Goal: Task Accomplishment & Management: Manage account settings

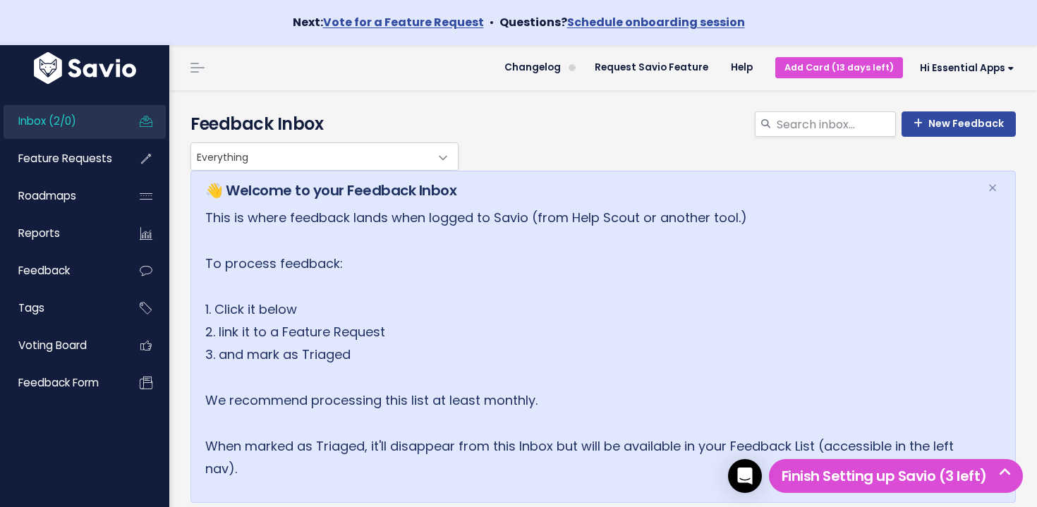
scroll to position [109, 0]
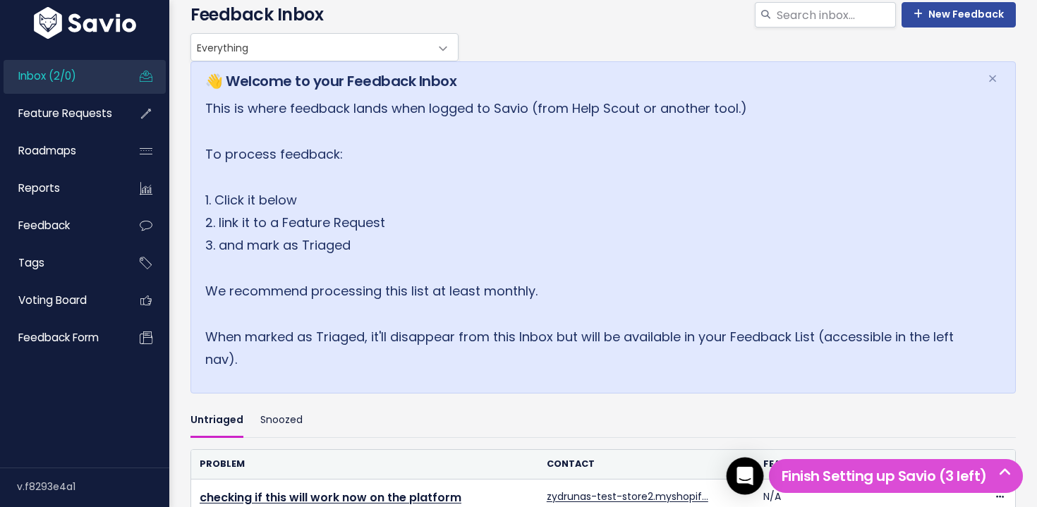
click at [747, 464] on div "Open Intercom Messenger" at bounding box center [745, 476] width 37 height 37
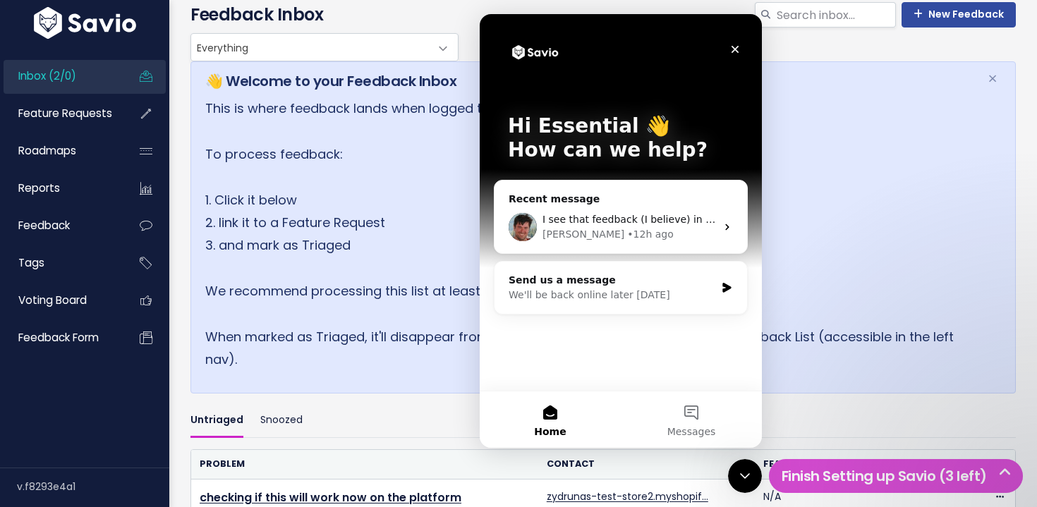
scroll to position [0, 0]
click at [636, 230] on div "Ryan • 12h ago" at bounding box center [630, 234] width 174 height 15
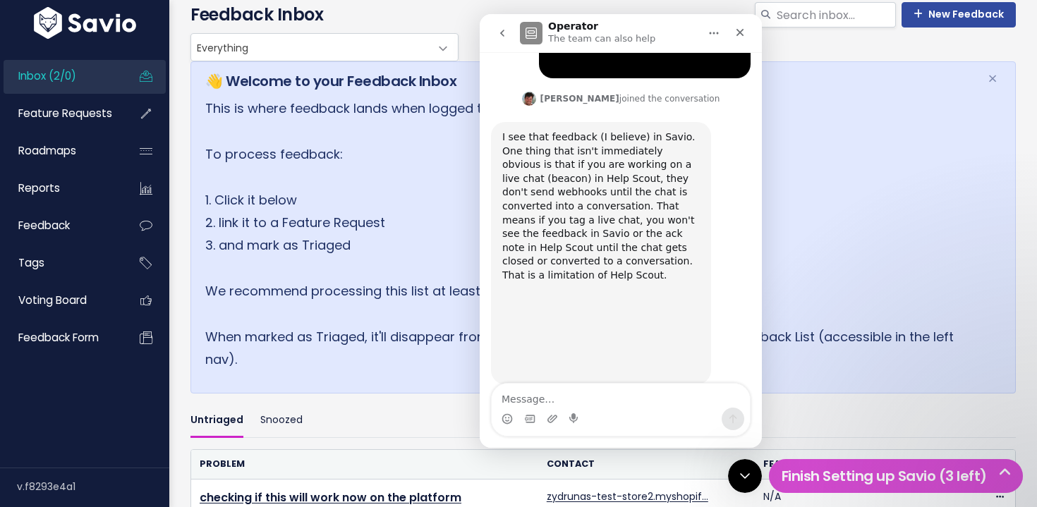
scroll to position [470, 0]
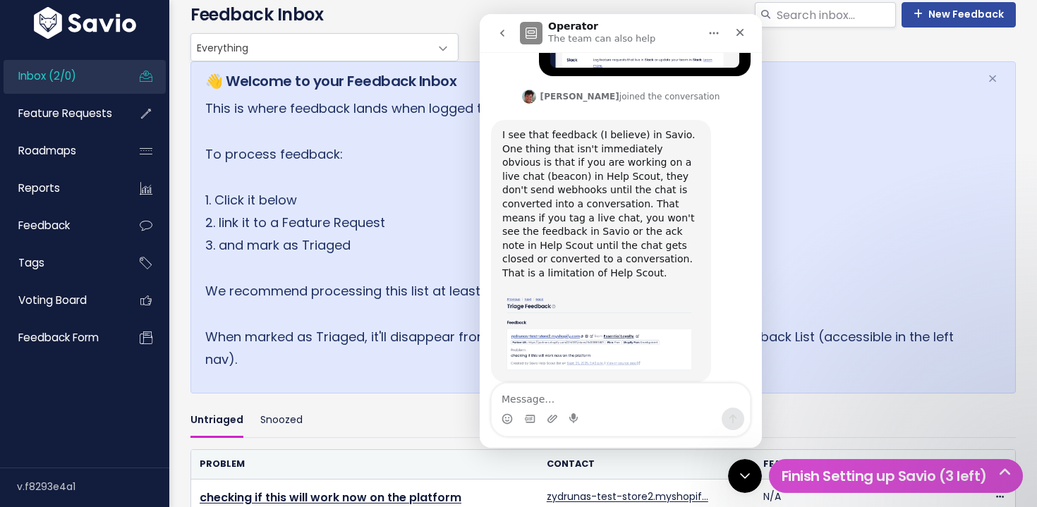
click at [644, 321] on img "Ryan says…" at bounding box center [596, 333] width 189 height 79
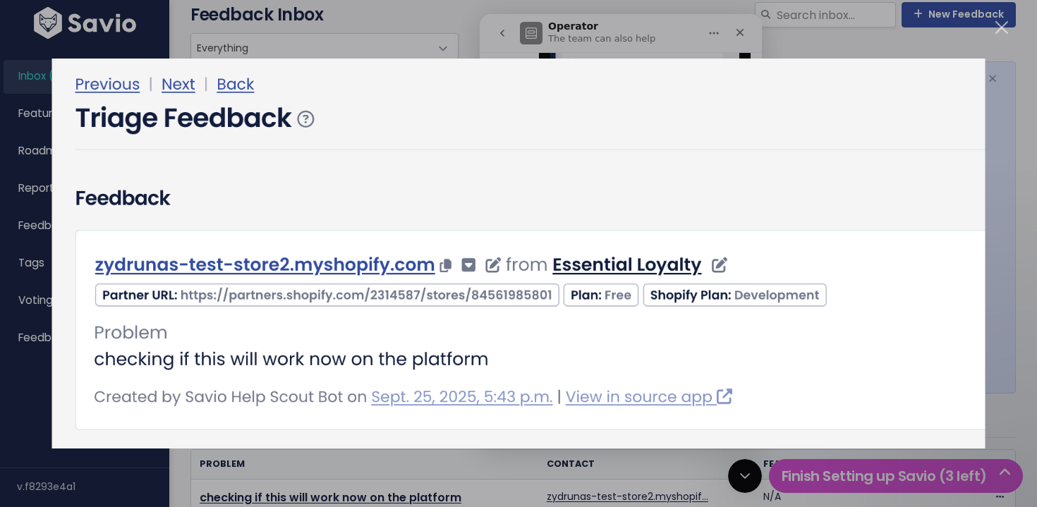
click at [999, 28] on div "Close" at bounding box center [1002, 27] width 13 height 13
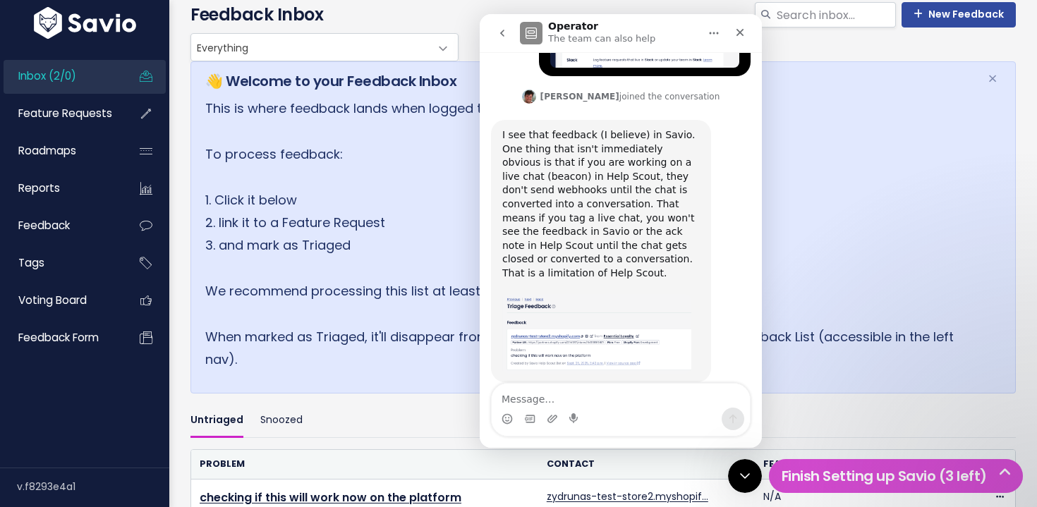
scroll to position [108, 0]
click at [76, 78] on span "Inbox (2/0)" at bounding box center [47, 75] width 58 height 15
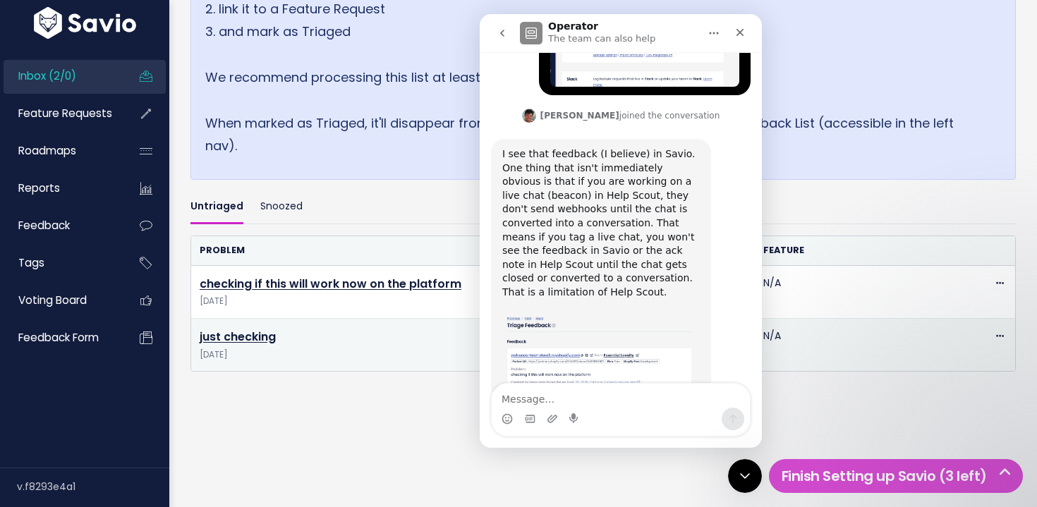
scroll to position [470, 0]
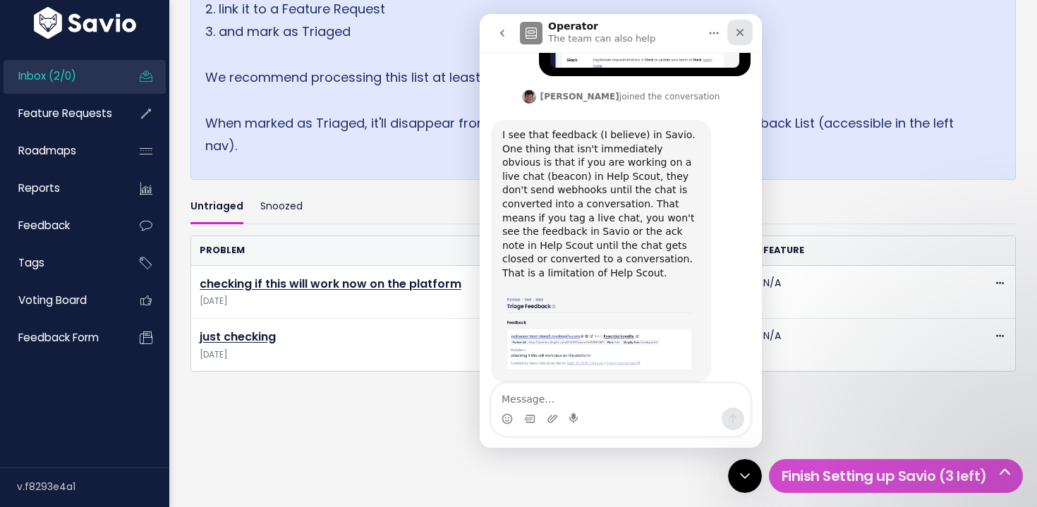
click at [738, 32] on icon "Close" at bounding box center [740, 32] width 11 height 11
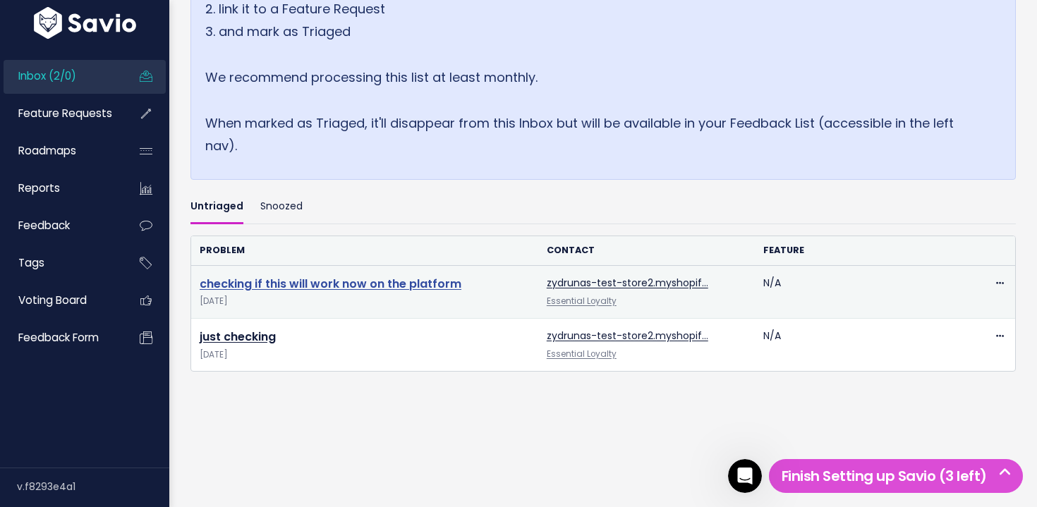
click at [344, 284] on link "checking if this will work now on the platform" at bounding box center [331, 284] width 262 height 16
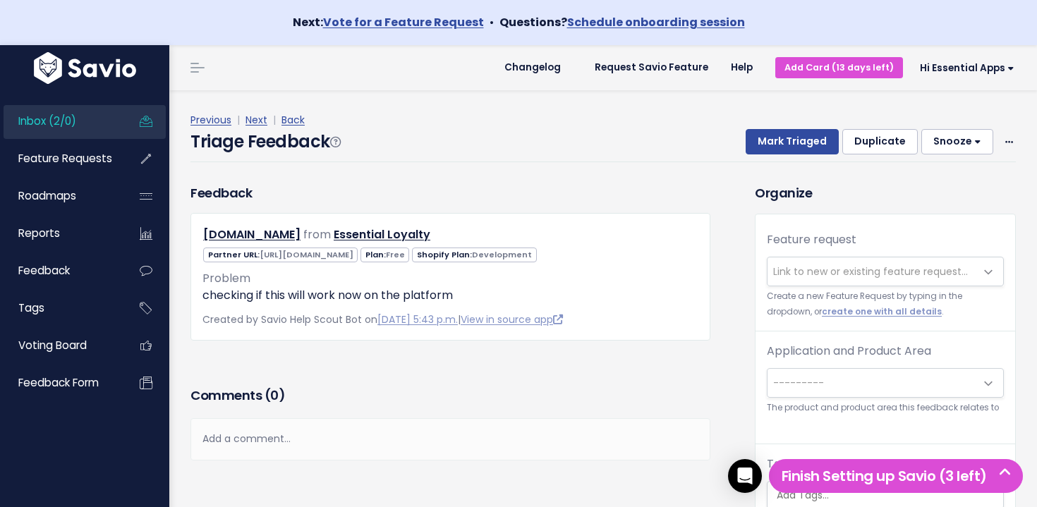
scroll to position [47, 0]
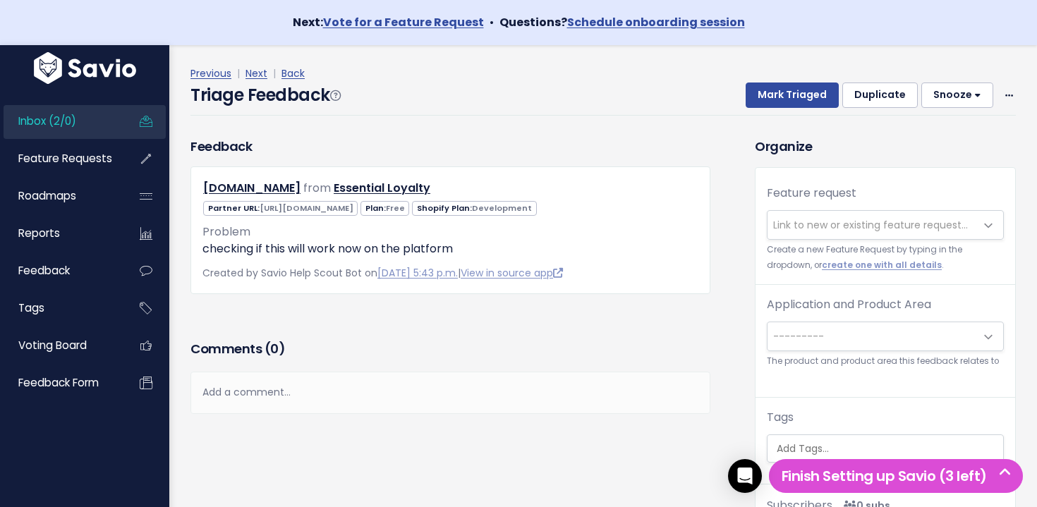
click at [106, 121] on link "Inbox (2/0)" at bounding box center [61, 121] width 114 height 32
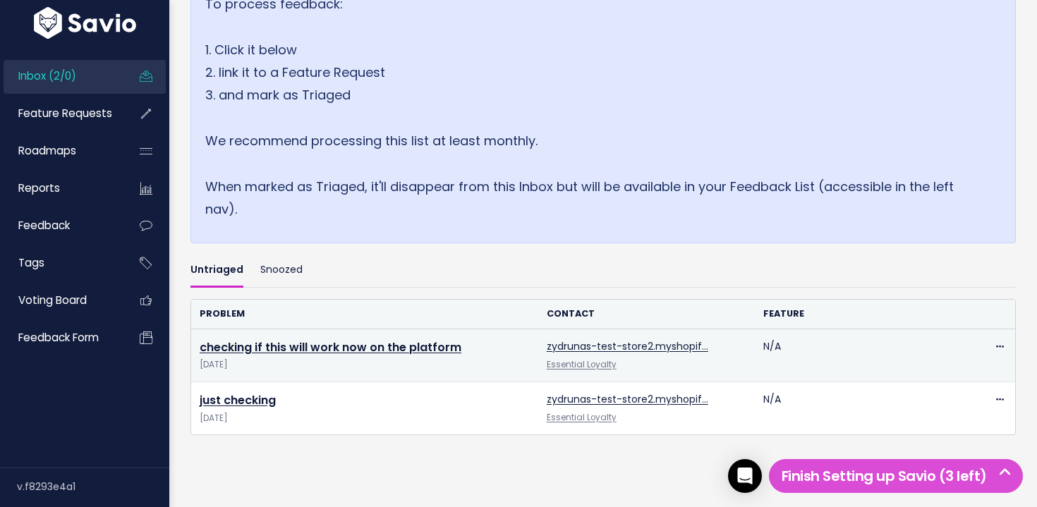
scroll to position [323, 0]
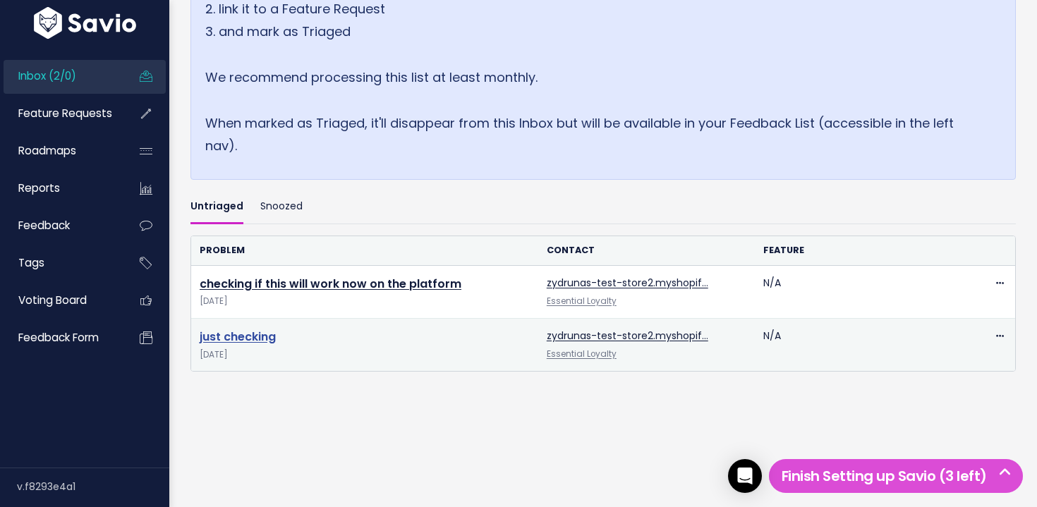
click at [254, 336] on link "just checking" at bounding box center [238, 337] width 76 height 16
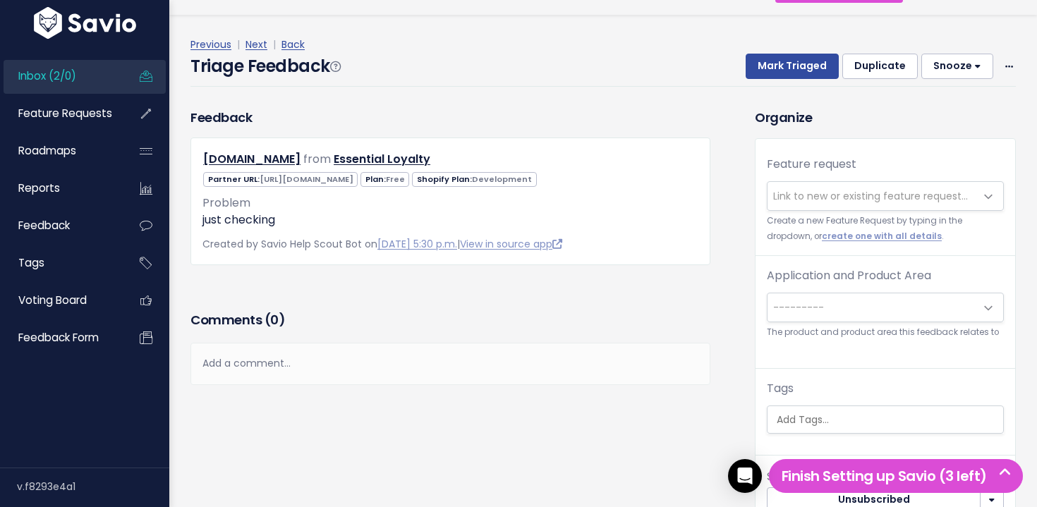
scroll to position [39, 0]
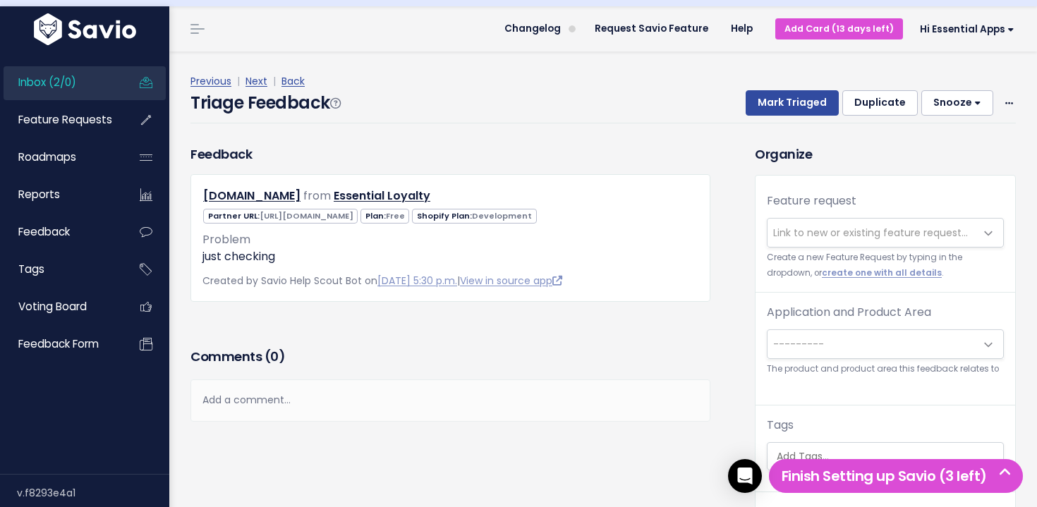
click at [97, 80] on link "Inbox (2/0)" at bounding box center [61, 82] width 114 height 32
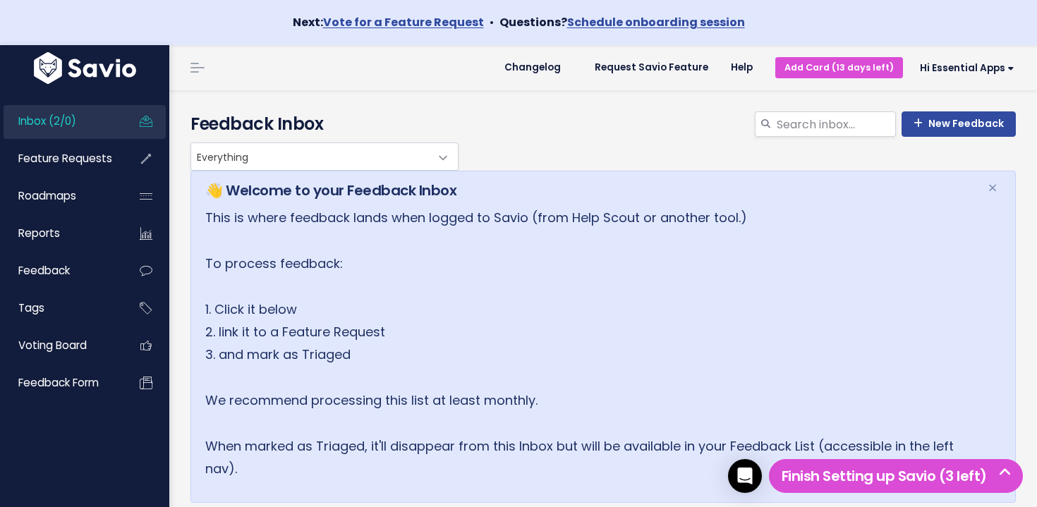
scroll to position [323, 0]
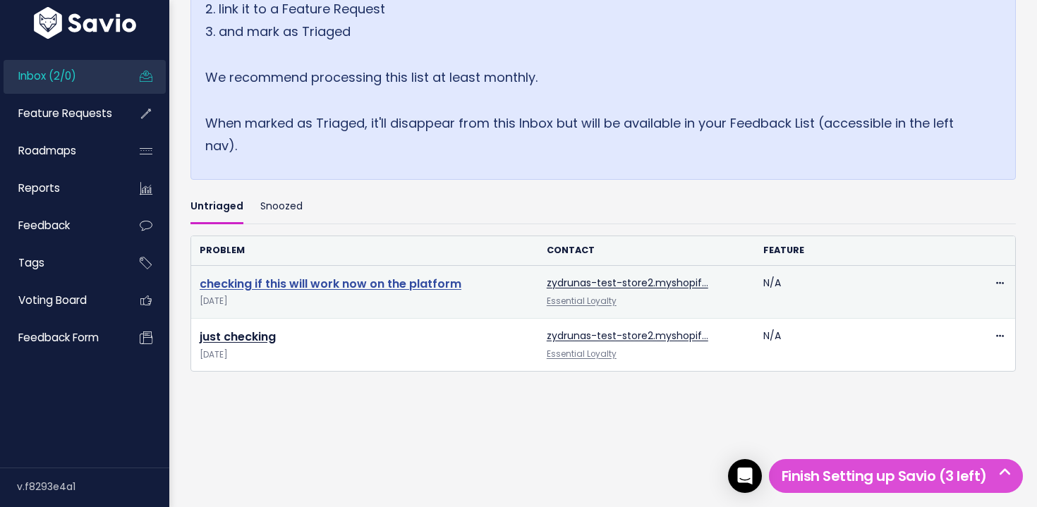
click at [399, 277] on link "checking if this will work now on the platform" at bounding box center [331, 284] width 262 height 16
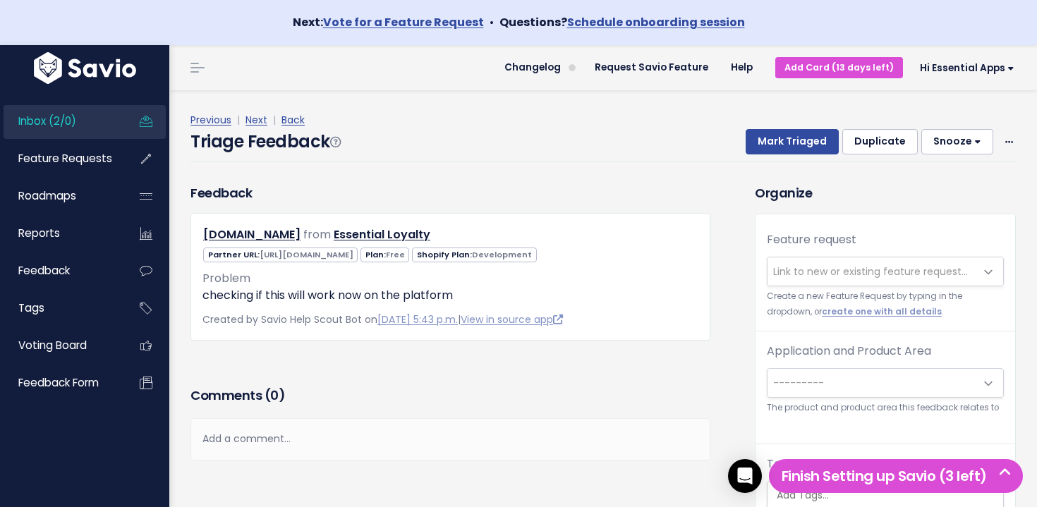
click at [138, 120] on icon at bounding box center [145, 121] width 25 height 32
click at [741, 474] on icon "Open Intercom Messenger" at bounding box center [745, 476] width 16 height 18
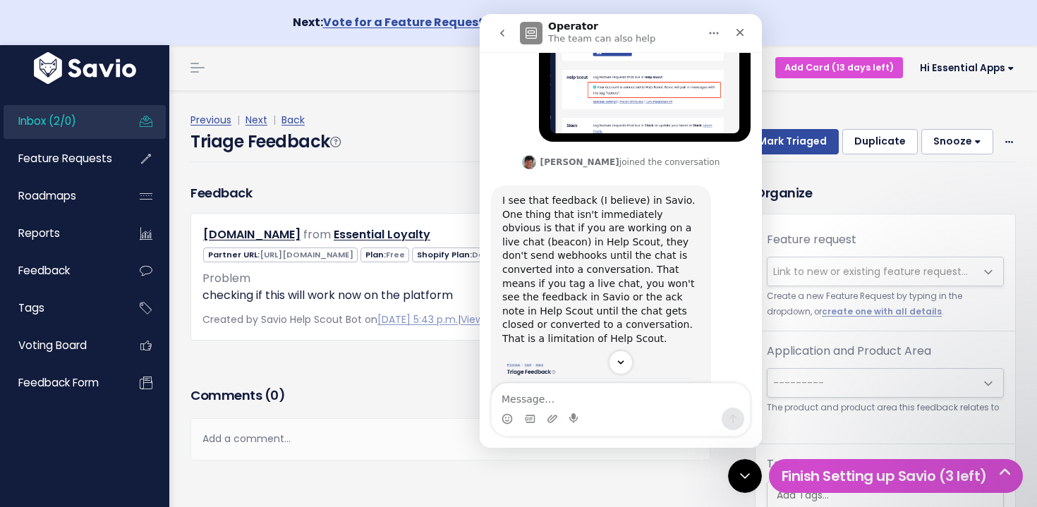
scroll to position [406, 0]
click at [536, 154] on img "Ryan says…" at bounding box center [529, 161] width 14 height 14
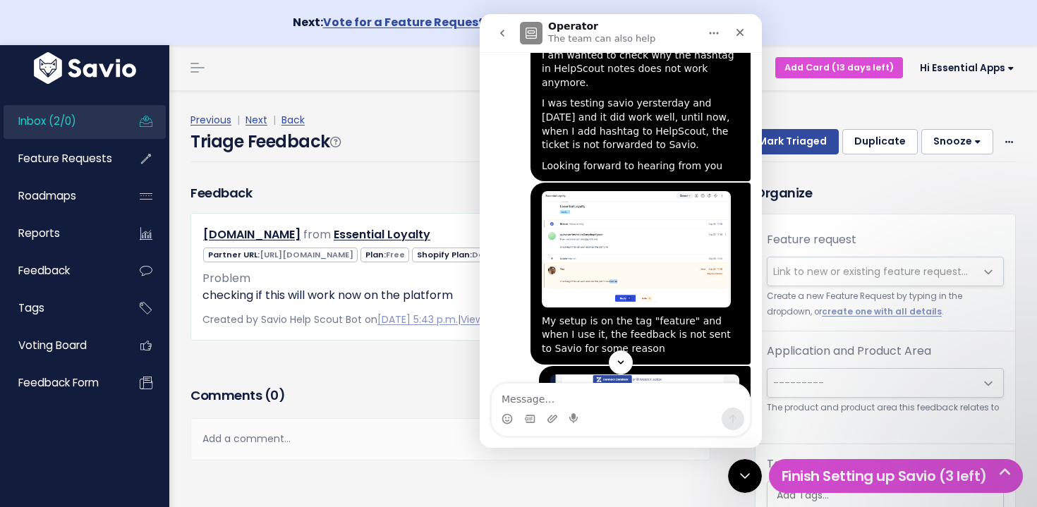
scroll to position [0, 0]
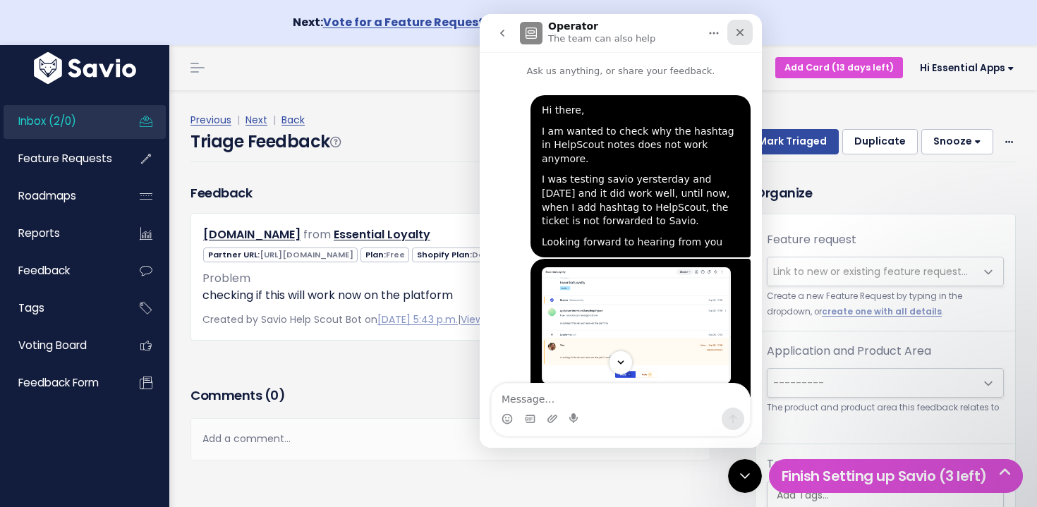
click at [737, 35] on icon "Close" at bounding box center [741, 33] width 8 height 8
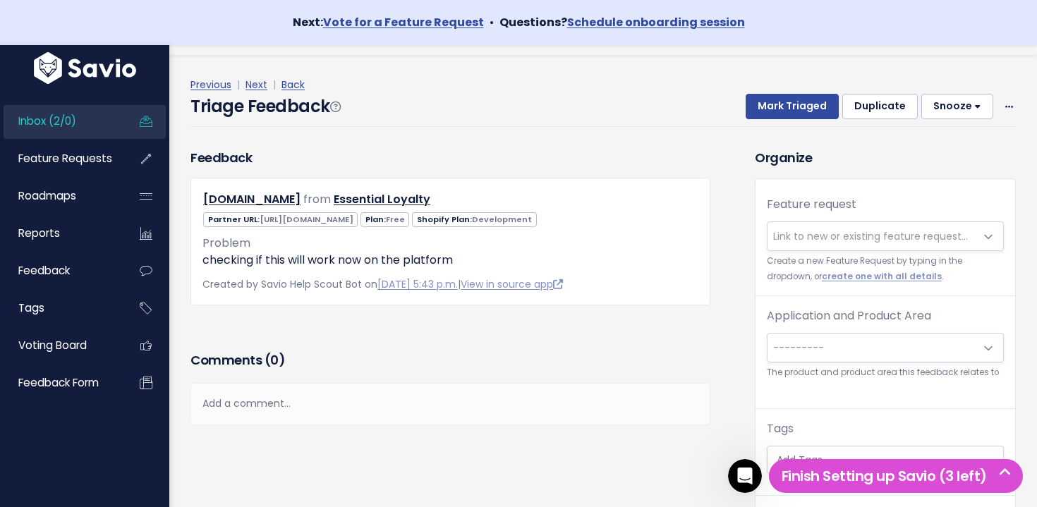
scroll to position [470, 0]
click at [83, 125] on link "Inbox (2/0)" at bounding box center [61, 121] width 114 height 32
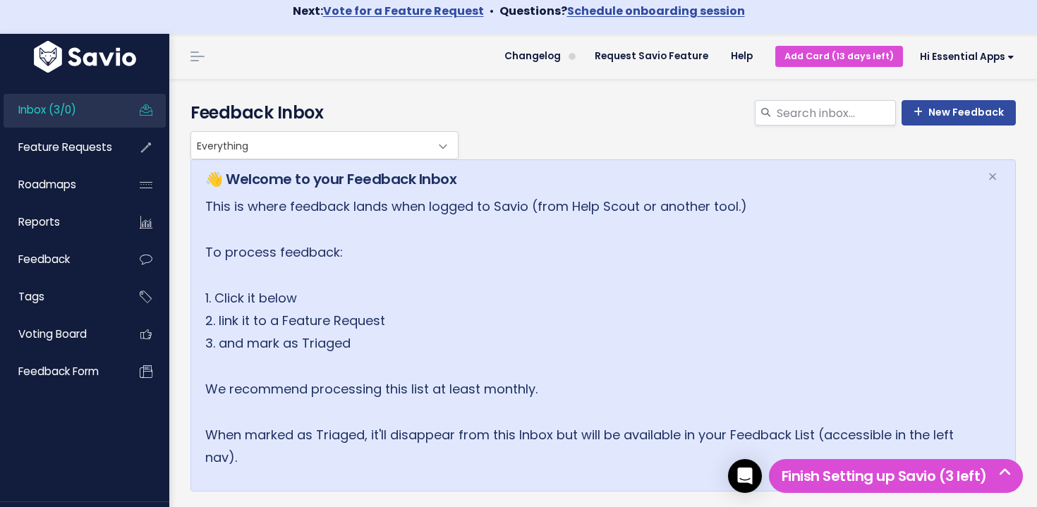
scroll to position [8, 0]
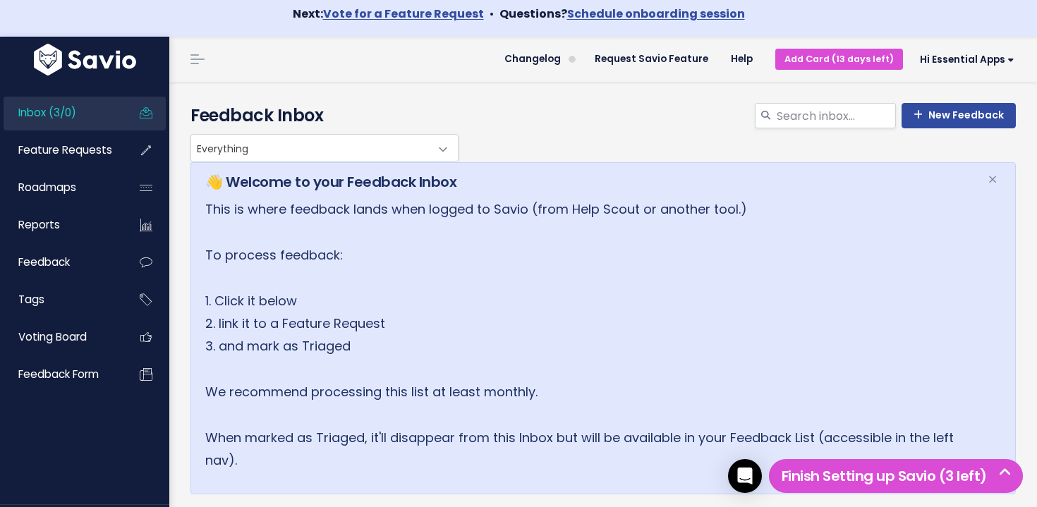
click at [525, 255] on p "This is where feedback lands when logged to Savio (from Help Scout or another t…" at bounding box center [587, 335] width 765 height 275
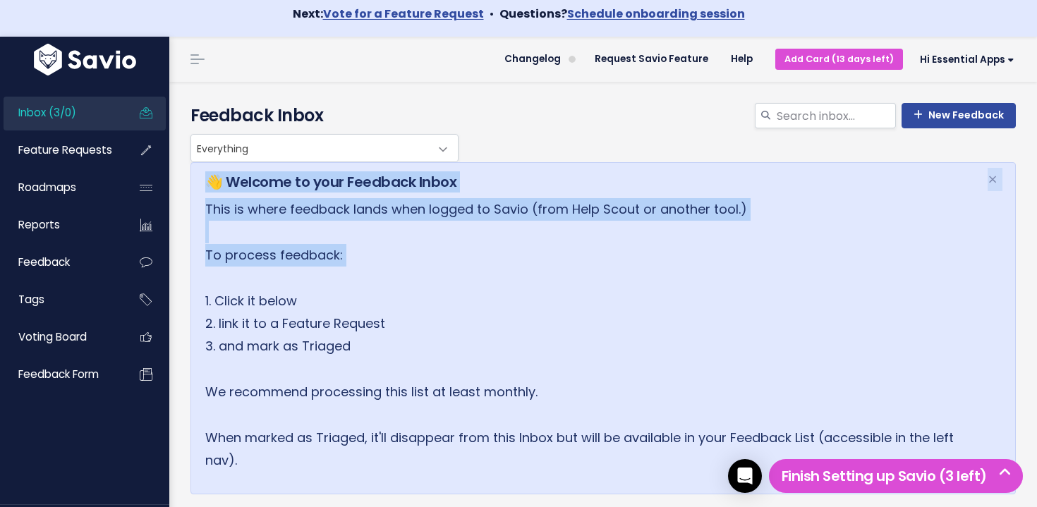
drag, startPoint x: 509, startPoint y: 228, endPoint x: 500, endPoint y: 144, distance: 84.6
click at [500, 144] on div "Time to Triage Nice work! Click the Feedback you just entered. We're going to T…" at bounding box center [603, 467] width 847 height 771
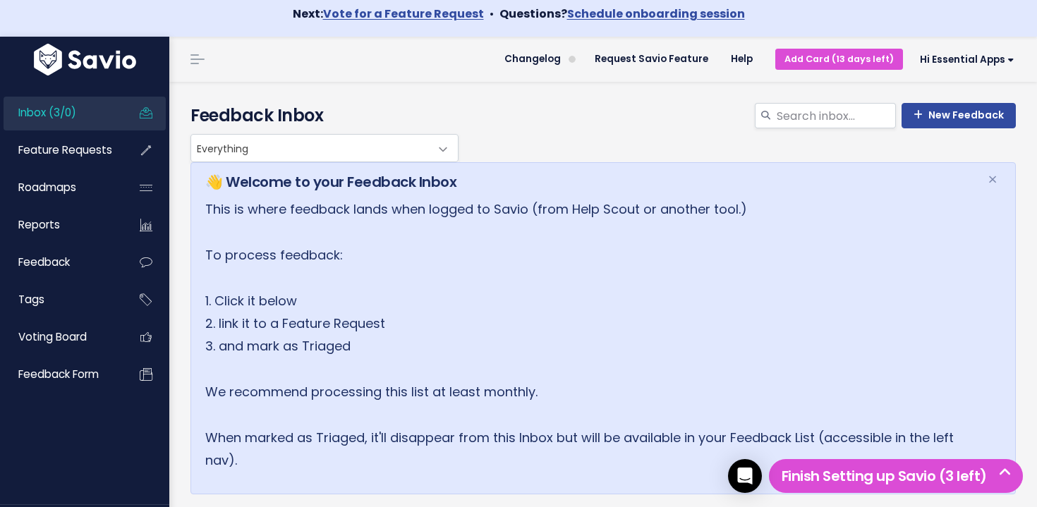
click at [501, 145] on div "Everything Any Product: Any Product Area Any Product: No Product Area No Produc…" at bounding box center [600, 148] width 826 height 28
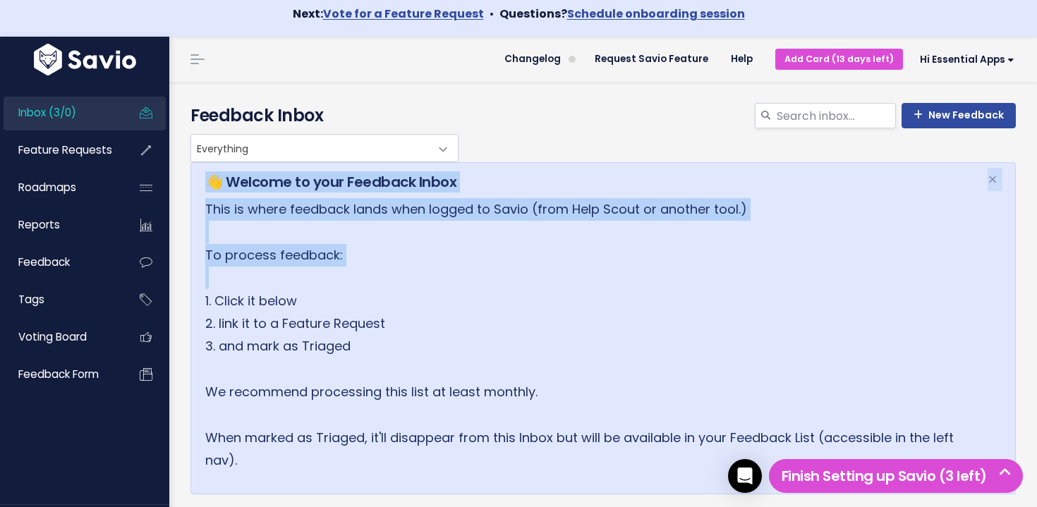
drag, startPoint x: 501, startPoint y: 145, endPoint x: 516, endPoint y: 275, distance: 130.7
click at [515, 274] on div "Time to Triage Nice work! Click the Feedback you just entered. We're going to T…" at bounding box center [603, 467] width 847 height 771
click at [516, 276] on p "This is where feedback lands when logged to Savio (from Help Scout or another t…" at bounding box center [587, 335] width 765 height 275
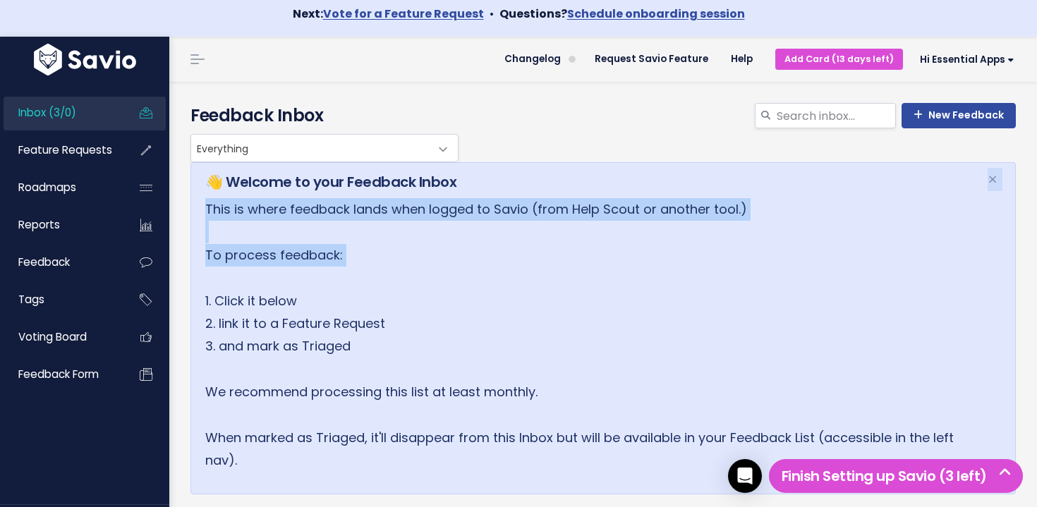
drag, startPoint x: 520, startPoint y: 217, endPoint x: 524, endPoint y: 171, distance: 46.8
click at [524, 171] on div "👋 Welcome to your Feedback Inbox × This is where feedback lands when logged to …" at bounding box center [604, 328] width 826 height 332
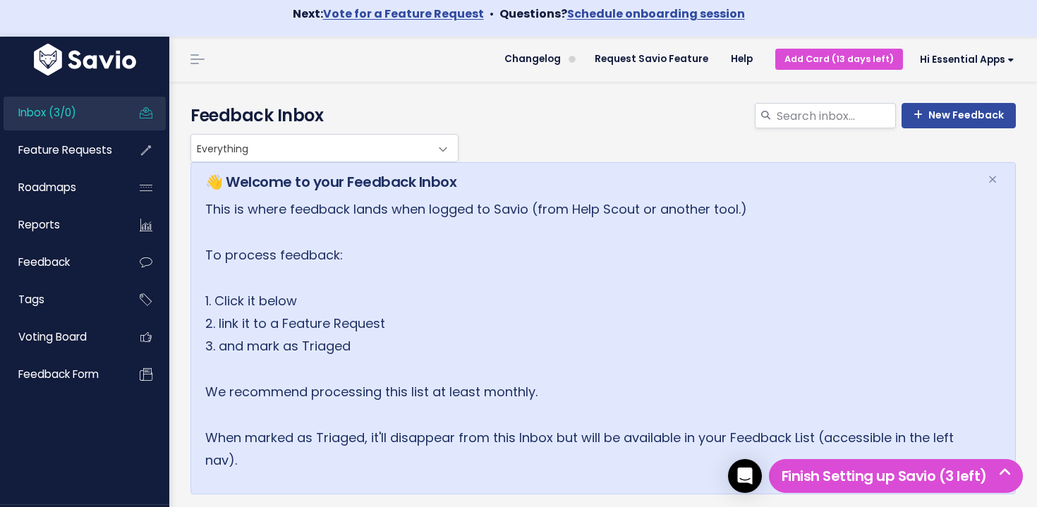
click at [524, 171] on h5 "👋 Welcome to your Feedback Inbox" at bounding box center [587, 181] width 765 height 21
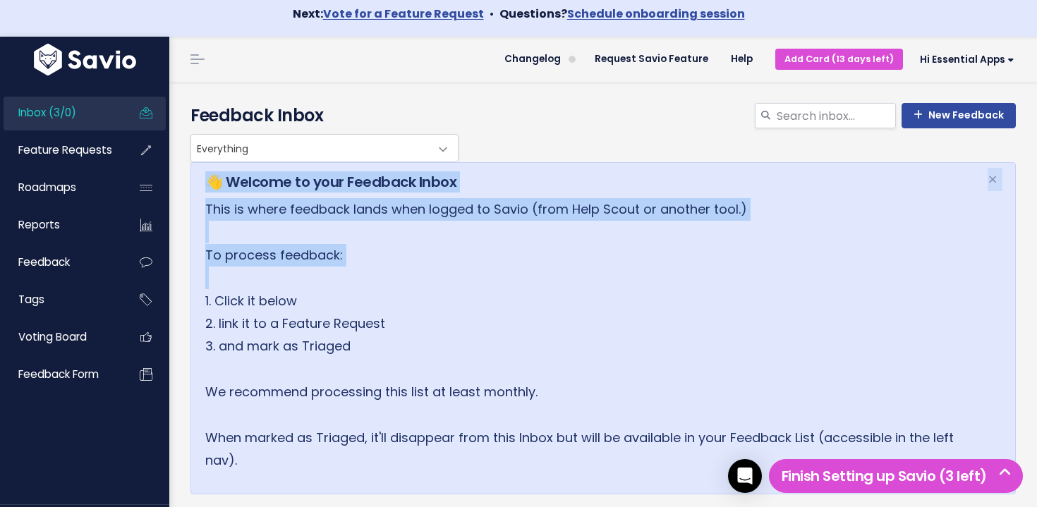
drag, startPoint x: 524, startPoint y: 171, endPoint x: 515, endPoint y: 285, distance: 114.7
click at [514, 284] on div "👋 Welcome to your Feedback Inbox × This is where feedback lands when logged to …" at bounding box center [604, 328] width 826 height 332
click at [515, 285] on p "This is where feedback lands when logged to Savio (from Help Scout or another t…" at bounding box center [587, 335] width 765 height 275
drag, startPoint x: 515, startPoint y: 285, endPoint x: 512, endPoint y: 163, distance: 122.1
click at [512, 163] on div "👋 Welcome to your Feedback Inbox × This is where feedback lands when logged to …" at bounding box center [604, 328] width 826 height 332
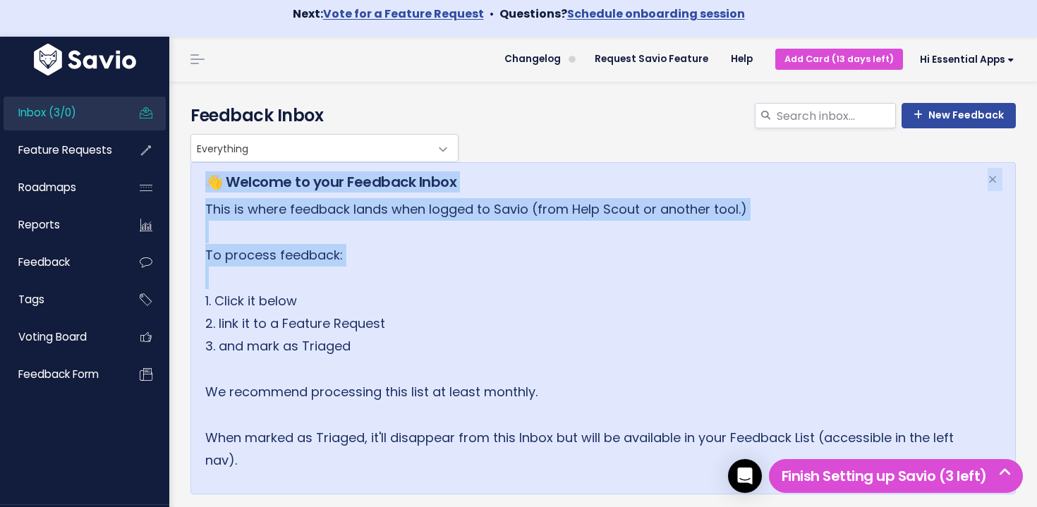
click at [512, 163] on div "👋 Welcome to your Feedback Inbox × This is where feedback lands when logged to …" at bounding box center [604, 328] width 826 height 332
drag, startPoint x: 512, startPoint y: 163, endPoint x: 522, endPoint y: 255, distance: 92.3
click at [522, 255] on div "👋 Welcome to your Feedback Inbox × This is where feedback lands when logged to …" at bounding box center [604, 328] width 826 height 332
click at [521, 255] on p "This is where feedback lands when logged to Savio (from Help Scout or another t…" at bounding box center [587, 335] width 765 height 275
drag, startPoint x: 525, startPoint y: 216, endPoint x: 539, endPoint y: 159, distance: 58.2
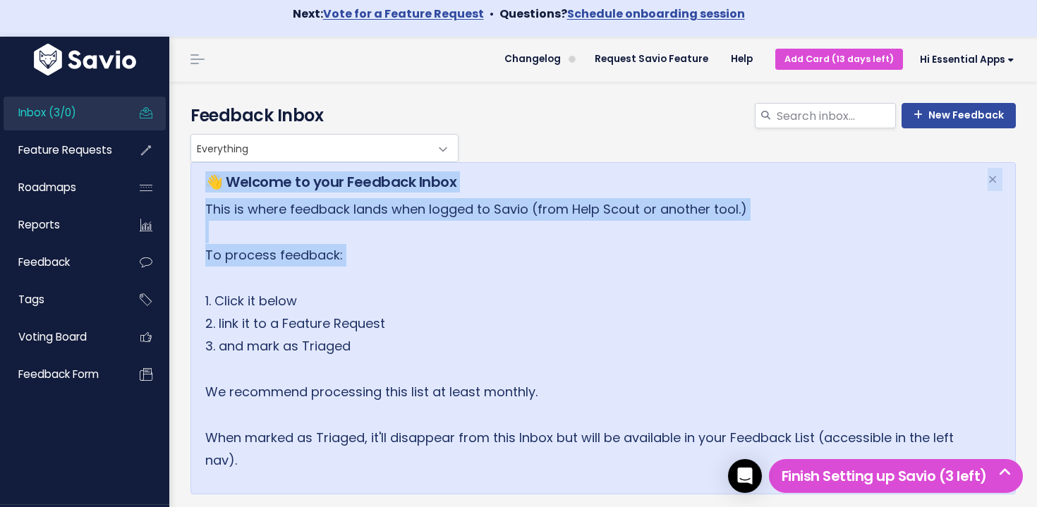
click at [539, 159] on div "Time to Triage Nice work! Click the Feedback you just entered. We're going to T…" at bounding box center [603, 467] width 847 height 771
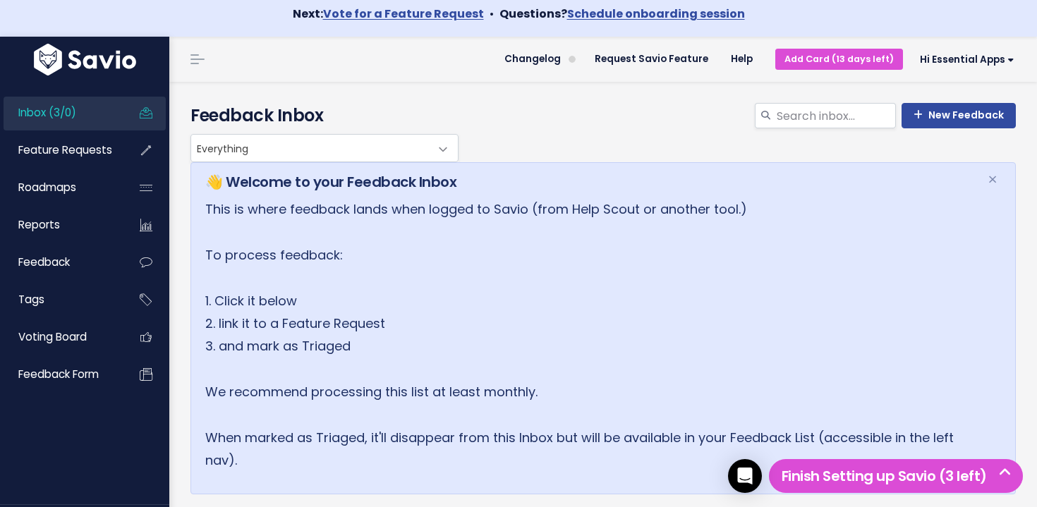
click at [539, 159] on div "Everything Any Product: Any Product Area Any Product: No Product Area No Produc…" at bounding box center [600, 148] width 826 height 28
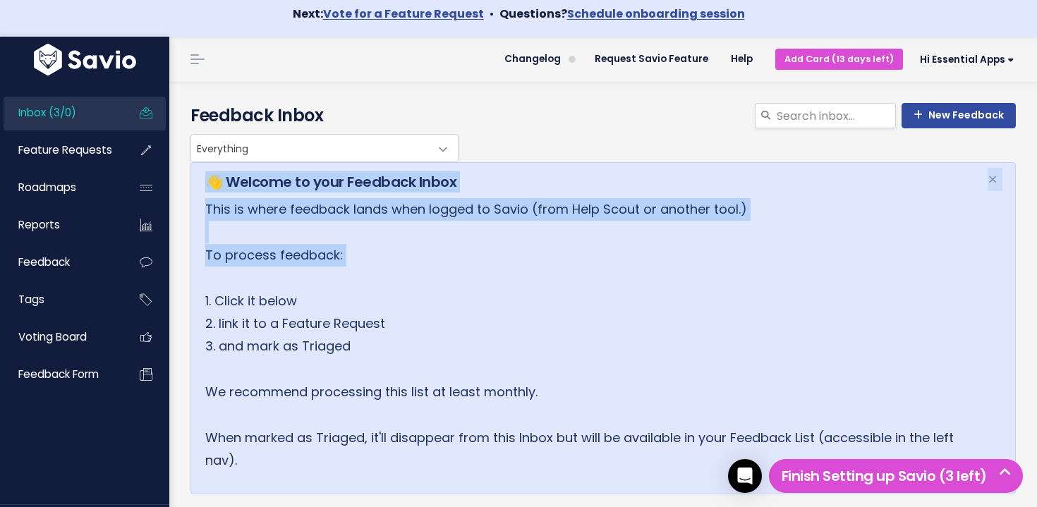
drag, startPoint x: 539, startPoint y: 159, endPoint x: 534, endPoint y: 253, distance: 94.0
click at [534, 253] on div "Time to Triage Nice work! Click the Feedback you just entered. We're going to T…" at bounding box center [603, 467] width 847 height 771
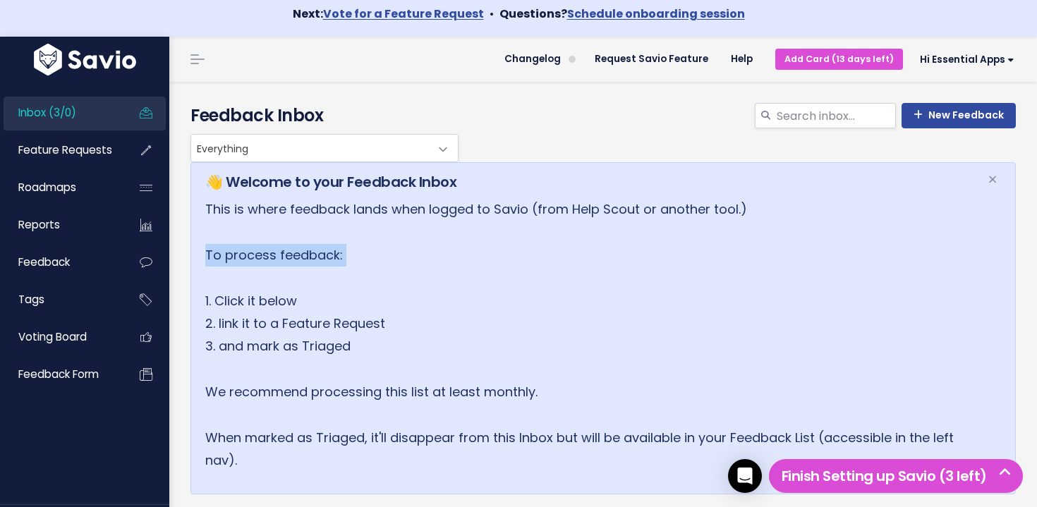
drag, startPoint x: 534, startPoint y: 253, endPoint x: 533, endPoint y: 243, distance: 10.6
click at [534, 254] on p "This is where feedback lands when logged to Savio (from Help Scout or another t…" at bounding box center [587, 335] width 765 height 275
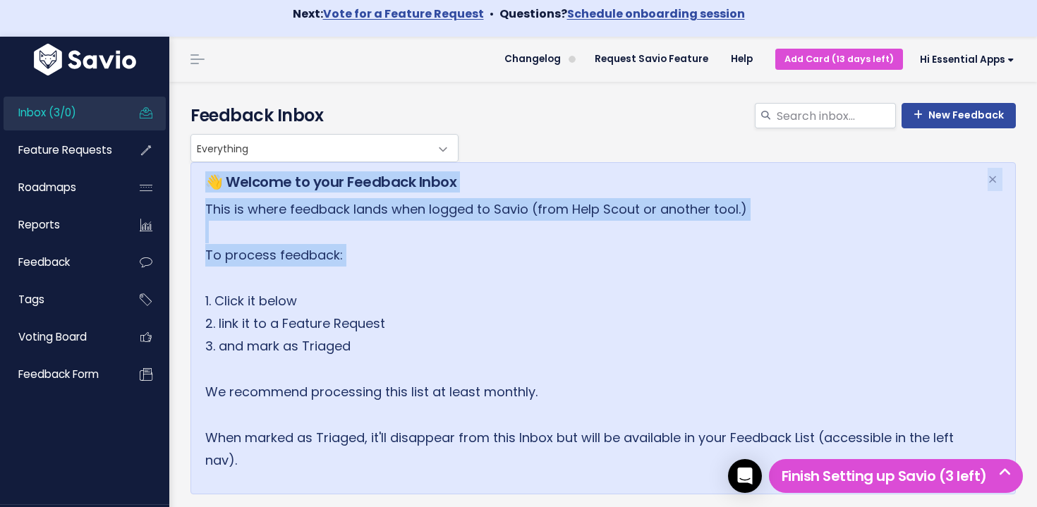
drag, startPoint x: 533, startPoint y: 243, endPoint x: 542, endPoint y: 165, distance: 78.1
click at [542, 165] on div "👋 Welcome to your Feedback Inbox × This is where feedback lands when logged to …" at bounding box center [604, 328] width 826 height 332
drag, startPoint x: 560, startPoint y: 215, endPoint x: 529, endPoint y: 141, distance: 79.7
click at [529, 141] on div "Time to Triage Nice work! Click the Feedback you just entered. We're going to T…" at bounding box center [603, 467] width 847 height 771
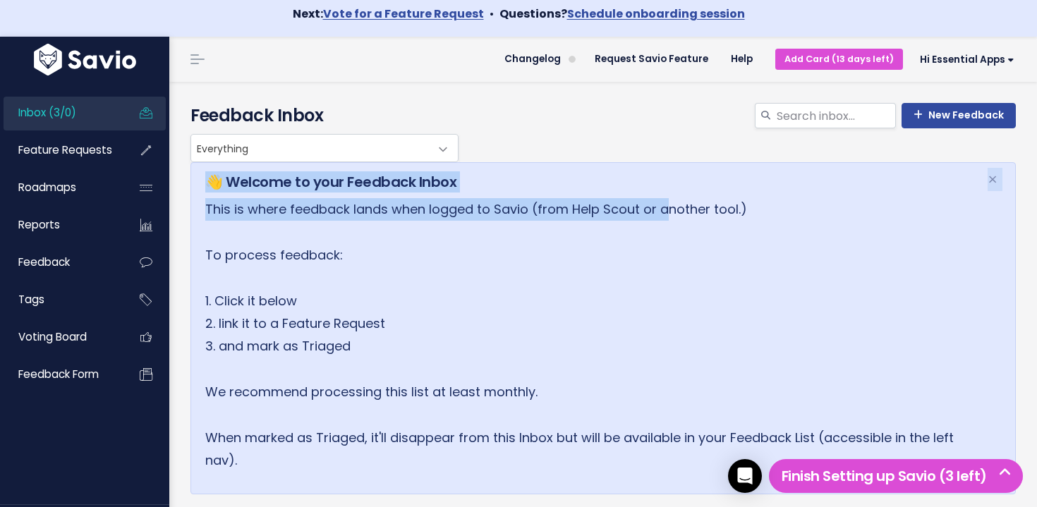
click at [529, 141] on div "Everything Any Product: Any Product Area Any Product: No Product Area No Produc…" at bounding box center [600, 148] width 826 height 28
drag, startPoint x: 530, startPoint y: 155, endPoint x: 550, endPoint y: 252, distance: 99.5
click at [550, 252] on div "Time to Triage Nice work! Click the Feedback you just entered. We're going to T…" at bounding box center [603, 467] width 847 height 771
click at [550, 252] on p "This is where feedback lands when logged to Savio (from Help Scout or another t…" at bounding box center [587, 335] width 765 height 275
drag, startPoint x: 555, startPoint y: 235, endPoint x: 548, endPoint y: 152, distance: 82.9
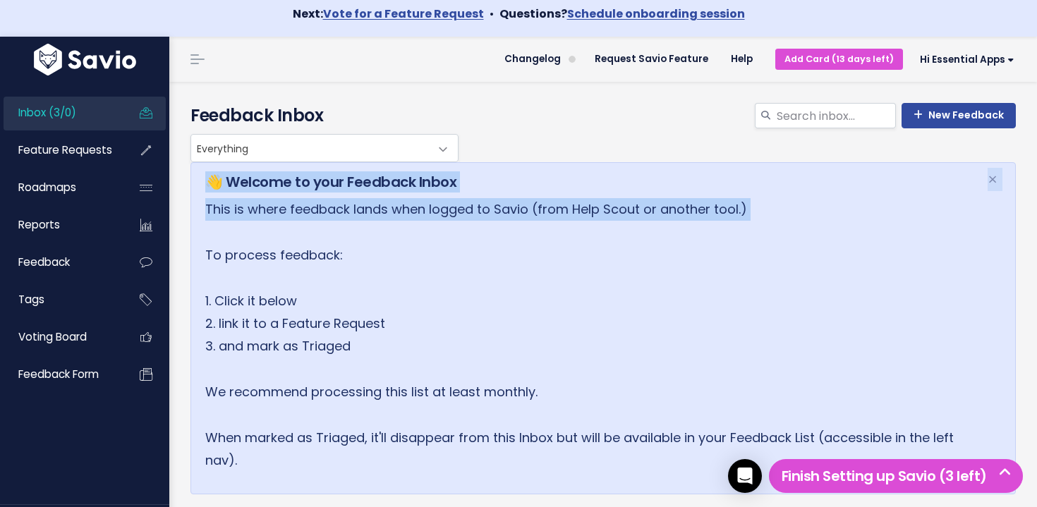
click at [548, 152] on div "Time to Triage Nice work! Click the Feedback you just entered. We're going to T…" at bounding box center [603, 467] width 847 height 771
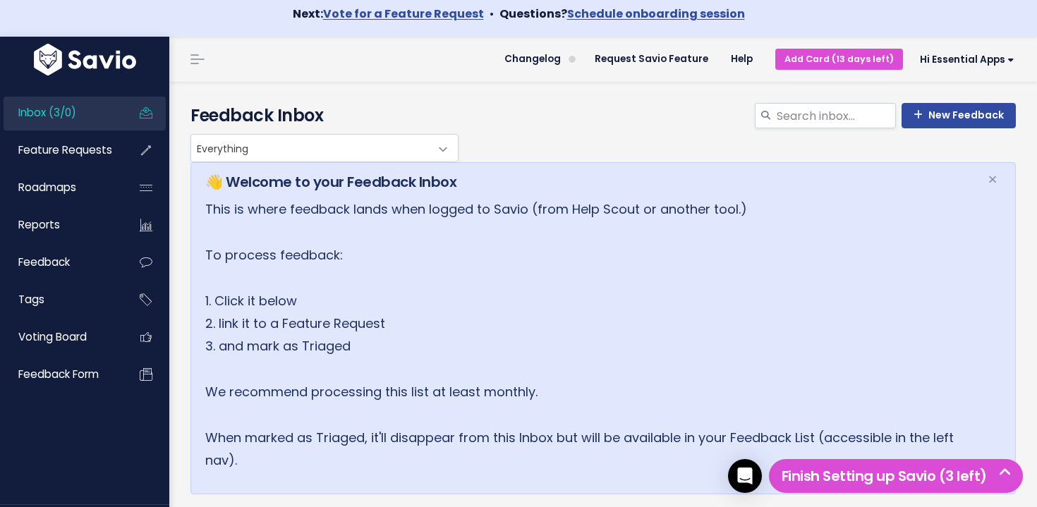
click at [549, 147] on div "Everything Any Product: Any Product Area Any Product: No Product Area No Produc…" at bounding box center [600, 148] width 826 height 28
drag, startPoint x: 549, startPoint y: 147, endPoint x: 553, endPoint y: 296, distance: 148.9
click at [553, 296] on div "Time to Triage Nice work! Click the Feedback you just entered. We're going to T…" at bounding box center [603, 467] width 847 height 771
click at [552, 295] on p "This is where feedback lands when logged to Savio (from Help Scout or another t…" at bounding box center [587, 335] width 765 height 275
drag, startPoint x: 534, startPoint y: 248, endPoint x: 521, endPoint y: 157, distance: 91.9
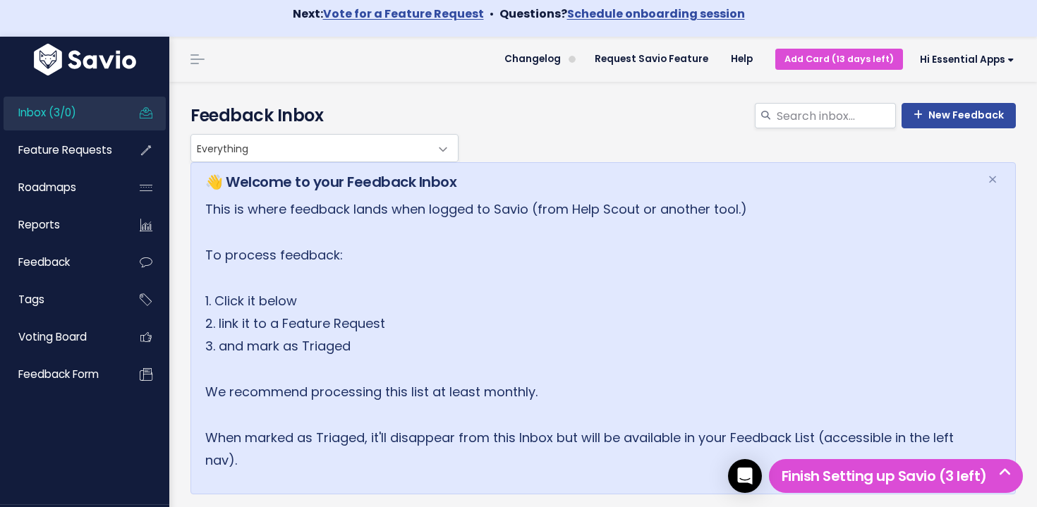
click at [521, 157] on div "Time to Triage Nice work! Click the Feedback you just entered. We're going to T…" at bounding box center [603, 467] width 847 height 771
click at [521, 158] on div "Everything Any Product: Any Product Area Any Product: No Product Area No Produc…" at bounding box center [600, 148] width 826 height 28
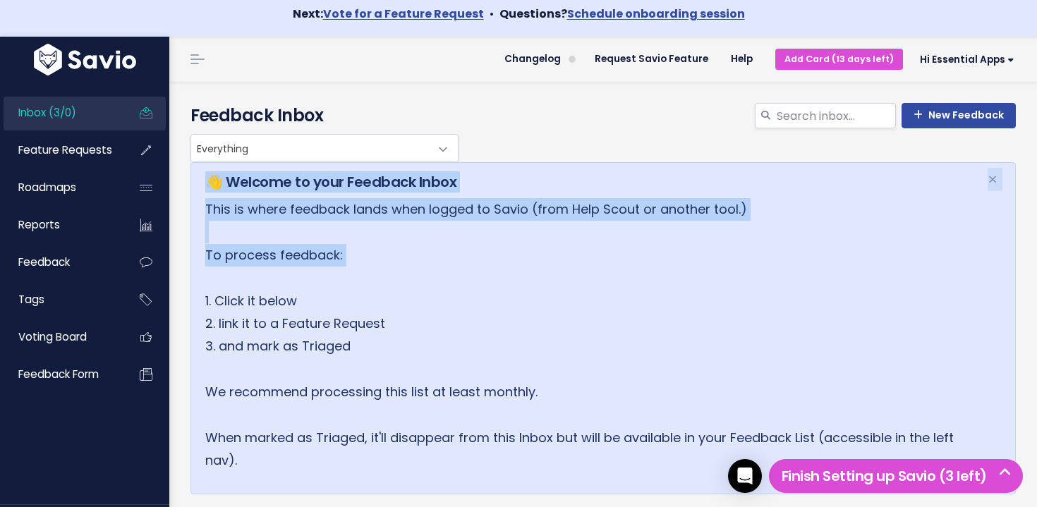
drag, startPoint x: 521, startPoint y: 168, endPoint x: 531, endPoint y: 281, distance: 113.3
click at [531, 280] on div "Time to Triage Nice work! Click the Feedback you just entered. We're going to T…" at bounding box center [603, 467] width 847 height 771
click at [531, 281] on p "This is where feedback lands when logged to Savio (from Help Scout or another t…" at bounding box center [587, 335] width 765 height 275
drag, startPoint x: 531, startPoint y: 280, endPoint x: 494, endPoint y: 169, distance: 116.7
click at [494, 169] on div "👋 Welcome to your Feedback Inbox × This is where feedback lands when logged to …" at bounding box center [604, 328] width 826 height 332
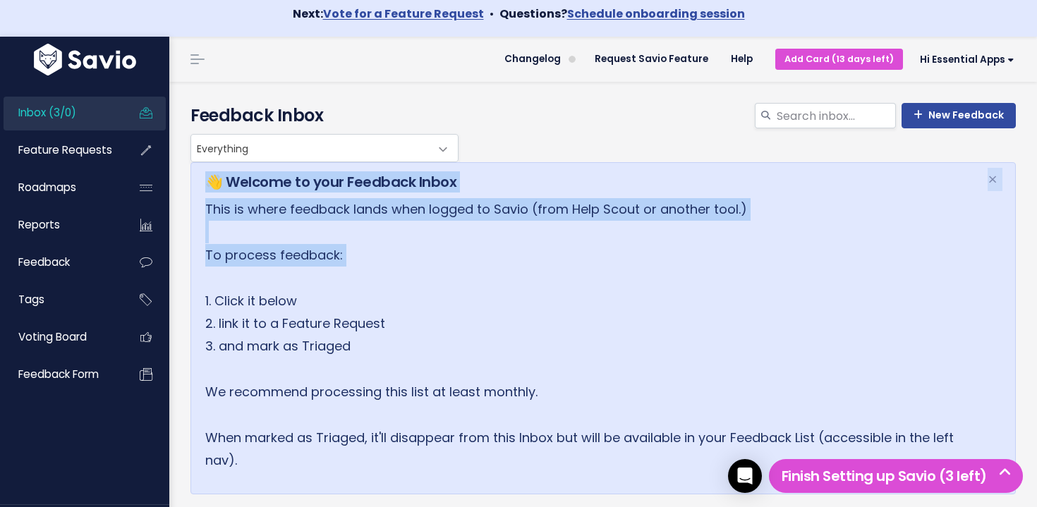
click at [494, 169] on div "👋 Welcome to your Feedback Inbox × This is where feedback lands when logged to …" at bounding box center [604, 328] width 826 height 332
drag, startPoint x: 495, startPoint y: 193, endPoint x: 496, endPoint y: 275, distance: 81.2
click at [496, 275] on div "👋 Welcome to your Feedback Inbox × This is where feedback lands when logged to …" at bounding box center [604, 328] width 826 height 332
click at [496, 275] on p "This is where feedback lands when logged to Savio (from Help Scout or another t…" at bounding box center [587, 335] width 765 height 275
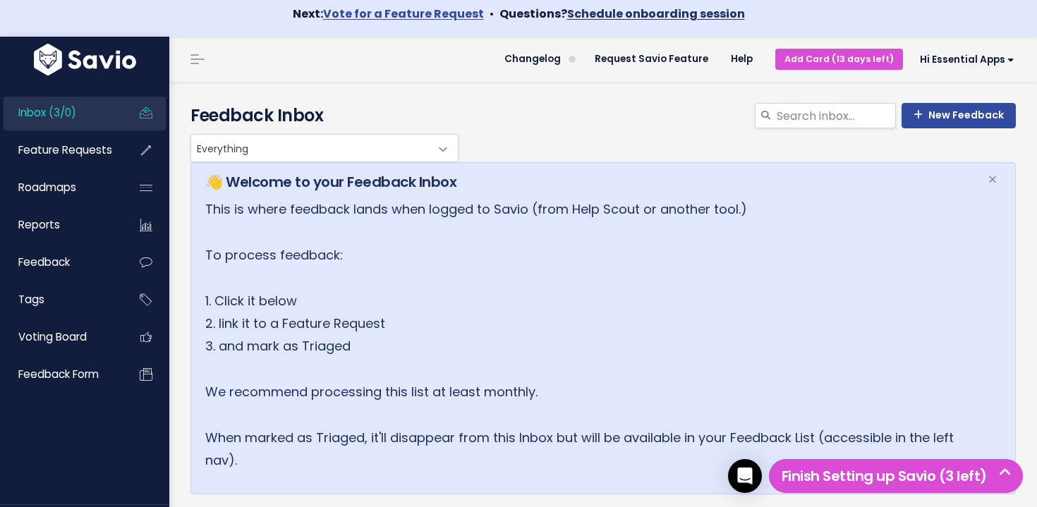
scroll to position [11, 0]
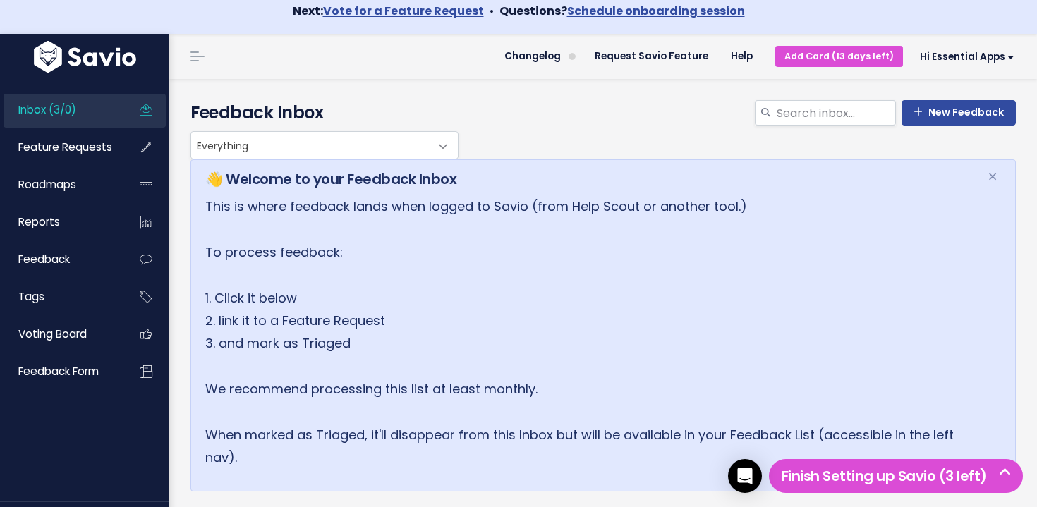
click at [97, 113] on link "Inbox (3/0)" at bounding box center [61, 110] width 114 height 32
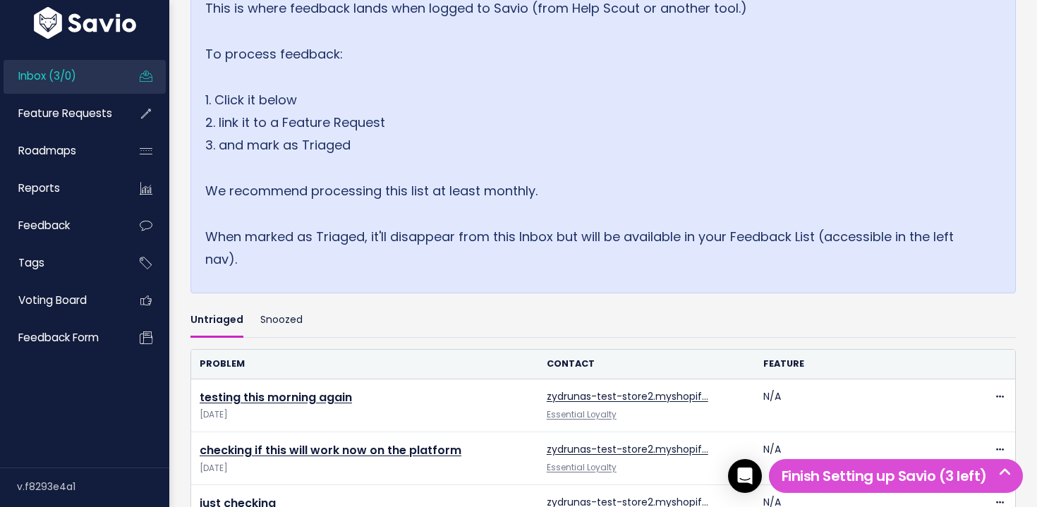
scroll to position [377, 0]
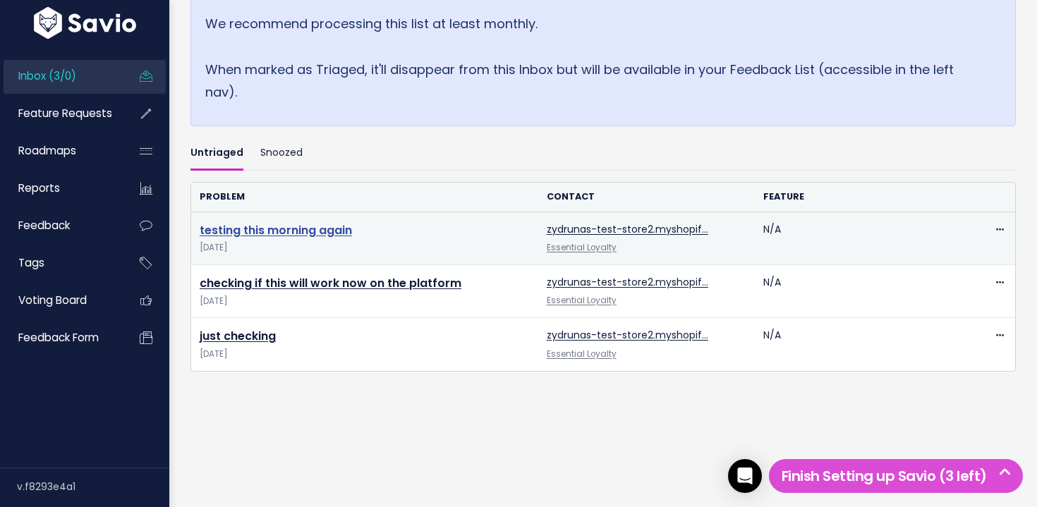
click at [332, 233] on link "testing this morning again" at bounding box center [276, 230] width 152 height 16
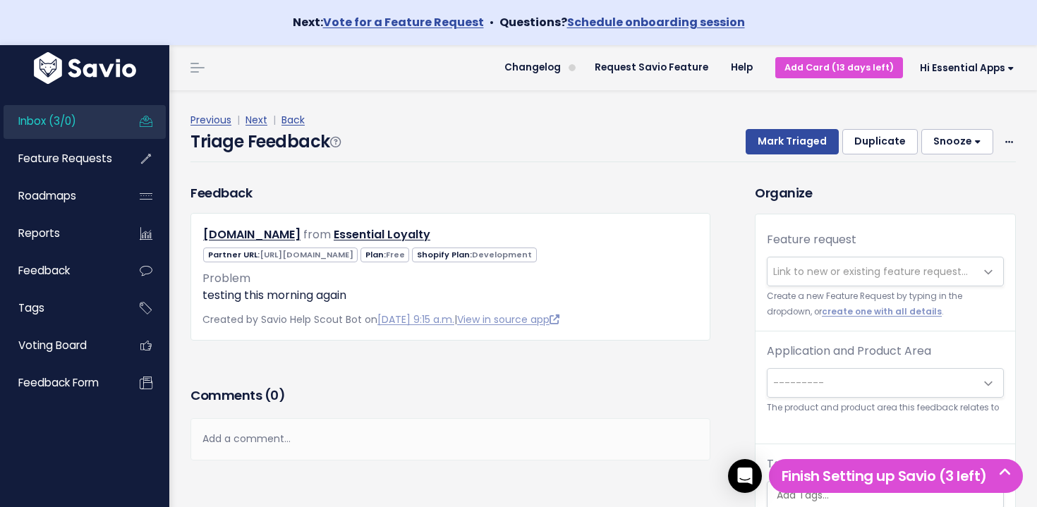
click at [71, 119] on span "Inbox (3/0)" at bounding box center [47, 121] width 58 height 15
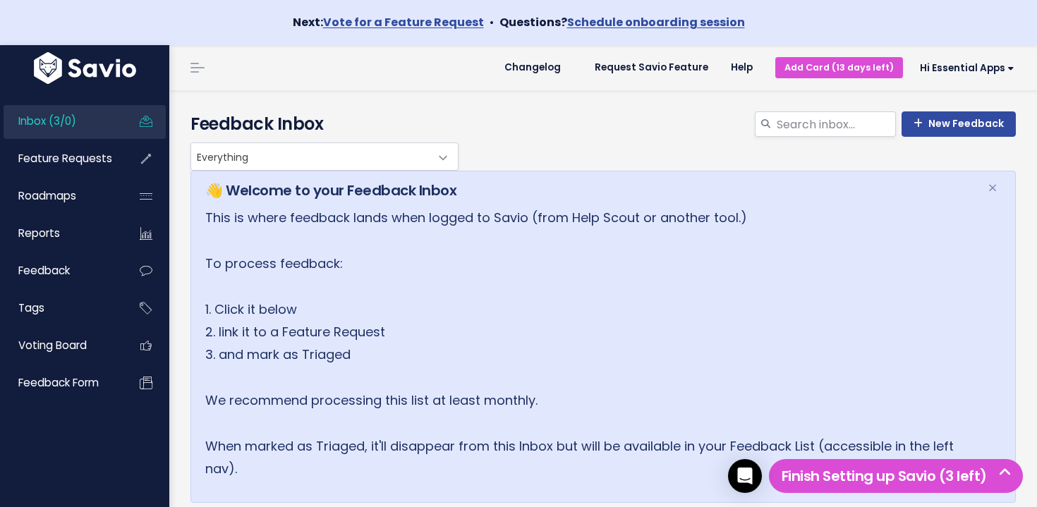
scroll to position [338, 0]
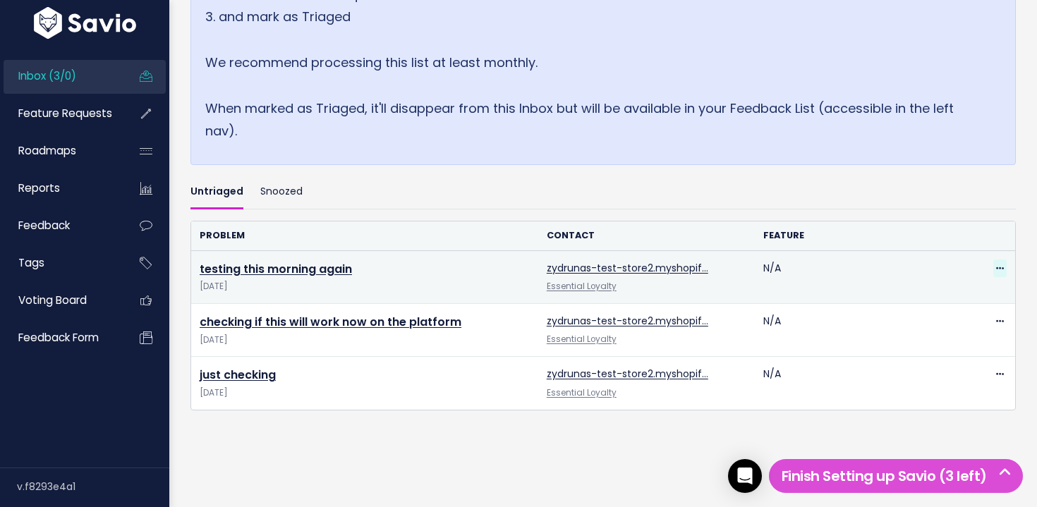
click at [1002, 271] on icon at bounding box center [1000, 269] width 8 height 9
click at [965, 301] on link "Edit" at bounding box center [944, 308] width 102 height 28
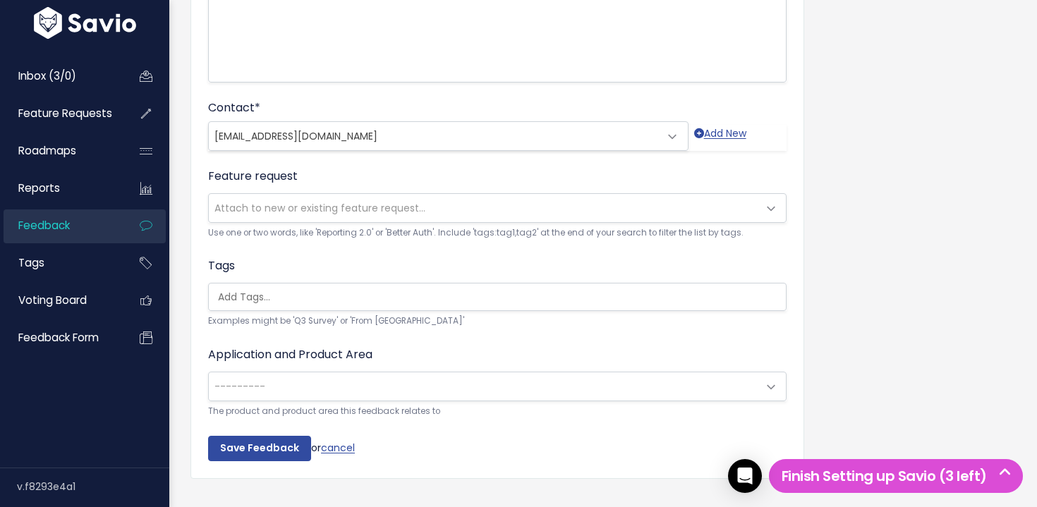
scroll to position [402, 0]
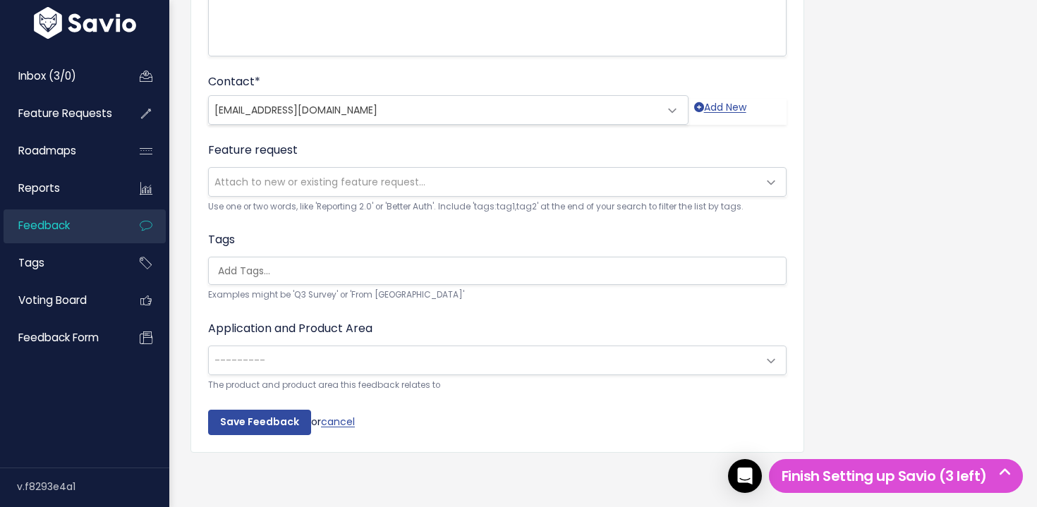
click at [435, 344] on div "Application and Product Area --------- Essential Preorder & Presale: No Product…" at bounding box center [497, 356] width 579 height 73
click at [435, 357] on span "---------" at bounding box center [483, 360] width 549 height 28
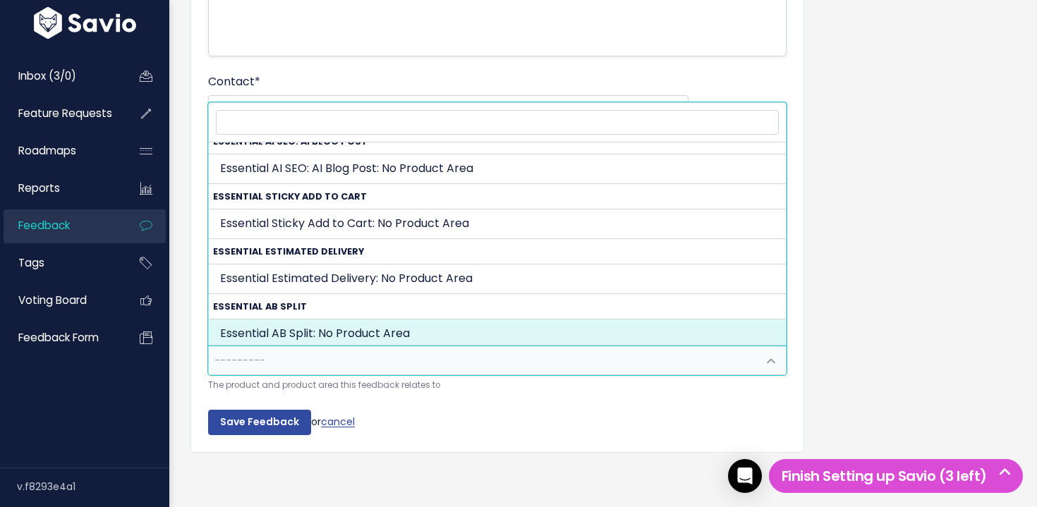
scroll to position [401, 0]
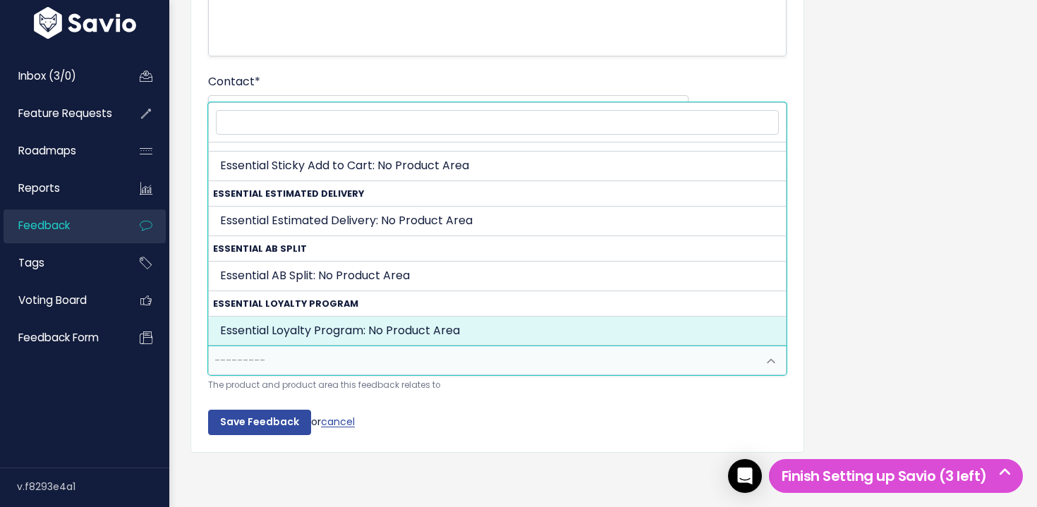
select select "ESSENTIAL_LOYALTY_PROGRAM:"
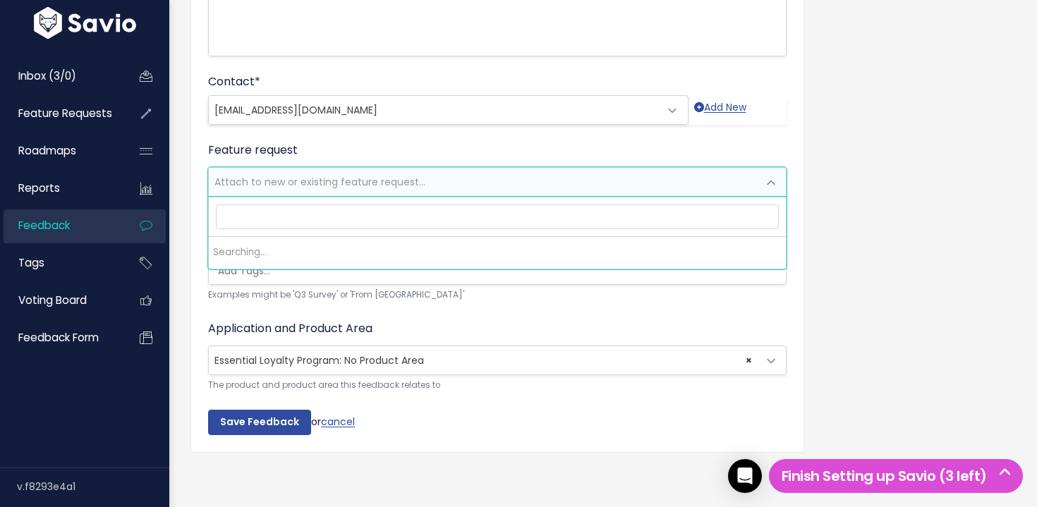
click at [294, 181] on span "Attach to new or existing feature request..." at bounding box center [320, 182] width 211 height 14
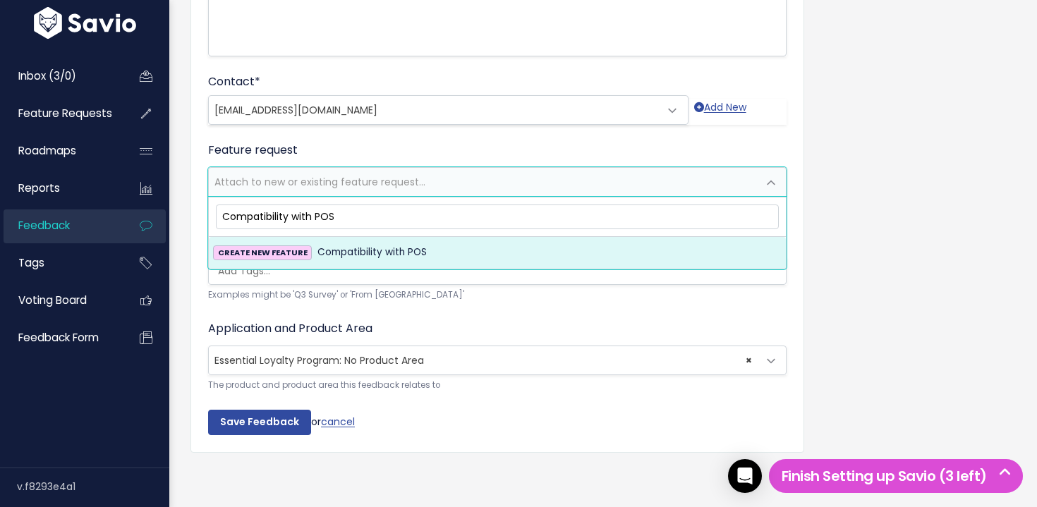
type input "Compatibility with POS"
click at [392, 256] on span "Compatibility with POS" at bounding box center [372, 252] width 109 height 17
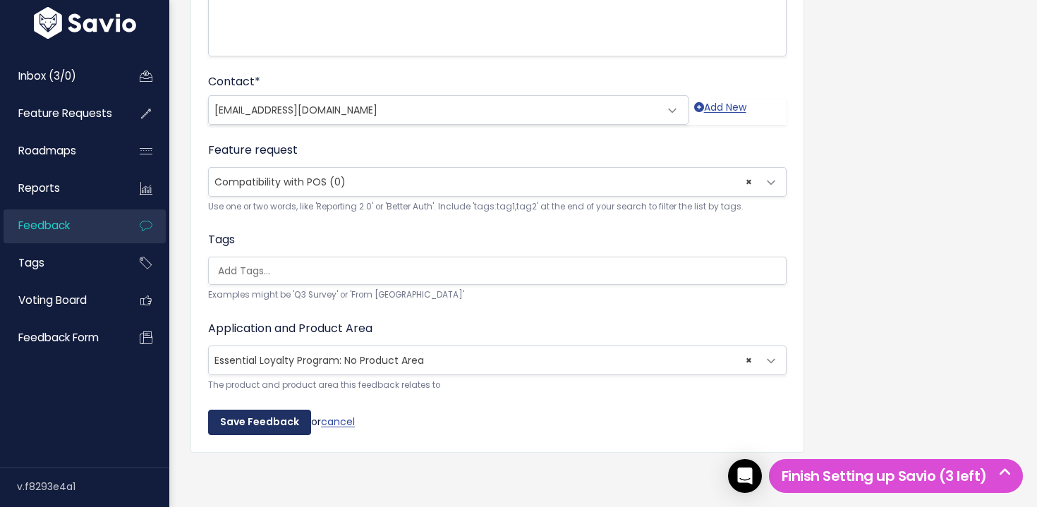
click at [260, 429] on input "Save Feedback" at bounding box center [259, 422] width 103 height 25
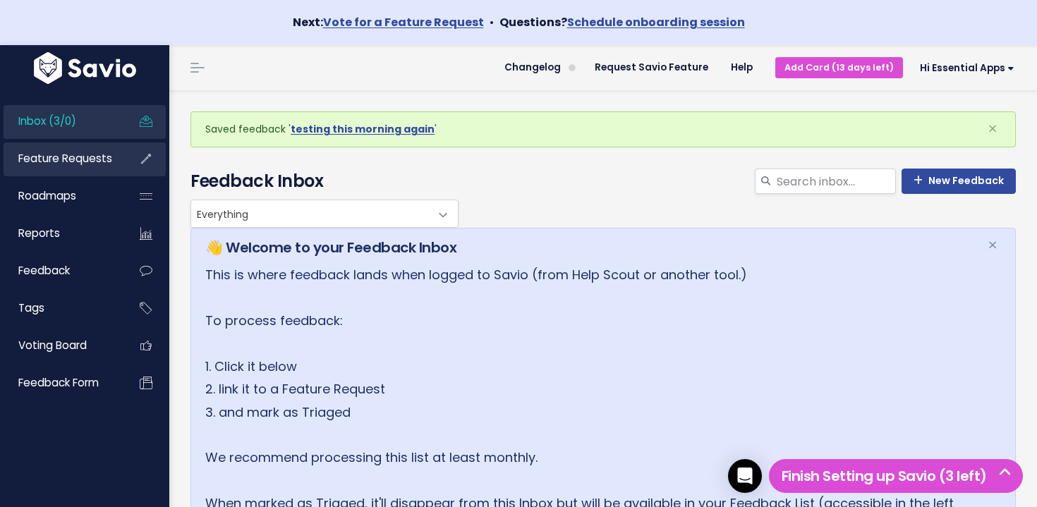
click at [92, 168] on link "Feature Requests" at bounding box center [61, 159] width 114 height 32
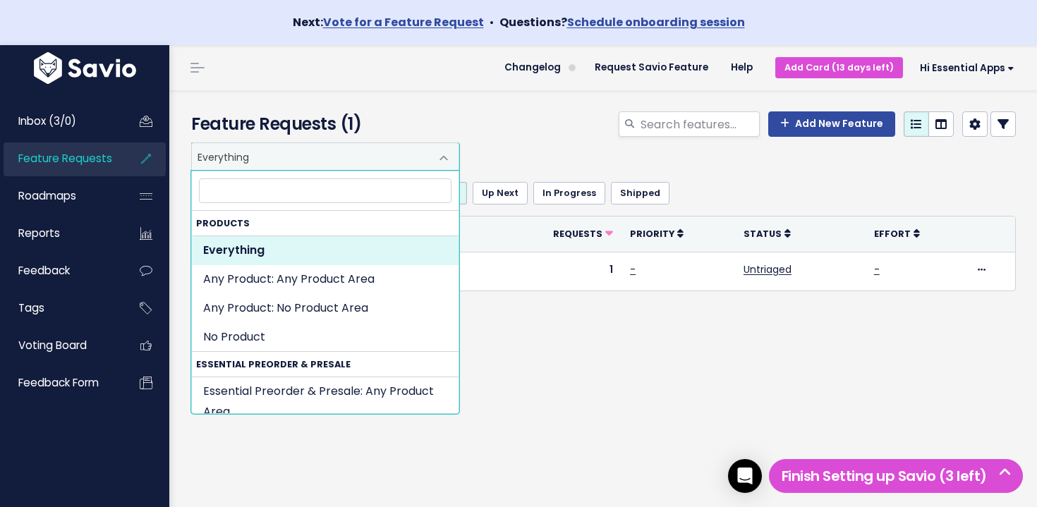
click at [322, 159] on span "Everything" at bounding box center [311, 156] width 239 height 27
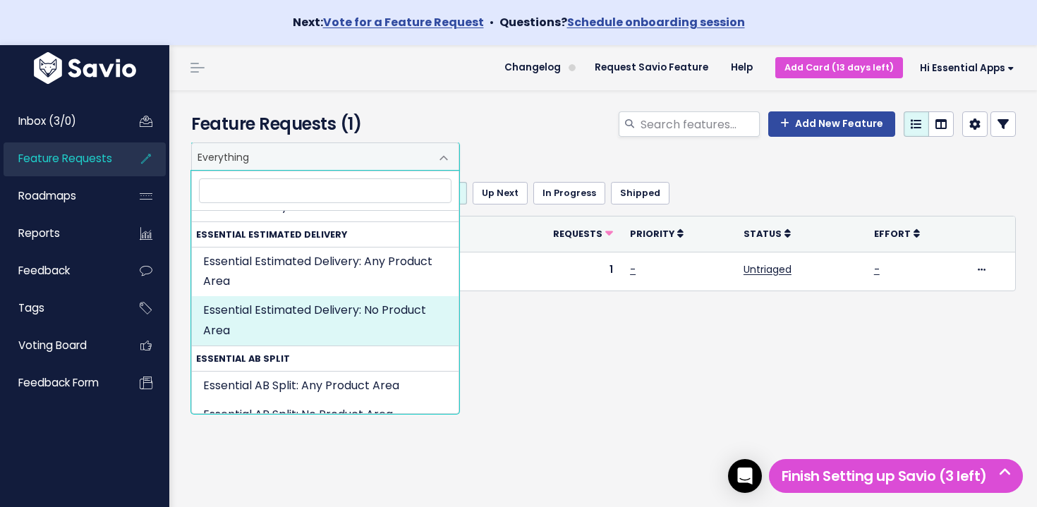
scroll to position [1205, 0]
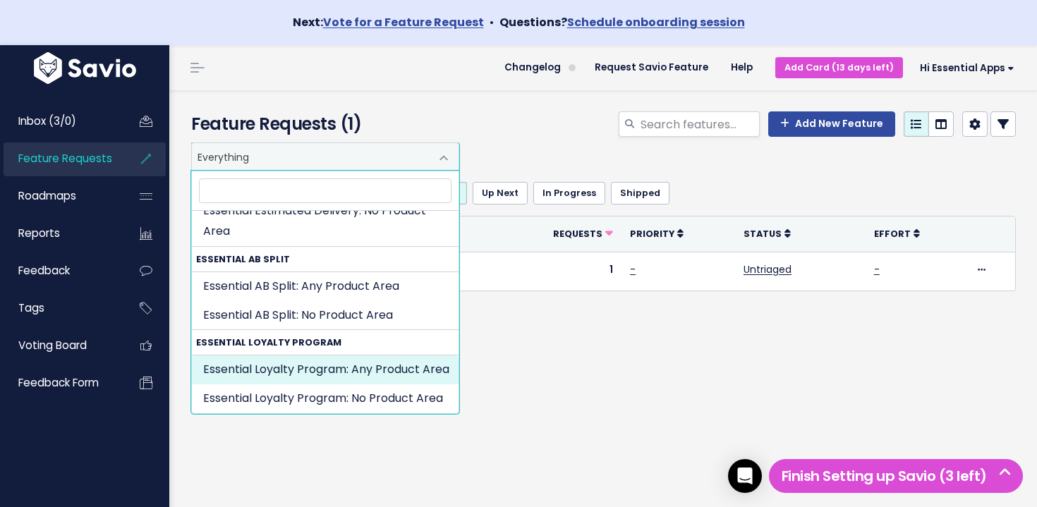
select select "ESSENTIAL_LOYALTY_PROGRAM:"
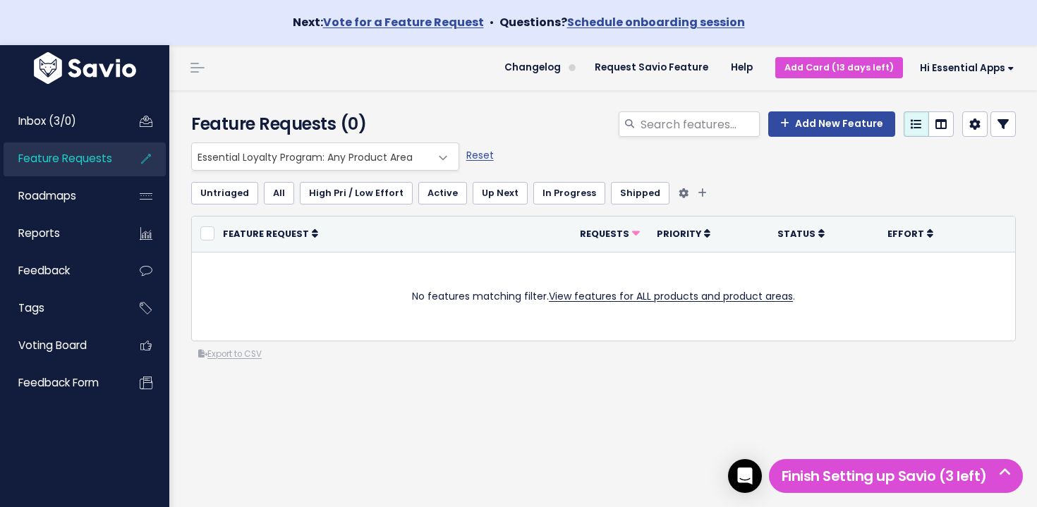
click at [277, 193] on link "All" at bounding box center [279, 193] width 30 height 23
click at [310, 158] on span "Essential Loyalty Program: Any Product Area" at bounding box center [311, 156] width 239 height 27
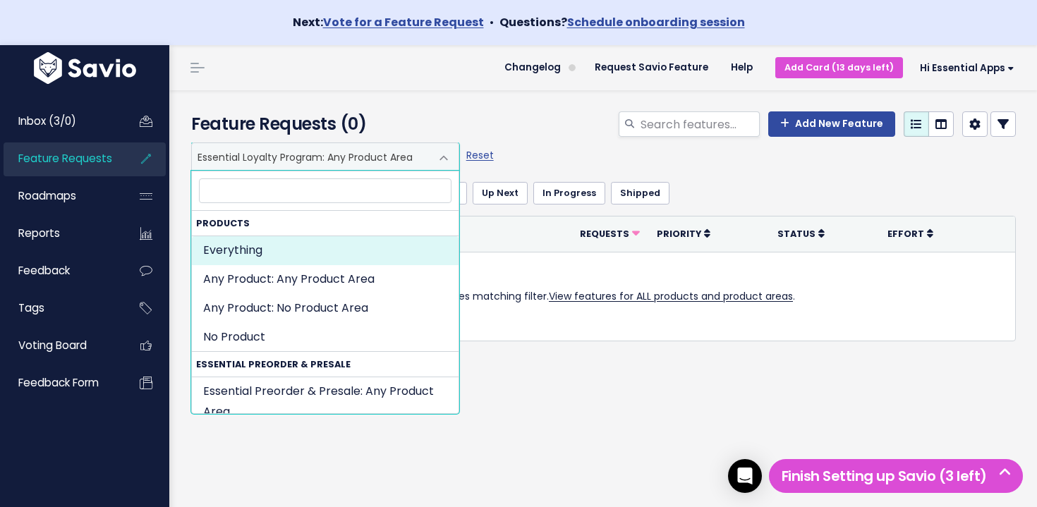
select select ":"
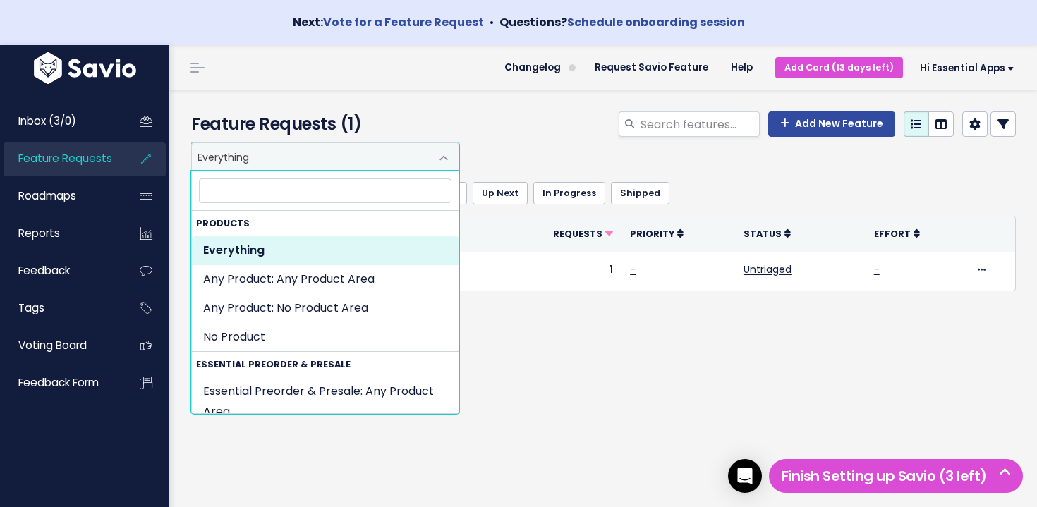
click at [378, 157] on span "Everything" at bounding box center [311, 156] width 239 height 27
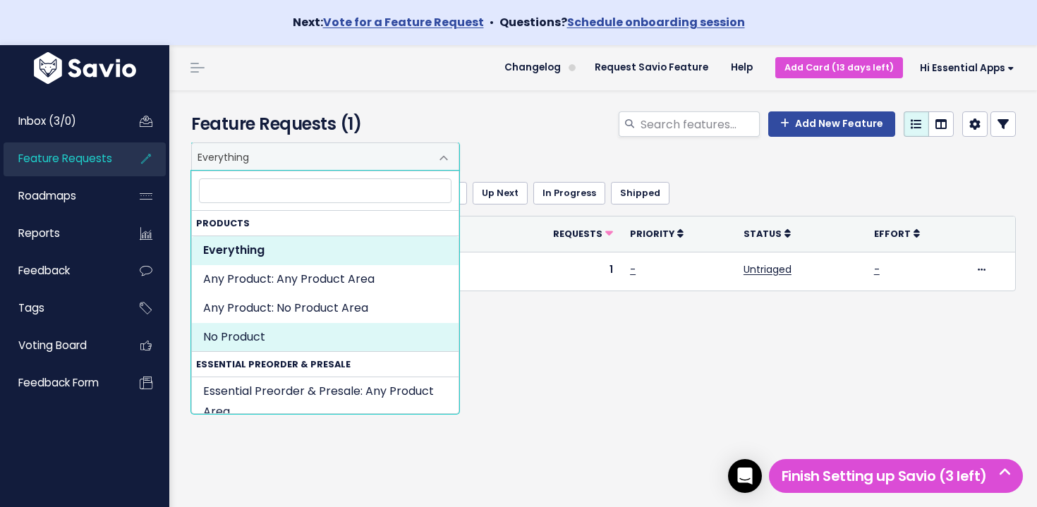
select select "NOT_SET:NOT_SET"
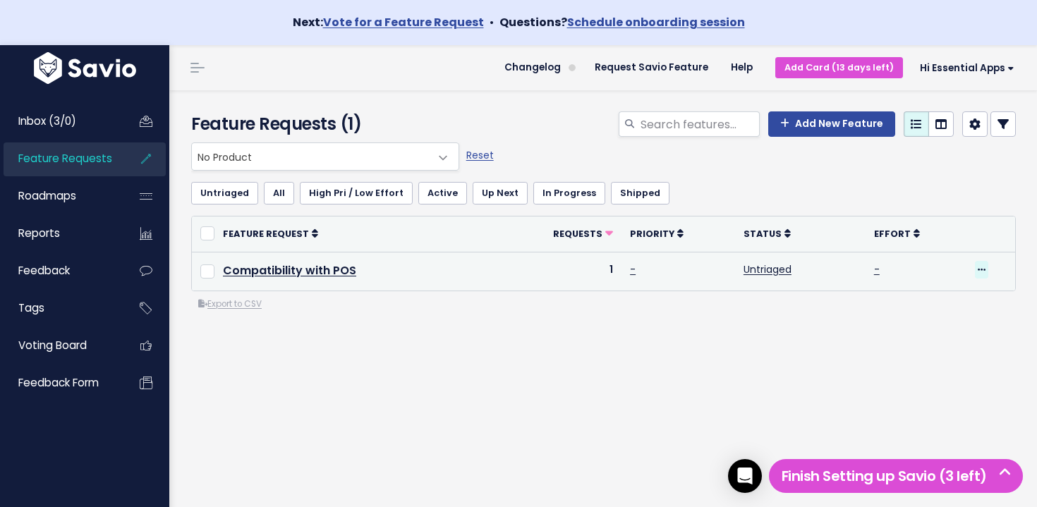
click at [985, 267] on span at bounding box center [981, 270] width 13 height 18
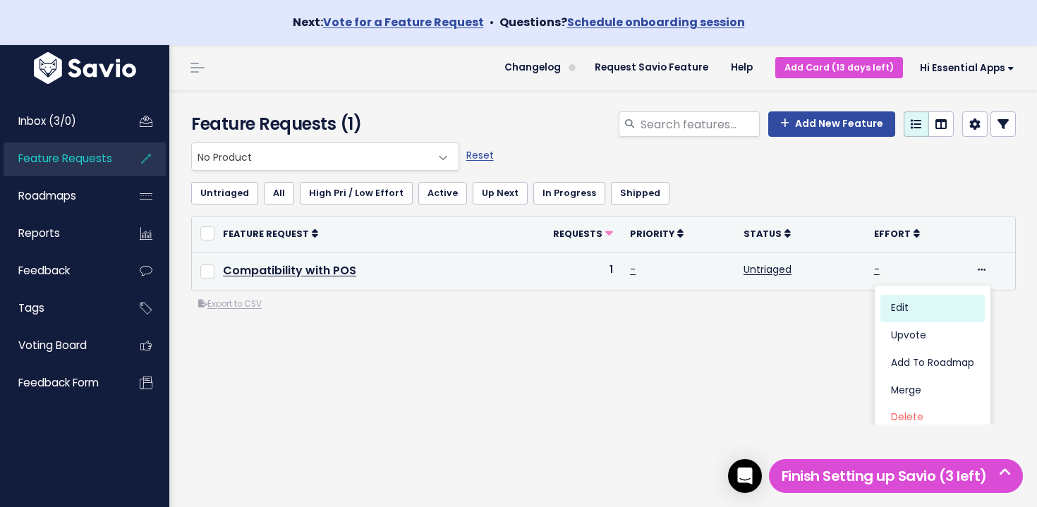
click at [919, 303] on link "Edit" at bounding box center [933, 309] width 104 height 28
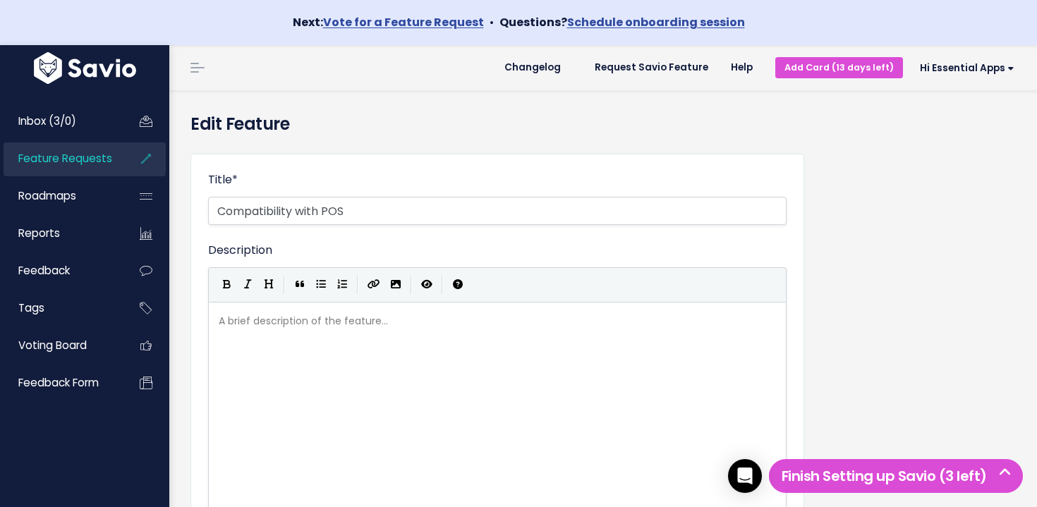
select select
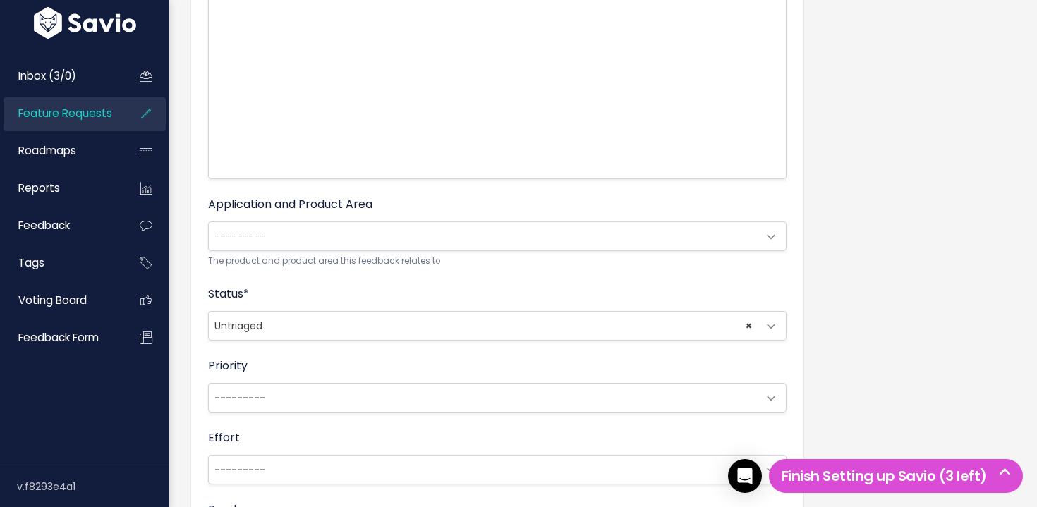
scroll to position [349, 0]
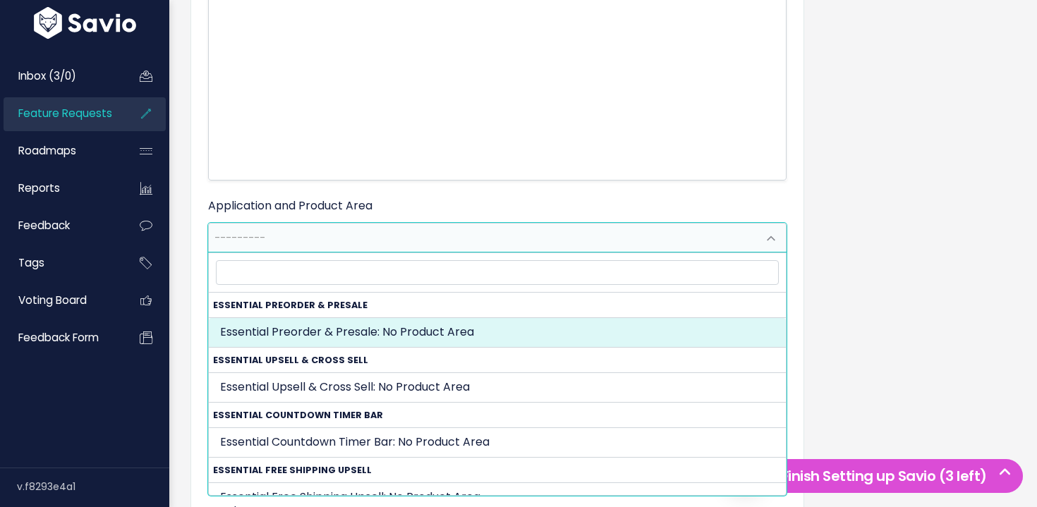
click at [300, 239] on span "---------" at bounding box center [483, 238] width 549 height 28
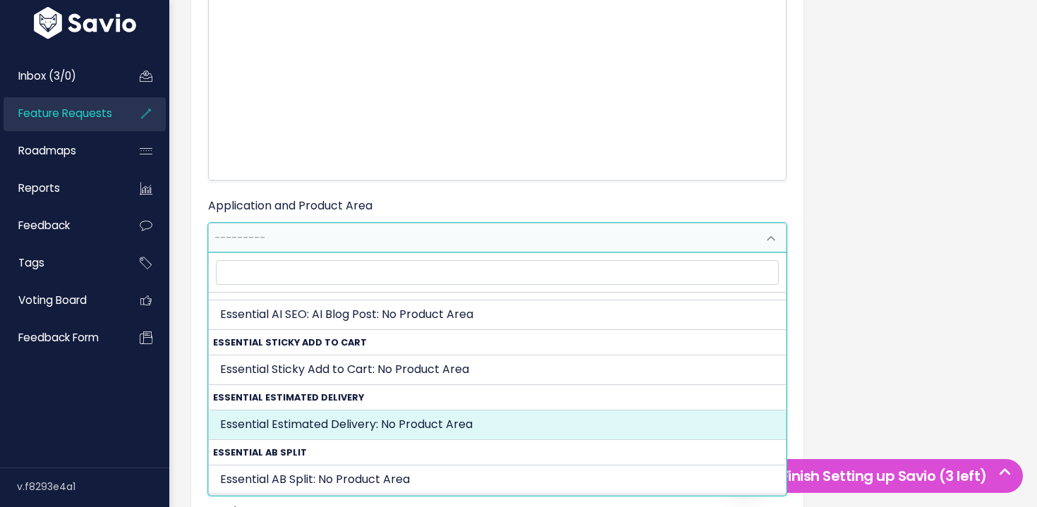
scroll to position [401, 0]
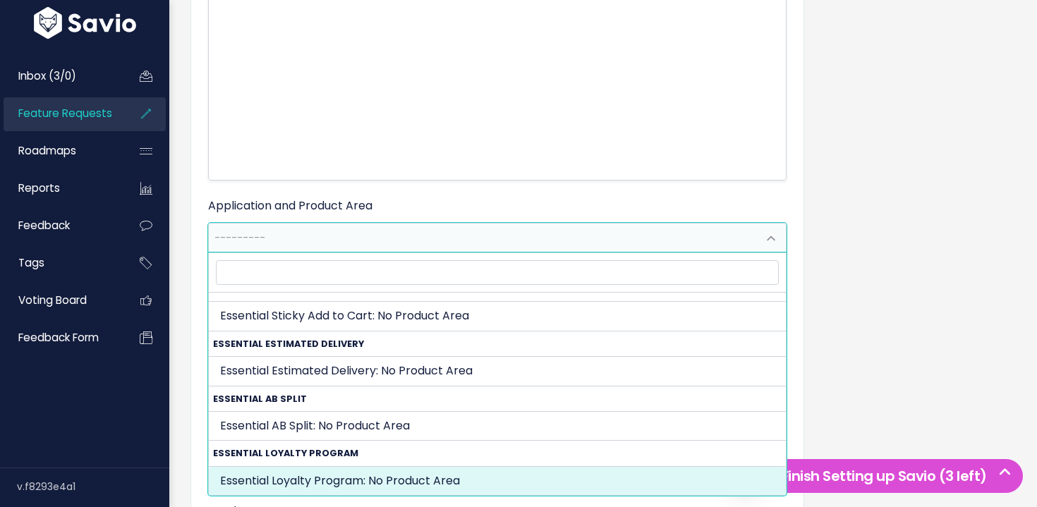
select select "ESSENTIAL_LOYALTY_PROGRAM:"
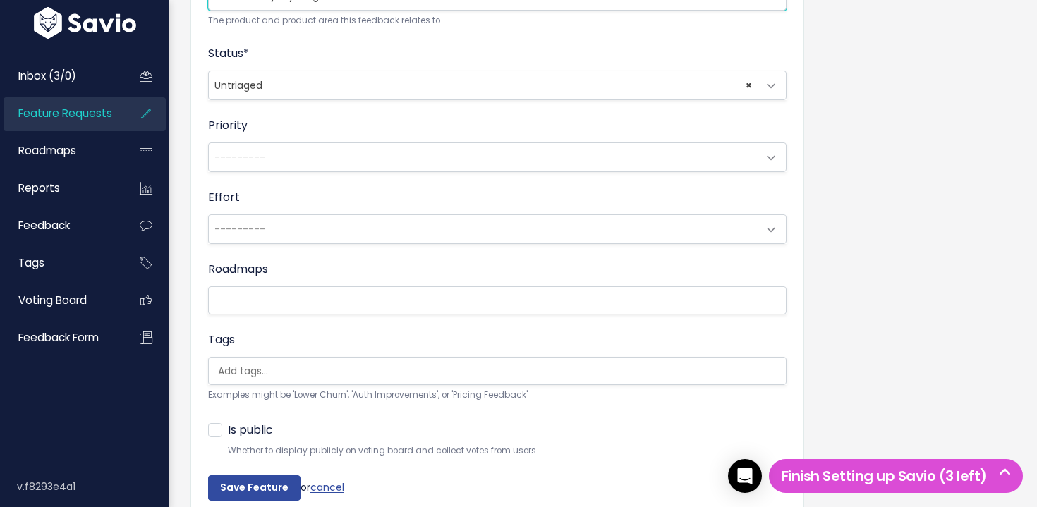
scroll to position [656, 0]
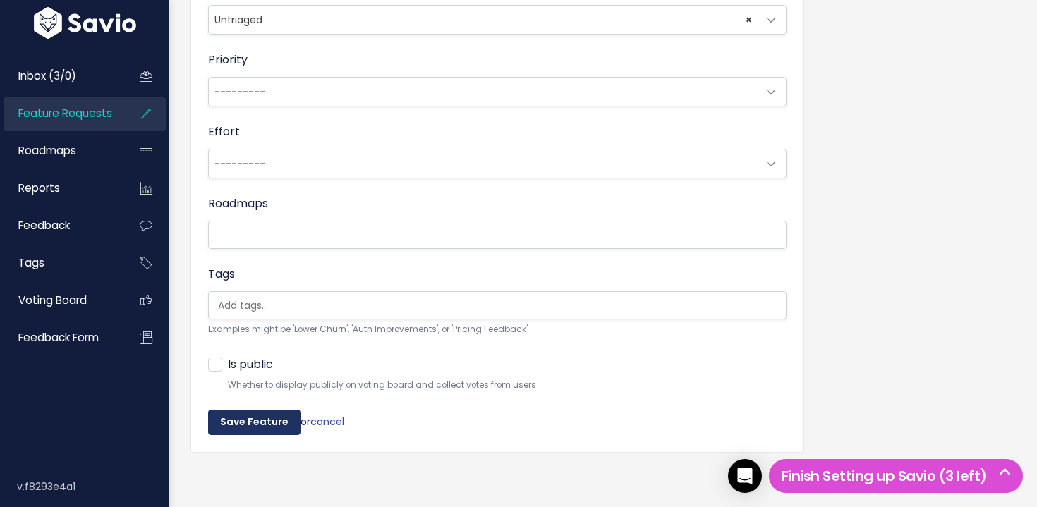
click at [250, 421] on input "Save Feature" at bounding box center [254, 422] width 92 height 25
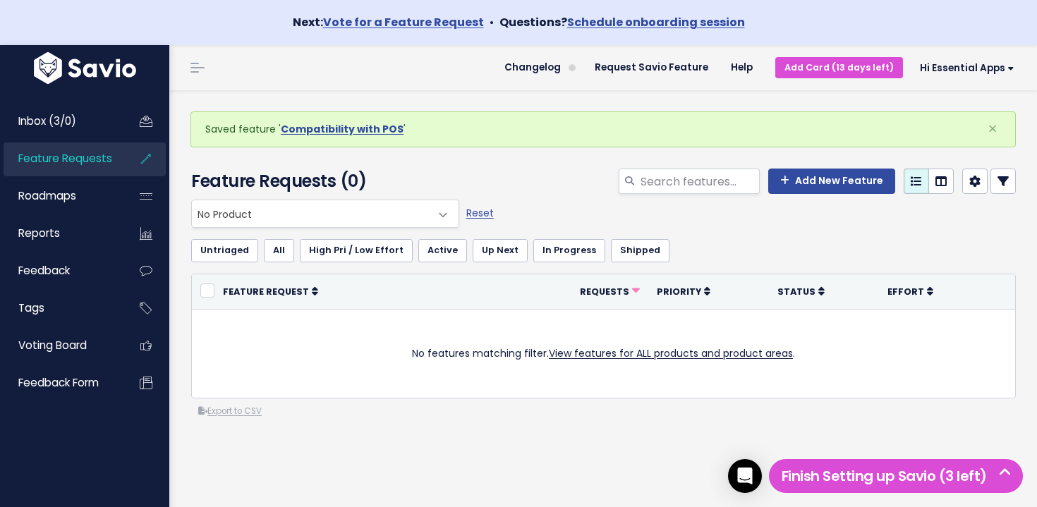
click at [281, 222] on span "No Product" at bounding box center [311, 213] width 239 height 27
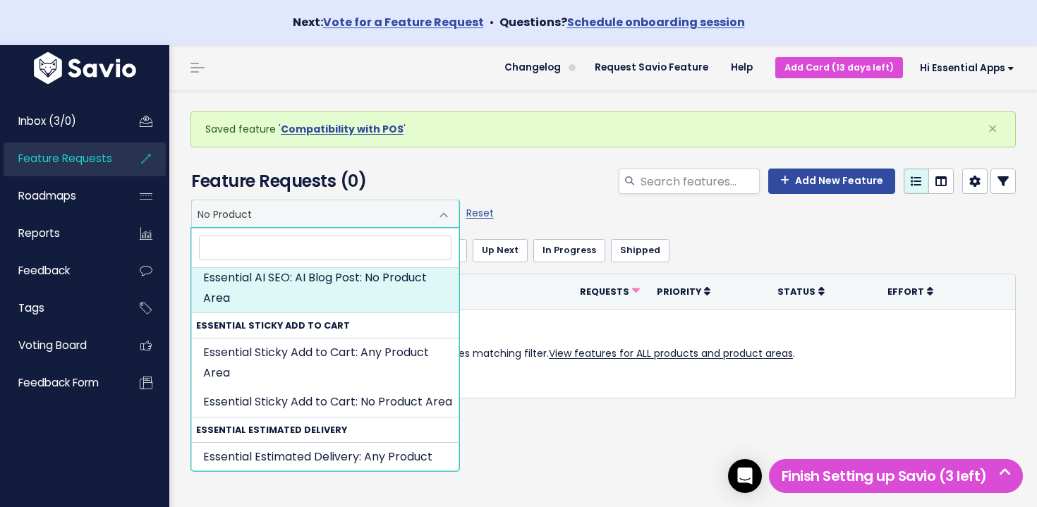
scroll to position [1205, 0]
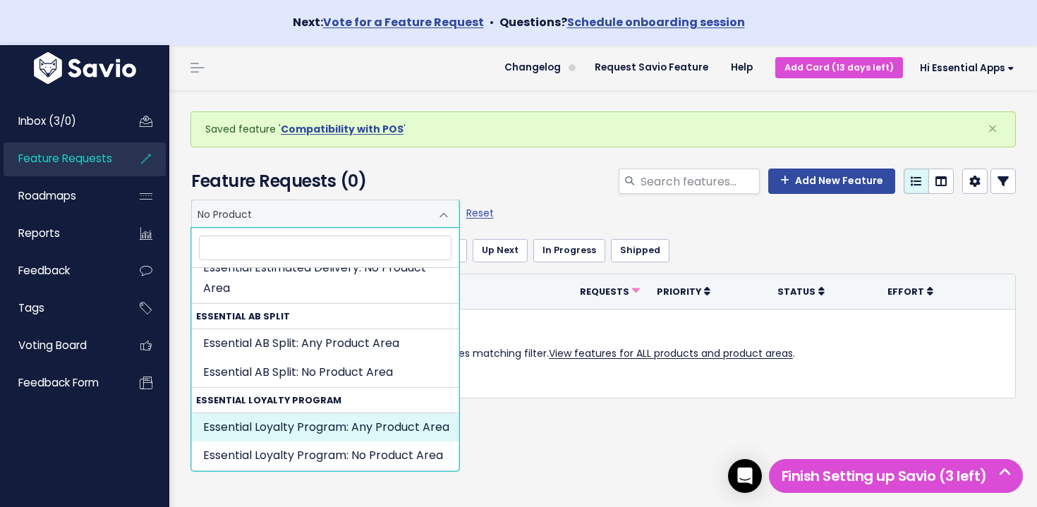
select select "ESSENTIAL_LOYALTY_PROGRAM:"
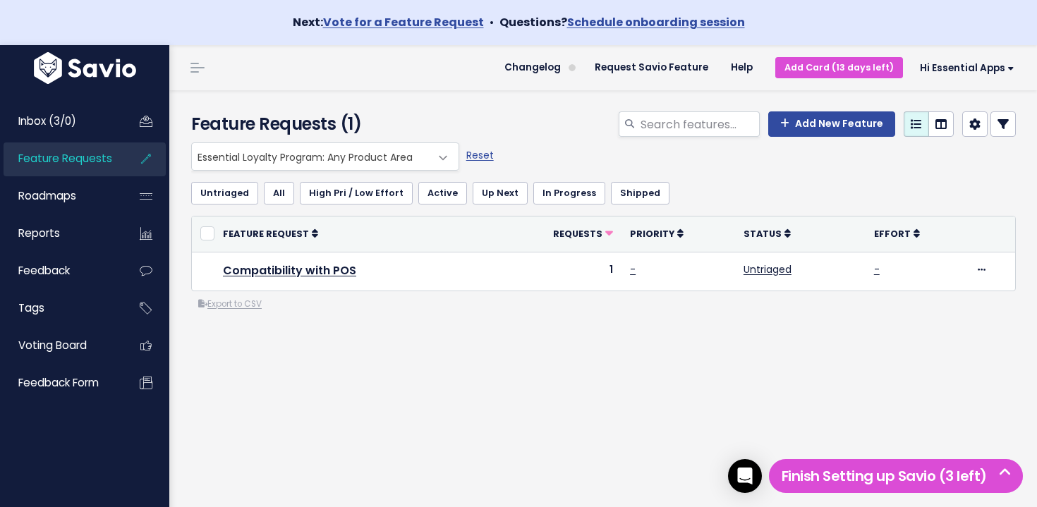
click at [286, 157] on span "Essential Loyalty Program: Any Product Area" at bounding box center [311, 156] width 239 height 27
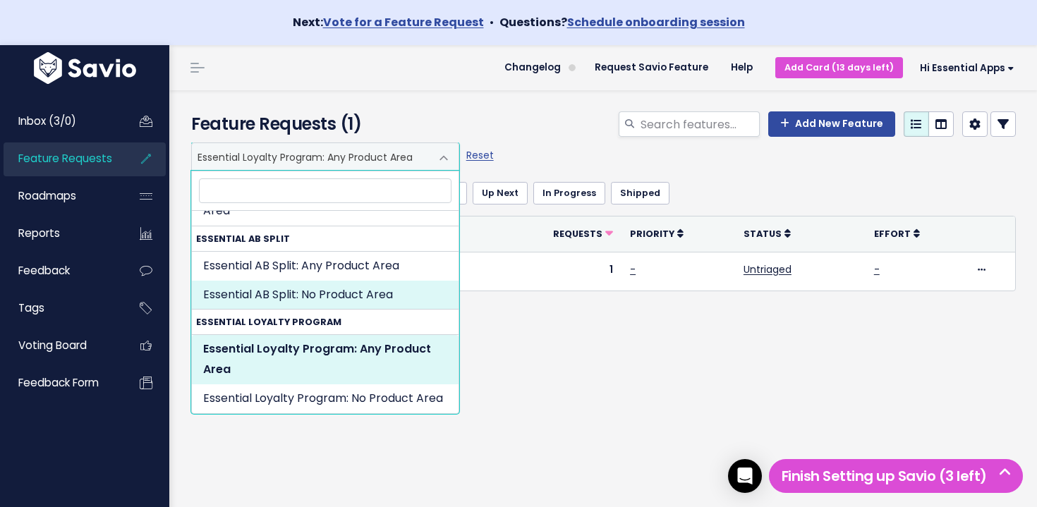
scroll to position [1224, 0]
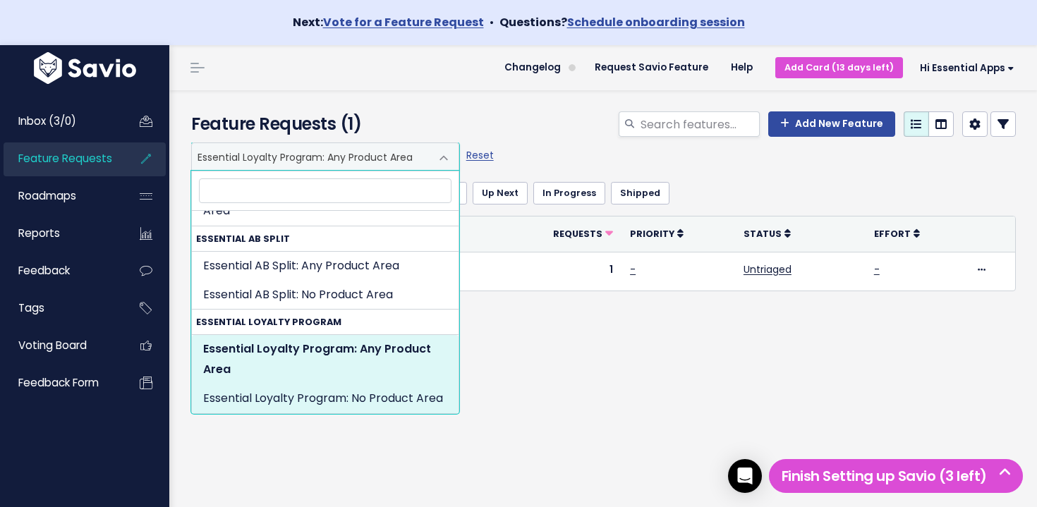
select select "ESSENTIAL_LOYALTY_PROGRAM:NOT_SET"
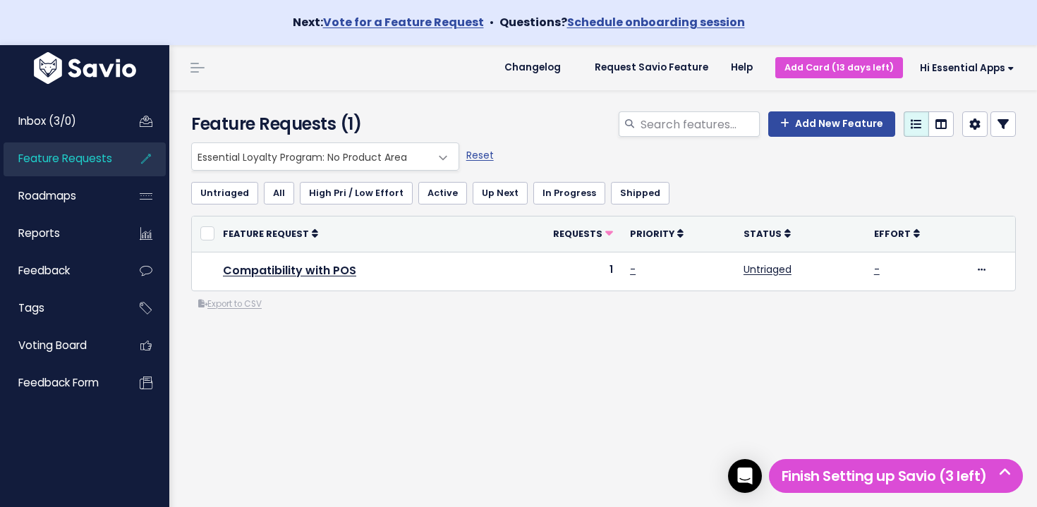
click at [308, 159] on span "Essential Loyalty Program: No Product Area" at bounding box center [311, 156] width 239 height 27
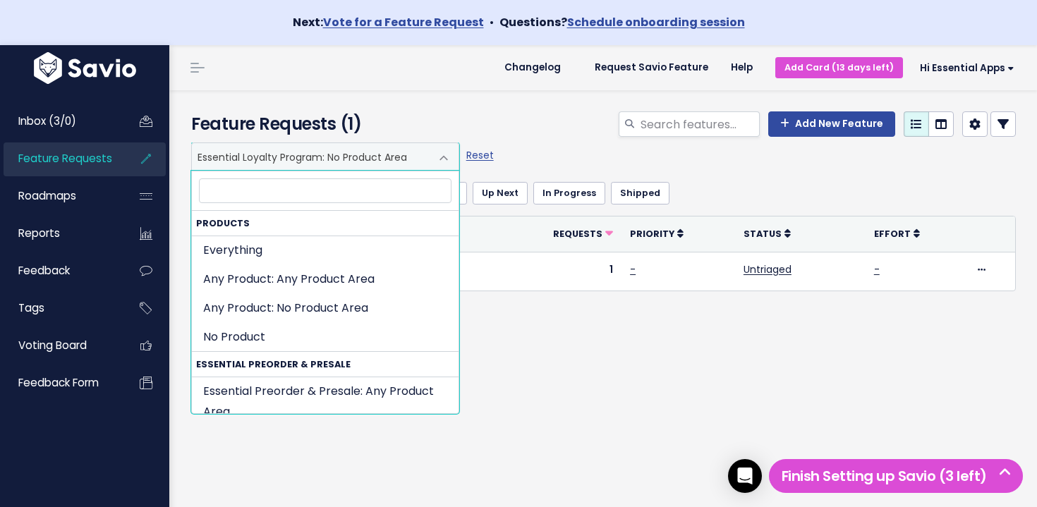
scroll to position [1205, 0]
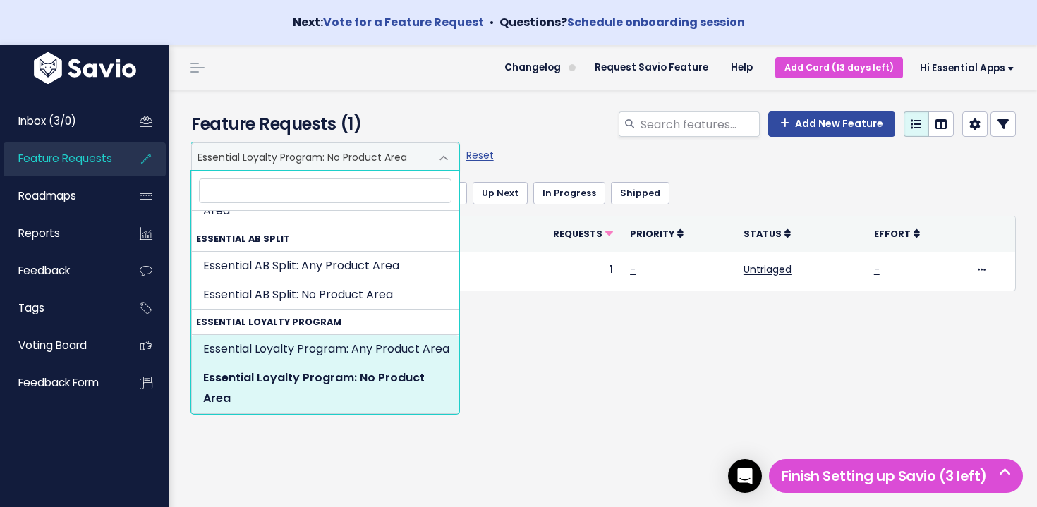
select select "ESSENTIAL_LOYALTY_PROGRAM:"
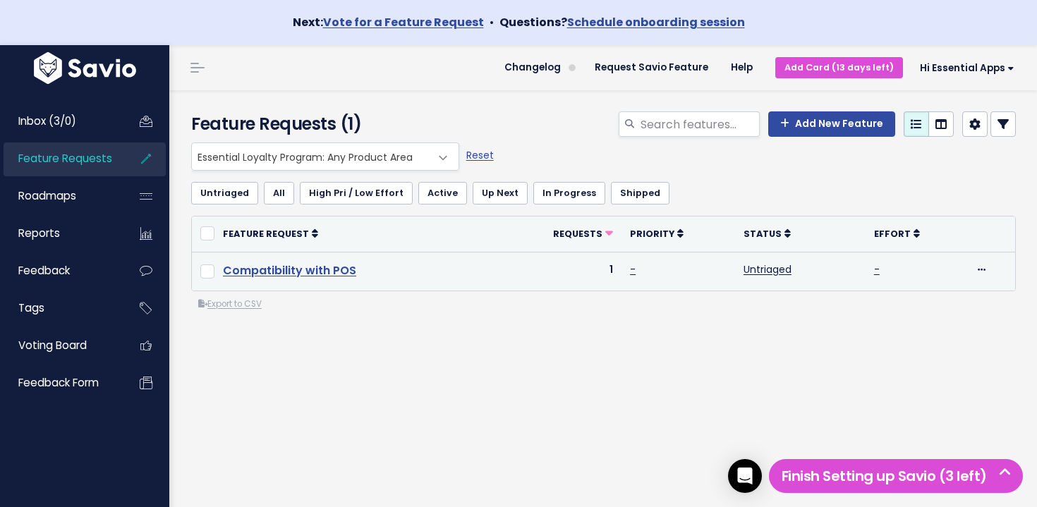
click at [301, 265] on link "Compatibility with POS" at bounding box center [289, 271] width 133 height 16
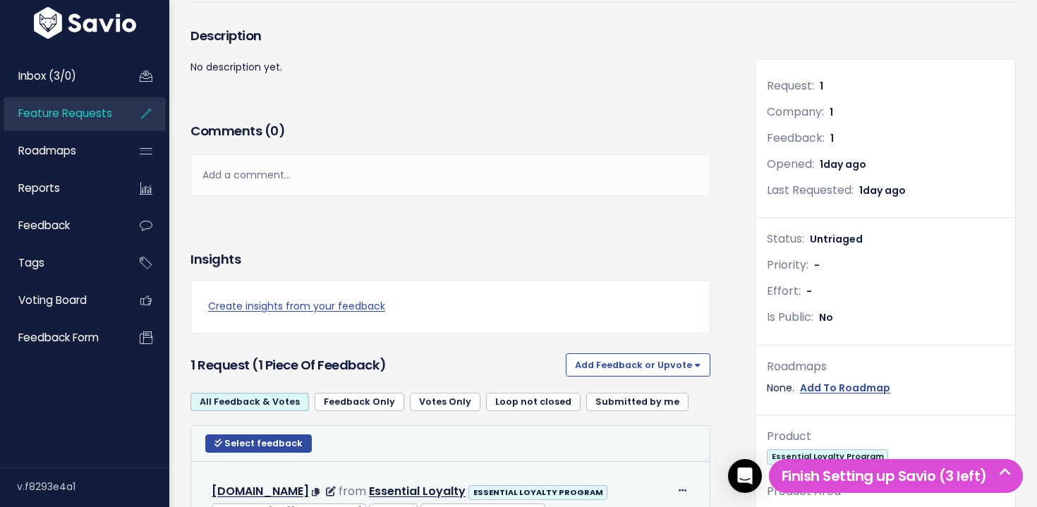
scroll to position [406, 0]
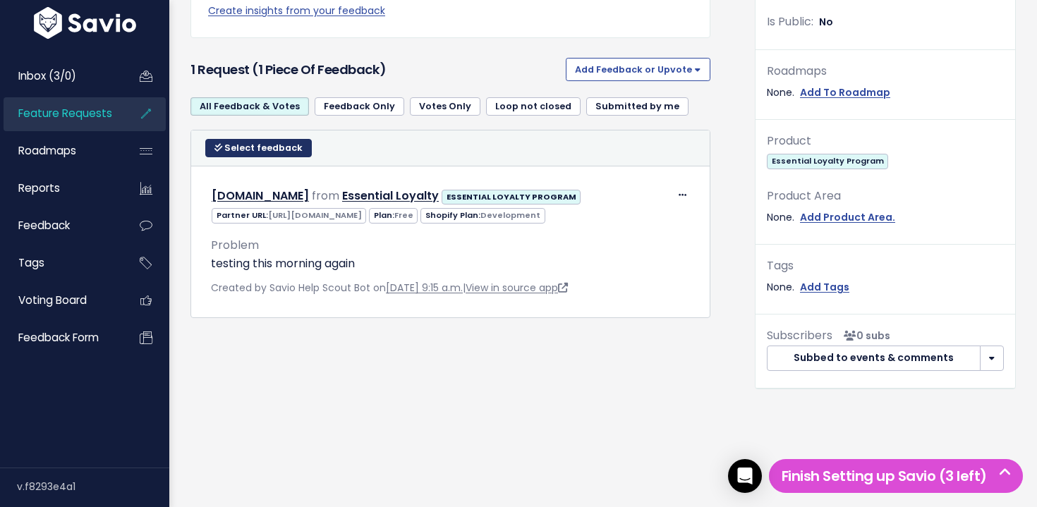
click at [245, 142] on span "Select feedback" at bounding box center [263, 148] width 78 height 12
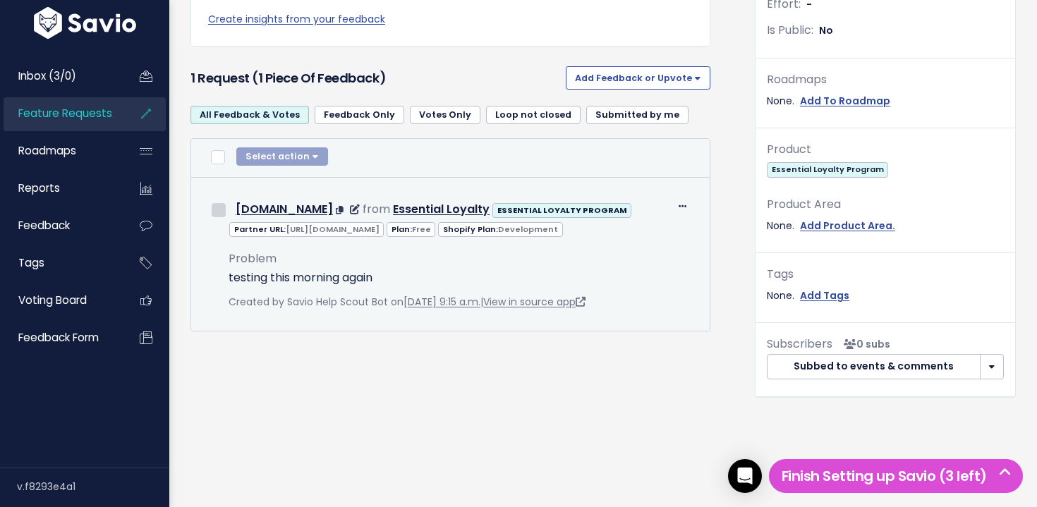
click at [218, 204] on input "checkbox" at bounding box center [219, 210] width 14 height 14
checkbox input "true"
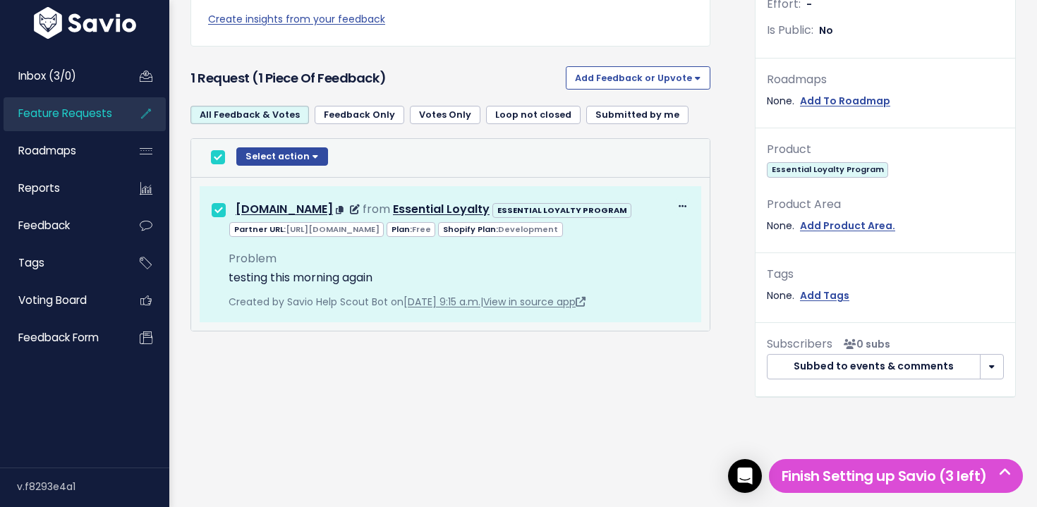
click at [688, 198] on div "Edit [GEOGRAPHIC_DATA] [DOMAIN_NAME] from Essential Loyalty" at bounding box center [450, 209] width 500 height 23
click at [685, 203] on icon at bounding box center [683, 207] width 8 height 9
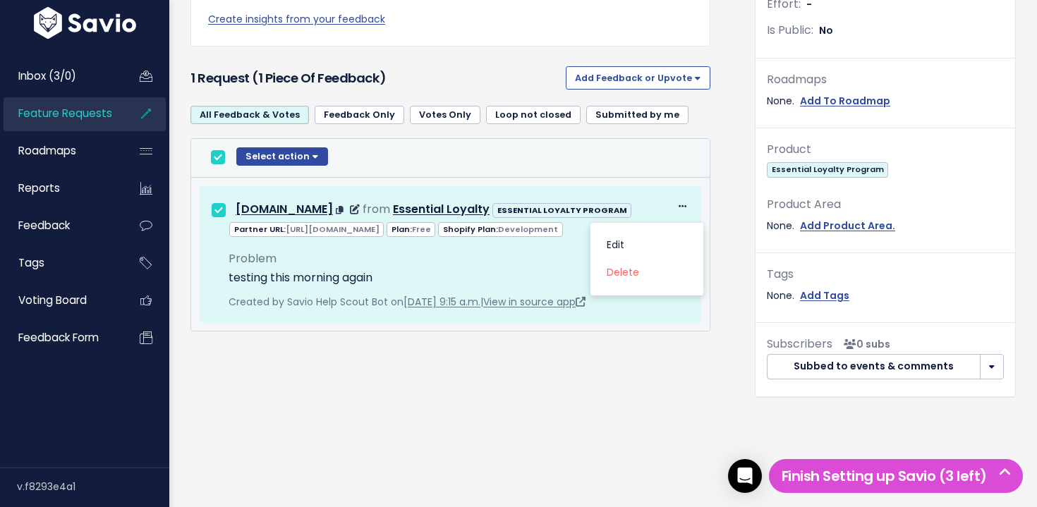
click at [694, 198] on div "Edit Delete zydrunas-test-store2.myshopify.com from Essential Loyalty" at bounding box center [450, 209] width 500 height 23
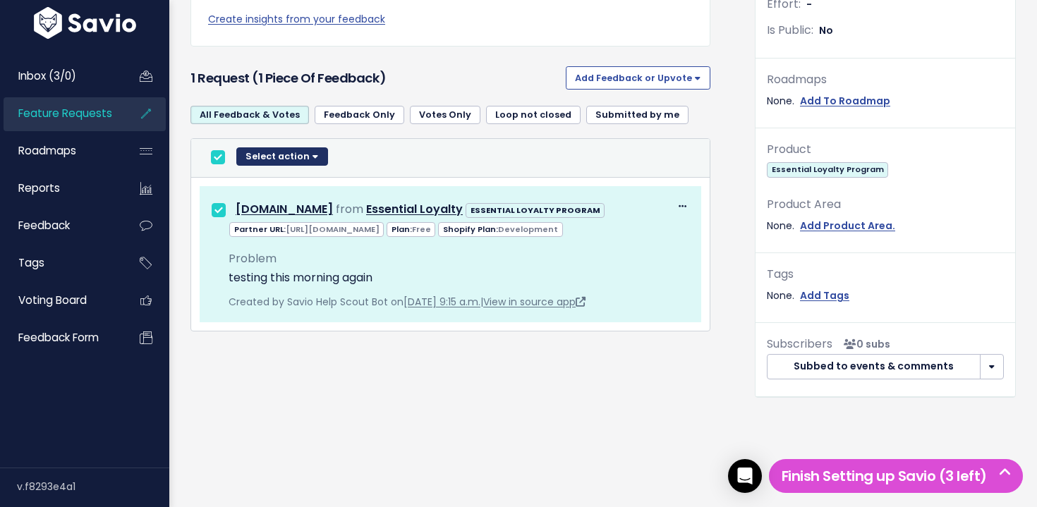
click at [241, 147] on button "Select action" at bounding box center [282, 156] width 92 height 18
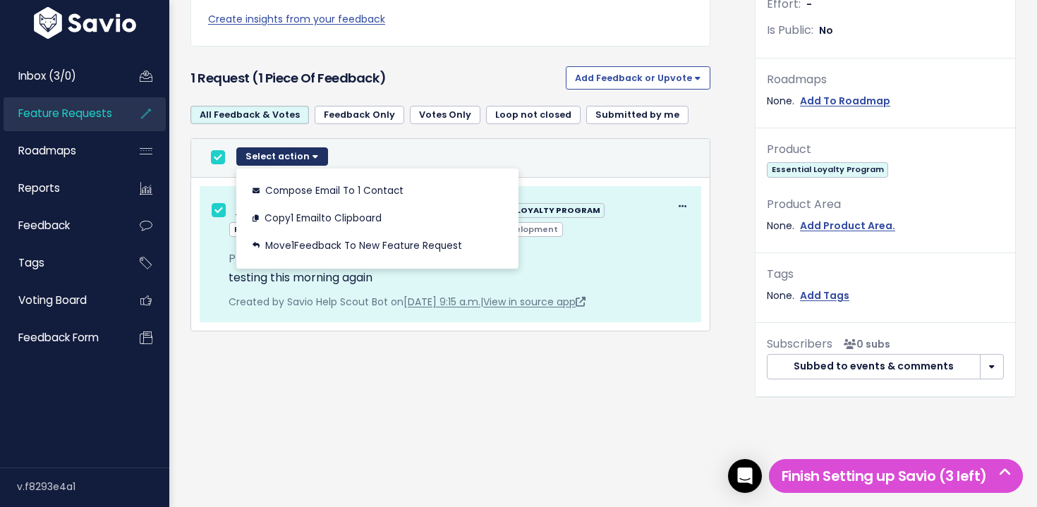
click at [245, 147] on button "Select action" at bounding box center [282, 156] width 92 height 18
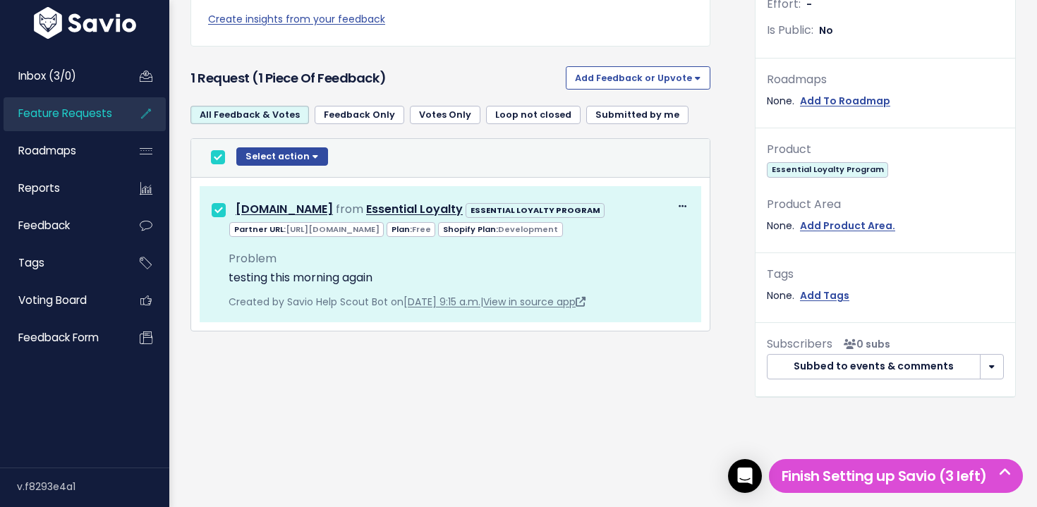
click at [222, 150] on input "checkbox" at bounding box center [218, 157] width 14 height 14
checkbox input "false"
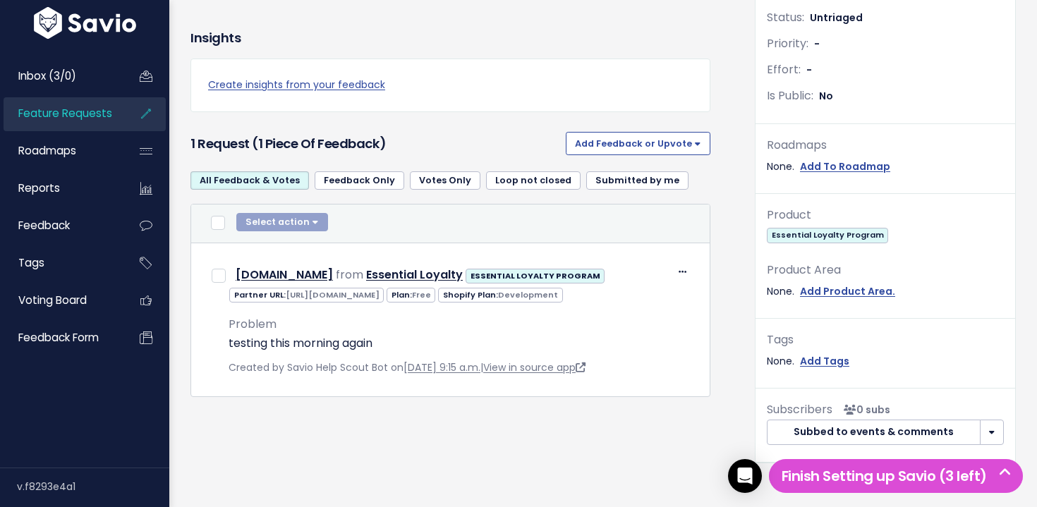
scroll to position [394, 0]
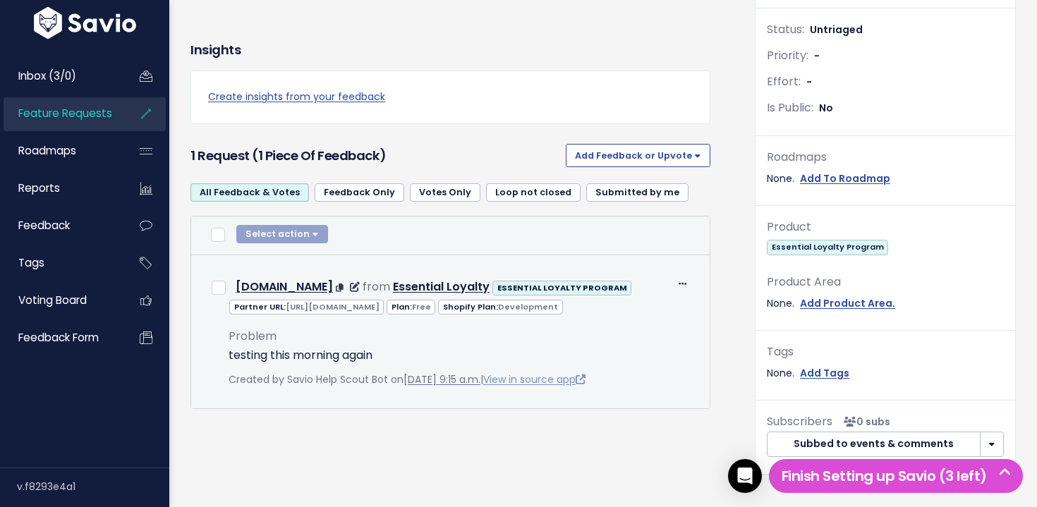
click at [569, 387] on link "View in source app" at bounding box center [534, 380] width 102 height 14
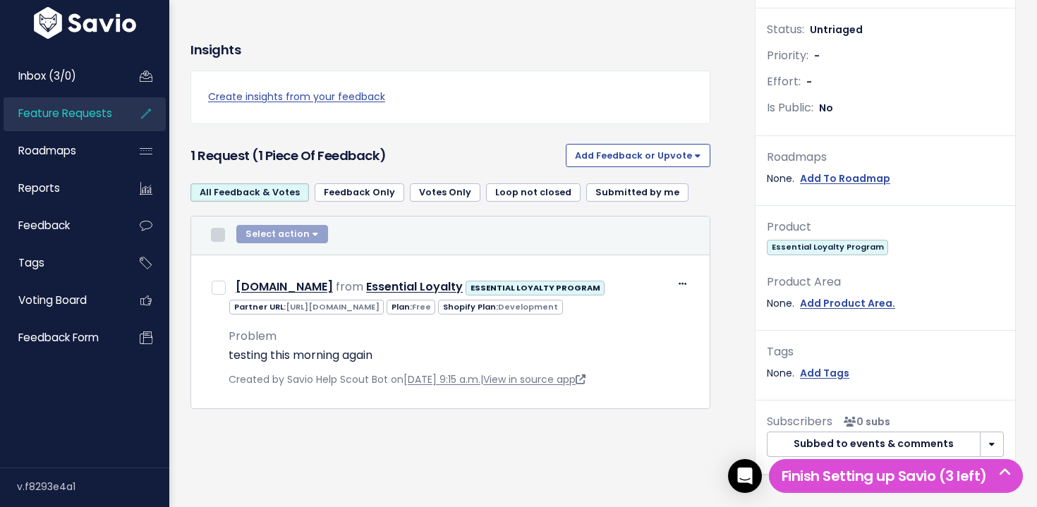
click at [219, 236] on input "checkbox" at bounding box center [218, 235] width 14 height 14
checkbox input "true"
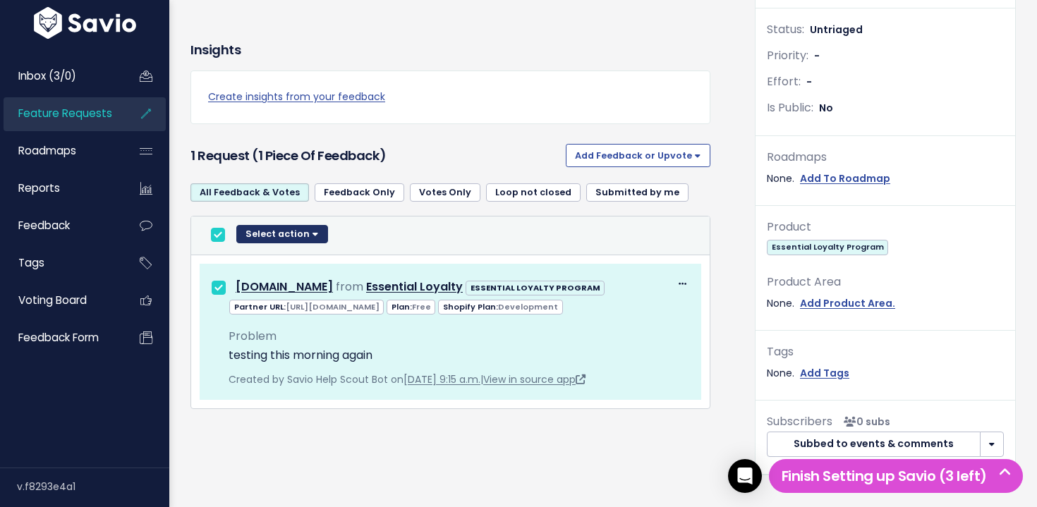
click at [254, 241] on button "Select action" at bounding box center [282, 234] width 92 height 18
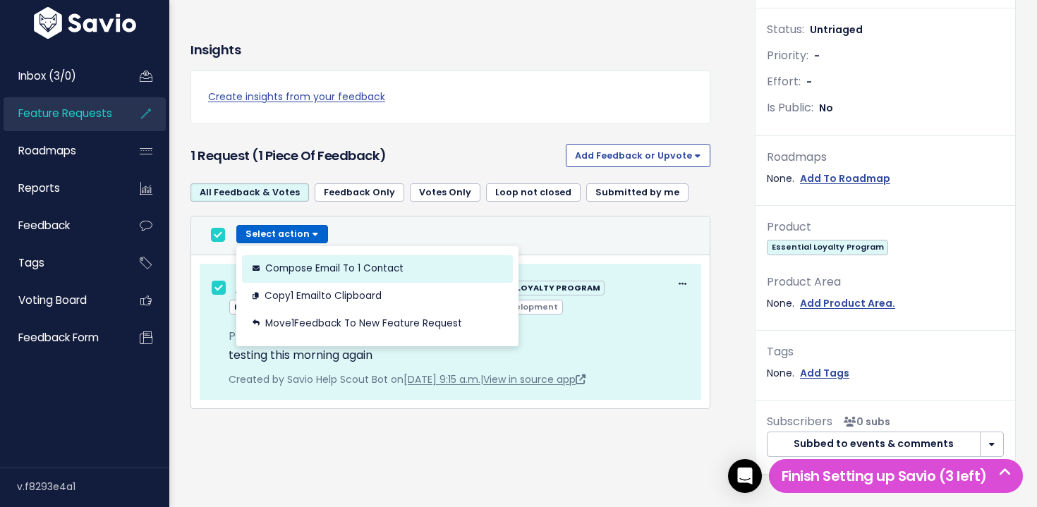
click at [387, 274] on button "Compose Email to 1 Contact" at bounding box center [377, 269] width 271 height 28
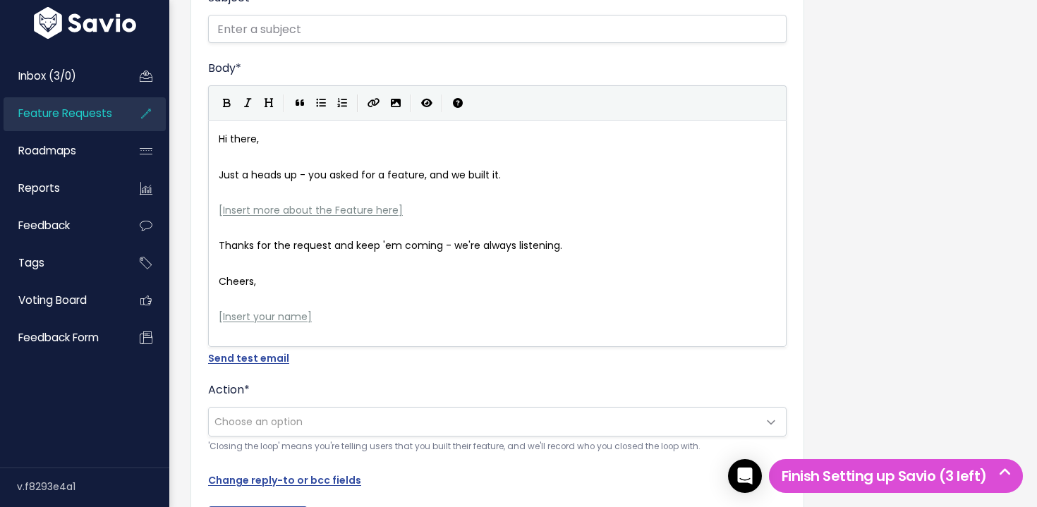
scroll to position [5, 0]
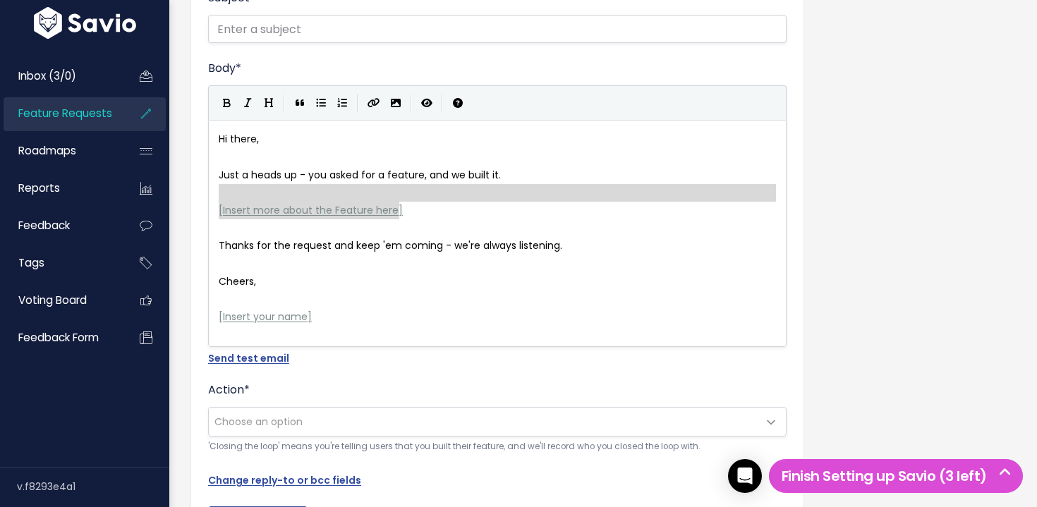
type textarea "[Insert more about the Feature here]"
drag, startPoint x: 335, startPoint y: 207, endPoint x: 199, endPoint y: 201, distance: 136.3
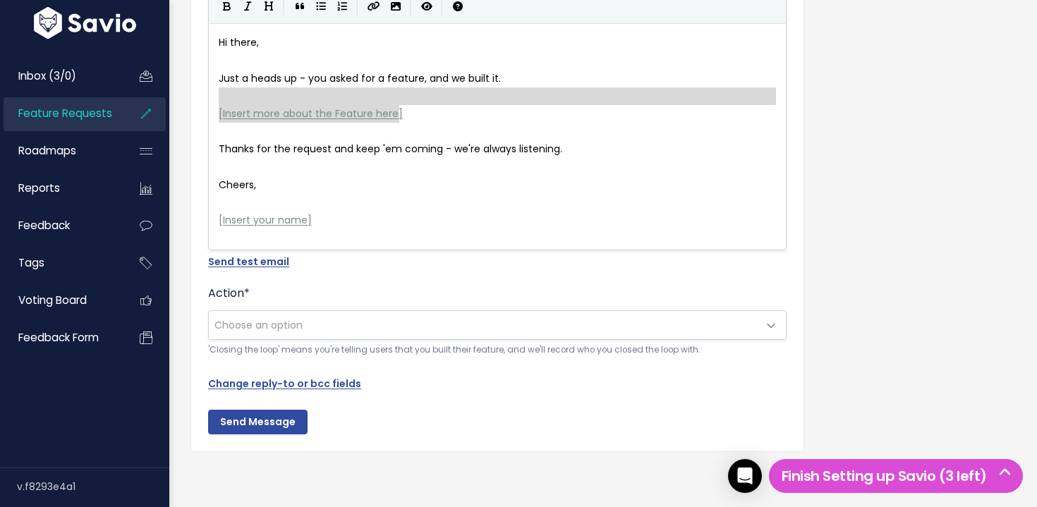
click at [259, 326] on span "Choose an option" at bounding box center [259, 325] width 88 height 14
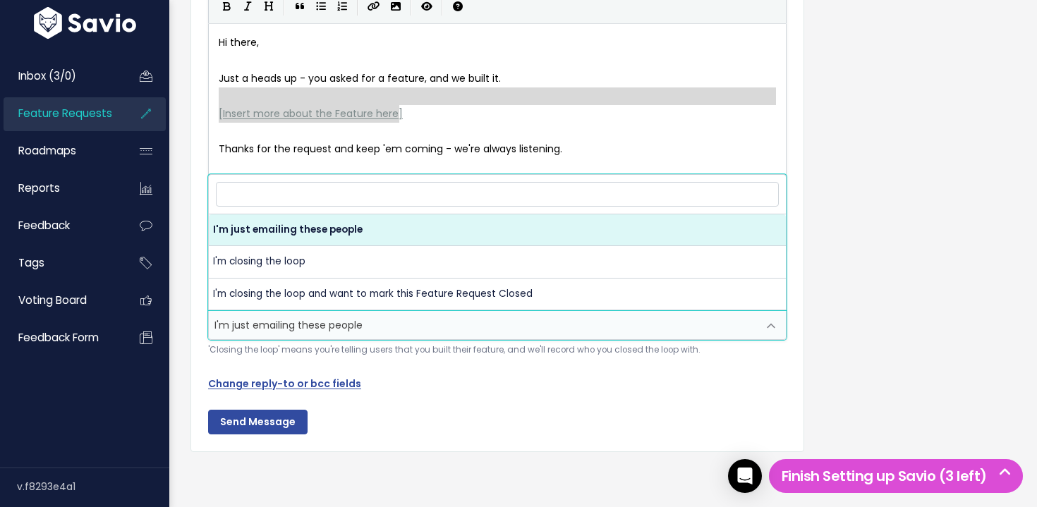
click at [281, 323] on span "I'm just emailing these people" at bounding box center [483, 325] width 549 height 28
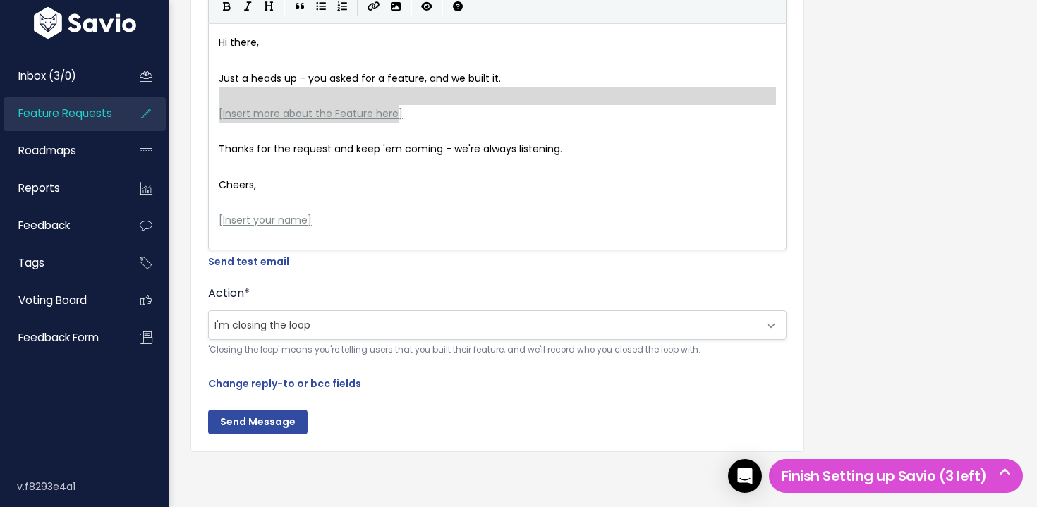
click at [340, 335] on span "I'm closing the loop" at bounding box center [483, 325] width 549 height 28
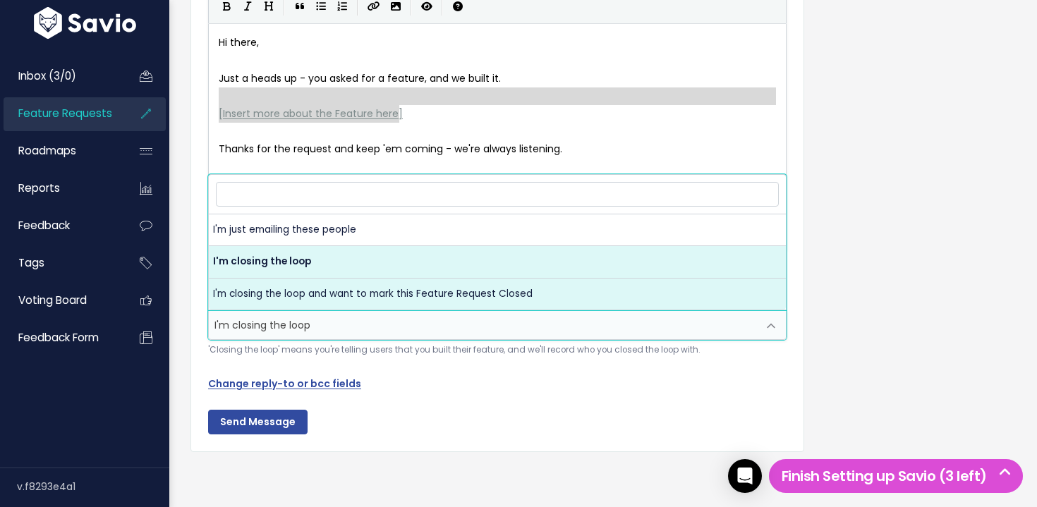
select select "ACTION_CLOSE_LOOP_AND_MARK_FR_NOTIFIED"
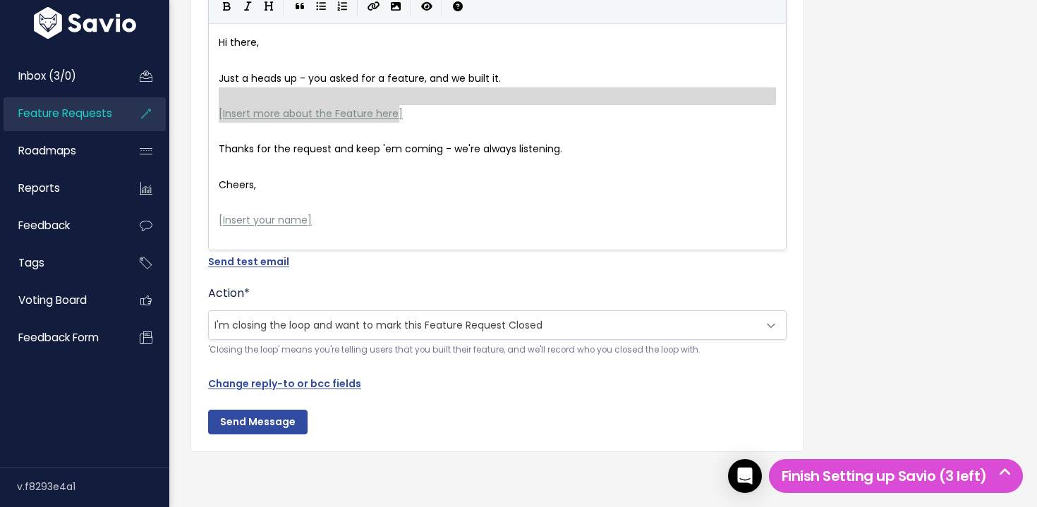
click at [361, 319] on span "I'm closing the loop and want to mark this Feature Request Closed" at bounding box center [483, 325] width 549 height 28
click at [482, 397] on div "Send Message" at bounding box center [497, 414] width 579 height 42
drag, startPoint x: 283, startPoint y: 383, endPoint x: 290, endPoint y: 384, distance: 7.1
click at [283, 383] on link "Change reply-to or bcc fields" at bounding box center [284, 384] width 153 height 14
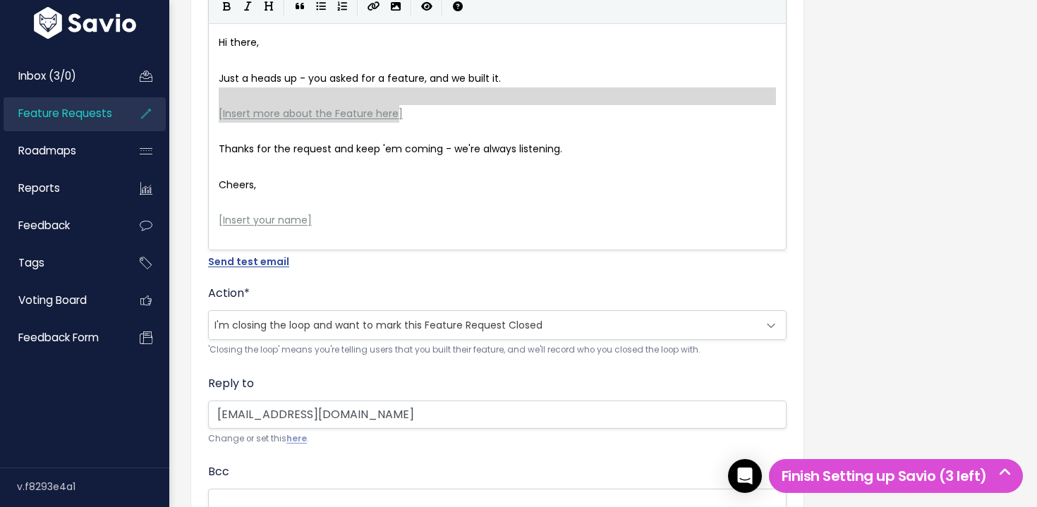
scroll to position [433, 0]
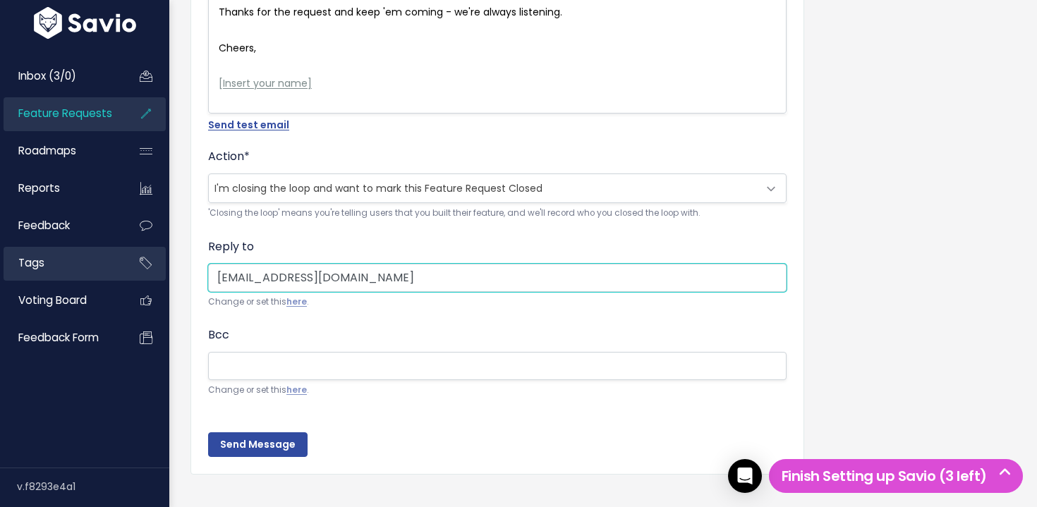
drag, startPoint x: 394, startPoint y: 282, endPoint x: 126, endPoint y: 270, distance: 268.4
click at [126, 270] on div "Inbox (3/0) Feature Requests Roadmaps" at bounding box center [518, 71] width 1037 height 918
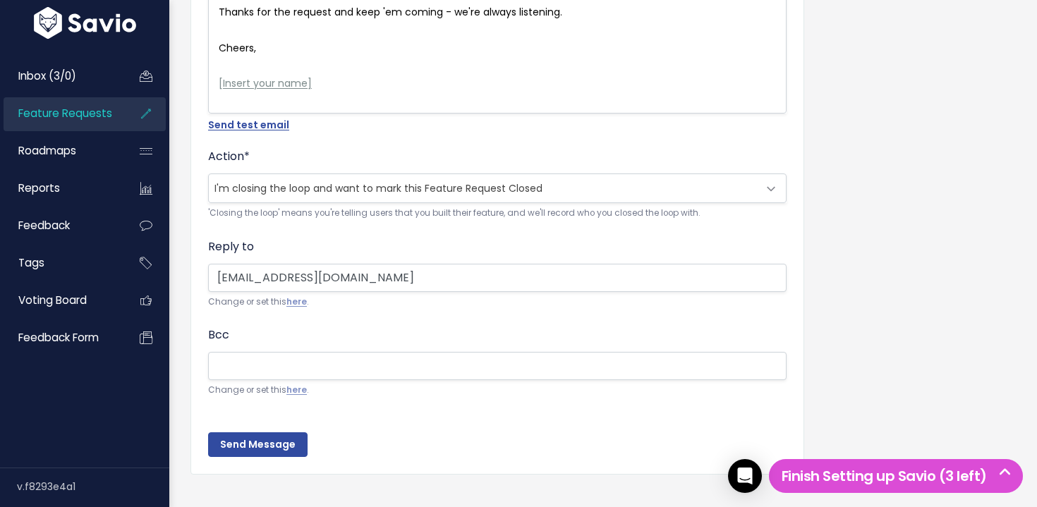
click at [617, 457] on div "Subject * Body * Hi there, Just a heads up - you asked for a feature, and we bu…" at bounding box center [498, 106] width 614 height 737
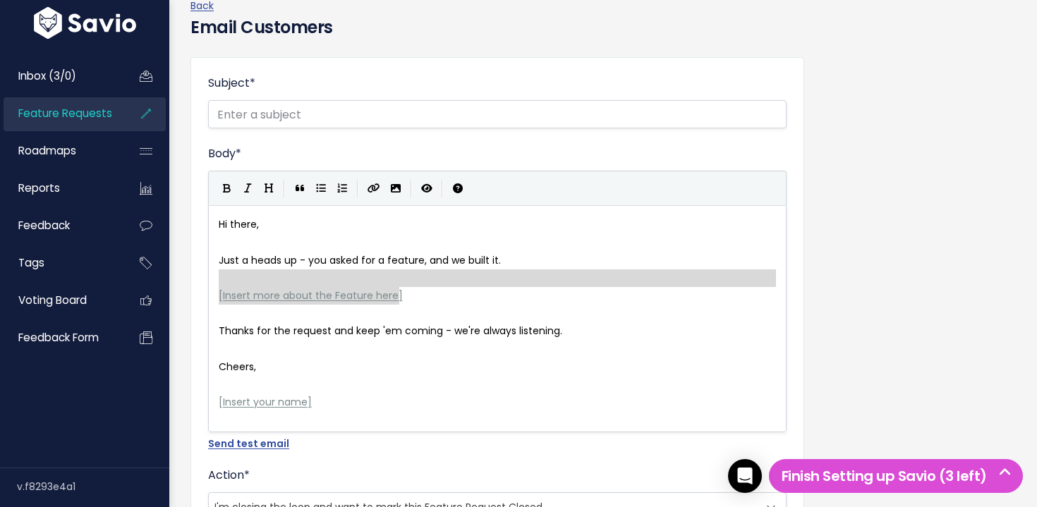
scroll to position [0, 0]
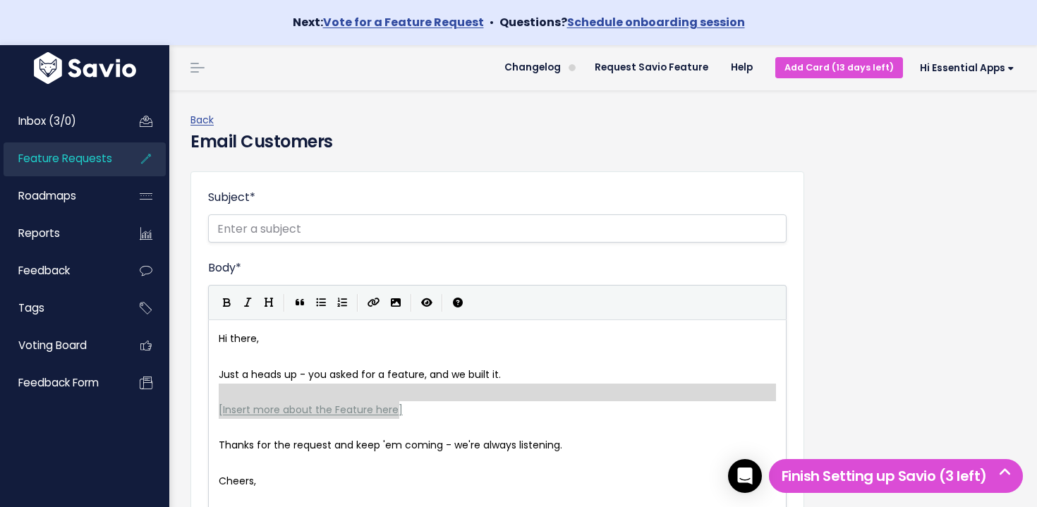
click at [648, 190] on div "Subject *" at bounding box center [497, 216] width 579 height 54
click at [614, 161] on div "Back Email Customers Subject * Body * Hi there, Just a heads up - you asked for…" at bounding box center [603, 515] width 847 height 850
click at [85, 75] on img at bounding box center [84, 68] width 109 height 32
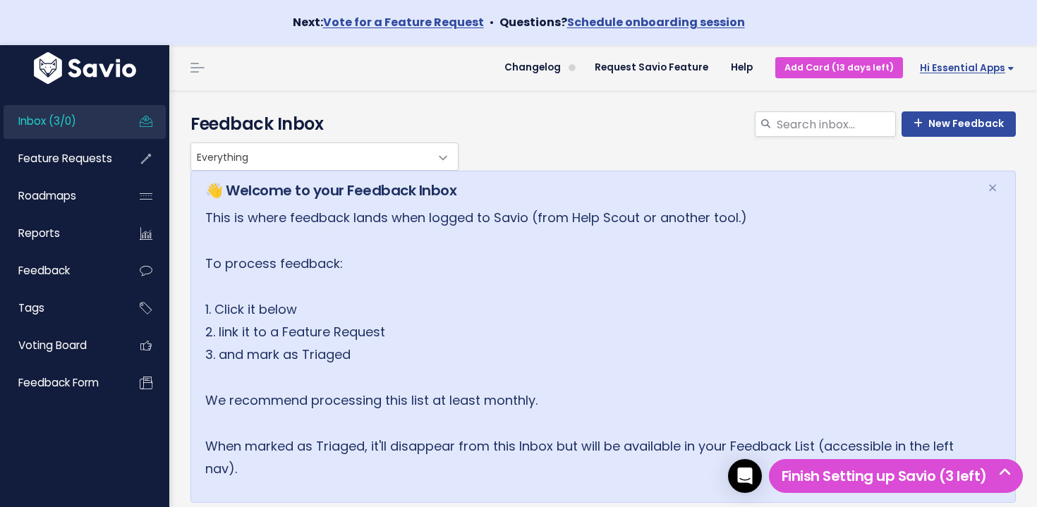
click at [986, 75] on link "Hi Essential Apps" at bounding box center [964, 68] width 123 height 22
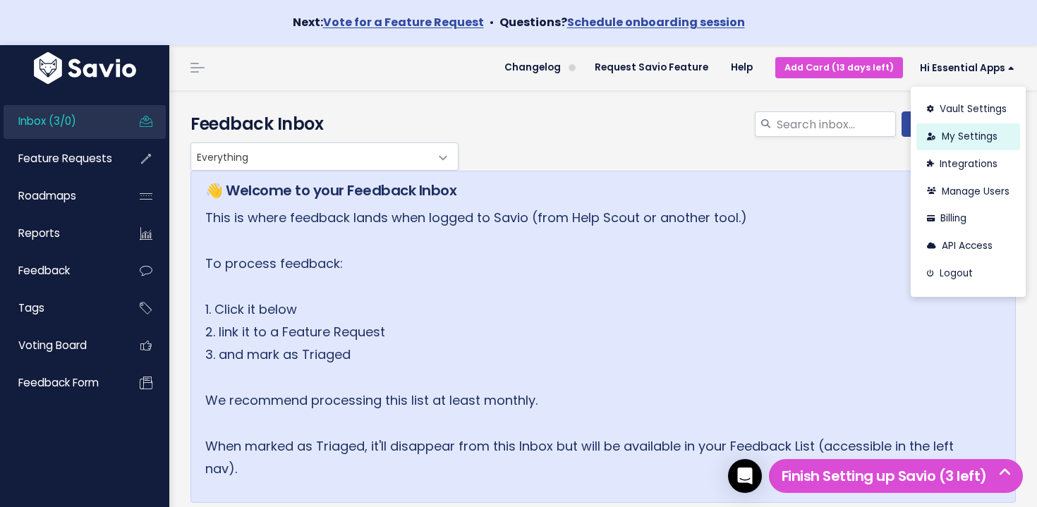
click at [980, 141] on link "My Settings" at bounding box center [969, 137] width 104 height 28
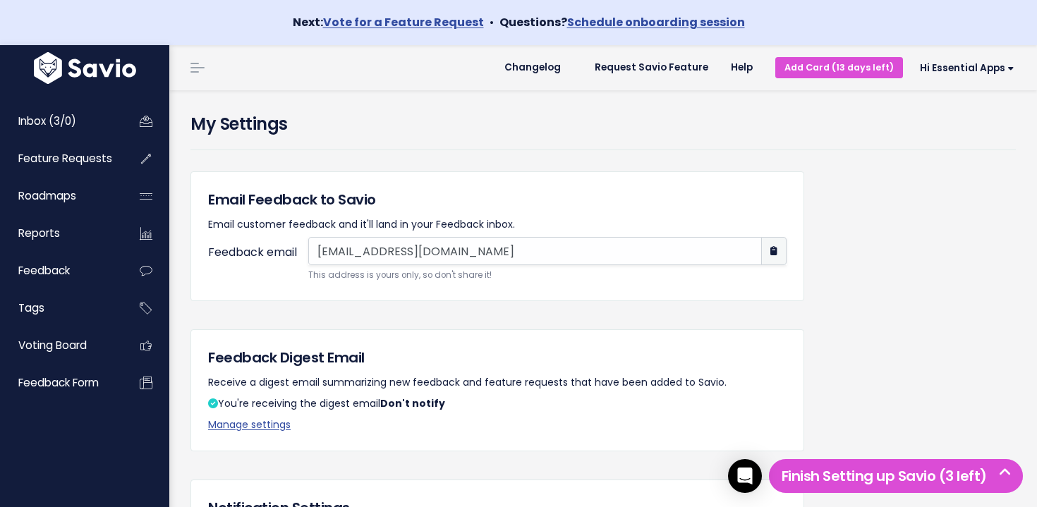
click at [970, 78] on link "Hi Essential Apps" at bounding box center [964, 68] width 123 height 22
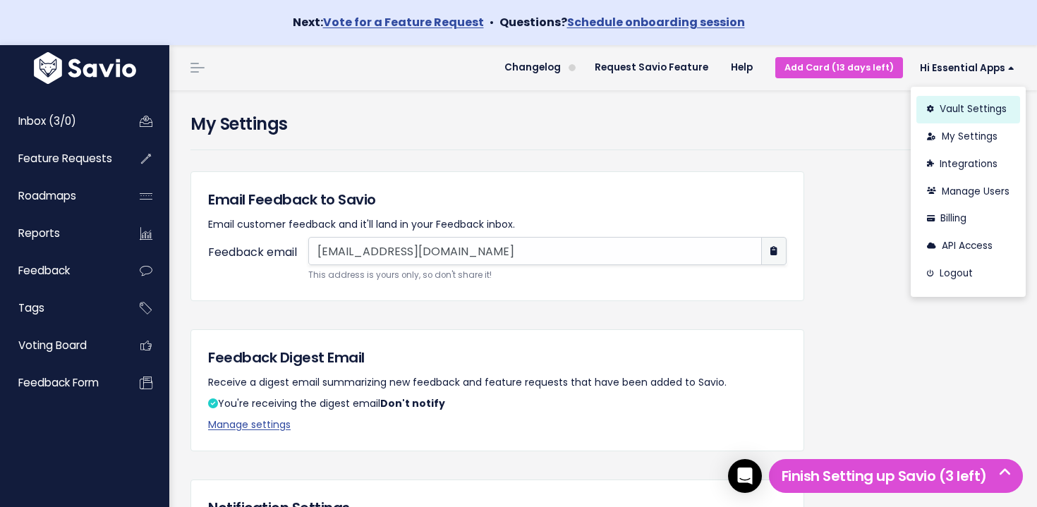
click at [955, 105] on link "Vault Settings" at bounding box center [969, 110] width 104 height 28
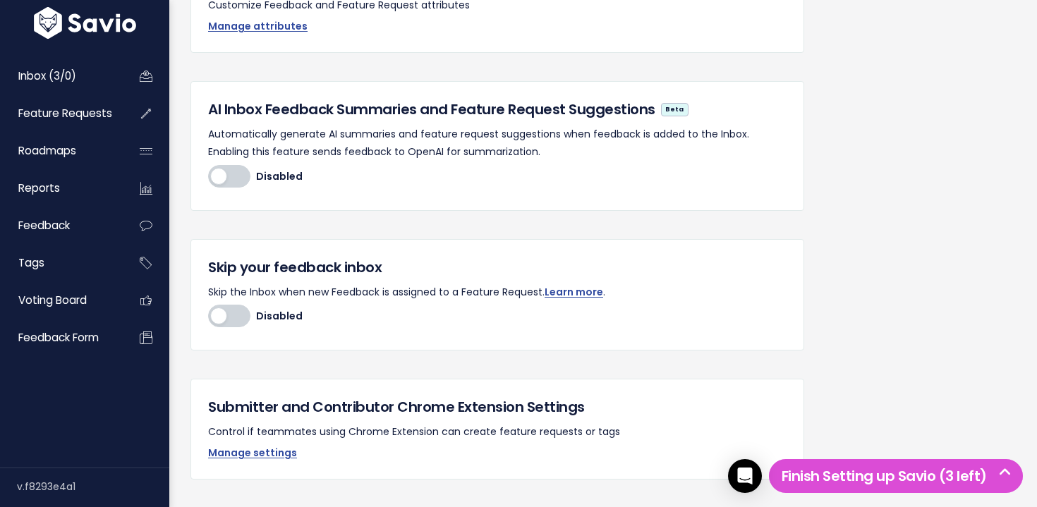
scroll to position [476, 0]
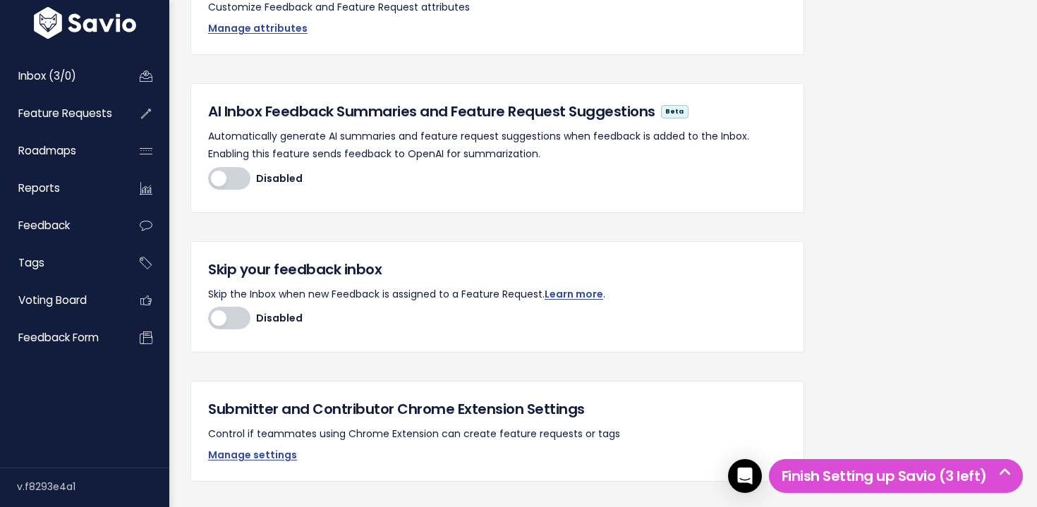
click at [237, 320] on div at bounding box center [229, 318] width 42 height 23
click at [208, 318] on input "Disabled Enabled" at bounding box center [208, 318] width 0 height 0
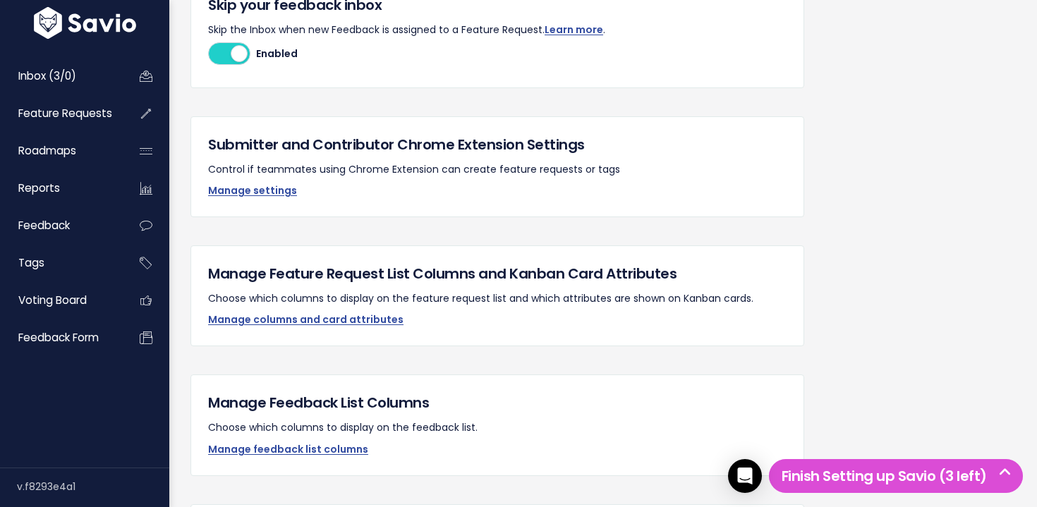
scroll to position [0, 0]
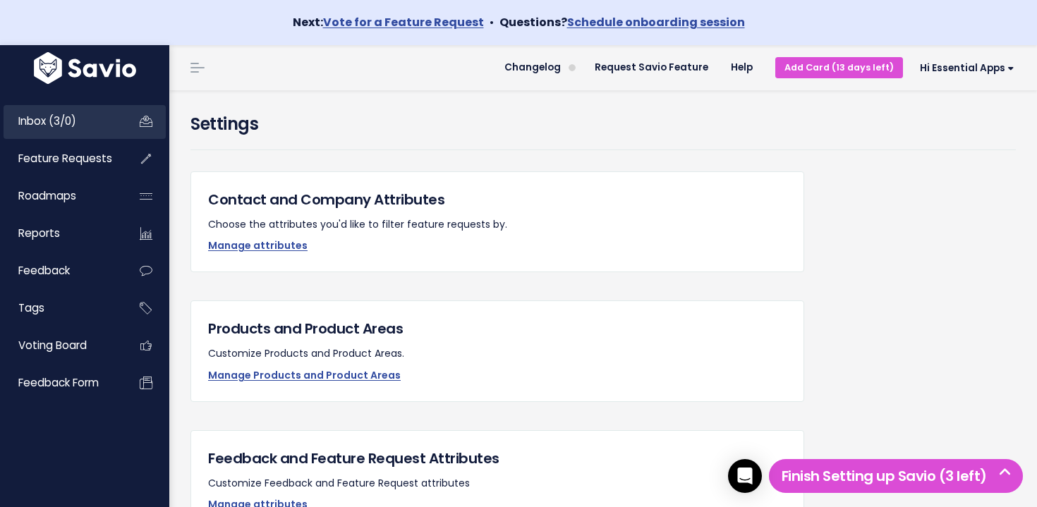
click at [75, 117] on span "Inbox (3/0)" at bounding box center [47, 121] width 58 height 15
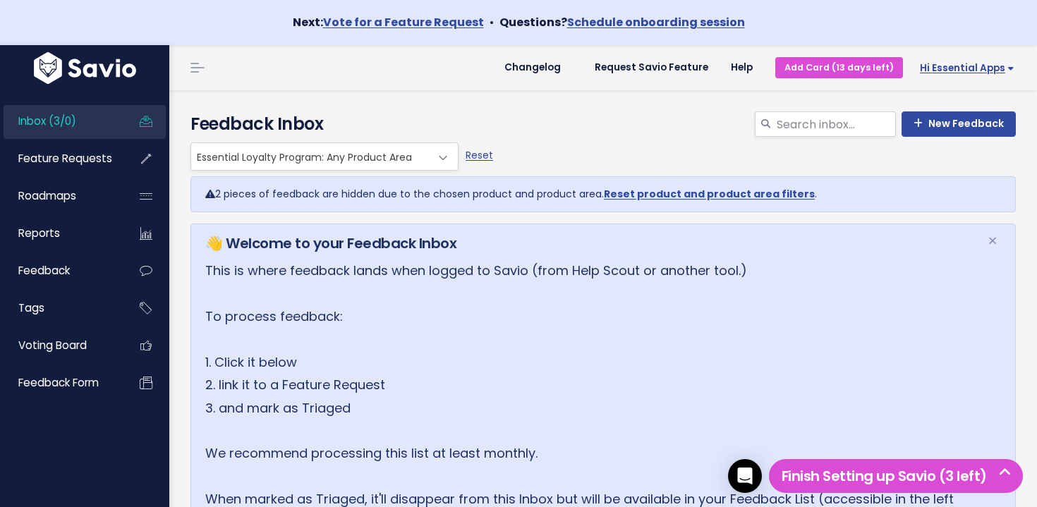
click at [985, 71] on span "Hi Essential Apps" at bounding box center [967, 68] width 95 height 11
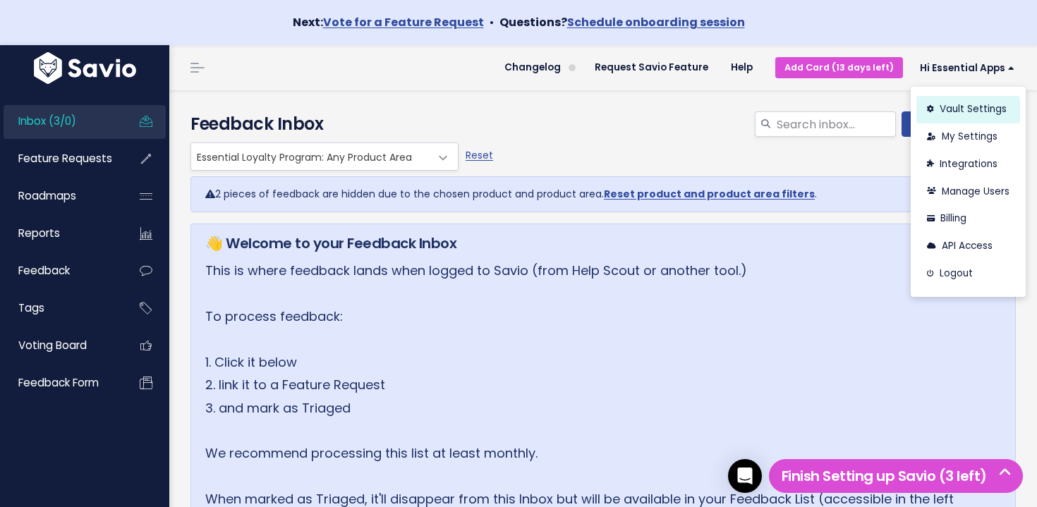
click at [964, 102] on link "Vault Settings" at bounding box center [969, 110] width 104 height 28
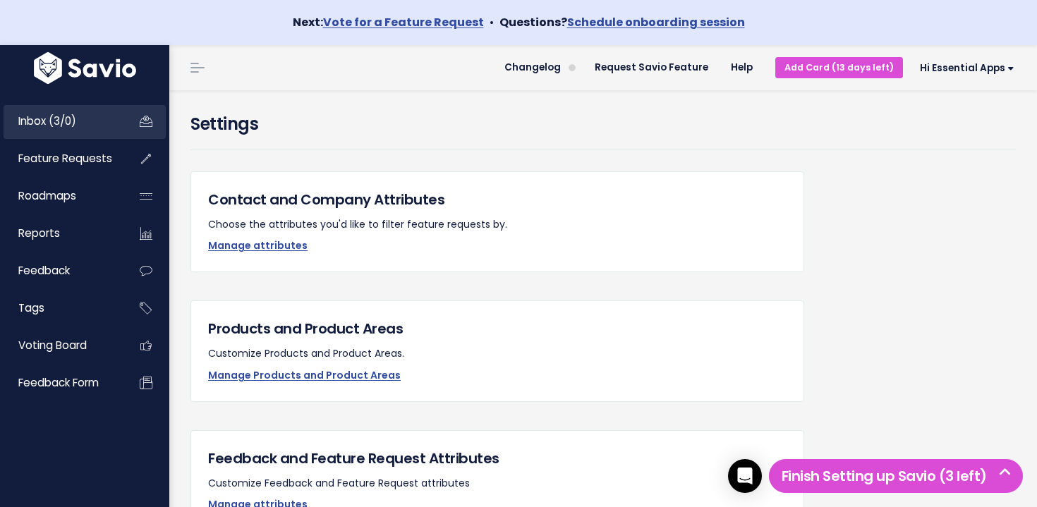
click at [102, 115] on link "Inbox (3/0)" at bounding box center [61, 121] width 114 height 32
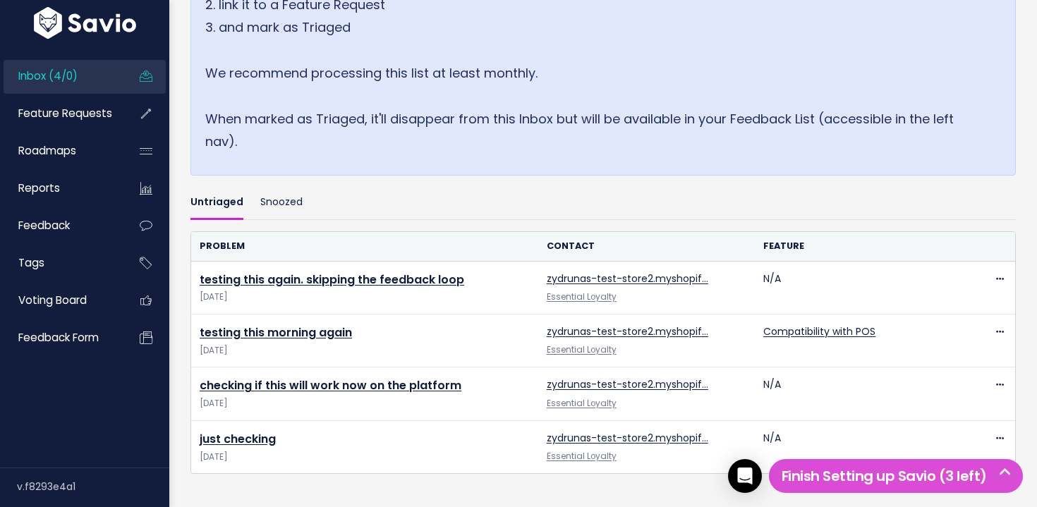
scroll to position [310, 0]
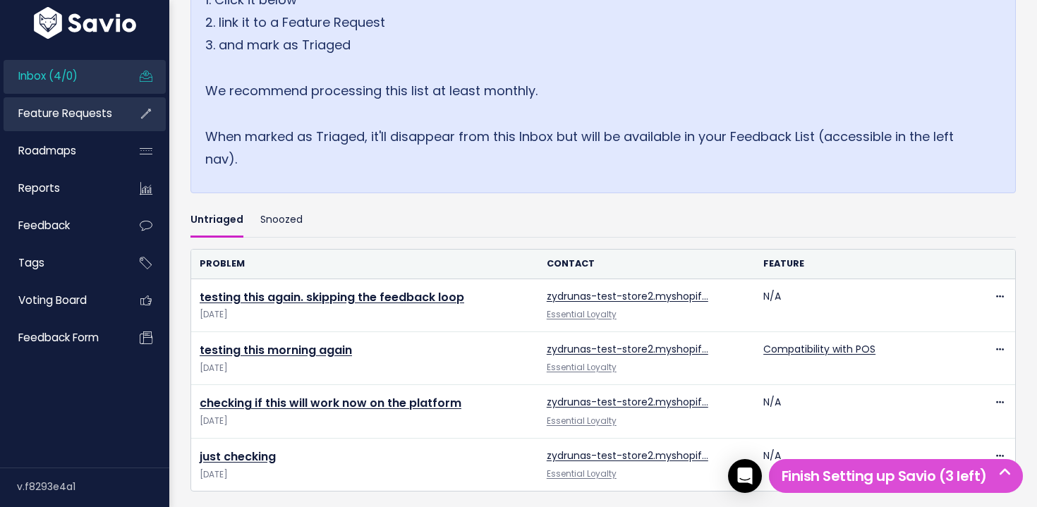
click at [80, 110] on span "Feature Requests" at bounding box center [65, 113] width 94 height 15
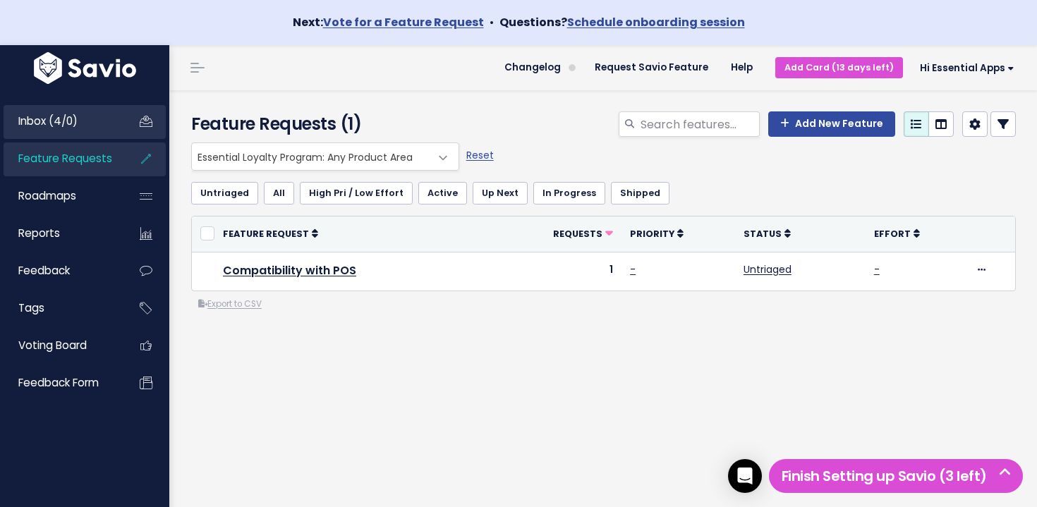
click at [112, 121] on link "Inbox (4/0)" at bounding box center [61, 121] width 114 height 32
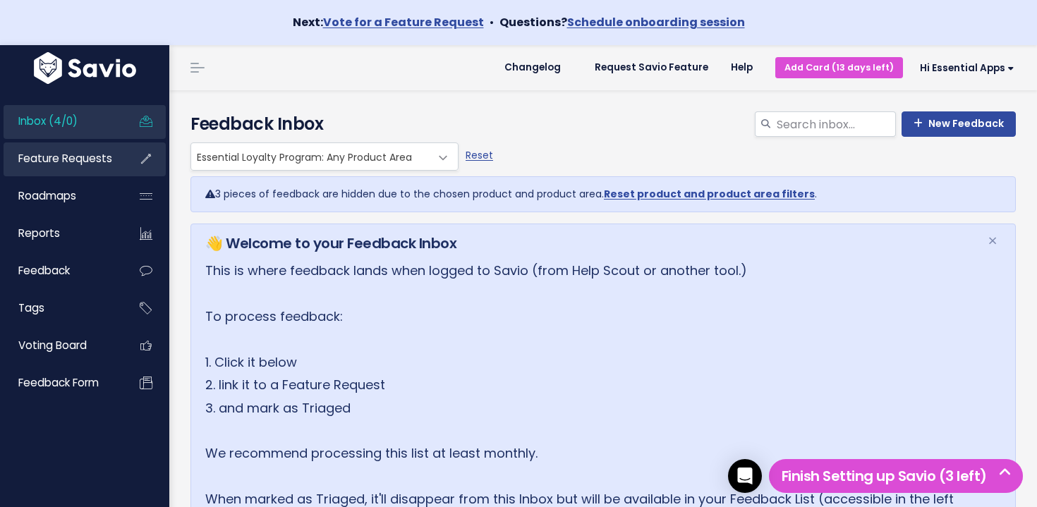
click at [112, 156] on link "Feature Requests" at bounding box center [61, 159] width 114 height 32
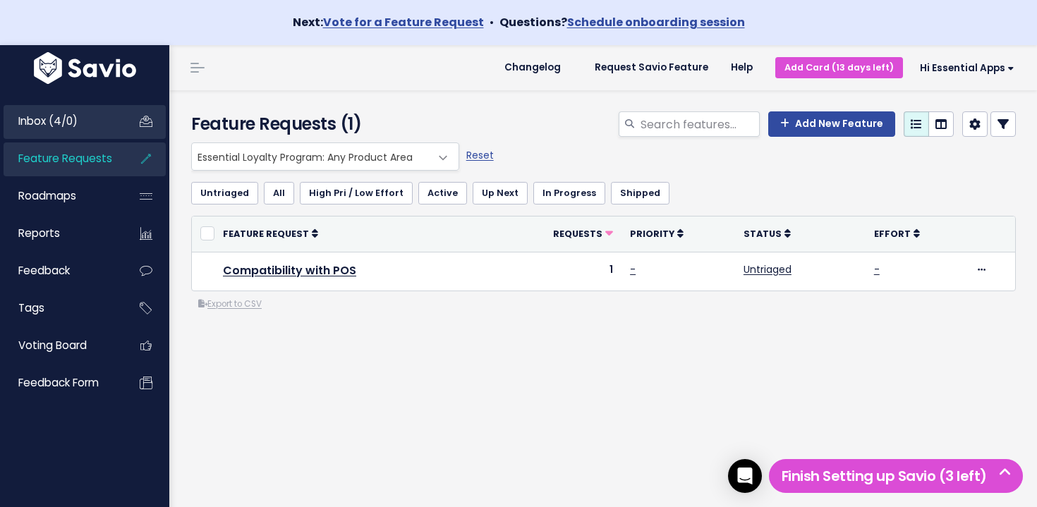
click at [95, 123] on link "Inbox (4/0)" at bounding box center [61, 121] width 114 height 32
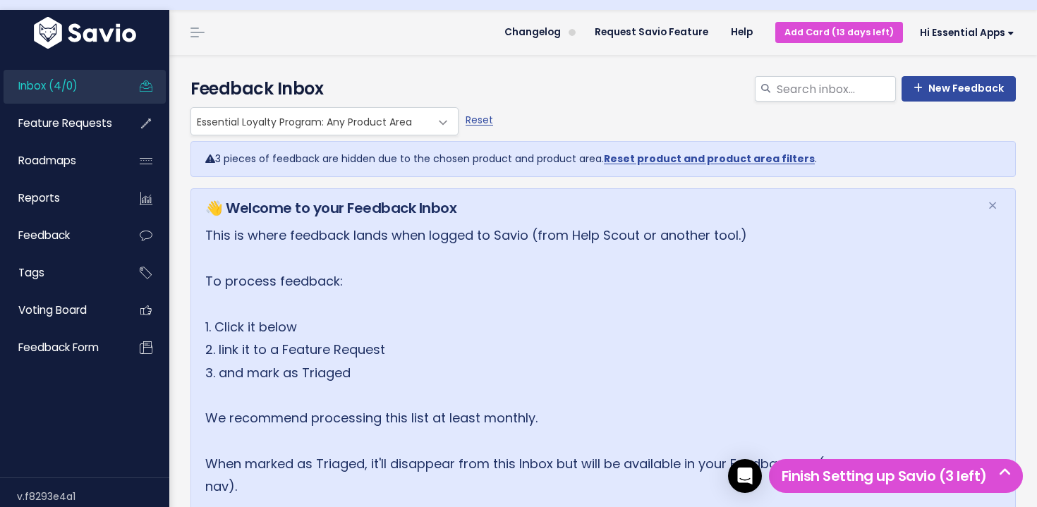
scroll to position [55, 0]
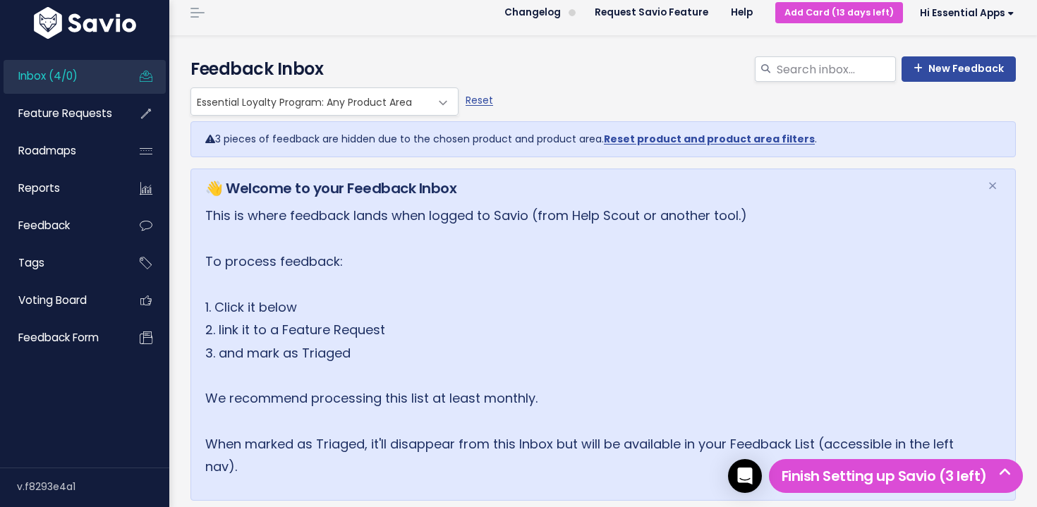
click at [108, 83] on link "Inbox (4/0)" at bounding box center [61, 76] width 114 height 32
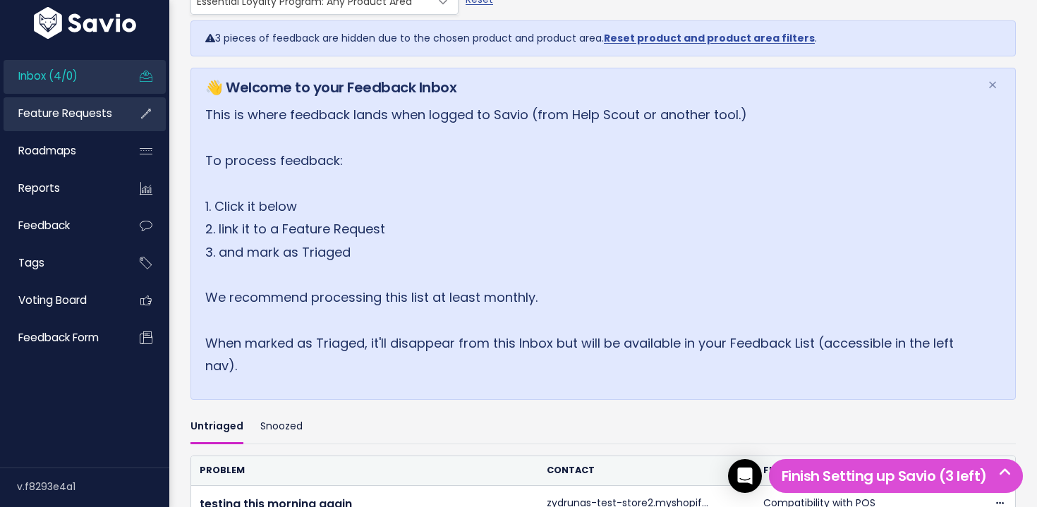
scroll to position [147, 0]
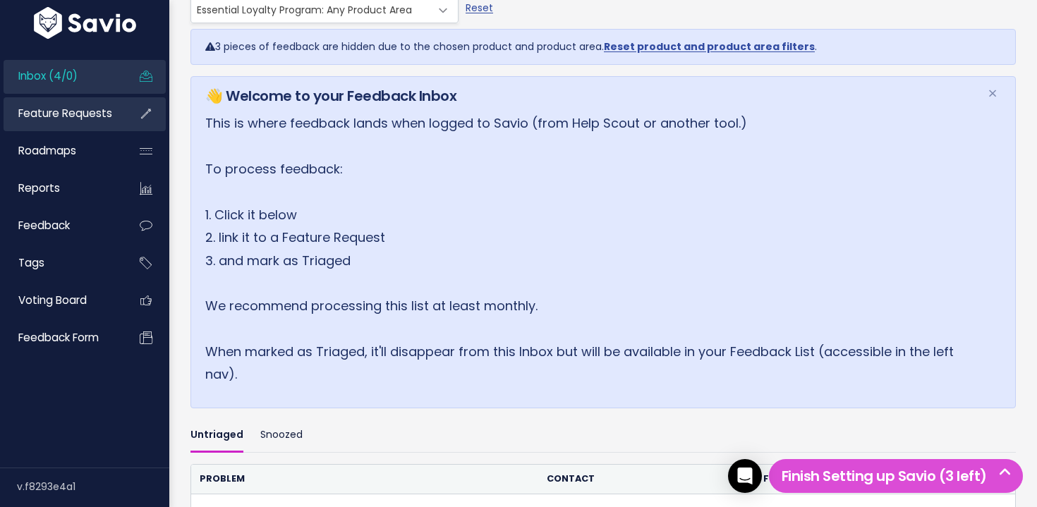
click at [51, 113] on span "Feature Requests" at bounding box center [65, 113] width 94 height 15
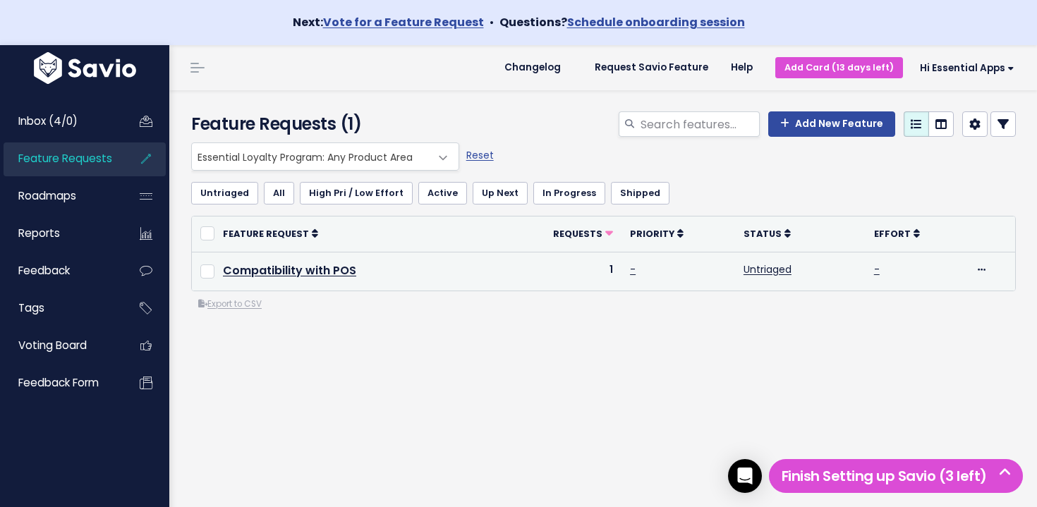
scroll to position [45, 0]
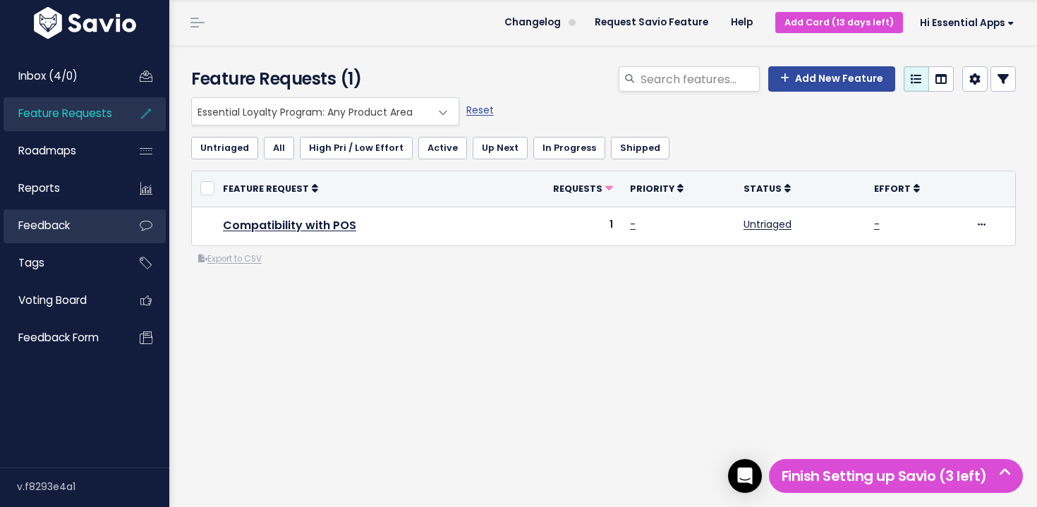
click at [68, 226] on span "Feedback" at bounding box center [44, 225] width 52 height 15
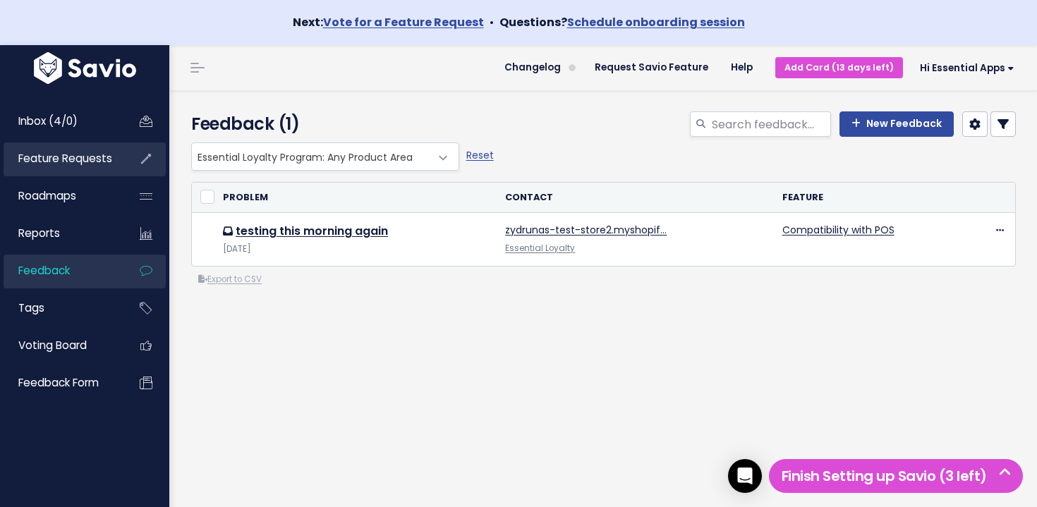
click at [106, 162] on span "Feature Requests" at bounding box center [65, 158] width 94 height 15
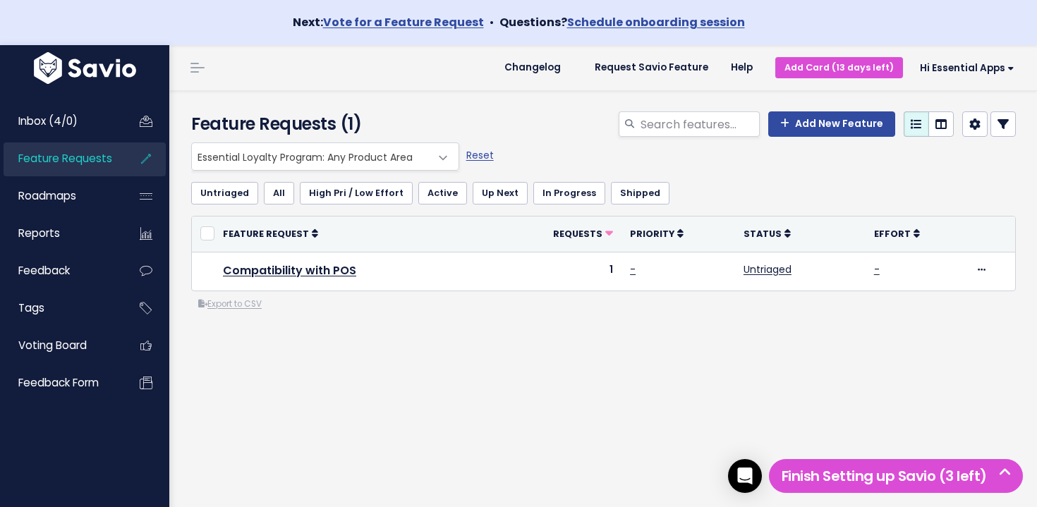
scroll to position [1, 0]
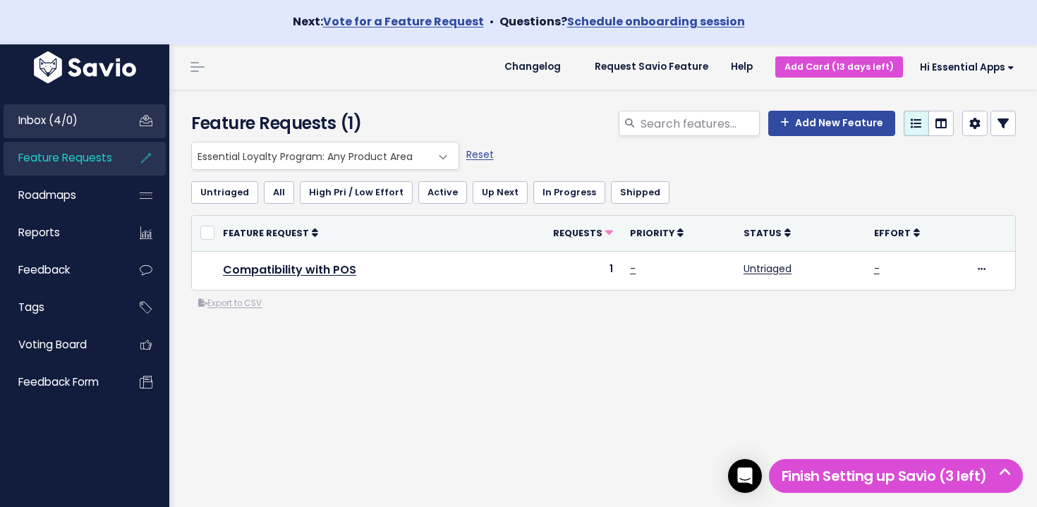
click at [99, 128] on link "Inbox (4/0)" at bounding box center [61, 120] width 114 height 32
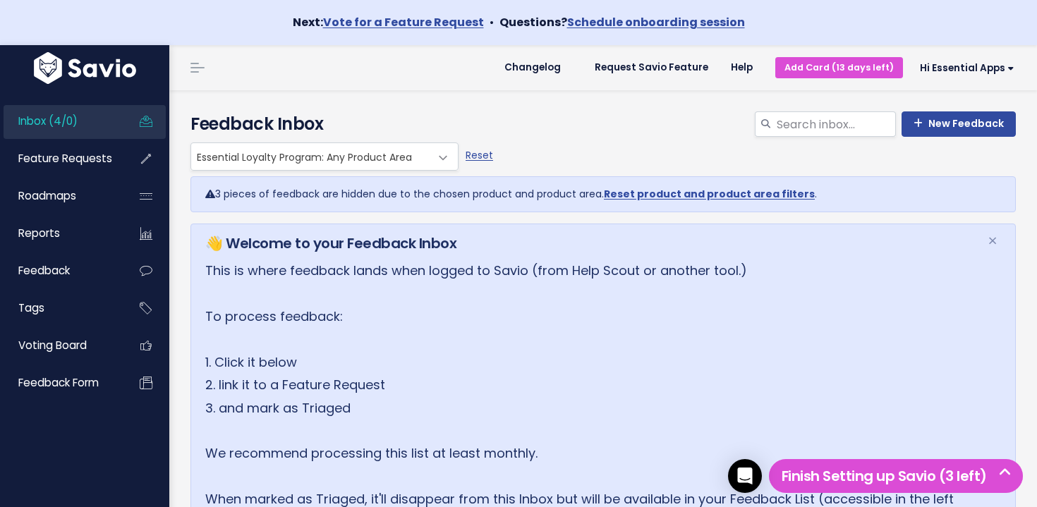
click at [289, 161] on span "Essential Loyalty Program: Any Product Area" at bounding box center [310, 156] width 239 height 27
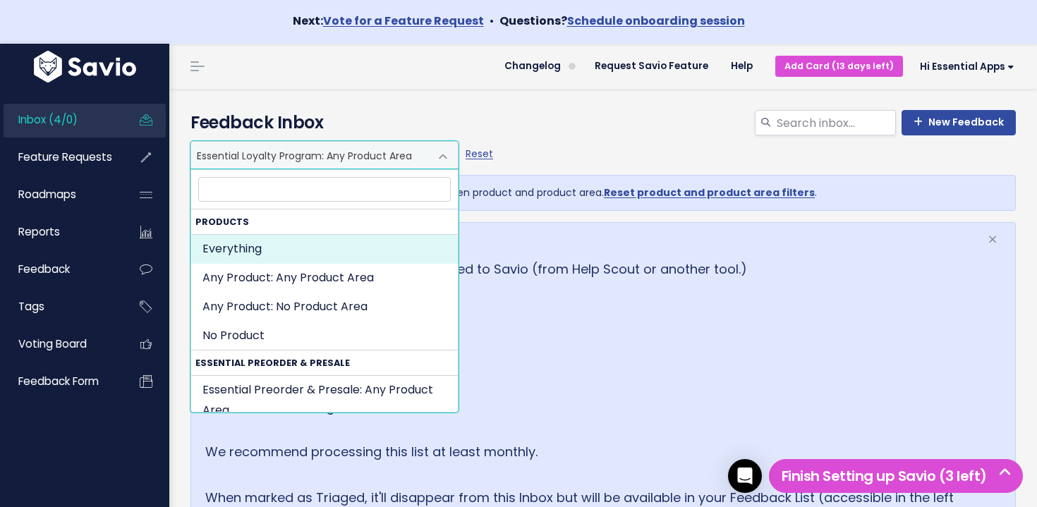
select select ":"
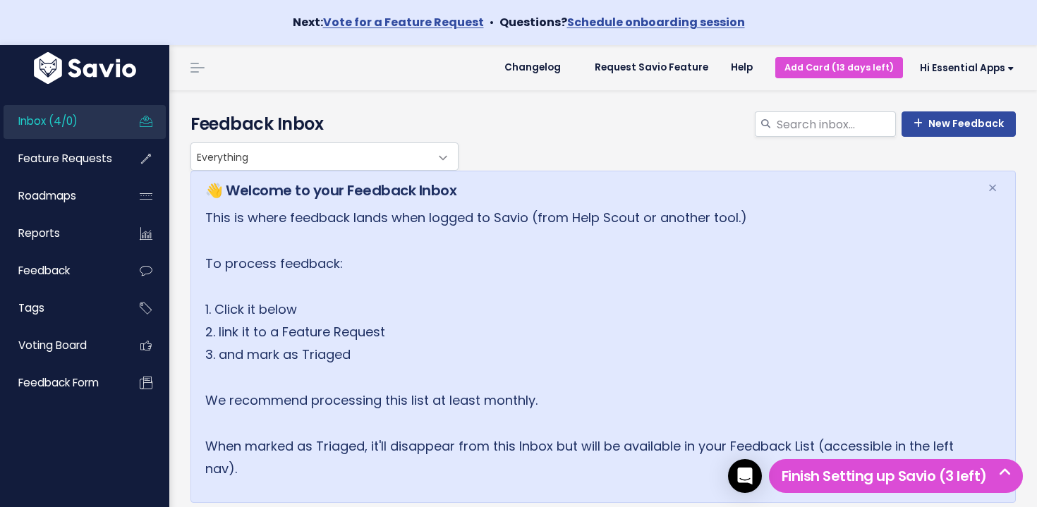
scroll to position [430, 0]
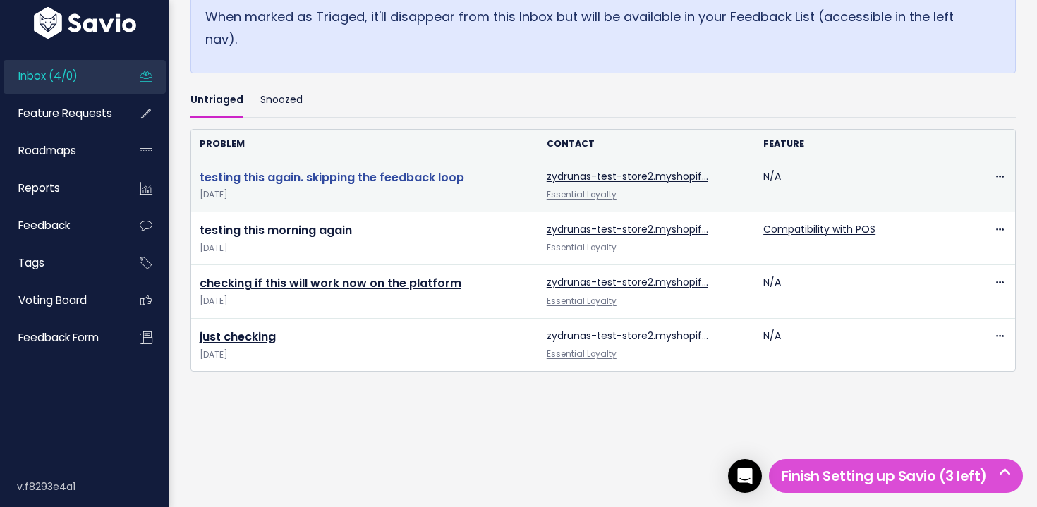
click link "testing this again. skipping the feedback loop"
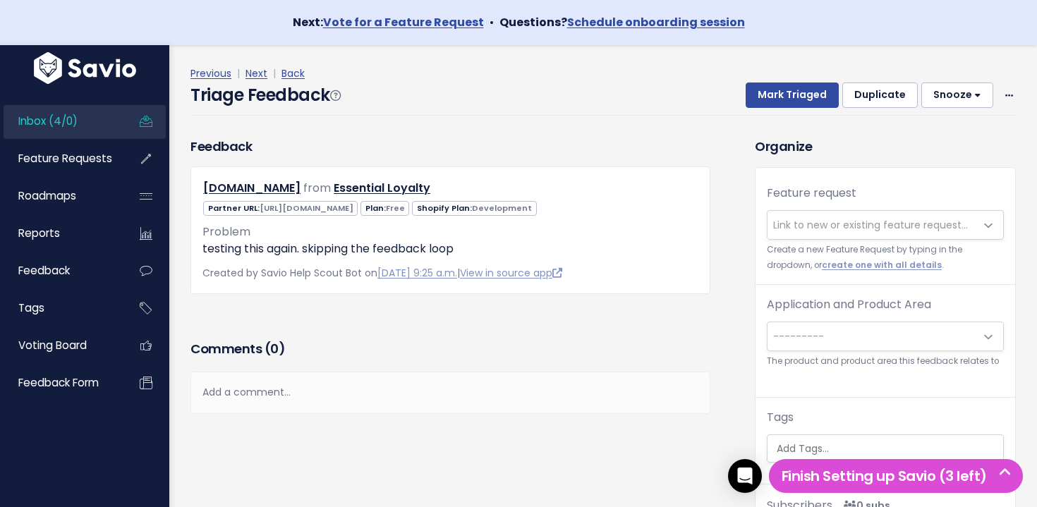
scroll to position [111, 0]
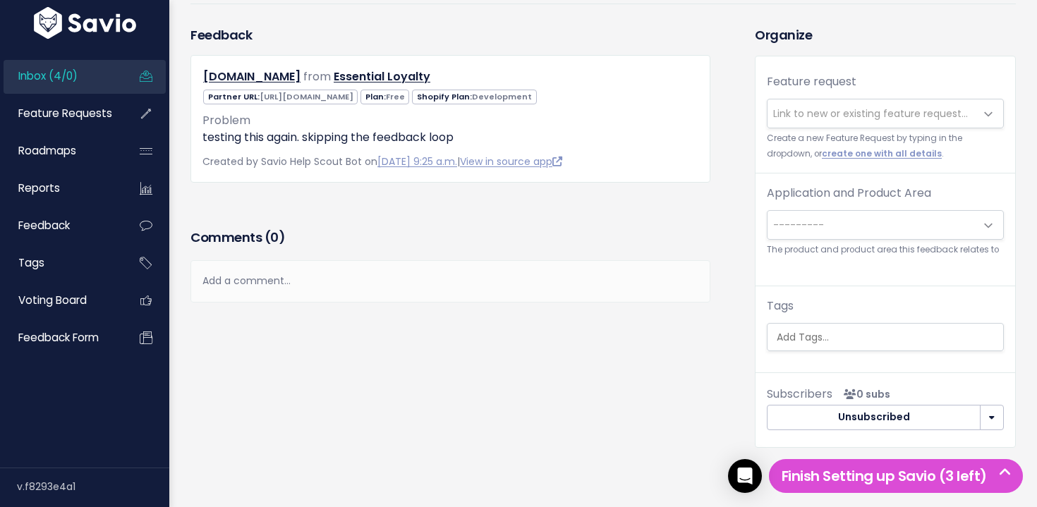
click at [833, 220] on span "---------" at bounding box center [871, 225] width 207 height 28
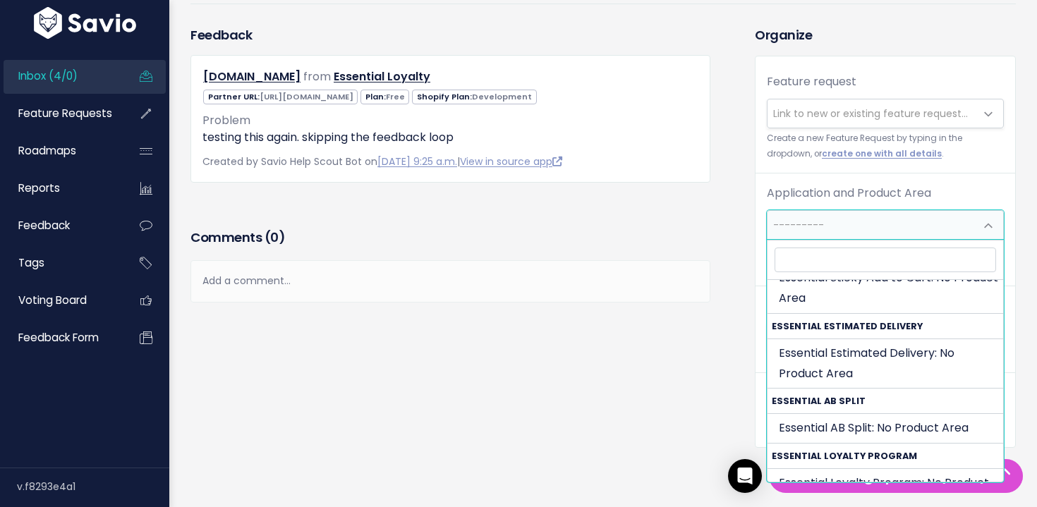
scroll to position [604, 0]
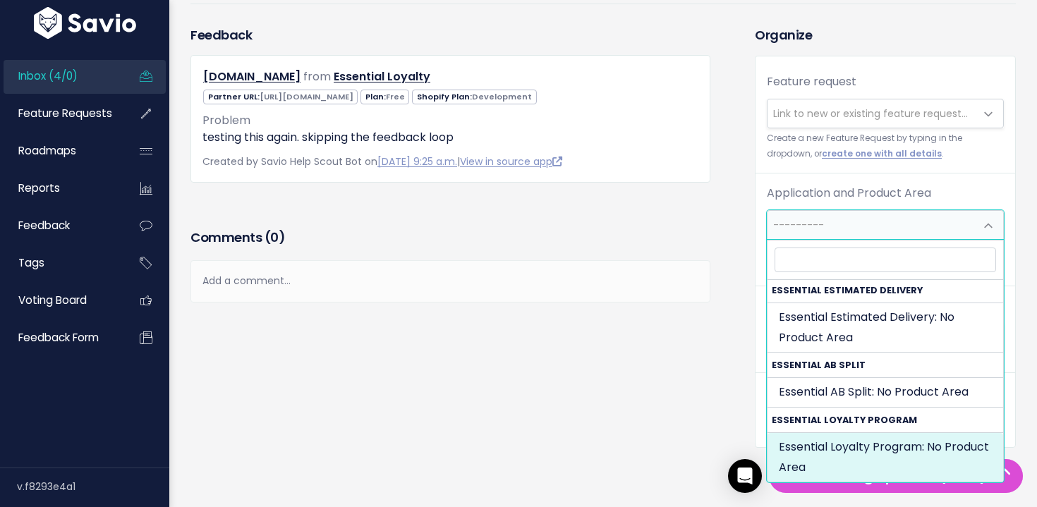
select select "ESSENTIAL_LOYALTY_PROGRAM:"
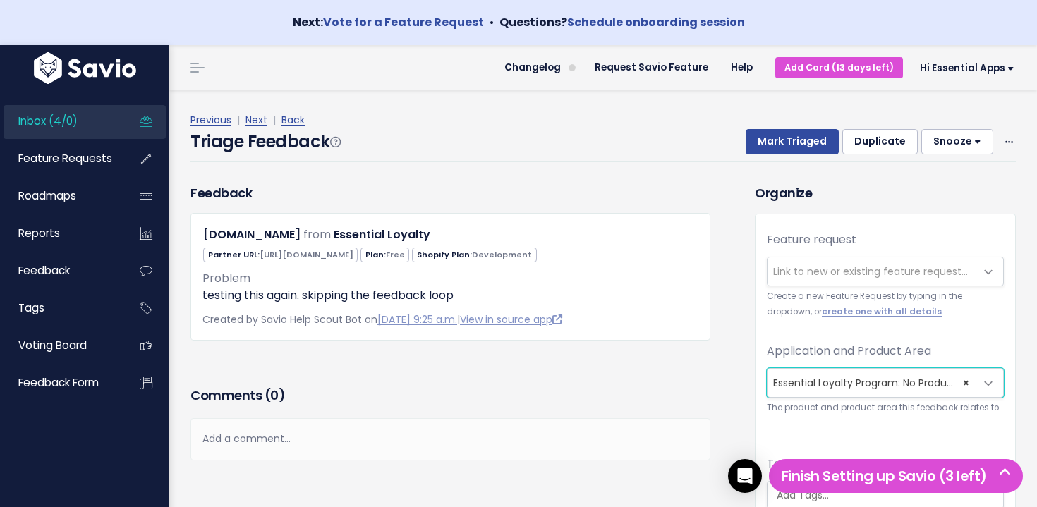
scroll to position [47, 0]
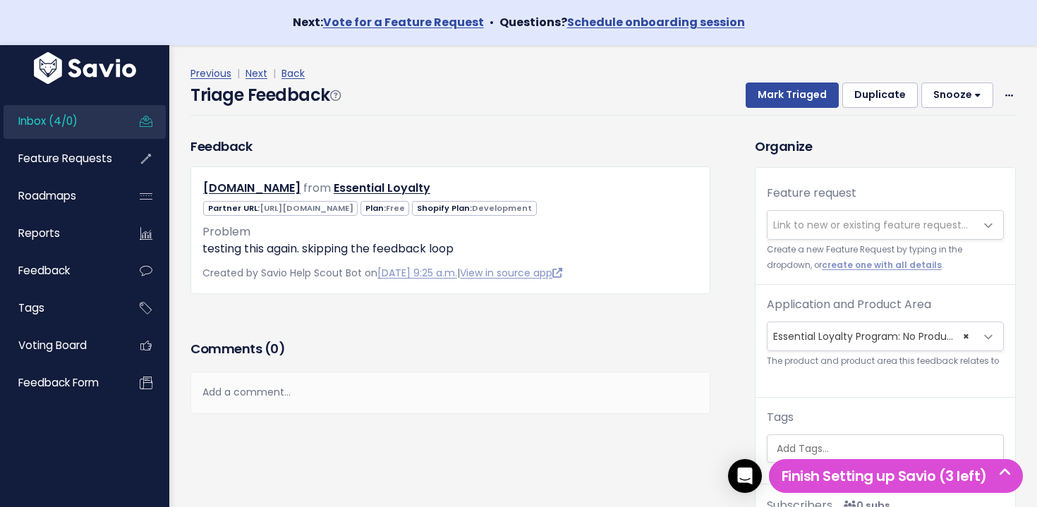
click at [840, 228] on span "Link to new or existing feature request..." at bounding box center [870, 225] width 195 height 14
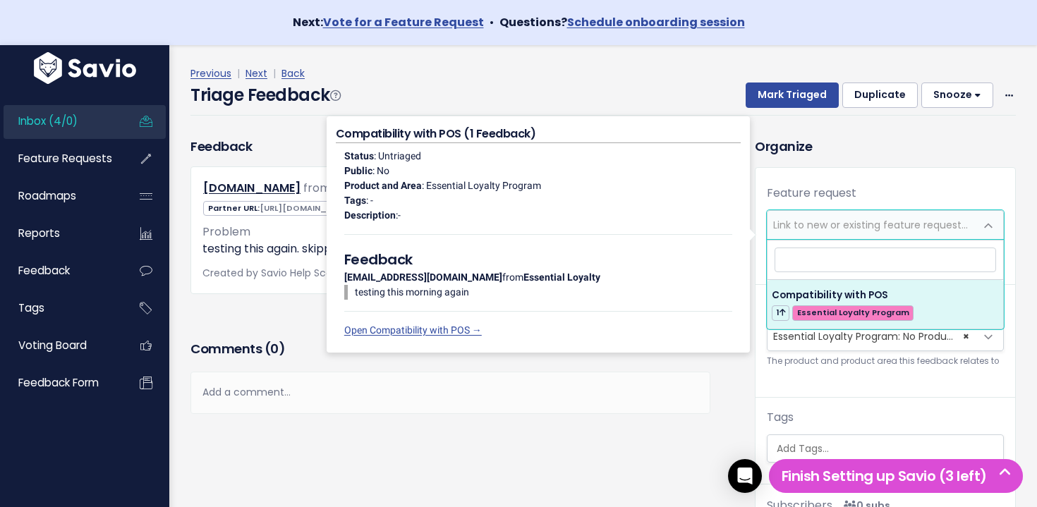
click at [850, 250] on input "search" at bounding box center [886, 260] width 222 height 25
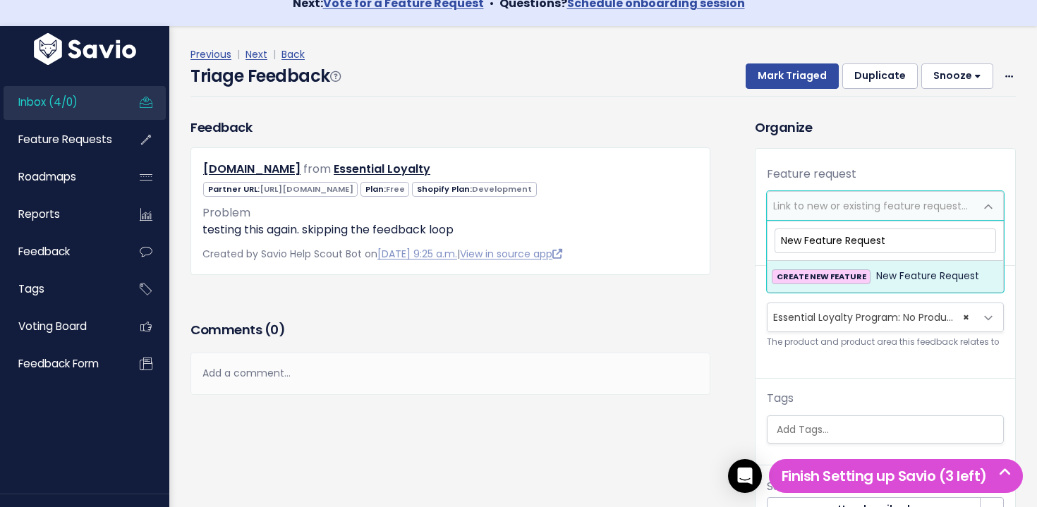
scroll to position [59, 0]
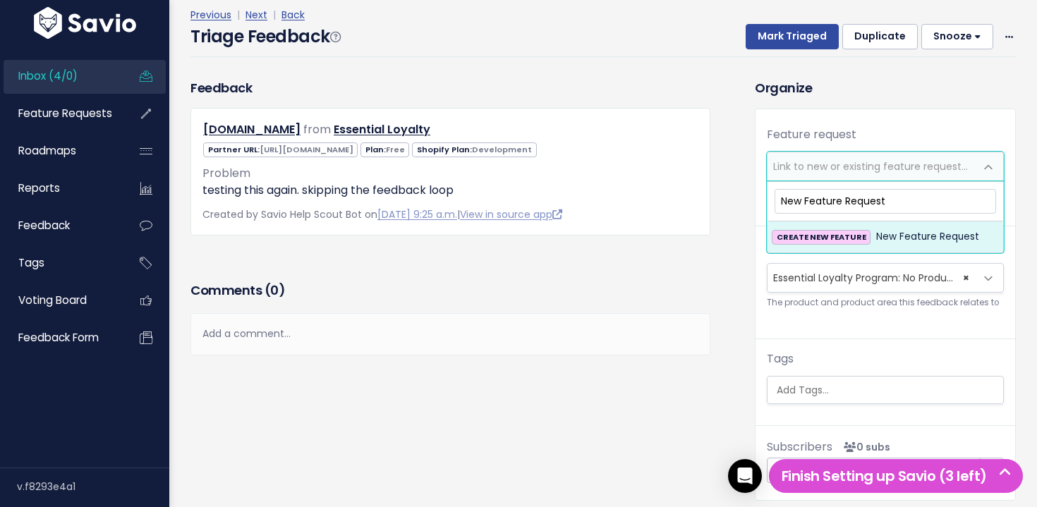
type input "New Feature Request"
click at [902, 243] on span "New Feature Request" at bounding box center [927, 237] width 103 height 17
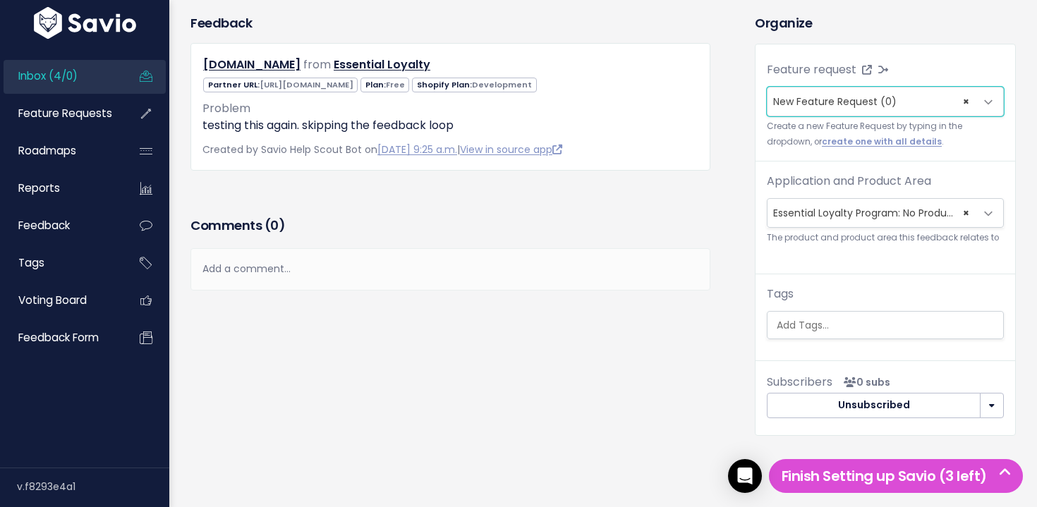
scroll to position [0, 0]
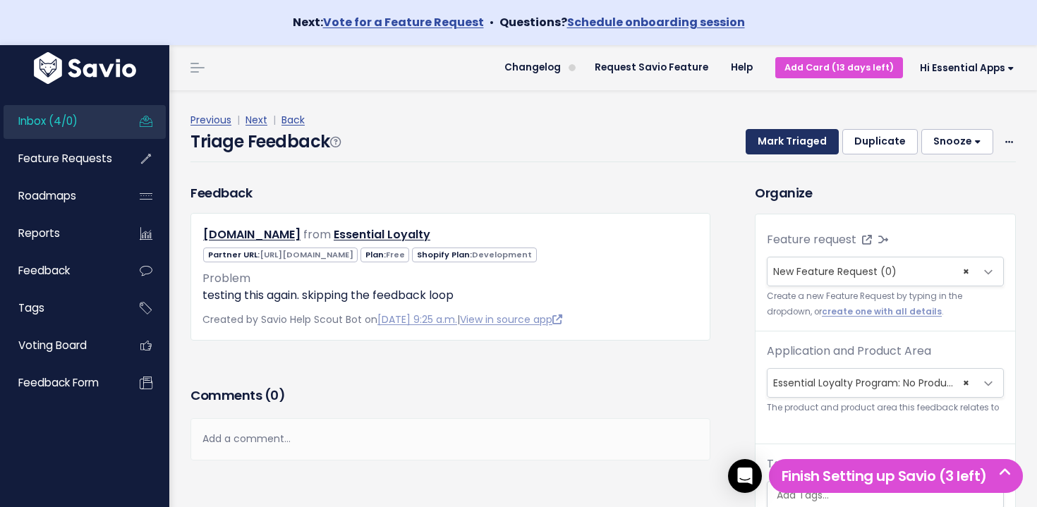
click at [805, 147] on button "Mark Triaged" at bounding box center [792, 141] width 93 height 25
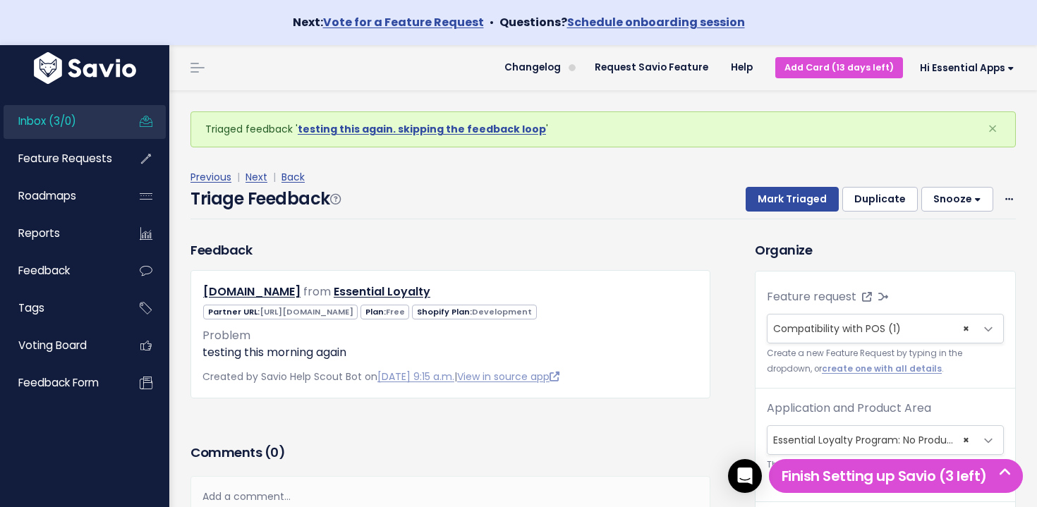
scroll to position [47, 0]
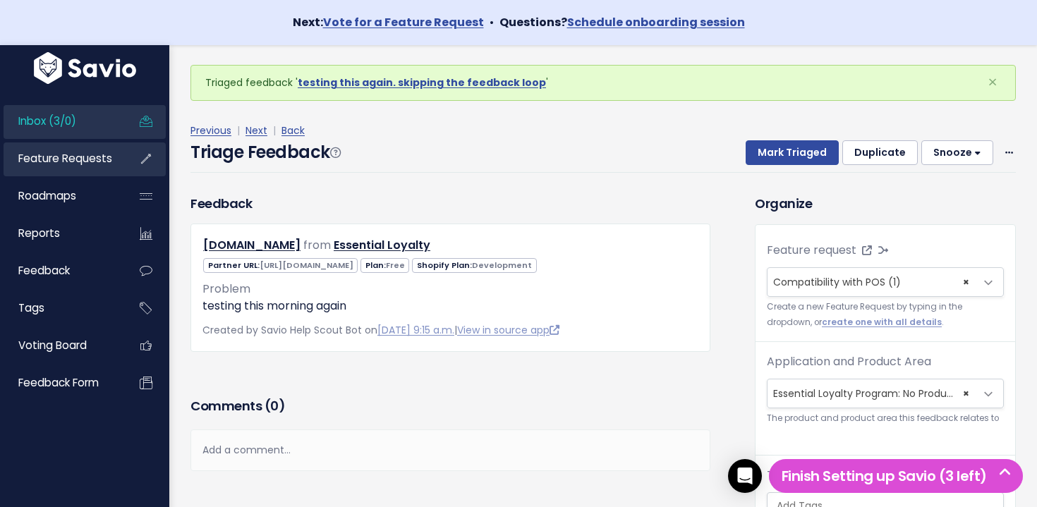
click at [32, 161] on span "Feature Requests" at bounding box center [65, 158] width 94 height 15
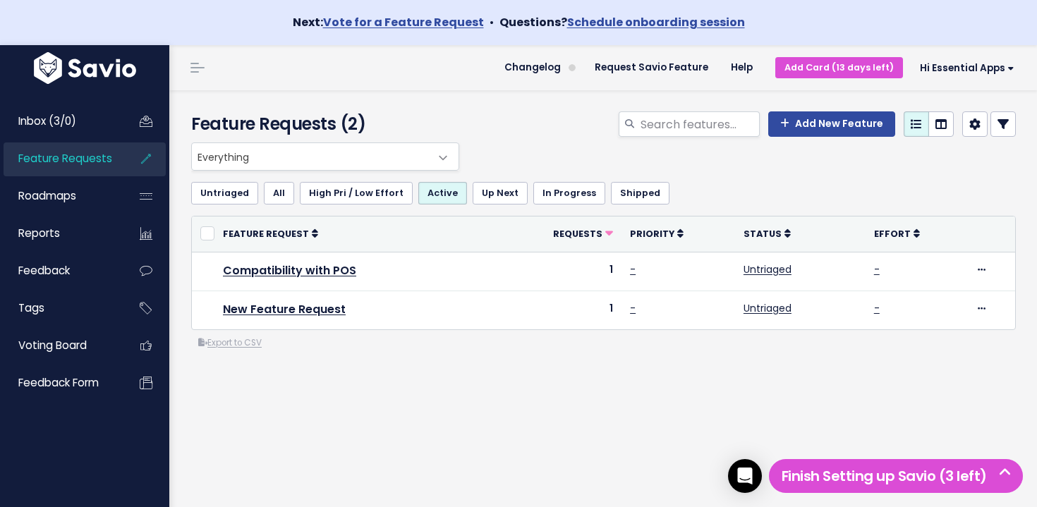
click at [242, 161] on span "Everything" at bounding box center [311, 156] width 239 height 27
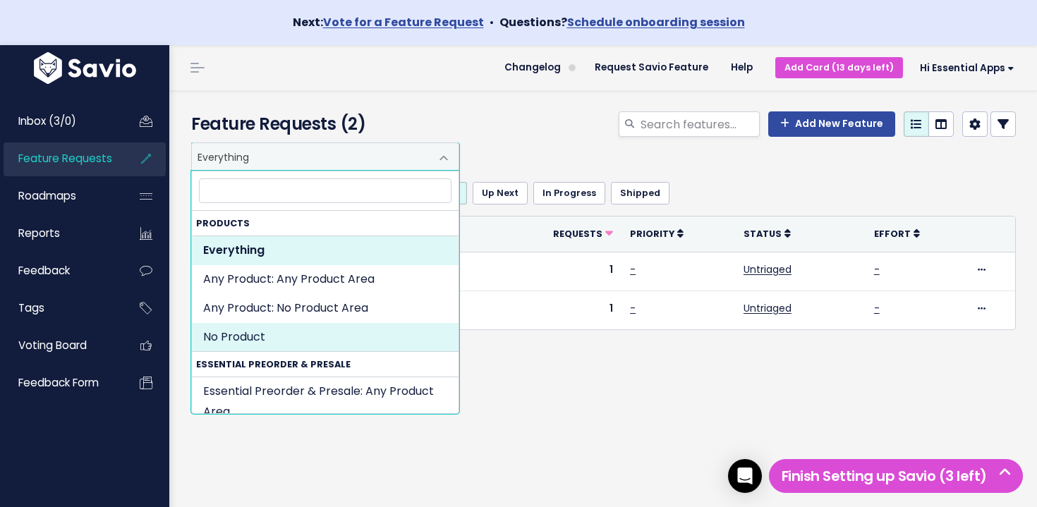
select select "NOT_SET:NOT_SET"
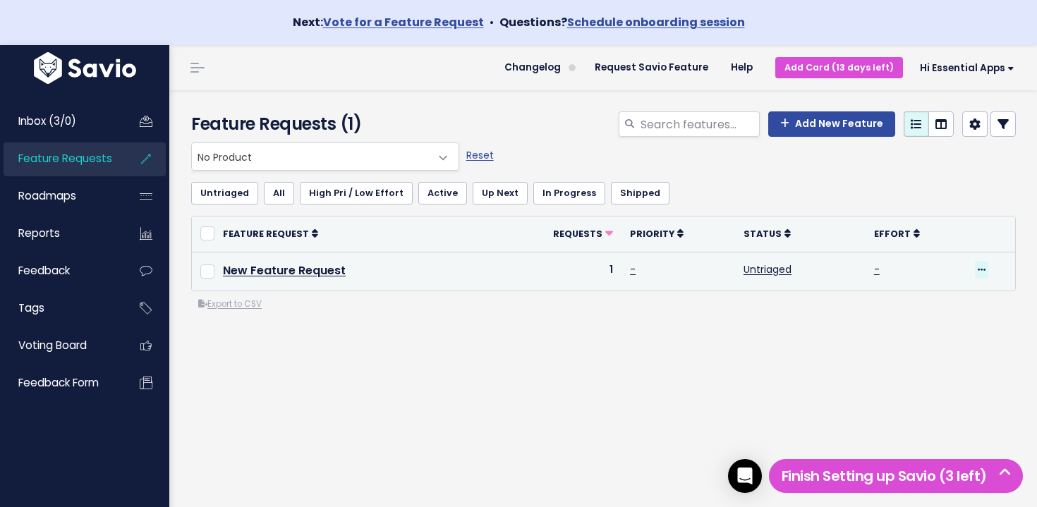
click at [985, 270] on span at bounding box center [981, 270] width 13 height 18
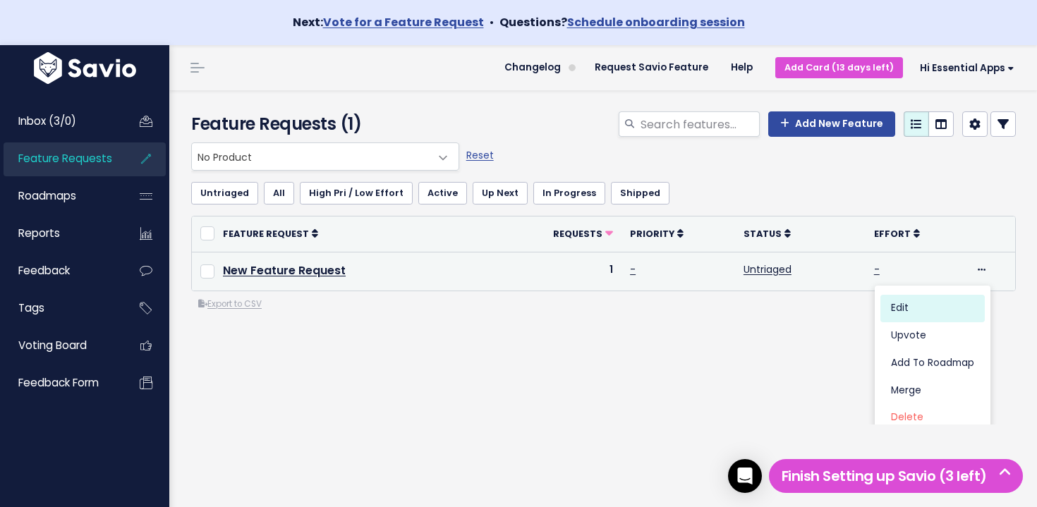
click at [930, 313] on link "Edit" at bounding box center [933, 309] width 104 height 28
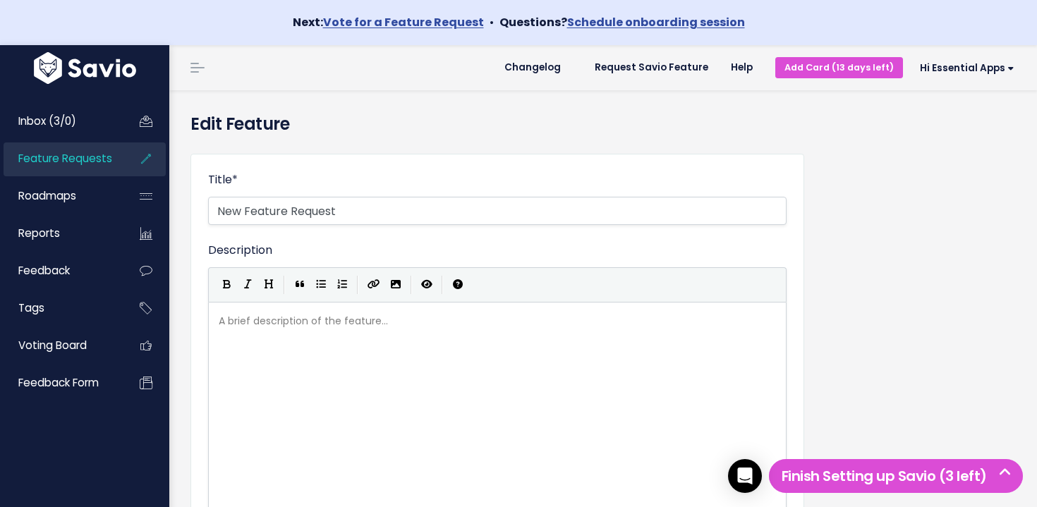
select select
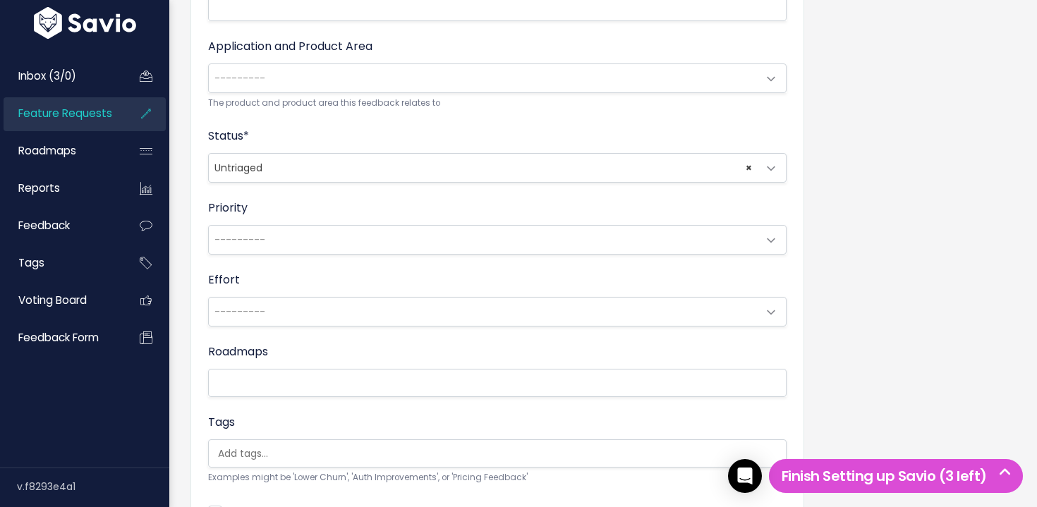
scroll to position [458, 0]
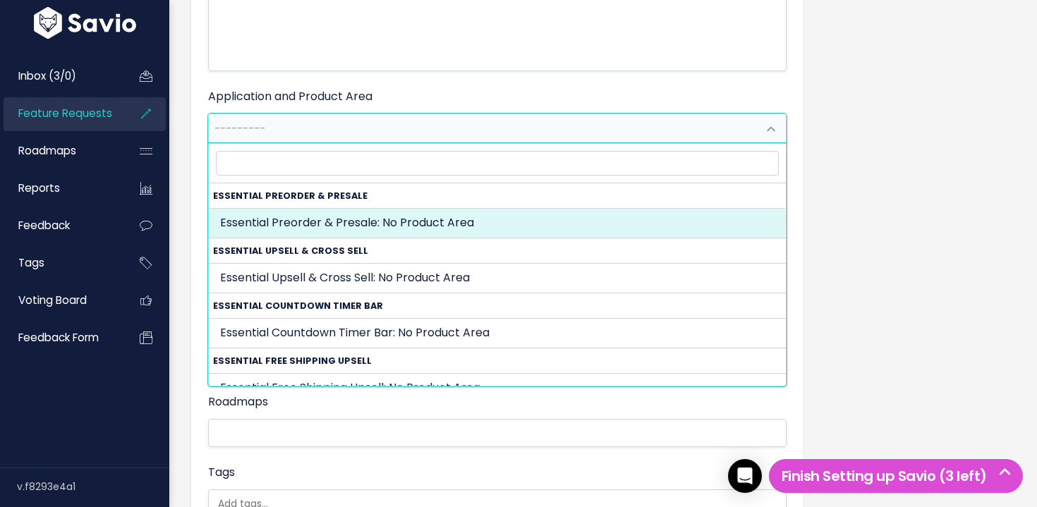
click at [268, 130] on span "---------" at bounding box center [483, 128] width 549 height 28
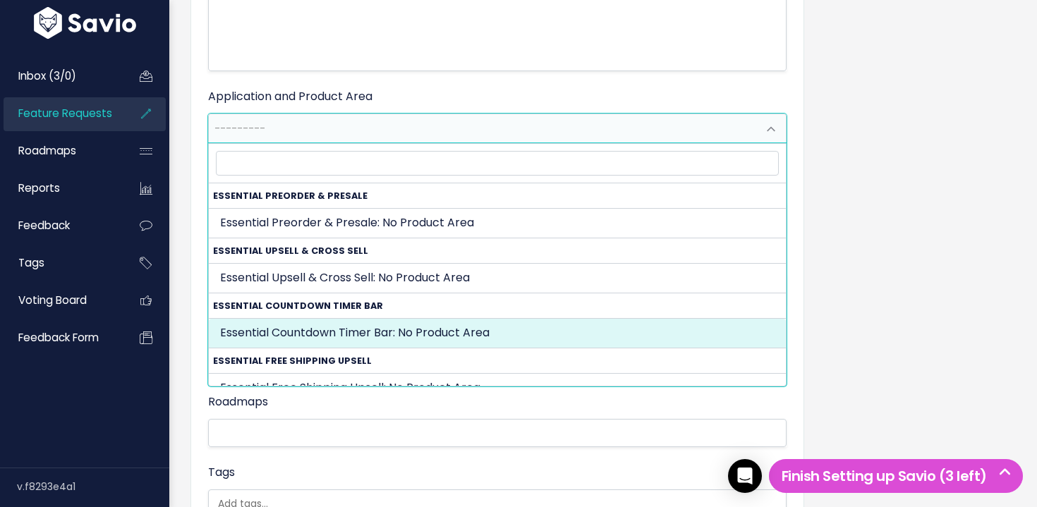
scroll to position [401, 0]
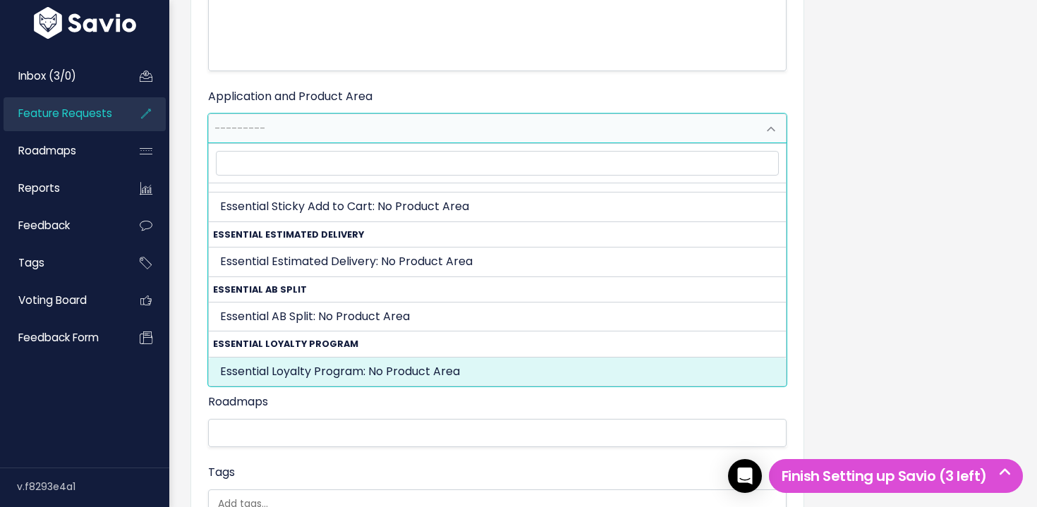
select select "ESSENTIAL_LOYALTY_PROGRAM:"
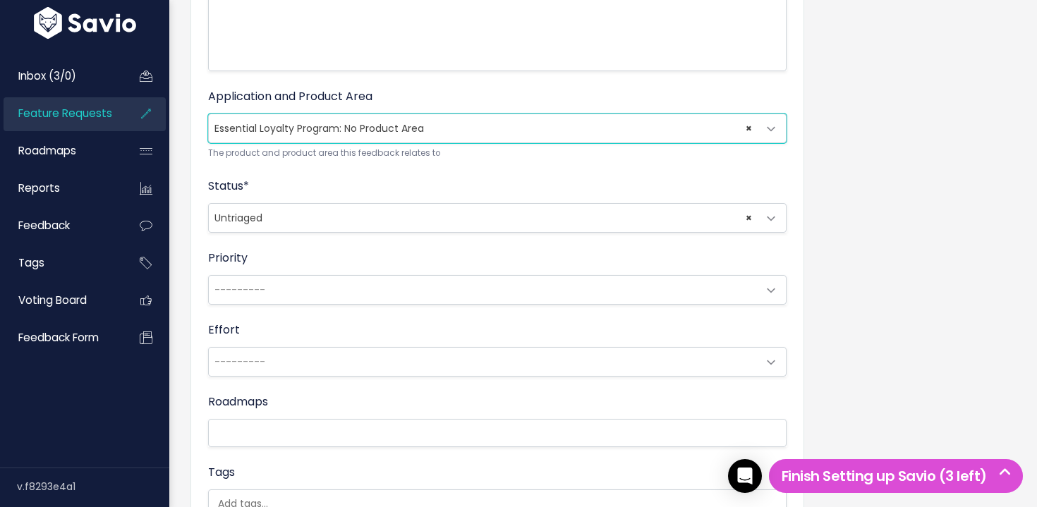
scroll to position [656, 0]
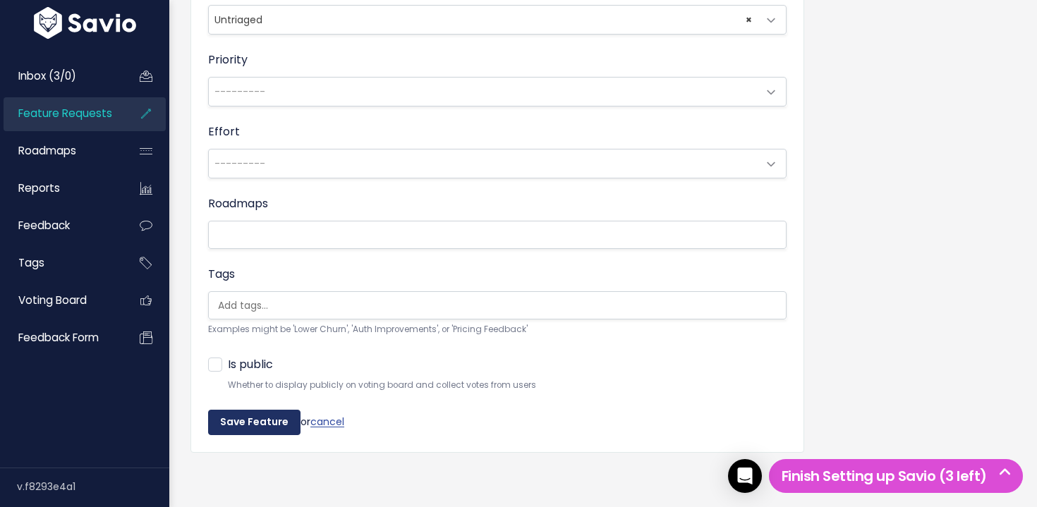
click at [272, 428] on input "Save Feature" at bounding box center [254, 422] width 92 height 25
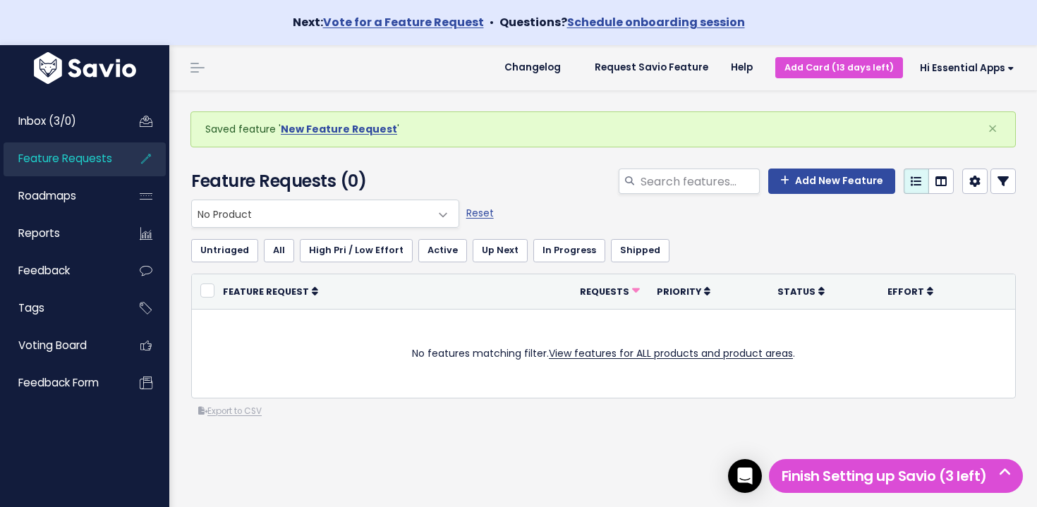
click at [265, 217] on span "No Product" at bounding box center [311, 213] width 239 height 27
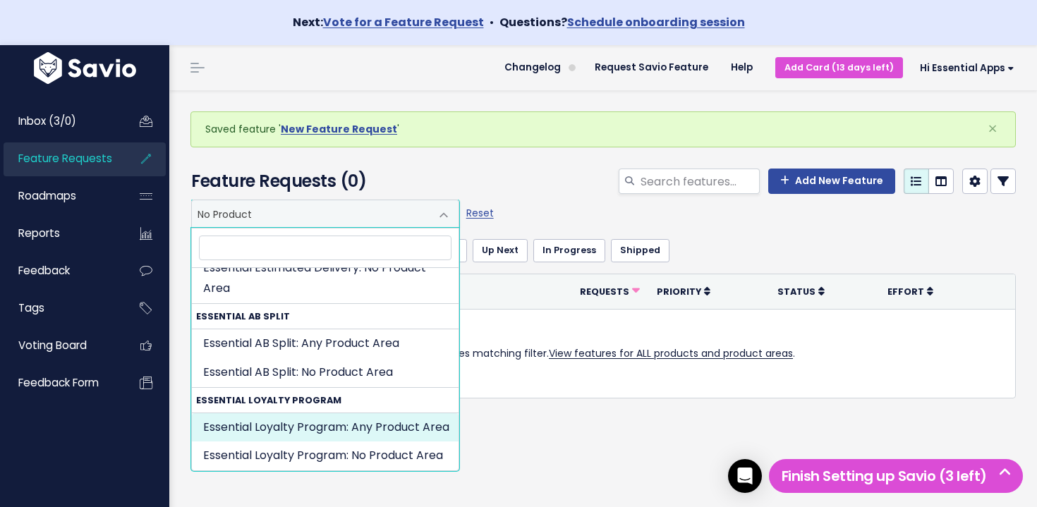
scroll to position [1204, 0]
select select "ESSENTIAL_LOYALTY_PROGRAM:"
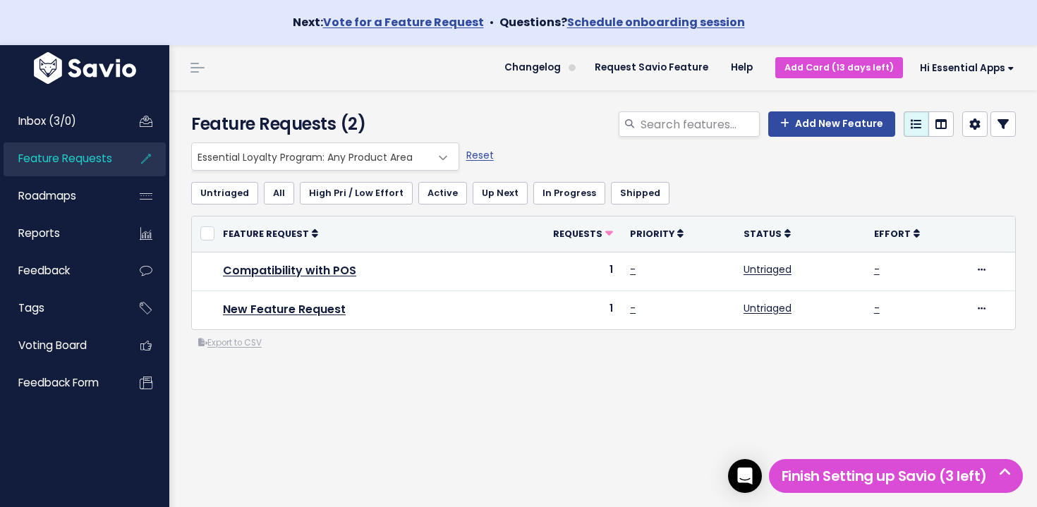
drag, startPoint x: 605, startPoint y: 391, endPoint x: 483, endPoint y: 114, distance: 302.1
click at [498, 123] on div "Feature Requests (2) Add New Feature Everything Any Product: Any Product Area A…" at bounding box center [603, 321] width 868 height 462
drag, startPoint x: 484, startPoint y: 117, endPoint x: 635, endPoint y: 359, distance: 285.3
click at [634, 358] on div "Feature Requests (2) Add New Feature Everything Any Product: Any Product Area A…" at bounding box center [603, 321] width 868 height 462
click at [637, 361] on div "Everything Any Product: Any Product Area Any Product: No Product Area No Produc…" at bounding box center [604, 303] width 846 height 321
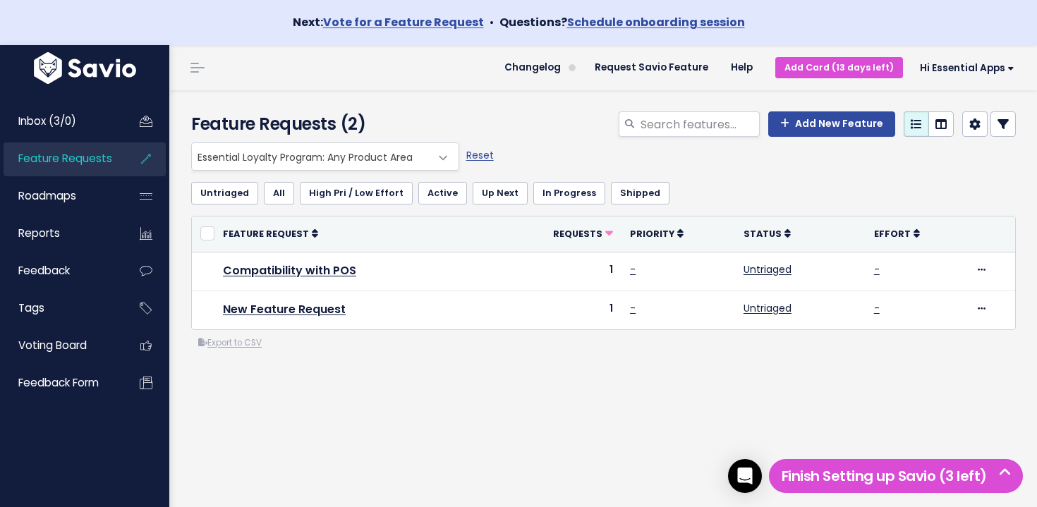
drag, startPoint x: 575, startPoint y: 312, endPoint x: 337, endPoint y: 85, distance: 328.9
click at [339, 86] on main "Changelog Request Savio Feature Help Add Card (13 days left) Hi Essential Apps …" at bounding box center [603, 298] width 868 height 507
click at [337, 85] on header "Changelog Request Savio Feature Help Add Card (13 days left) Hi Essential Apps …" at bounding box center [603, 67] width 868 height 45
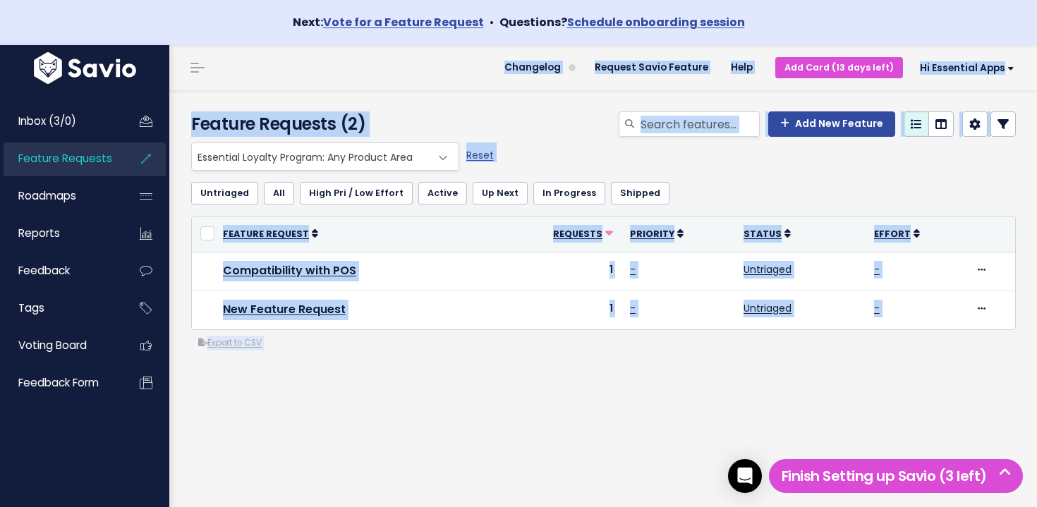
drag, startPoint x: 394, startPoint y: 138, endPoint x: 713, endPoint y: 427, distance: 429.6
click at [713, 427] on main "Changelog Request Savio Feature Help Add Card (13 days left) Hi Essential Apps …" at bounding box center [603, 298] width 868 height 507
click at [713, 427] on div "Everything Any Product: Any Product Area Any Product: No Product Area No Produc…" at bounding box center [604, 303] width 846 height 321
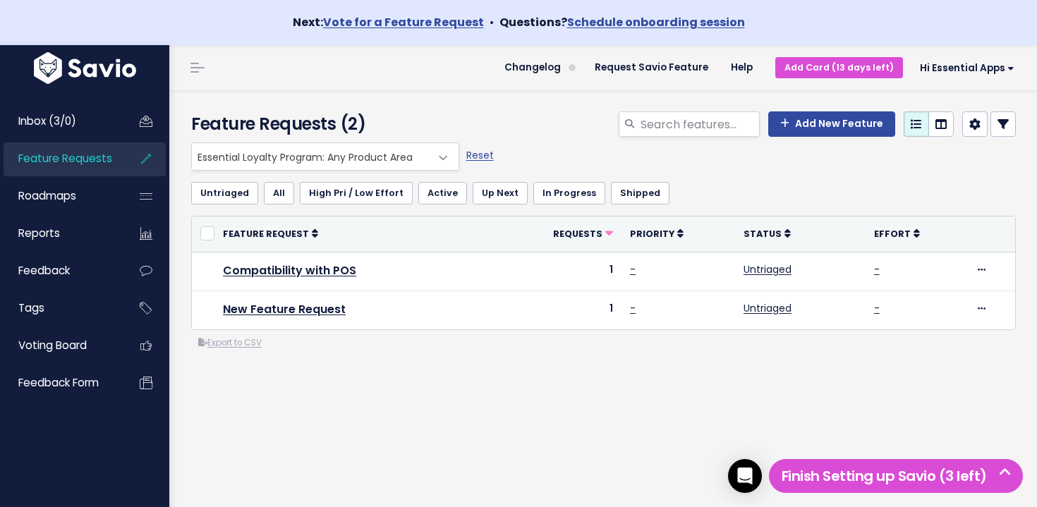
drag, startPoint x: 538, startPoint y: 267, endPoint x: 332, endPoint y: 93, distance: 269.9
click at [337, 96] on div "Feature Requests (2) Add New Feature Everything Any Product: Any Product Area A…" at bounding box center [603, 321] width 868 height 462
click at [328, 90] on header "Changelog Request Savio Feature Help Add Card (13 days left) Hi Essential Apps …" at bounding box center [603, 67] width 868 height 45
drag, startPoint x: 456, startPoint y: 248, endPoint x: 644, endPoint y: 423, distance: 257.1
click at [644, 423] on div "Feature Requests (2) Add New Feature Everything Any Product: Any Product Area A…" at bounding box center [603, 321] width 868 height 462
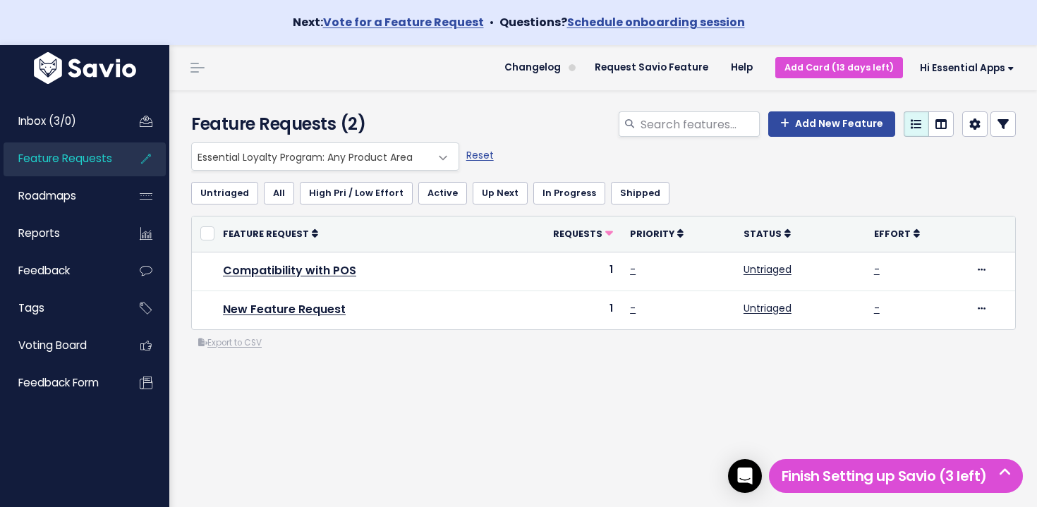
click at [644, 423] on div "Everything Any Product: Any Product Area Any Product: No Product Area No Produc…" at bounding box center [604, 303] width 846 height 321
drag, startPoint x: 433, startPoint y: 279, endPoint x: 227, endPoint y: 61, distance: 299.5
click at [227, 61] on main "Changelog Request Savio Feature Help Add Card (13 days left) Hi Essential Apps …" at bounding box center [603, 298] width 868 height 507
click at [227, 61] on header "Changelog Request Savio Feature Help Add Card (13 days left) Hi Essential Apps …" at bounding box center [603, 67] width 868 height 45
drag, startPoint x: 234, startPoint y: 82, endPoint x: 480, endPoint y: 382, distance: 388.1
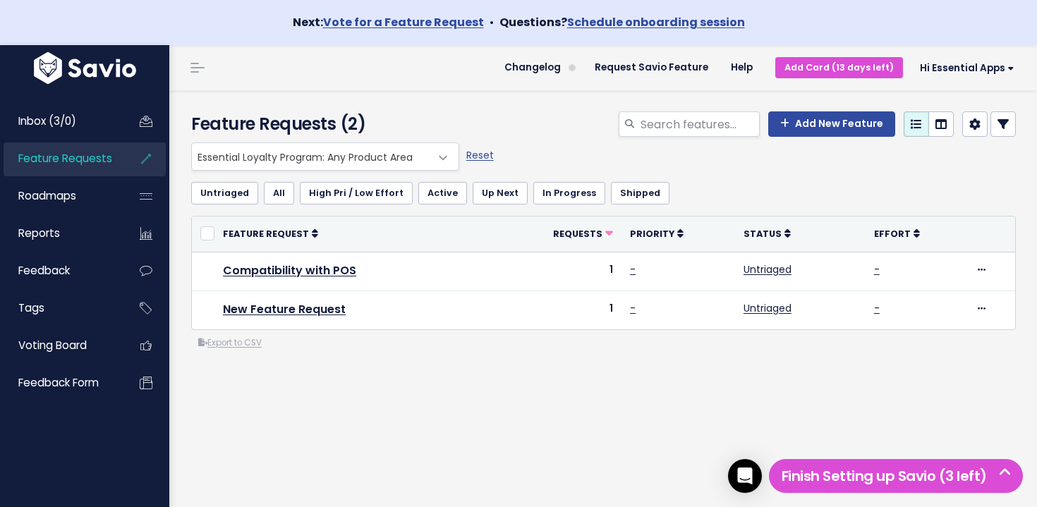
click at [478, 381] on main "Changelog Request Savio Feature Help Add Card (13 days left) Hi Essential Apps …" at bounding box center [603, 298] width 868 height 507
click at [480, 382] on div "Everything Any Product: Any Product Area Any Product: No Product Area No Produc…" at bounding box center [604, 303] width 846 height 321
click at [68, 263] on link "Feedback" at bounding box center [61, 271] width 114 height 32
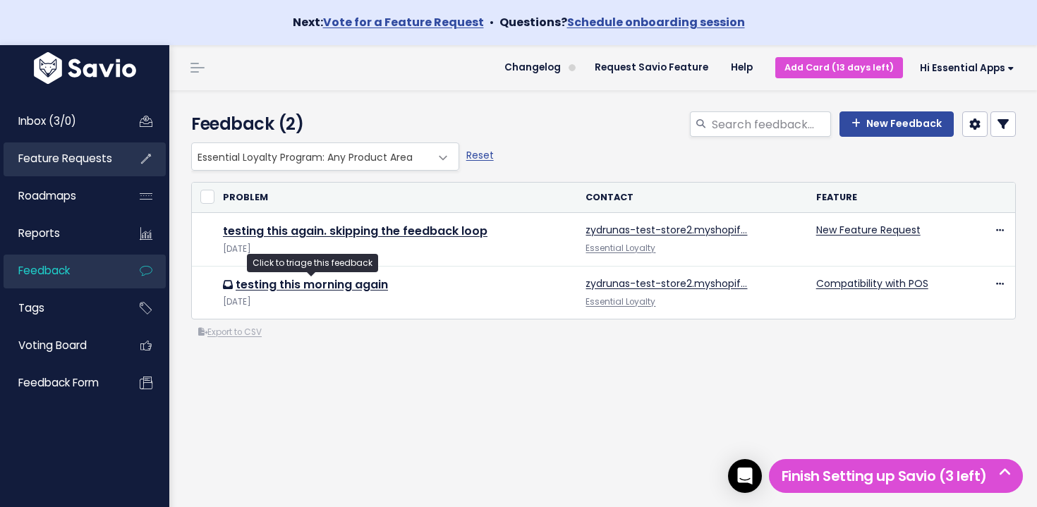
click at [73, 170] on link "Feature Requests" at bounding box center [61, 159] width 114 height 32
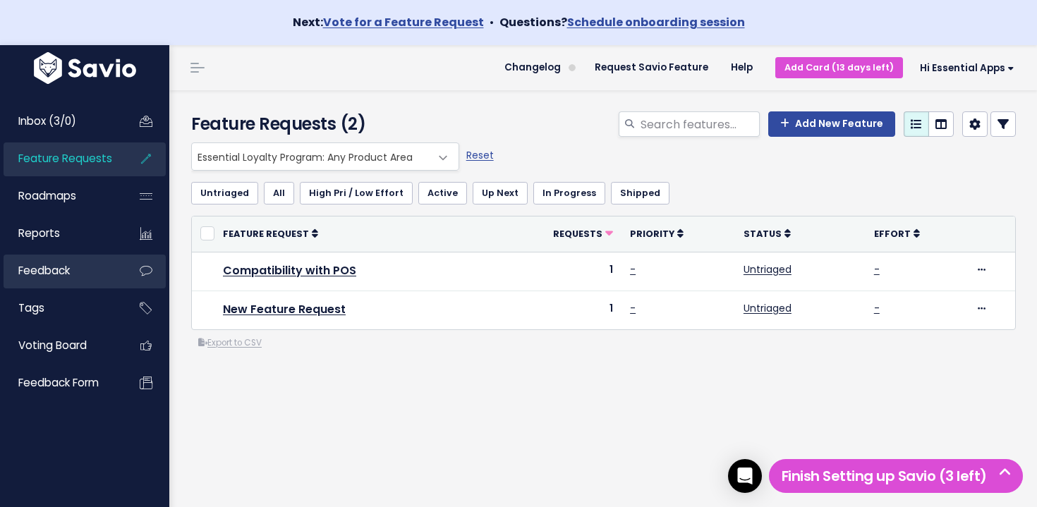
click at [68, 266] on span "Feedback" at bounding box center [44, 270] width 52 height 15
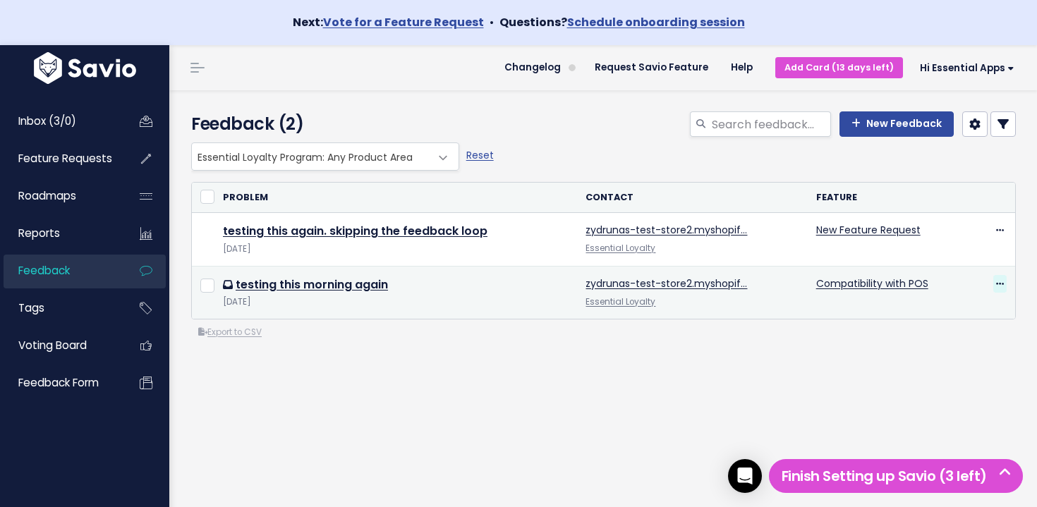
click at [999, 280] on icon at bounding box center [1000, 284] width 8 height 9
click at [945, 315] on link "Edit" at bounding box center [944, 323] width 102 height 28
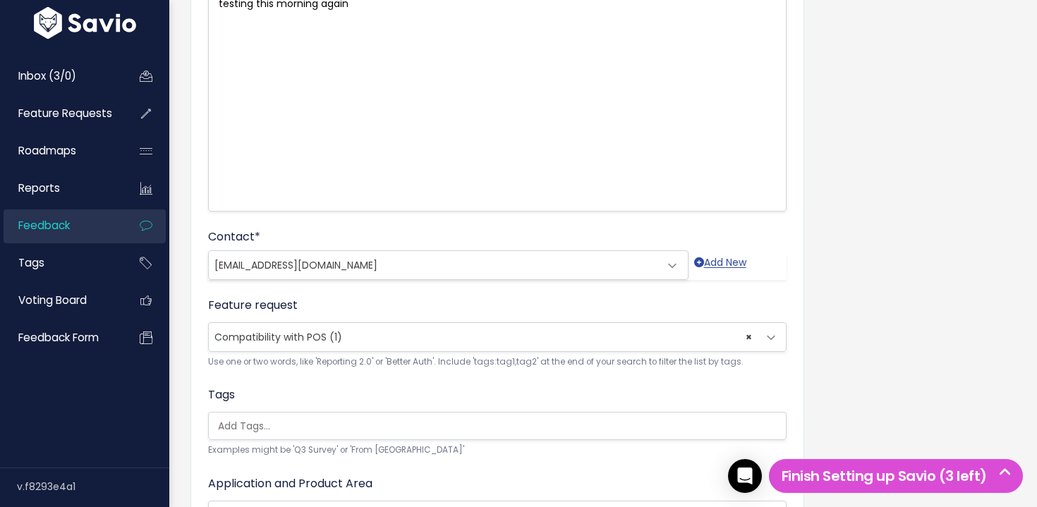
scroll to position [402, 0]
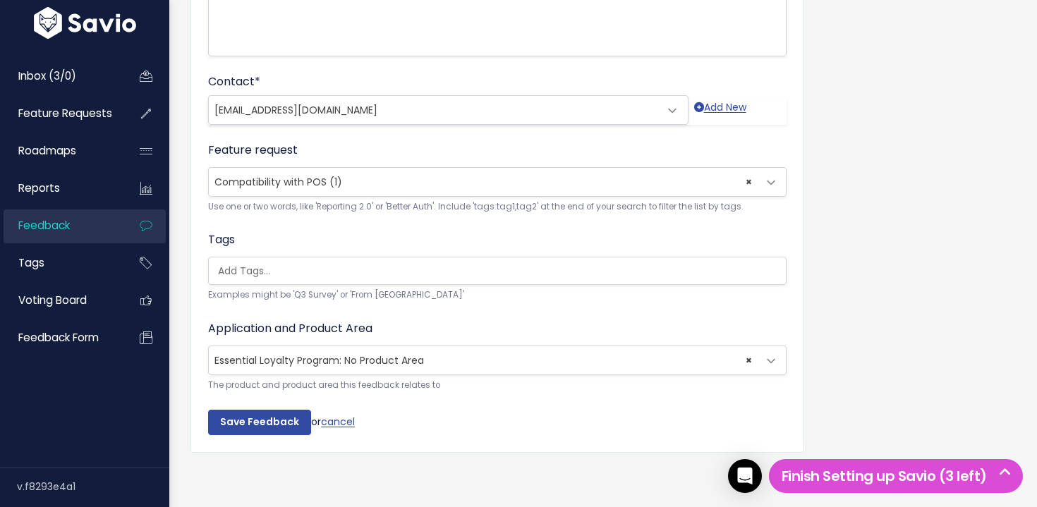
click at [356, 362] on span "× Essential Loyalty Program: No Product Area" at bounding box center [483, 360] width 549 height 28
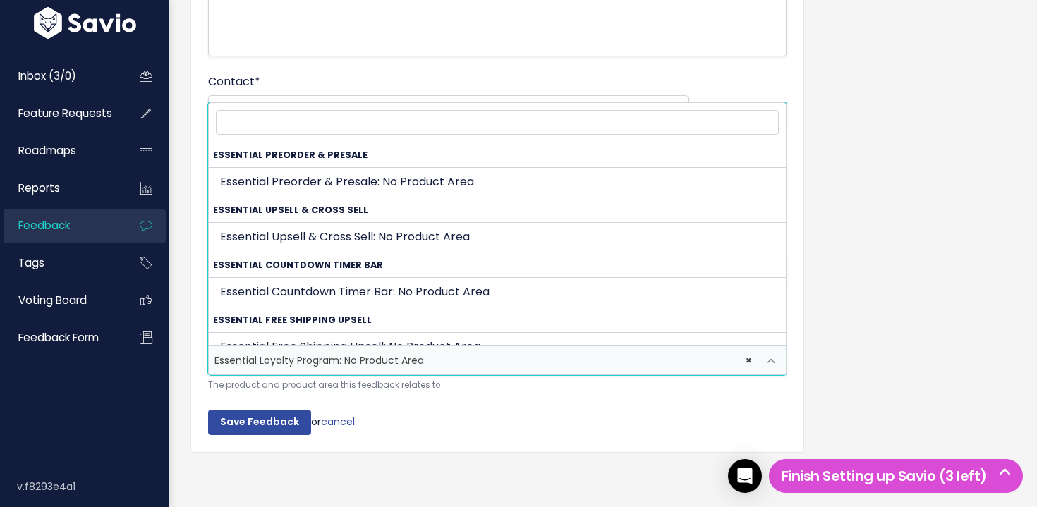
scroll to position [401, 0]
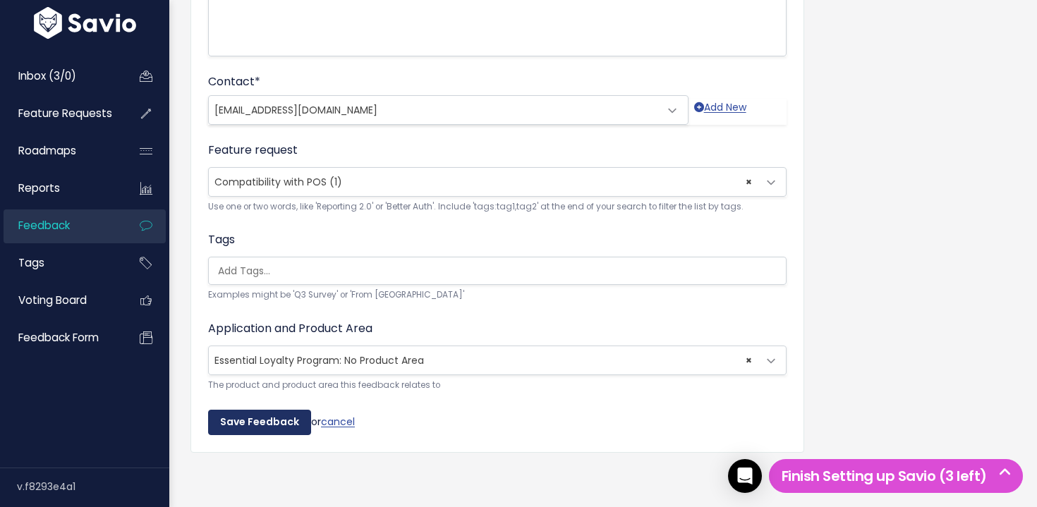
click at [259, 411] on input "Save Feedback" at bounding box center [259, 422] width 103 height 25
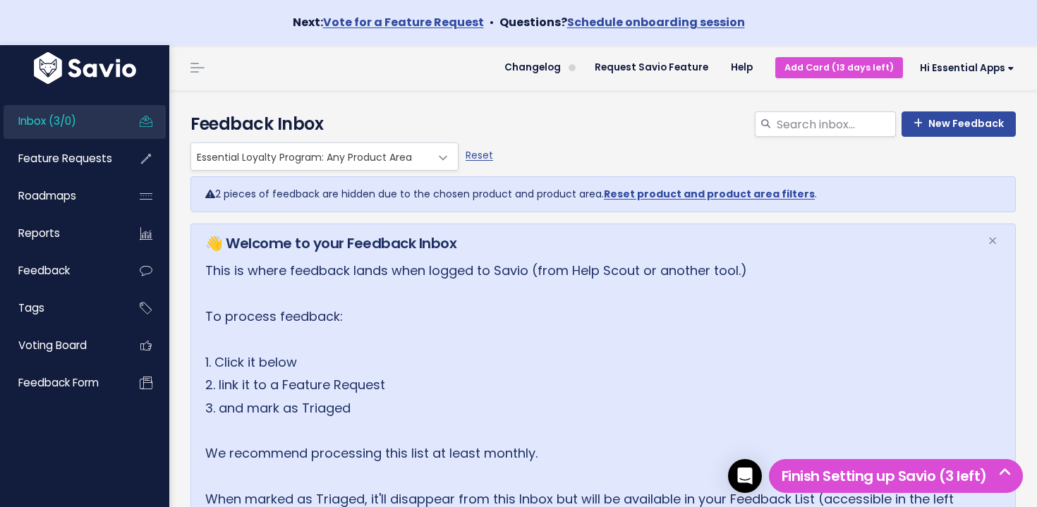
click at [107, 119] on link "Inbox (3/0)" at bounding box center [61, 121] width 114 height 32
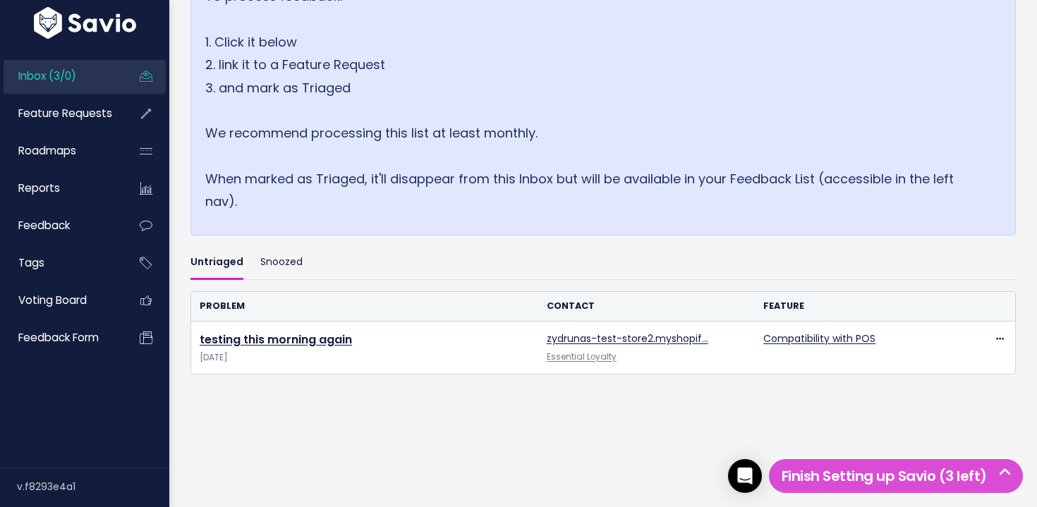
scroll to position [323, 0]
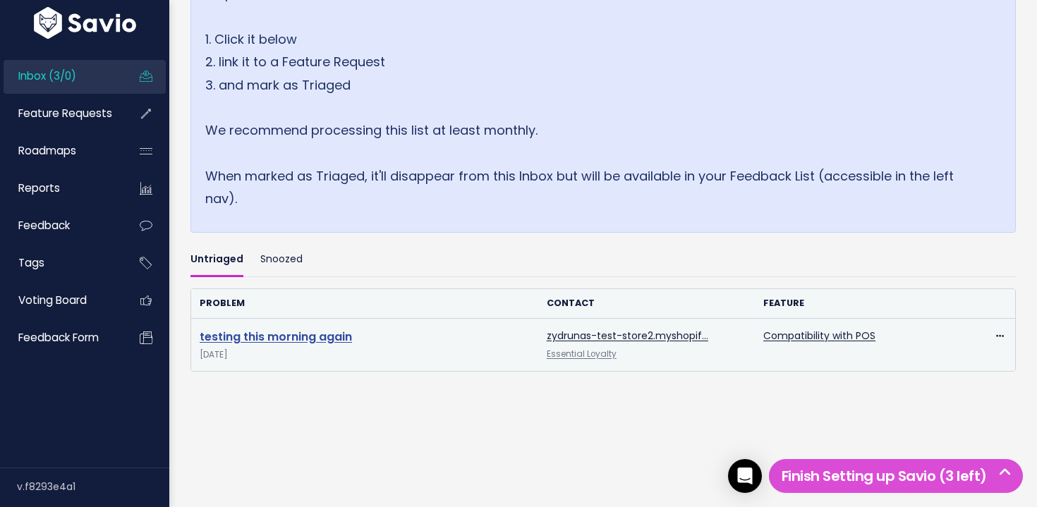
click at [311, 339] on link "testing this morning again" at bounding box center [276, 337] width 152 height 16
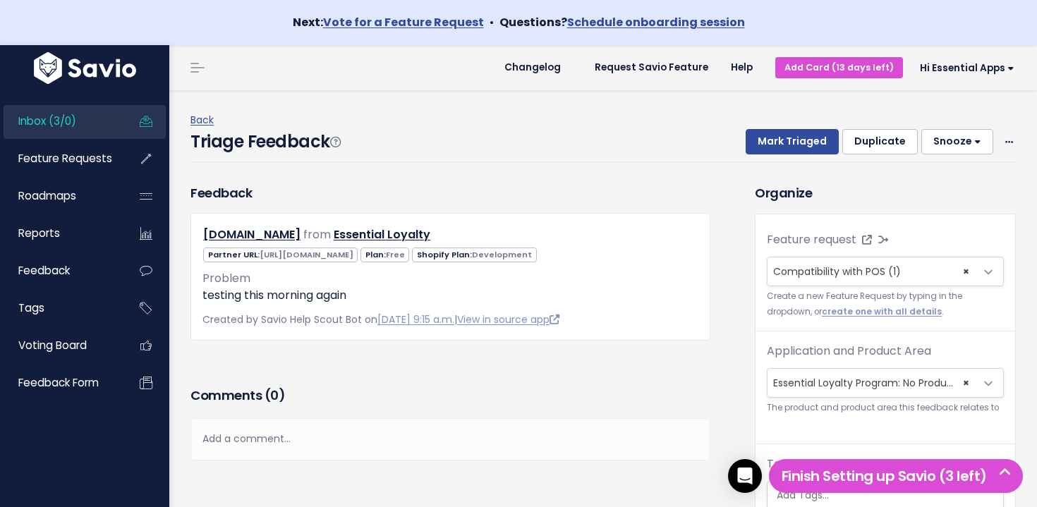
click at [749, 153] on div "Mark Triaged Duplicate Snooze 1 day 3 days 7 days 14 days Edit Delete" at bounding box center [872, 141] width 287 height 25
drag, startPoint x: 782, startPoint y: 139, endPoint x: 754, endPoint y: 143, distance: 27.8
click at [781, 140] on button "Mark Triaged" at bounding box center [792, 141] width 93 height 25
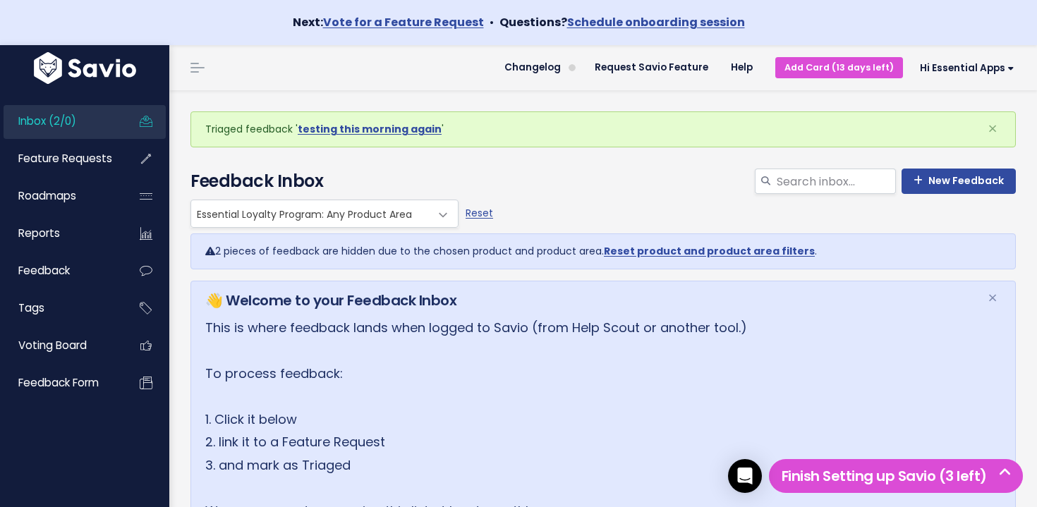
click at [282, 220] on span "Essential Loyalty Program: Any Product Area" at bounding box center [310, 213] width 239 height 27
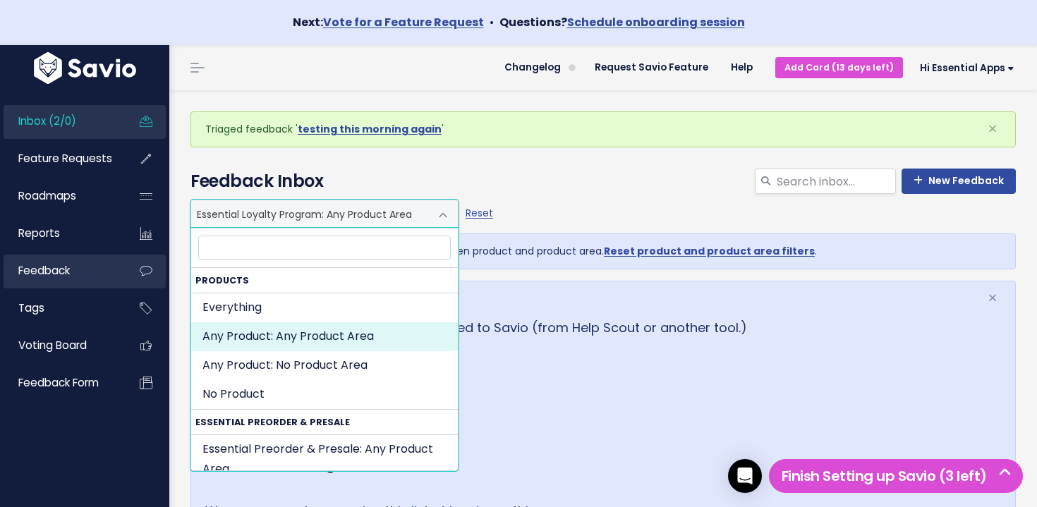
click at [38, 265] on span "Feedback" at bounding box center [44, 270] width 52 height 15
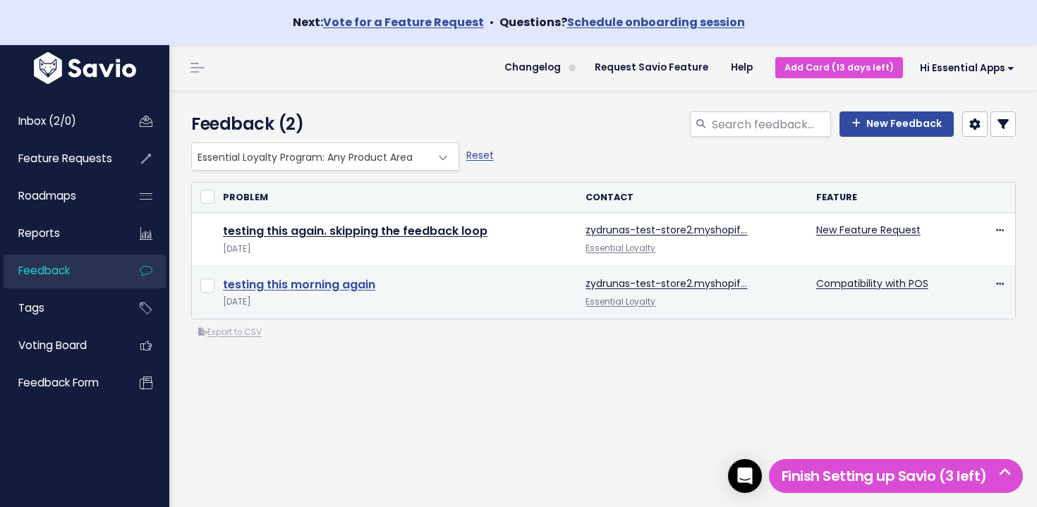
click at [349, 287] on link "testing this morning again" at bounding box center [299, 285] width 152 height 16
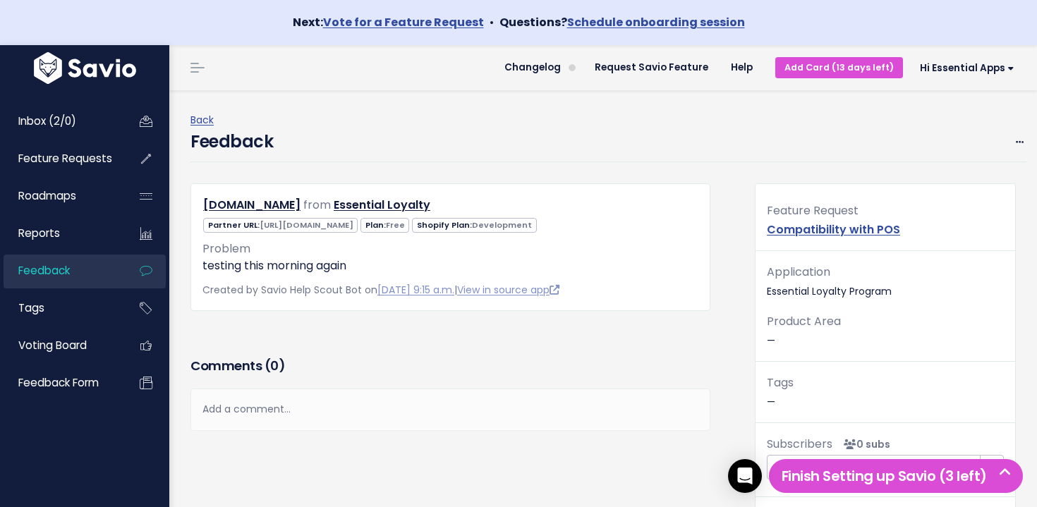
click at [60, 278] on span "Feedback" at bounding box center [44, 270] width 52 height 15
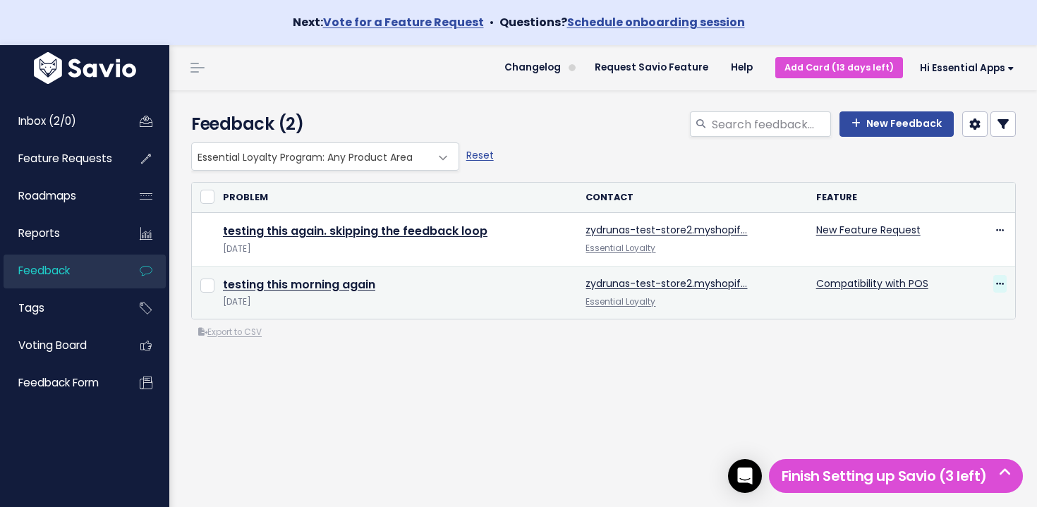
click at [994, 284] on span at bounding box center [1000, 284] width 13 height 18
click at [948, 321] on link "Edit" at bounding box center [944, 323] width 102 height 28
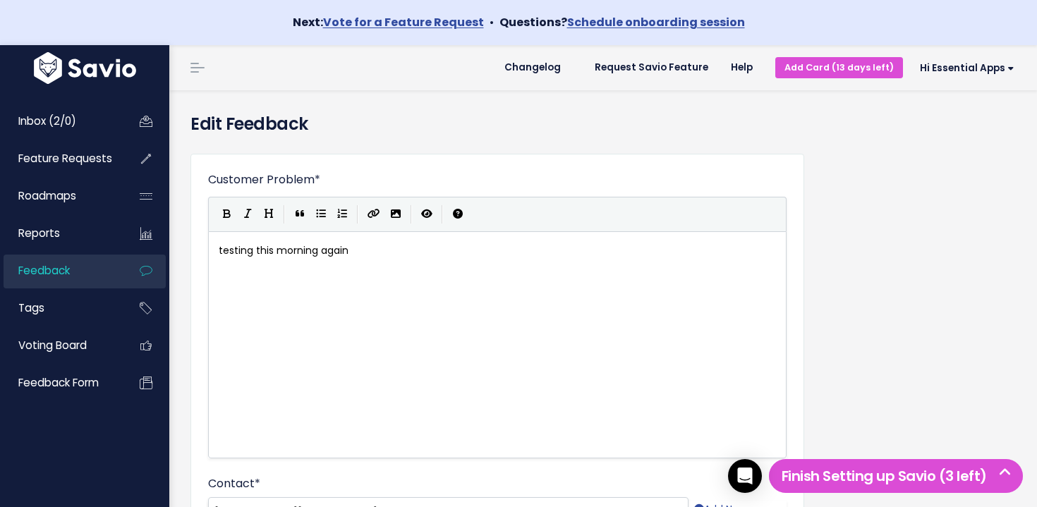
scroll to position [384, 0]
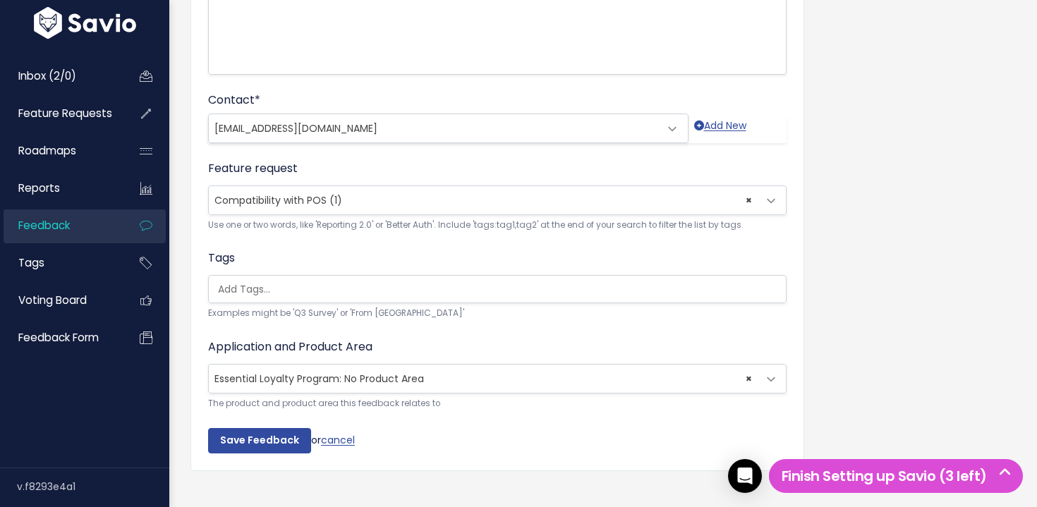
click at [314, 205] on span "Compatibility with POS (1)" at bounding box center [279, 200] width 128 height 14
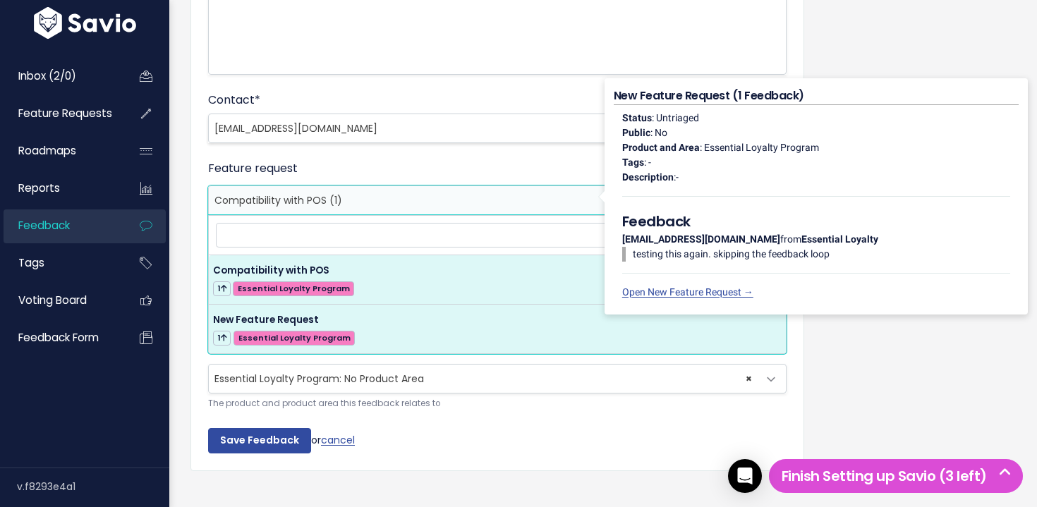
select select "64338"
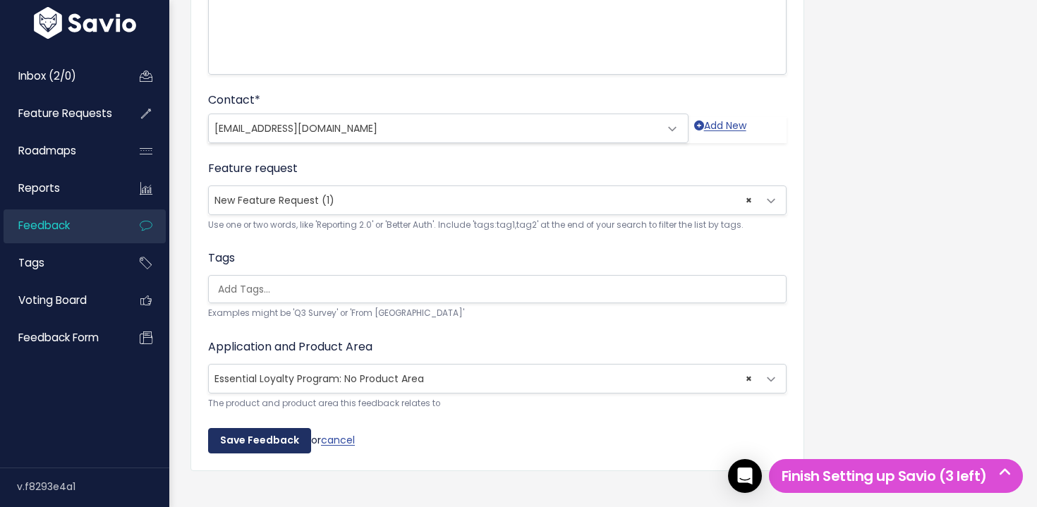
click at [254, 440] on input "Save Feedback" at bounding box center [259, 440] width 103 height 25
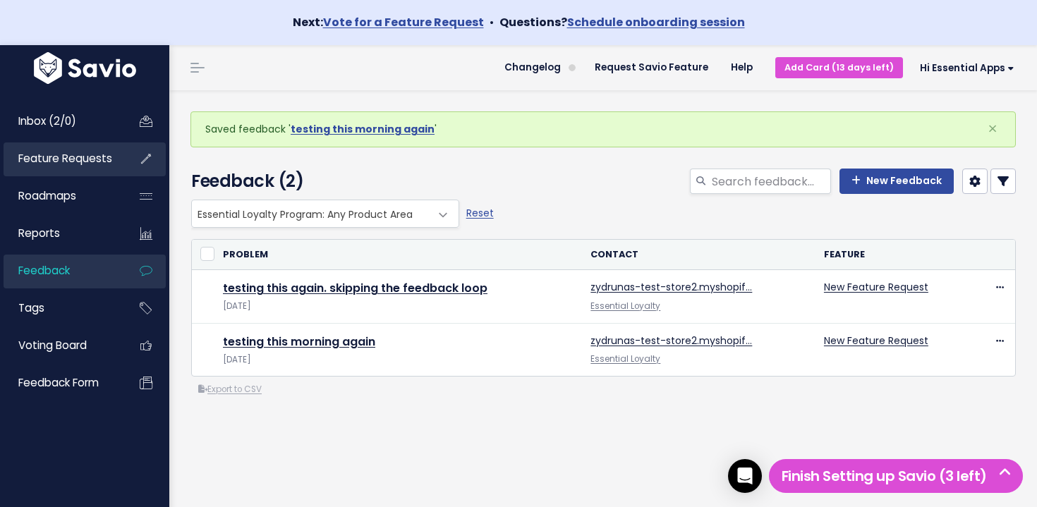
click at [68, 162] on span "Feature Requests" at bounding box center [65, 158] width 94 height 15
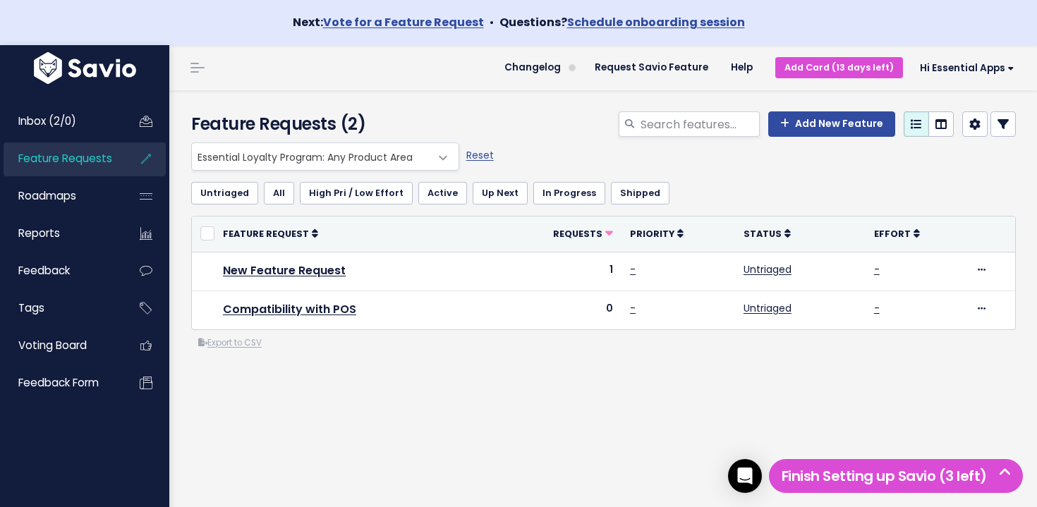
click at [322, 159] on span "Essential Loyalty Program: Any Product Area" at bounding box center [311, 156] width 239 height 27
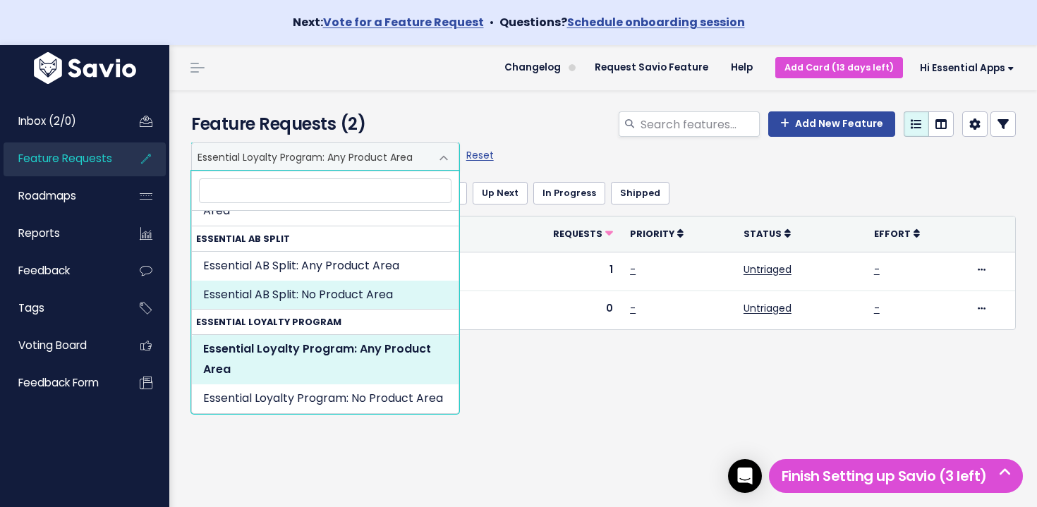
scroll to position [1224, 0]
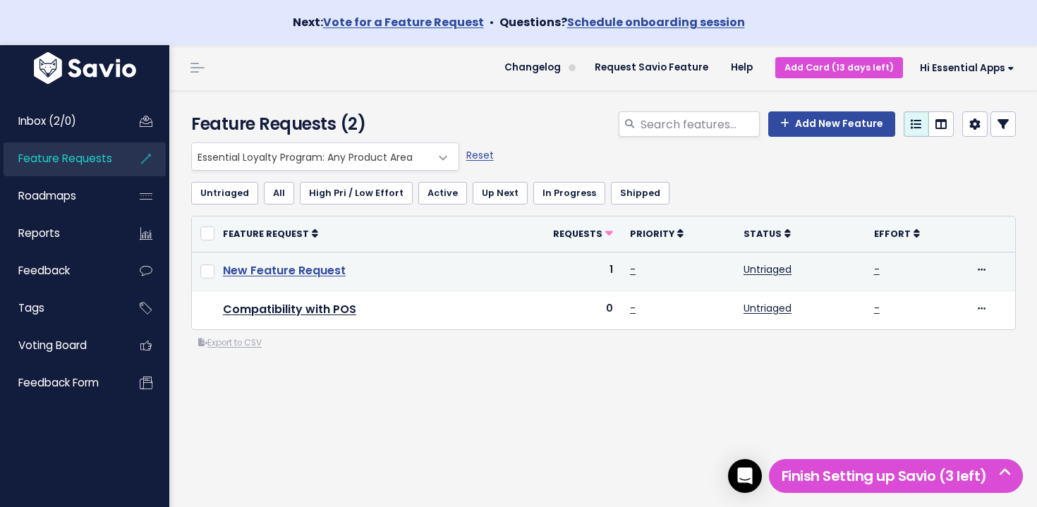
click at [312, 269] on link "New Feature Request" at bounding box center [284, 271] width 123 height 16
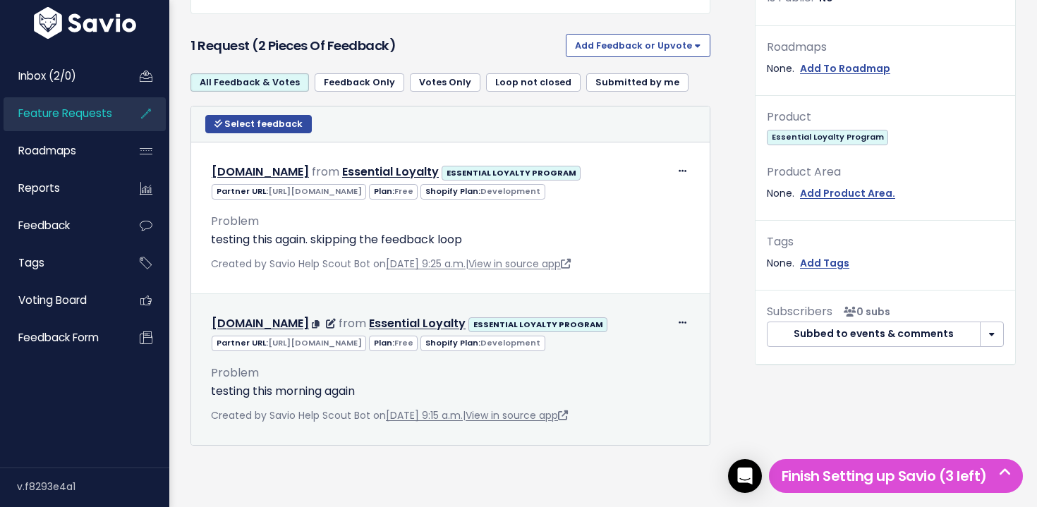
scroll to position [560, 0]
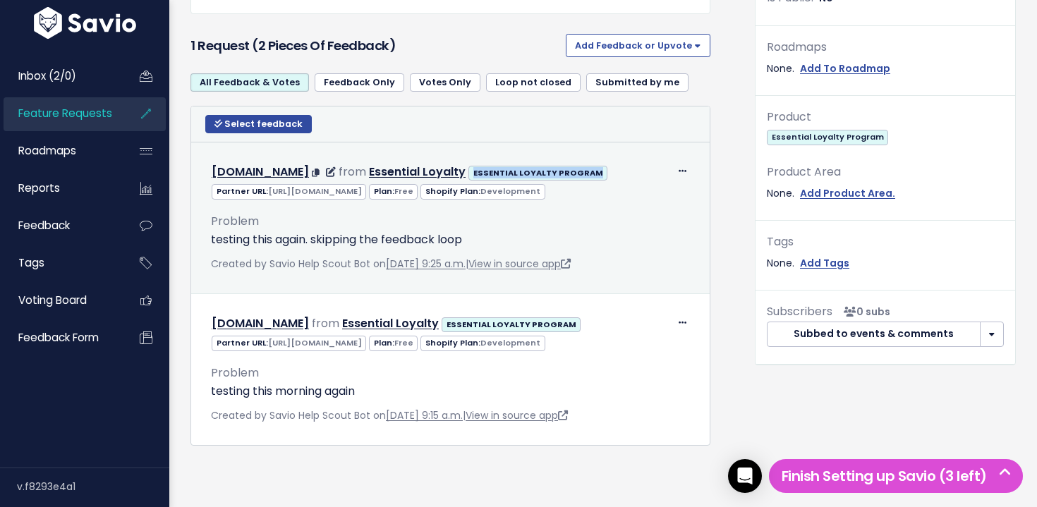
drag, startPoint x: 337, startPoint y: 156, endPoint x: 217, endPoint y: 156, distance: 120.0
click at [469, 166] on span "ESSENTIAL LOYALTY PROGRAM" at bounding box center [538, 173] width 139 height 15
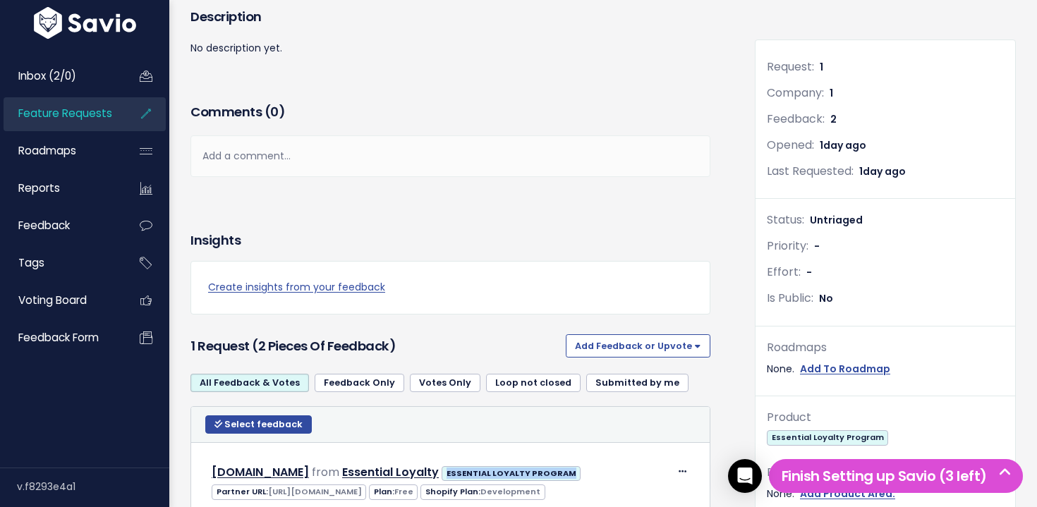
scroll to position [0, 0]
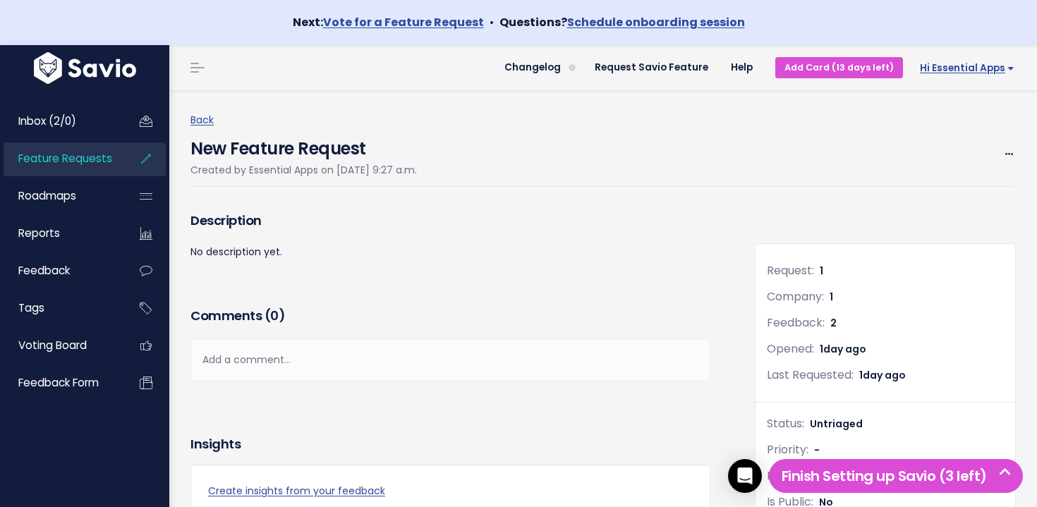
click at [966, 73] on span "Hi Essential Apps" at bounding box center [967, 68] width 95 height 11
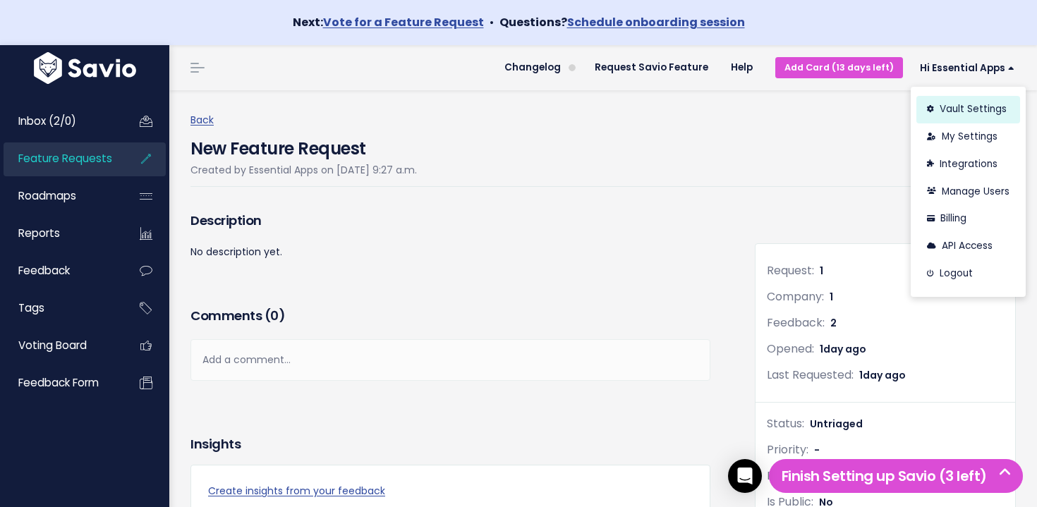
click at [958, 109] on link "Vault Settings" at bounding box center [969, 110] width 104 height 28
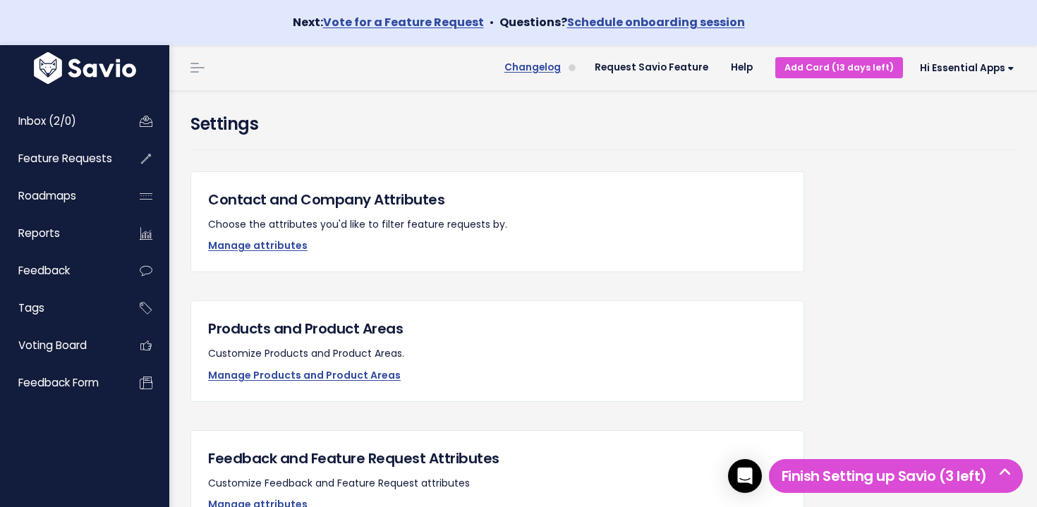
click at [557, 71] on span "Changelog" at bounding box center [533, 68] width 56 height 10
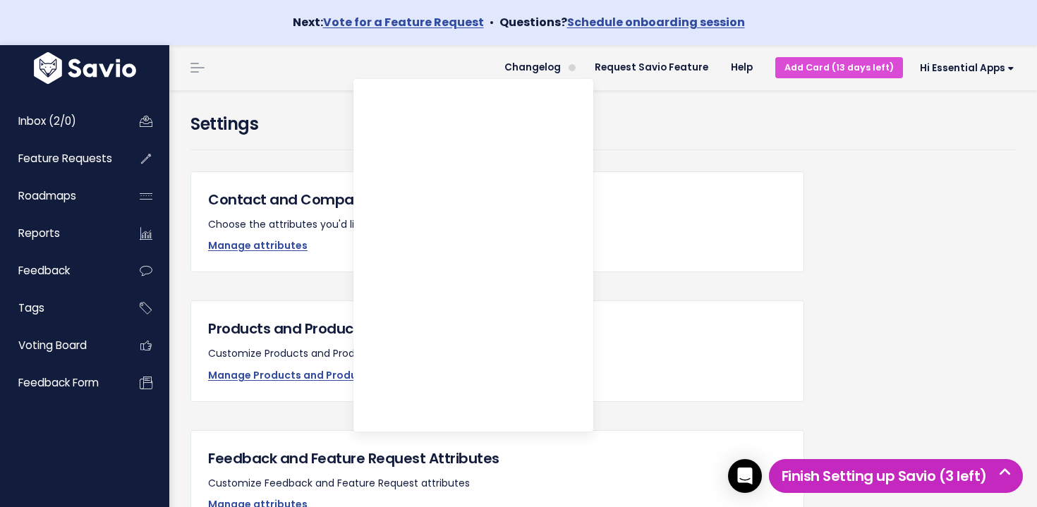
click at [953, 472] on h5 "Finish Setting up Savio (3 left)" at bounding box center [896, 476] width 241 height 21
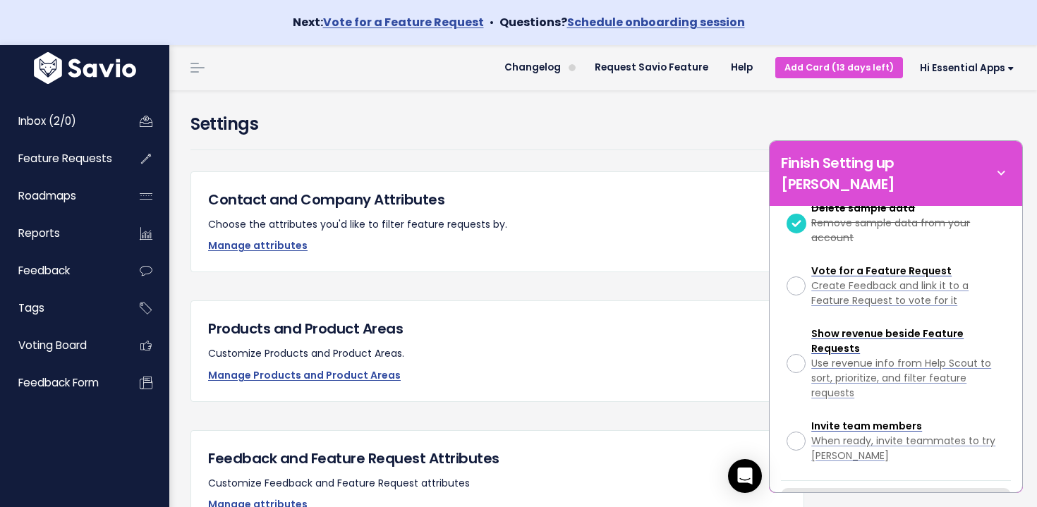
scroll to position [392, 0]
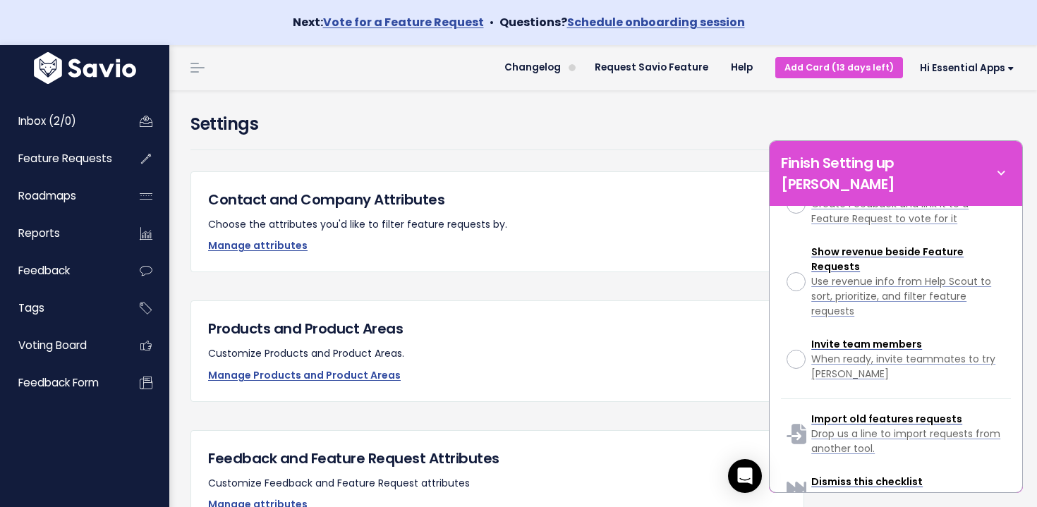
click at [685, 207] on h5 "Contact and Company Attributes" at bounding box center [497, 199] width 579 height 21
click at [742, 67] on link "Help" at bounding box center [742, 67] width 44 height 21
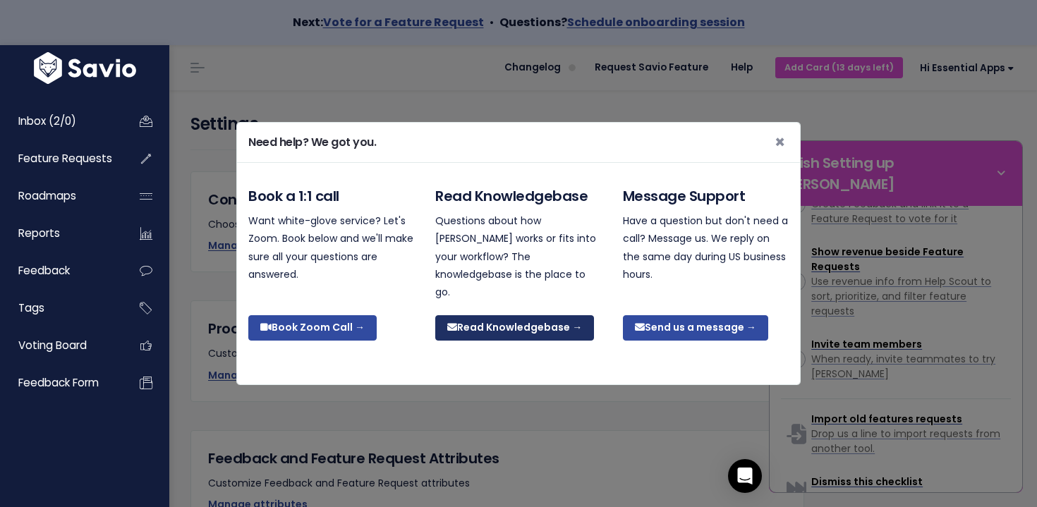
click at [578, 325] on link "Read Knowledgebase →" at bounding box center [514, 327] width 159 height 25
click at [783, 147] on span "×" at bounding box center [780, 142] width 11 height 23
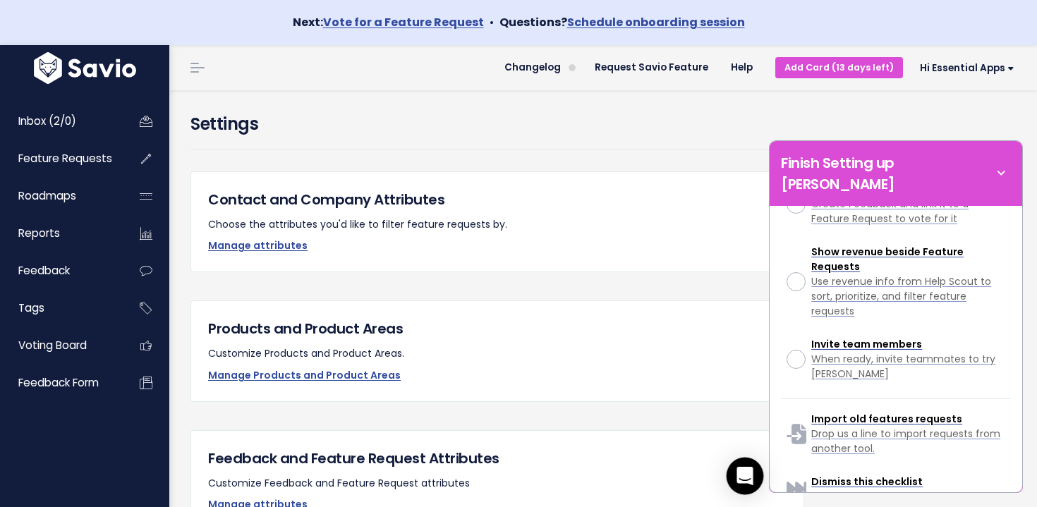
click at [749, 477] on icon "Open Intercom Messenger" at bounding box center [745, 476] width 16 height 18
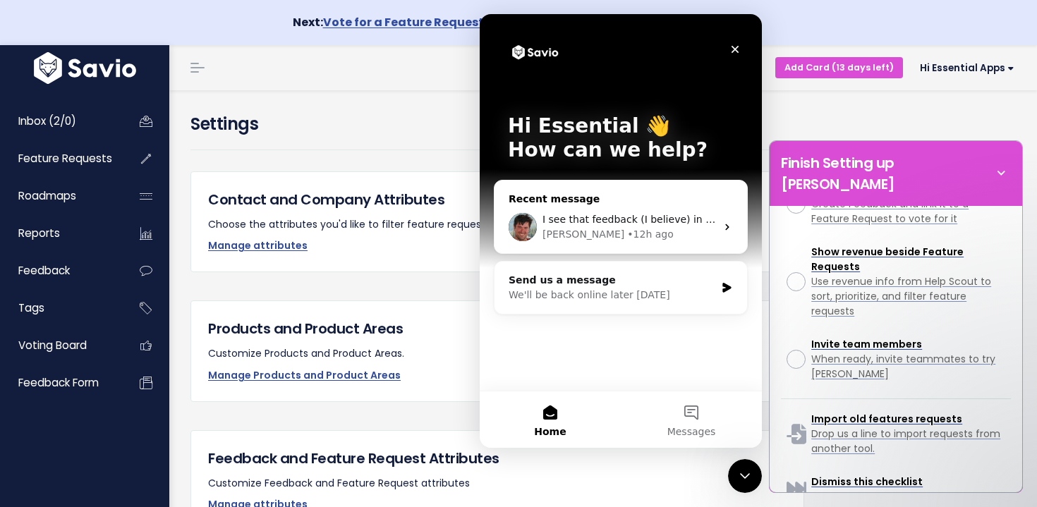
scroll to position [0, 0]
click at [694, 52] on img "Intercom messenger" at bounding box center [686, 51] width 28 height 28
click at [708, 402] on button "Messages" at bounding box center [691, 420] width 141 height 56
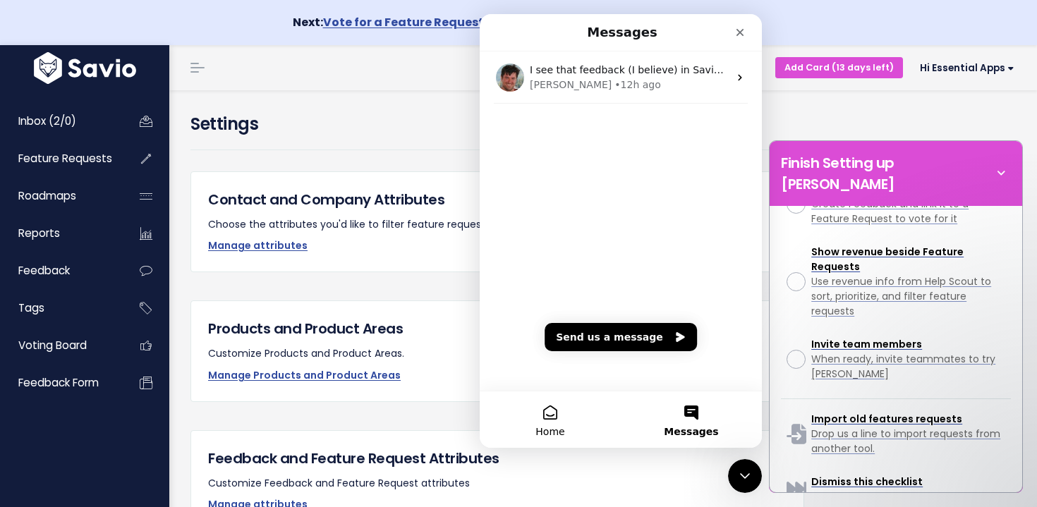
click at [548, 408] on button "Home" at bounding box center [550, 420] width 141 height 56
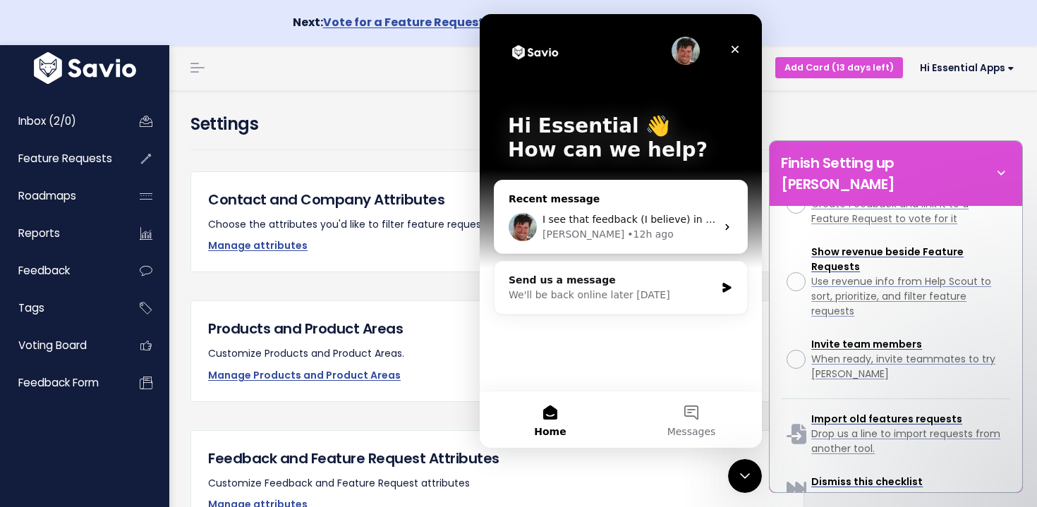
click at [593, 206] on div "I see that feedback (I believe) in Savio. One thing that isn't immediately obvi…" at bounding box center [621, 227] width 253 height 52
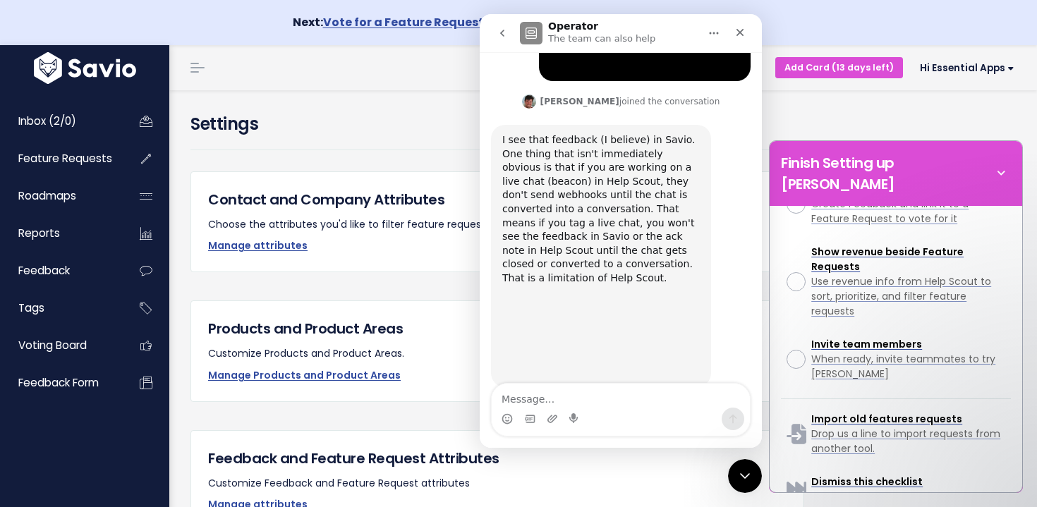
scroll to position [470, 0]
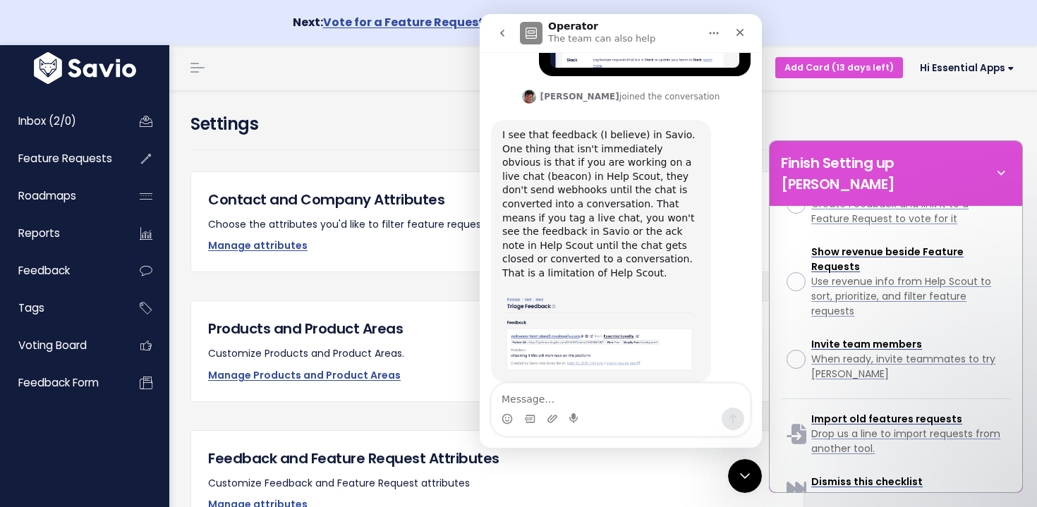
click at [502, 30] on icon "go back" at bounding box center [502, 33] width 11 height 11
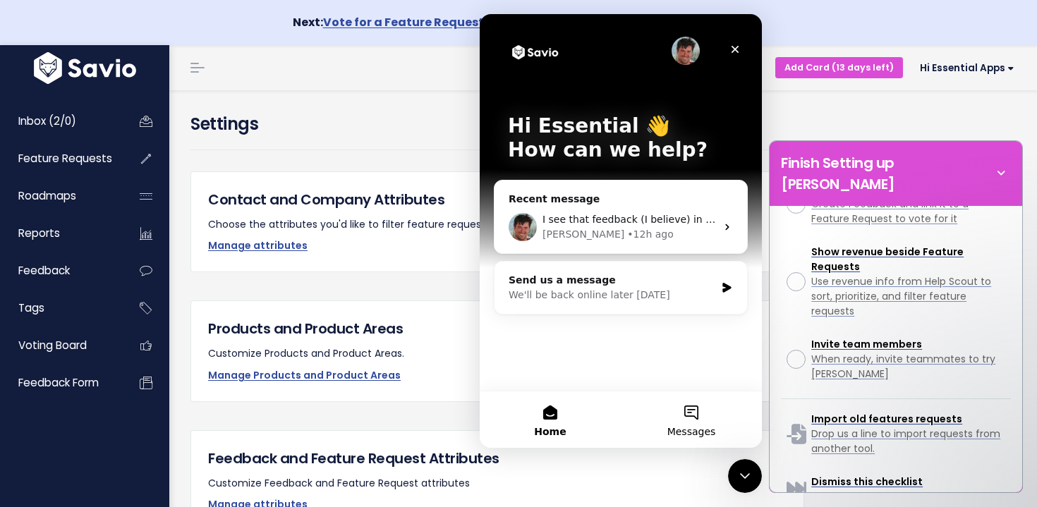
click at [708, 422] on button "Messages" at bounding box center [691, 420] width 141 height 56
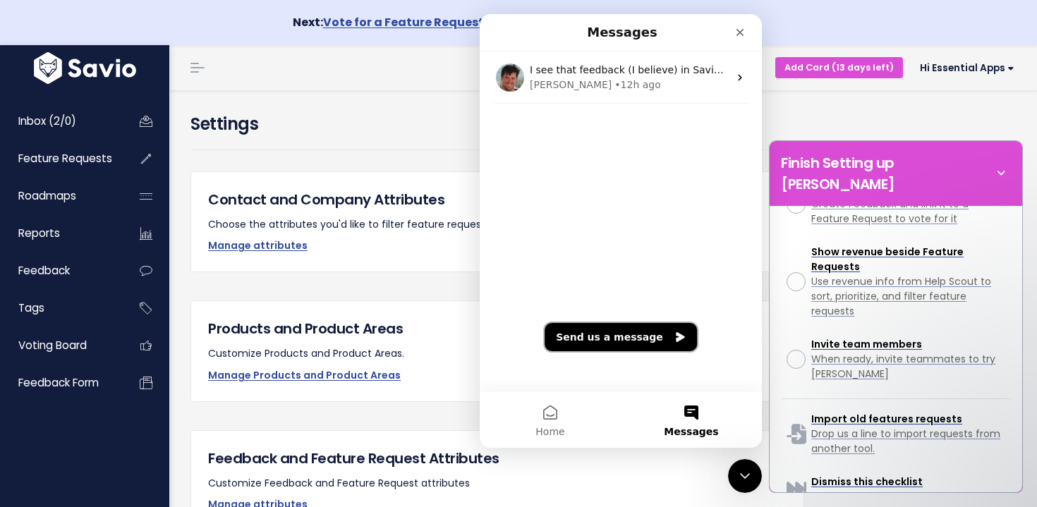
click at [632, 343] on button "Send us a message" at bounding box center [621, 337] width 152 height 28
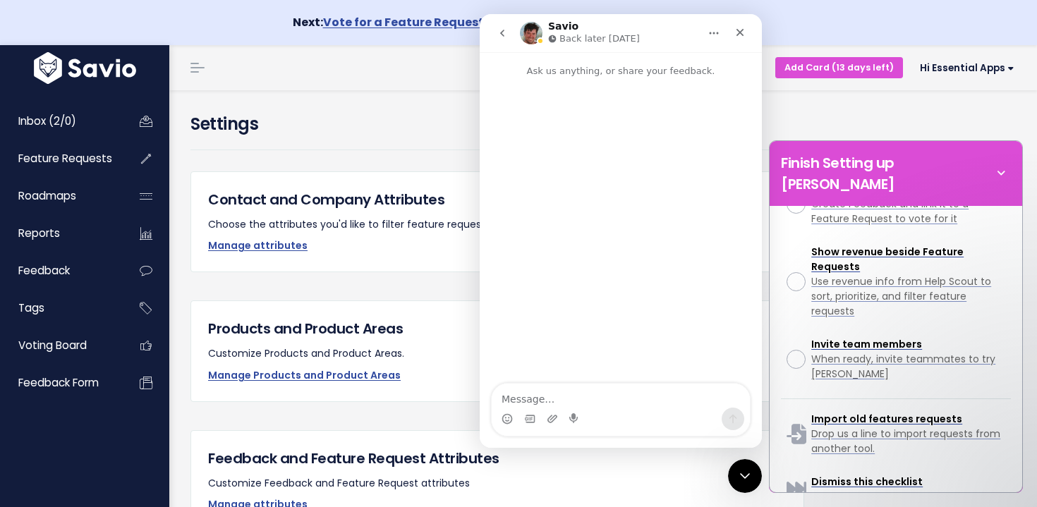
click at [500, 31] on icon "go back" at bounding box center [502, 33] width 11 height 11
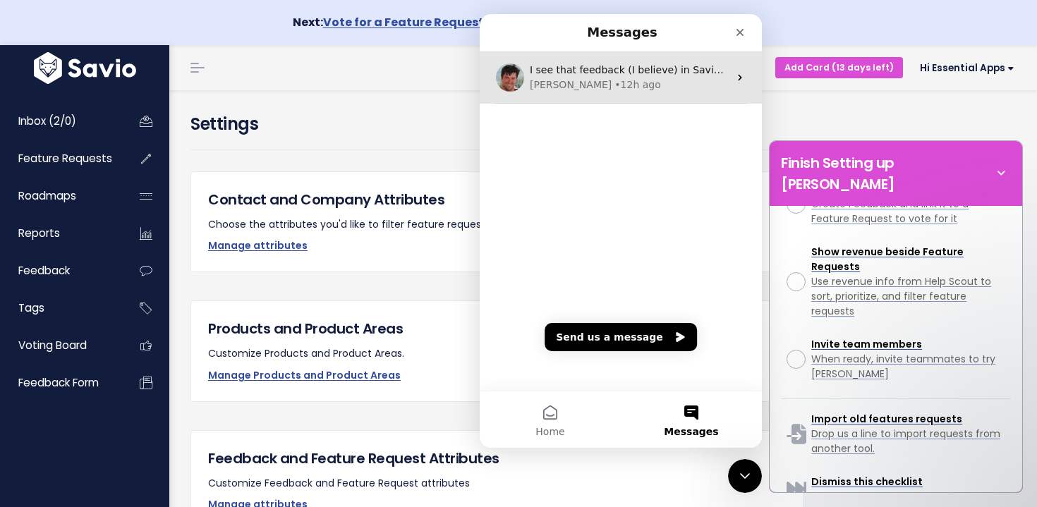
click at [615, 86] on div "• 12h ago" at bounding box center [638, 85] width 46 height 15
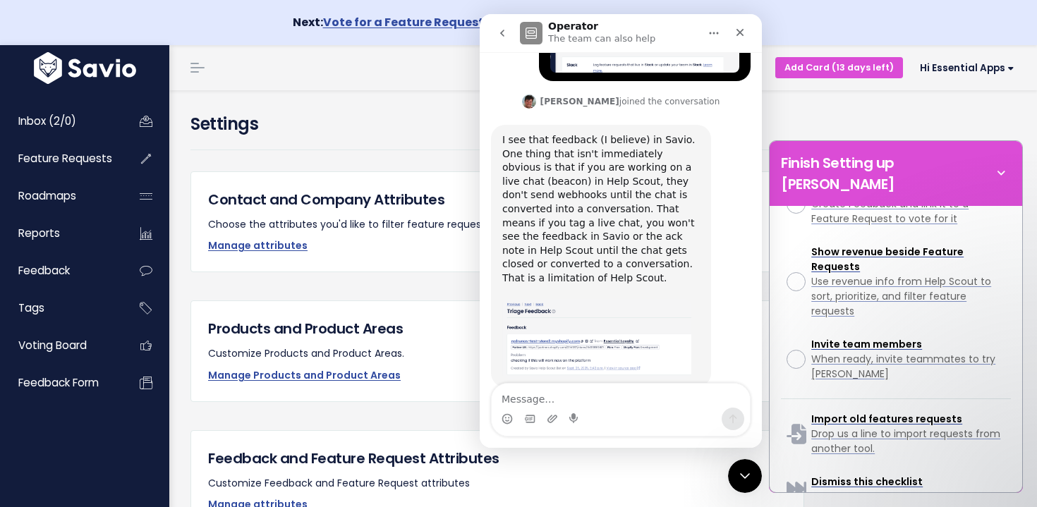
scroll to position [470, 0]
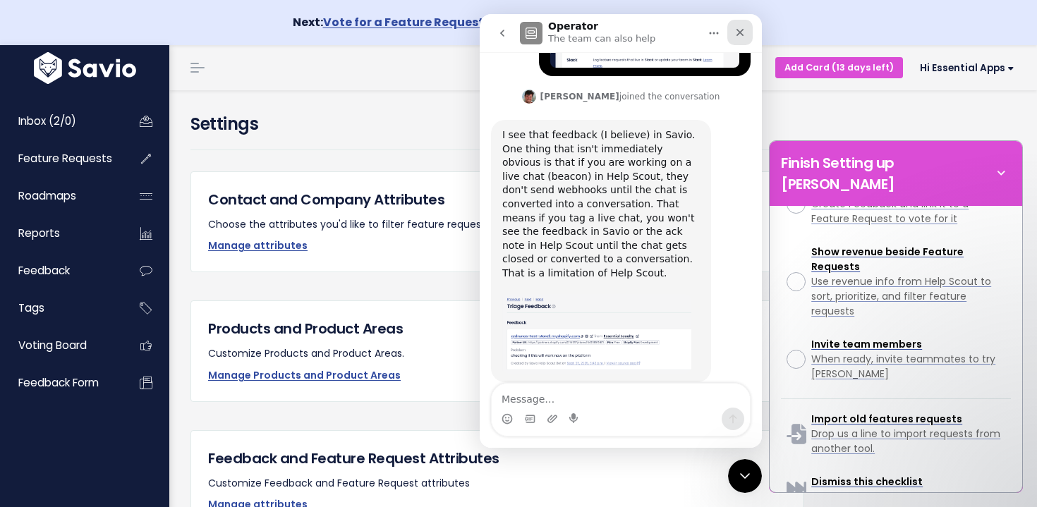
click at [736, 35] on icon "Close" at bounding box center [740, 32] width 11 height 11
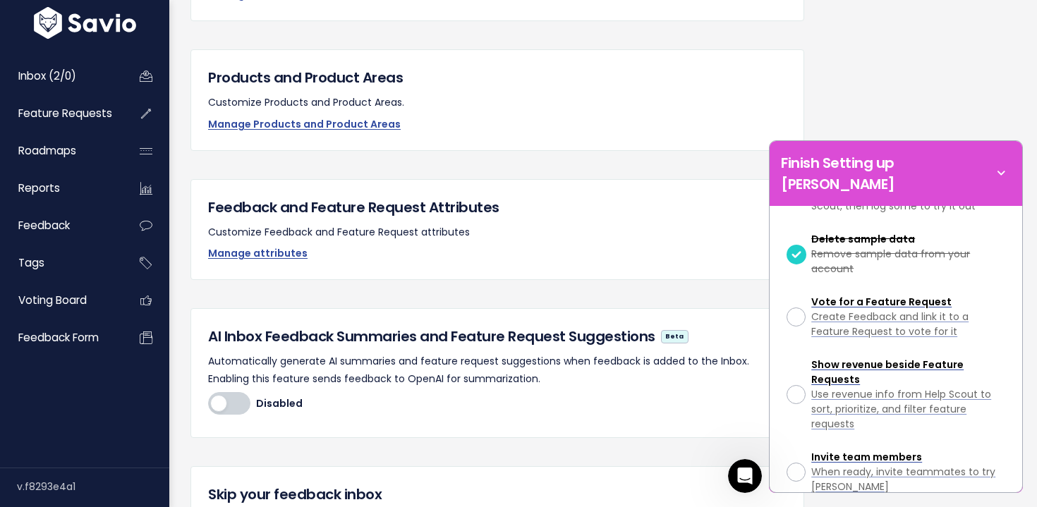
scroll to position [0, 0]
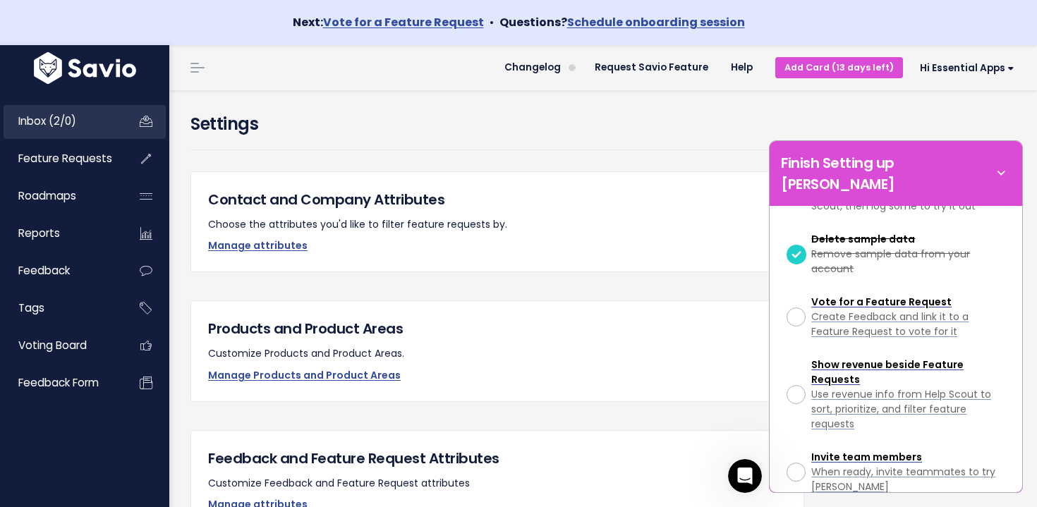
click at [97, 115] on link "Inbox (2/0)" at bounding box center [61, 121] width 114 height 32
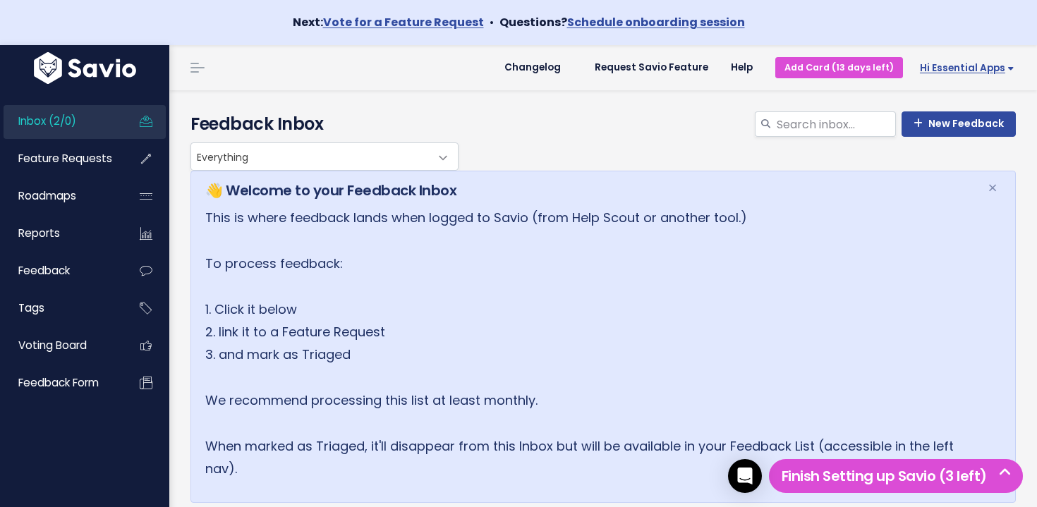
click at [967, 66] on span "Hi Essential Apps" at bounding box center [967, 68] width 95 height 11
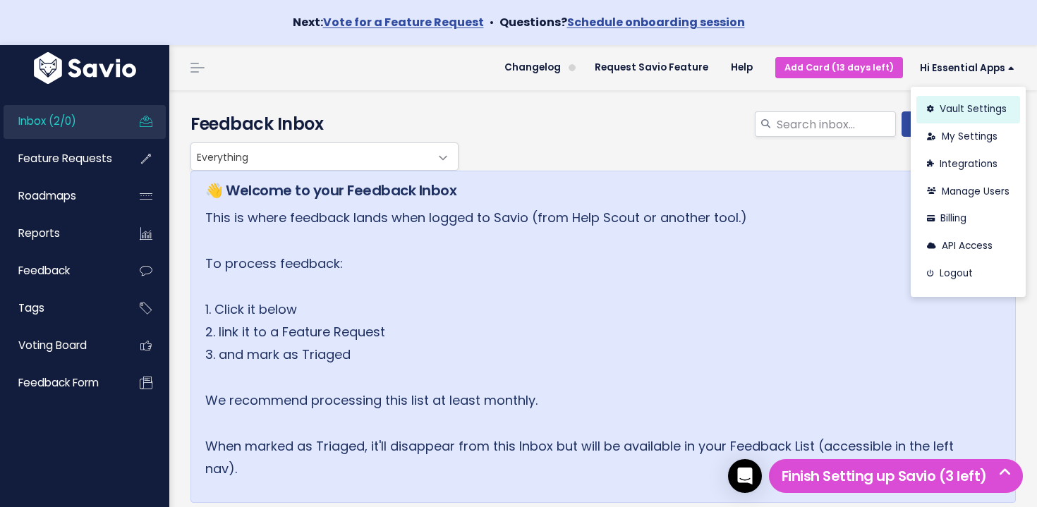
click at [988, 99] on link "Vault Settings" at bounding box center [969, 110] width 104 height 28
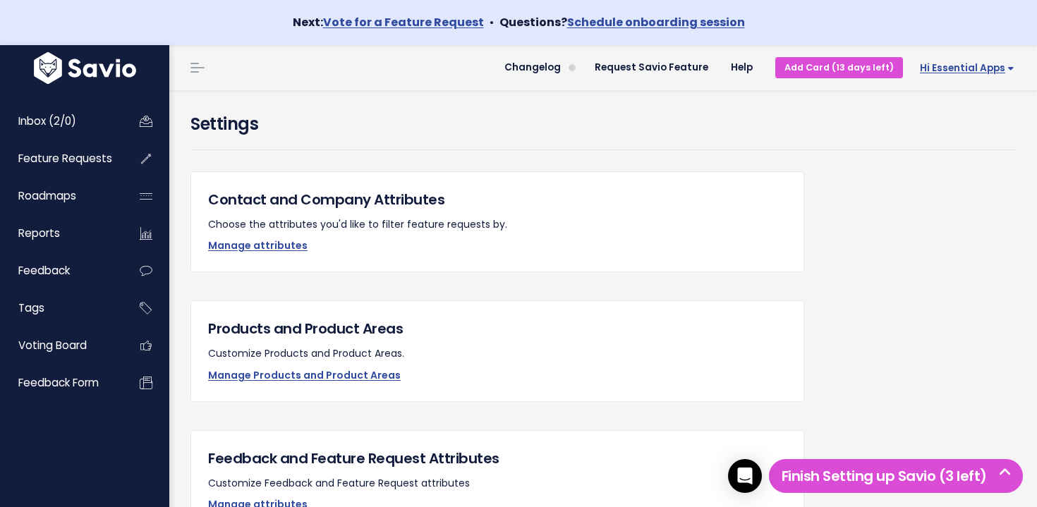
click at [956, 67] on span "Hi Essential Apps" at bounding box center [967, 68] width 95 height 11
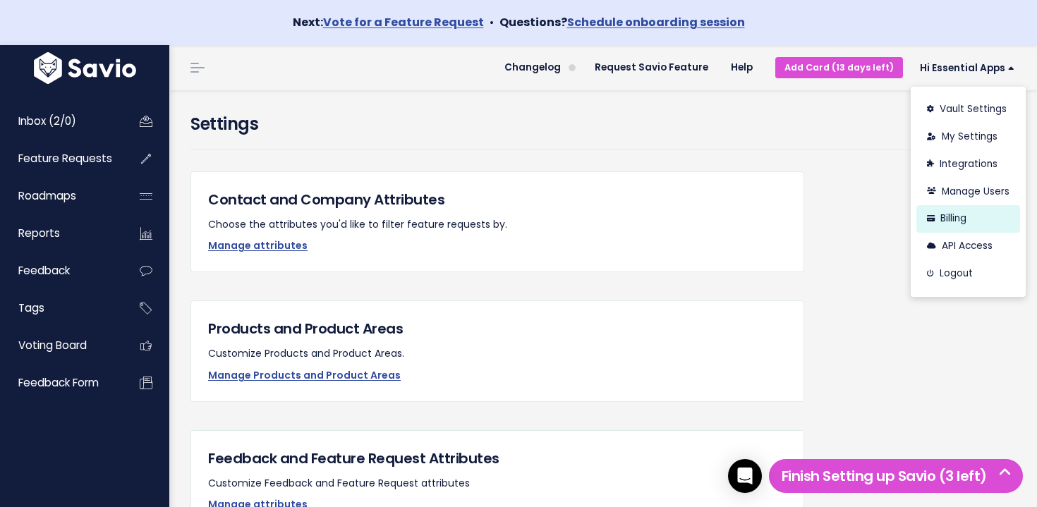
click at [968, 215] on link "Billing" at bounding box center [969, 219] width 104 height 28
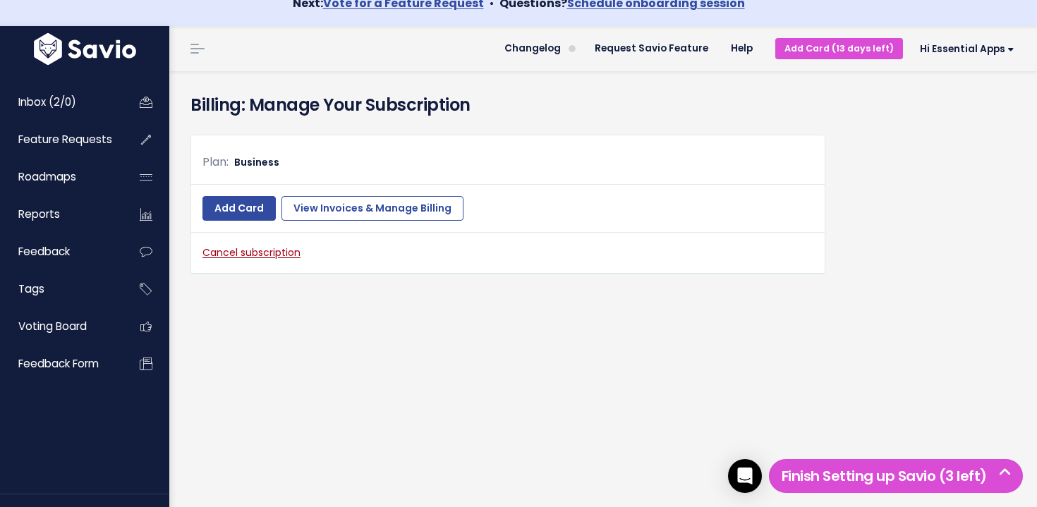
scroll to position [45, 0]
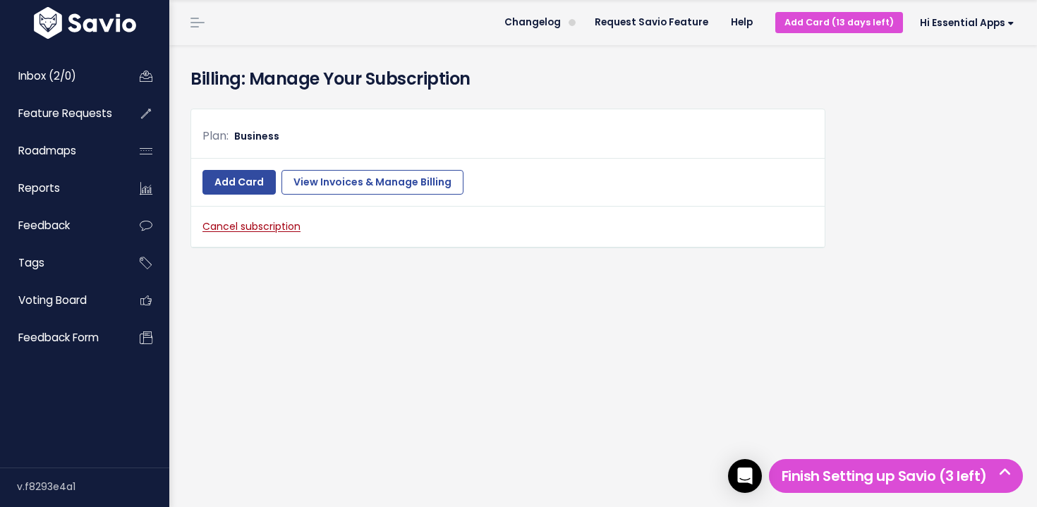
click at [258, 134] on span "Business" at bounding box center [256, 136] width 45 height 14
click at [258, 133] on span "Business" at bounding box center [256, 136] width 45 height 14
click at [270, 135] on span "Business" at bounding box center [256, 136] width 45 height 14
click at [265, 135] on span "Business" at bounding box center [256, 136] width 45 height 14
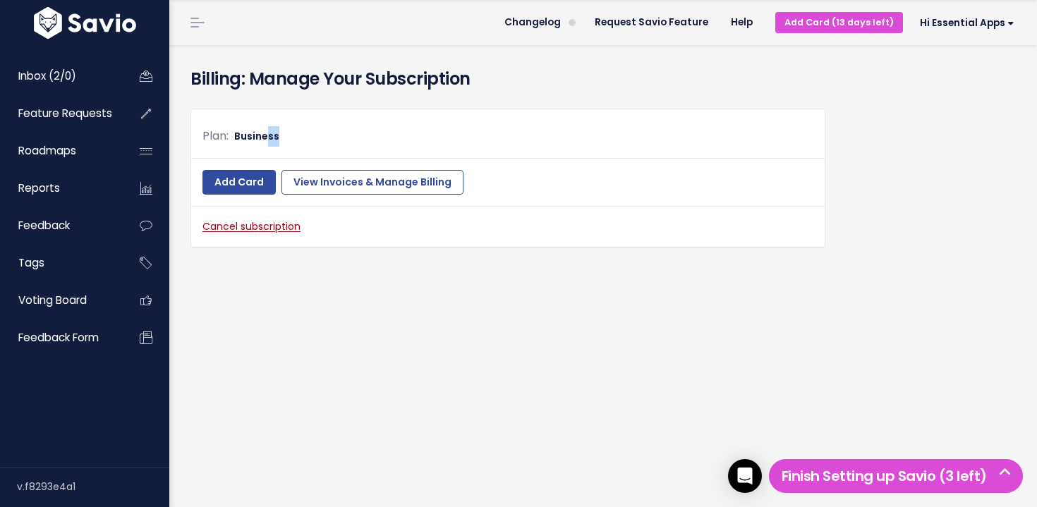
click at [265, 135] on span "Business" at bounding box center [256, 136] width 45 height 14
click at [258, 138] on span "Business" at bounding box center [256, 136] width 45 height 14
click at [258, 137] on span "Business" at bounding box center [256, 136] width 45 height 14
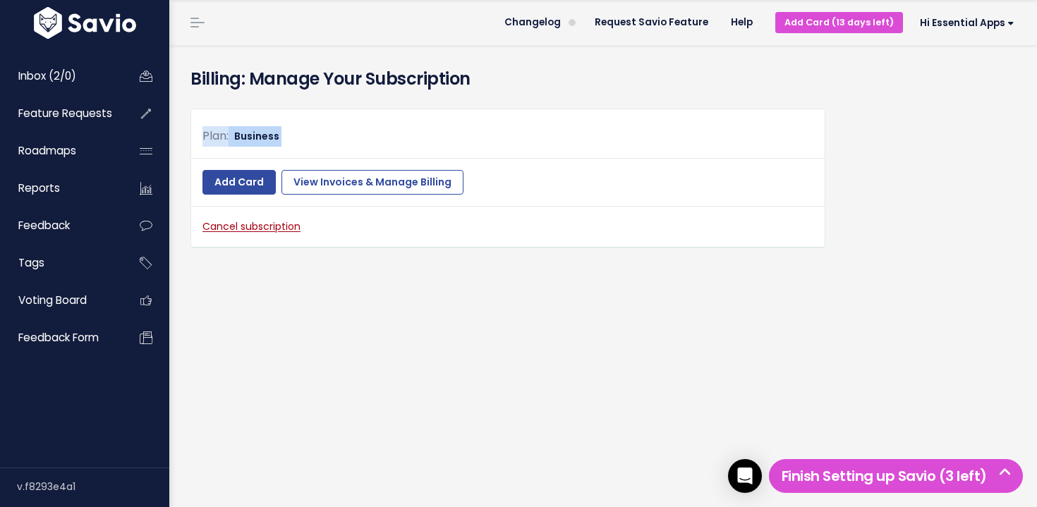
drag, startPoint x: 282, startPoint y: 140, endPoint x: 290, endPoint y: 134, distance: 10.6
click at [286, 138] on div "Plan: Business" at bounding box center [508, 136] width 611 height 20
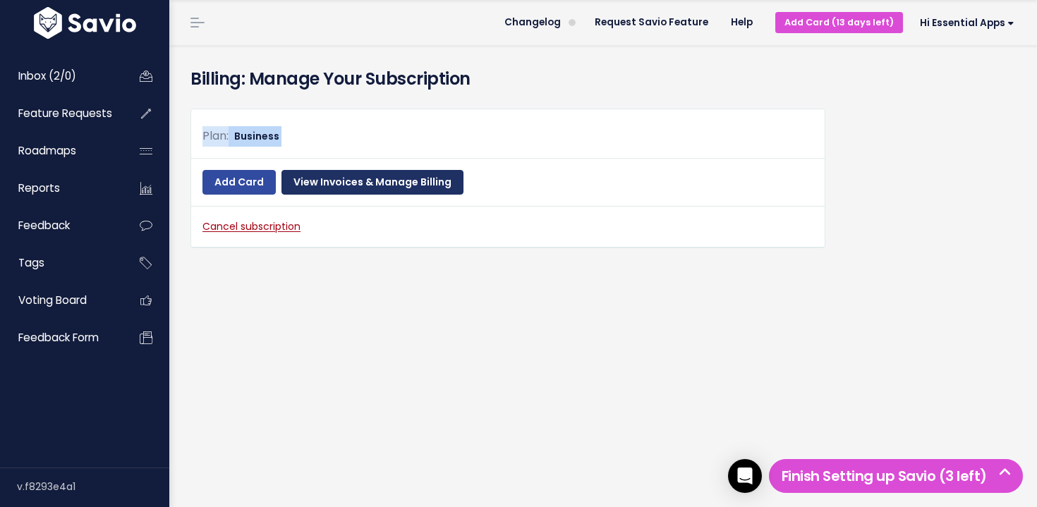
click at [361, 191] on link "View Invoices & Manage Billing" at bounding box center [373, 182] width 182 height 25
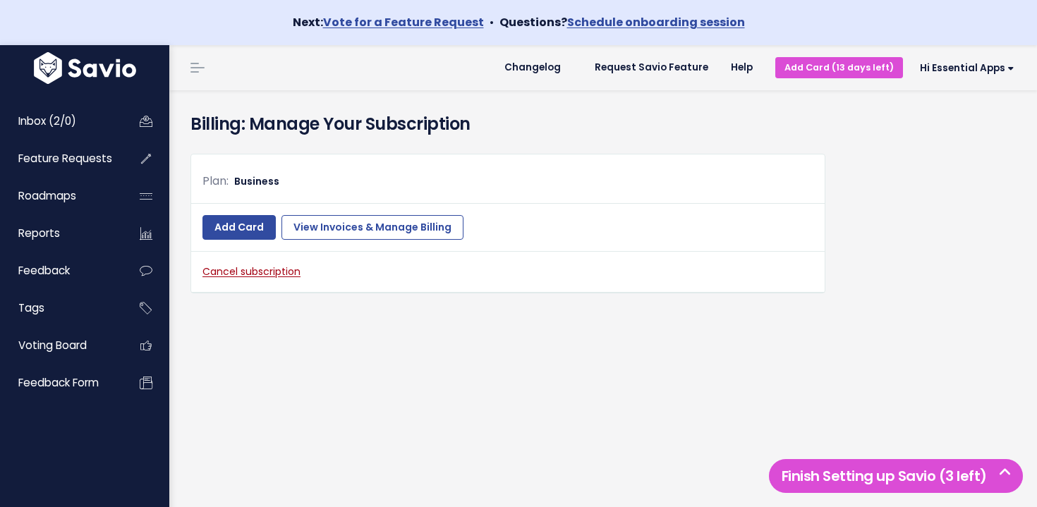
scroll to position [45, 0]
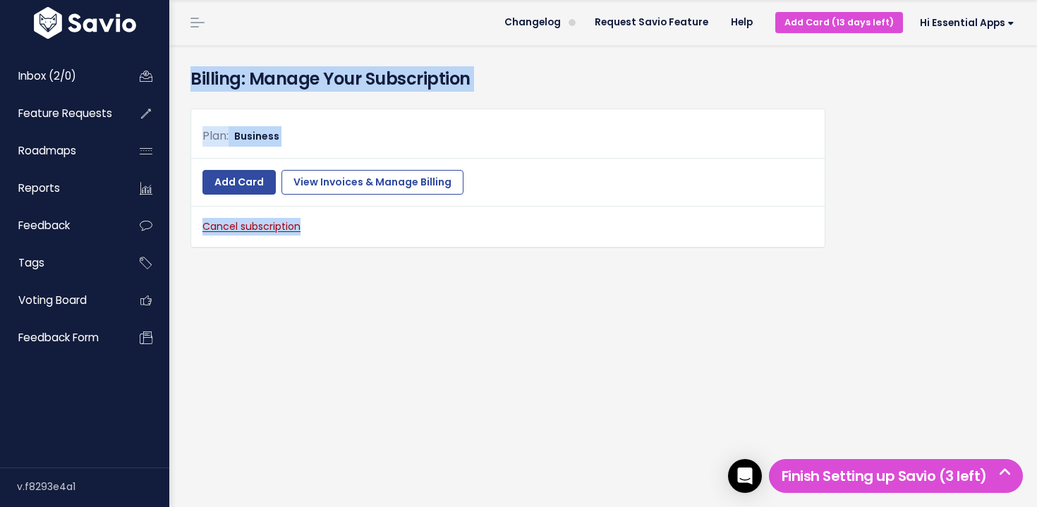
drag, startPoint x: 476, startPoint y: 239, endPoint x: 181, endPoint y: 59, distance: 345.9
click at [180, 59] on div "Billing: Manage Your Subscription Plan: Business Add Card View Invoices & Manag…" at bounding box center [603, 163] width 847 height 236
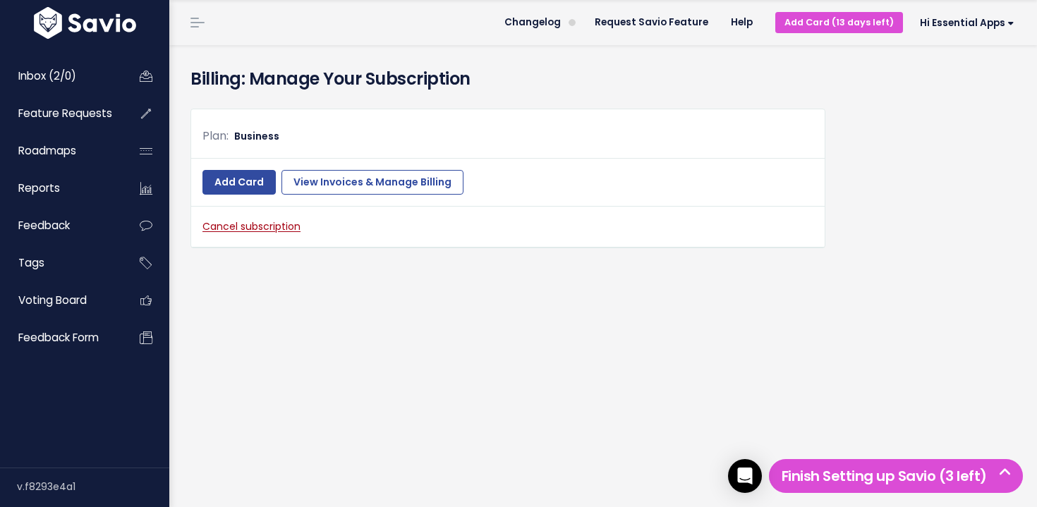
click at [193, 61] on div "Billing: Manage Your Subscription" at bounding box center [603, 71] width 847 height 52
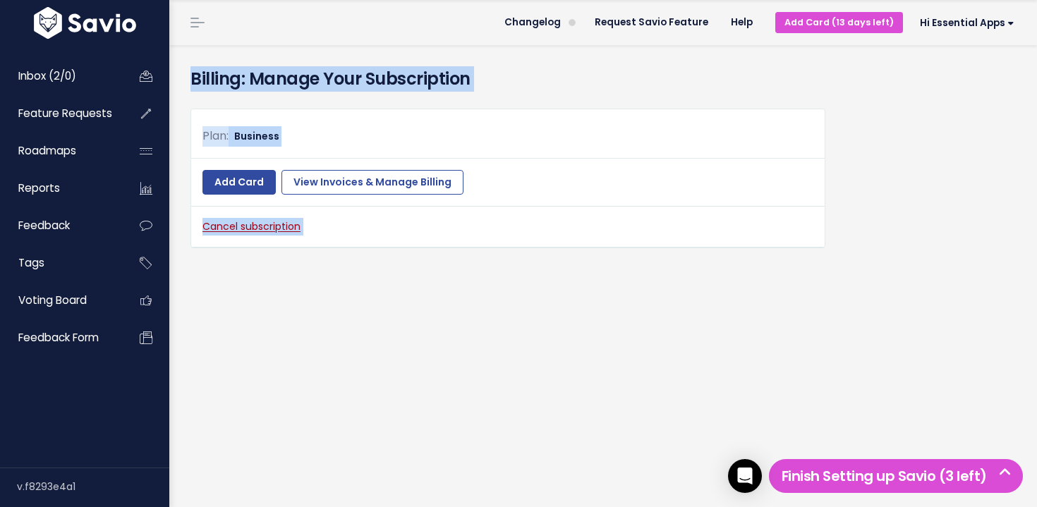
drag, startPoint x: 193, startPoint y: 61, endPoint x: 543, endPoint y: 308, distance: 428.4
click at [543, 308] on div "Billing: Manage Your Subscription Plan: Business Add Card View Invoices & Manag…" at bounding box center [603, 276] width 868 height 462
drag, startPoint x: 423, startPoint y: 200, endPoint x: 306, endPoint y: 66, distance: 178.6
click at [306, 65] on div "Billing: Manage Your Subscription Plan: Business Add Card View Invoices & Manag…" at bounding box center [603, 276] width 868 height 462
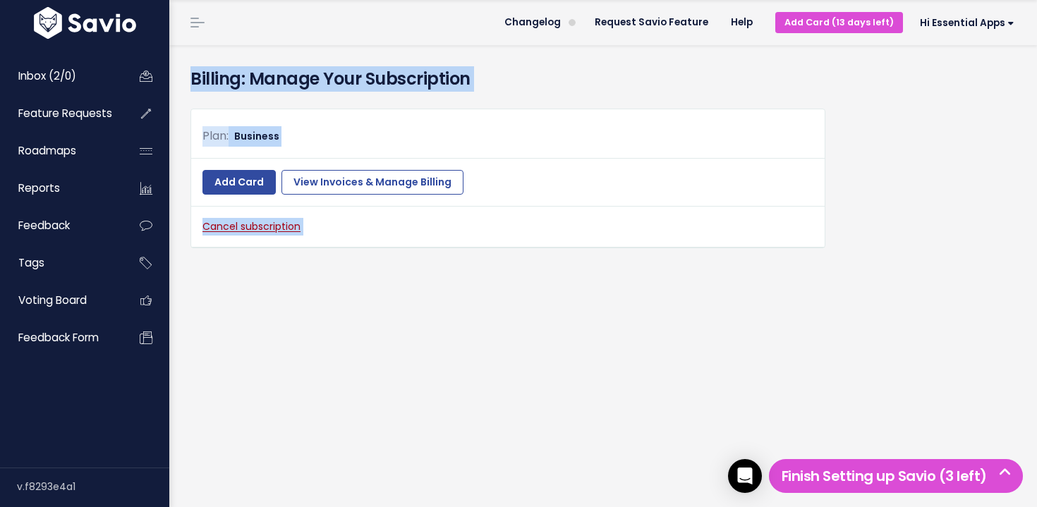
click at [306, 66] on h4 "Billing: Manage Your Subscription" at bounding box center [604, 78] width 826 height 25
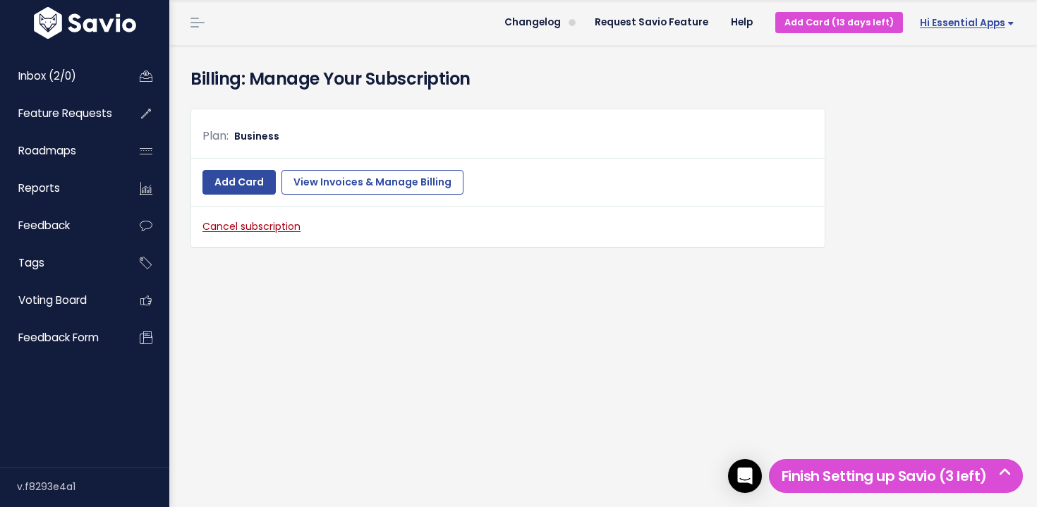
click at [945, 32] on link "Hi Essential Apps" at bounding box center [964, 23] width 123 height 22
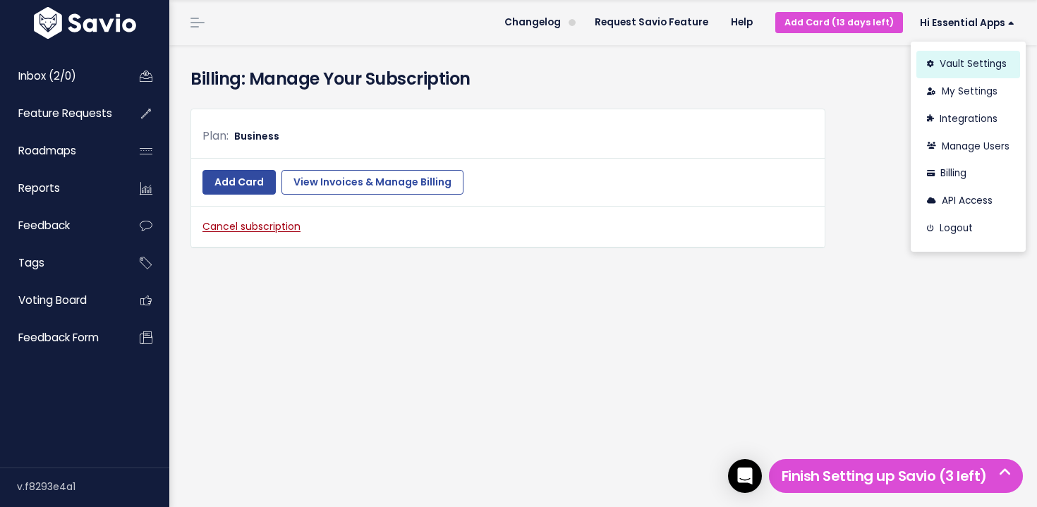
click at [994, 69] on link "Vault Settings" at bounding box center [969, 65] width 104 height 28
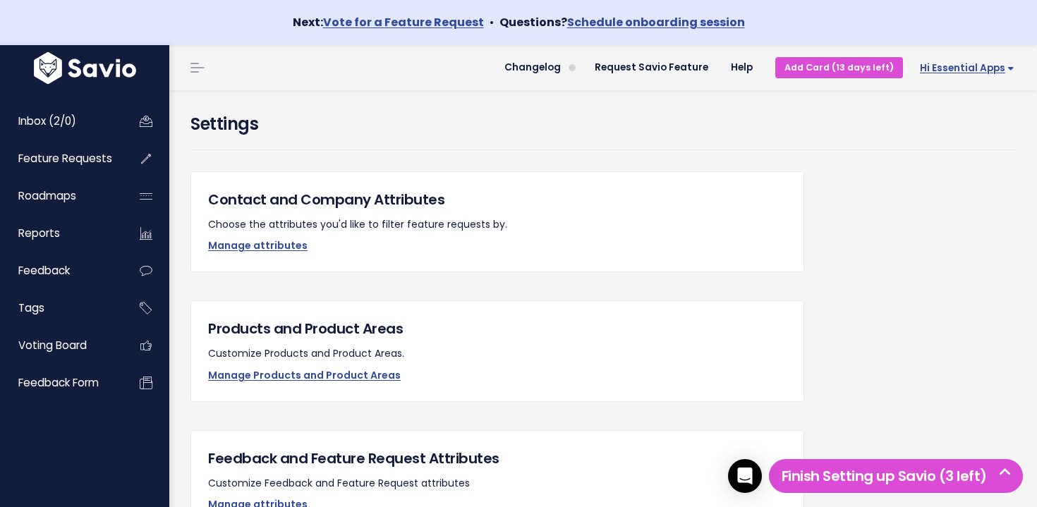
click at [962, 68] on span "Hi Essential Apps" at bounding box center [967, 68] width 95 height 11
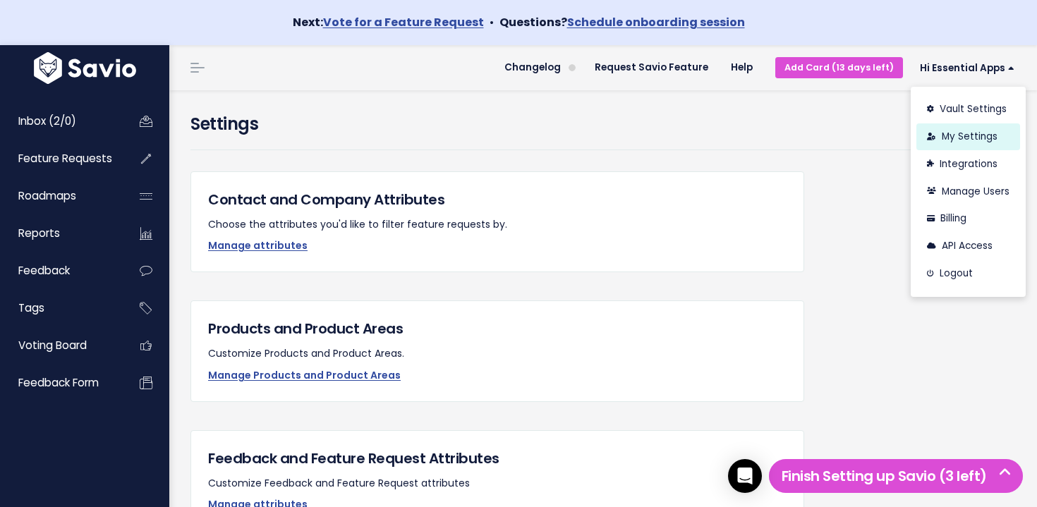
click at [970, 143] on link "My Settings" at bounding box center [969, 137] width 104 height 28
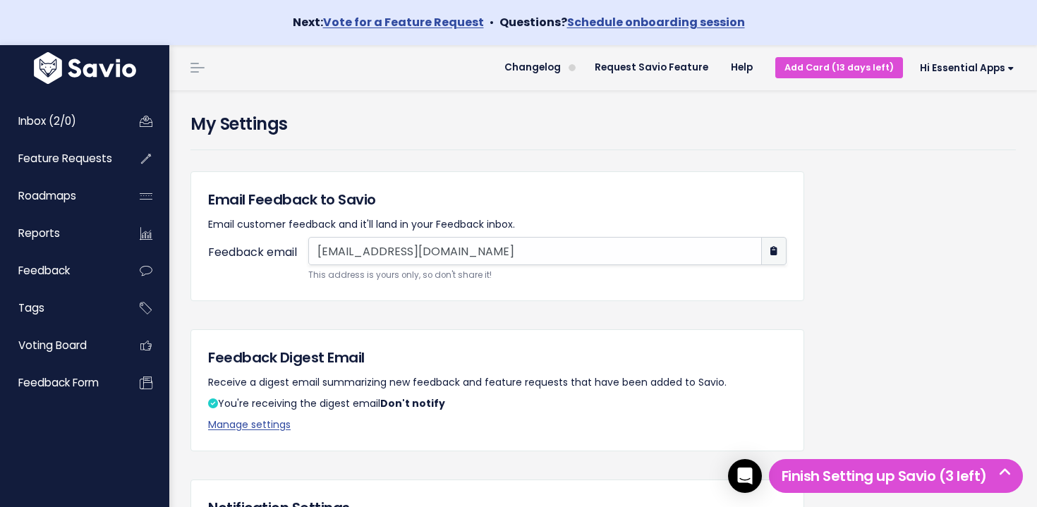
click at [533, 255] on input "flbfo0nf21@mg.savio.io" at bounding box center [535, 251] width 454 height 28
click at [981, 67] on span "Hi Essential Apps" at bounding box center [967, 68] width 95 height 11
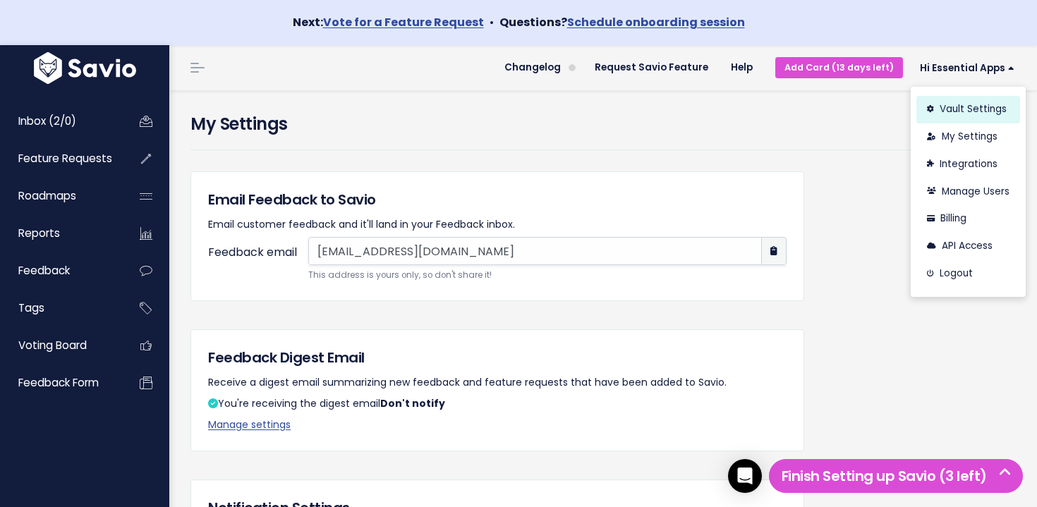
click at [990, 113] on link "Vault Settings" at bounding box center [969, 110] width 104 height 28
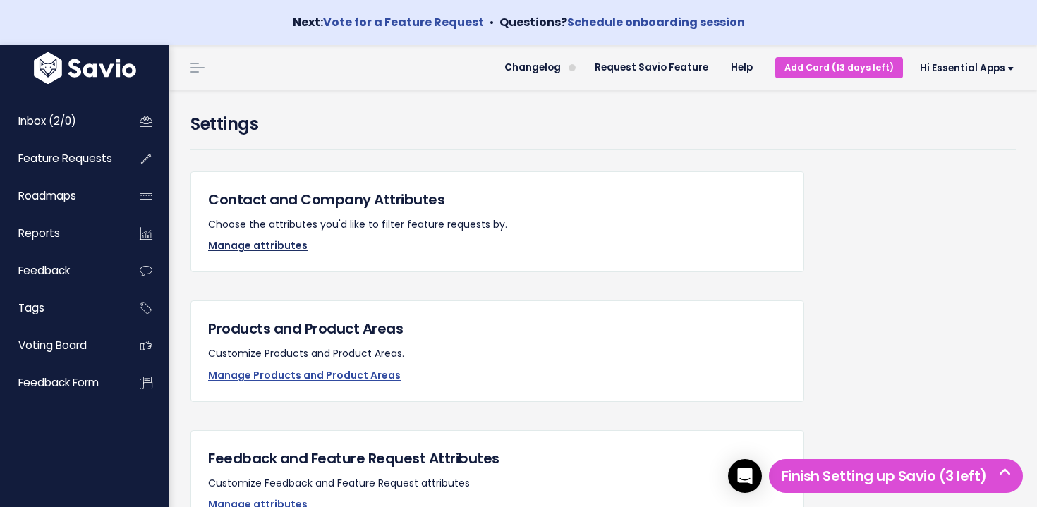
click at [258, 246] on link "Manage attributes" at bounding box center [257, 246] width 99 height 14
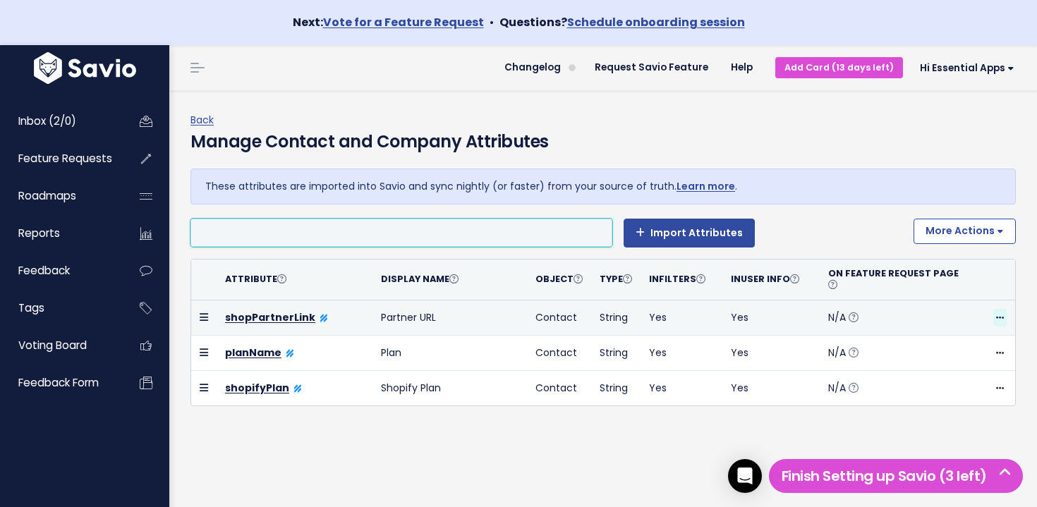
click at [1002, 314] on icon at bounding box center [1000, 318] width 8 height 9
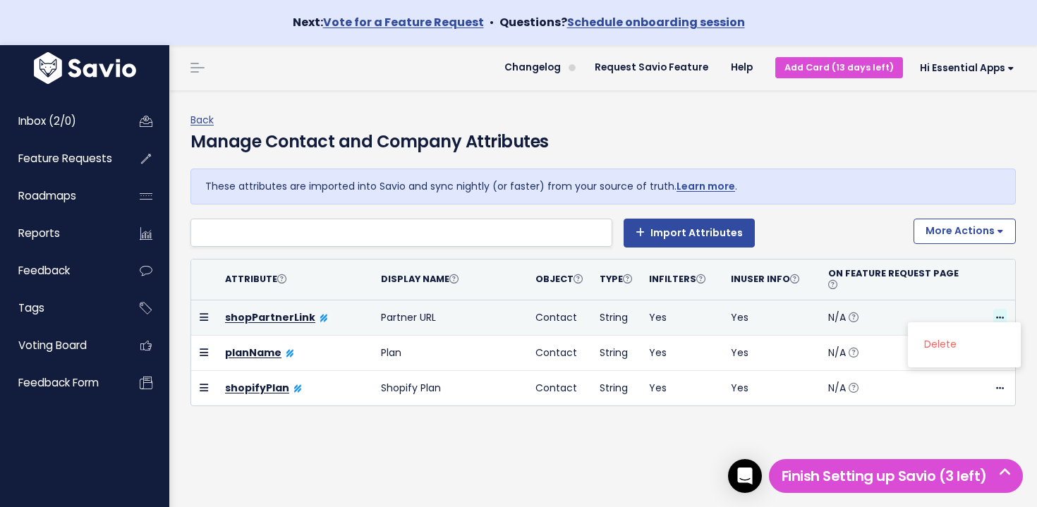
click at [1002, 314] on icon at bounding box center [1000, 318] width 8 height 9
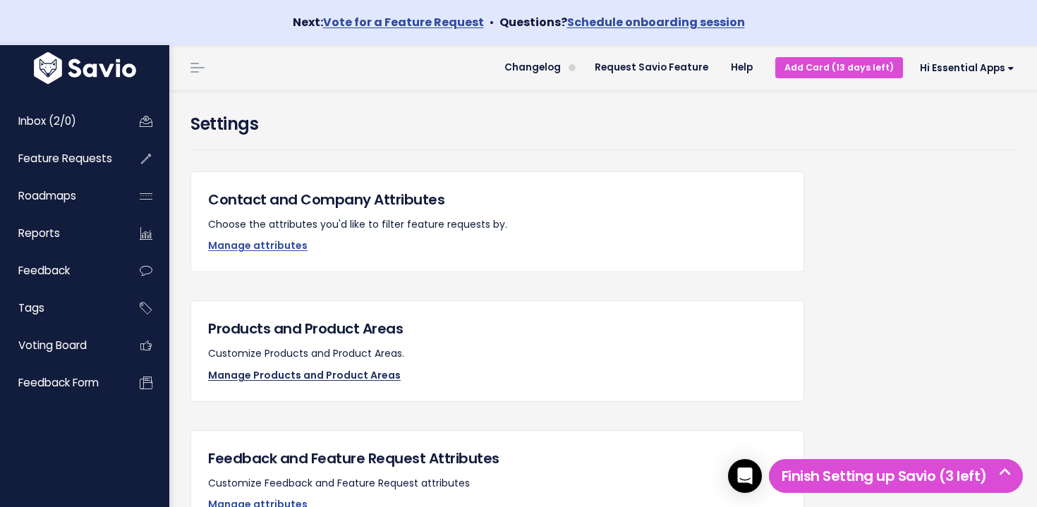
click at [368, 378] on link "Manage Products and Product Areas" at bounding box center [304, 375] width 193 height 14
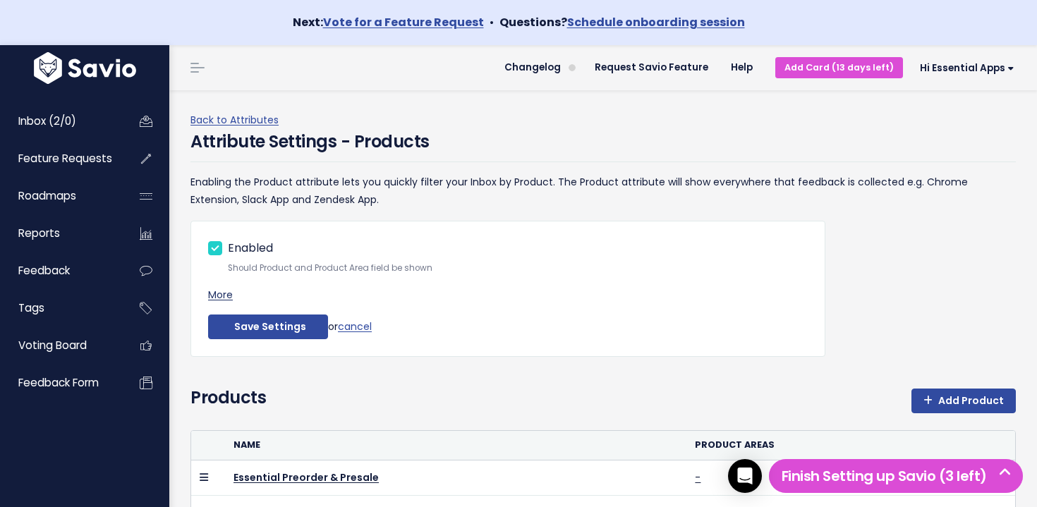
click at [228, 297] on link "More" at bounding box center [220, 295] width 25 height 14
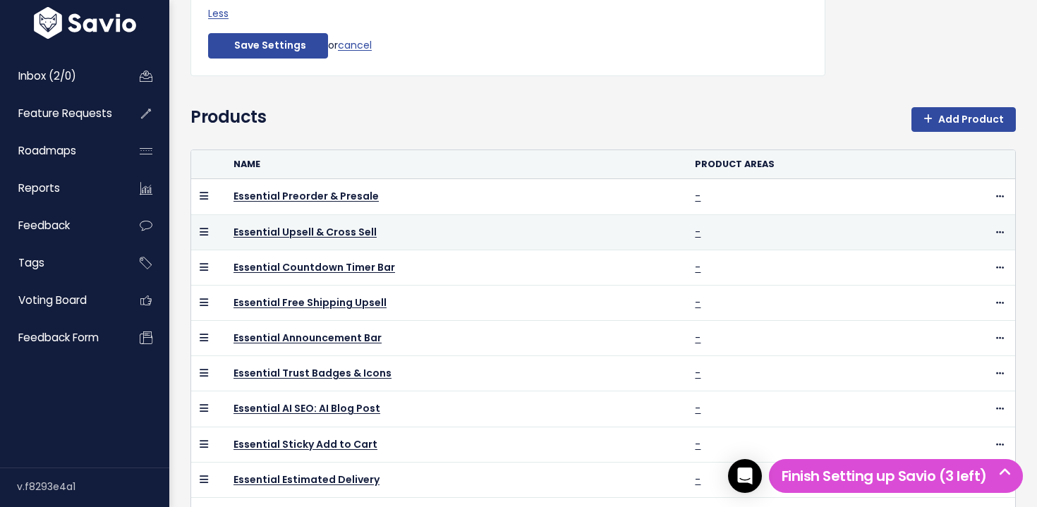
scroll to position [503, 0]
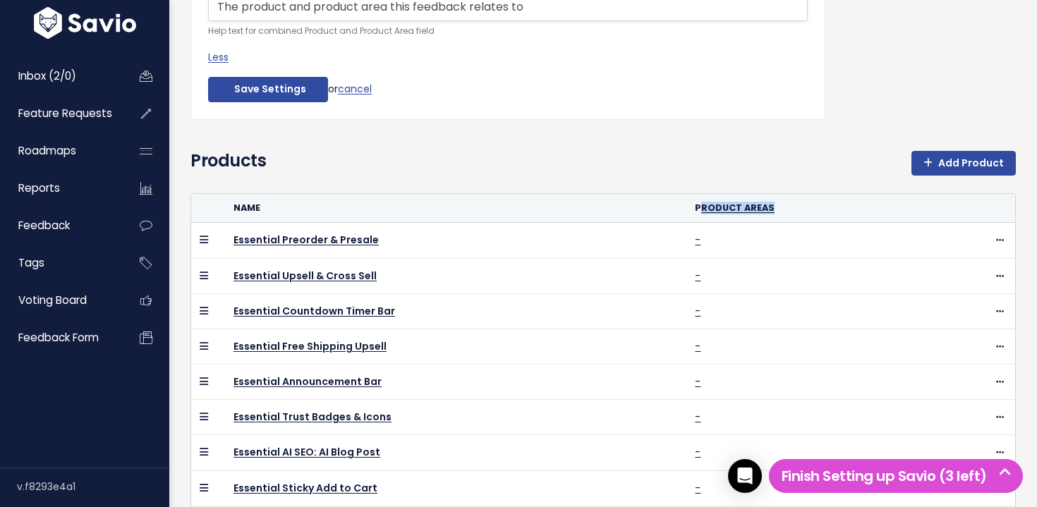
drag, startPoint x: 702, startPoint y: 205, endPoint x: 810, endPoint y: 205, distance: 108.0
click at [810, 205] on th "Product Areas" at bounding box center [812, 208] width 250 height 29
drag, startPoint x: 809, startPoint y: 206, endPoint x: 676, endPoint y: 207, distance: 132.7
click at [676, 207] on tr "Name Product Areas" at bounding box center [603, 208] width 824 height 29
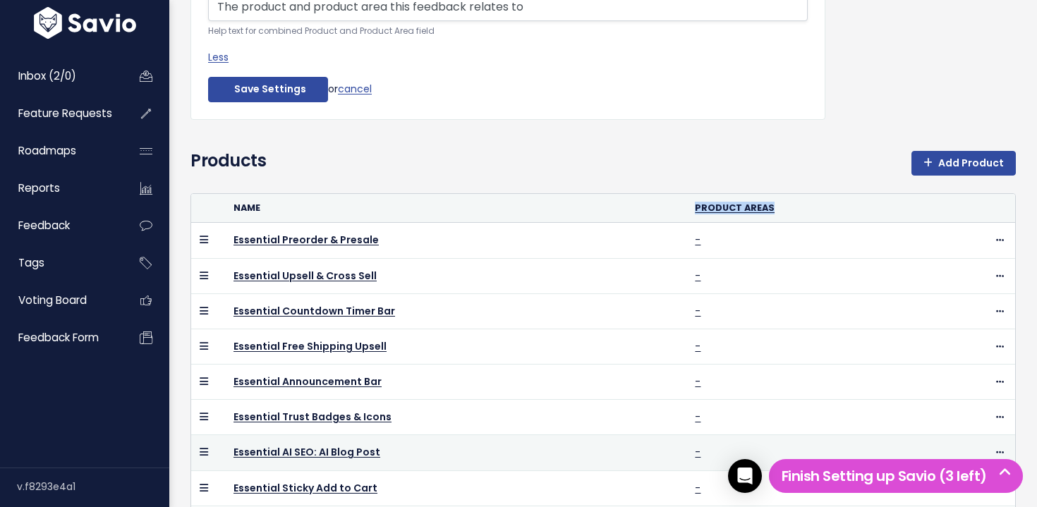
scroll to position [500, 0]
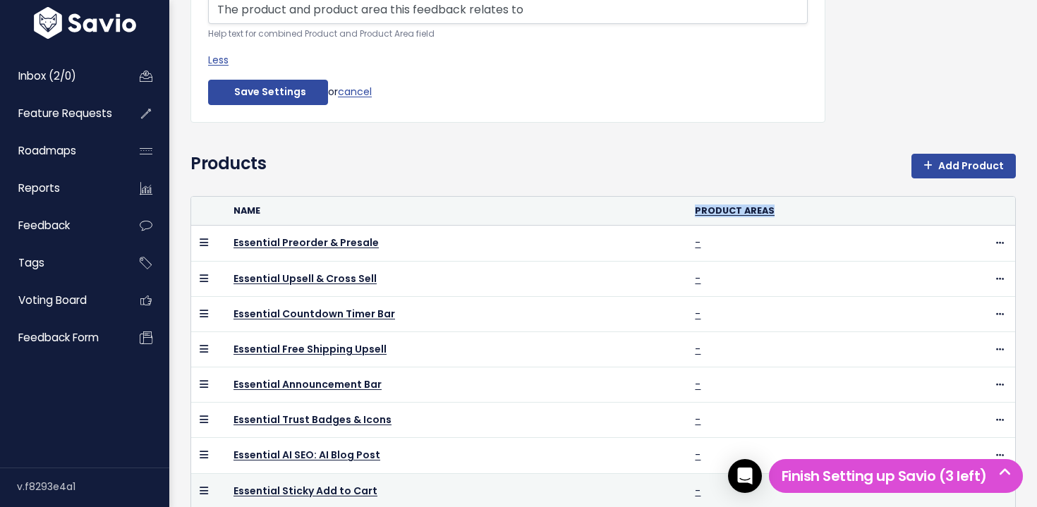
copy tr "Product Areas"
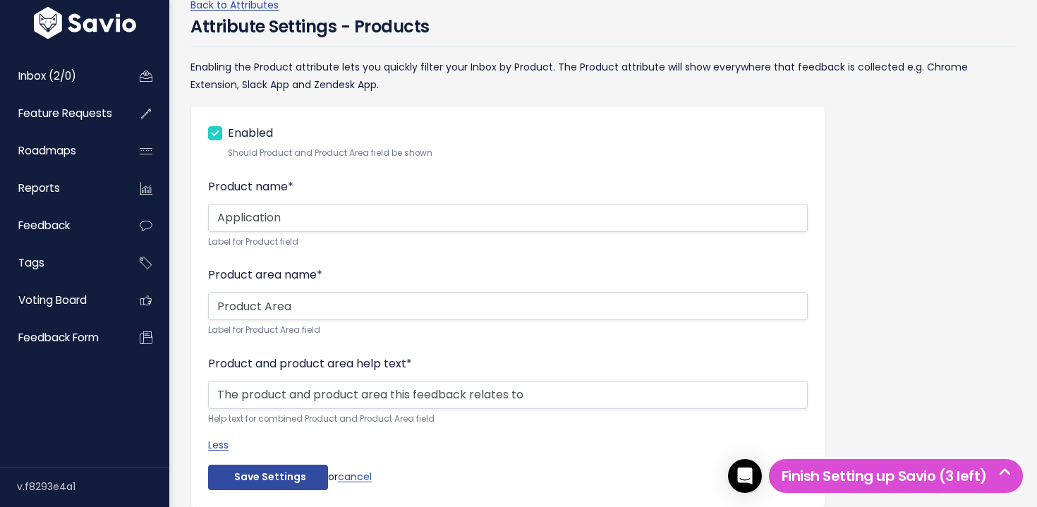
scroll to position [0, 0]
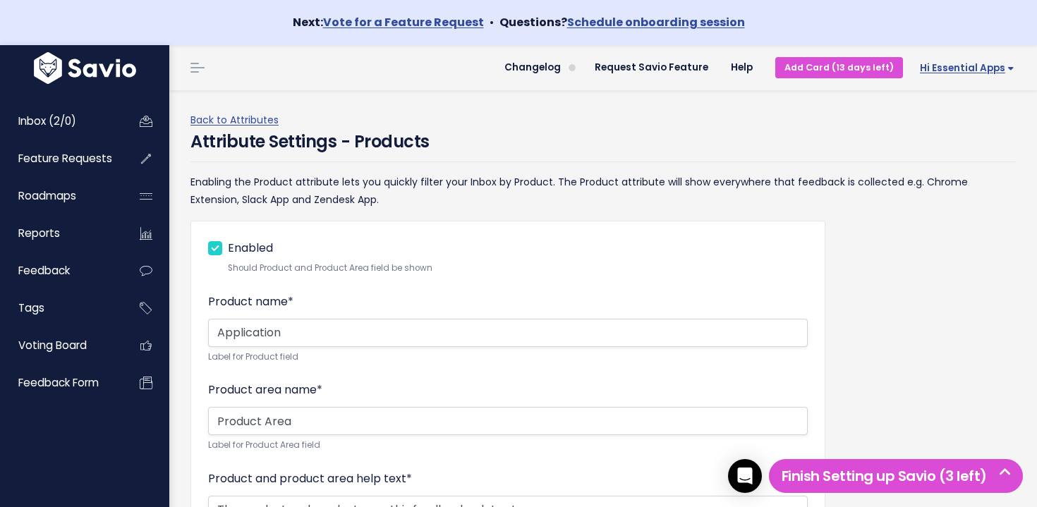
click at [958, 69] on span "Hi Essential Apps" at bounding box center [967, 68] width 95 height 11
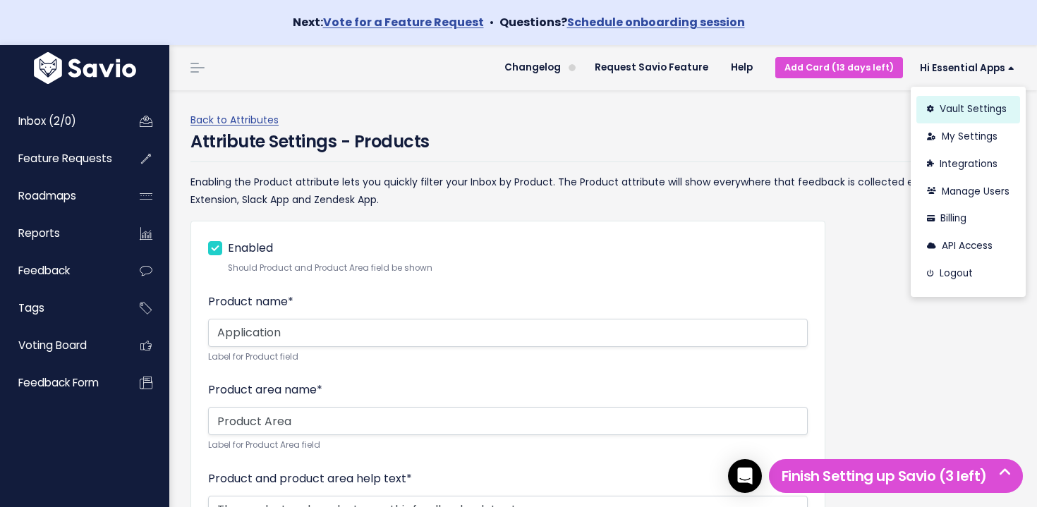
click at [987, 110] on link "Vault Settings" at bounding box center [969, 110] width 104 height 28
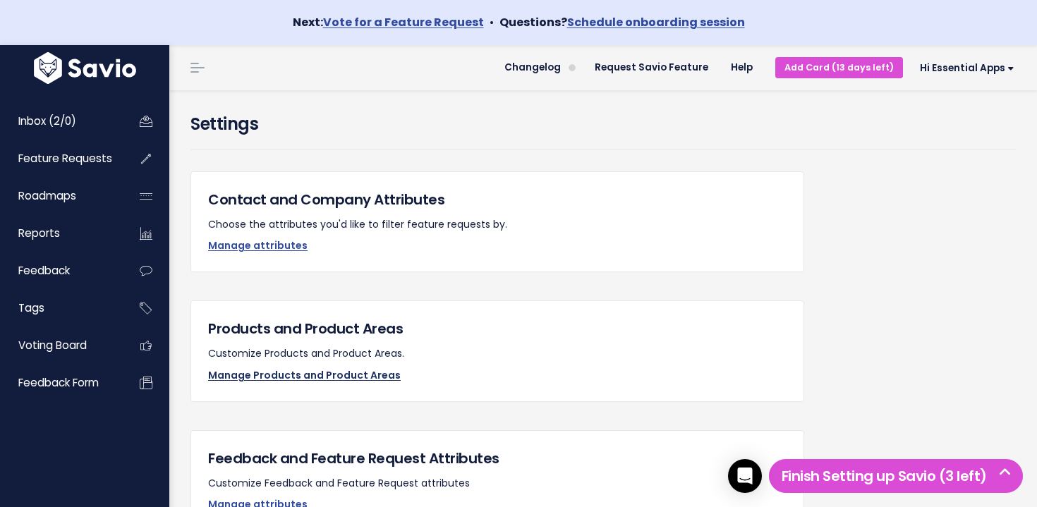
click at [289, 378] on link "Manage Products and Product Areas" at bounding box center [304, 375] width 193 height 14
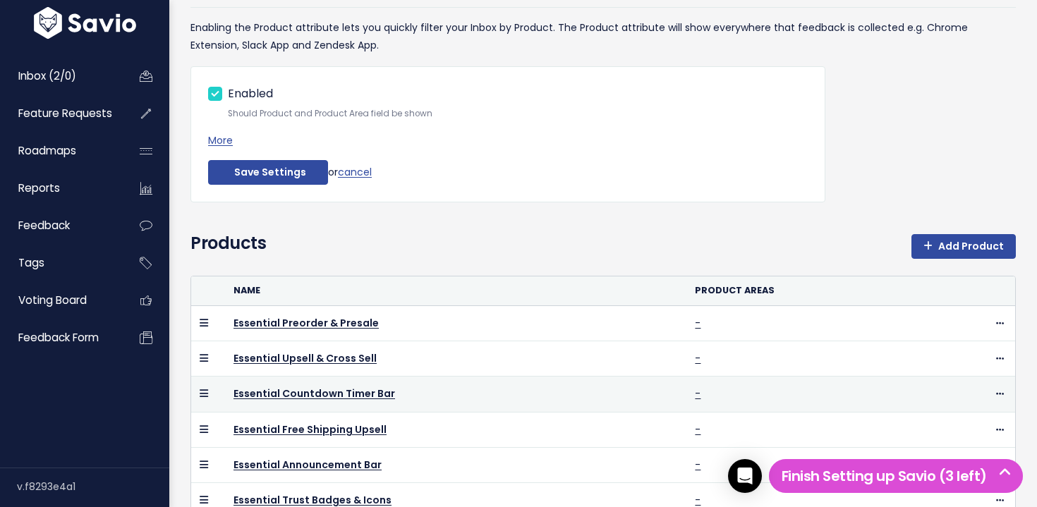
scroll to position [155, 0]
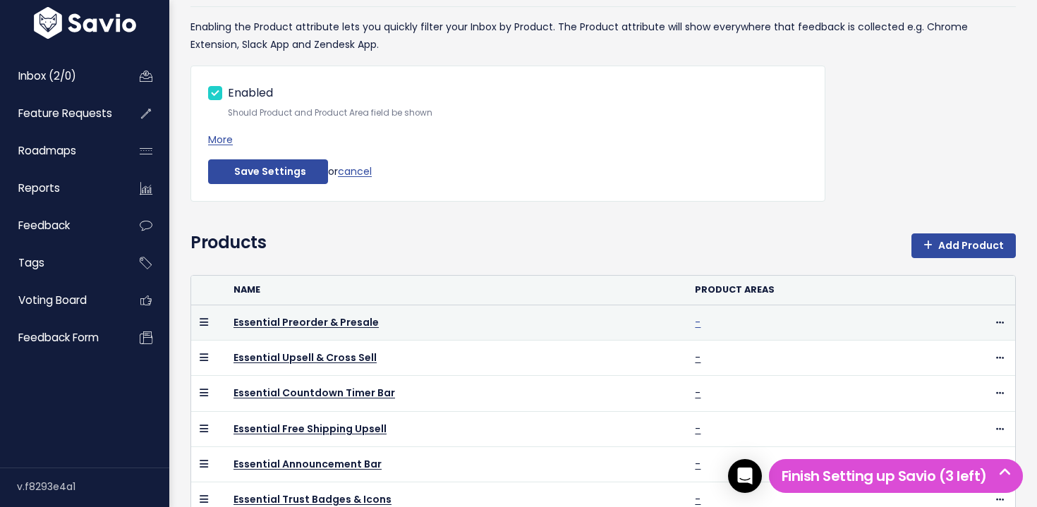
click at [700, 323] on link "-" at bounding box center [698, 322] width 6 height 14
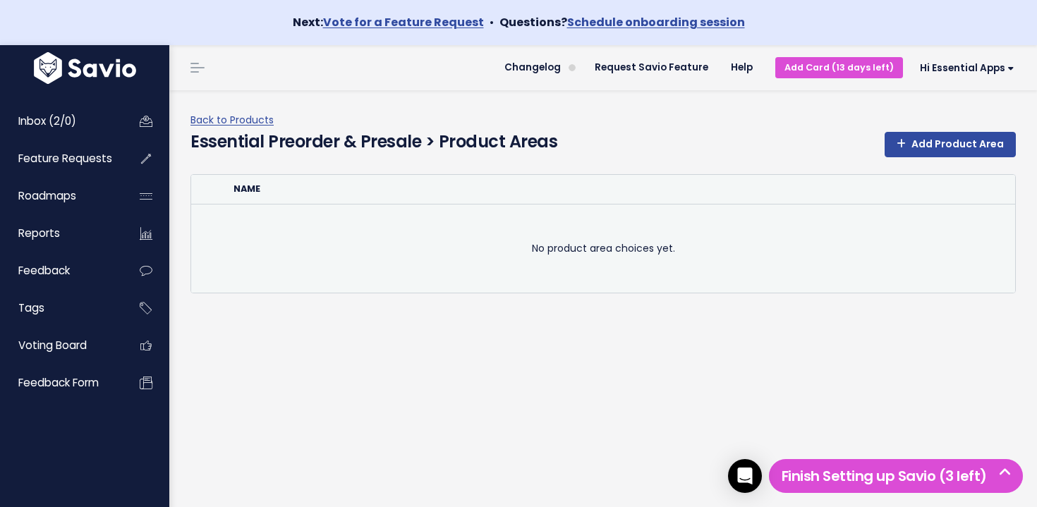
drag, startPoint x: 293, startPoint y: 191, endPoint x: 533, endPoint y: 204, distance: 241.0
click at [477, 205] on table "Name No product area choices yet." at bounding box center [603, 234] width 824 height 118
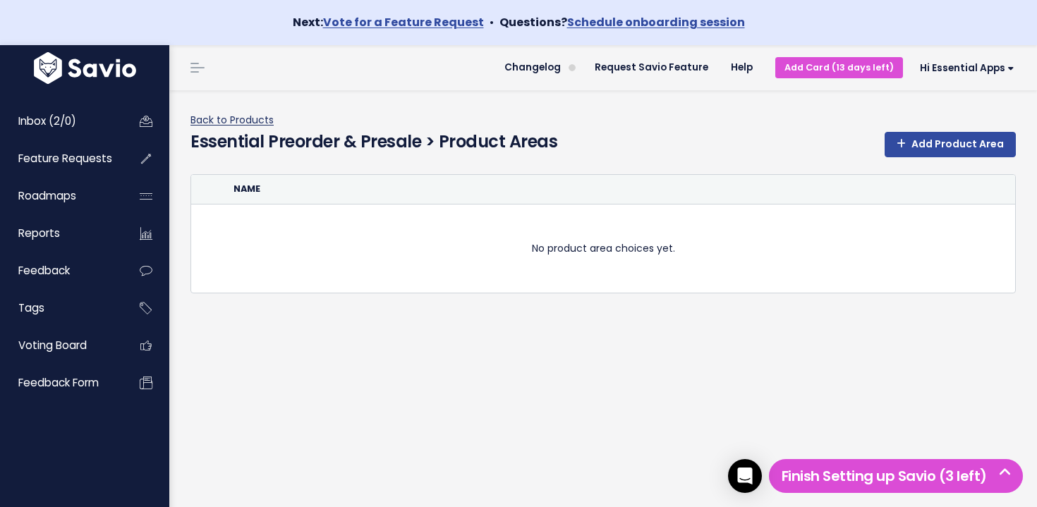
click at [243, 119] on link "Back to Products" at bounding box center [232, 120] width 83 height 14
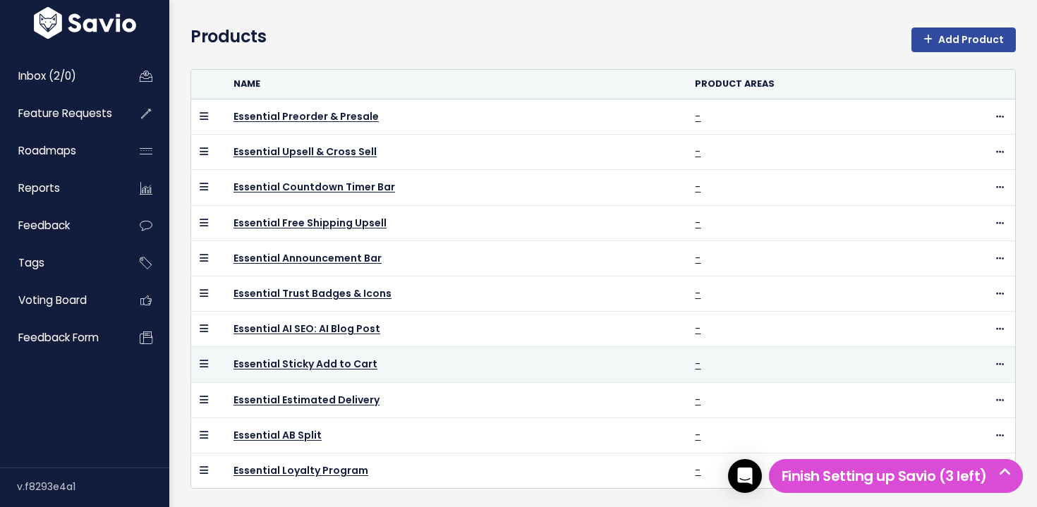
scroll to position [387, 0]
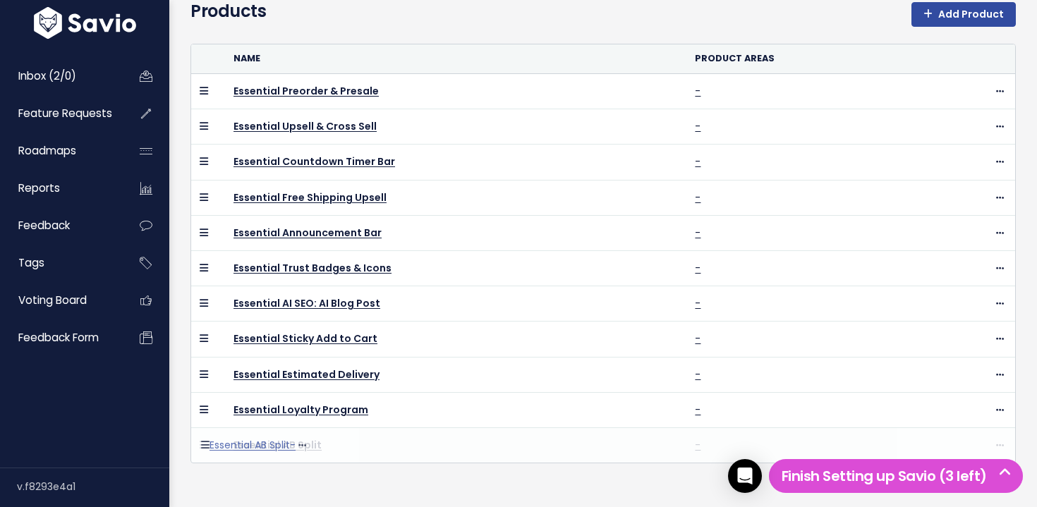
drag, startPoint x: 200, startPoint y: 409, endPoint x: 211, endPoint y: 452, distance: 44.3
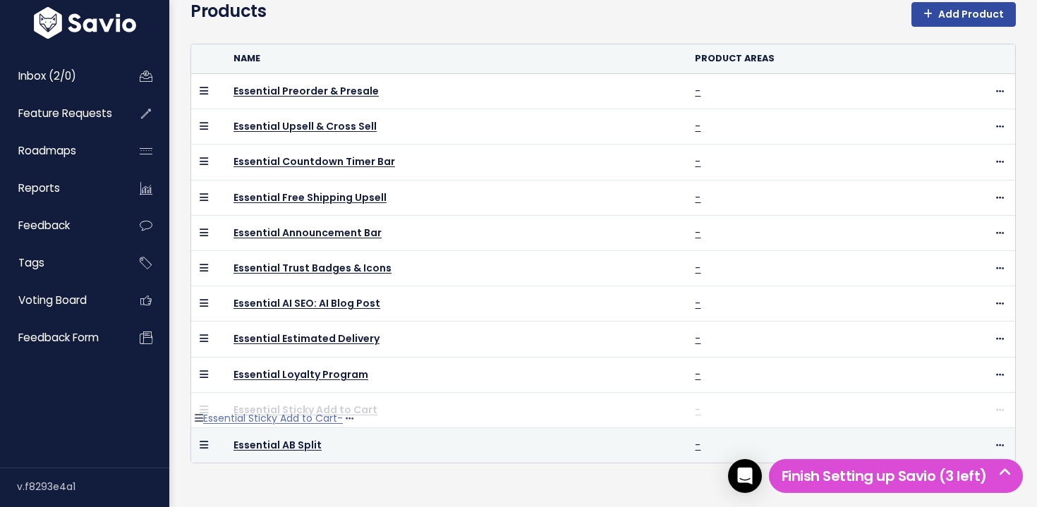
drag, startPoint x: 203, startPoint y: 342, endPoint x: 207, endPoint y: 428, distance: 85.5
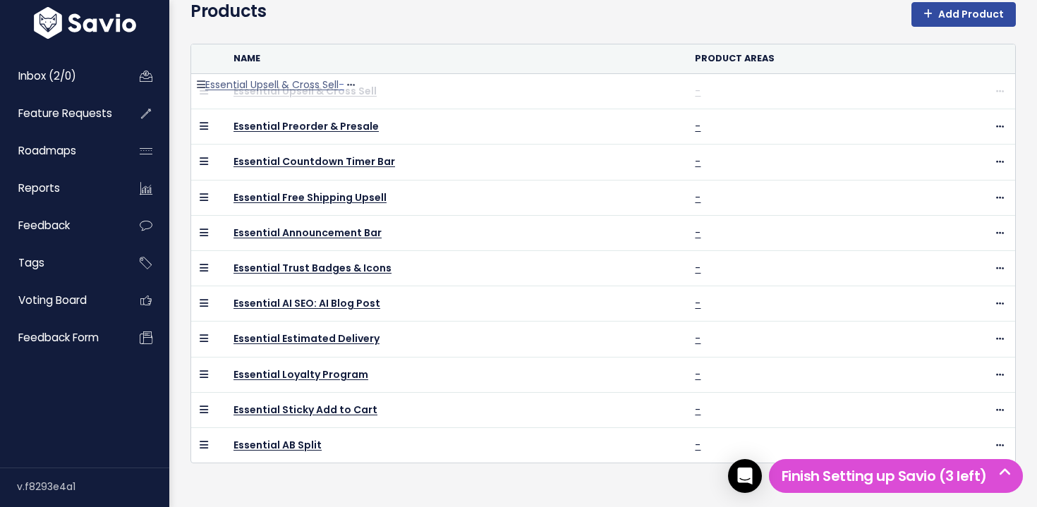
drag, startPoint x: 203, startPoint y: 125, endPoint x: 210, endPoint y: 91, distance: 34.5
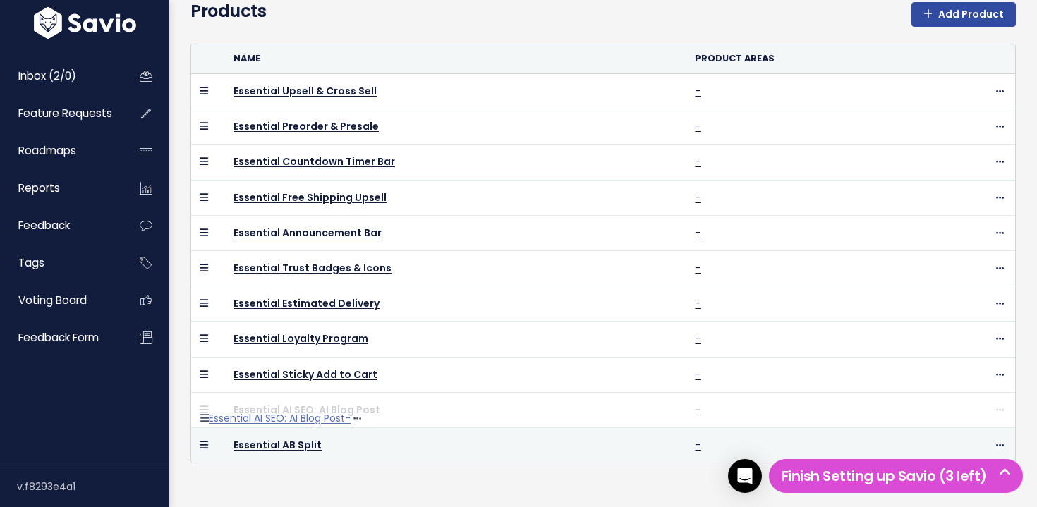
drag, startPoint x: 199, startPoint y: 303, endPoint x: 208, endPoint y: 428, distance: 125.2
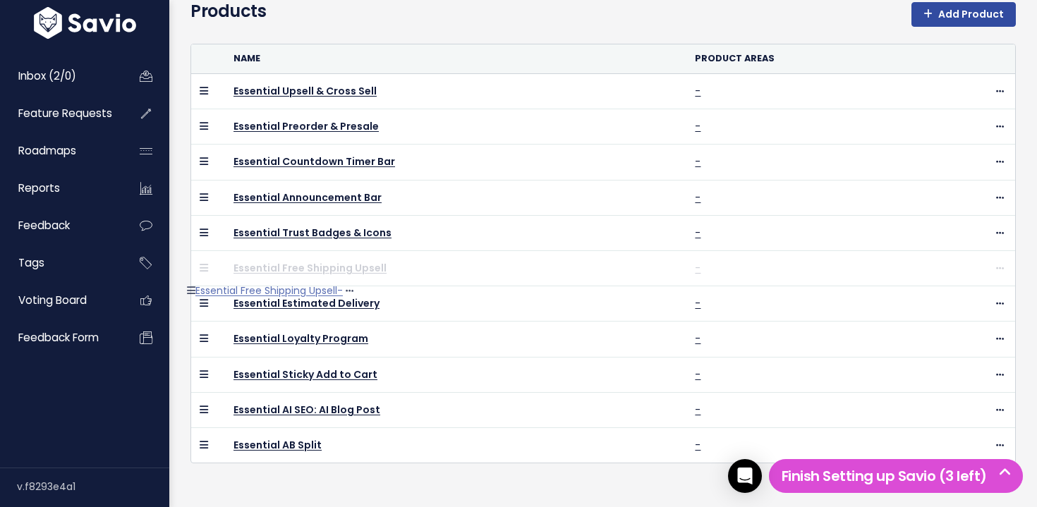
drag, startPoint x: 203, startPoint y: 195, endPoint x: 199, endPoint y: 298, distance: 103.1
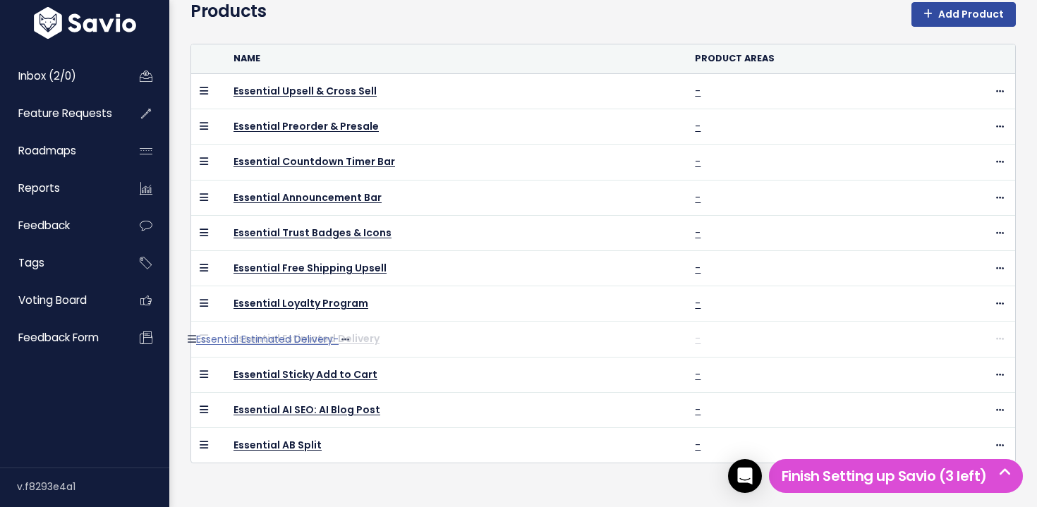
drag, startPoint x: 203, startPoint y: 306, endPoint x: 200, endPoint y: 353, distance: 47.4
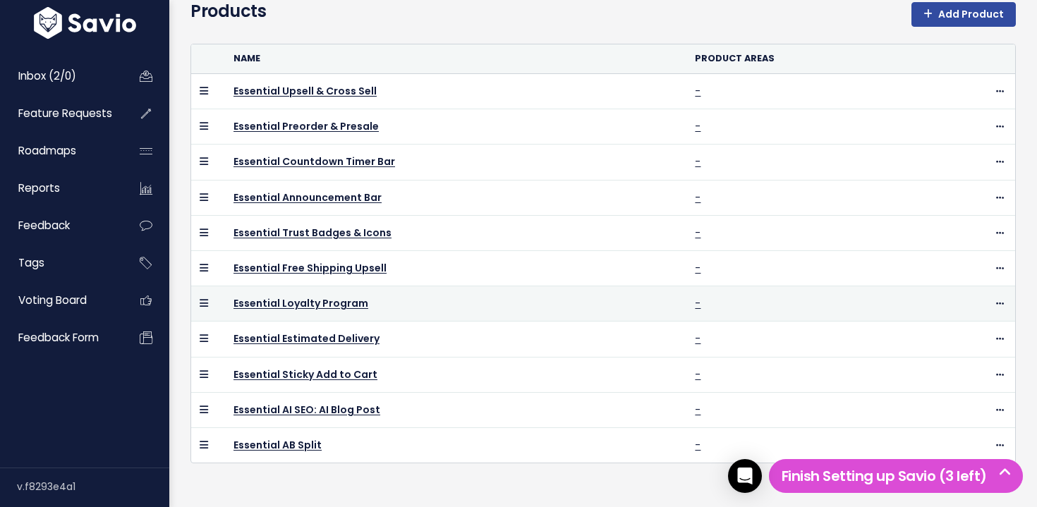
drag, startPoint x: 204, startPoint y: 308, endPoint x: 201, endPoint y: 301, distance: 7.6
click at [201, 301] on td at bounding box center [208, 303] width 34 height 35
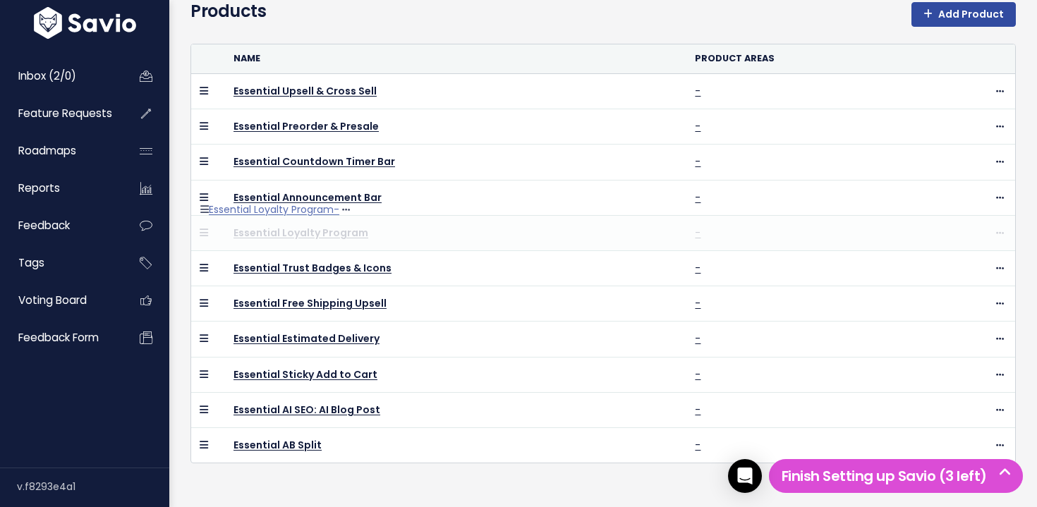
drag, startPoint x: 200, startPoint y: 302, endPoint x: 207, endPoint y: 217, distance: 84.9
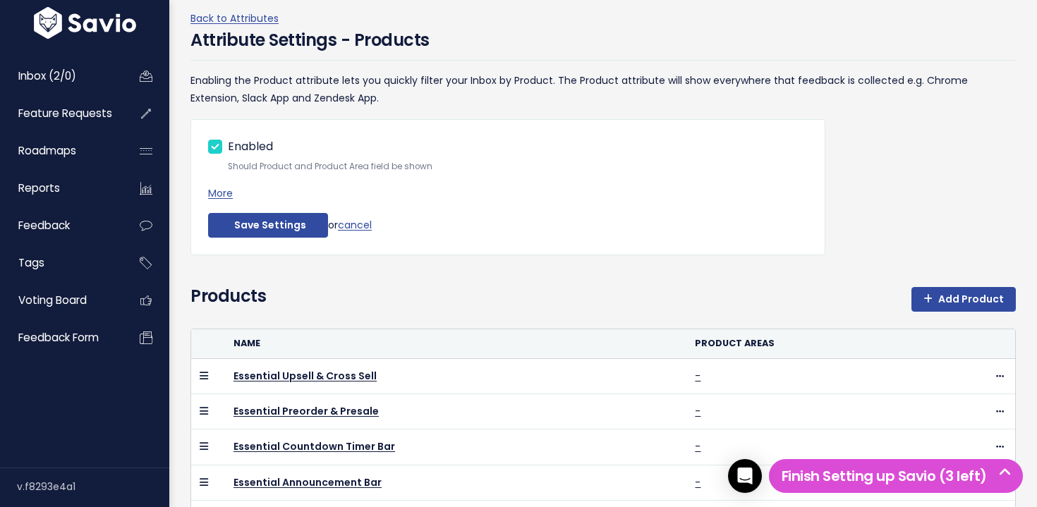
scroll to position [189, 0]
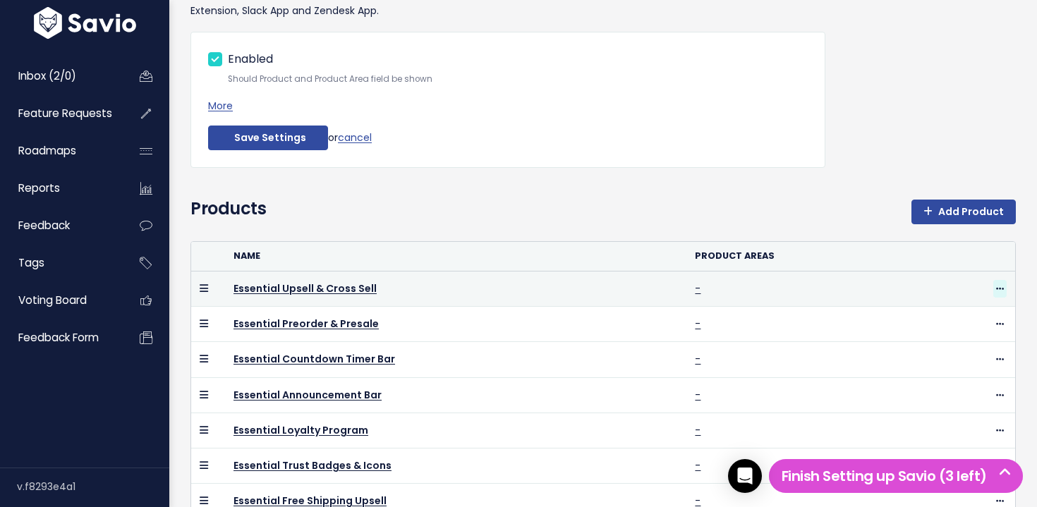
click at [1004, 284] on span at bounding box center [1000, 289] width 13 height 18
click at [994, 324] on link "Edit Product Areas" at bounding box center [968, 329] width 109 height 28
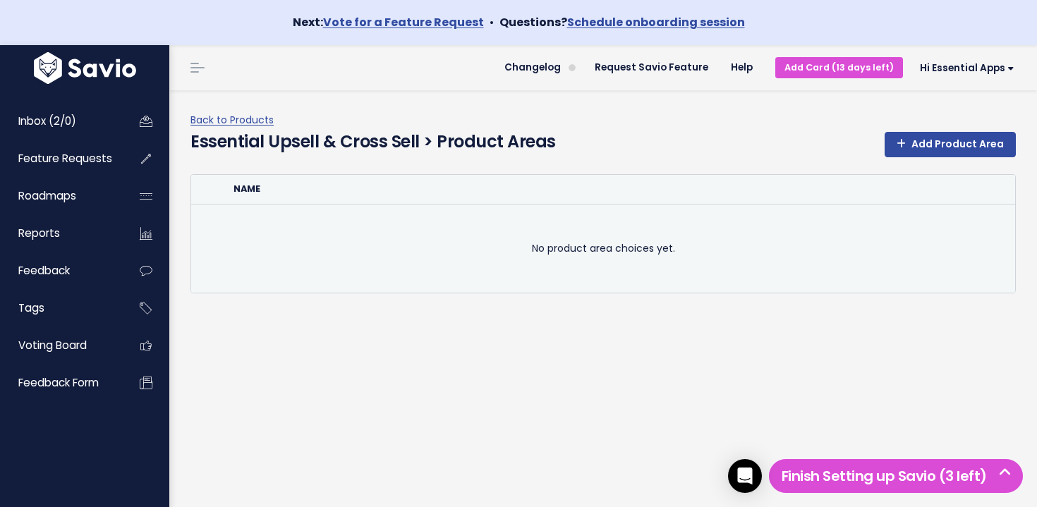
drag, startPoint x: 543, startPoint y: 214, endPoint x: 713, endPoint y: 275, distance: 180.6
click at [708, 274] on td "No product area choices yet." at bounding box center [603, 248] width 824 height 89
click at [713, 275] on td "No product area choices yet." at bounding box center [603, 248] width 824 height 89
drag, startPoint x: 690, startPoint y: 269, endPoint x: 335, endPoint y: 210, distance: 359.9
click at [335, 210] on td "No product area choices yet." at bounding box center [603, 248] width 824 height 89
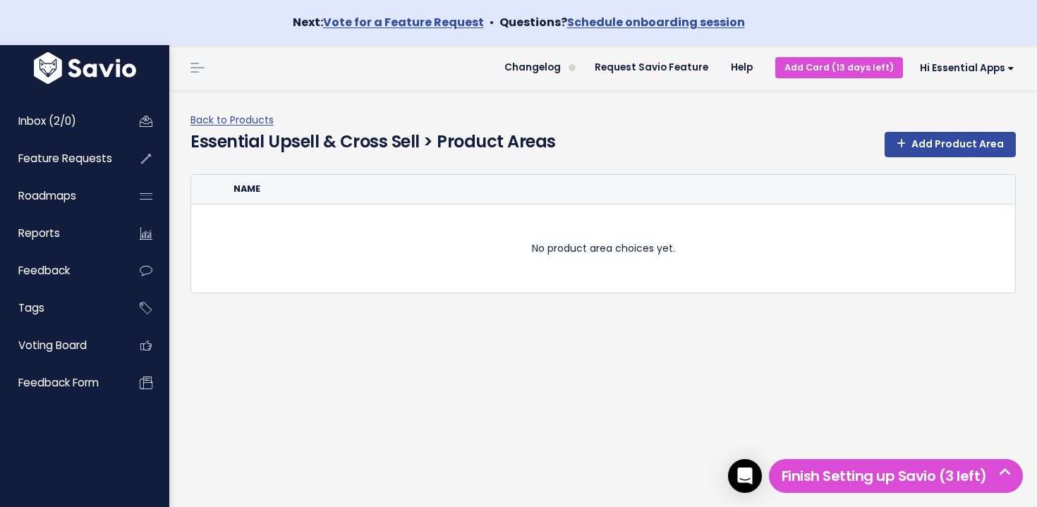
drag, startPoint x: 335, startPoint y: 210, endPoint x: 572, endPoint y: 200, distance: 237.3
click at [335, 210] on td "No product area choices yet." at bounding box center [603, 248] width 824 height 89
click at [216, 121] on link "Back to Products" at bounding box center [232, 120] width 83 height 14
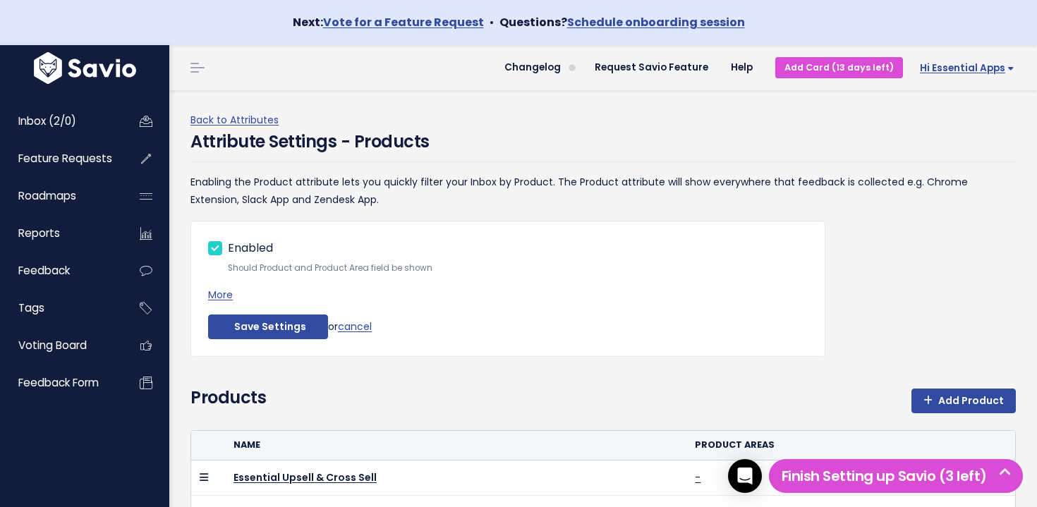
click at [955, 64] on span "Hi Essential Apps" at bounding box center [967, 68] width 95 height 11
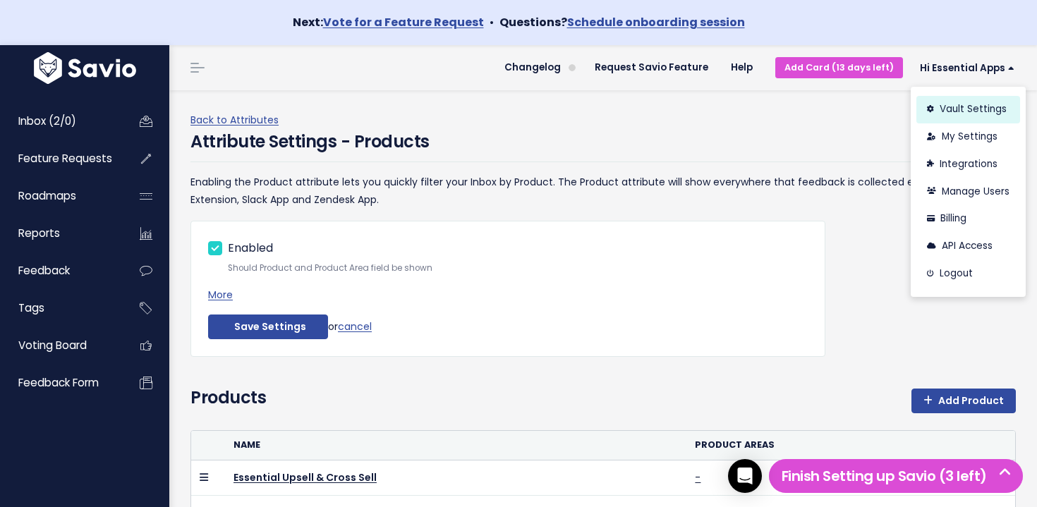
click at [991, 104] on link "Vault Settings" at bounding box center [969, 110] width 104 height 28
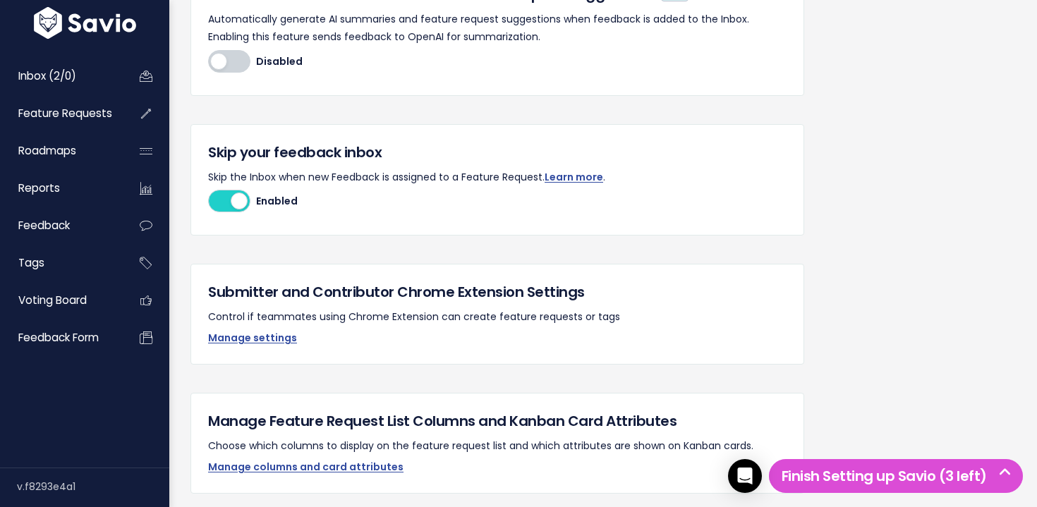
scroll to position [835, 0]
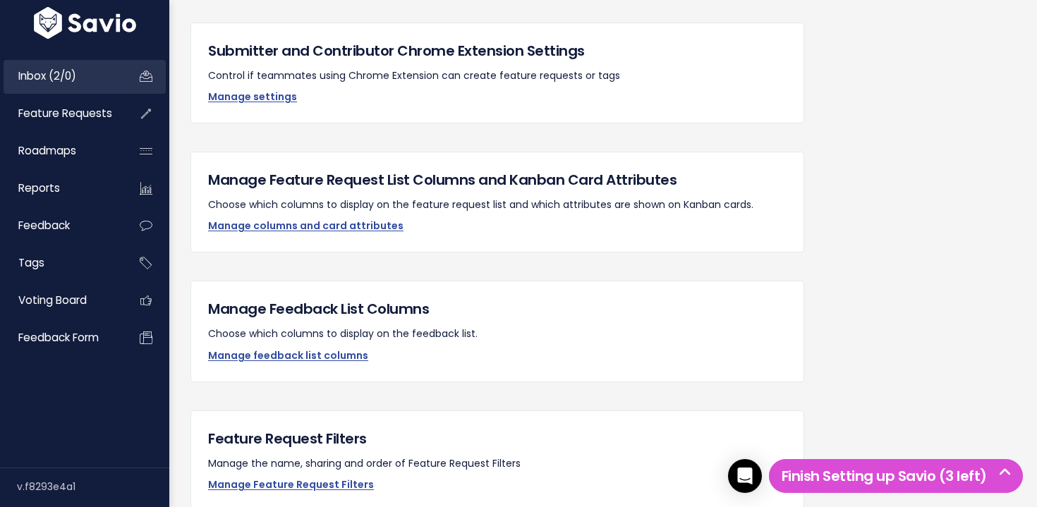
click at [97, 79] on link "Inbox (2/0)" at bounding box center [61, 76] width 114 height 32
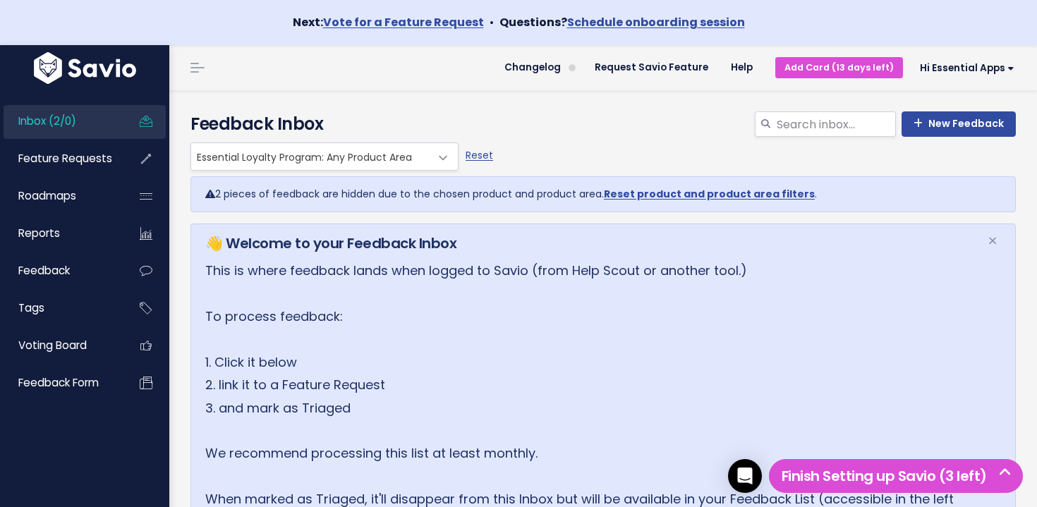
click at [271, 147] on span "Essential Loyalty Program: Any Product Area" at bounding box center [310, 156] width 239 height 27
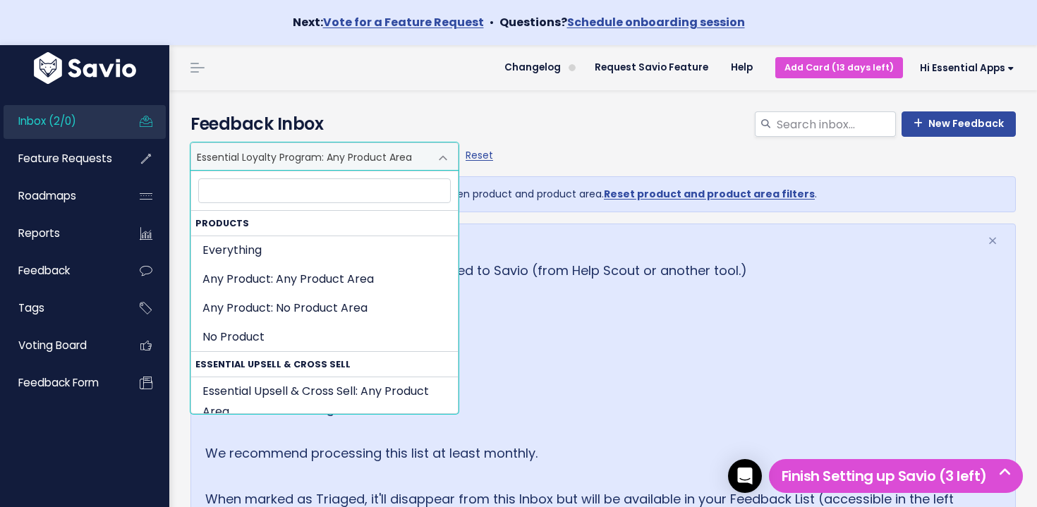
scroll to position [546, 0]
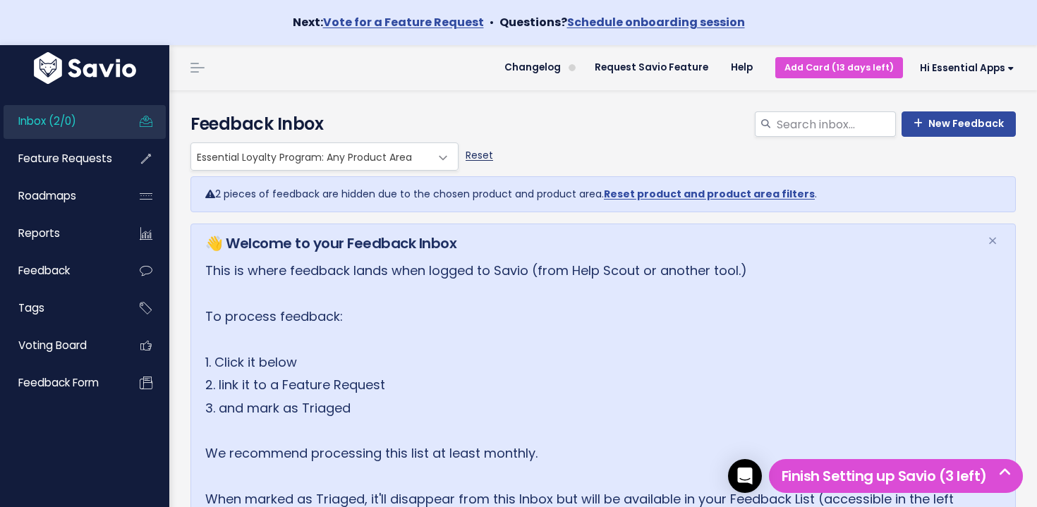
click at [480, 152] on link "Reset" at bounding box center [480, 155] width 28 height 14
select select ":"
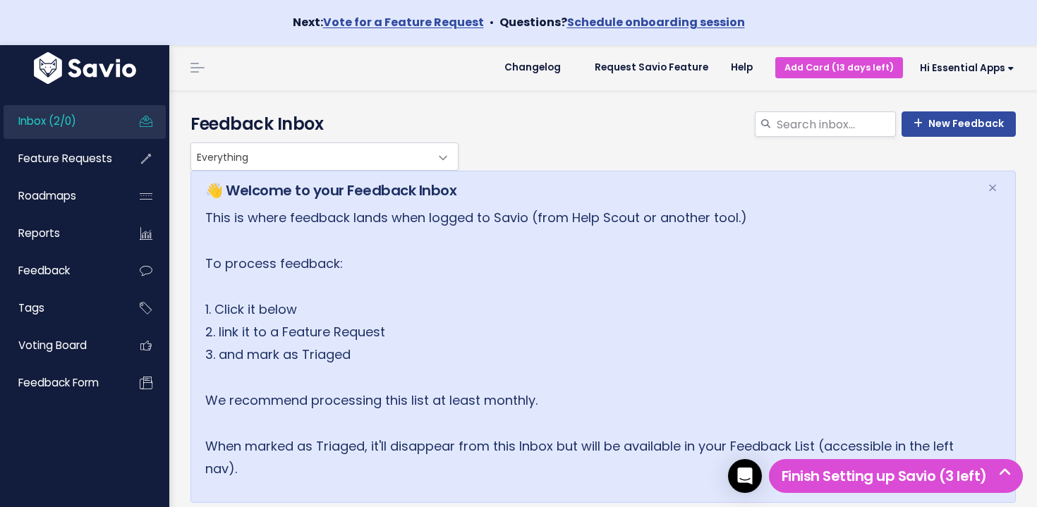
scroll to position [323, 0]
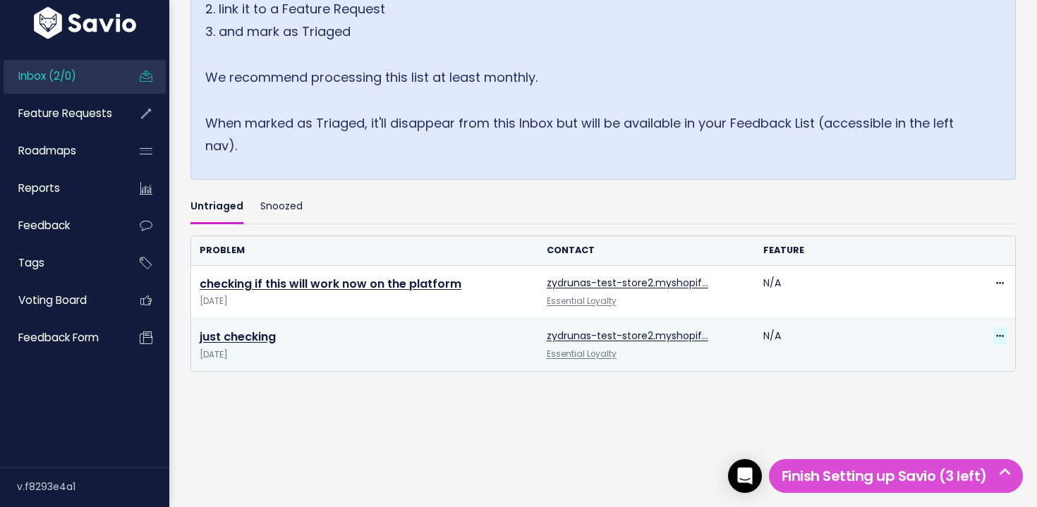
click at [1003, 336] on icon at bounding box center [1000, 336] width 8 height 9
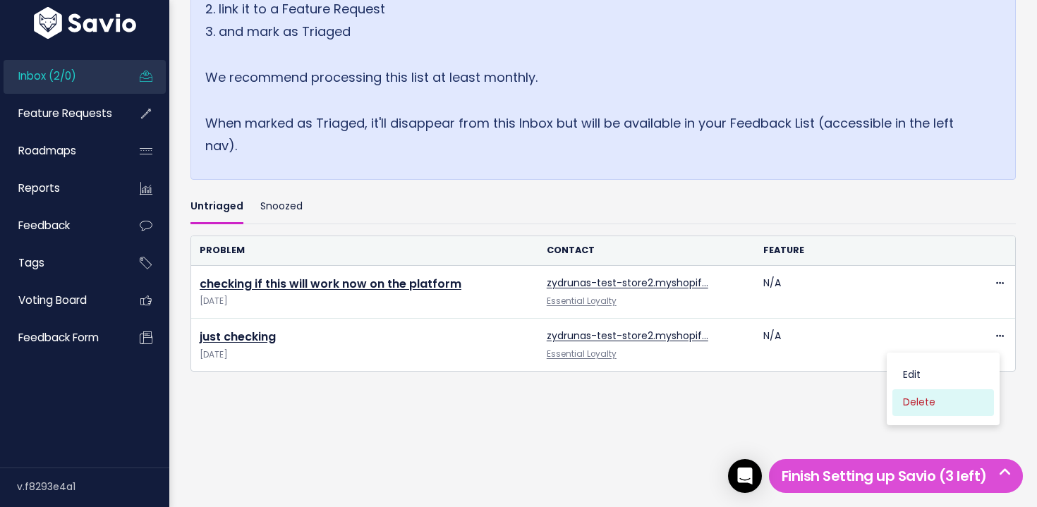
click at [950, 404] on link "Delete" at bounding box center [944, 404] width 102 height 28
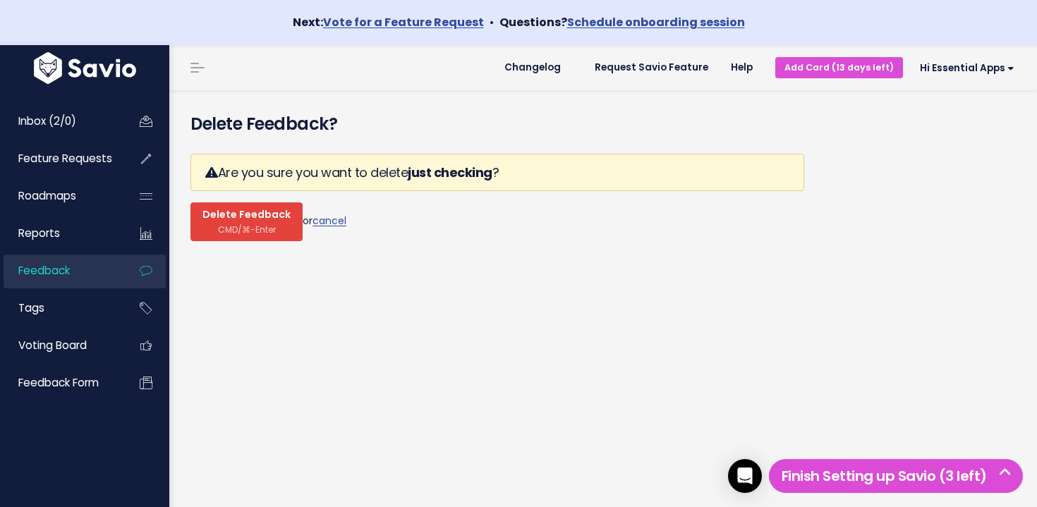
click at [240, 236] on button "Delete Feedback CMD/⌘-Enter" at bounding box center [247, 222] width 112 height 39
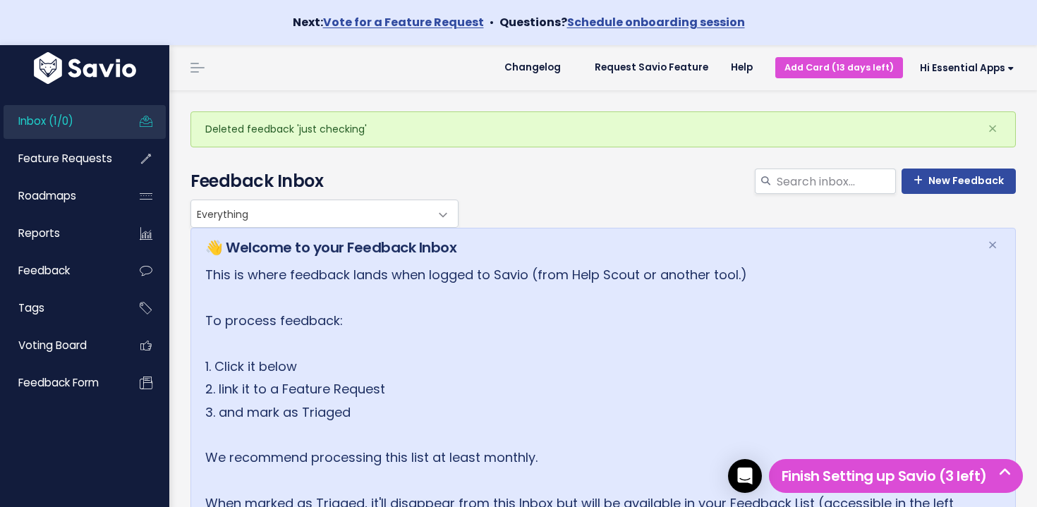
scroll to position [327, 0]
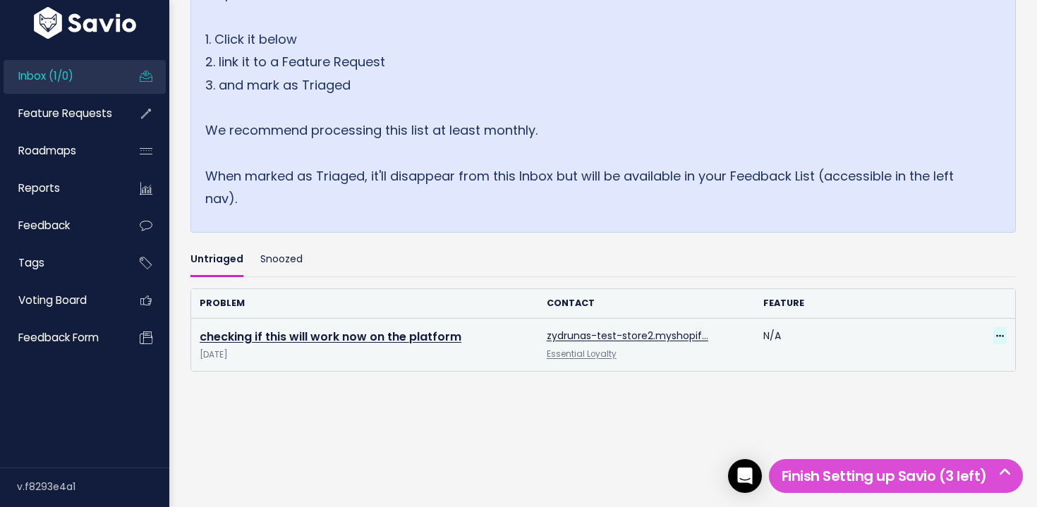
click at [1001, 337] on icon at bounding box center [1000, 336] width 8 height 9
click at [914, 404] on link "Delete" at bounding box center [944, 403] width 102 height 28
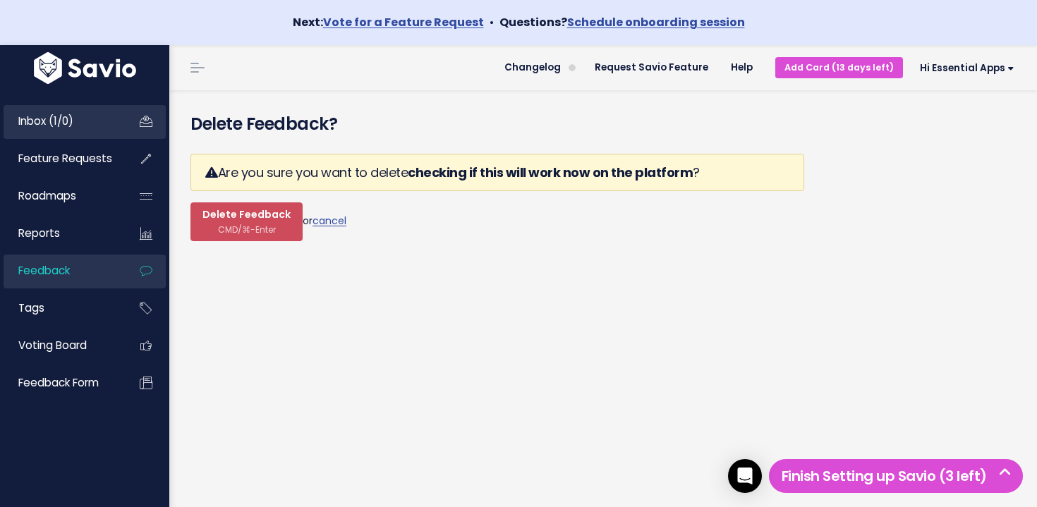
click at [69, 115] on span "Inbox (1/0)" at bounding box center [45, 121] width 55 height 15
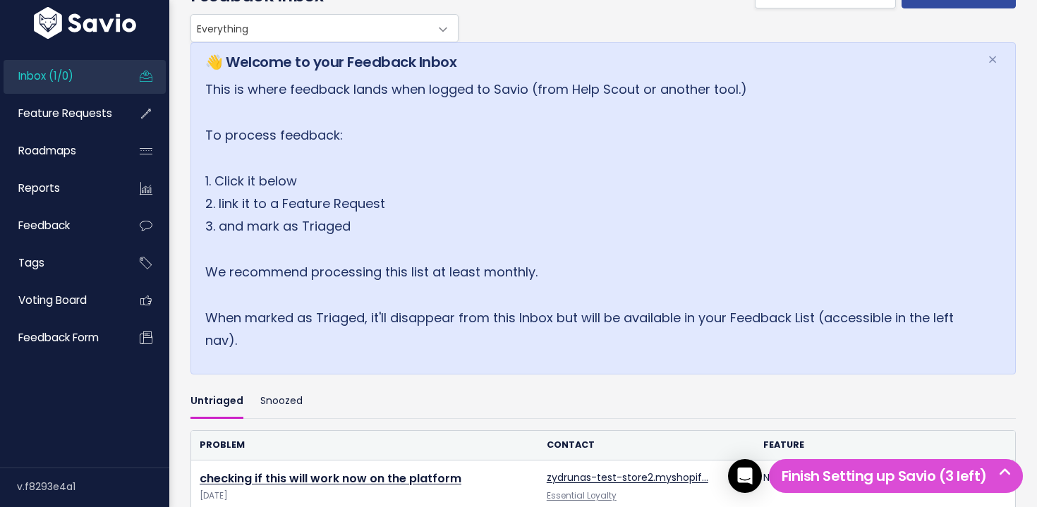
scroll to position [270, 0]
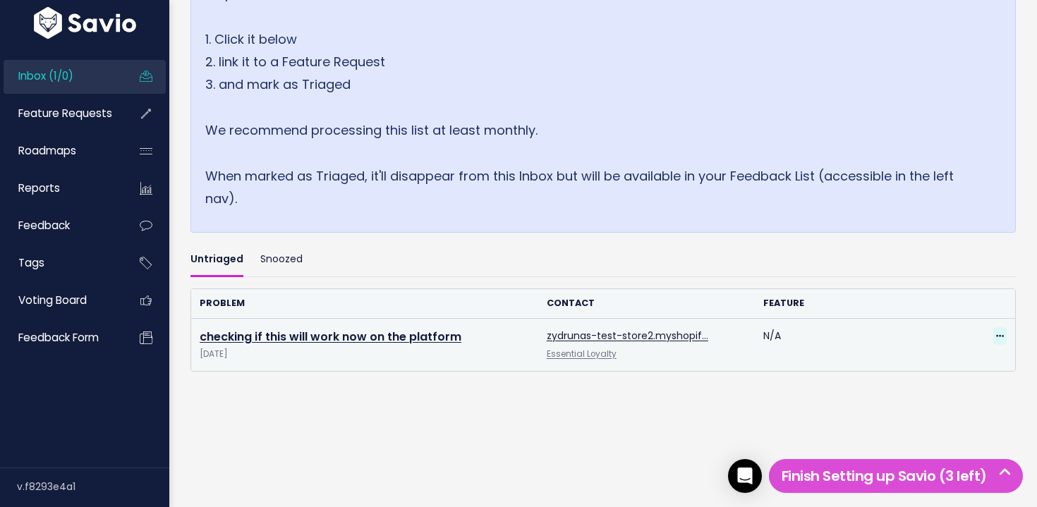
click at [996, 337] on icon at bounding box center [1000, 336] width 8 height 9
click at [932, 397] on link "Delete" at bounding box center [944, 403] width 102 height 28
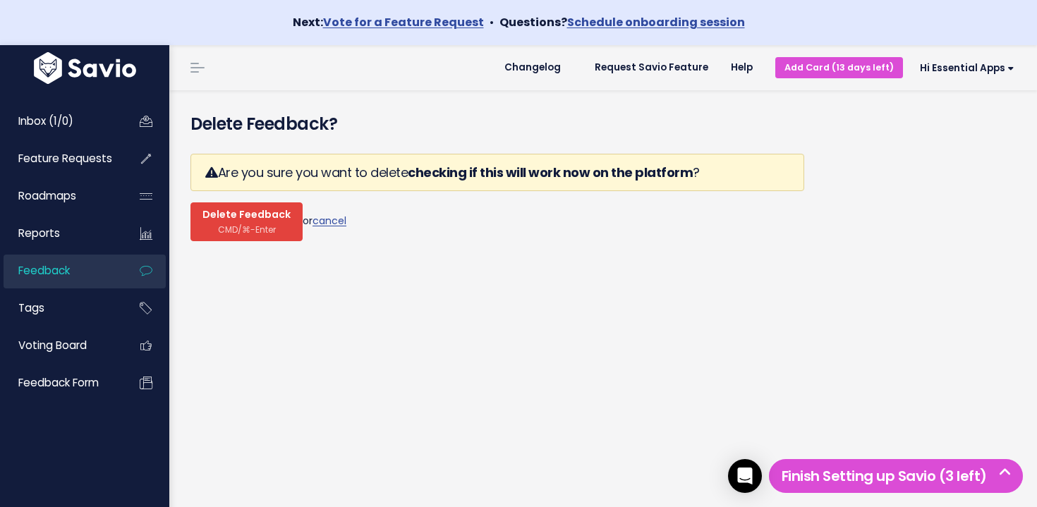
click at [229, 217] on span "Delete Feedback" at bounding box center [247, 215] width 88 height 13
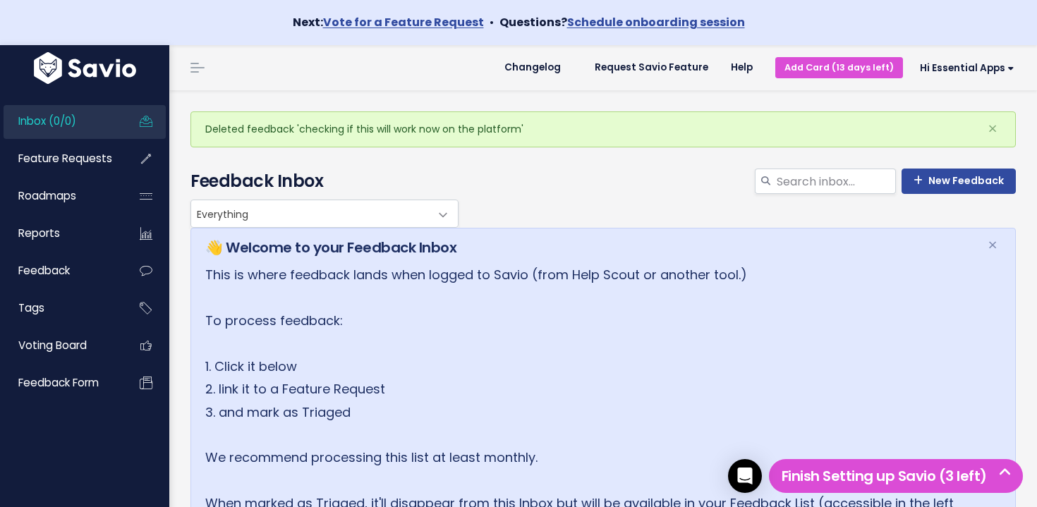
click at [46, 180] on ul "Inbox (0/0) Feature Requests Roadmaps Reports" at bounding box center [85, 253] width 162 height 296
click at [49, 164] on span "Feature Requests" at bounding box center [65, 158] width 94 height 15
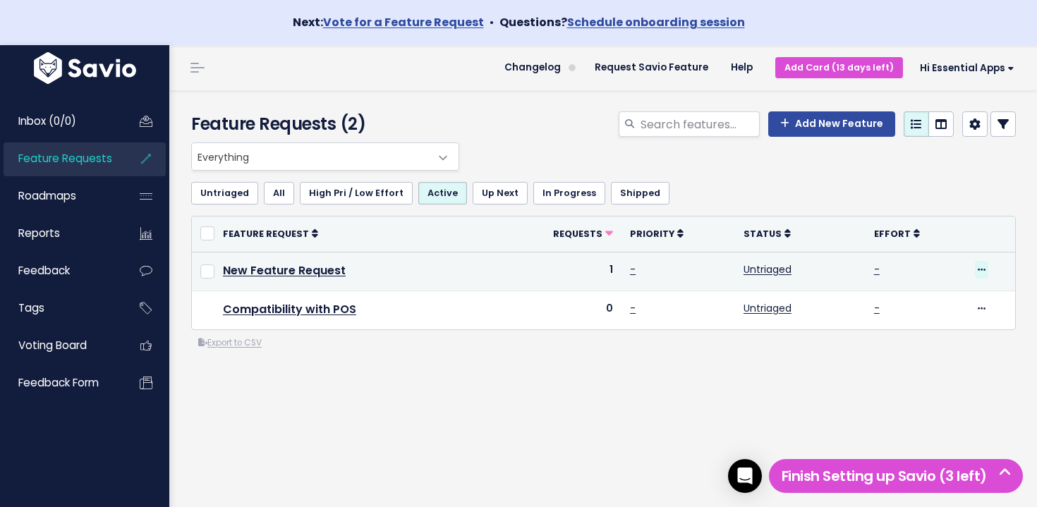
click at [978, 266] on icon at bounding box center [982, 270] width 8 height 9
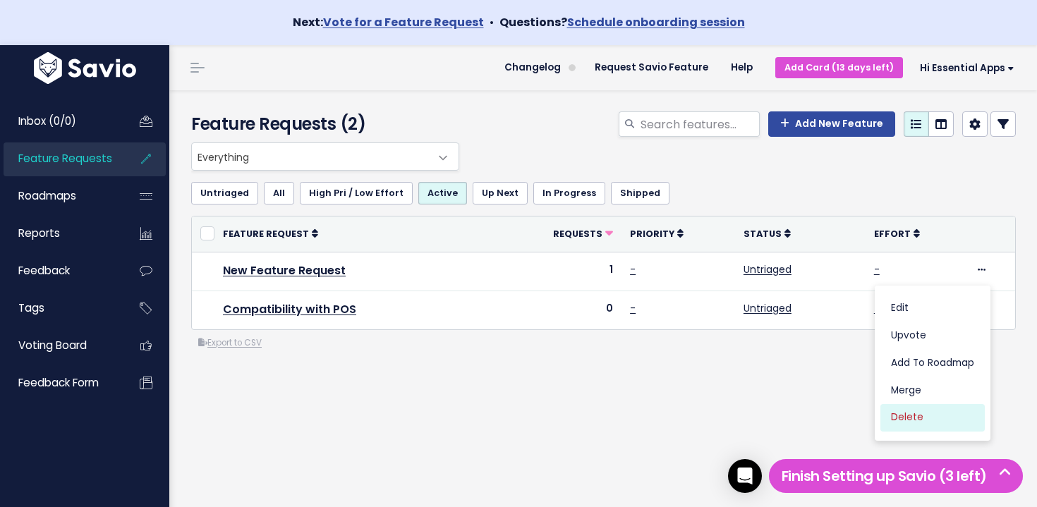
click at [922, 418] on link "Delete" at bounding box center [933, 418] width 104 height 28
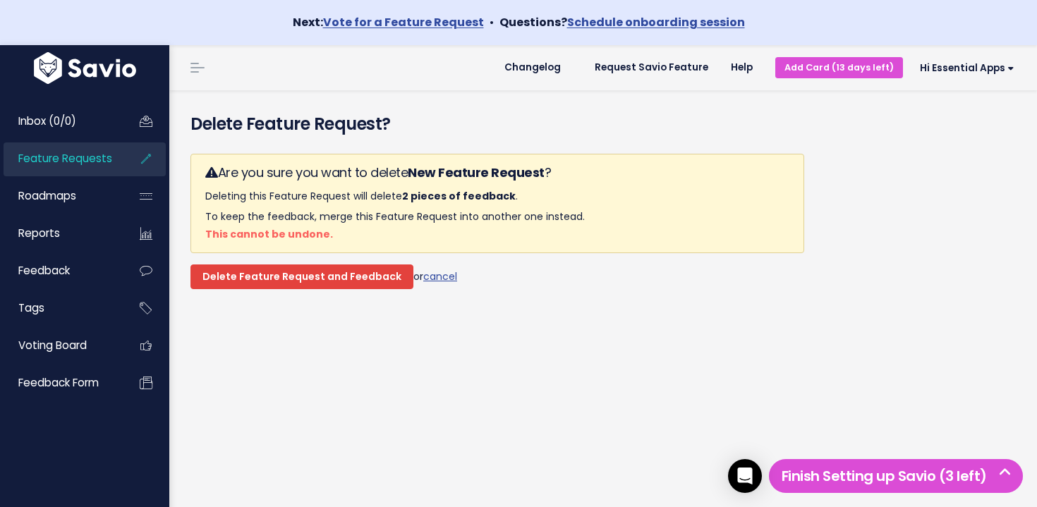
click at [370, 282] on input "Delete Feature Request and Feedback" at bounding box center [302, 277] width 223 height 25
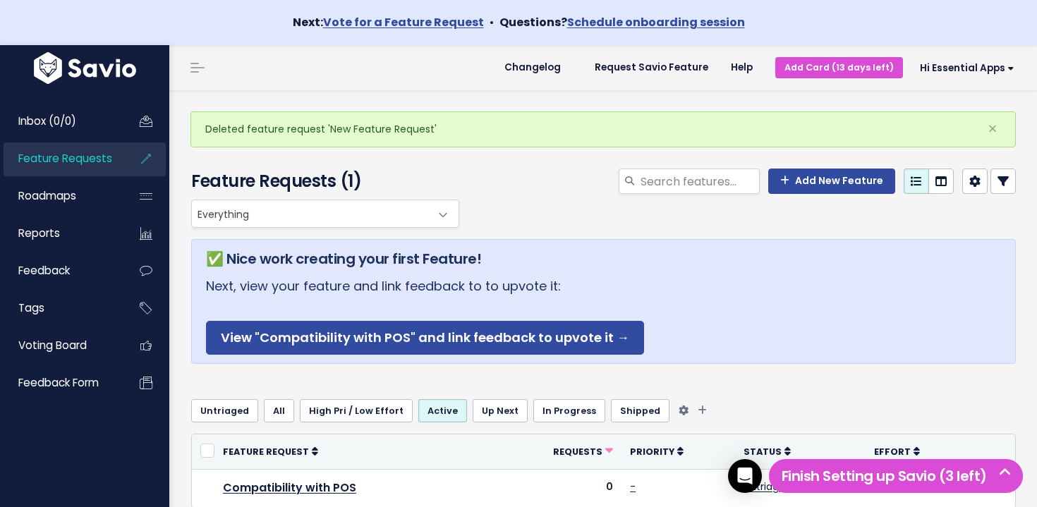
scroll to position [157, 0]
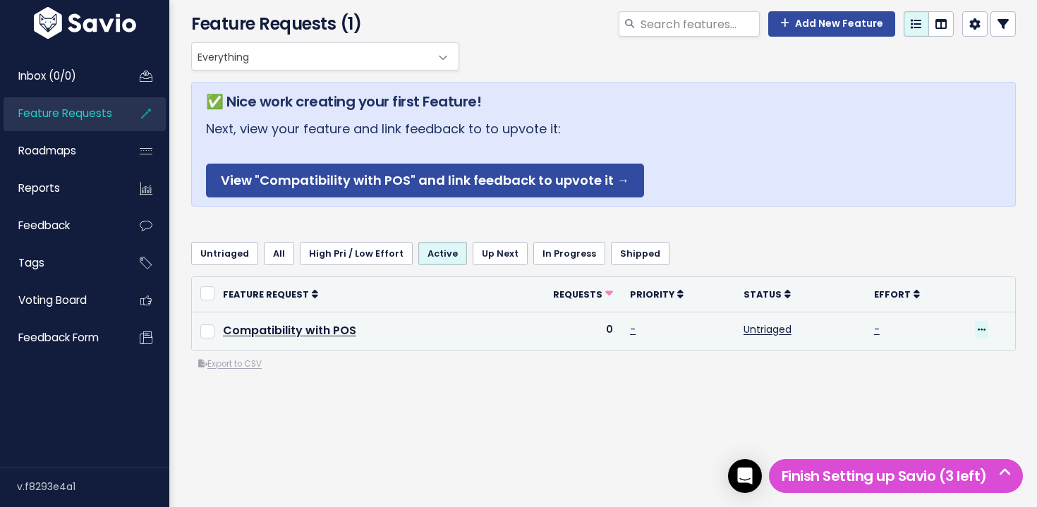
click at [981, 334] on span at bounding box center [981, 330] width 13 height 18
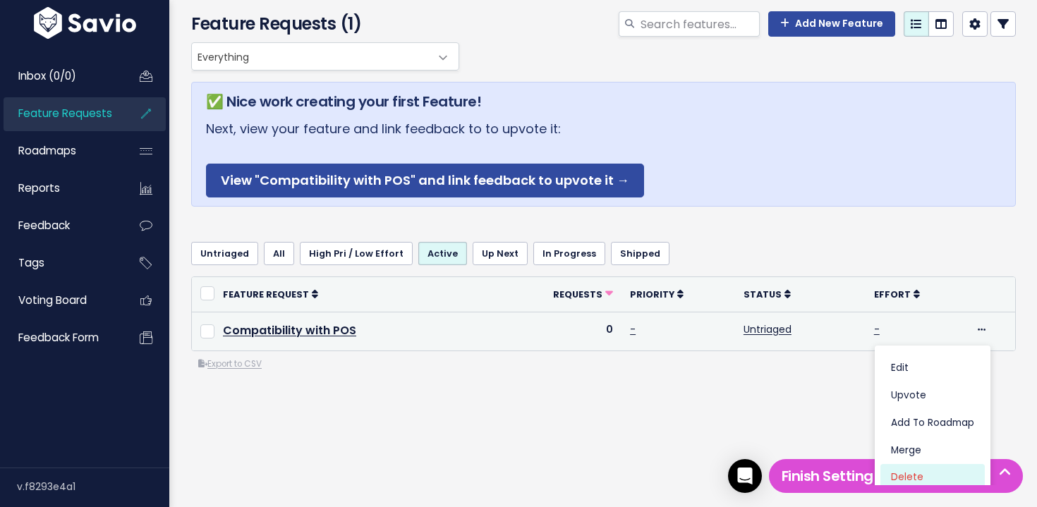
click at [931, 473] on link "Delete" at bounding box center [933, 478] width 104 height 28
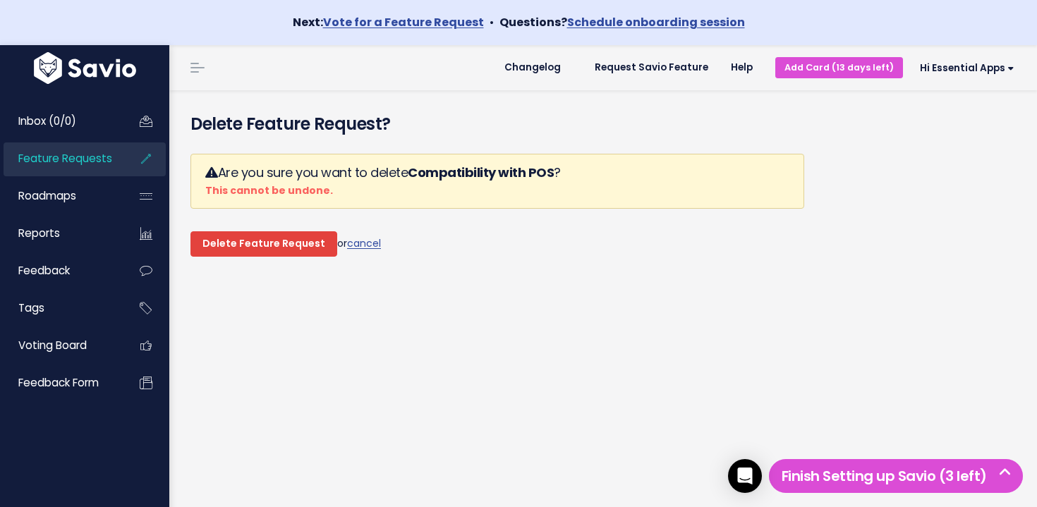
click at [293, 251] on input "Delete Feature Request" at bounding box center [264, 243] width 147 height 25
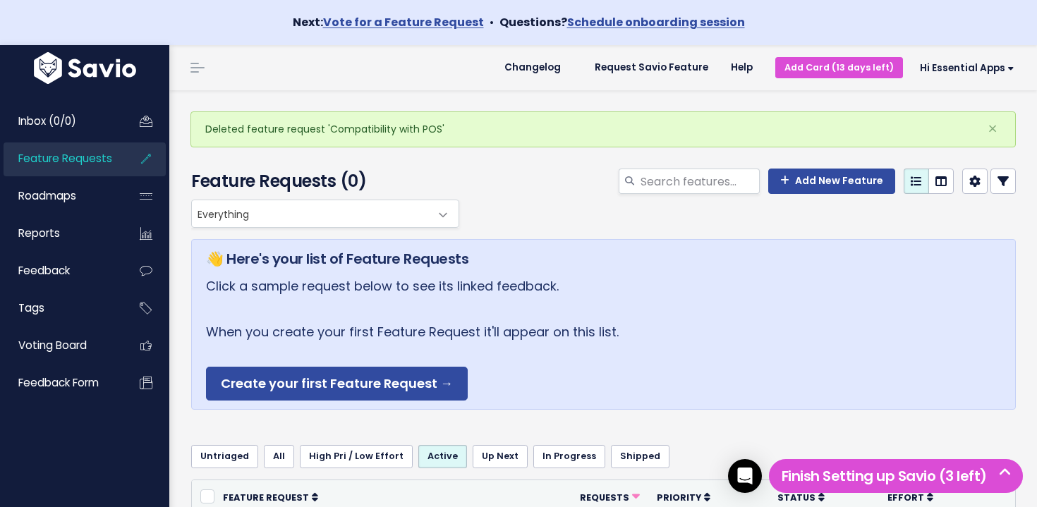
scroll to position [426, 0]
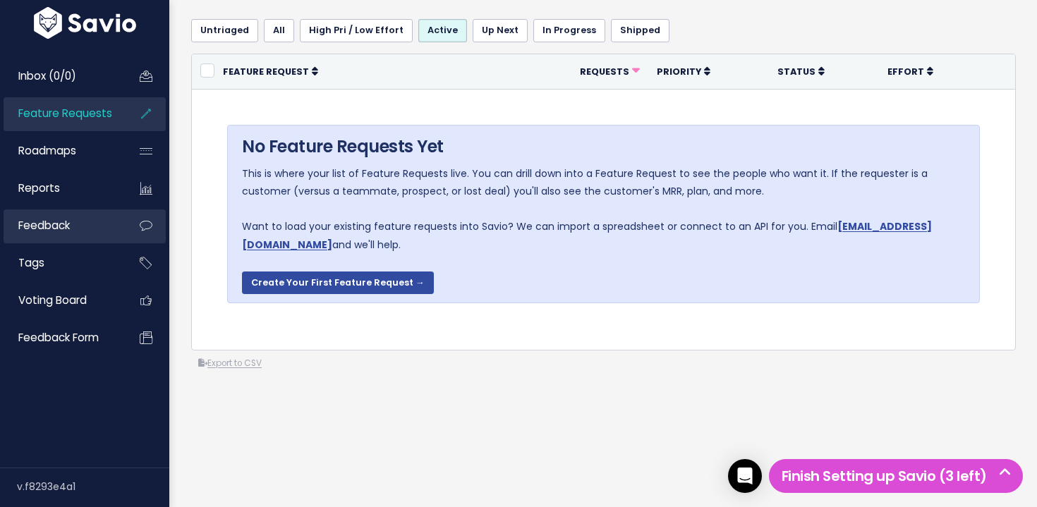
click at [76, 224] on link "Feedback" at bounding box center [61, 226] width 114 height 32
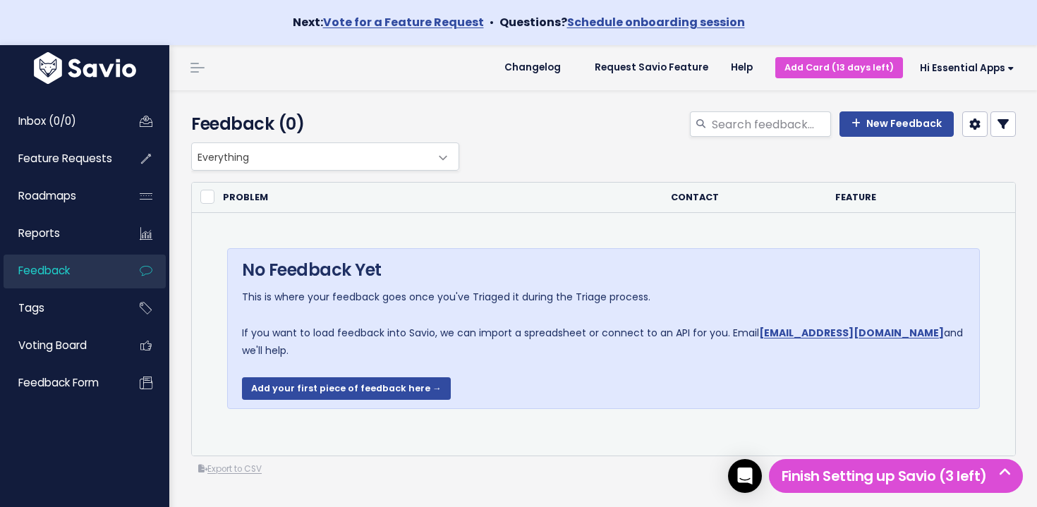
scroll to position [88, 0]
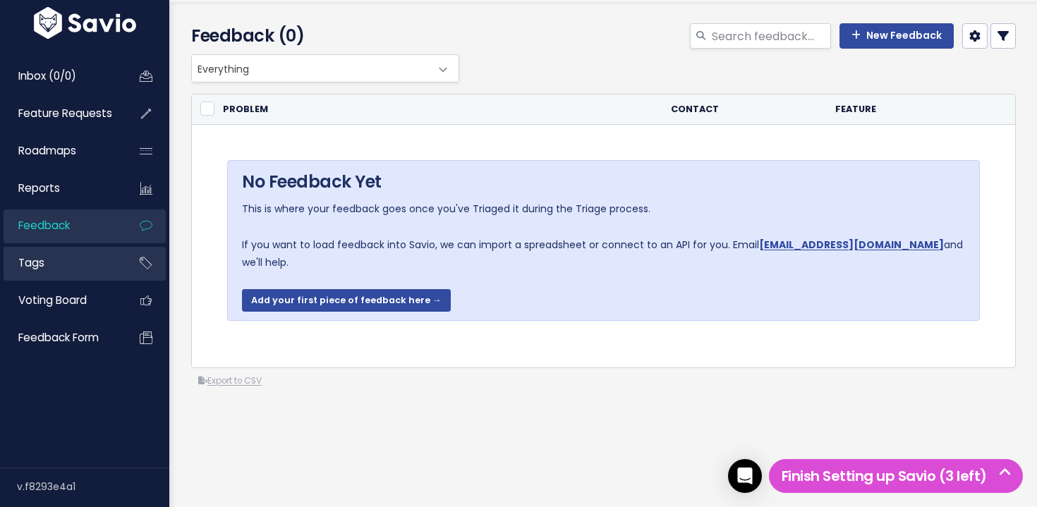
click at [32, 260] on span "Tags" at bounding box center [31, 262] width 26 height 15
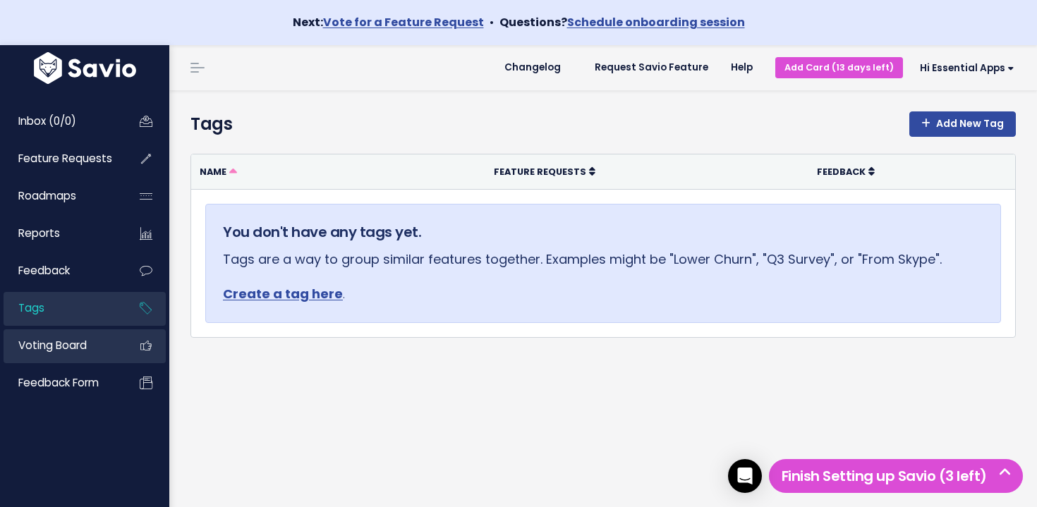
click at [52, 341] on span "Voting Board" at bounding box center [52, 345] width 68 height 15
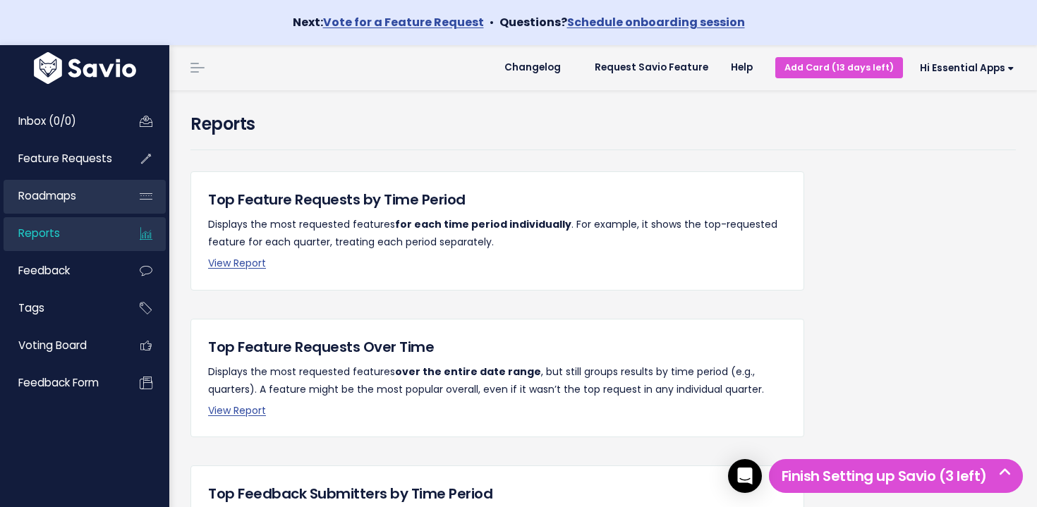
click at [74, 191] on span "Roadmaps" at bounding box center [47, 195] width 58 height 15
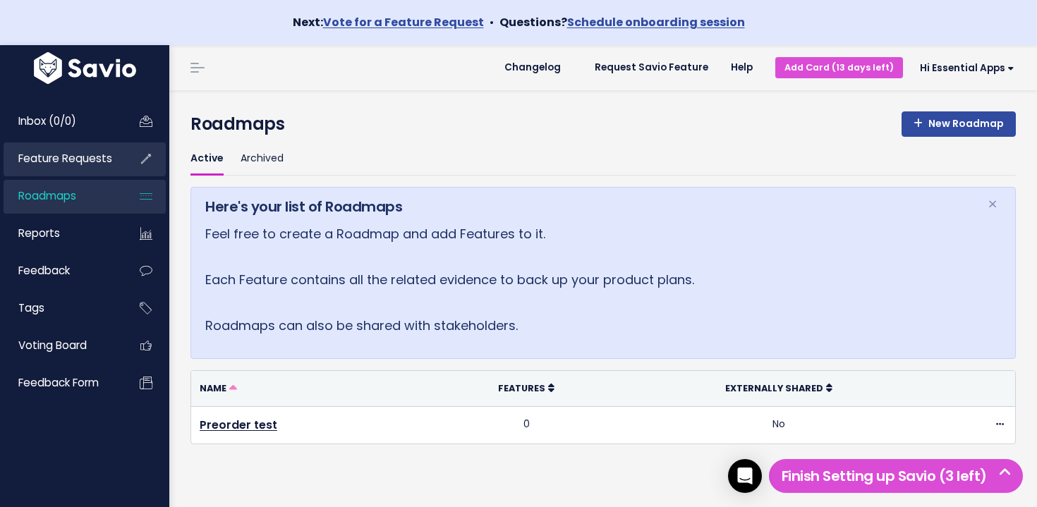
click at [84, 159] on span "Feature Requests" at bounding box center [65, 158] width 94 height 15
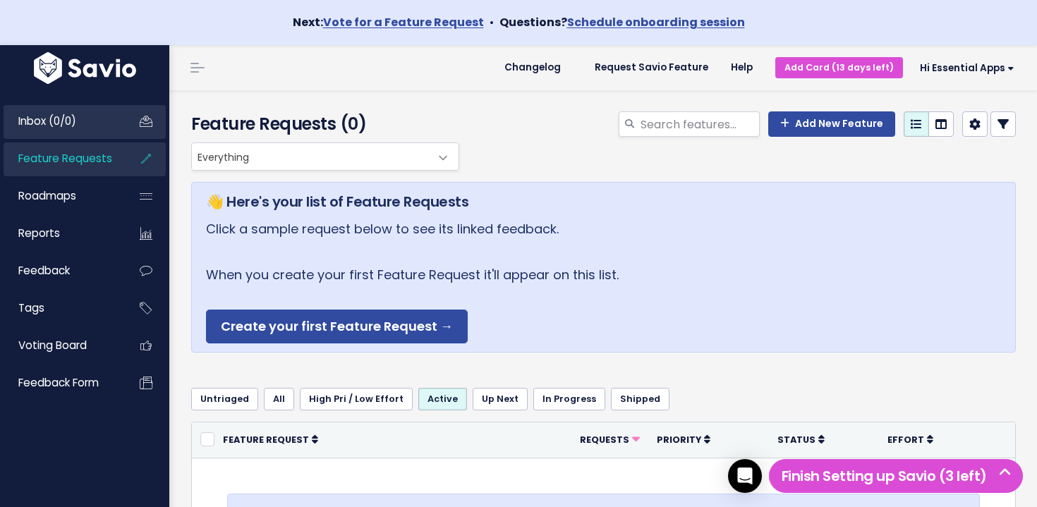
click at [65, 123] on span "Inbox (0/0)" at bounding box center [47, 121] width 58 height 15
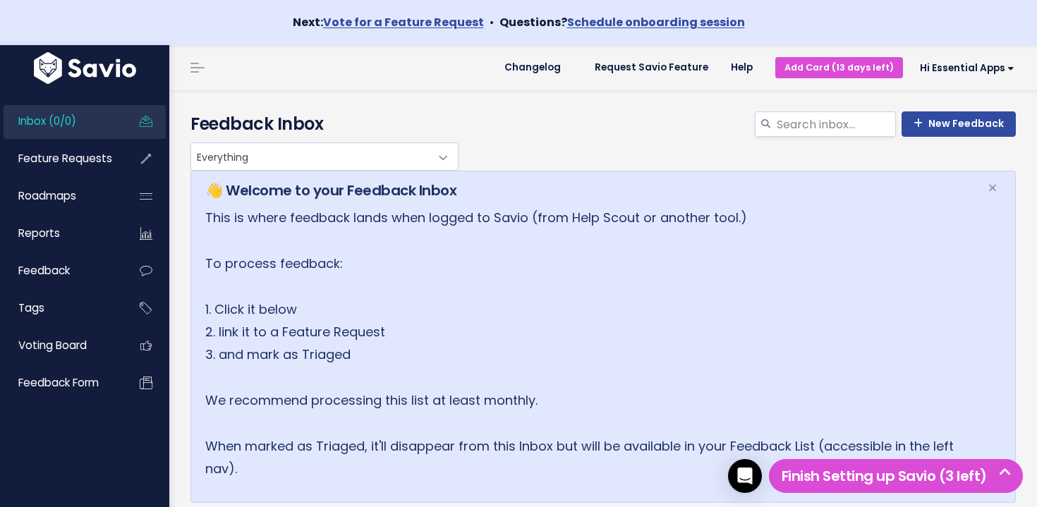
click at [186, 59] on li at bounding box center [195, 68] width 28 height 40
click at [187, 63] on link at bounding box center [197, 67] width 23 height 13
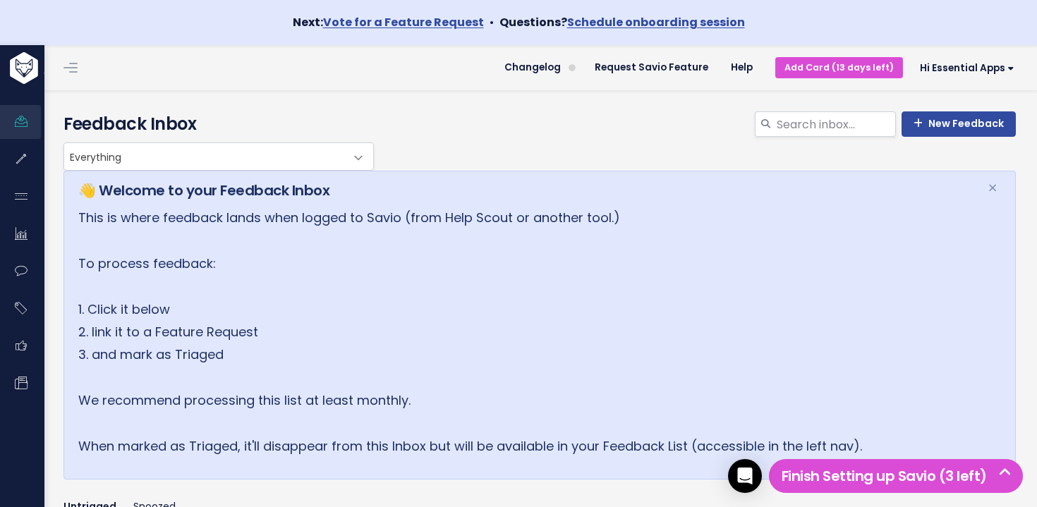
click at [61, 68] on link at bounding box center [70, 67] width 23 height 13
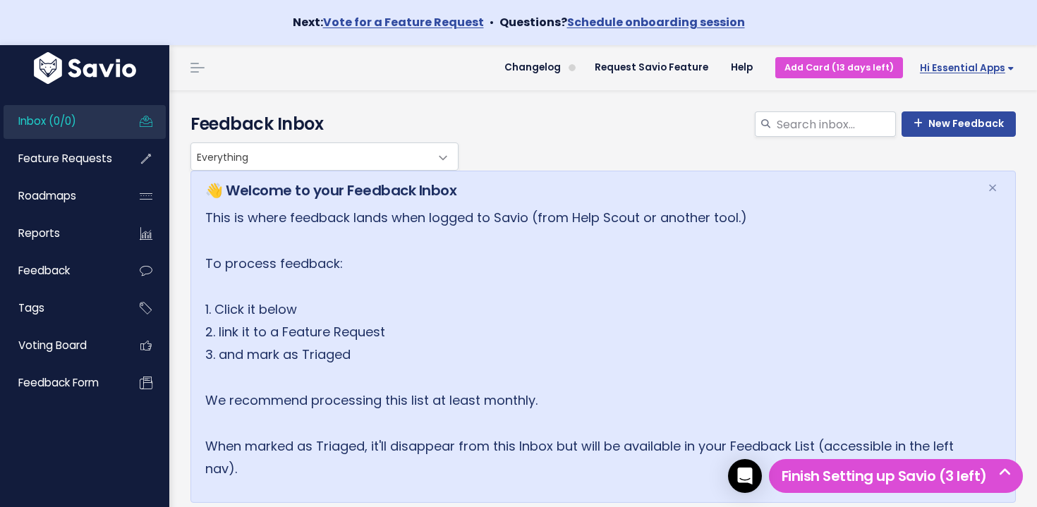
click at [982, 71] on span "Hi Essential Apps" at bounding box center [967, 68] width 95 height 11
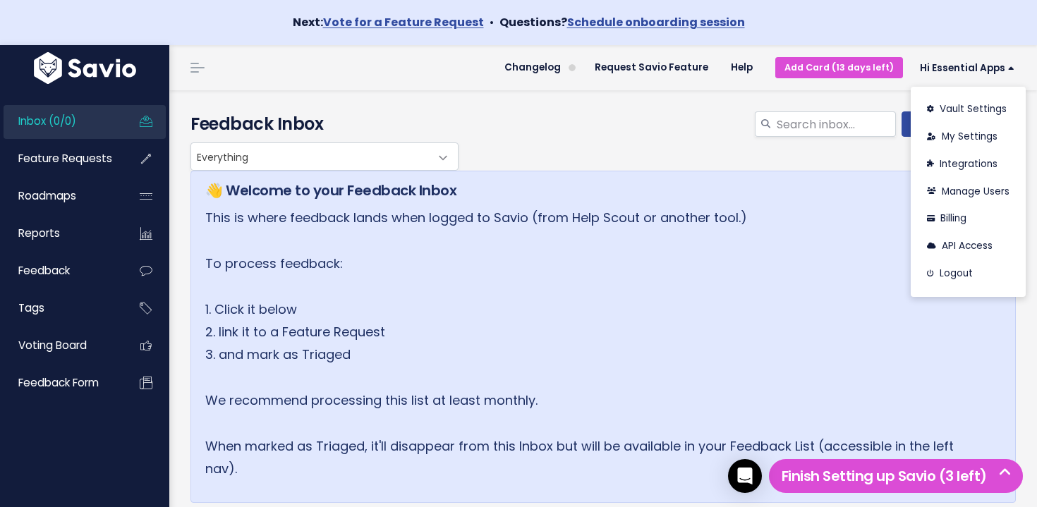
click at [783, 181] on h5 "👋 Welcome to your Feedback Inbox" at bounding box center [587, 190] width 765 height 21
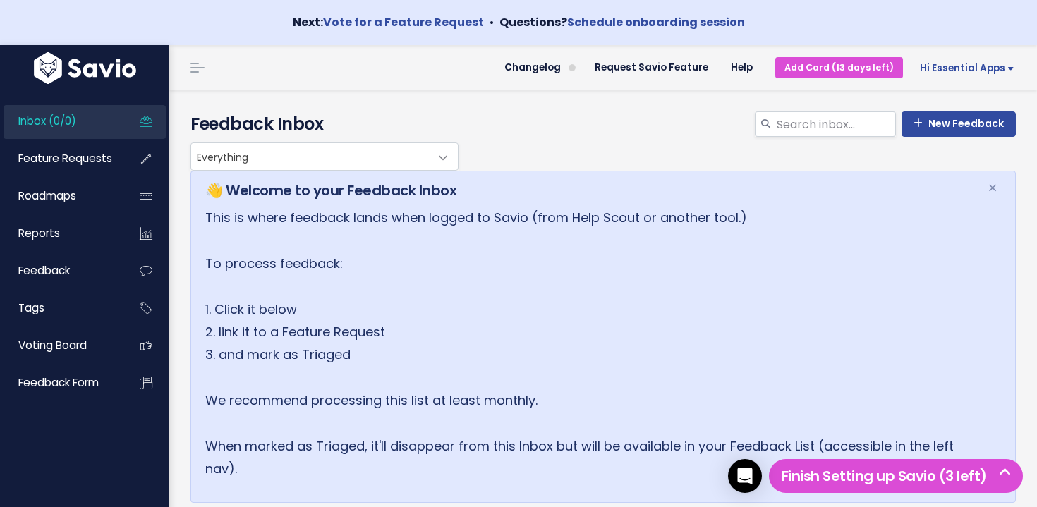
click at [989, 63] on span "Hi Essential Apps" at bounding box center [967, 68] width 95 height 11
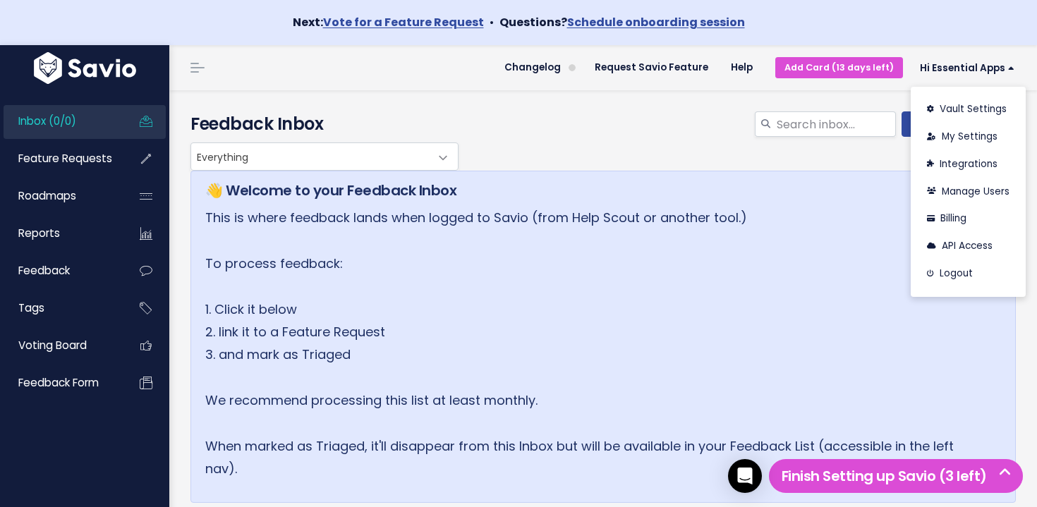
click at [847, 197] on h5 "👋 Welcome to your Feedback Inbox" at bounding box center [587, 190] width 765 height 21
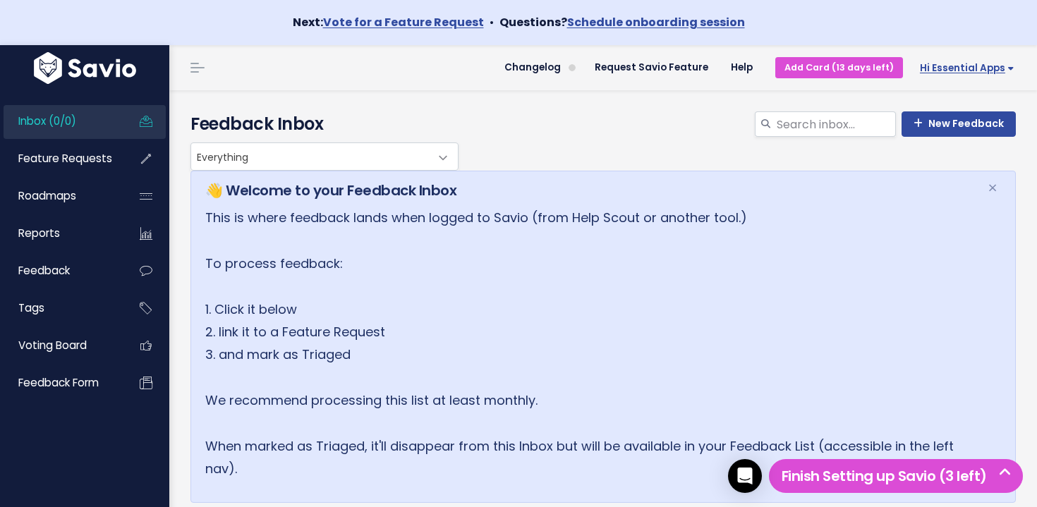
click at [984, 69] on span "Hi Essential Apps" at bounding box center [967, 68] width 95 height 11
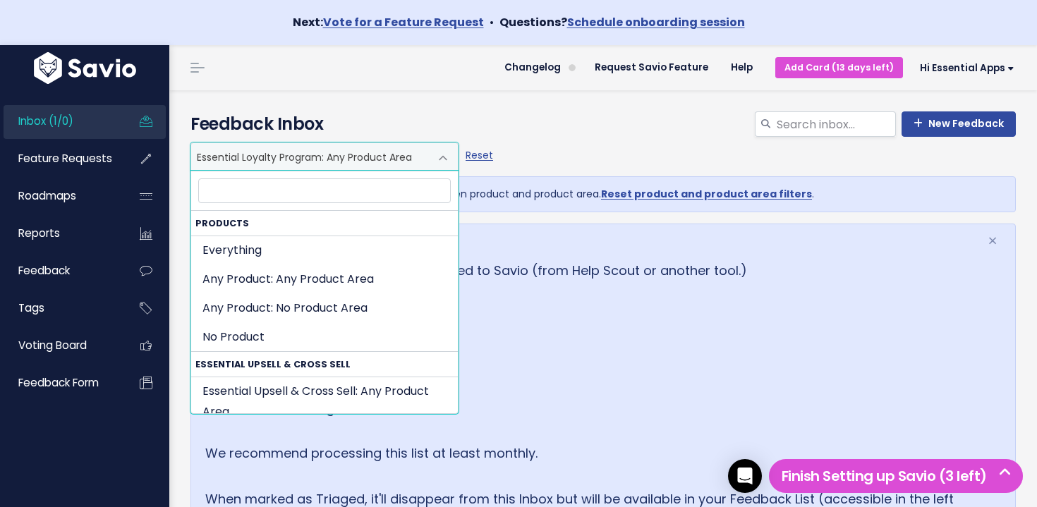
click at [272, 154] on span "Essential Loyalty Program: Any Product Area" at bounding box center [310, 156] width 239 height 27
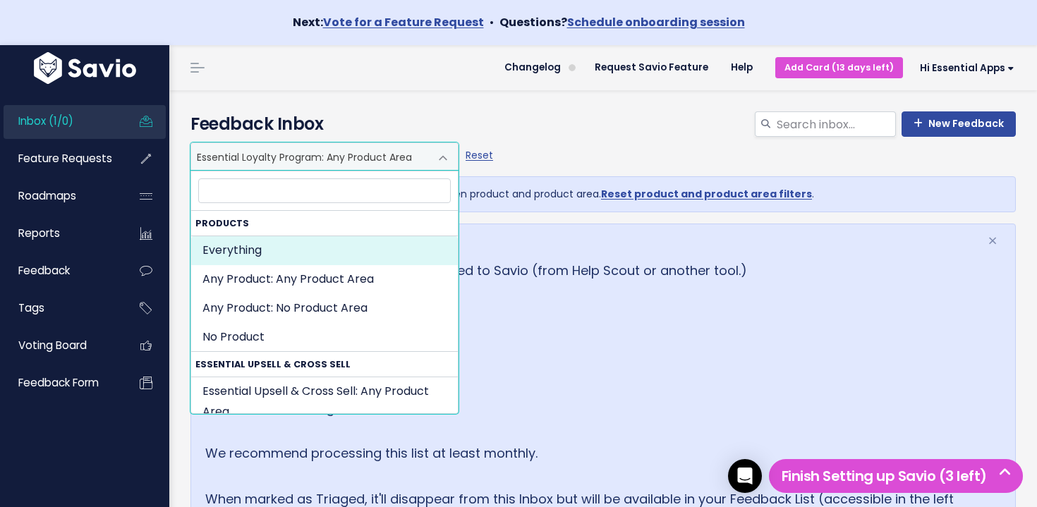
select select ":"
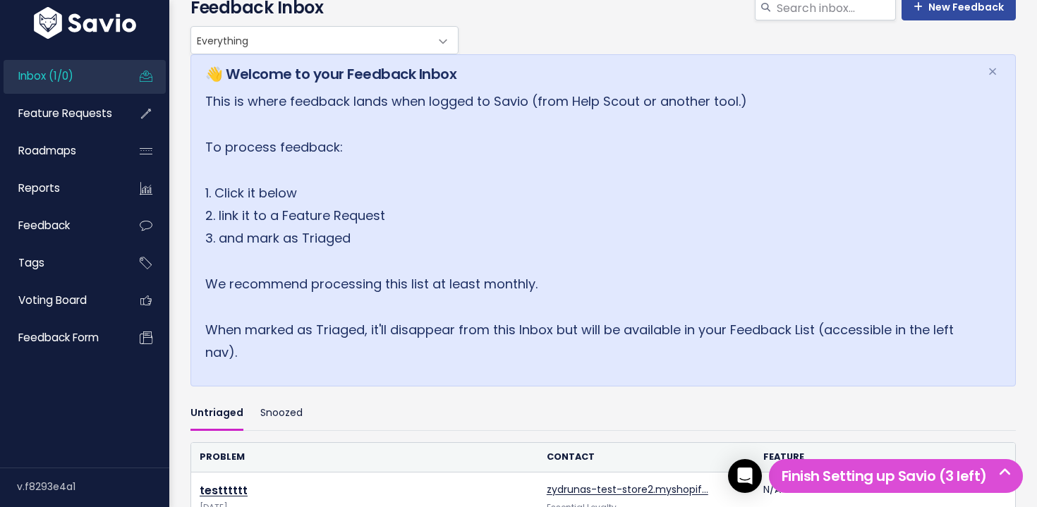
scroll to position [270, 0]
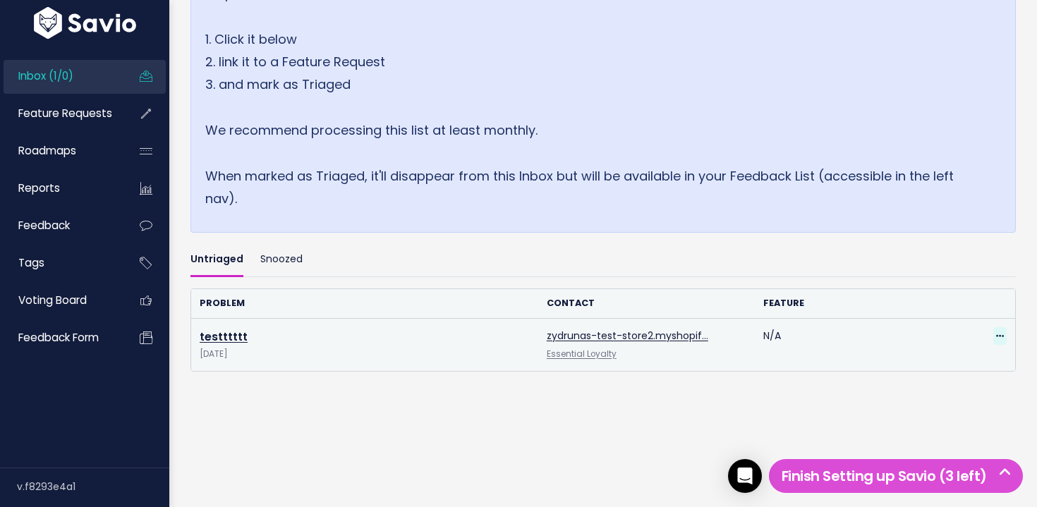
click at [1000, 340] on icon at bounding box center [1000, 336] width 8 height 9
click at [924, 377] on link "Edit" at bounding box center [944, 375] width 102 height 28
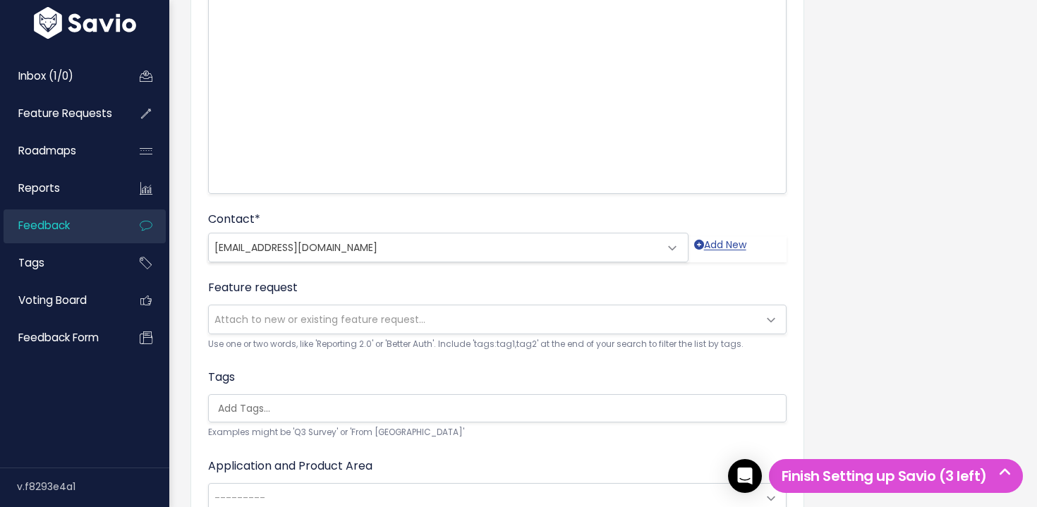
scroll to position [323, 0]
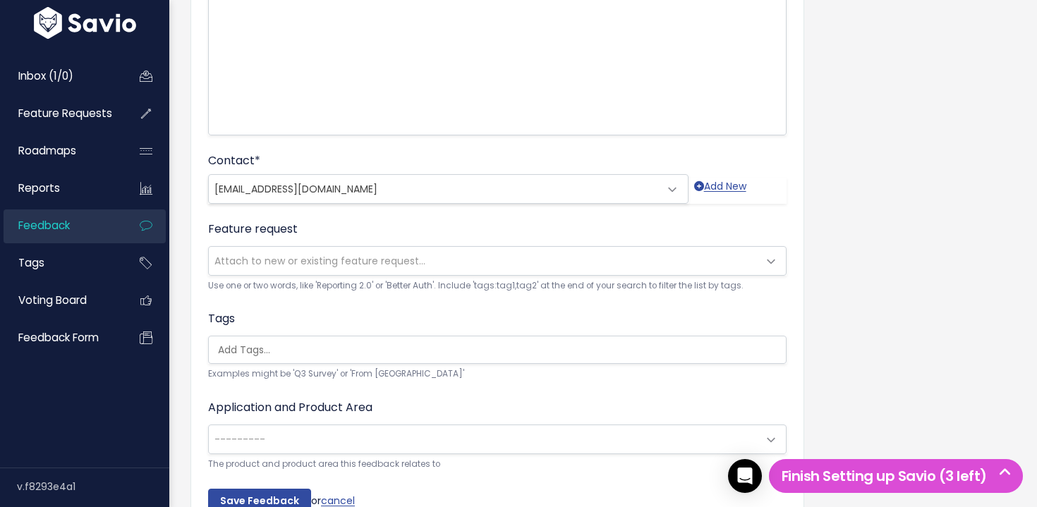
click at [322, 263] on span "Attach to new or existing feature request..." at bounding box center [320, 261] width 211 height 14
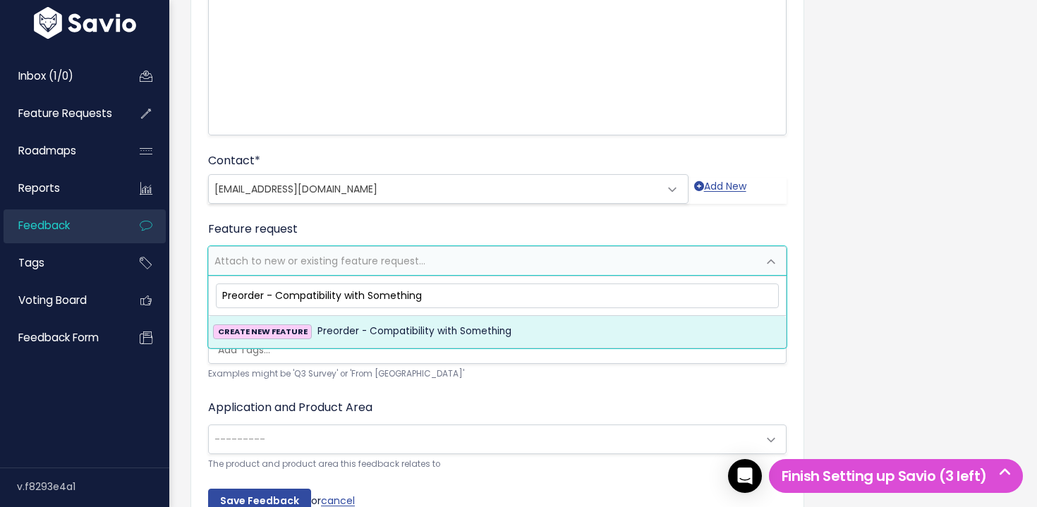
type input "Preorder - Compatibility with Something"
click at [363, 323] on span "Preorder - Compatibility with Something" at bounding box center [415, 331] width 194 height 17
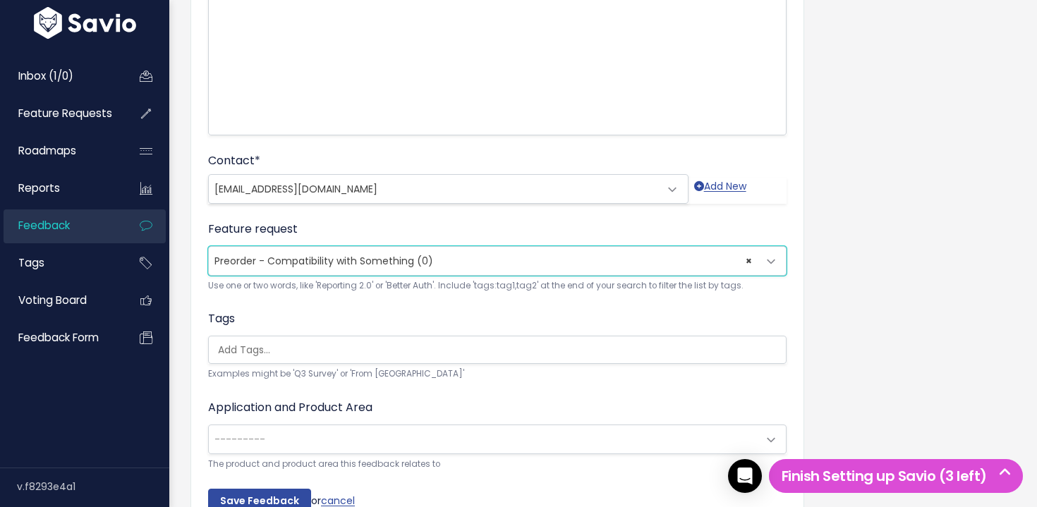
scroll to position [402, 0]
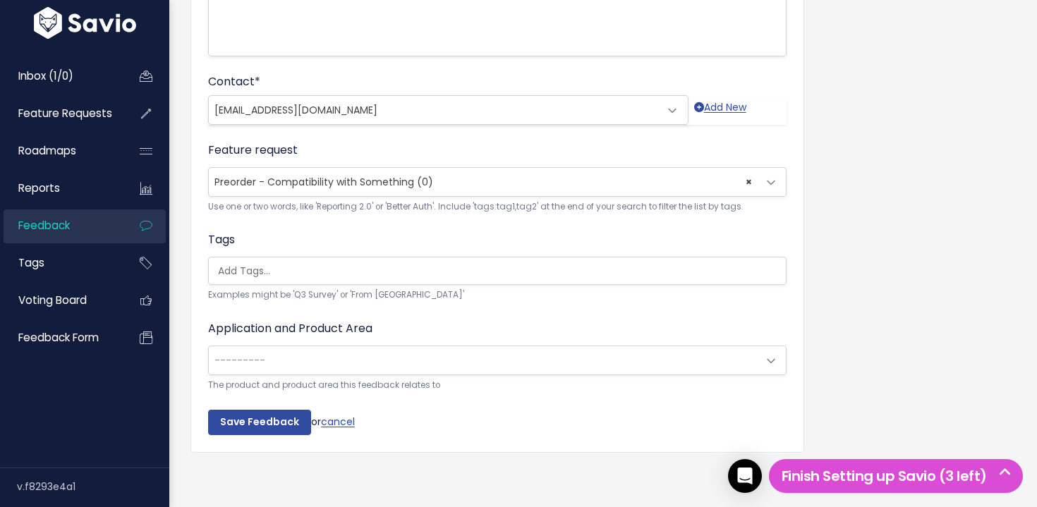
click at [283, 354] on span "---------" at bounding box center [483, 360] width 549 height 28
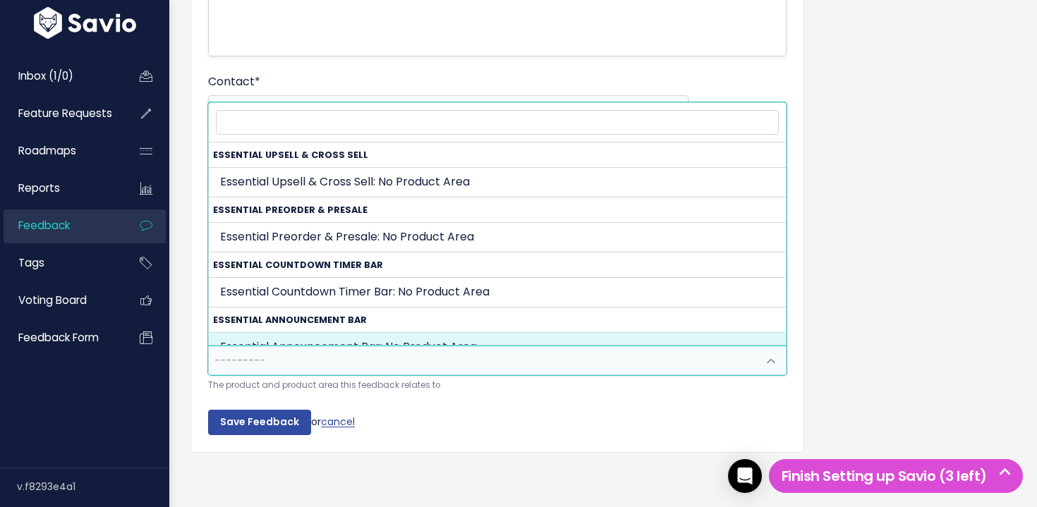
scroll to position [323, 0]
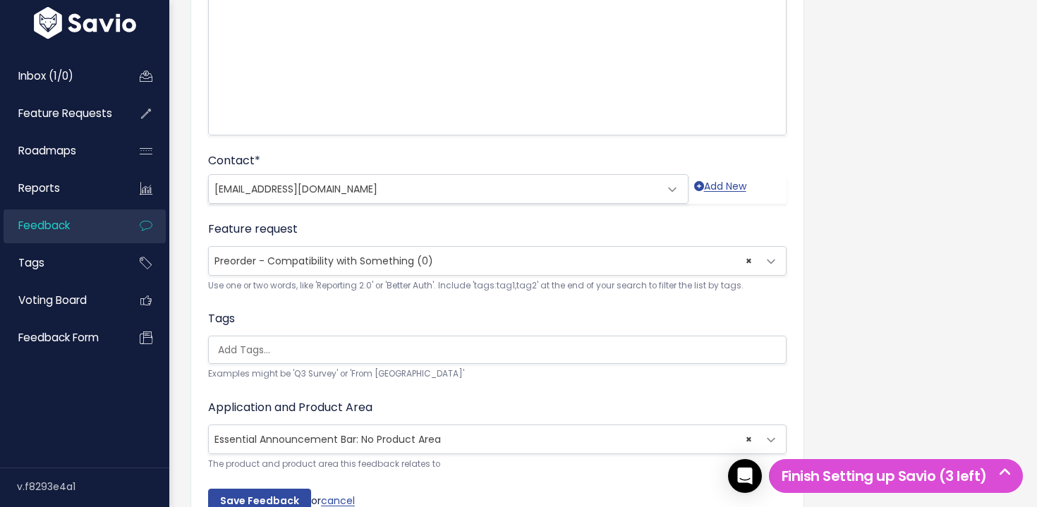
click at [282, 447] on span "× Essential Announcement Bar: No Product Area" at bounding box center [483, 440] width 549 height 28
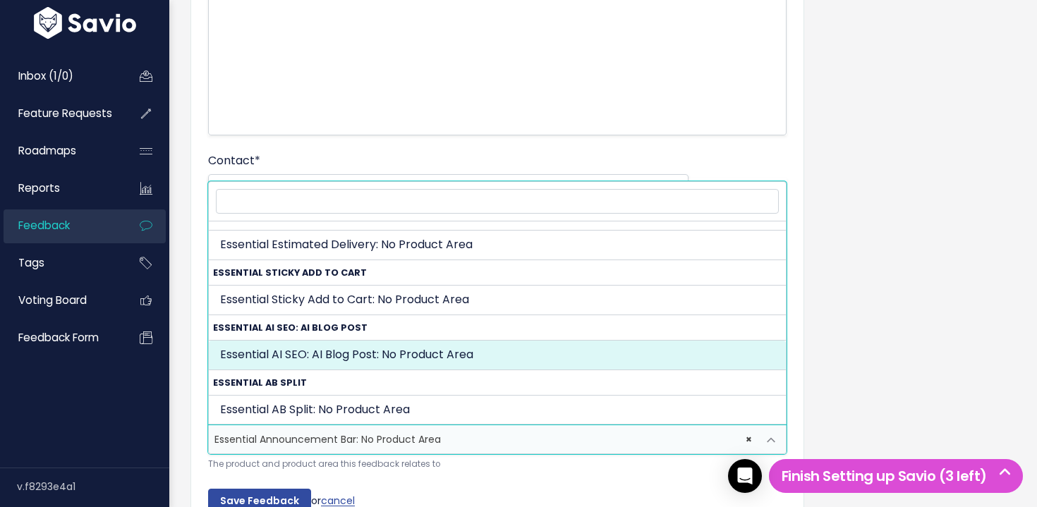
scroll to position [0, 0]
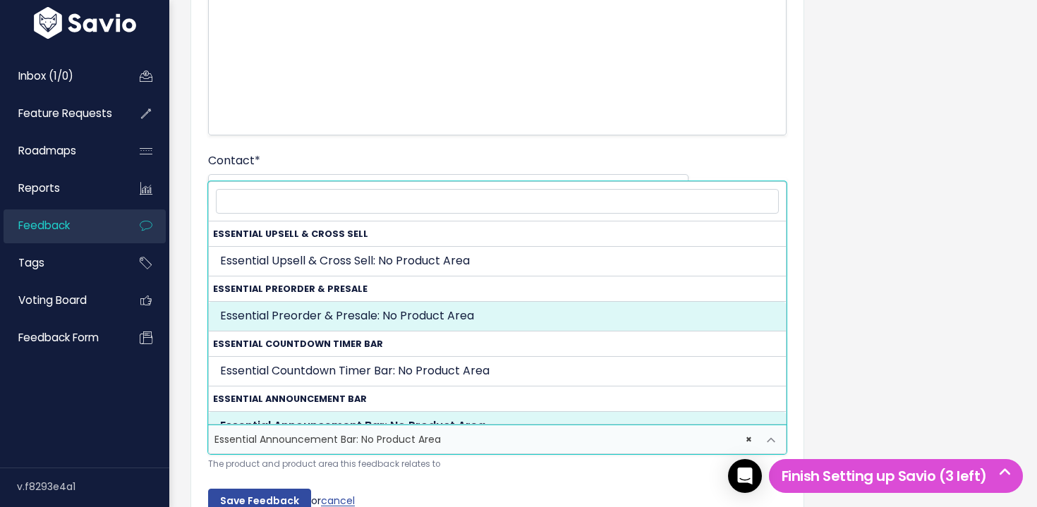
select select "ESSENTIAL_PREORDER_PRESALE:"
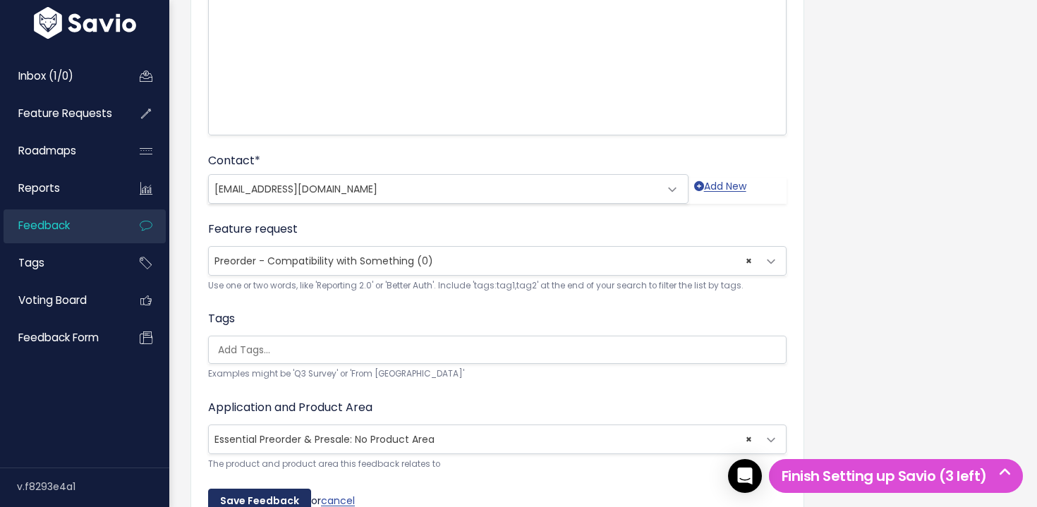
click at [258, 502] on input "Save Feedback" at bounding box center [259, 501] width 103 height 25
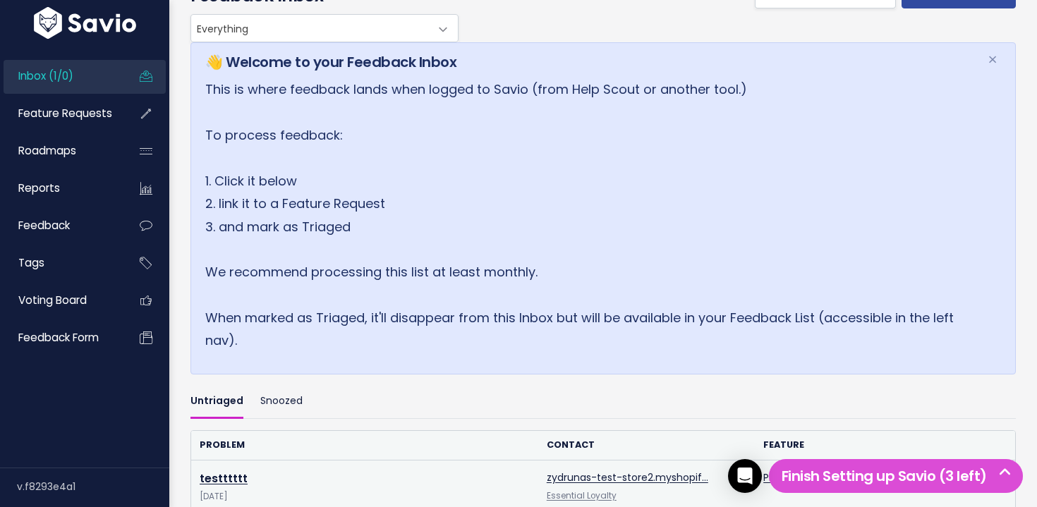
scroll to position [314, 0]
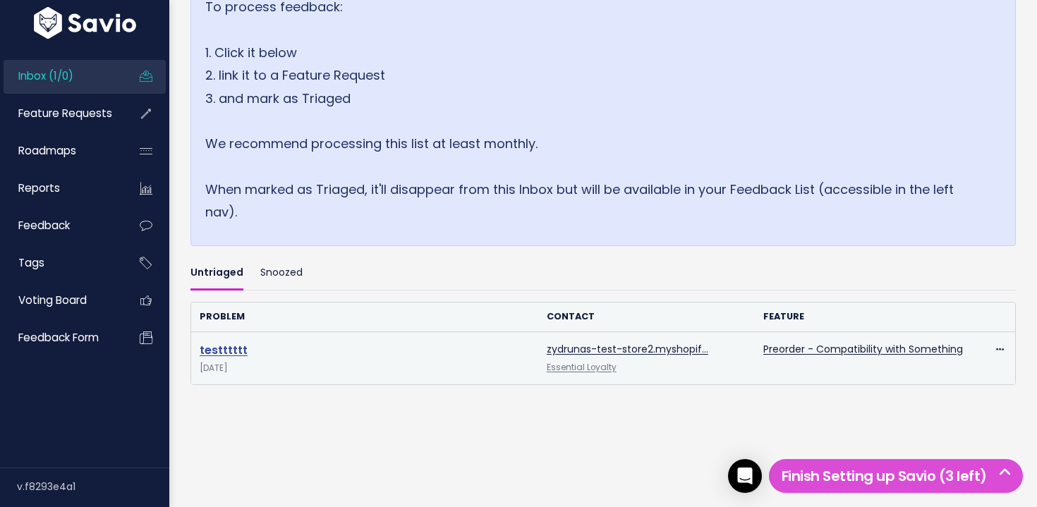
click at [227, 353] on link "testttttt" at bounding box center [224, 350] width 48 height 16
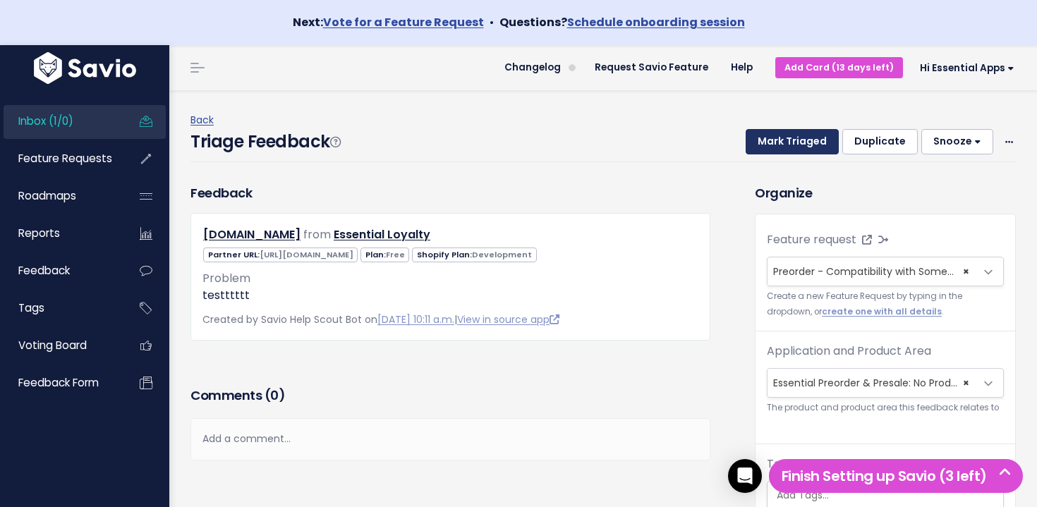
click at [797, 141] on button "Mark Triaged" at bounding box center [792, 141] width 93 height 25
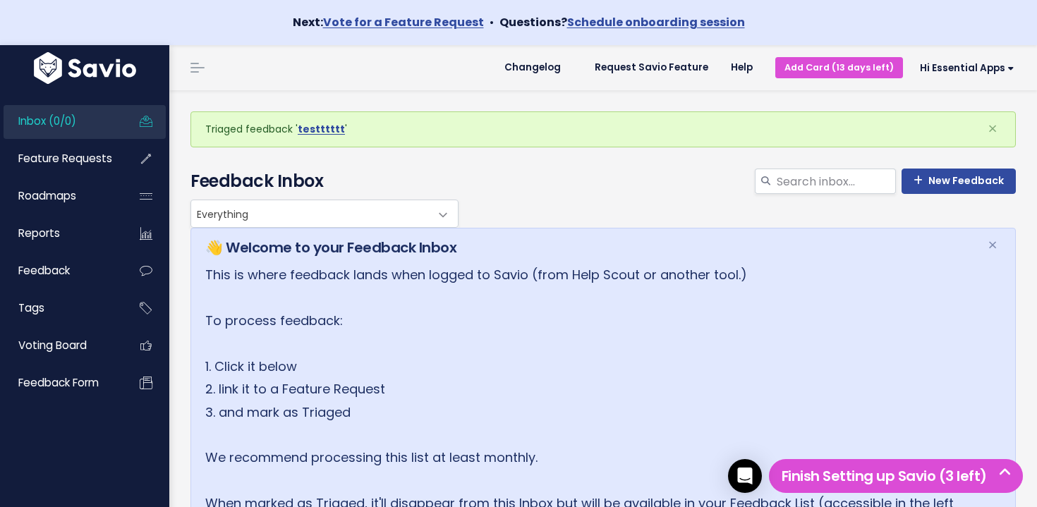
click at [70, 122] on span "Inbox (0/0)" at bounding box center [47, 121] width 58 height 15
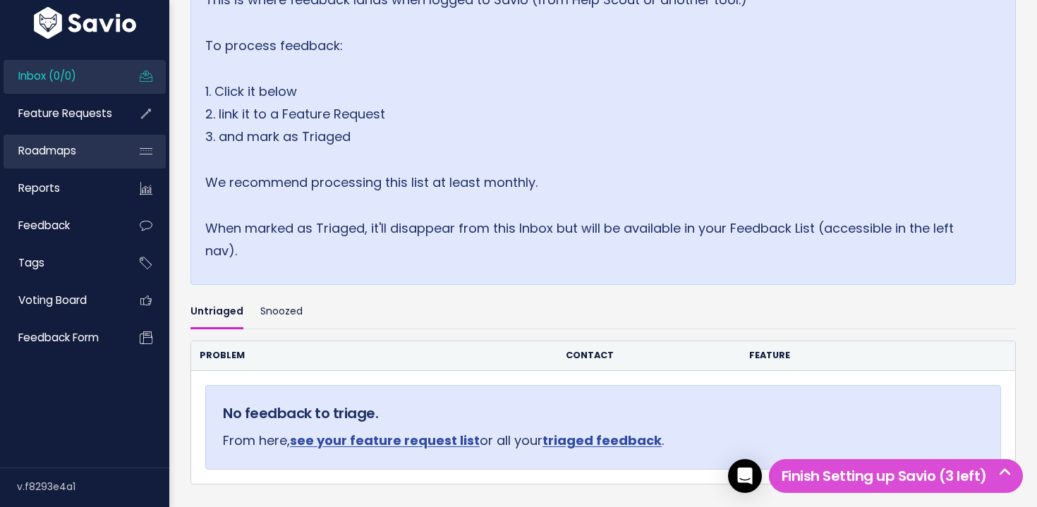
scroll to position [215, 0]
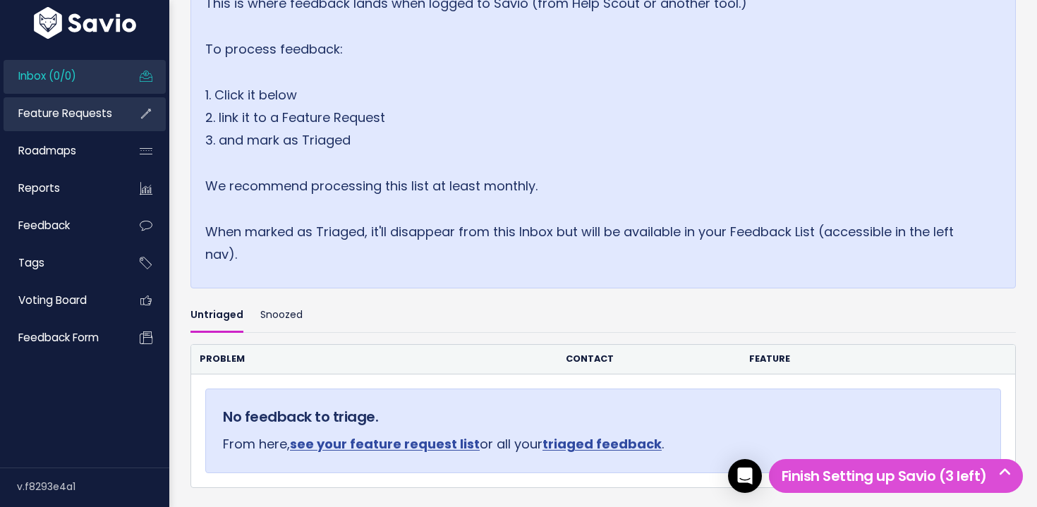
click at [83, 113] on span "Feature Requests" at bounding box center [65, 113] width 94 height 15
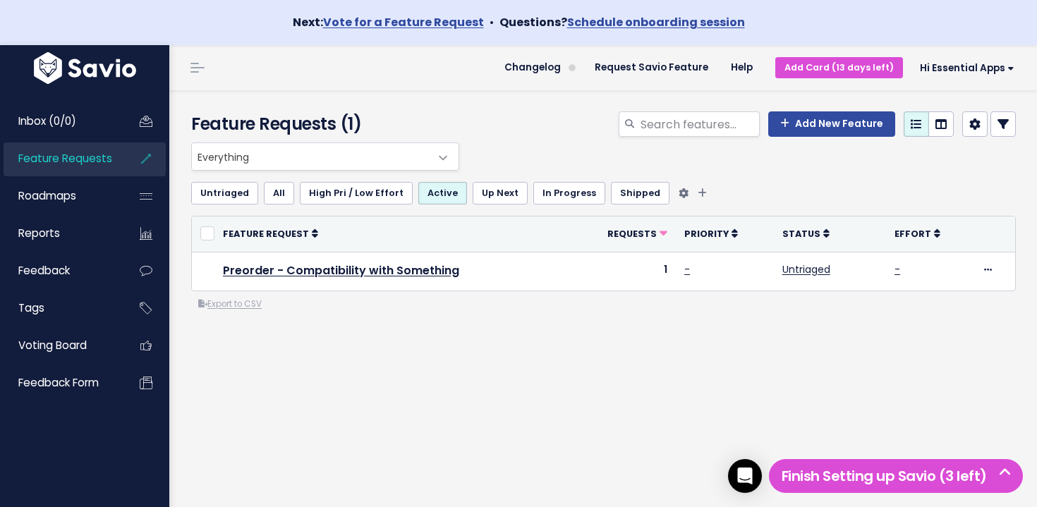
click at [228, 194] on link "Untriaged" at bounding box center [224, 193] width 67 height 23
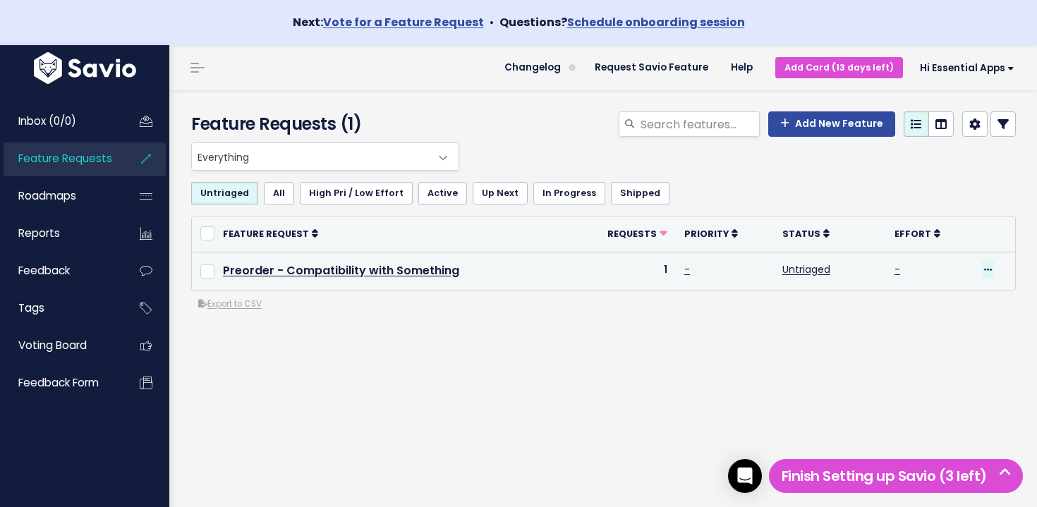
click at [988, 266] on icon at bounding box center [988, 270] width 8 height 9
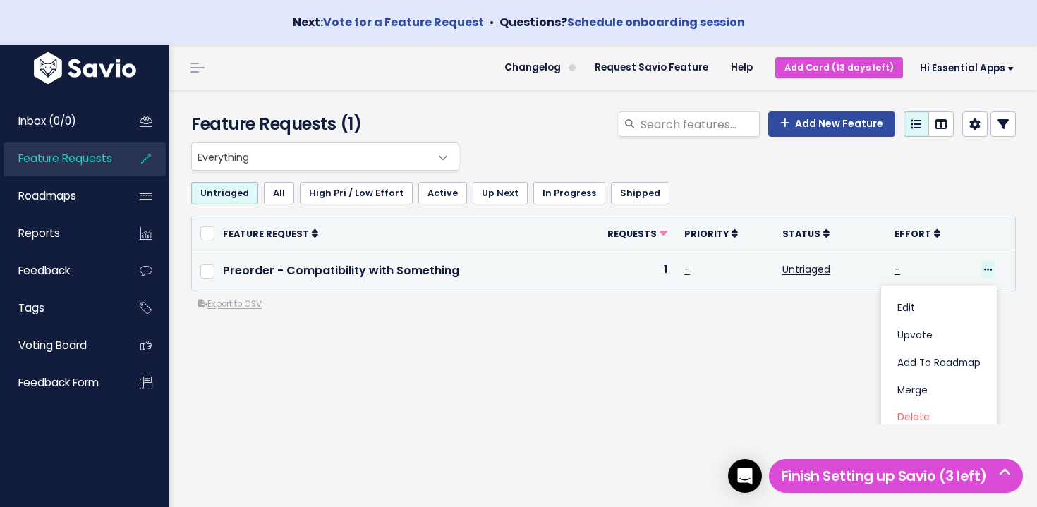
click at [988, 266] on icon at bounding box center [988, 270] width 8 height 9
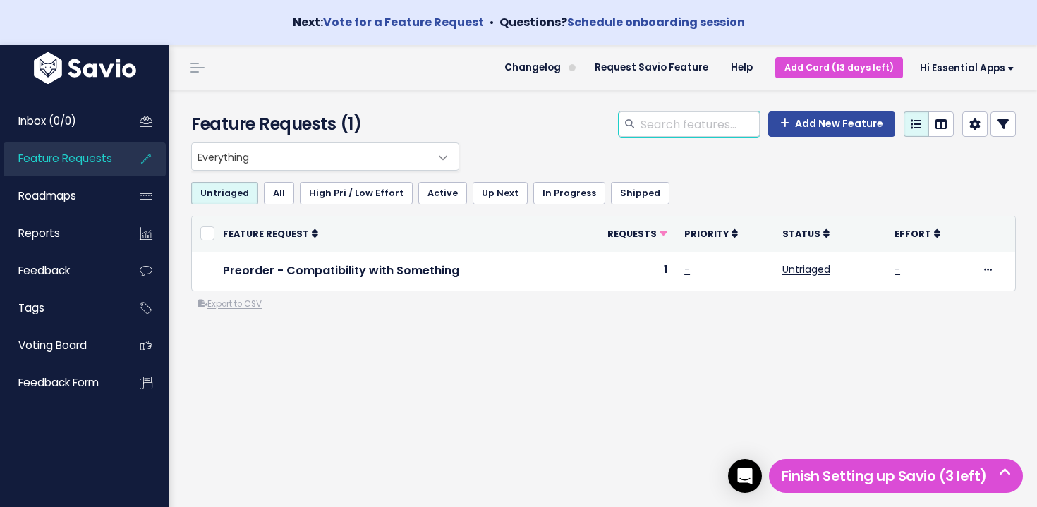
click at [715, 121] on input "search" at bounding box center [699, 123] width 121 height 25
type input "test"
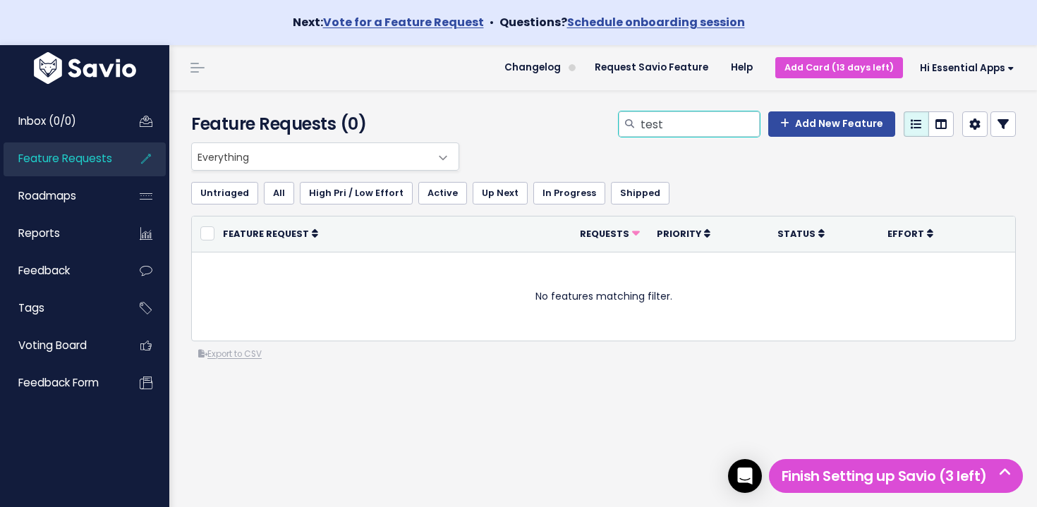
click at [673, 131] on input "test" at bounding box center [699, 123] width 121 height 25
type input "preorder"
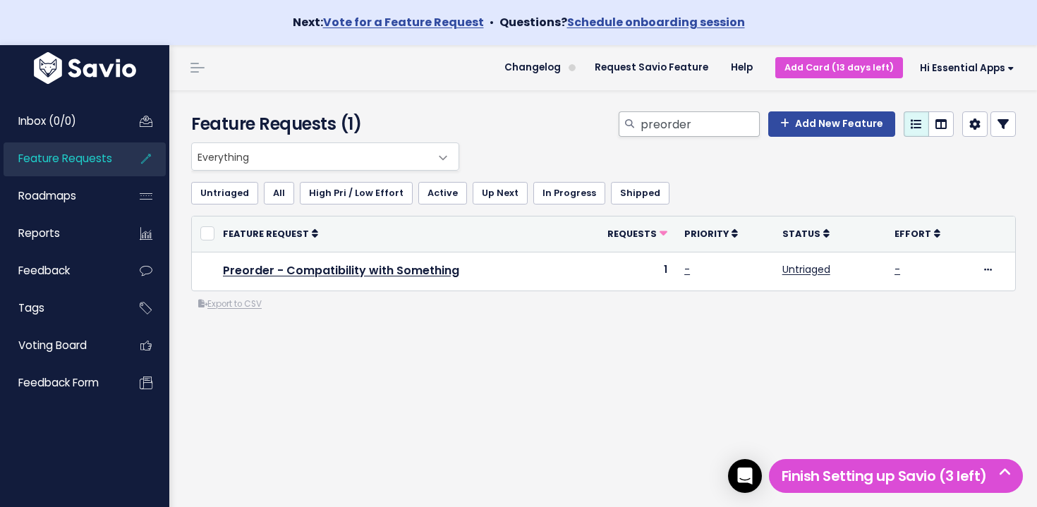
drag, startPoint x: 699, startPoint y: 161, endPoint x: 699, endPoint y: 131, distance: 30.4
click at [699, 160] on div "Everything Any Product: Any Product Area Any Product: No Product Area No Produc…" at bounding box center [600, 157] width 825 height 28
click at [697, 128] on input "preorder" at bounding box center [699, 123] width 121 height 25
click at [696, 129] on input "preorder" at bounding box center [699, 123] width 121 height 25
type input "preorder"
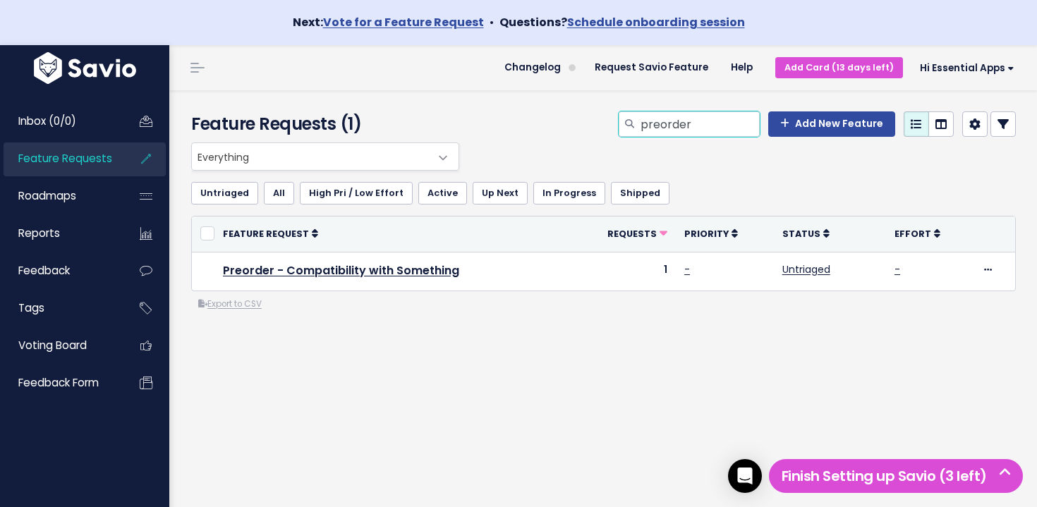
click at [679, 128] on input "preorder" at bounding box center [699, 123] width 121 height 25
type input "preorder"
click at [720, 121] on input "preorder" at bounding box center [699, 123] width 121 height 25
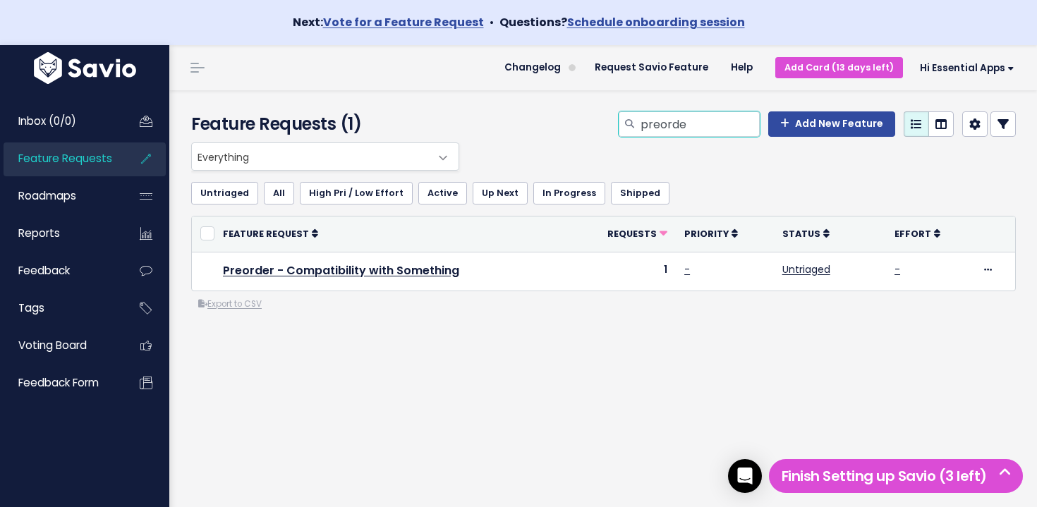
type input "preorder"
click at [704, 126] on input "preorder" at bounding box center [699, 123] width 121 height 25
type input "Upsell"
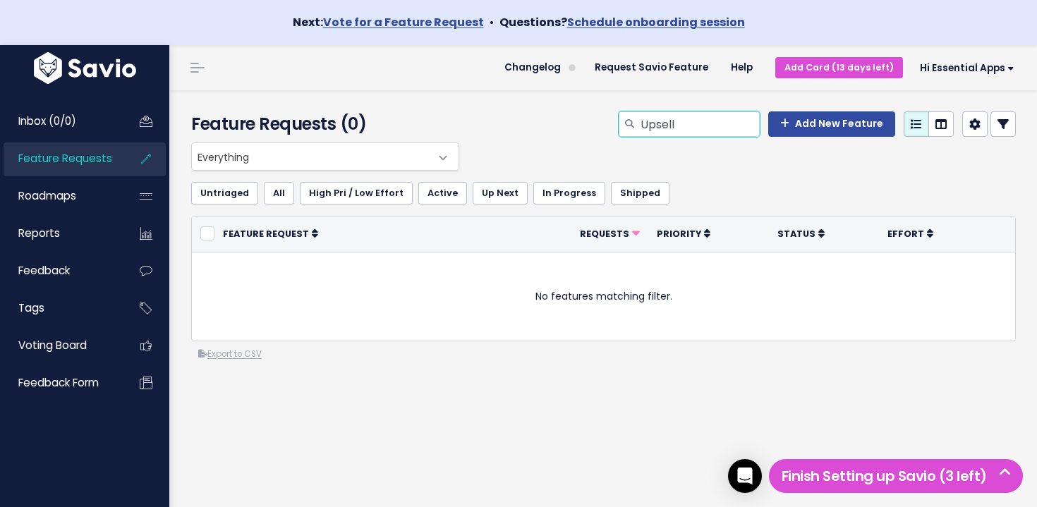
drag, startPoint x: 697, startPoint y: 129, endPoint x: 686, endPoint y: 127, distance: 11.5
click at [697, 128] on input "Upsell" at bounding box center [699, 123] width 121 height 25
drag, startPoint x: 686, startPoint y: 127, endPoint x: 637, endPoint y: 126, distance: 49.4
click at [637, 126] on div "Upsell" at bounding box center [689, 123] width 141 height 25
type input "U"
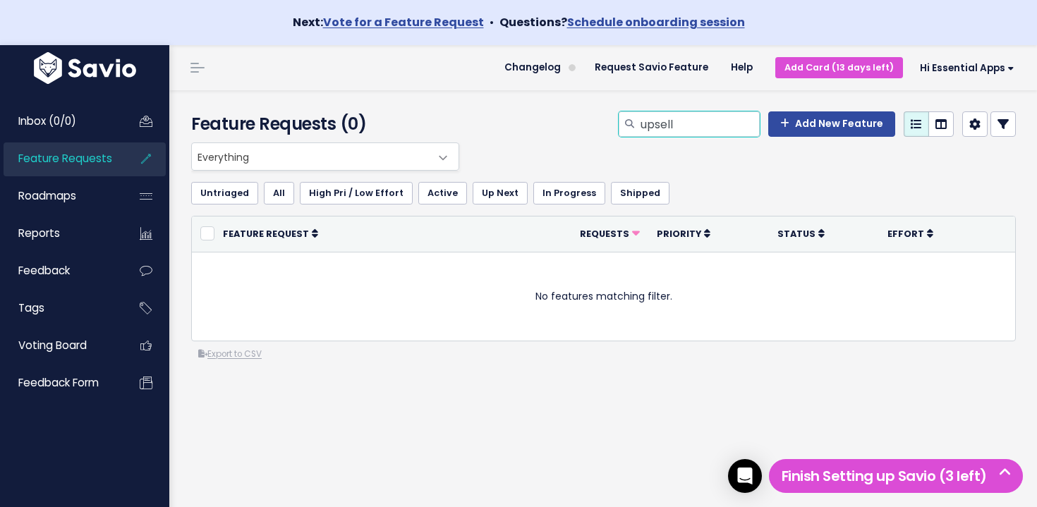
type input "upsell"
click at [733, 129] on input "upsell" at bounding box center [699, 123] width 121 height 25
type input "preorder"
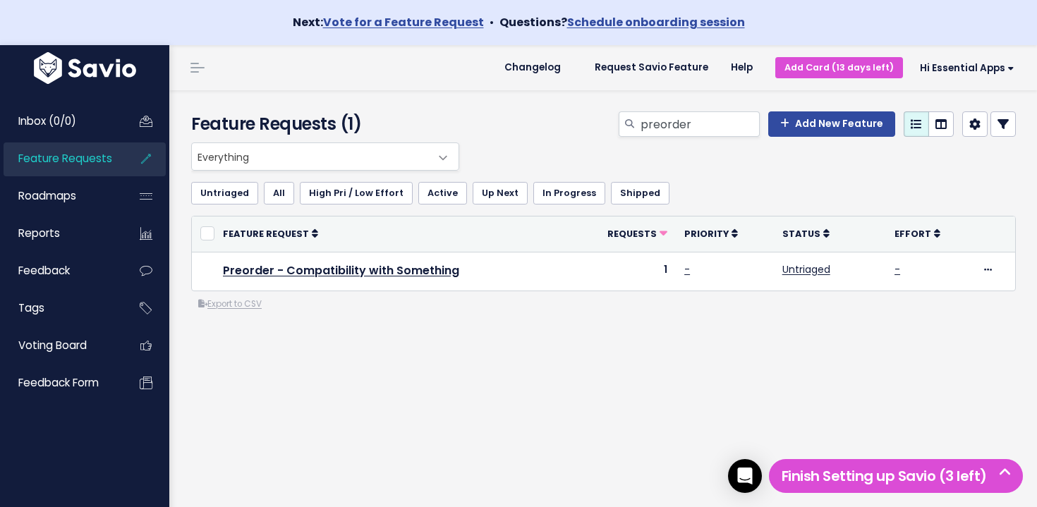
scroll to position [6, 0]
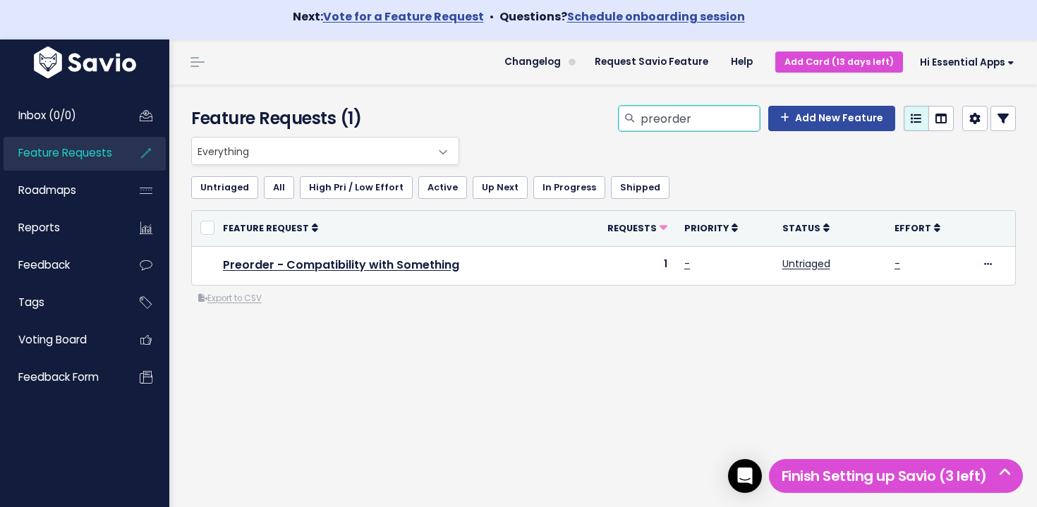
click at [692, 123] on input "preorder" at bounding box center [699, 118] width 121 height 25
drag, startPoint x: 692, startPoint y: 150, endPoint x: 675, endPoint y: 116, distance: 36.9
click at [689, 147] on div "Everything Any Product: Any Product Area Any Product: No Product Area No Produc…" at bounding box center [600, 151] width 825 height 28
click at [675, 111] on input "preorder" at bounding box center [699, 118] width 121 height 25
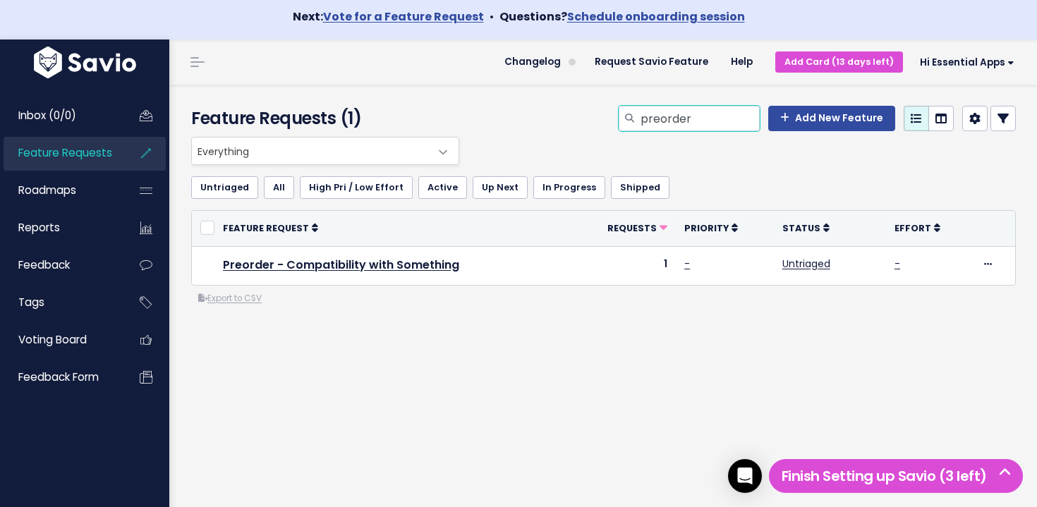
click at [675, 111] on input "preorder" at bounding box center [699, 118] width 121 height 25
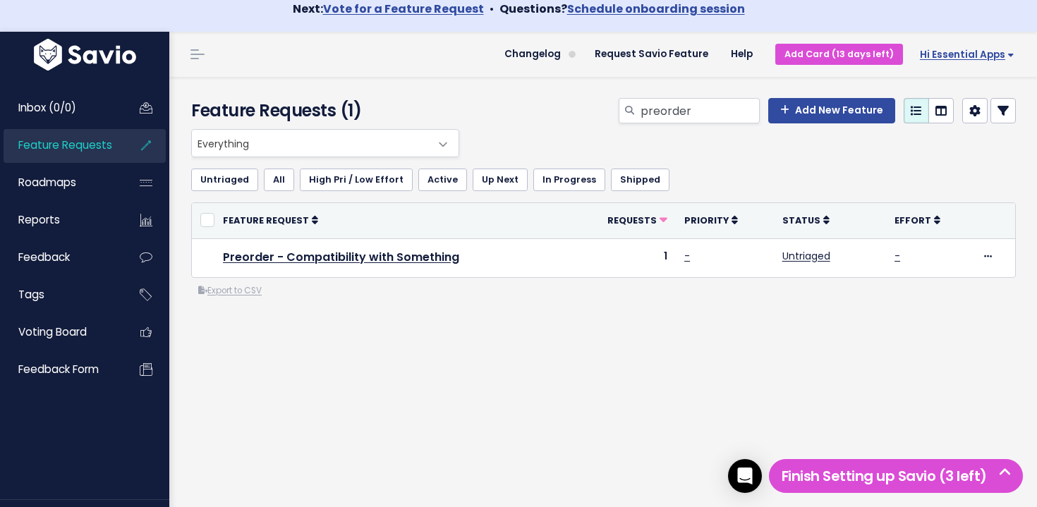
click at [991, 54] on span "Hi Essential Apps" at bounding box center [967, 54] width 95 height 11
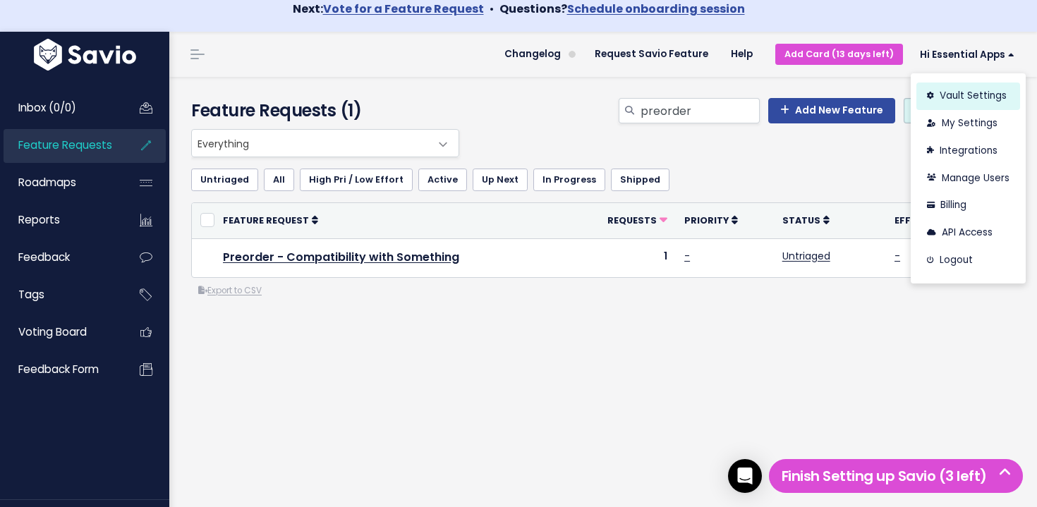
click at [971, 98] on link "Vault Settings" at bounding box center [969, 97] width 104 height 28
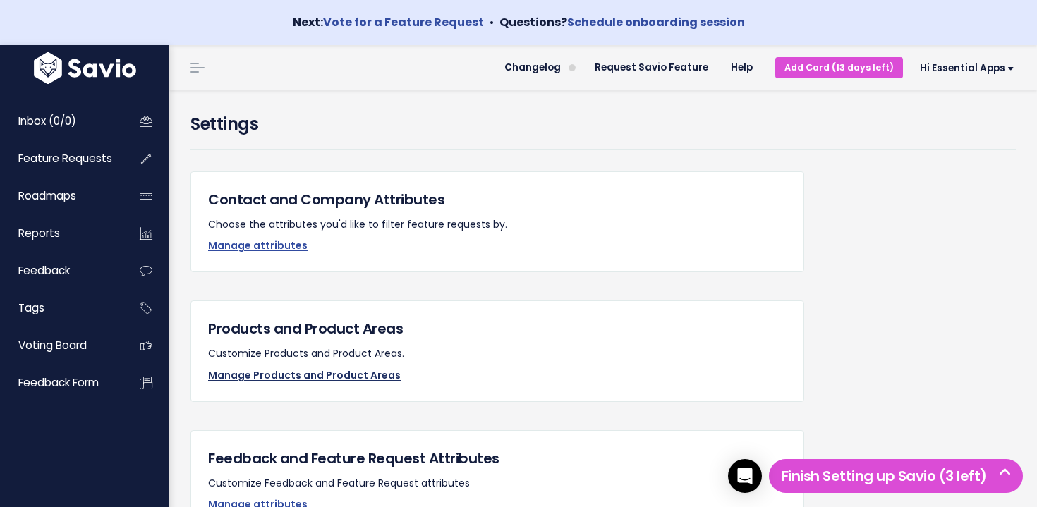
click at [305, 375] on link "Manage Products and Product Areas" at bounding box center [304, 375] width 193 height 14
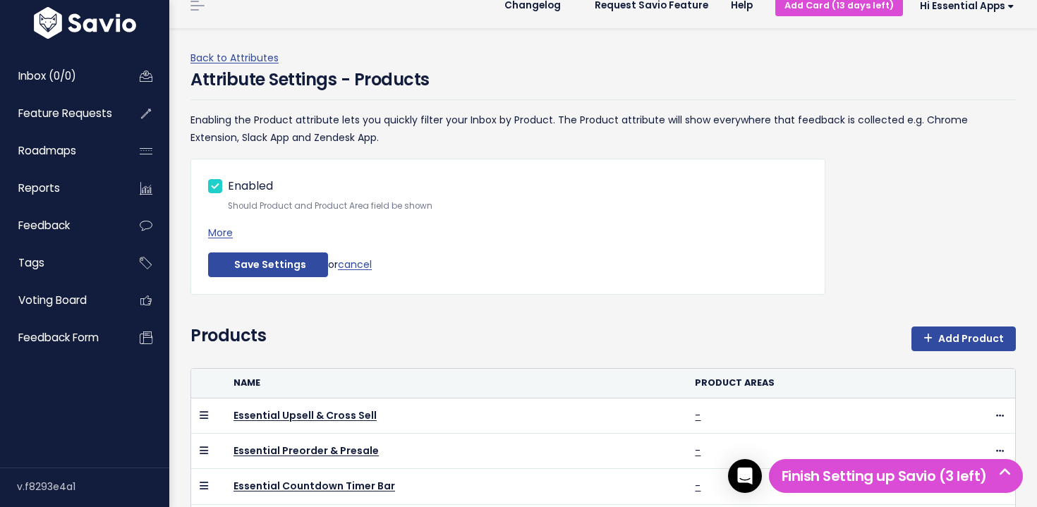
scroll to position [65, 0]
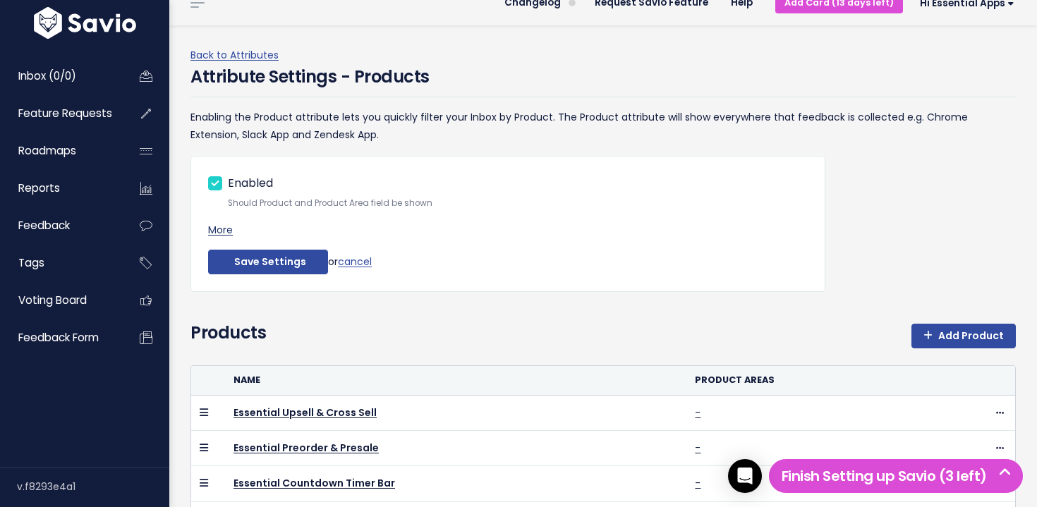
click at [228, 234] on link "More" at bounding box center [220, 230] width 25 height 14
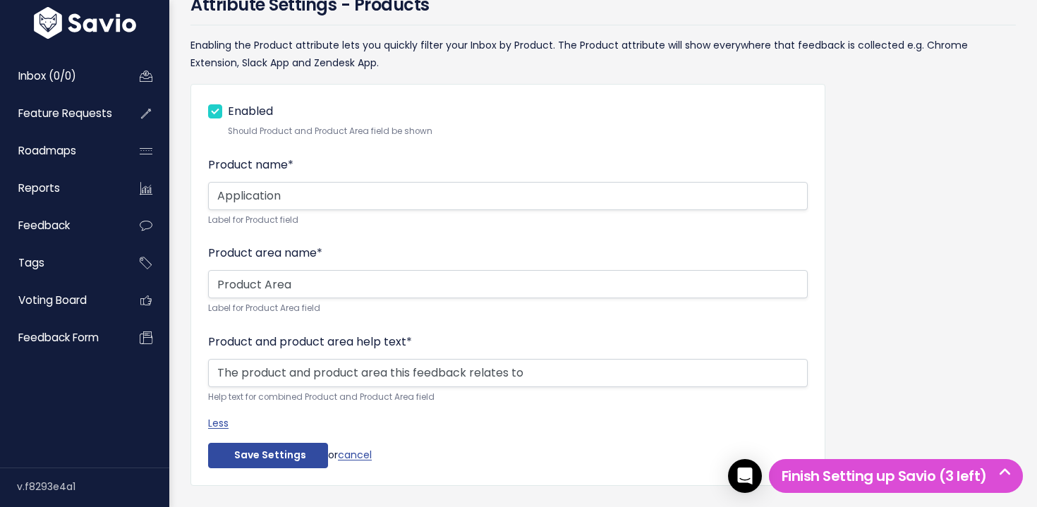
scroll to position [190, 0]
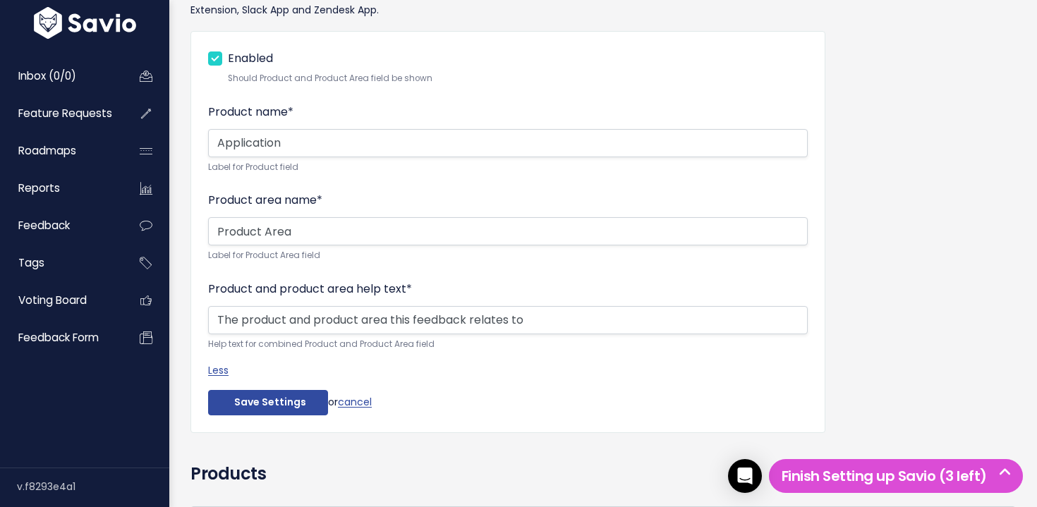
click at [228, 60] on label "Enabled" at bounding box center [250, 59] width 45 height 20
click at [228, 58] on input "Enabled" at bounding box center [232, 53] width 9 height 9
checkbox input "false"
click at [278, 407] on button "Save Settings" at bounding box center [268, 402] width 120 height 25
click at [270, 404] on button "Save Settings" at bounding box center [268, 402] width 120 height 25
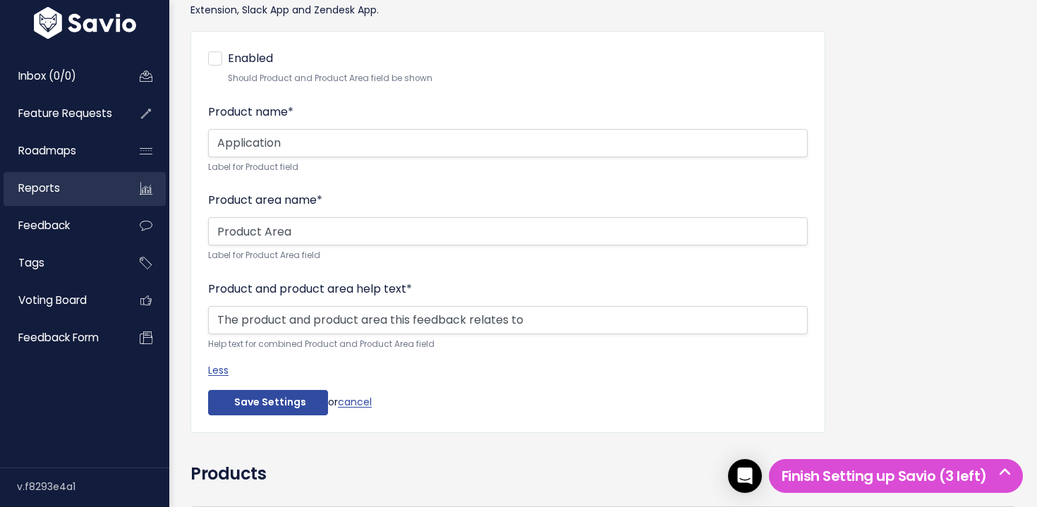
scroll to position [188, 0]
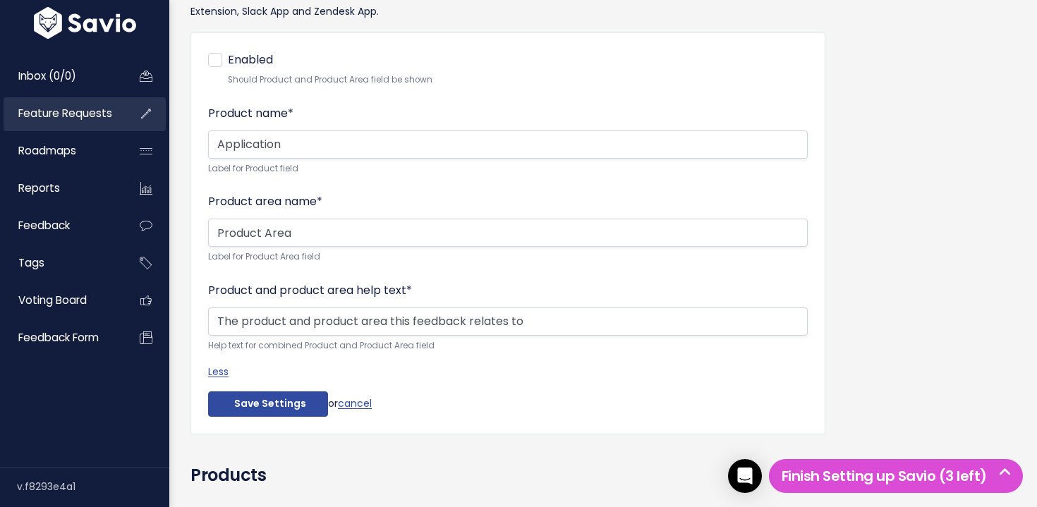
click at [73, 112] on span "Feature Requests" at bounding box center [65, 113] width 94 height 15
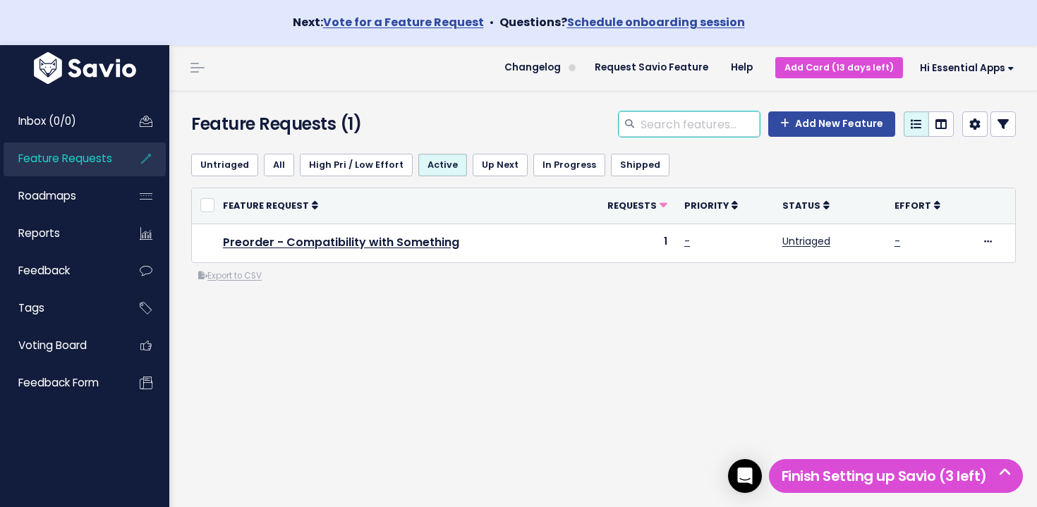
click at [715, 121] on input "search" at bounding box center [699, 123] width 121 height 25
click at [675, 131] on input "search" at bounding box center [699, 123] width 121 height 25
type input "upsell"
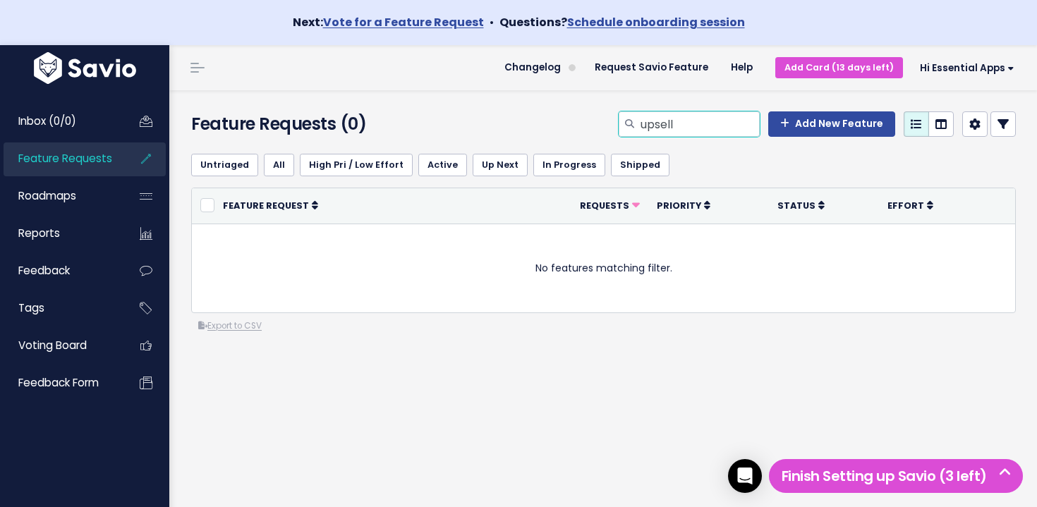
click at [693, 124] on input "upsell" at bounding box center [699, 123] width 121 height 25
type input "o"
type input "preorder"
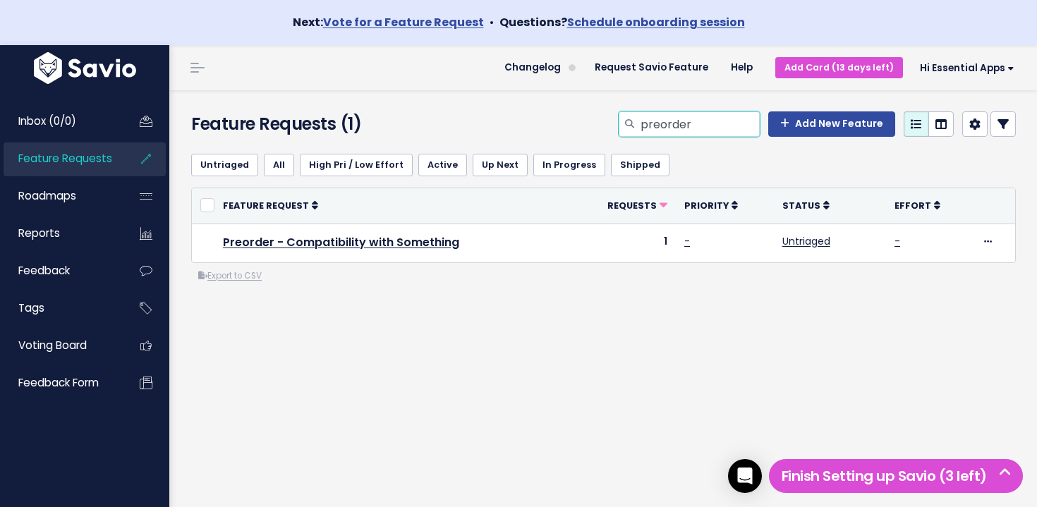
click at [689, 123] on input "preorder" at bounding box center [699, 123] width 121 height 25
type input "loyalty"
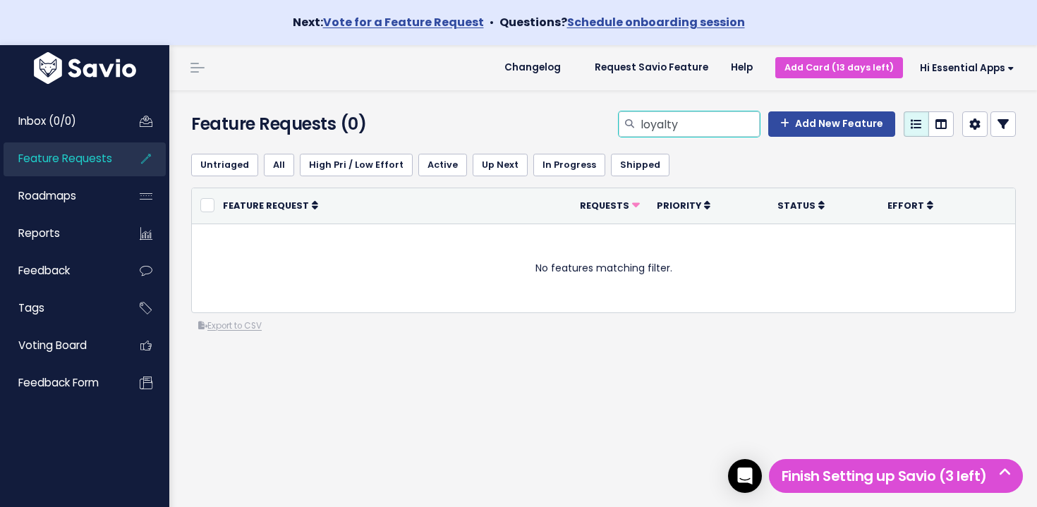
click at [700, 119] on input "loyalty" at bounding box center [699, 123] width 121 height 25
type input "preorder"
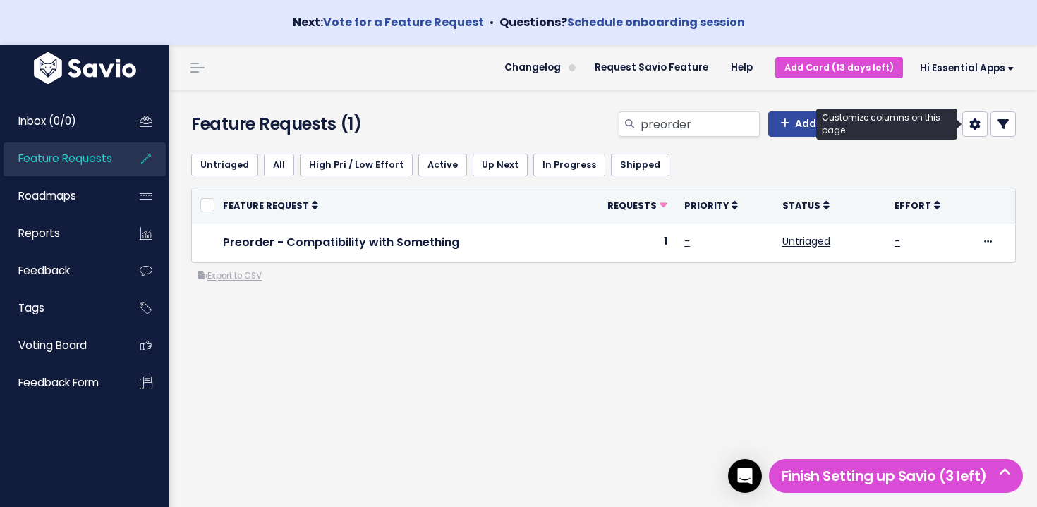
click at [970, 126] on icon at bounding box center [975, 124] width 11 height 11
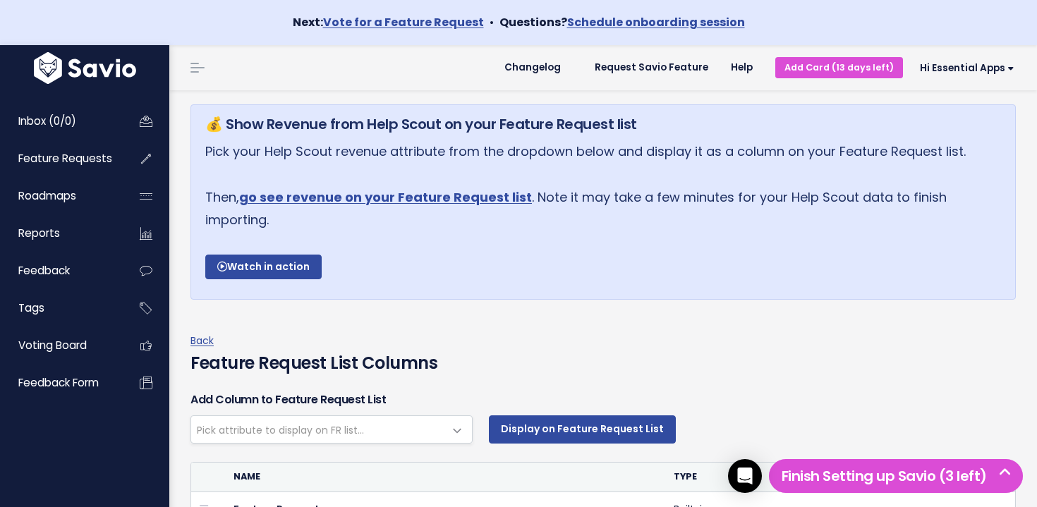
select select
click at [105, 159] on span "Feature Requests" at bounding box center [65, 158] width 94 height 15
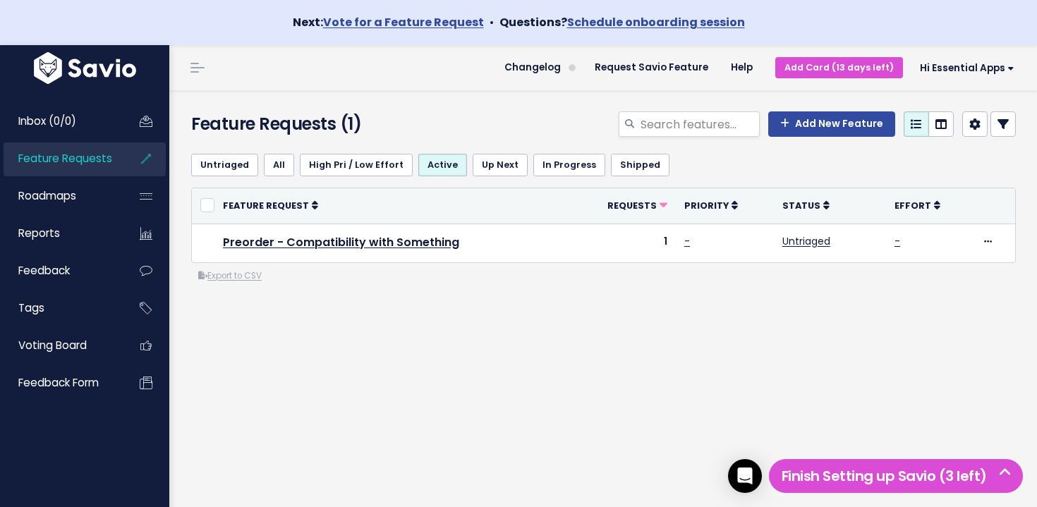
drag, startPoint x: 811, startPoint y: 300, endPoint x: 306, endPoint y: 92, distance: 546.2
click at [306, 92] on div "Feature Requests (1) Add New Feature Untriaged All High Pri / Low Effort Active…" at bounding box center [603, 321] width 868 height 462
click at [305, 93] on div "Feature Requests (1) Add New Feature" at bounding box center [601, 116] width 864 height 52
drag, startPoint x: 341, startPoint y: 125, endPoint x: 584, endPoint y: 342, distance: 325.9
click at [584, 342] on div "Feature Requests (1) Add New Feature Untriaged All High Pri / Low Effort Active…" at bounding box center [603, 321] width 868 height 462
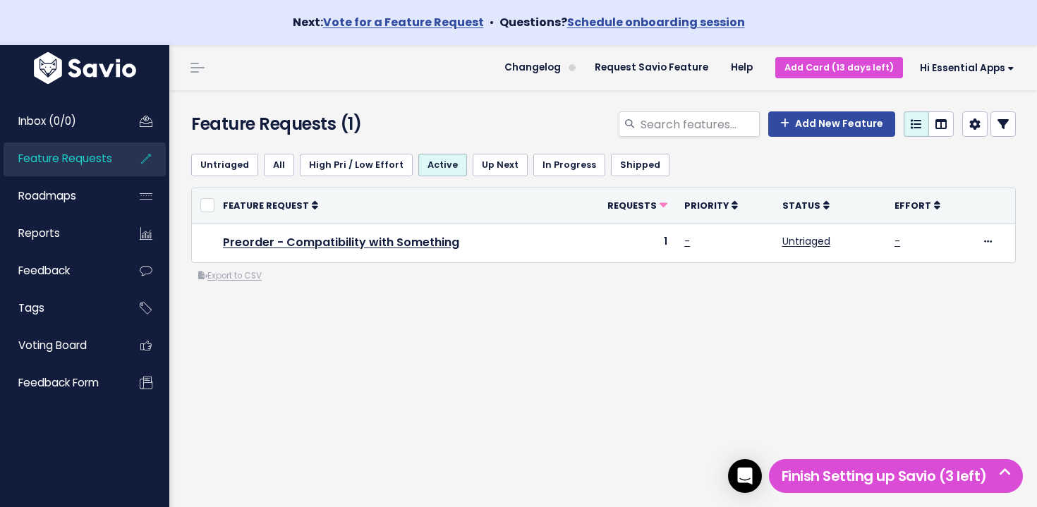
click at [584, 342] on div "Untriaged All High Pri / Low Effort Active Up Next In Progress Shipped or Cance…" at bounding box center [604, 270] width 846 height 254
drag, startPoint x: 437, startPoint y: 348, endPoint x: 344, endPoint y: 91, distance: 273.2
click at [344, 92] on div "Feature Requests (1) Add New Feature Untriaged All High Pri / Low Effort Active…" at bounding box center [603, 321] width 868 height 462
click at [343, 91] on div "Feature Requests (1) Add New Feature" at bounding box center [601, 116] width 864 height 52
drag, startPoint x: 361, startPoint y: 109, endPoint x: 481, endPoint y: 315, distance: 238.8
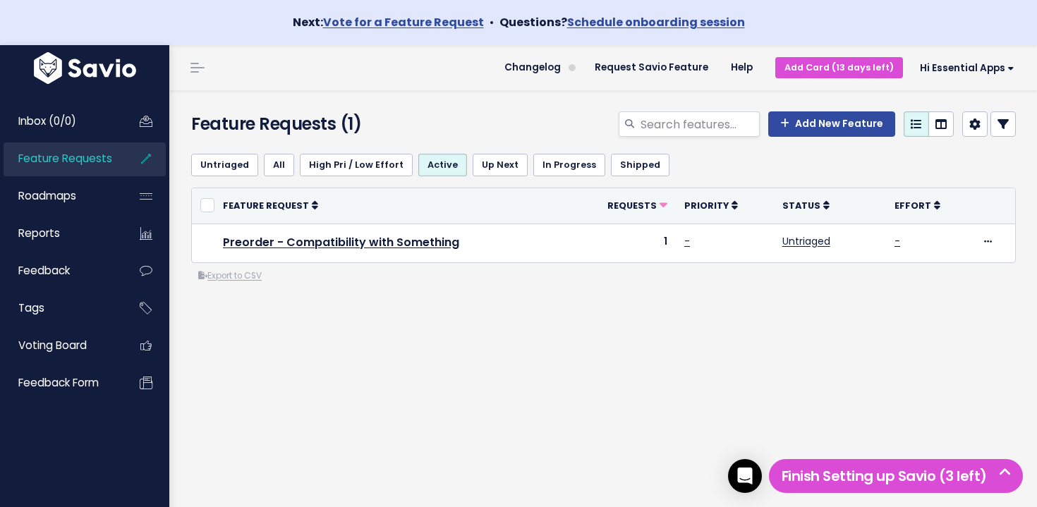
click at [481, 315] on div "Feature Requests (1) Add New Feature Untriaged All High Pri / Low Effort Active…" at bounding box center [603, 321] width 868 height 462
click at [481, 315] on div "Untriaged All High Pri / Low Effort Active Up Next In Progress Shipped or Cance…" at bounding box center [604, 270] width 846 height 254
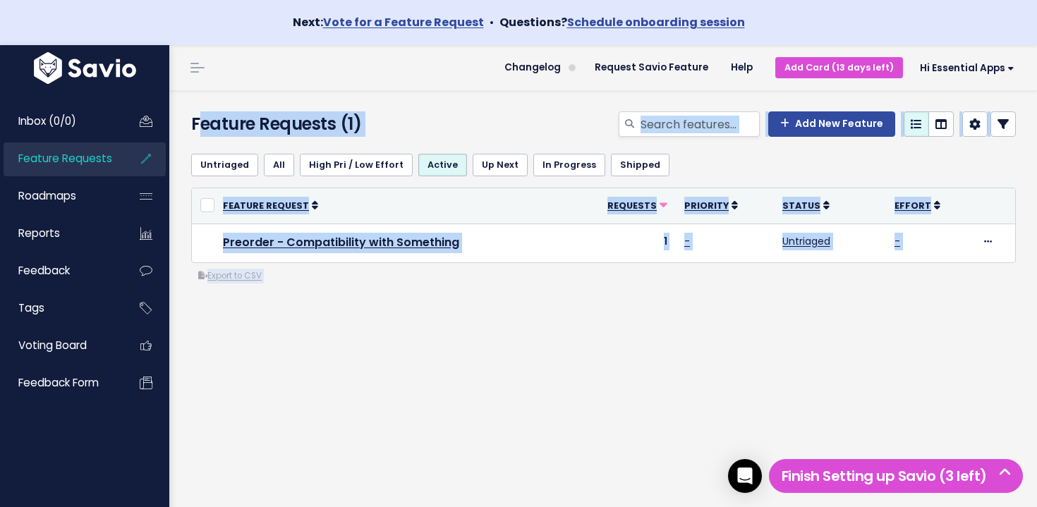
drag, startPoint x: 458, startPoint y: 291, endPoint x: 299, endPoint y: 103, distance: 245.8
click at [300, 104] on div "Feature Requests (1) Add New Feature Untriaged All High Pri / Low Effort Active…" at bounding box center [603, 321] width 868 height 462
click at [298, 103] on div "Feature Requests (1) Add New Feature" at bounding box center [601, 116] width 864 height 52
drag, startPoint x: 385, startPoint y: 187, endPoint x: 500, endPoint y: 323, distance: 178.7
click at [500, 322] on div "Feature Requests (1) Add New Feature Untriaged All High Pri / Low Effort Active…" at bounding box center [603, 321] width 868 height 462
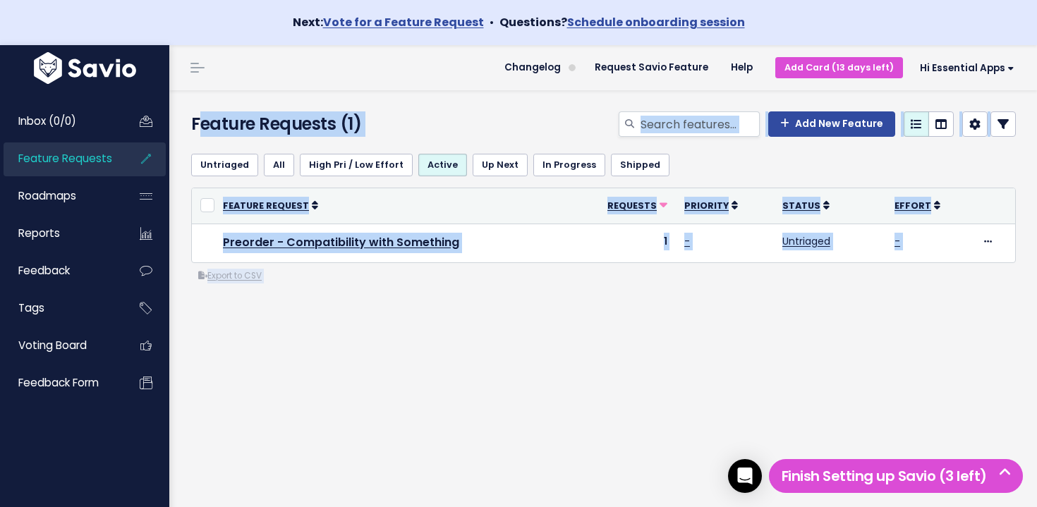
click at [500, 323] on div "Untriaged All High Pri / Low Effort Active Up Next In Progress Shipped or Cance…" at bounding box center [604, 270] width 846 height 254
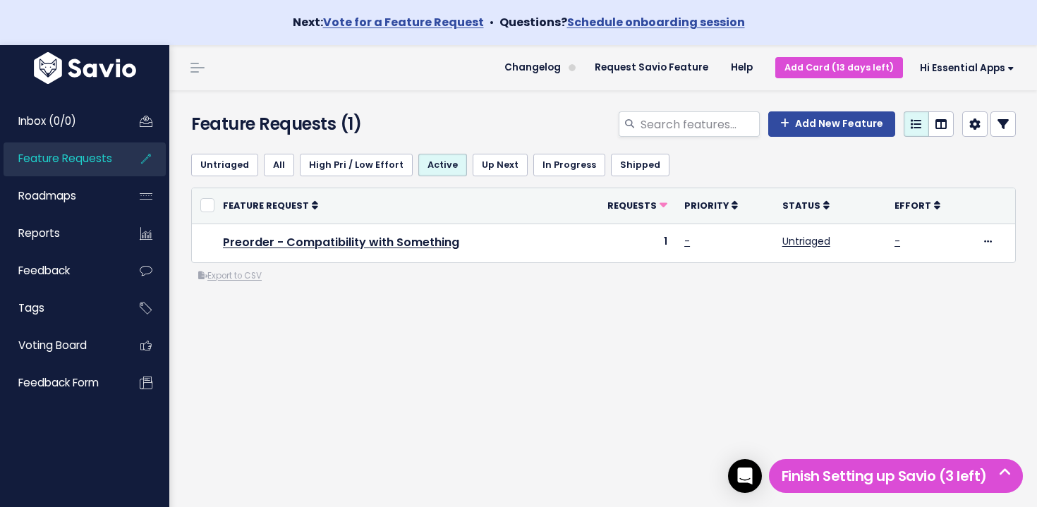
click at [502, 322] on div "Untriaged All High Pri / Low Effort Active Up Next In Progress Shipped or Cance…" at bounding box center [604, 270] width 846 height 254
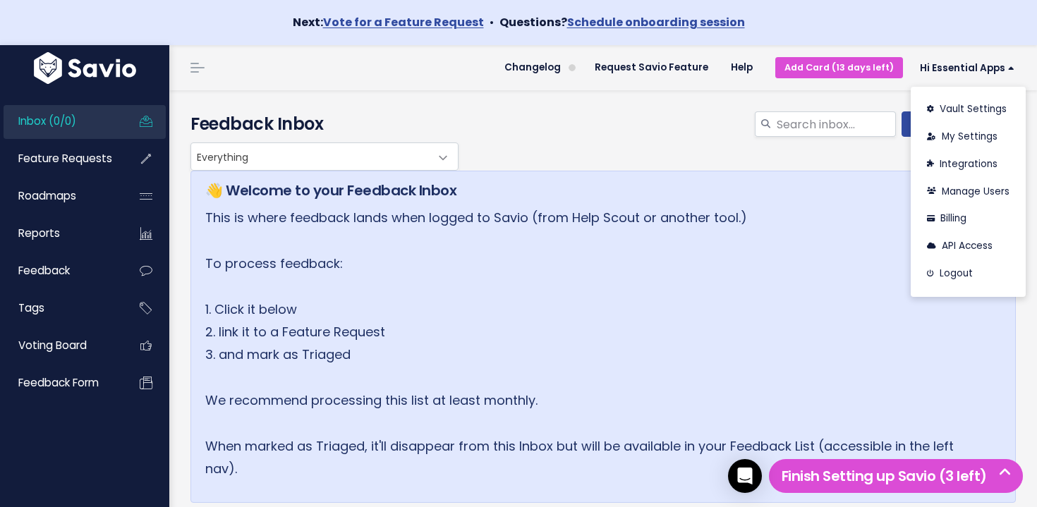
scroll to position [5, 0]
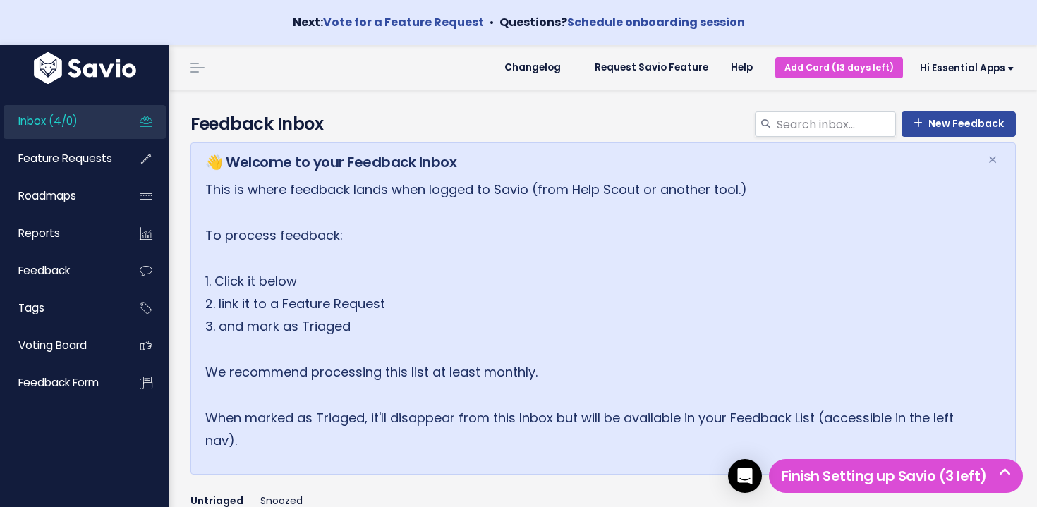
scroll to position [5, 0]
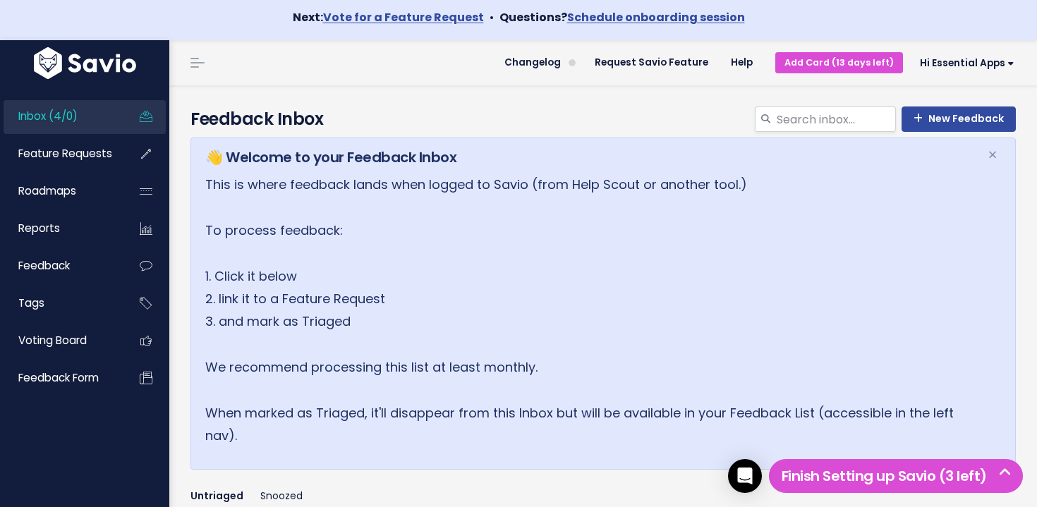
click at [73, 116] on span "Inbox (4/0)" at bounding box center [47, 116] width 59 height 15
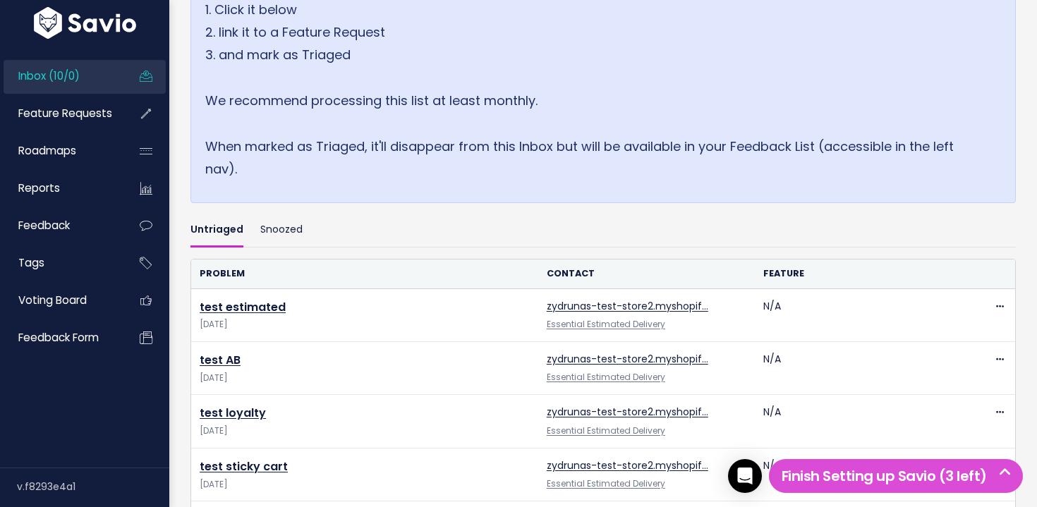
scroll to position [249, 0]
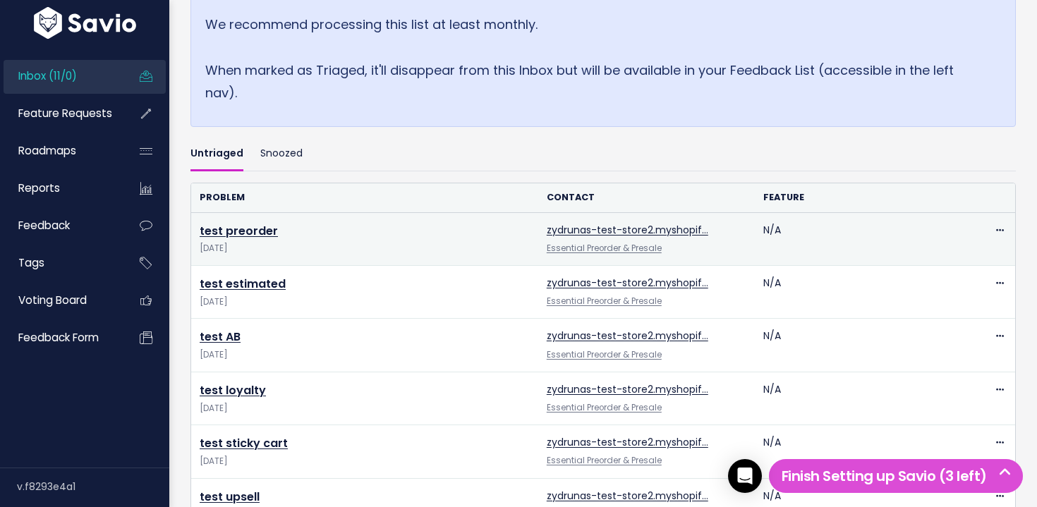
scroll to position [361, 0]
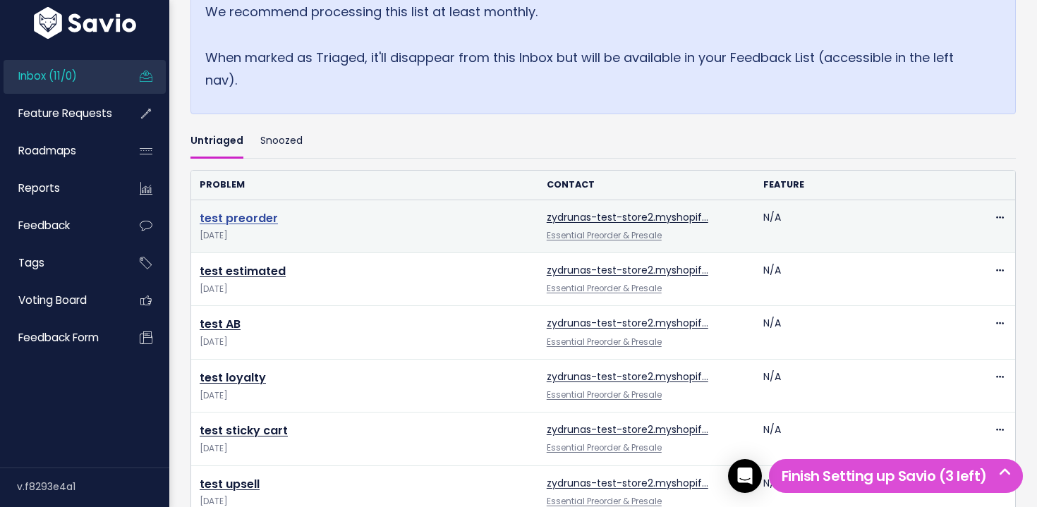
click at [242, 219] on link "test preorder" at bounding box center [239, 218] width 78 height 16
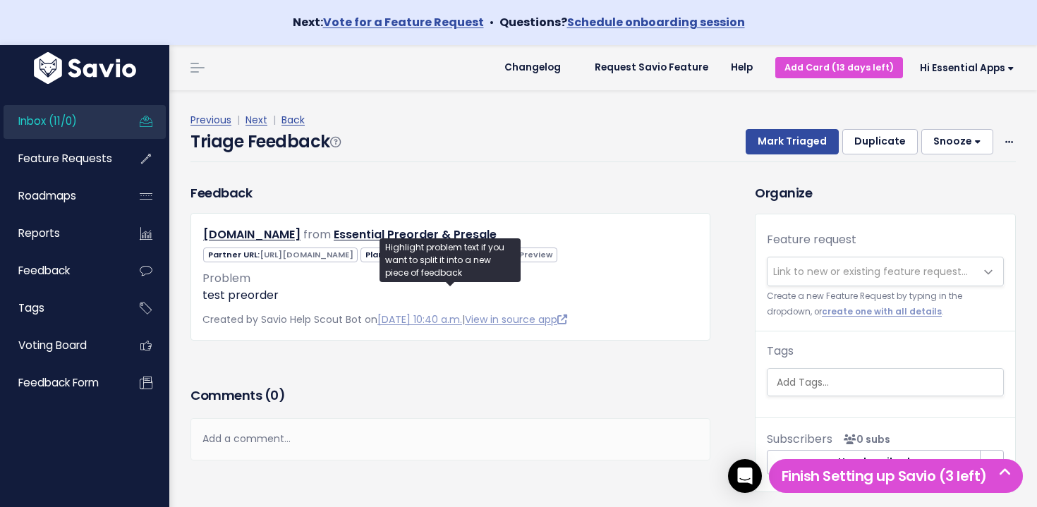
scroll to position [57, 0]
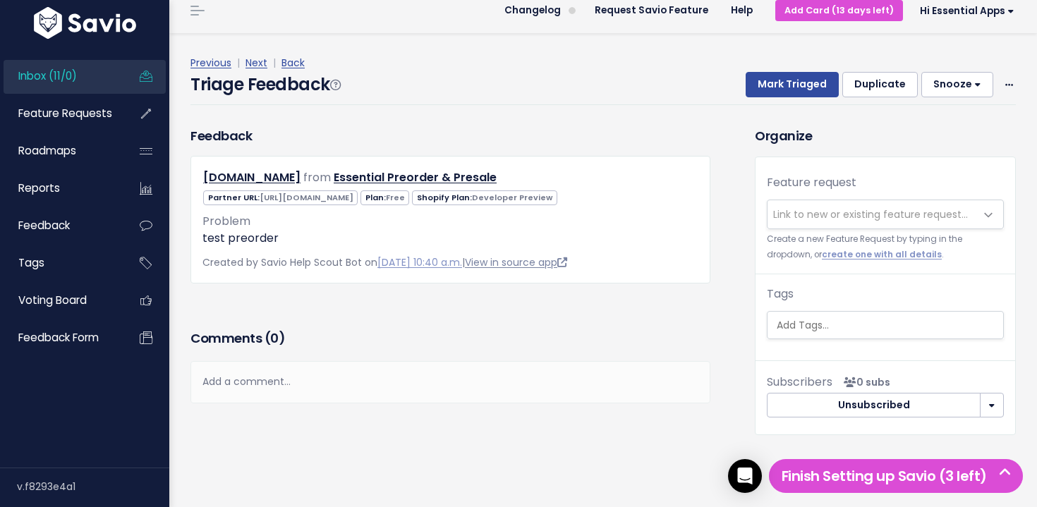
click at [530, 266] on link "View in source app" at bounding box center [516, 262] width 102 height 14
click at [548, 264] on link "View in source app" at bounding box center [516, 262] width 102 height 14
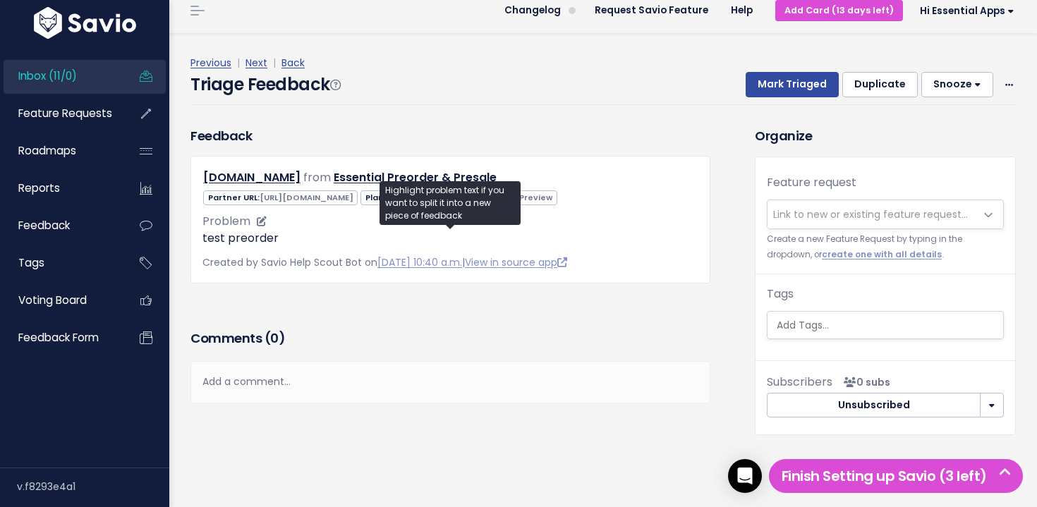
scroll to position [0, 0]
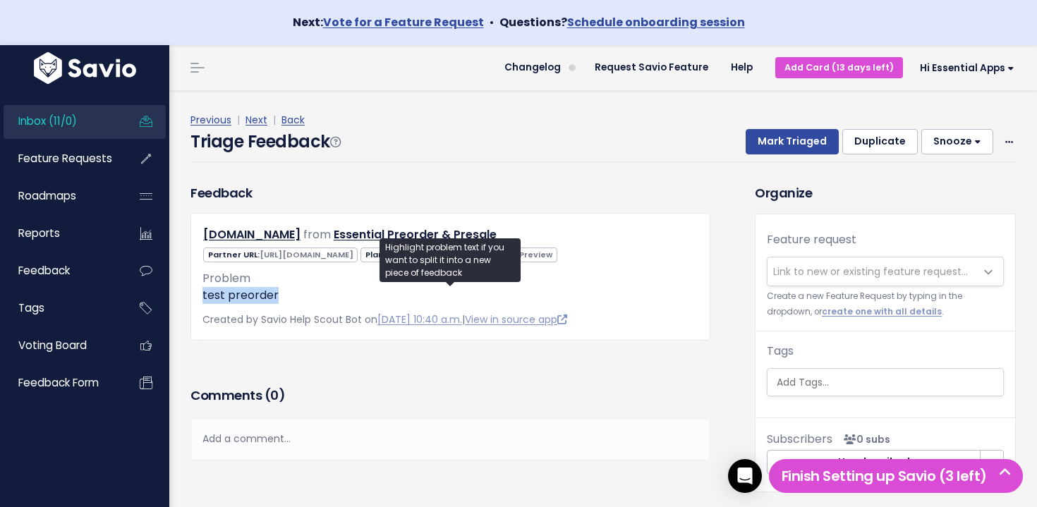
drag, startPoint x: 298, startPoint y: 301, endPoint x: 199, endPoint y: 299, distance: 98.8
click at [199, 299] on div "zydrunas-test-store2.myshopify.com from Essential Preorder & Presale Free" at bounding box center [451, 277] width 520 height 128
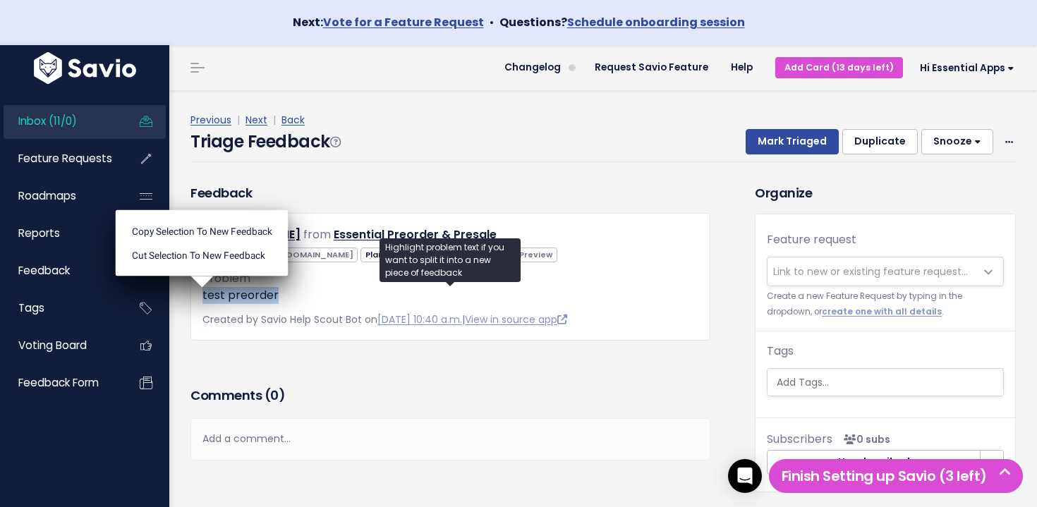
click at [199, 299] on div "zydrunas-test-store2.myshopify.com from Essential Preorder & Presale Free" at bounding box center [451, 277] width 520 height 128
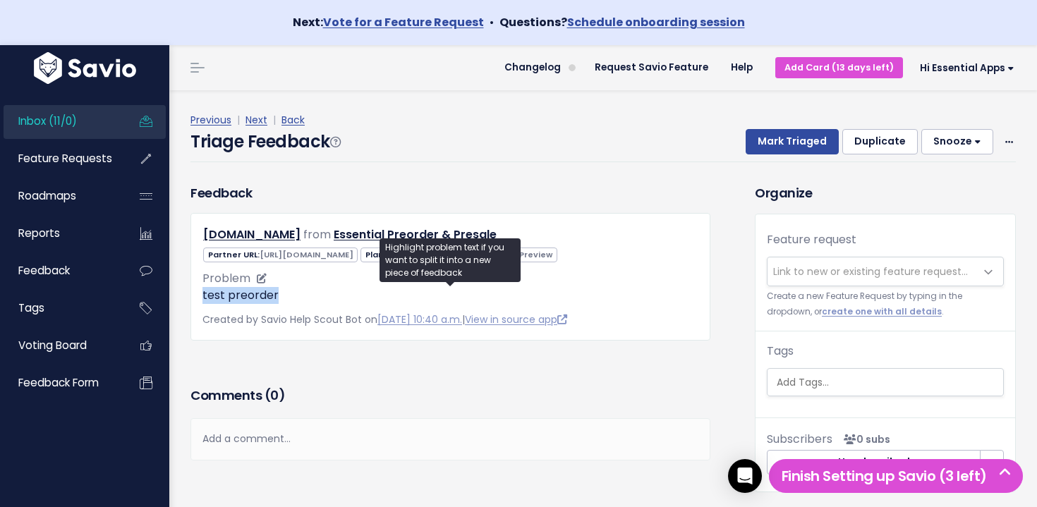
drag, startPoint x: 209, startPoint y: 298, endPoint x: 317, endPoint y: 299, distance: 108.0
click at [317, 299] on div "zydrunas-test-store2.myshopify.com from Essential Preorder & Presale Free" at bounding box center [451, 277] width 520 height 128
click at [317, 299] on p "test preorder" at bounding box center [451, 295] width 496 height 17
click at [208, 297] on p "test preorder" at bounding box center [451, 295] width 496 height 17
drag, startPoint x: 212, startPoint y: 297, endPoint x: 279, endPoint y: 300, distance: 67.1
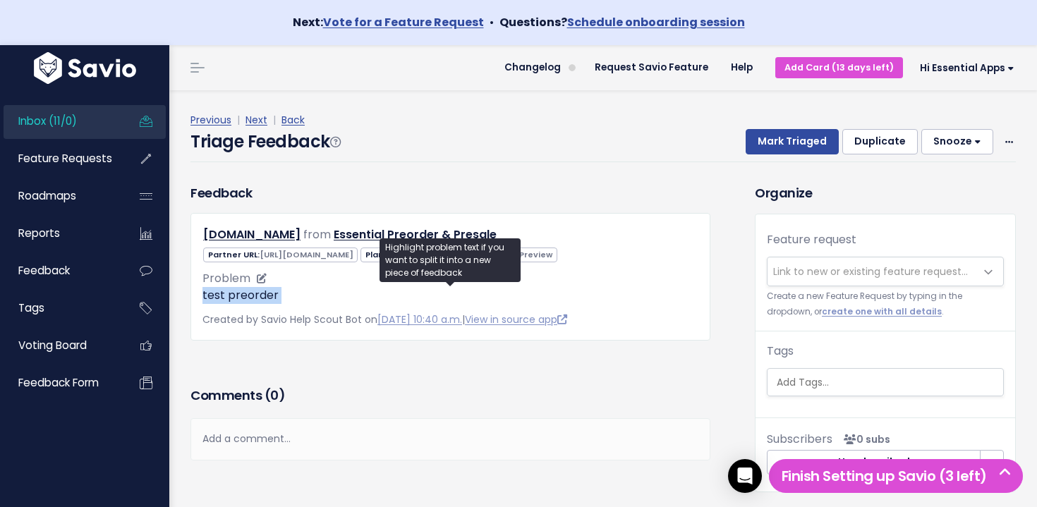
click at [279, 300] on p "test preorder" at bounding box center [451, 295] width 496 height 17
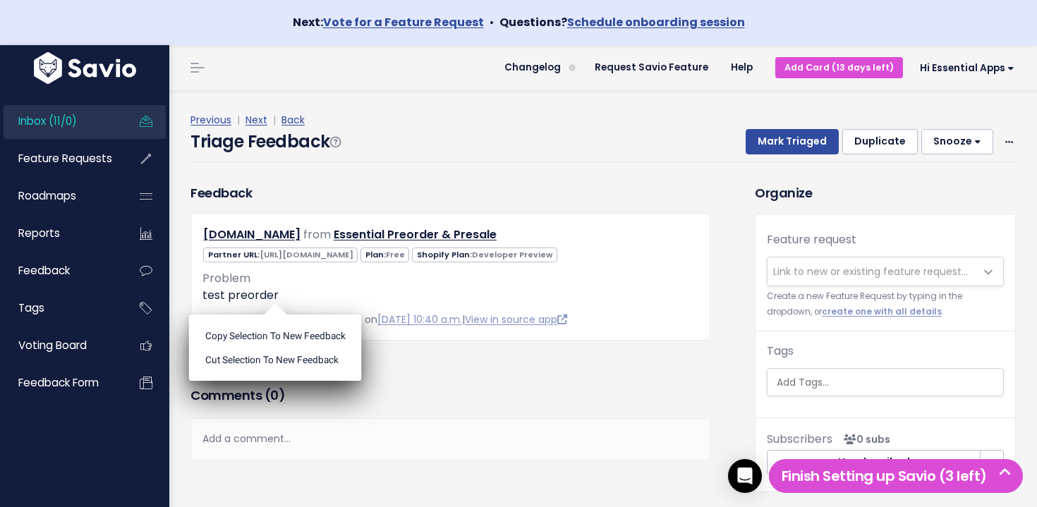
drag, startPoint x: 279, startPoint y: 300, endPoint x: 332, endPoint y: 308, distance: 53.6
click at [279, 315] on ul "Copy selection to new Feedback Cut selection to new Feedback" at bounding box center [275, 348] width 173 height 66
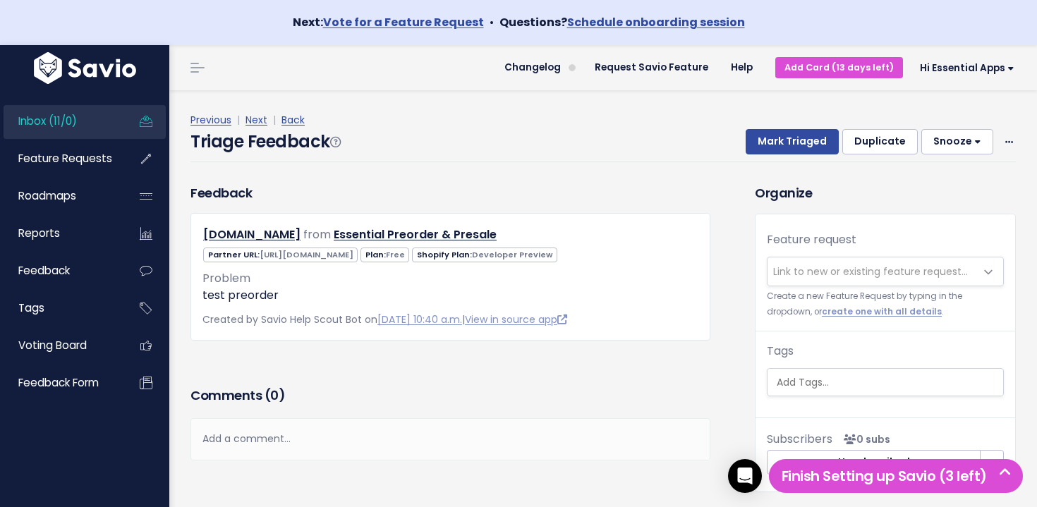
scroll to position [47, 0]
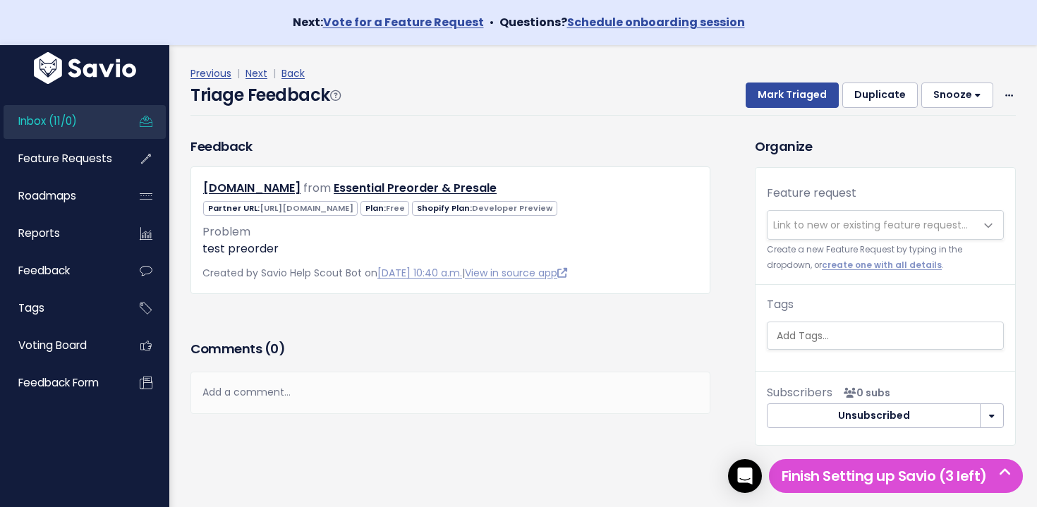
click at [849, 227] on span "Link to new or existing feature request..." at bounding box center [870, 225] width 195 height 14
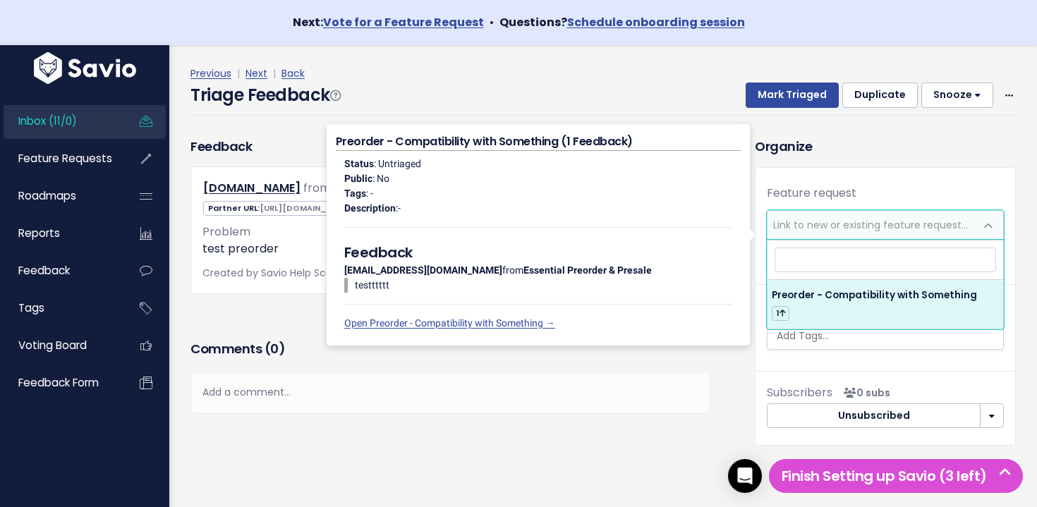
click at [881, 267] on input "search" at bounding box center [886, 260] width 222 height 25
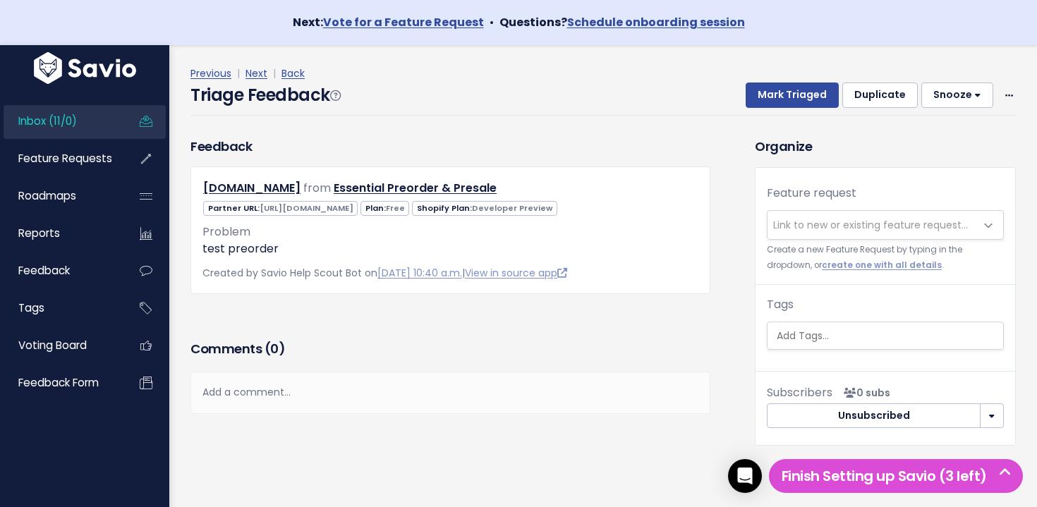
click at [506, 442] on div "Comments ( 0 ) Add a comment... | | | | Add a comment... xxxxxxxxxx These are n…" at bounding box center [450, 396] width 541 height 119
click at [791, 225] on span "Link to new or existing feature request..." at bounding box center [870, 225] width 195 height 14
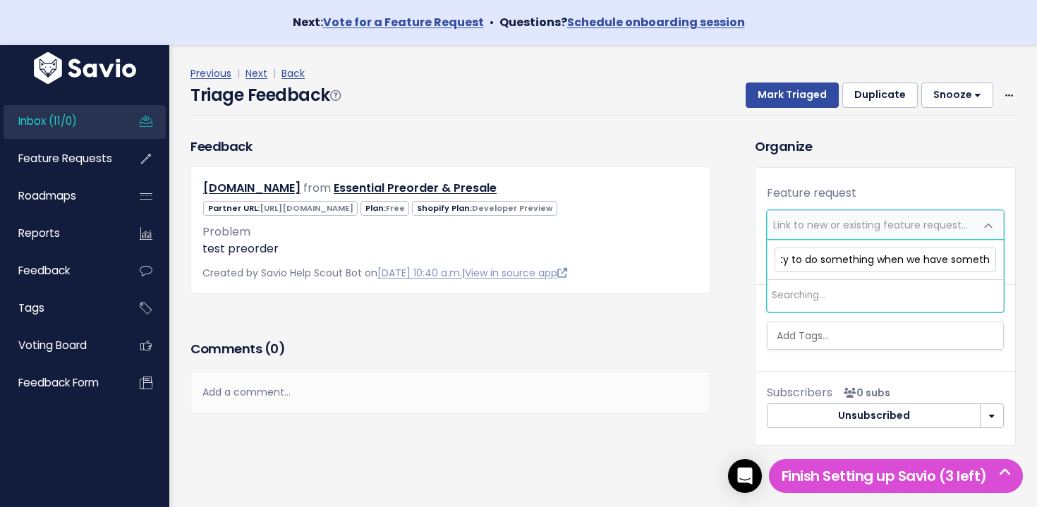
scroll to position [0, 126]
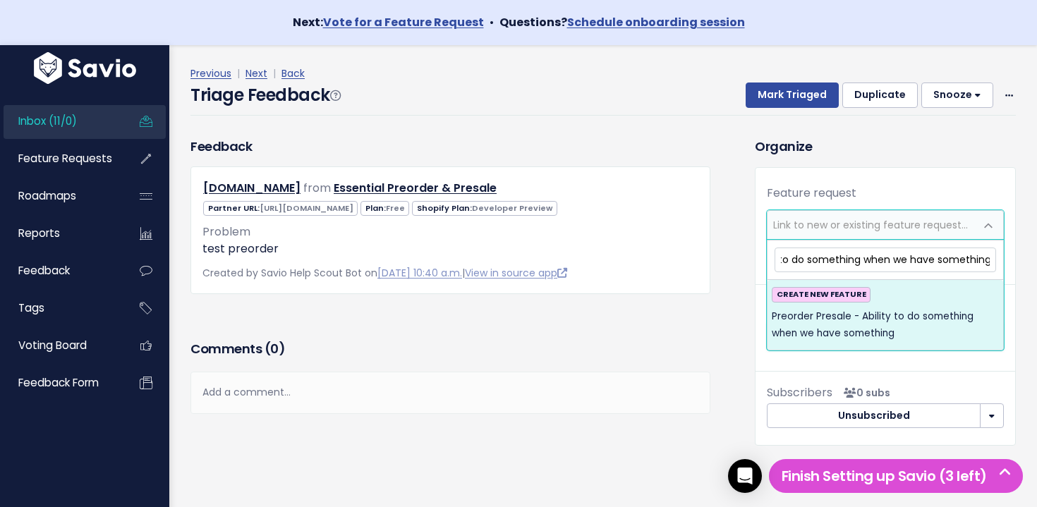
type input "Preorder Presale - Ability to do something when we have something"
click at [859, 333] on span "Preorder Presale - Ability to do something when we have something" at bounding box center [885, 325] width 227 height 35
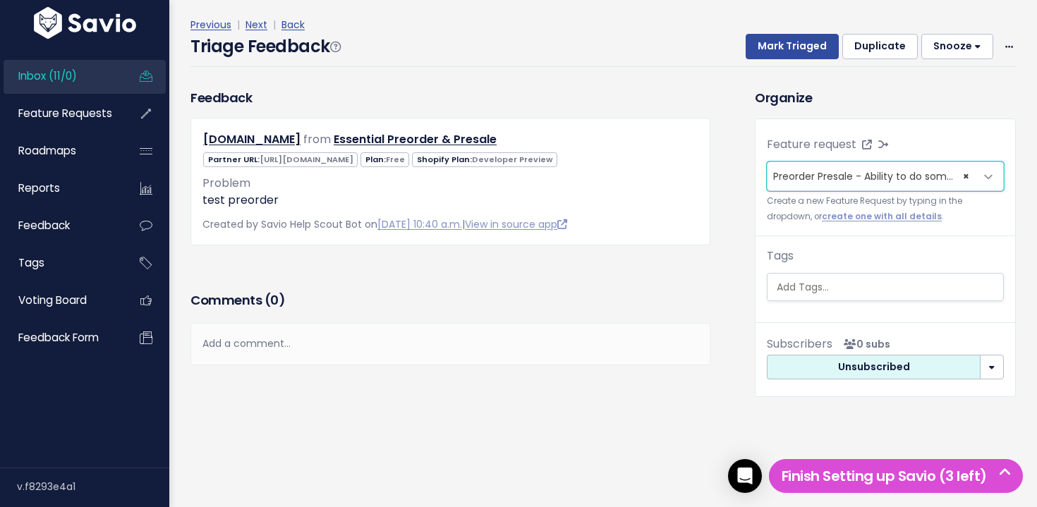
scroll to position [57, 0]
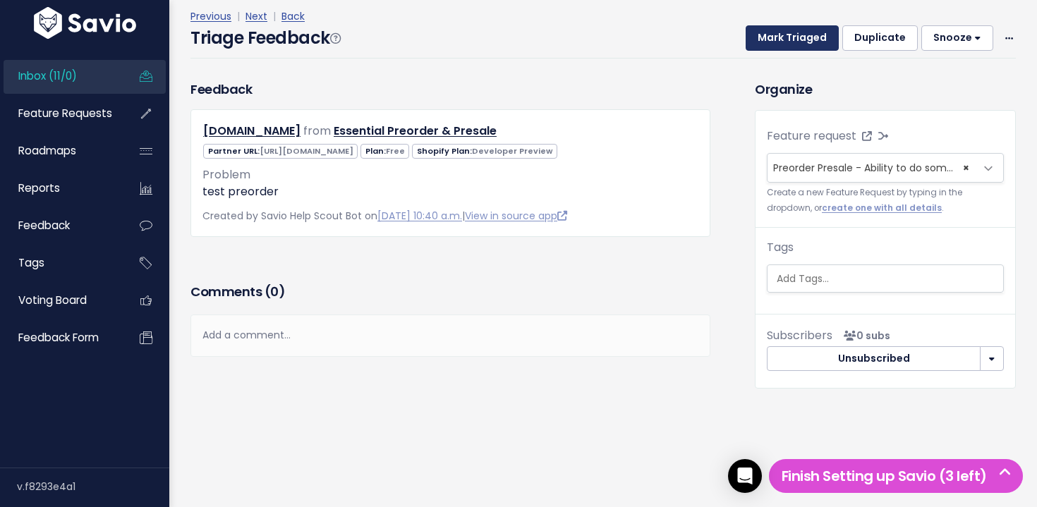
click at [788, 35] on button "Mark Triaged" at bounding box center [792, 37] width 93 height 25
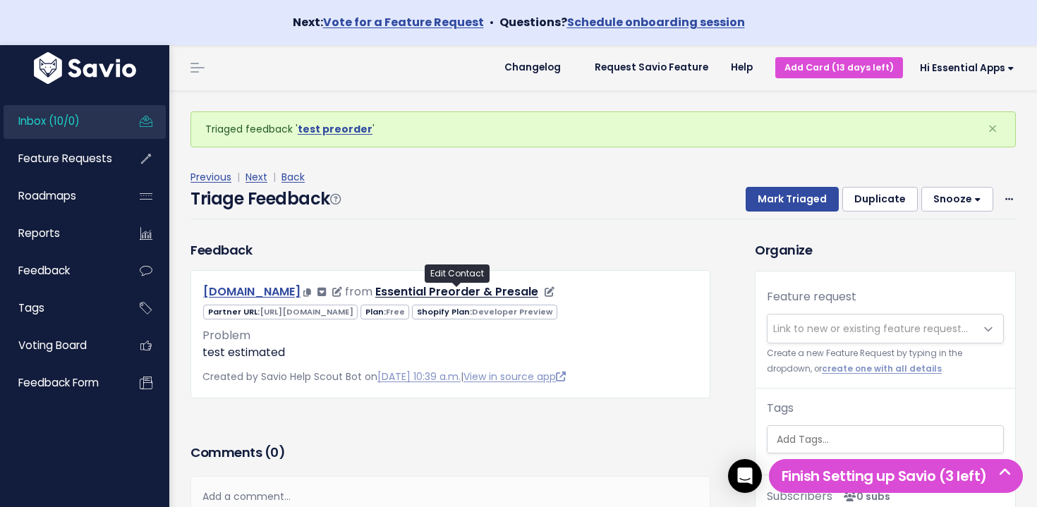
scroll to position [47, 0]
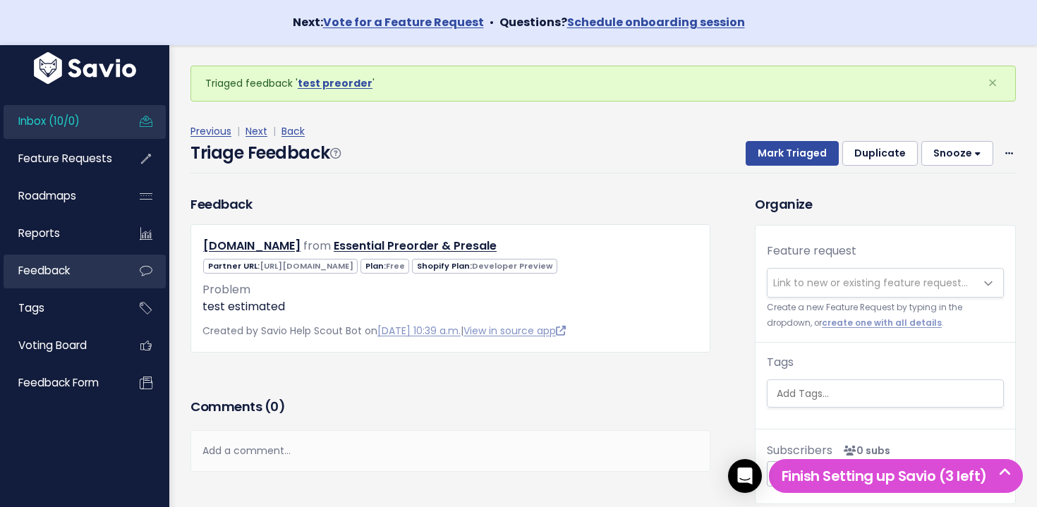
click at [66, 267] on span "Feedback" at bounding box center [44, 270] width 52 height 15
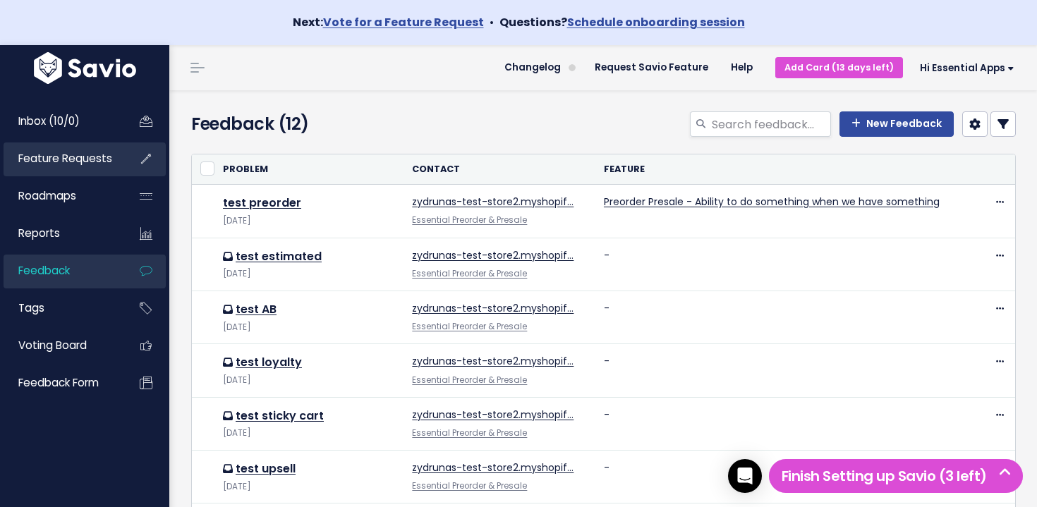
click at [99, 170] on link "Feature Requests" at bounding box center [61, 159] width 114 height 32
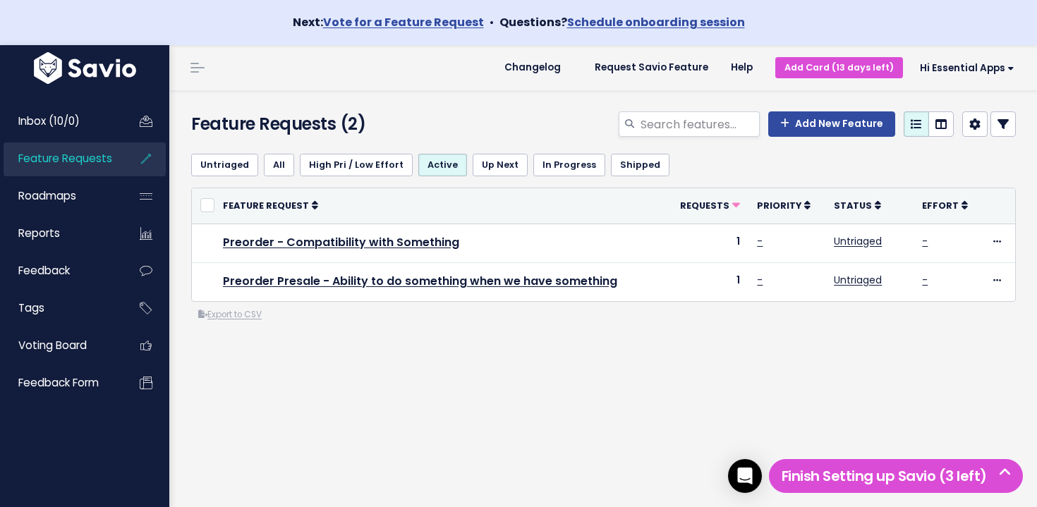
click at [669, 133] on div "Save view as new Filter" at bounding box center [683, 147] width 109 height 28
click at [665, 127] on input "search" at bounding box center [699, 123] width 121 height 25
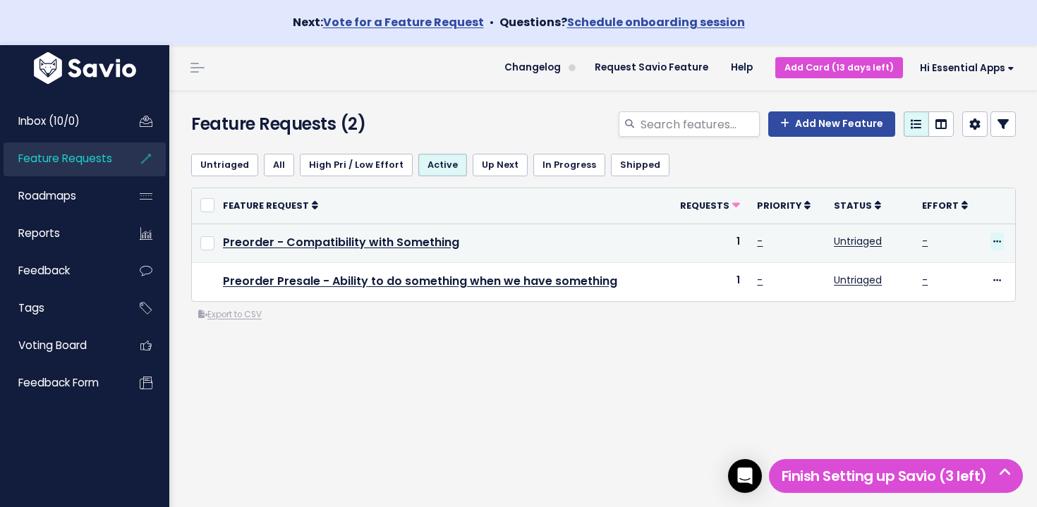
click at [994, 243] on icon at bounding box center [998, 242] width 8 height 9
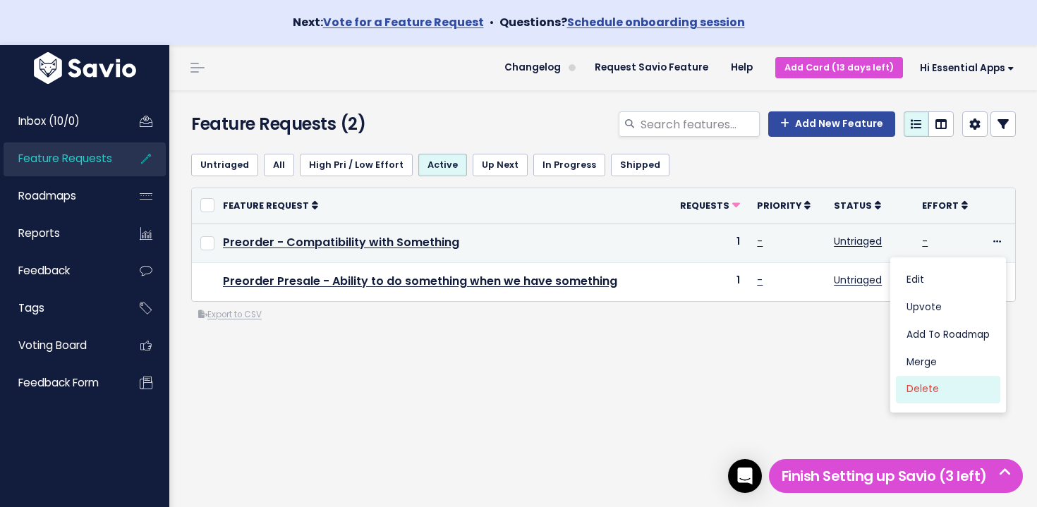
click at [958, 393] on link "Delete" at bounding box center [948, 390] width 104 height 28
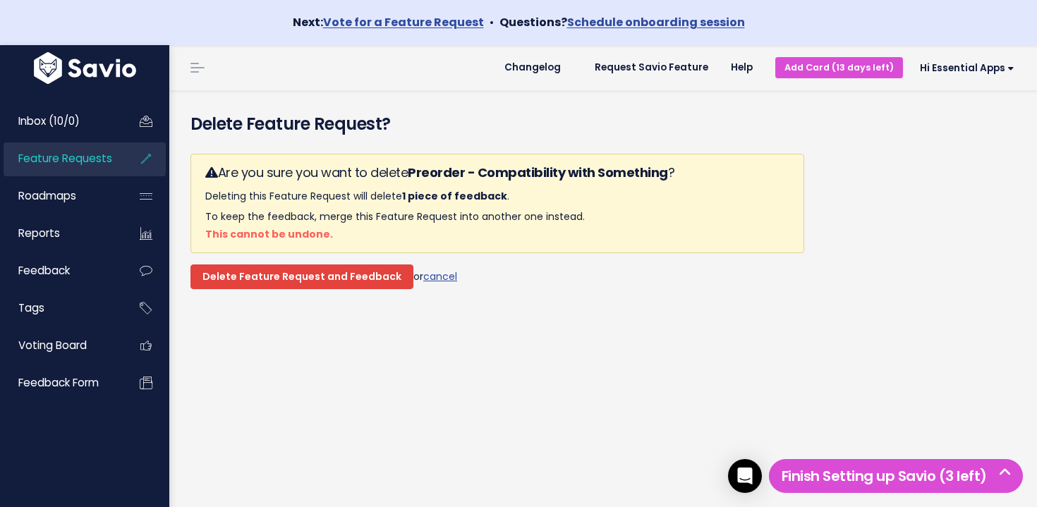
click at [390, 274] on input "Delete Feature Request and Feedback" at bounding box center [302, 277] width 223 height 25
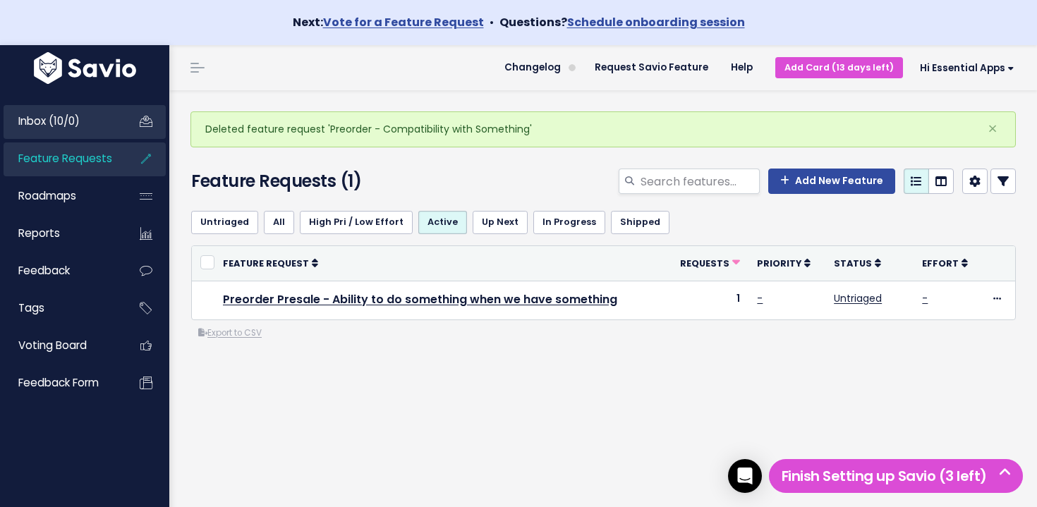
click at [75, 125] on span "Inbox (10/0)" at bounding box center [48, 121] width 61 height 15
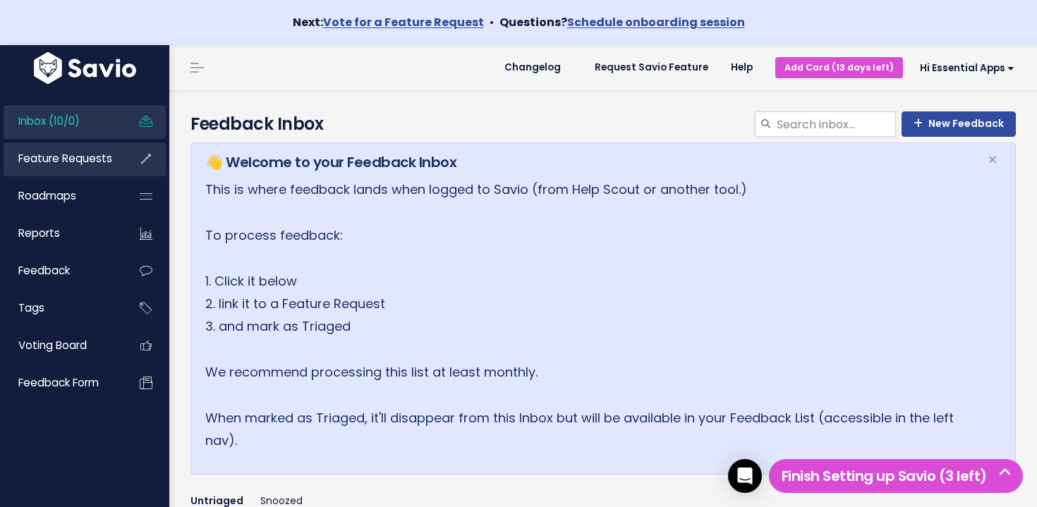
click at [80, 159] on span "Feature Requests" at bounding box center [65, 158] width 94 height 15
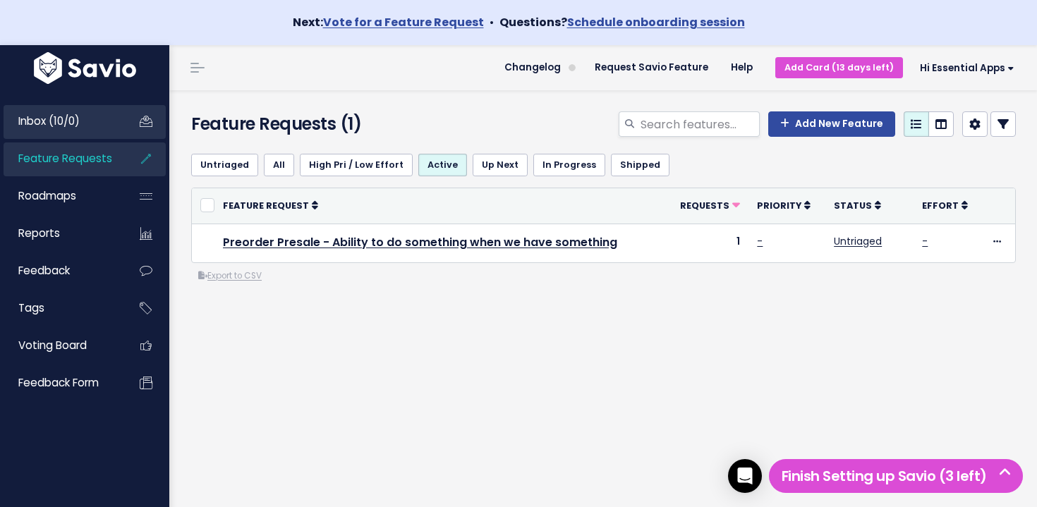
click at [64, 122] on span "Inbox (10/0)" at bounding box center [48, 121] width 61 height 15
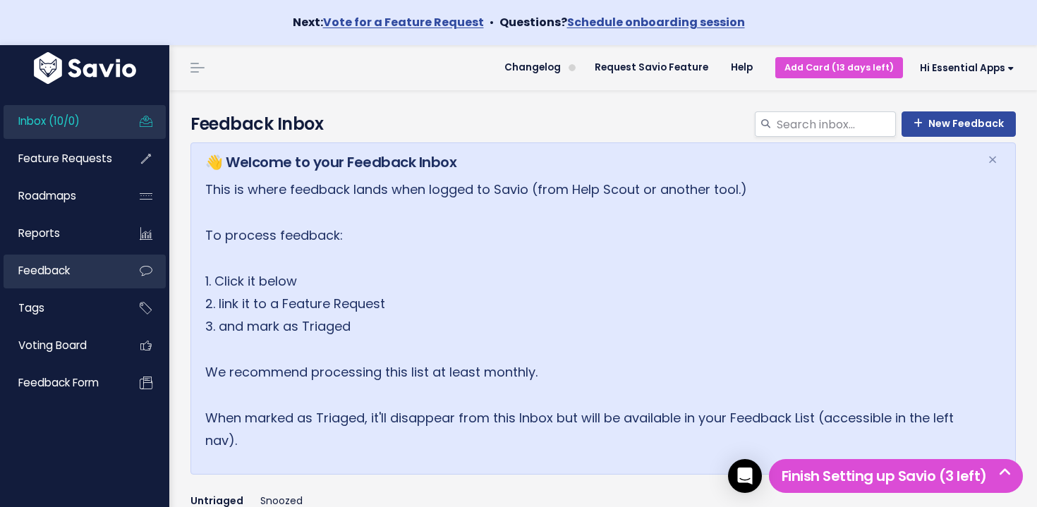
click at [48, 270] on span "Feedback" at bounding box center [44, 270] width 52 height 15
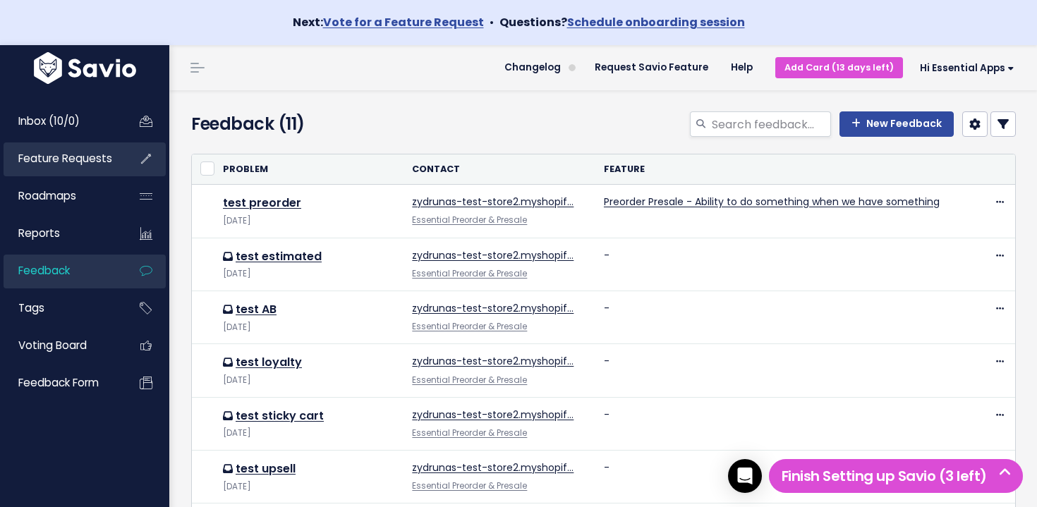
click at [78, 169] on link "Feature Requests" at bounding box center [61, 159] width 114 height 32
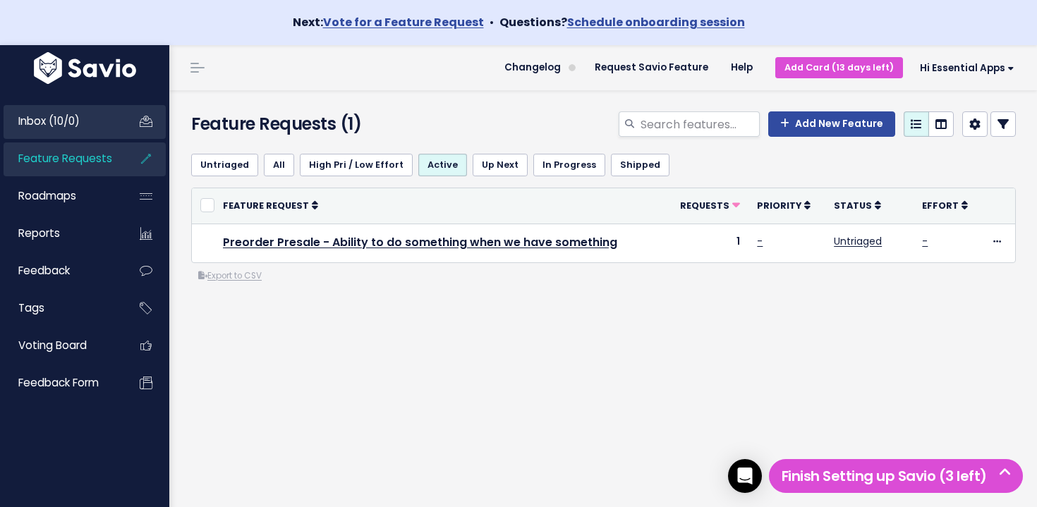
click at [85, 123] on link "Inbox (10/0)" at bounding box center [61, 121] width 114 height 32
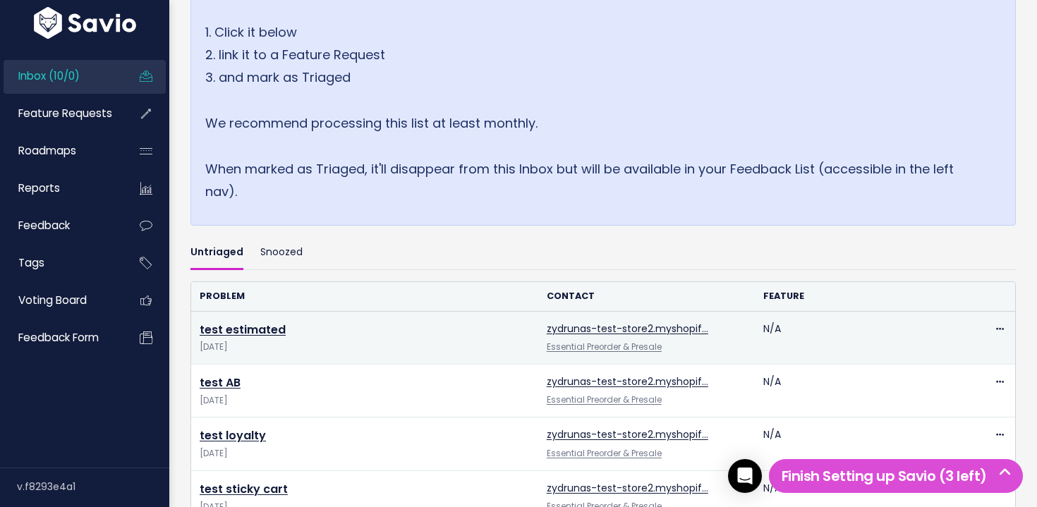
scroll to position [313, 0]
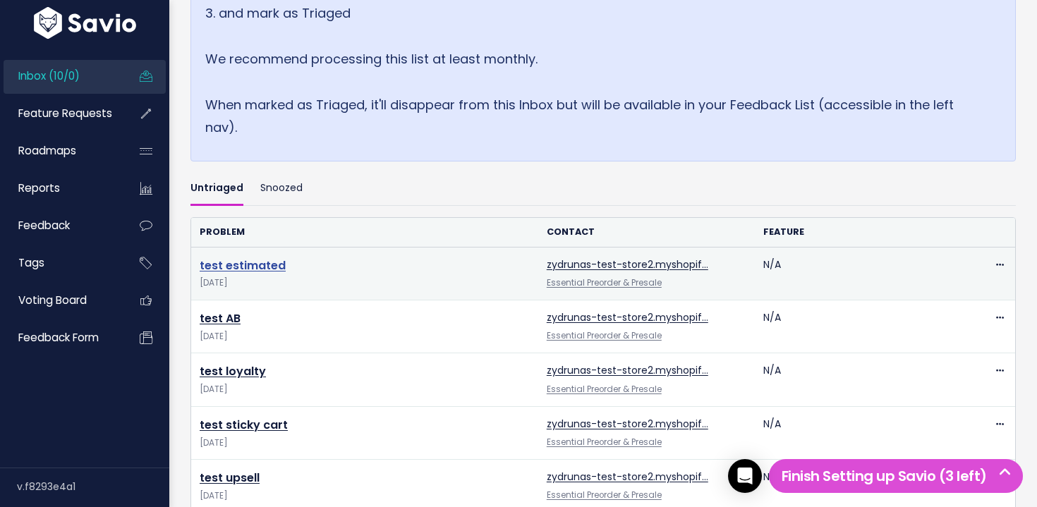
click at [254, 263] on link "test estimated" at bounding box center [243, 266] width 86 height 16
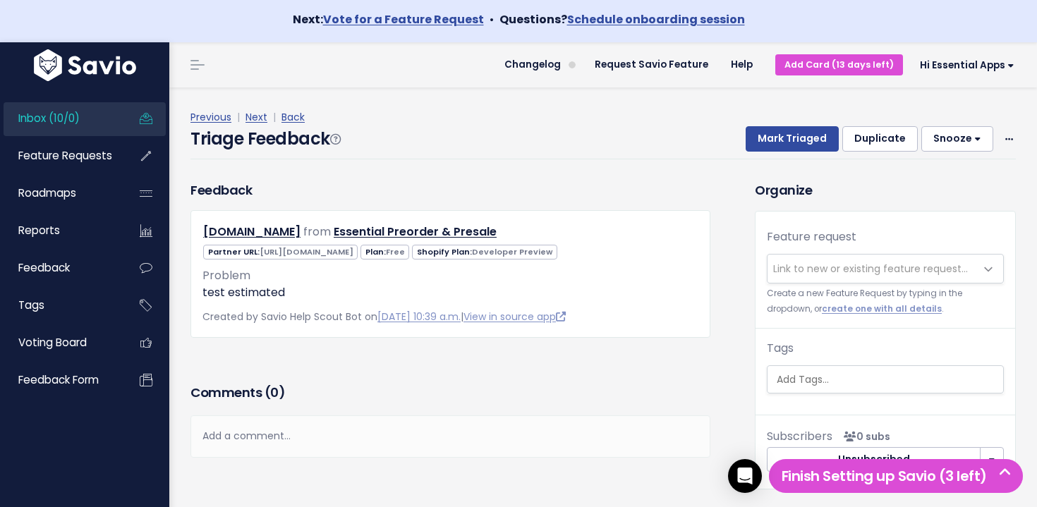
scroll to position [15, 0]
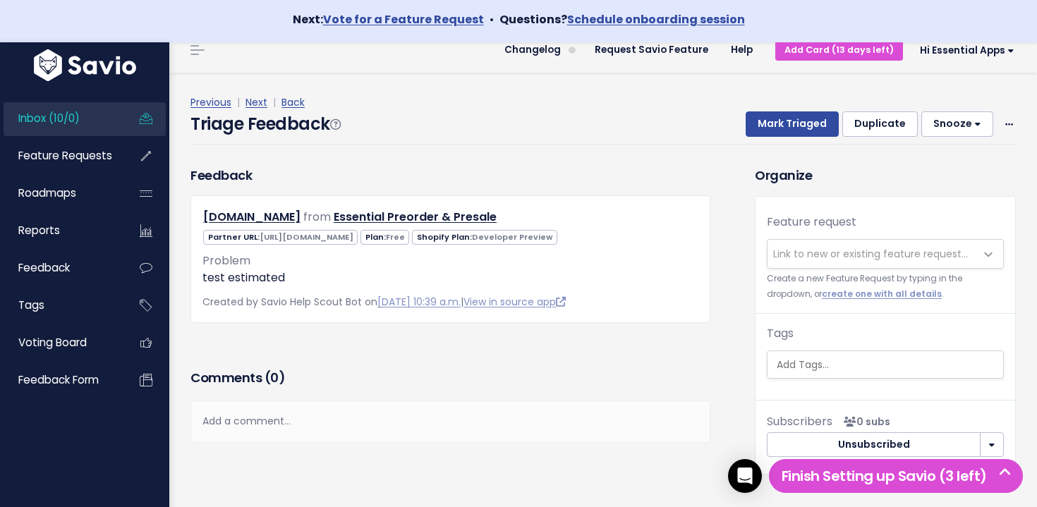
click at [42, 109] on link "Inbox (10/0)" at bounding box center [61, 118] width 114 height 32
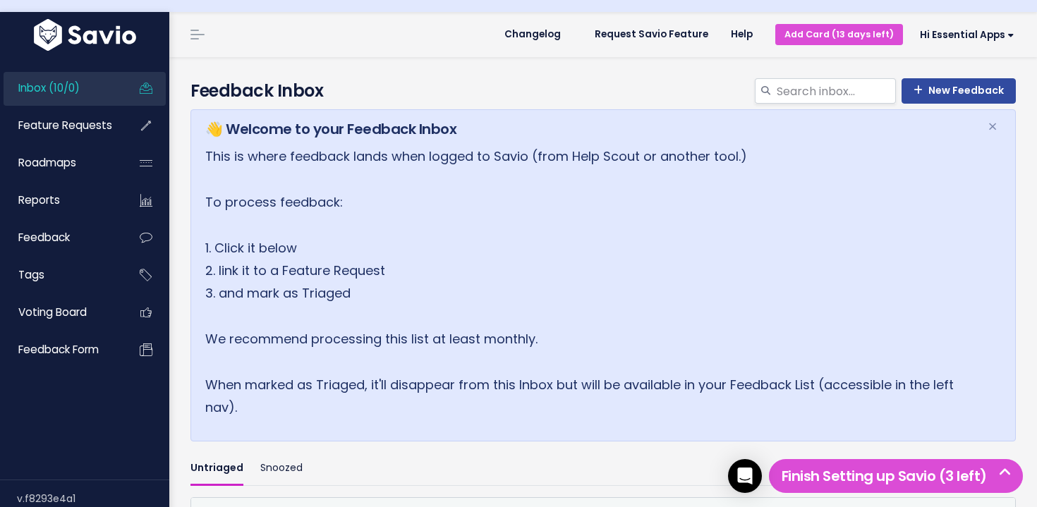
scroll to position [388, 0]
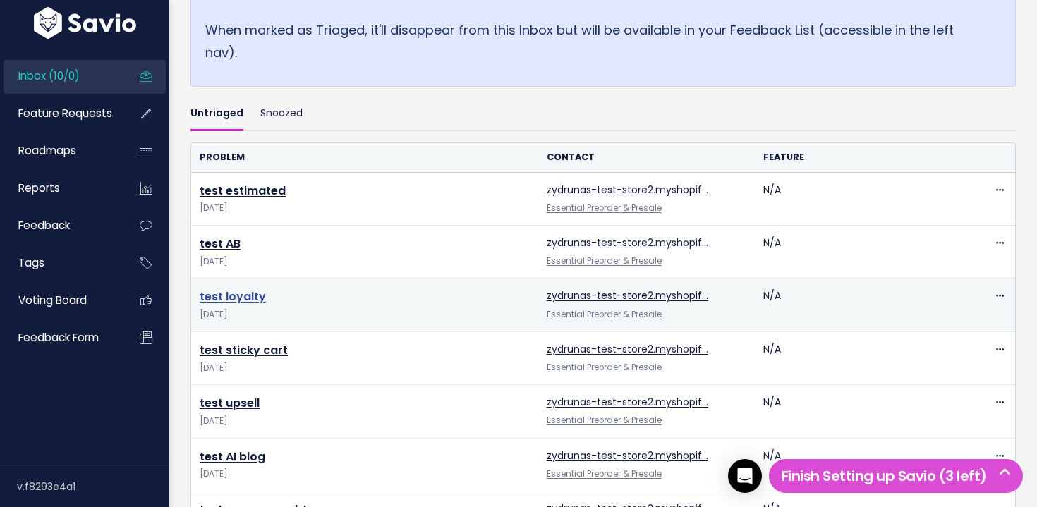
click at [228, 303] on link "test loyalty" at bounding box center [233, 297] width 66 height 16
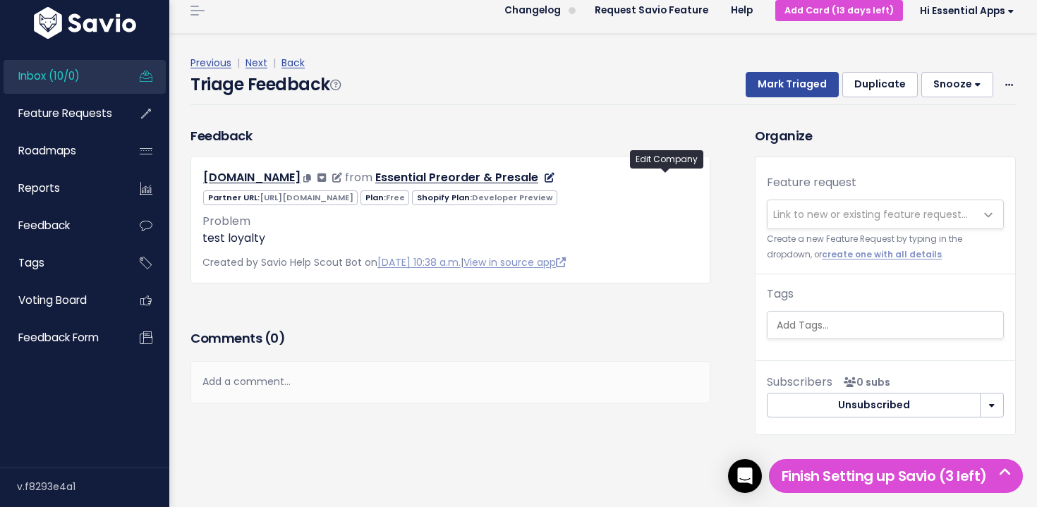
click at [555, 176] on icon at bounding box center [550, 178] width 10 height 10
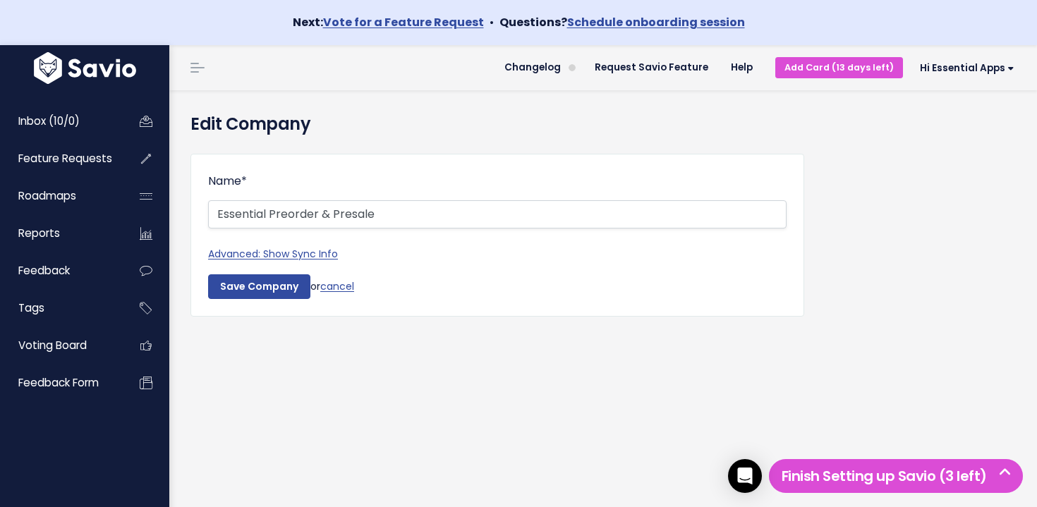
scroll to position [45, 0]
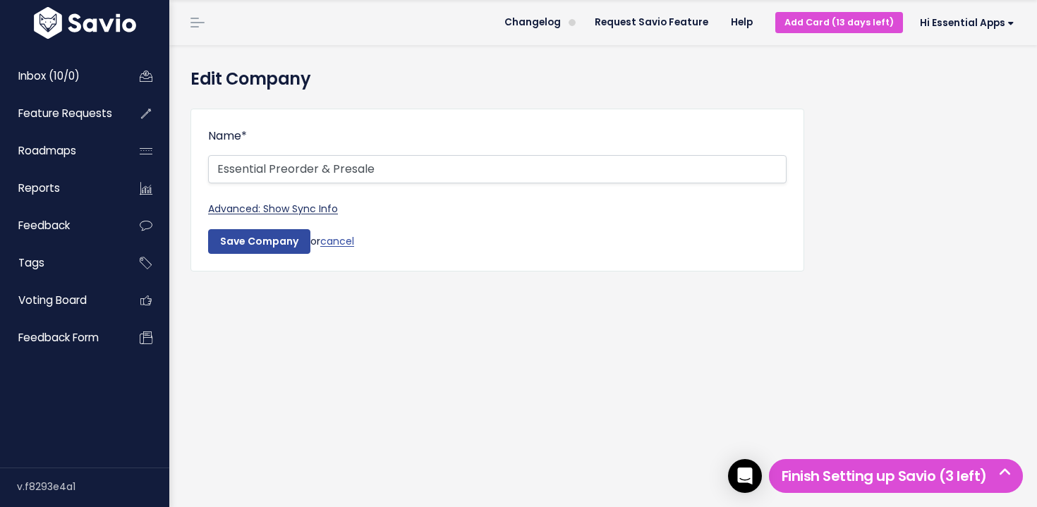
click at [329, 210] on link "Advanced: Show Sync Info" at bounding box center [273, 209] width 130 height 14
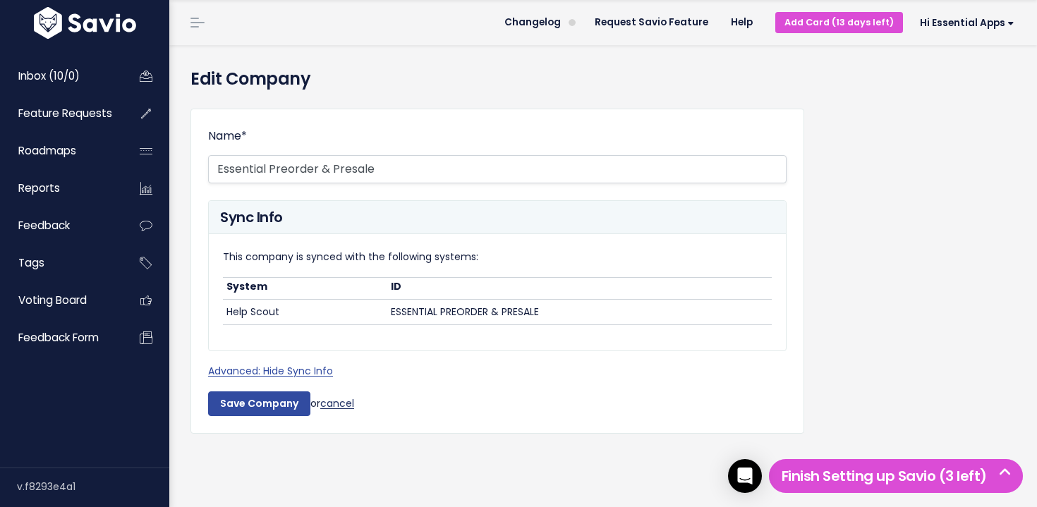
click at [338, 402] on link "cancel" at bounding box center [337, 404] width 34 height 14
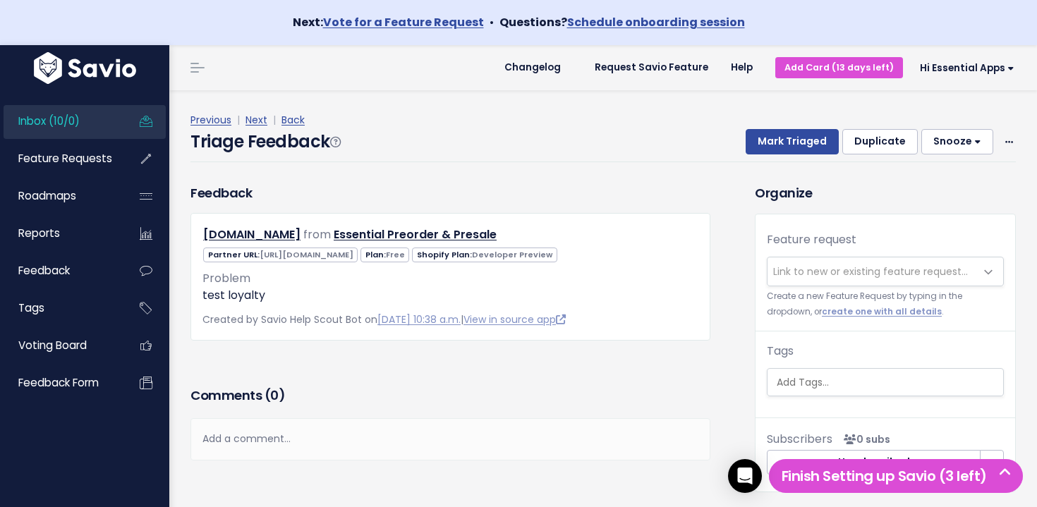
click at [78, 127] on span "Inbox (10/0)" at bounding box center [48, 121] width 61 height 15
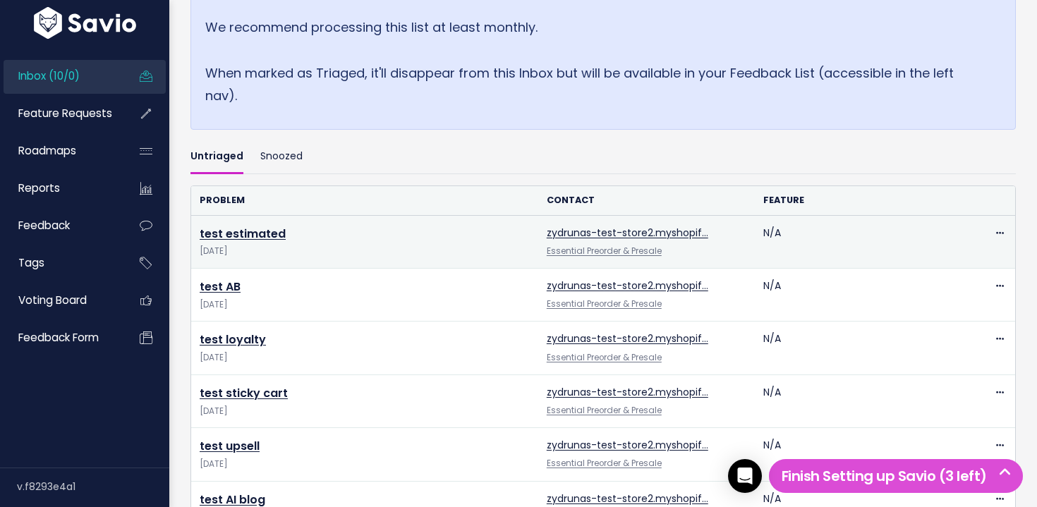
scroll to position [346, 0]
click at [243, 234] on link "test estimated" at bounding box center [243, 232] width 86 height 16
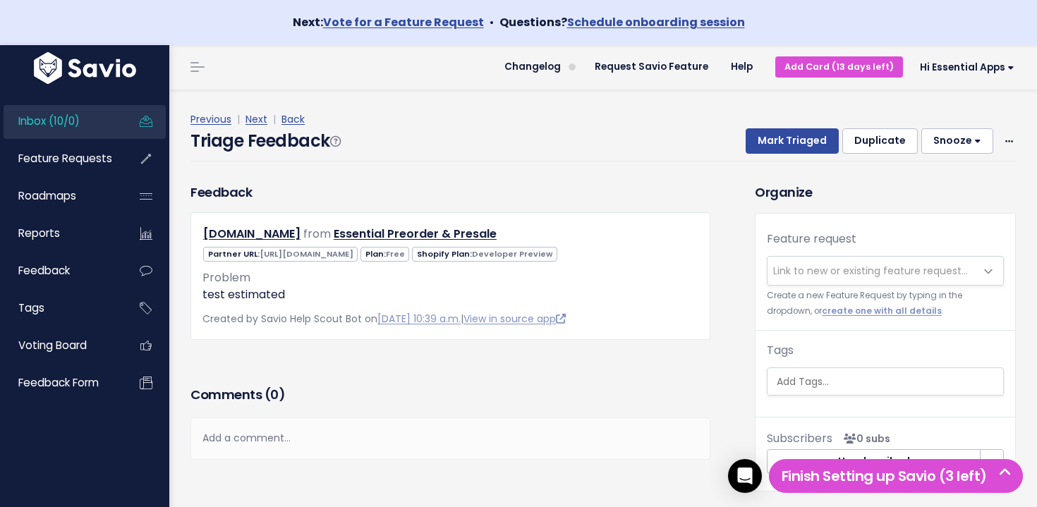
click at [505, 134] on div "Triage Feedback Mark Triaged Duplicate Snooze 1 day 3 days 7 days 14 days Edit …" at bounding box center [604, 144] width 826 height 33
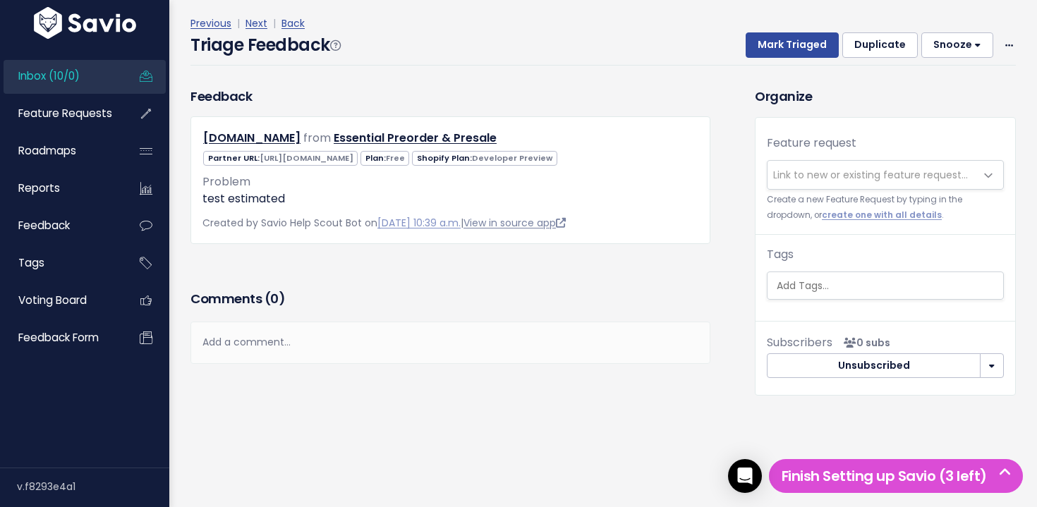
click at [547, 226] on link "View in source app" at bounding box center [515, 223] width 102 height 14
click at [876, 175] on span "Link to new or existing feature request..." at bounding box center [870, 175] width 195 height 14
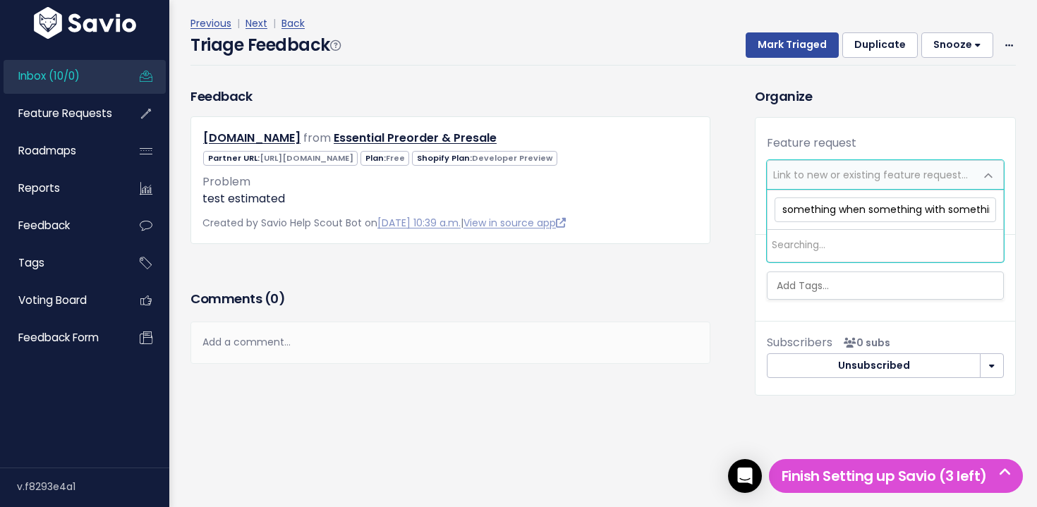
scroll to position [0, 183]
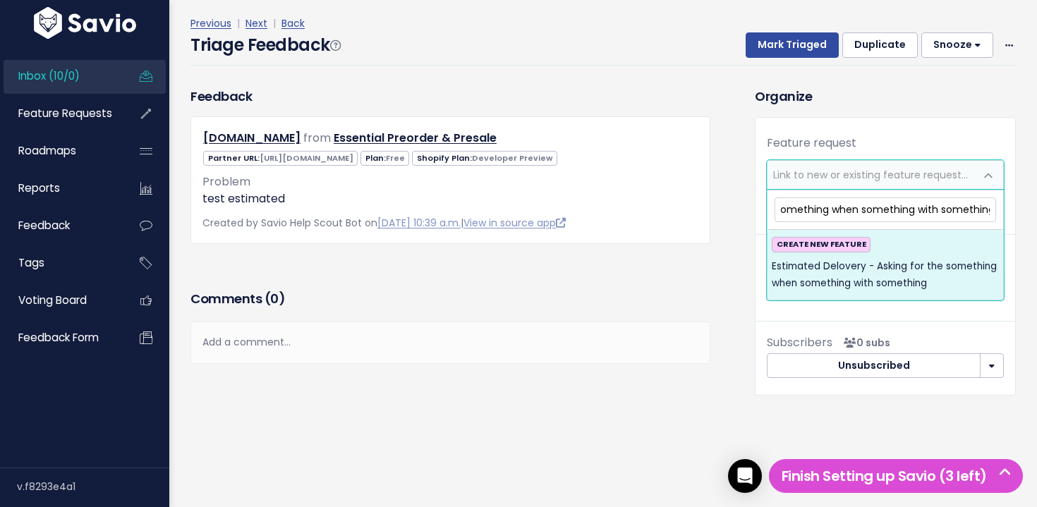
type input "Estimated Delovery - Asking for the something when something with something"
click at [908, 272] on span "Estimated Delovery - Asking for the something when something with something" at bounding box center [885, 275] width 227 height 35
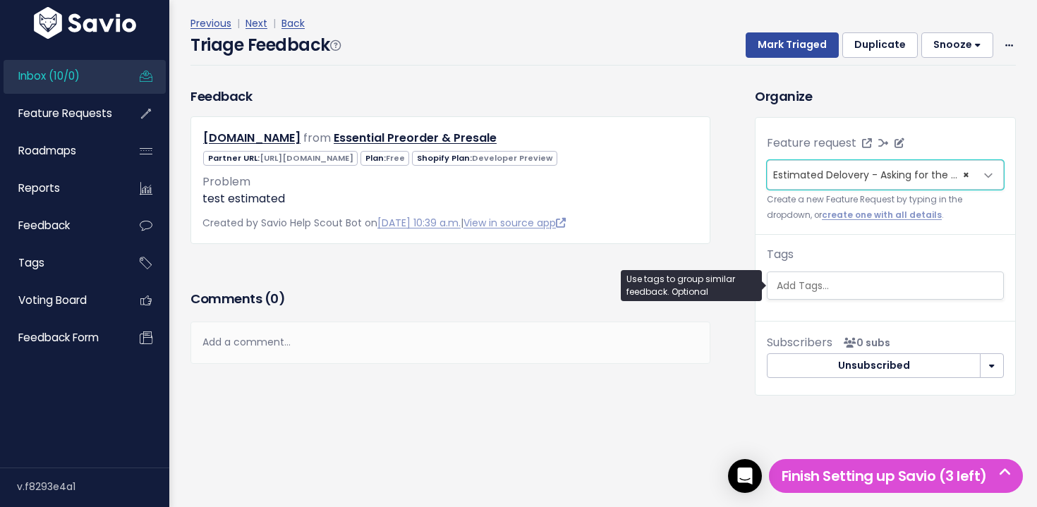
drag, startPoint x: 908, startPoint y: 272, endPoint x: 881, endPoint y: 225, distance: 54.4
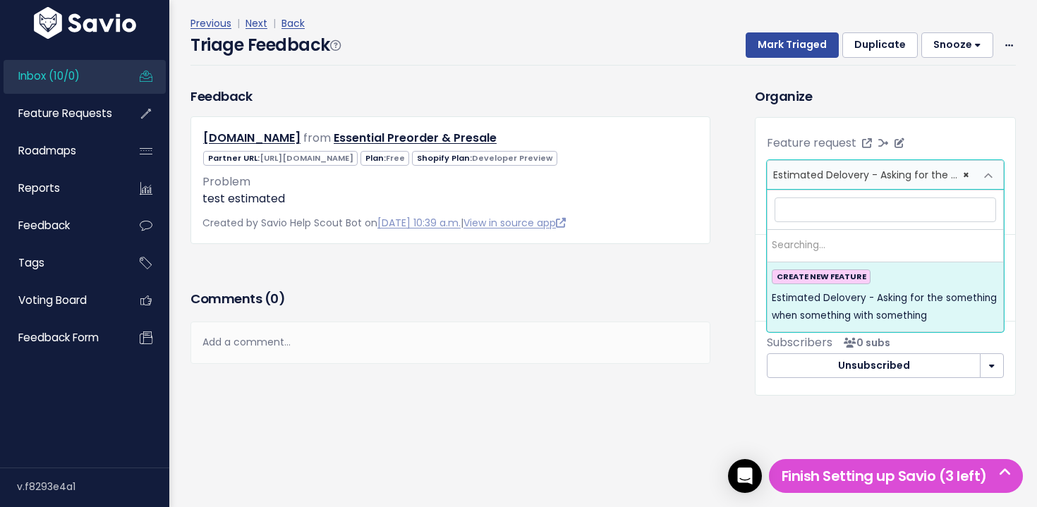
click at [855, 174] on span "Estimated Delovery - Asking for the something when something with something (0)" at bounding box center [981, 175] width 416 height 14
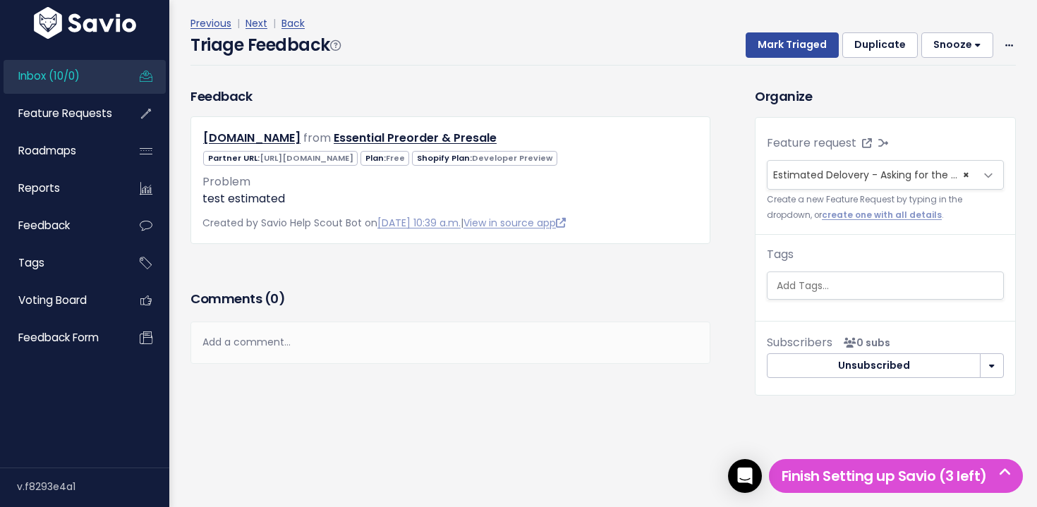
click at [349, 73] on h4 "Estimated Delovery - Asking for the something when something with something (1 …" at bounding box center [538, 85] width 405 height 35
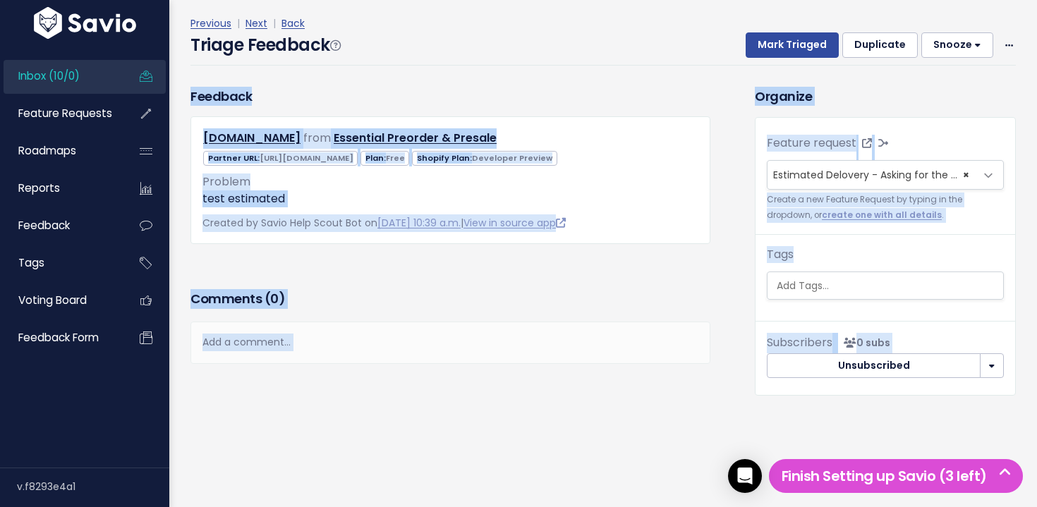
drag, startPoint x: 349, startPoint y: 73, endPoint x: 682, endPoint y: 83, distance: 332.5
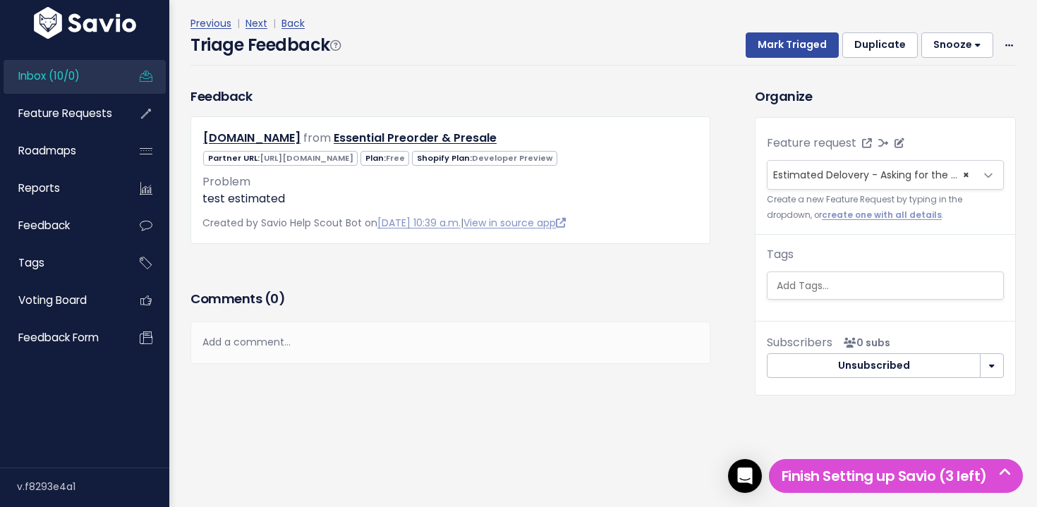
drag, startPoint x: 647, startPoint y: 227, endPoint x: 792, endPoint y: 216, distance: 145.7
click at [659, 227] on p "Created by Savio Help Scout Bot on Sept. 26, 2025, 10:39 a.m. | View in source …" at bounding box center [451, 224] width 496 height 18
click at [815, 176] on span "Estimated Delovery - Asking for the something when something with something (0)" at bounding box center [981, 175] width 416 height 14
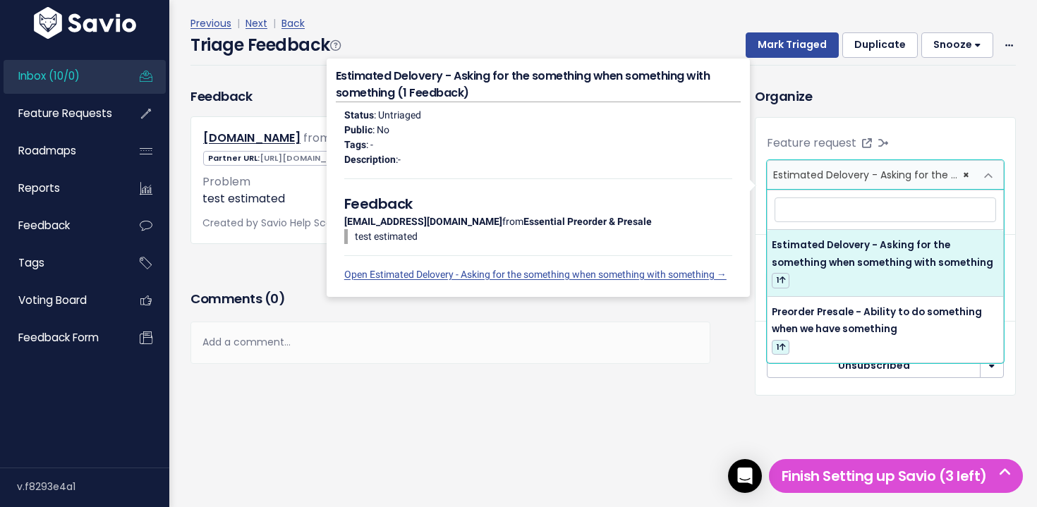
drag, startPoint x: 773, startPoint y: 243, endPoint x: 408, endPoint y: 102, distance: 392.1
click at [452, 126] on body "Next: Vote for a Feature Request • Questions? Schedule onboarding session Inbox…" at bounding box center [518, 225] width 1037 height 565
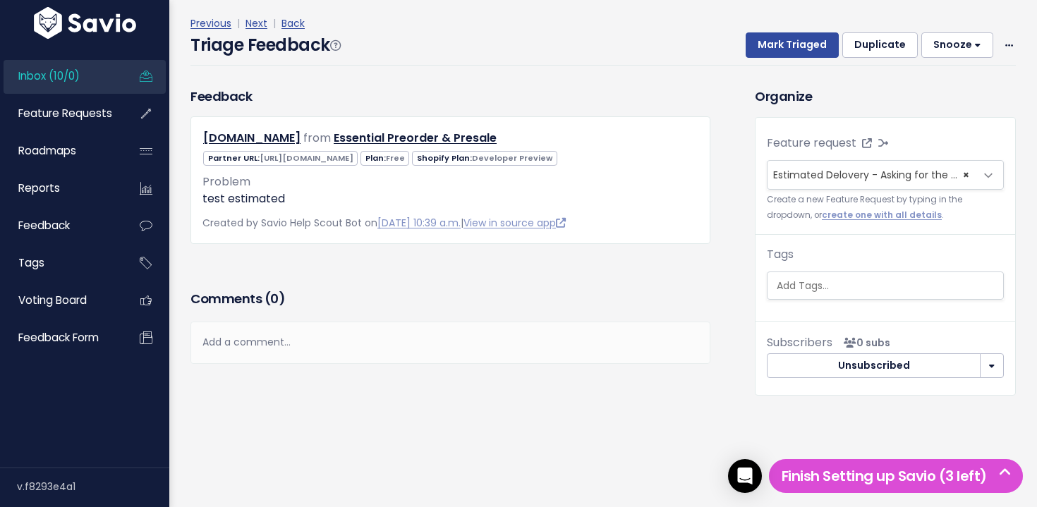
click at [336, 73] on h4 "Estimated Delovery - Asking for the something when something with something (1 …" at bounding box center [538, 85] width 405 height 35
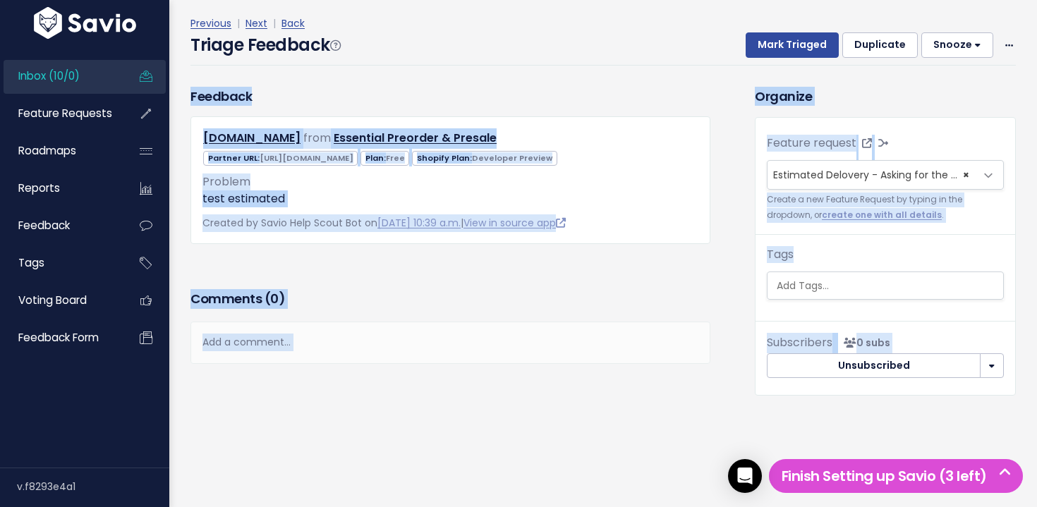
drag, startPoint x: 351, startPoint y: 74, endPoint x: 692, endPoint y: 143, distance: 347.8
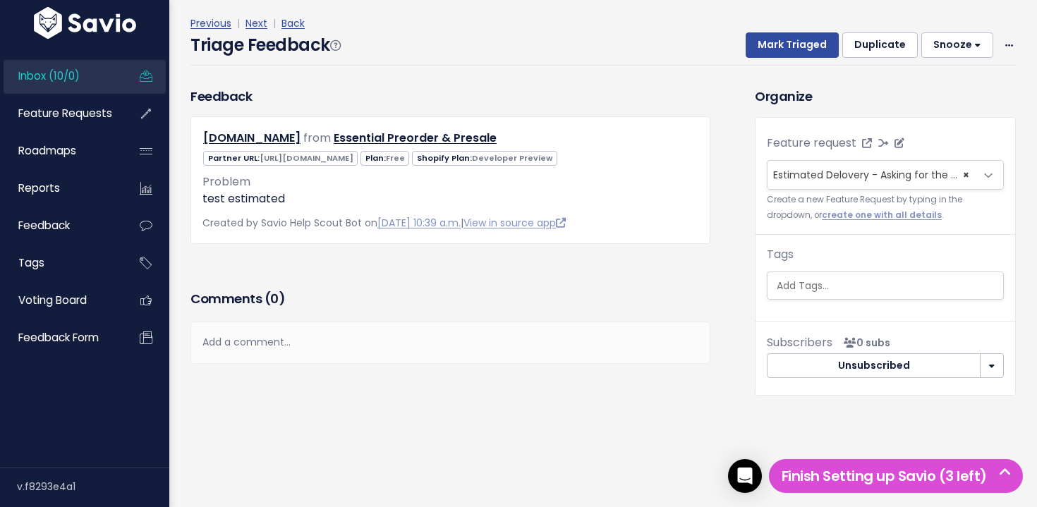
click at [885, 179] on span "Estimated Delovery - Asking for the something when something with something (0)" at bounding box center [981, 175] width 416 height 14
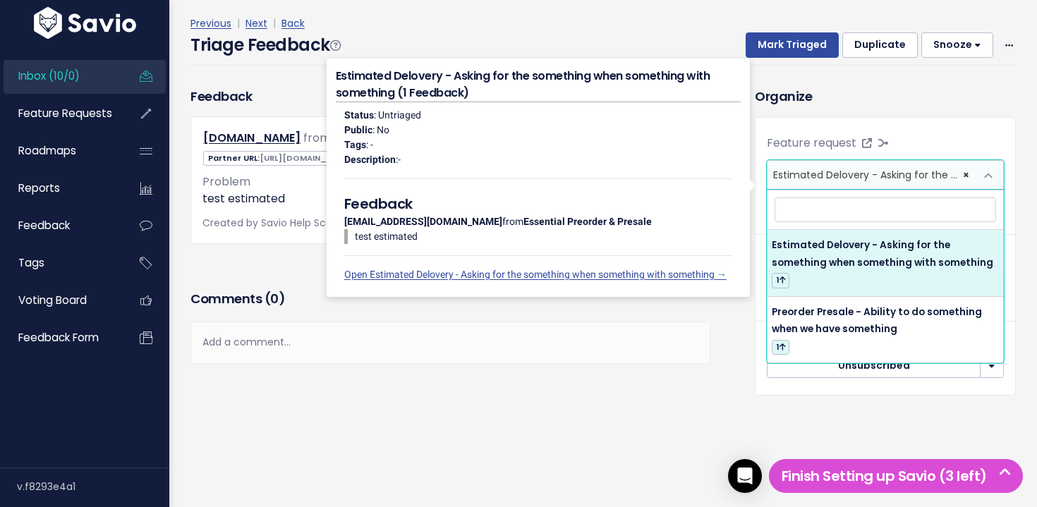
click at [841, 210] on input "search" at bounding box center [886, 210] width 222 height 25
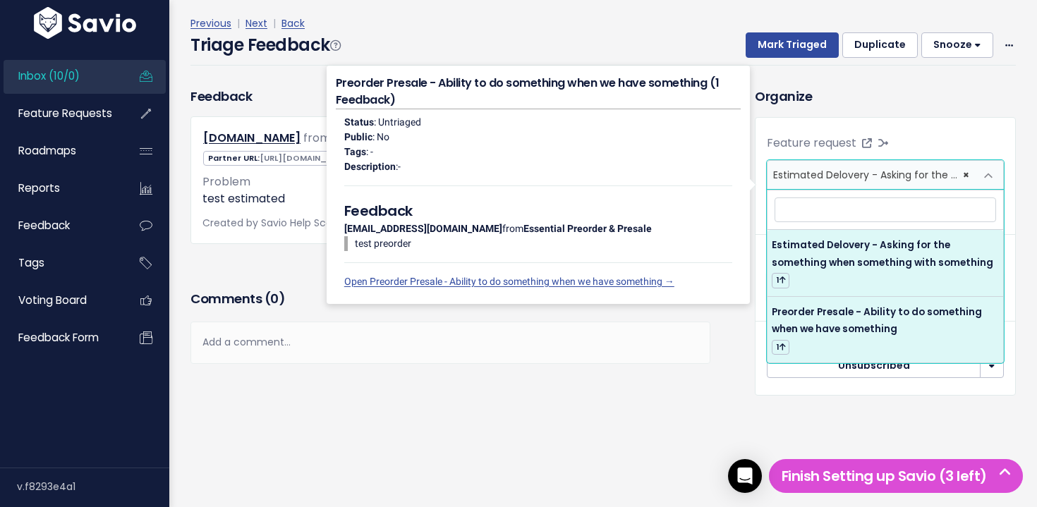
click at [709, 373] on div "Comments ( 0 ) Add a comment... | | | | Add a comment... xxxxxxxxxx These are n…" at bounding box center [450, 345] width 541 height 119
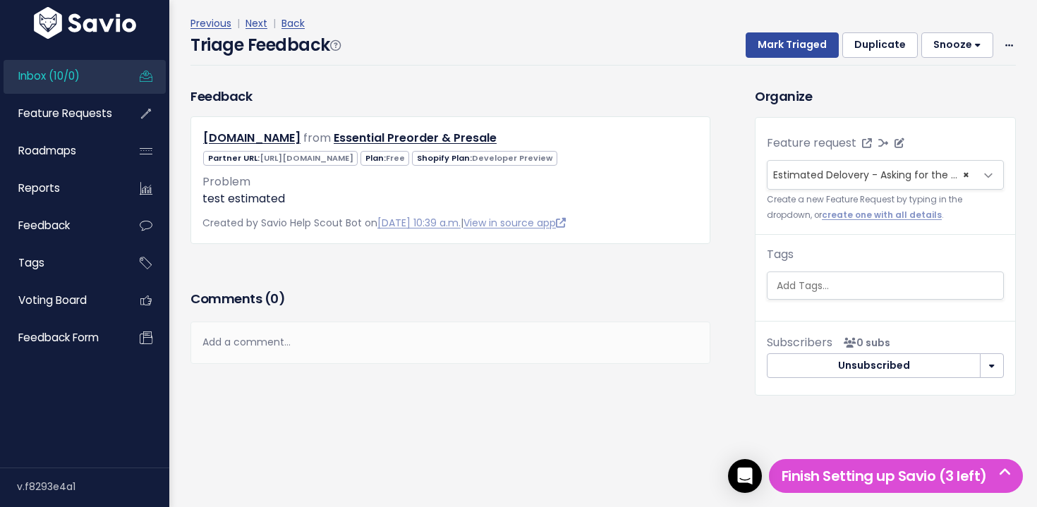
click at [862, 175] on span "Estimated Delovery - Asking for the something when something with something (0)" at bounding box center [981, 175] width 416 height 14
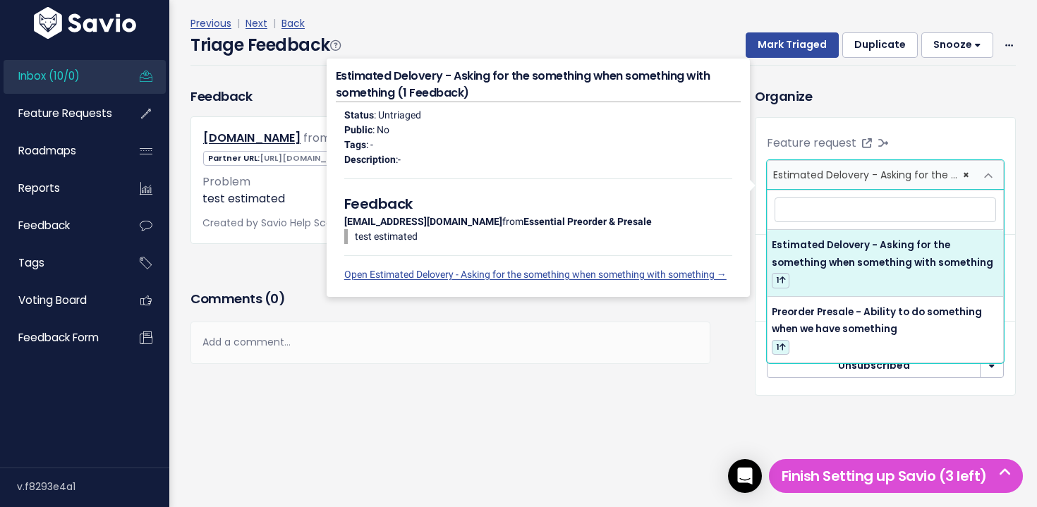
click at [816, 207] on input "search" at bounding box center [886, 210] width 222 height 25
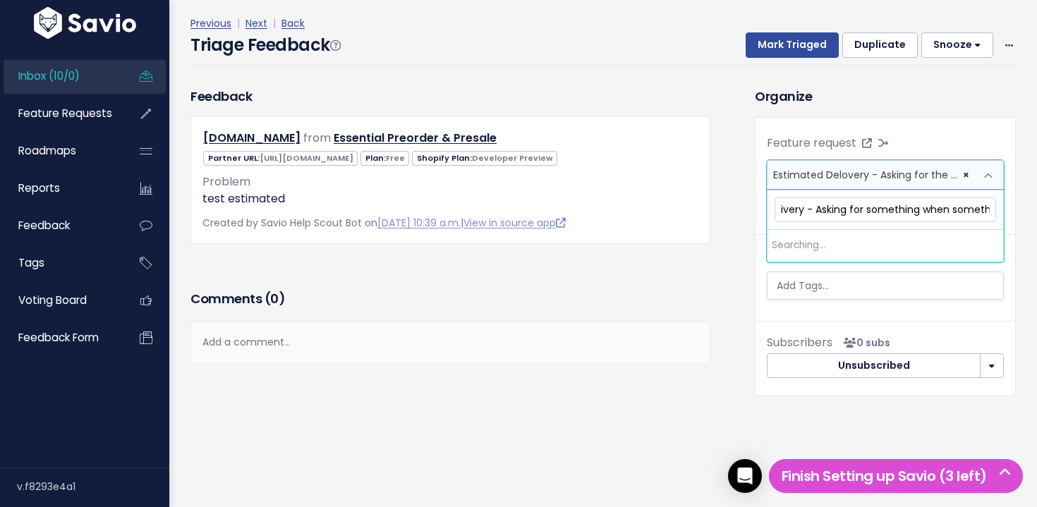
scroll to position [0, 82]
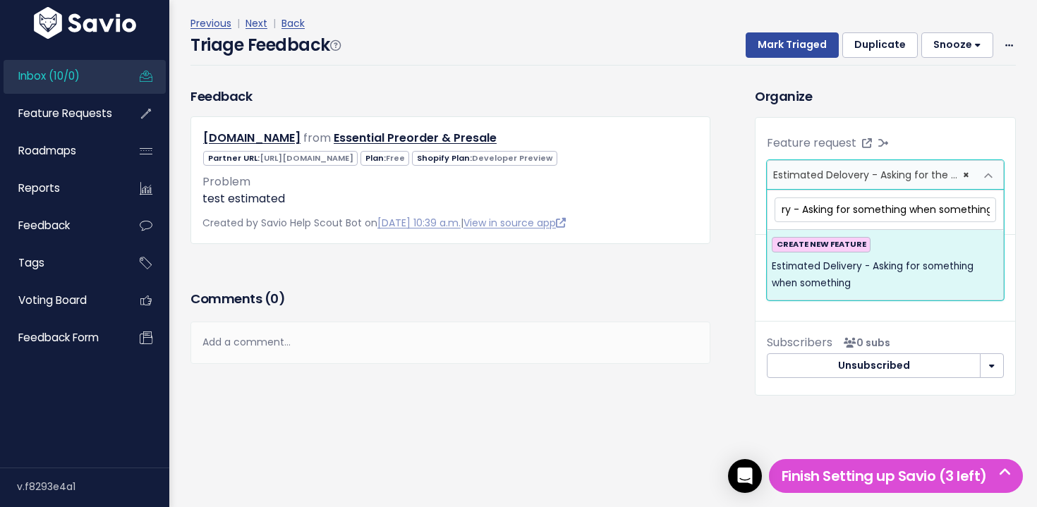
type input "Estimated Delivery - Asking for something when something"
click at [883, 271] on span "Estimated Delivery - Asking for something when something" at bounding box center [885, 275] width 227 height 35
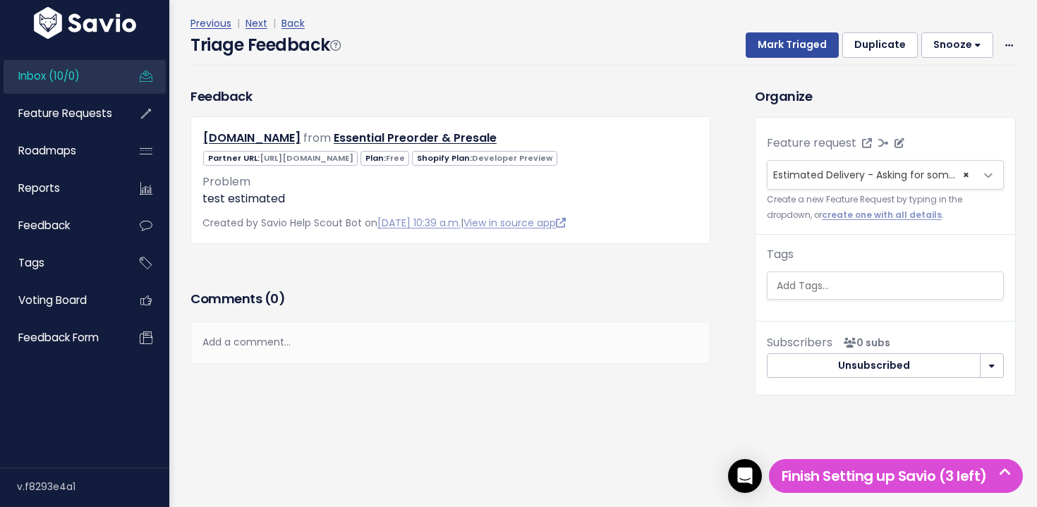
click at [891, 182] on span "× Estimated Delivery - Asking for something when something (0)" at bounding box center [871, 175] width 207 height 28
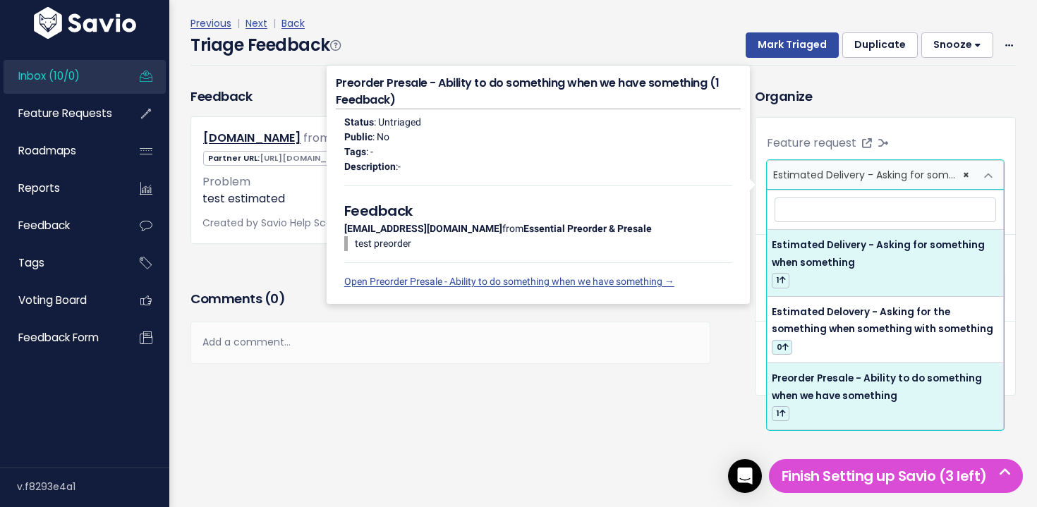
click at [689, 364] on div "Comments ( 0 ) Add a comment... | | | | Add a comment... xxxxxxxxxx These are n…" at bounding box center [450, 345] width 541 height 119
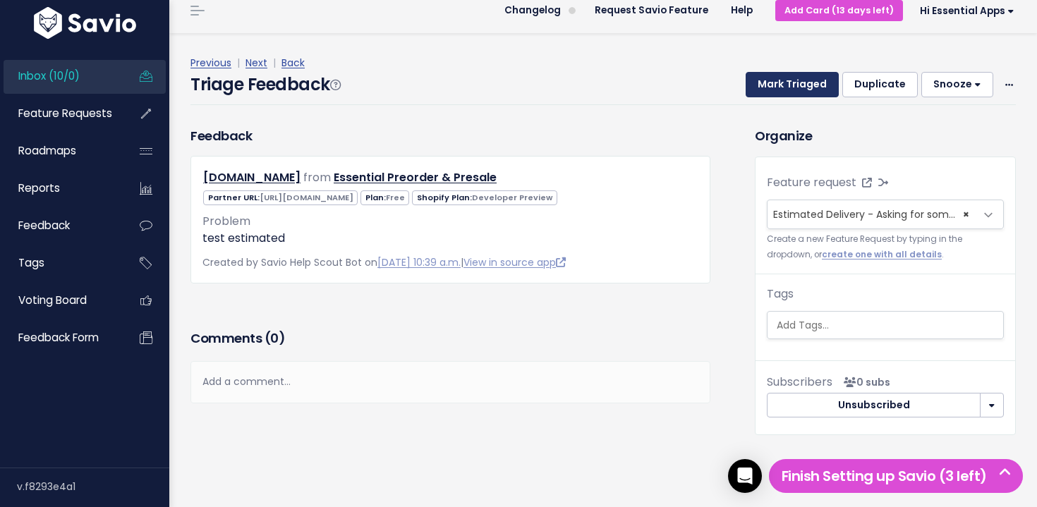
click at [783, 83] on button "Mark Triaged" at bounding box center [792, 84] width 93 height 25
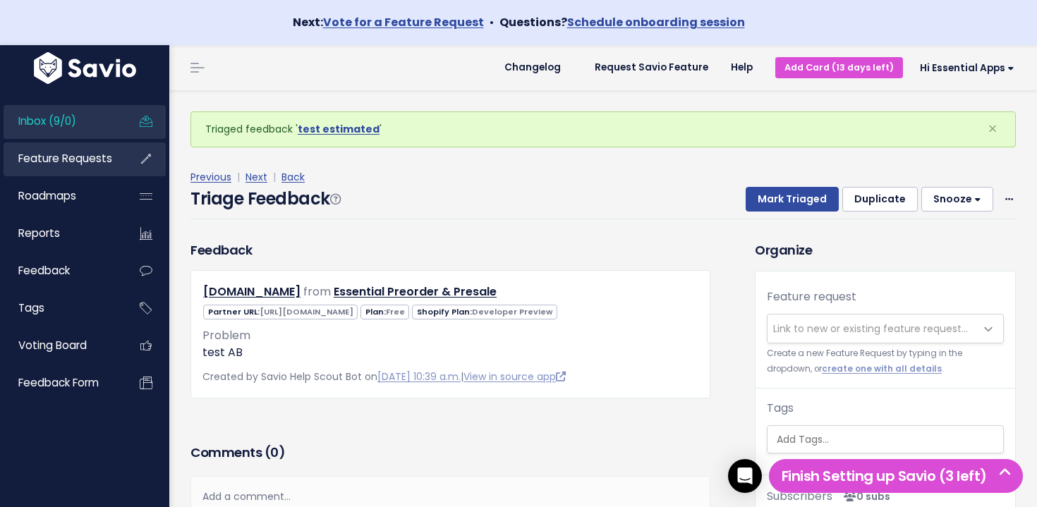
click at [90, 164] on span "Feature Requests" at bounding box center [65, 158] width 94 height 15
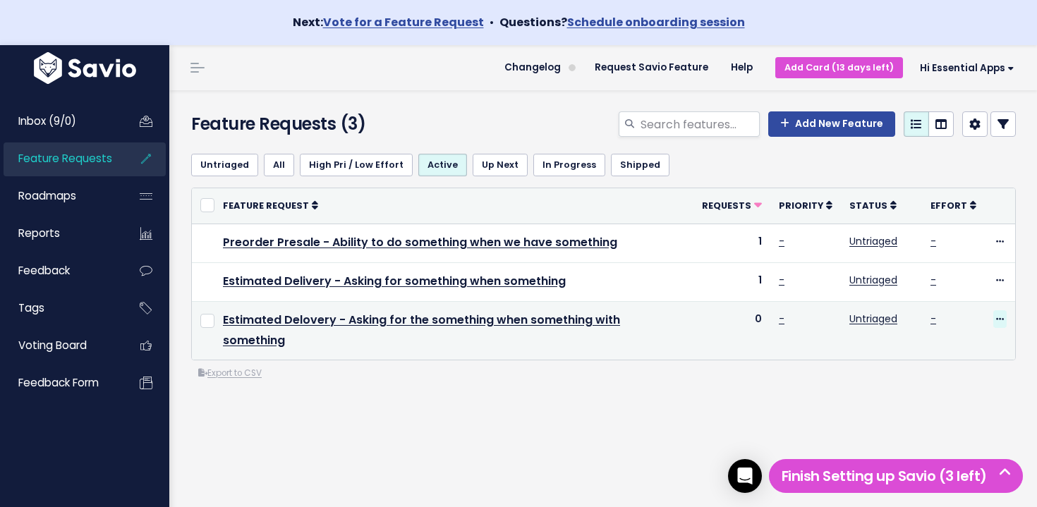
click at [999, 318] on icon at bounding box center [1000, 319] width 8 height 9
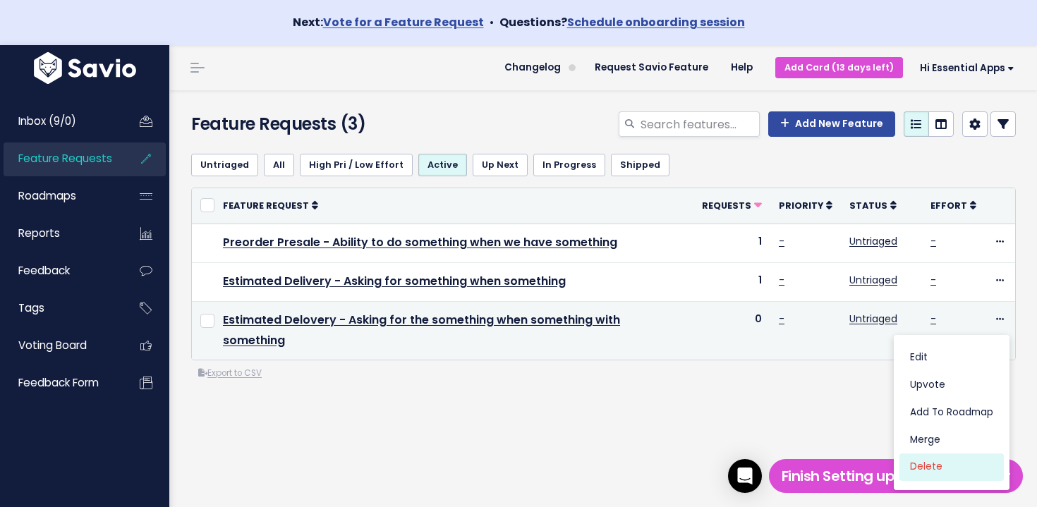
click at [943, 465] on link "Delete" at bounding box center [952, 468] width 104 height 28
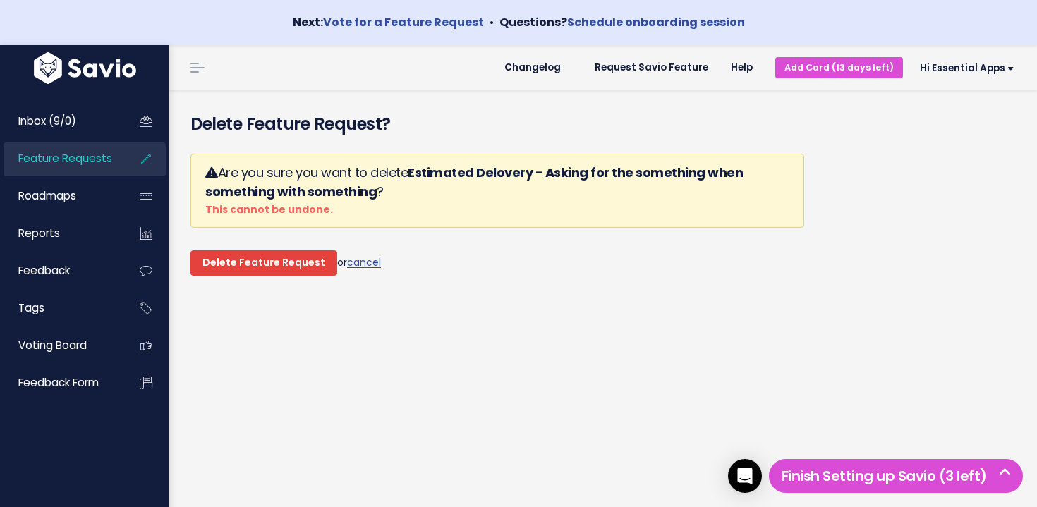
click at [298, 261] on input "Delete Feature Request" at bounding box center [264, 263] width 147 height 25
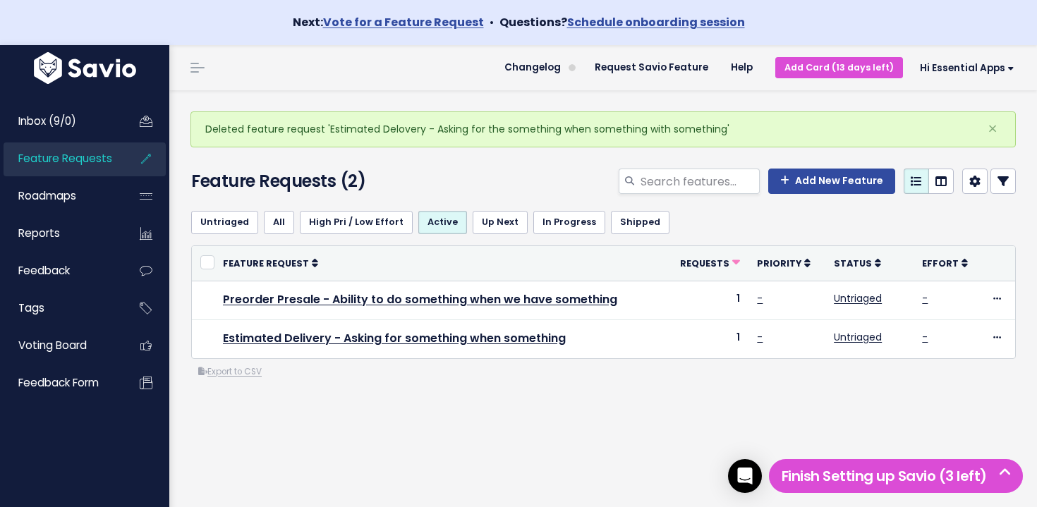
scroll to position [7, 0]
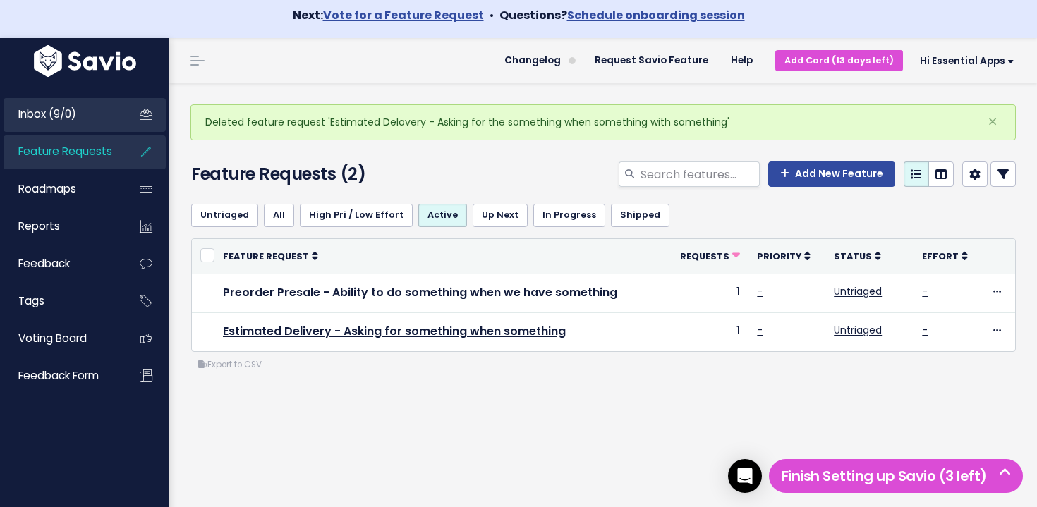
click at [99, 104] on link "Inbox (9/0)" at bounding box center [61, 114] width 114 height 32
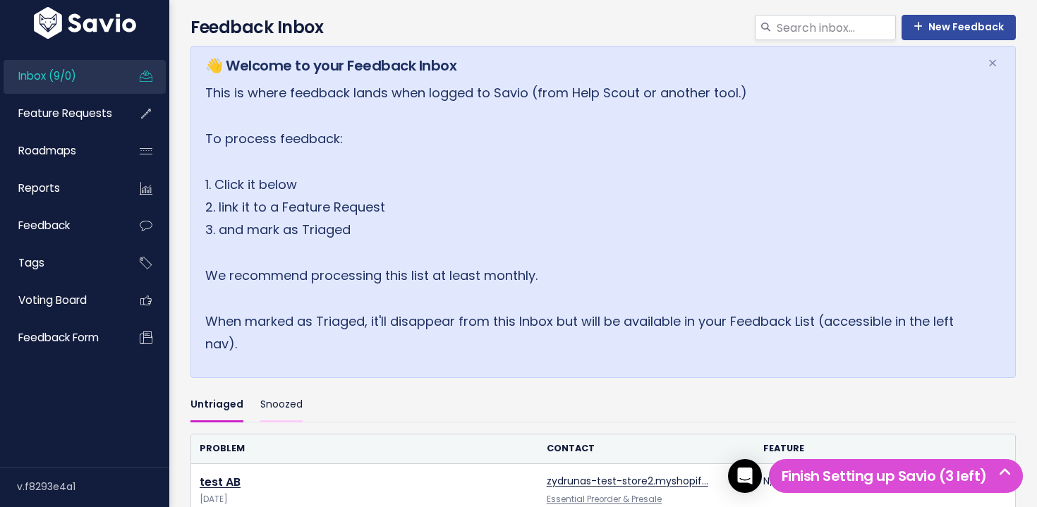
scroll to position [225, 0]
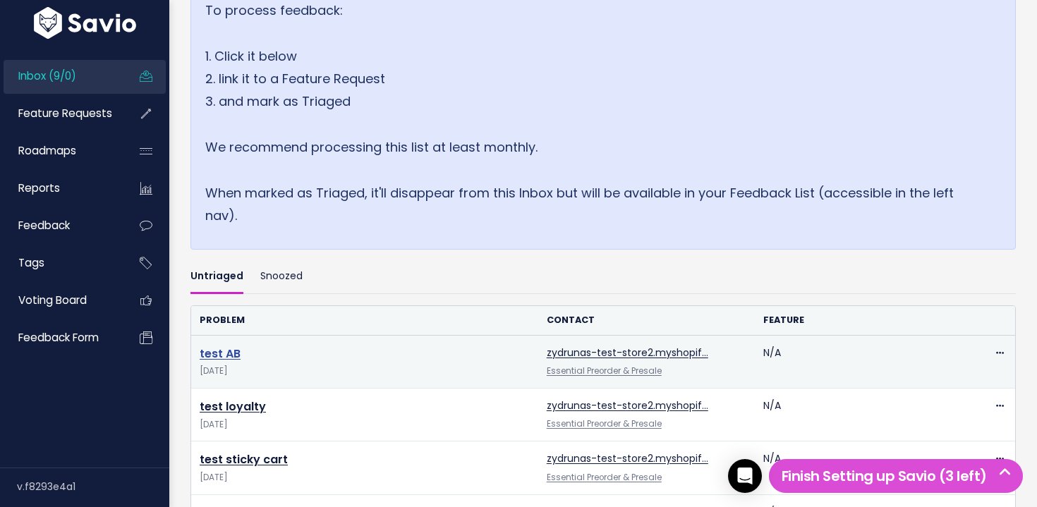
click at [232, 352] on link "test AB" at bounding box center [220, 354] width 41 height 16
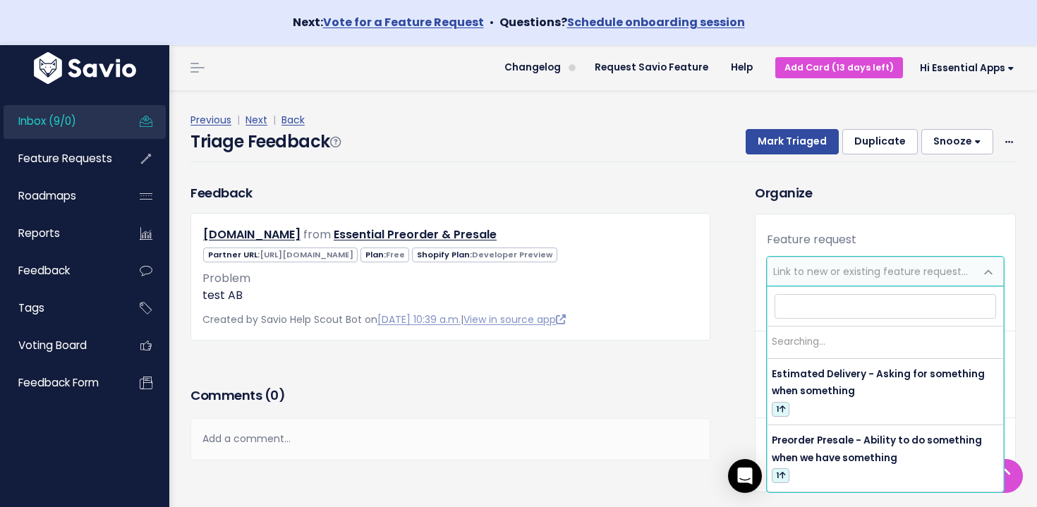
click at [850, 267] on span "Link to new or existing feature request..." at bounding box center [870, 272] width 195 height 14
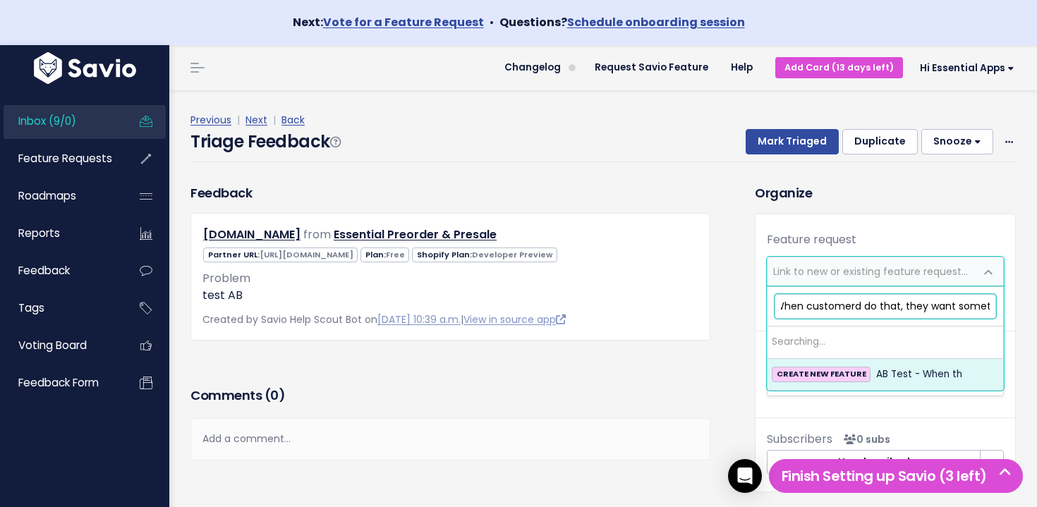
scroll to position [0, 70]
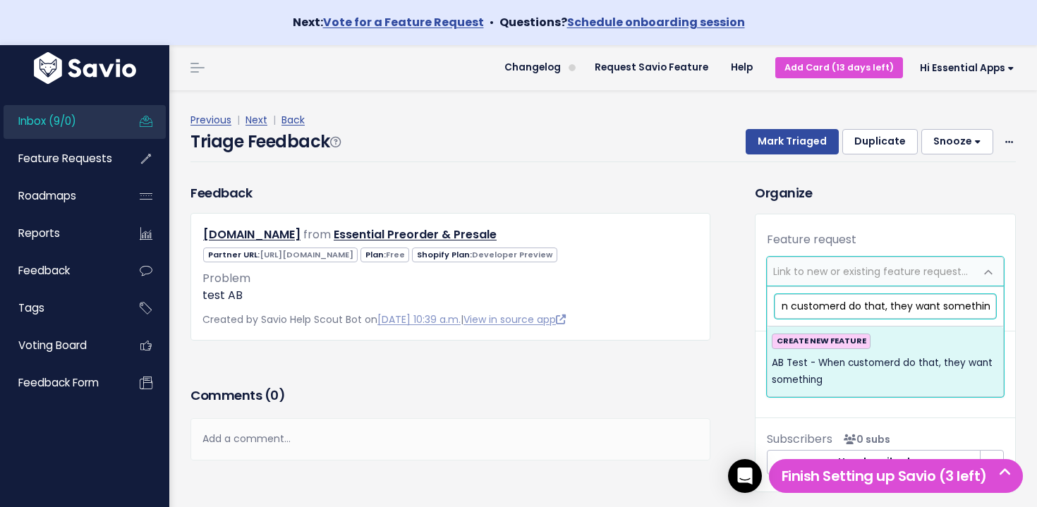
type input "AB Test - When customerd do that, they want something"
click at [888, 363] on span "AB Test - When customerd do that, they want something" at bounding box center [885, 372] width 227 height 35
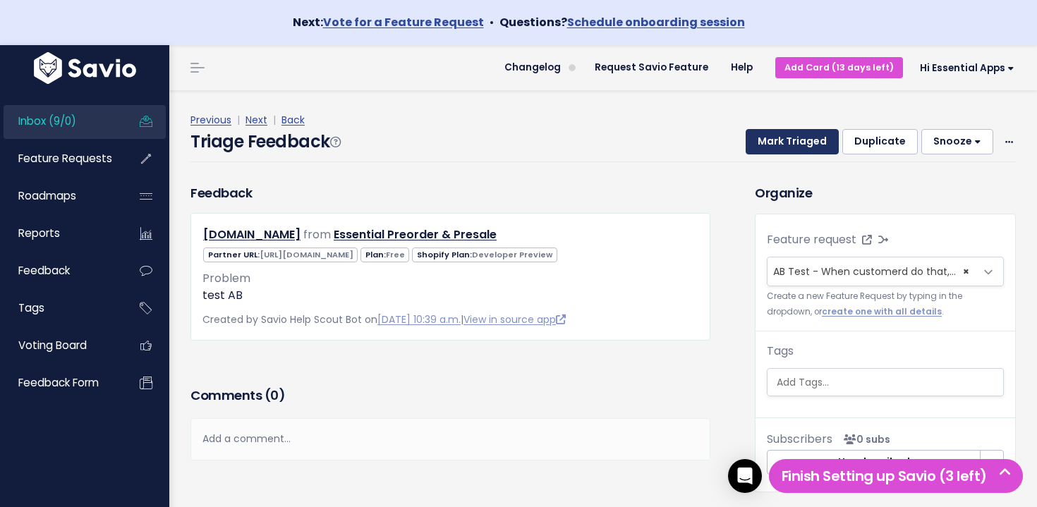
click at [829, 144] on button "Mark Triaged" at bounding box center [792, 141] width 93 height 25
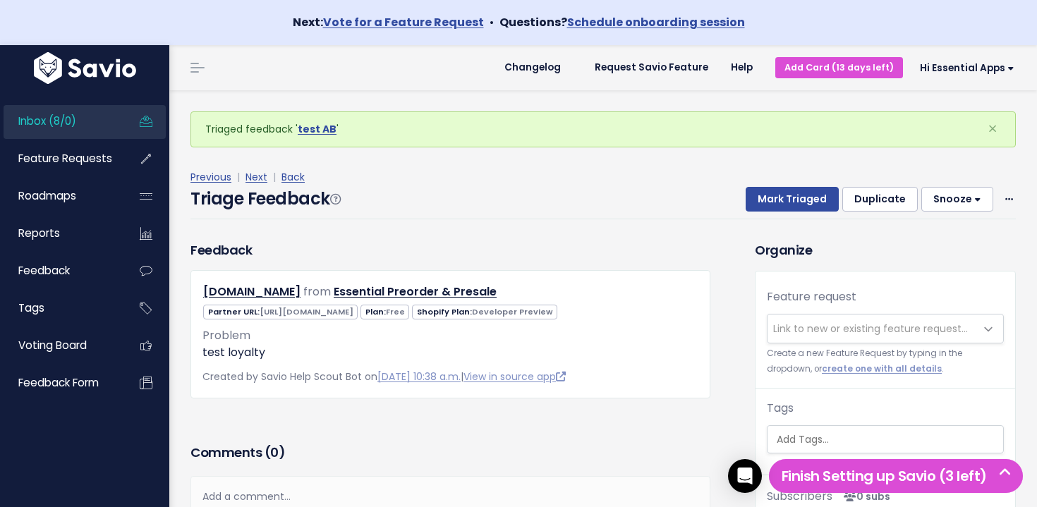
click at [82, 122] on link "Inbox (8/0)" at bounding box center [61, 121] width 114 height 32
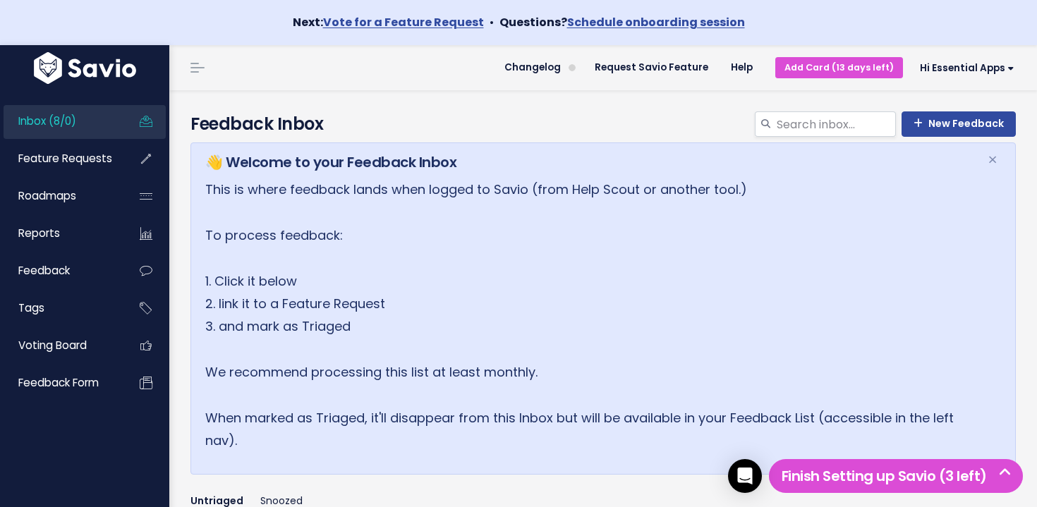
scroll to position [183, 0]
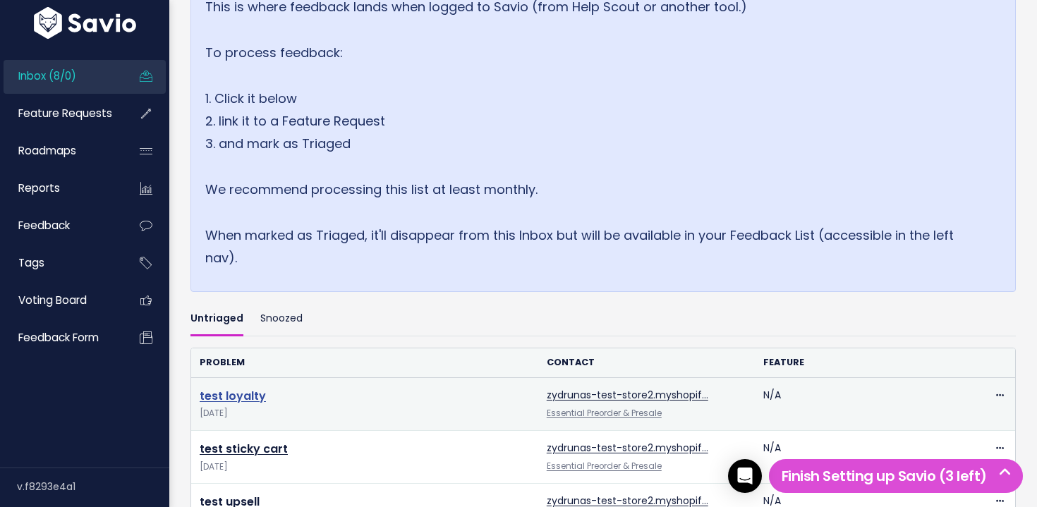
click at [224, 395] on link "test loyalty" at bounding box center [233, 396] width 66 height 16
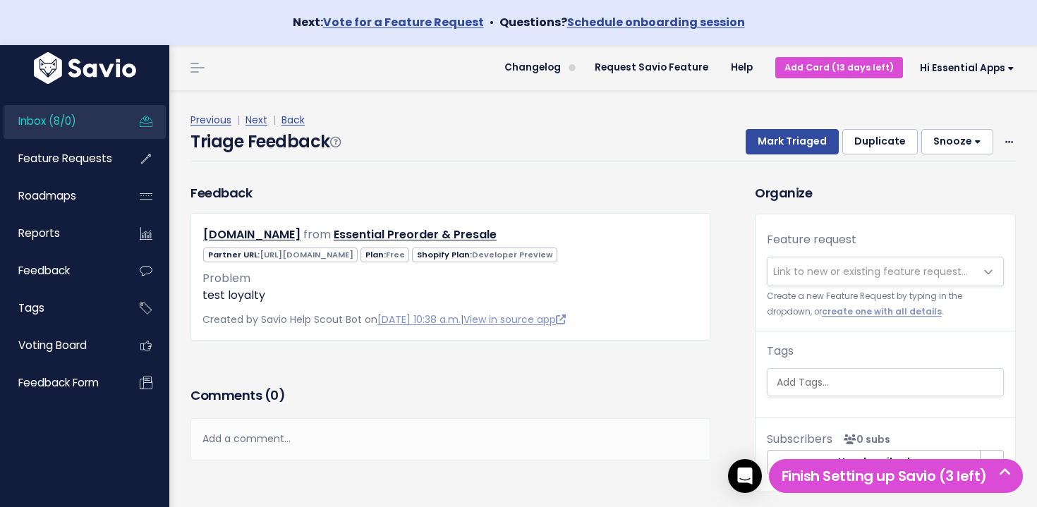
click at [850, 271] on span "Link to new or existing feature request..." at bounding box center [870, 272] width 195 height 14
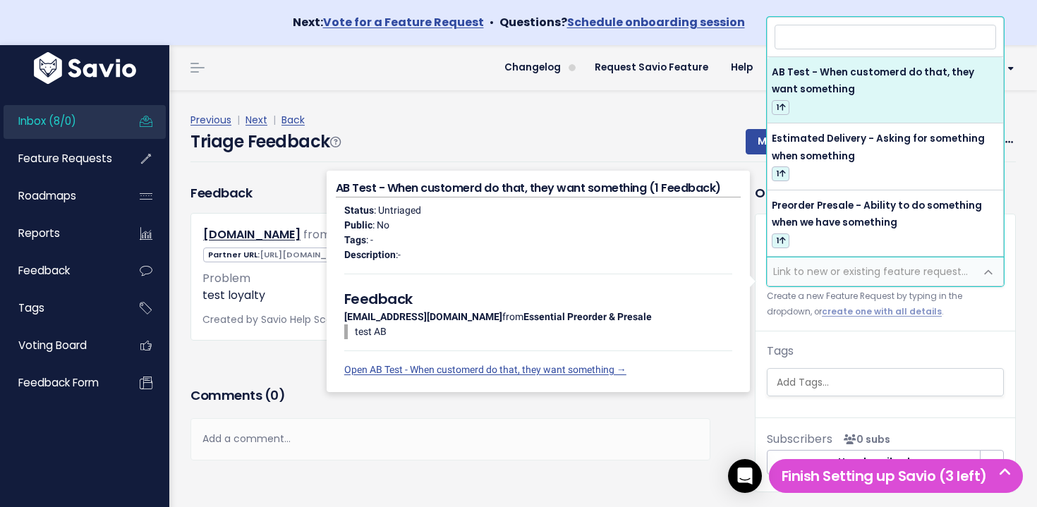
type input "L"
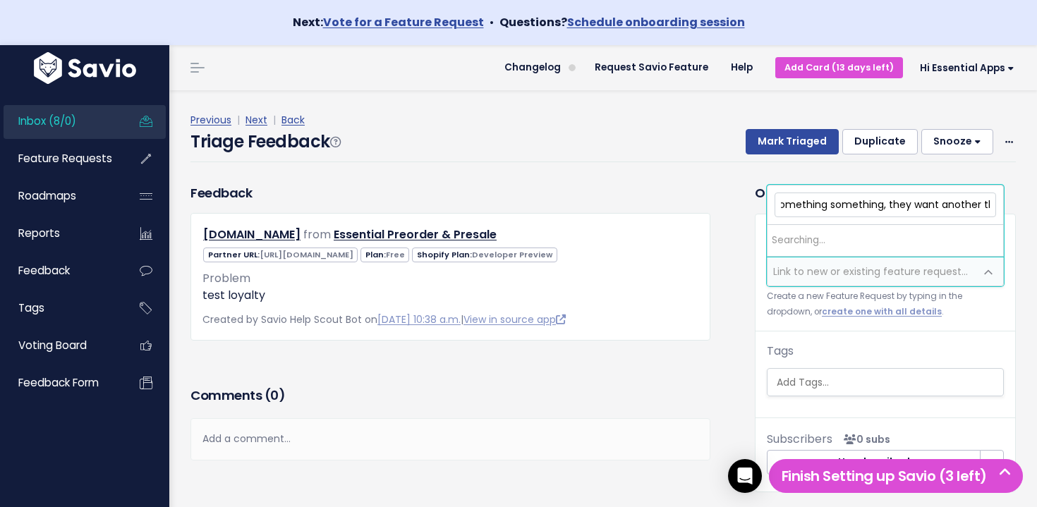
scroll to position [0, 143]
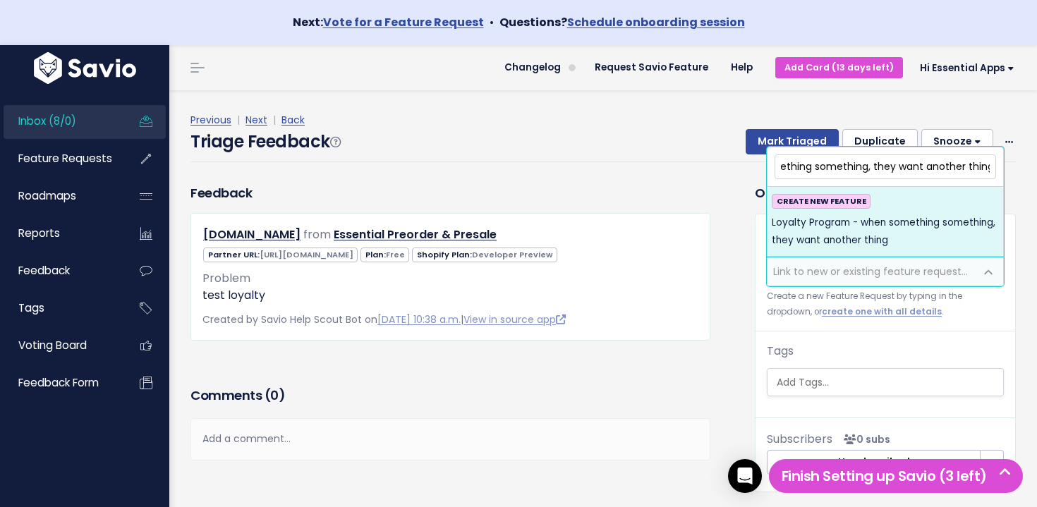
type input "Loyalty Program - when something something, they want another thing"
click at [835, 231] on span "Loyalty Program - when something something, they want another thing" at bounding box center [885, 232] width 227 height 35
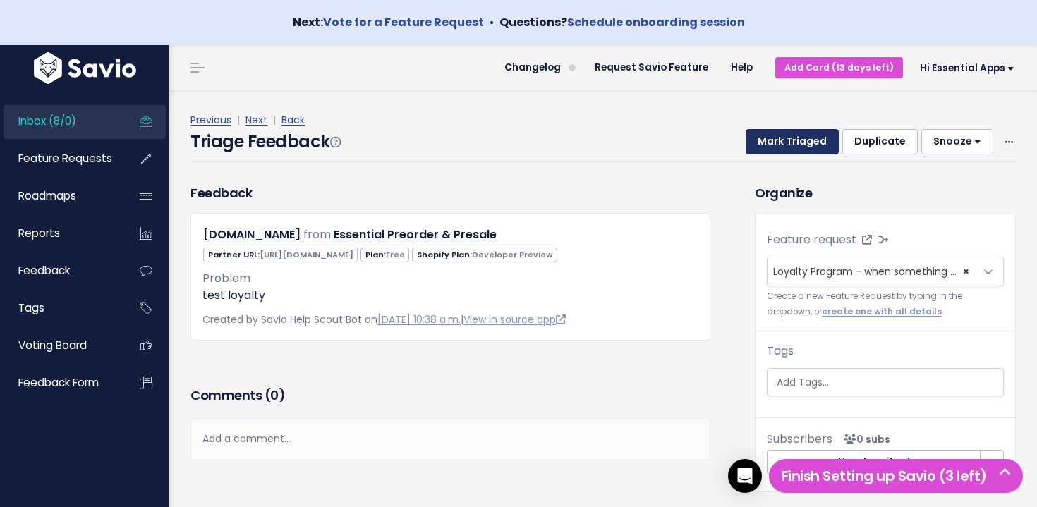
click at [790, 143] on button "Mark Triaged" at bounding box center [792, 141] width 93 height 25
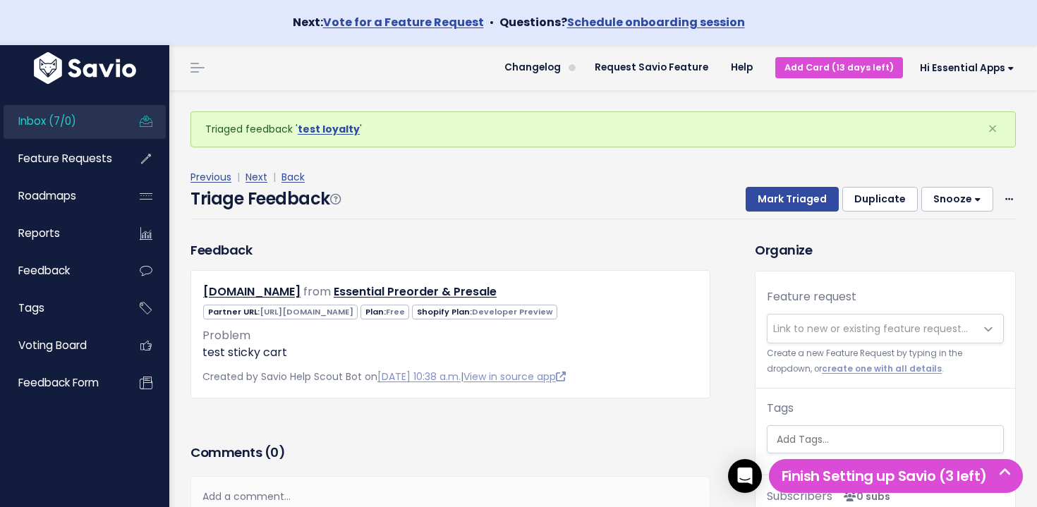
click at [117, 129] on li "Inbox (7/0)" at bounding box center [85, 122] width 162 height 34
click at [92, 125] on link "Inbox (7/0)" at bounding box center [61, 121] width 114 height 32
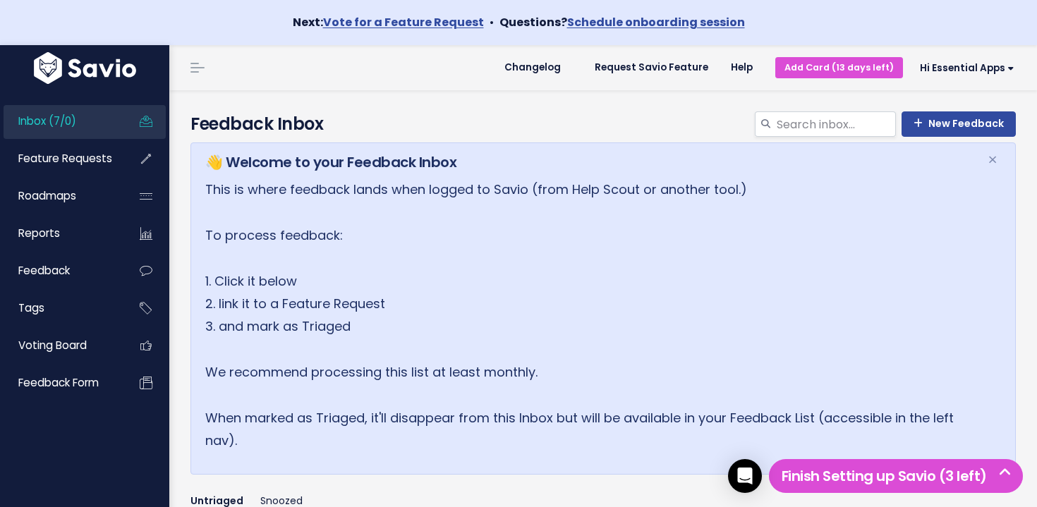
scroll to position [214, 0]
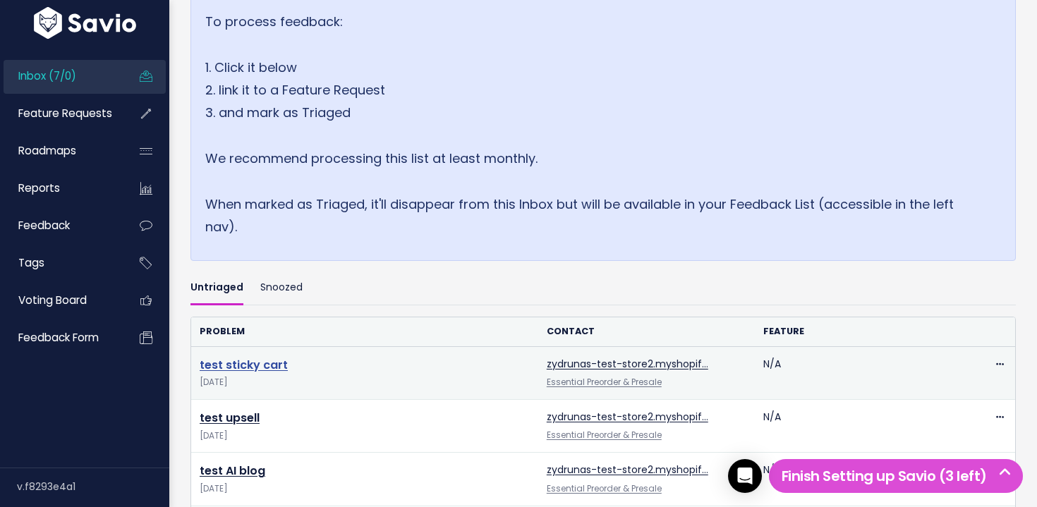
click at [251, 367] on link "test sticky cart" at bounding box center [244, 365] width 88 height 16
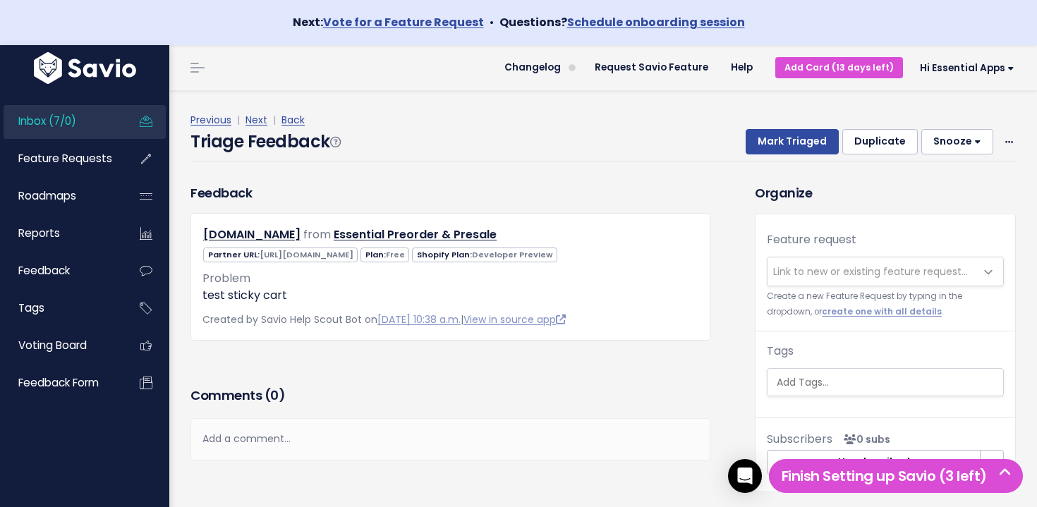
click at [838, 270] on span "Link to new or existing feature request..." at bounding box center [870, 272] width 195 height 14
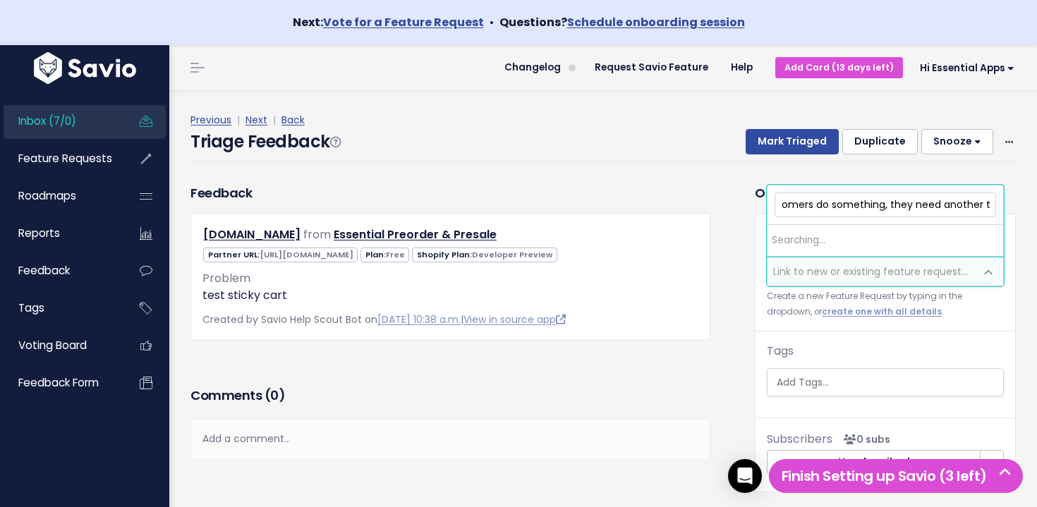
scroll to position [0, 131]
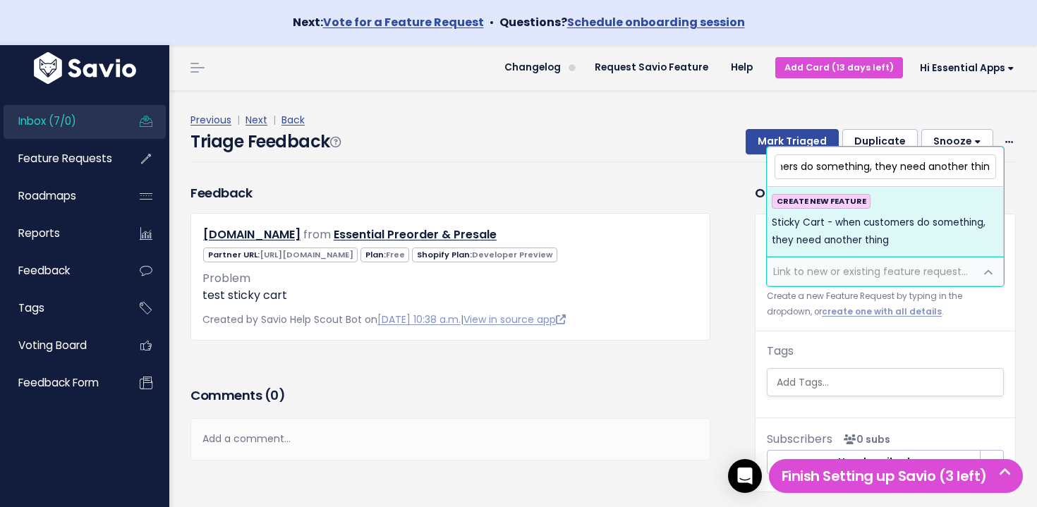
type input "Sticky Cart - when customers do something, they need another thing"
click at [844, 231] on span "Sticky Cart - when customers do something, they need another thing" at bounding box center [885, 232] width 227 height 35
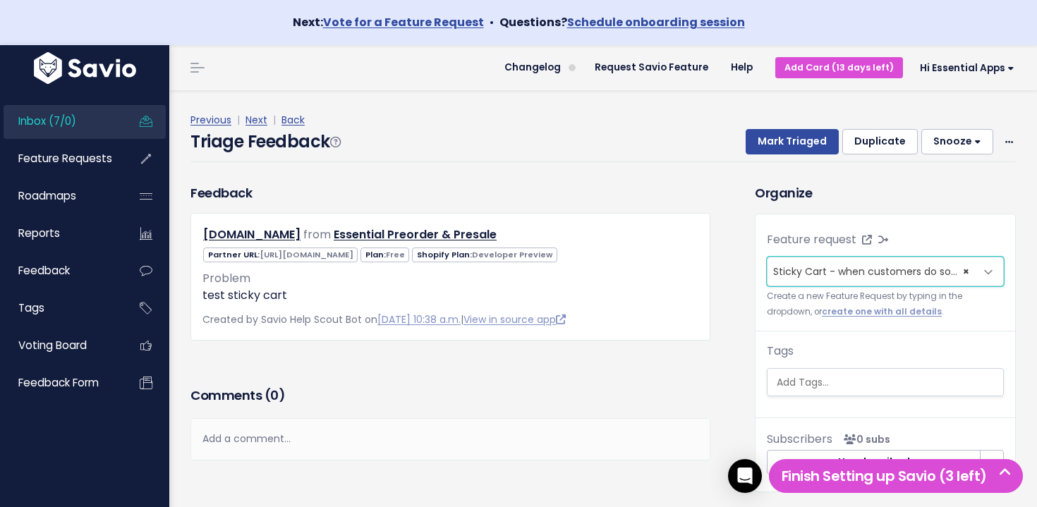
scroll to position [3, 0]
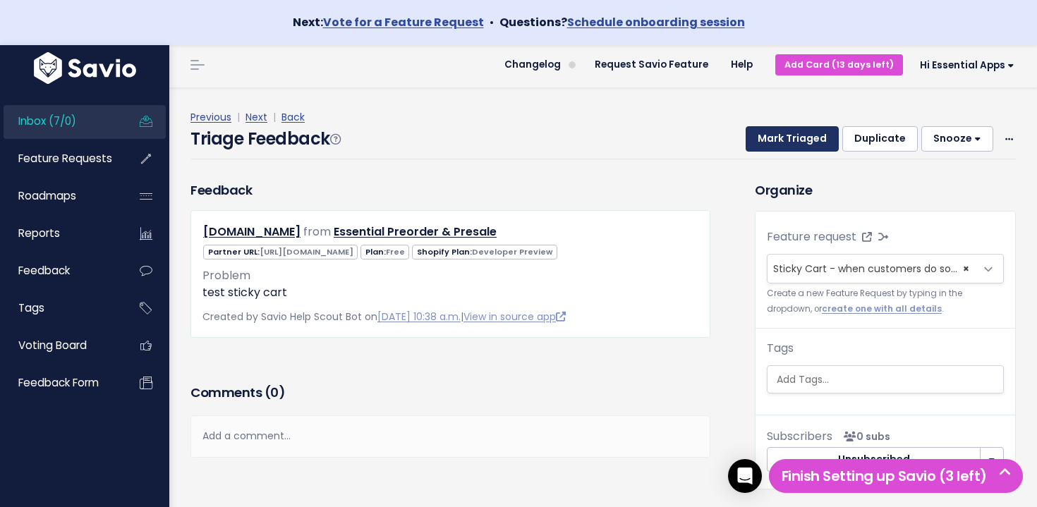
click at [786, 144] on button "Mark Triaged" at bounding box center [792, 138] width 93 height 25
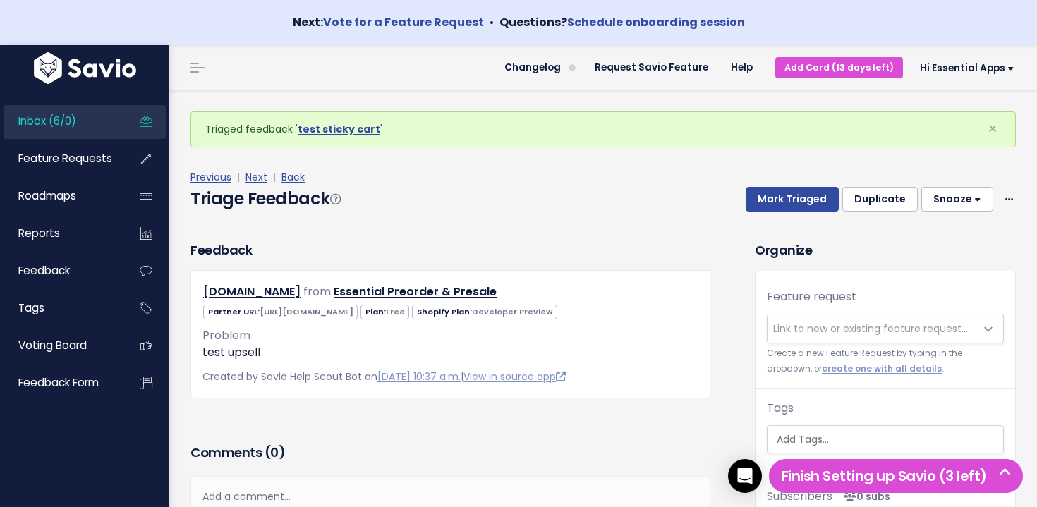
click at [54, 116] on span "Inbox (6/0)" at bounding box center [47, 121] width 58 height 15
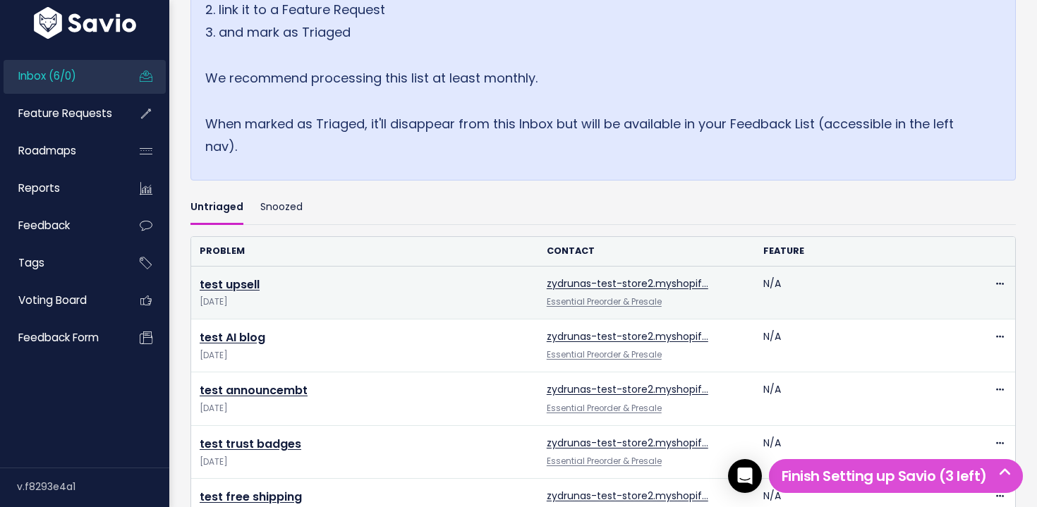
scroll to position [395, 0]
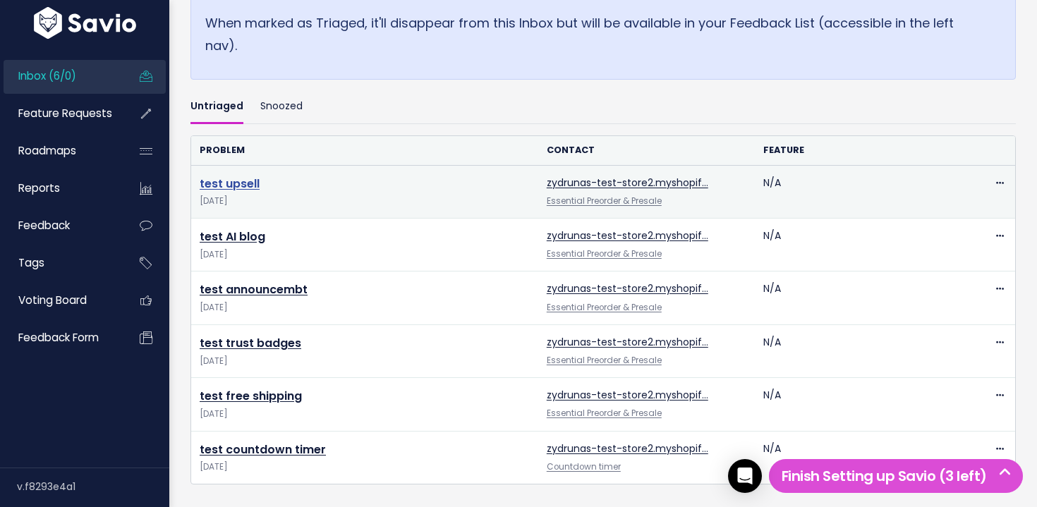
click at [236, 186] on link "test upsell" at bounding box center [230, 184] width 60 height 16
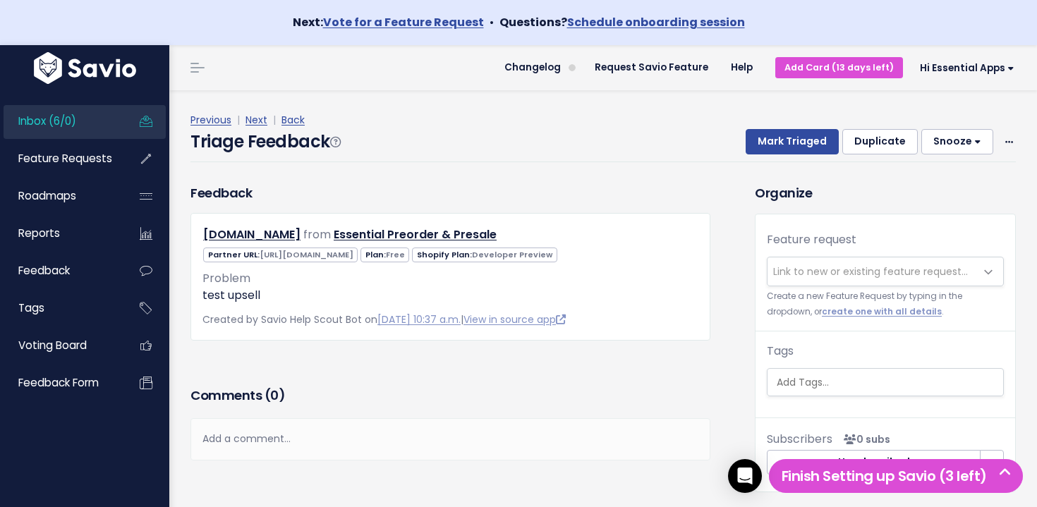
click at [874, 277] on span "Link to new or existing feature request..." at bounding box center [870, 272] width 195 height 14
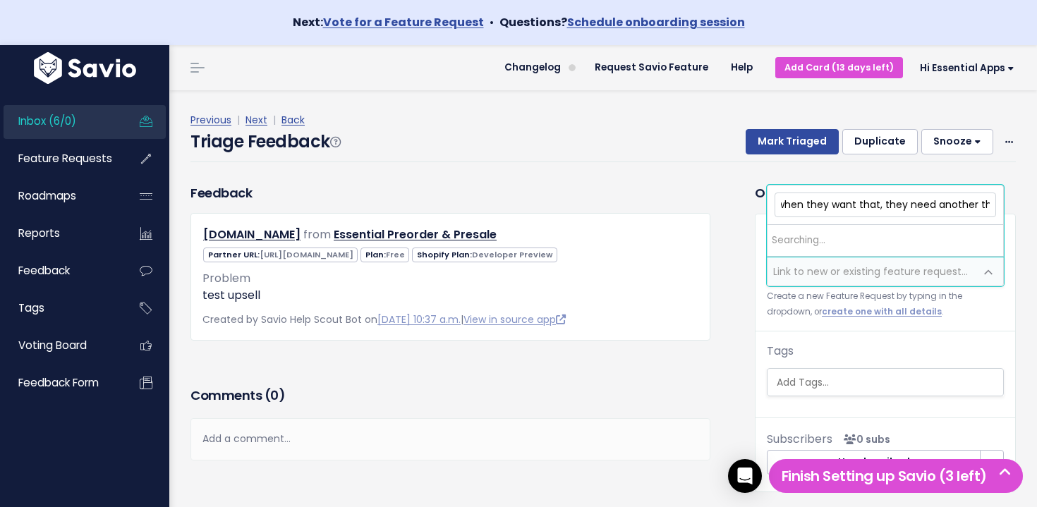
scroll to position [0, 106]
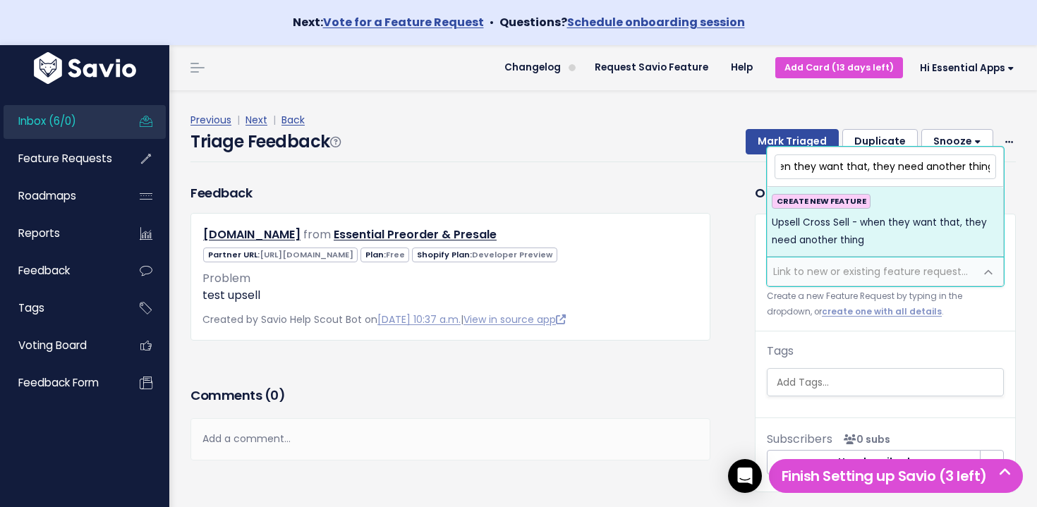
type input "Upsell Cross Sell - when they want that, they need another thing"
click at [859, 234] on span "Upsell Cross Sell - when they want that, they need another thing" at bounding box center [885, 232] width 227 height 35
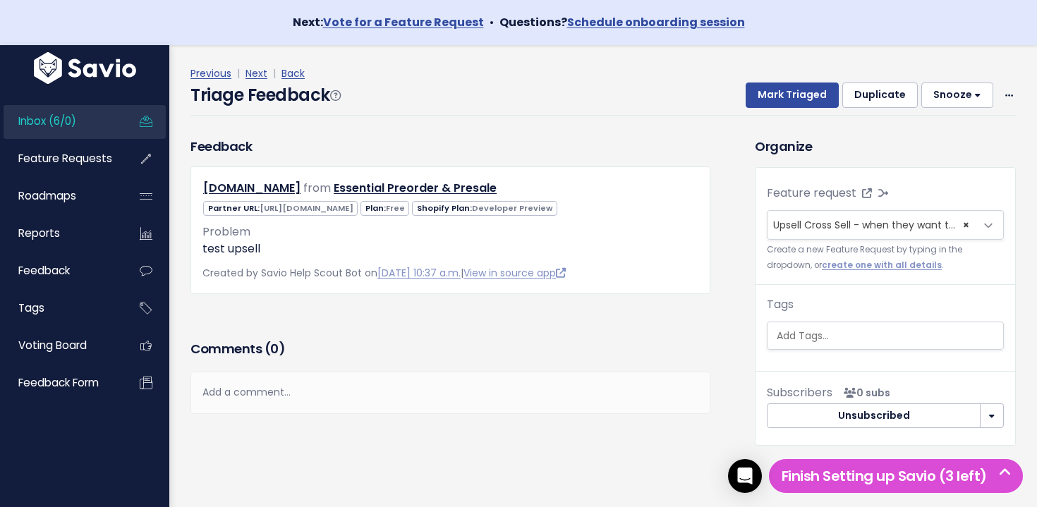
click at [783, 79] on div "Previous | Next | Back" at bounding box center [604, 74] width 826 height 18
click at [780, 95] on button "Mark Triaged" at bounding box center [792, 95] width 93 height 25
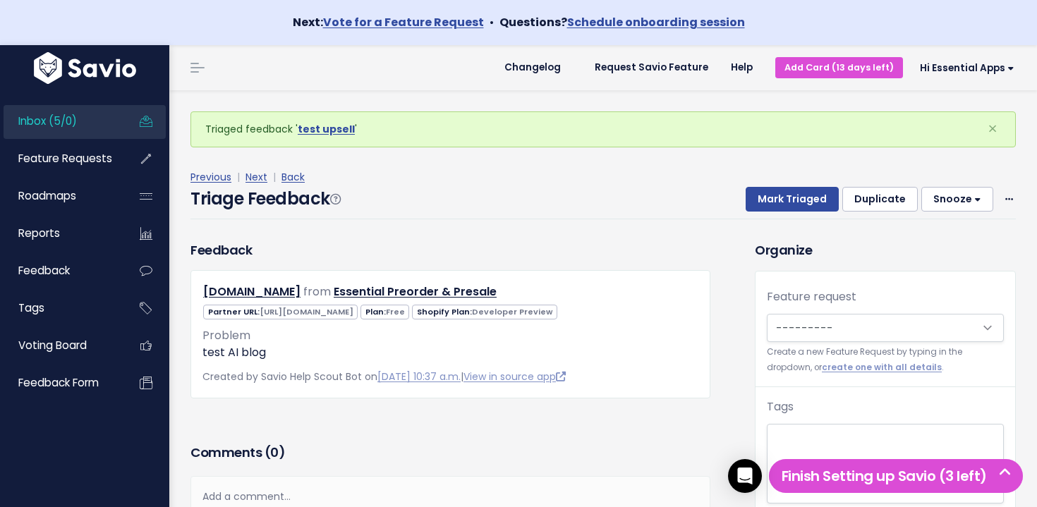
click at [66, 126] on span "Inbox (5/0)" at bounding box center [47, 121] width 59 height 15
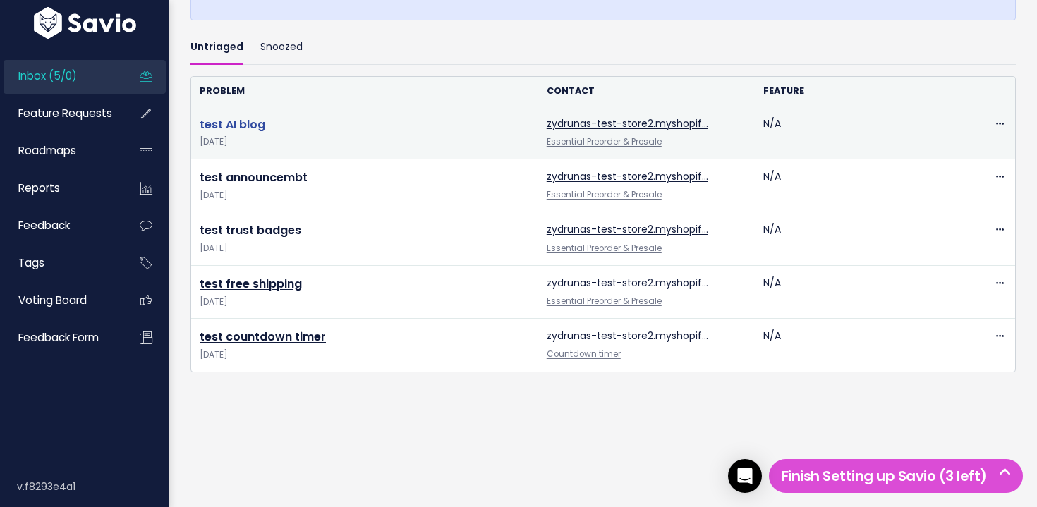
click at [241, 121] on link "test AI blog" at bounding box center [233, 124] width 66 height 16
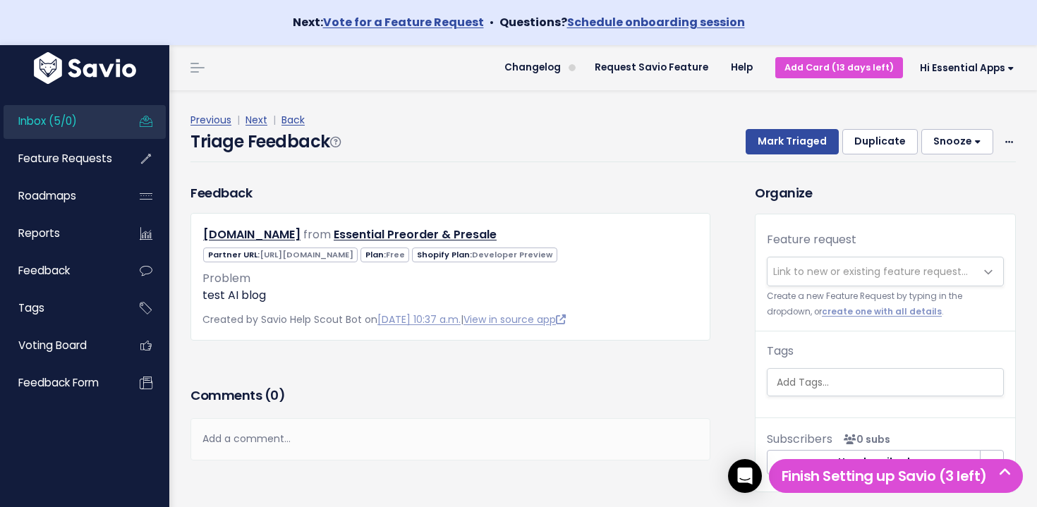
click at [839, 265] on span "Link to new or existing feature request..." at bounding box center [870, 272] width 195 height 14
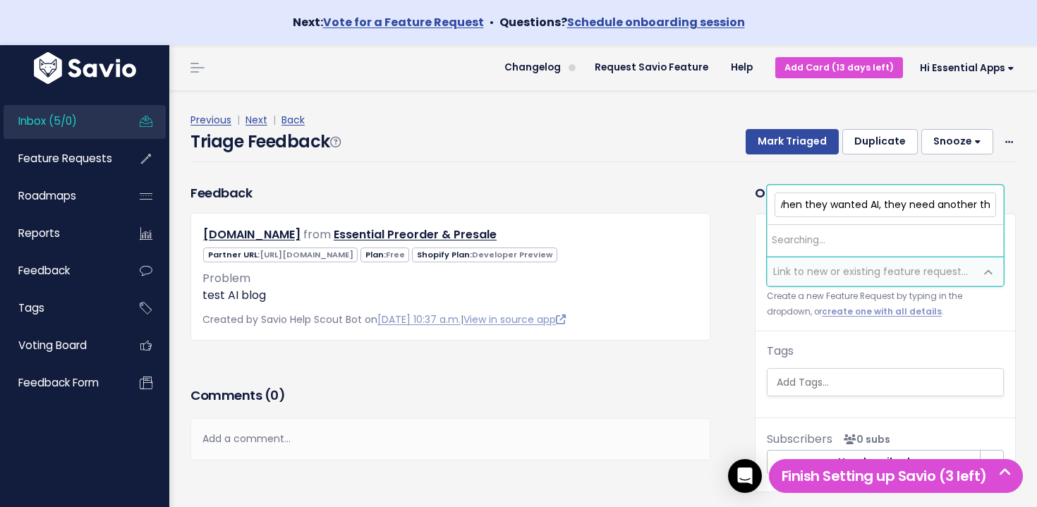
scroll to position [0, 61]
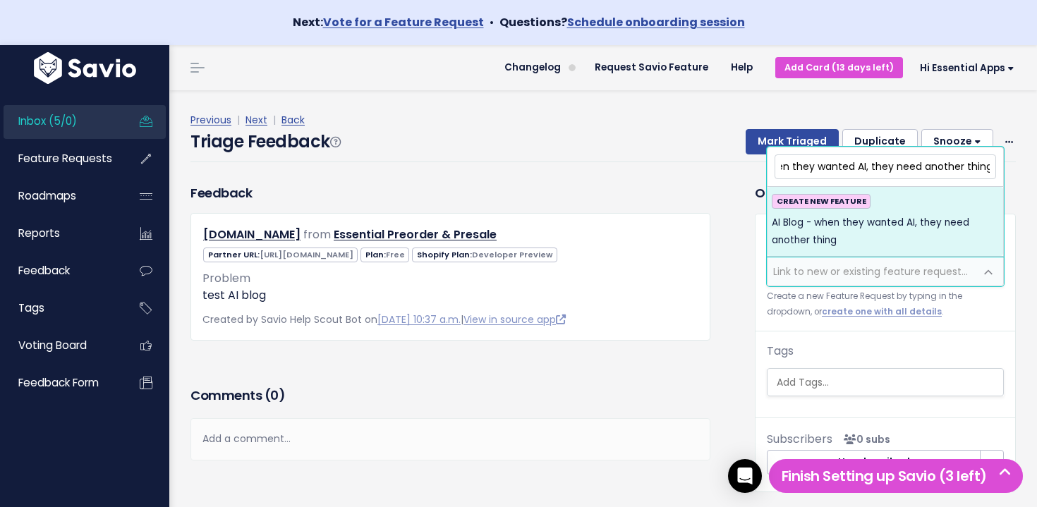
type input "AI Blog - when they wanted AI, they need another thing"
click at [838, 237] on span "AI Blog - when they wanted AI, they need another thing" at bounding box center [885, 232] width 227 height 35
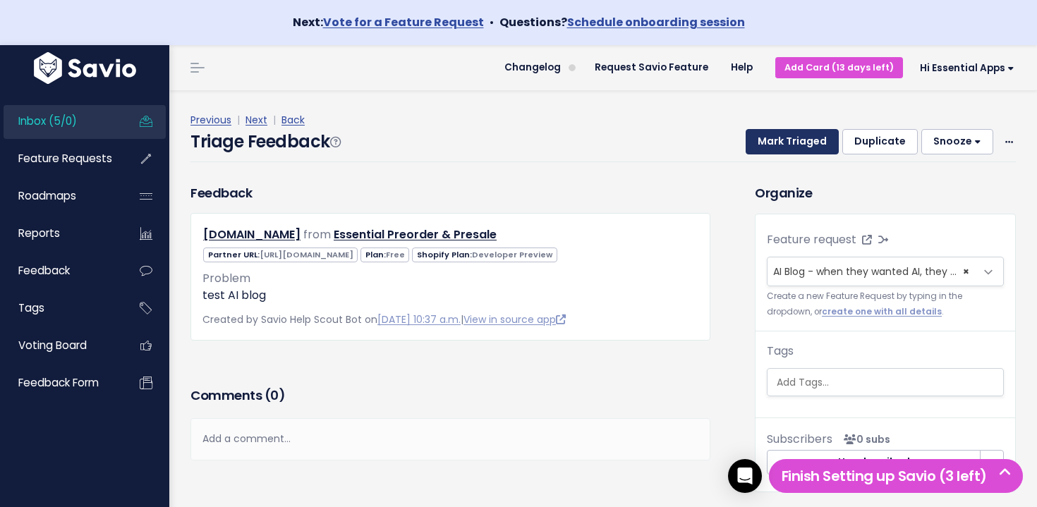
click at [796, 150] on button "Mark Triaged" at bounding box center [792, 141] width 93 height 25
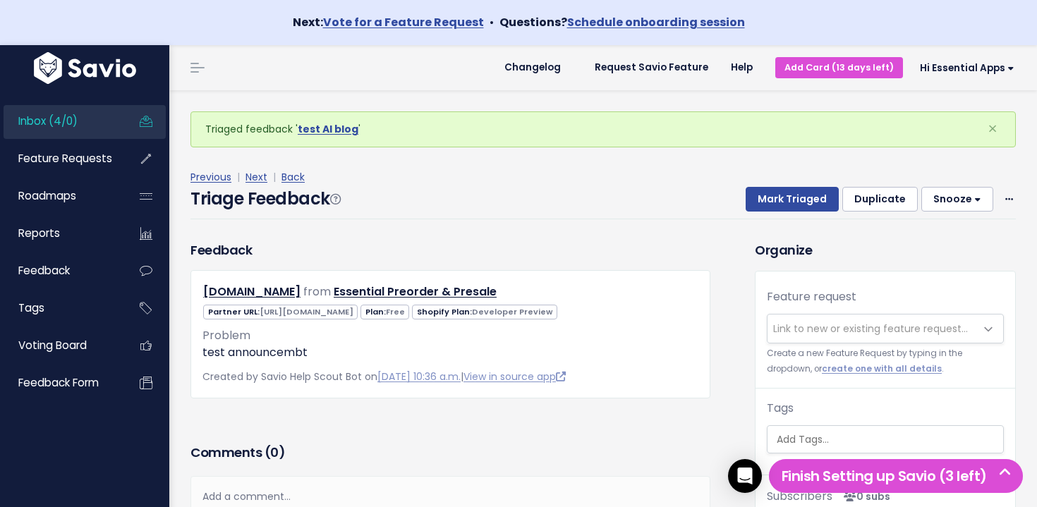
click at [76, 123] on span "Inbox (4/0)" at bounding box center [47, 121] width 59 height 15
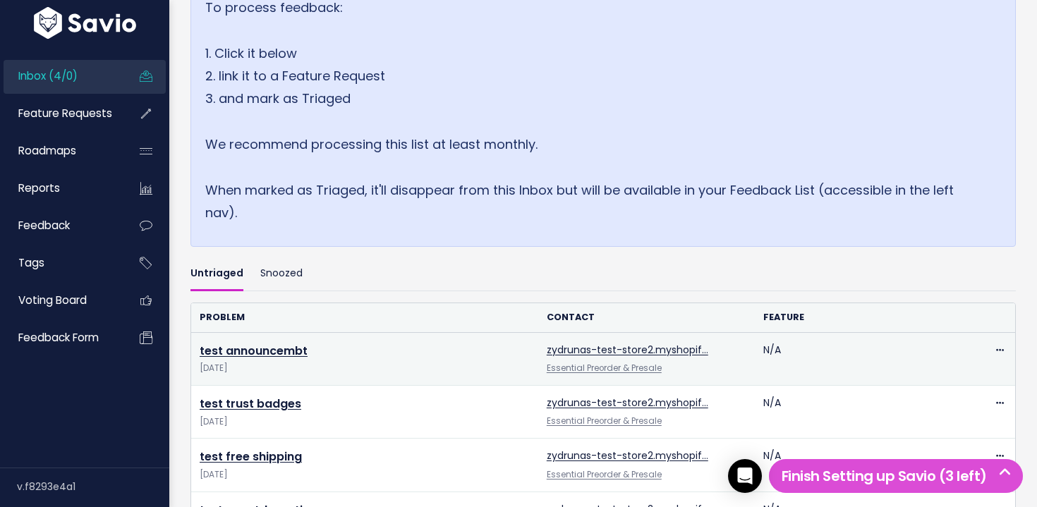
scroll to position [265, 0]
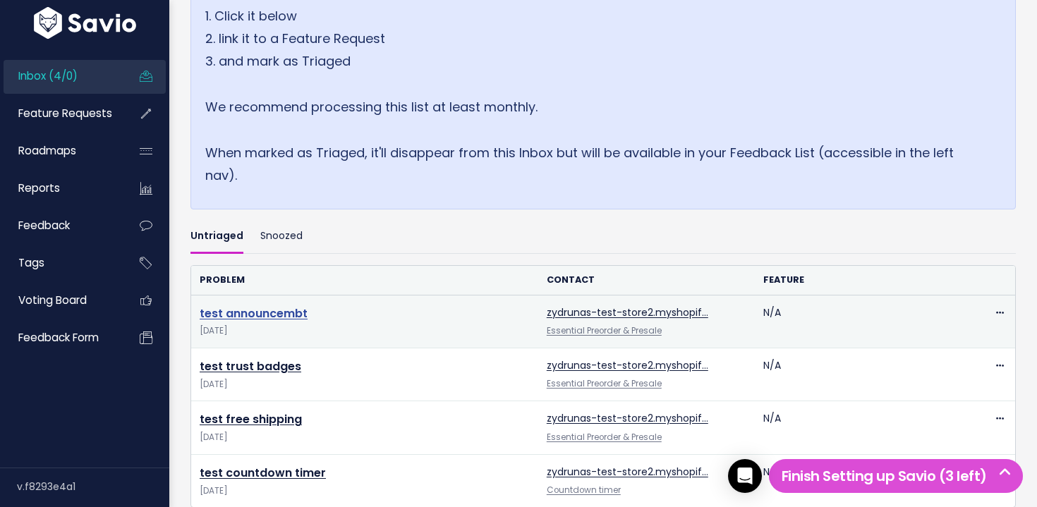
click at [267, 310] on link "test announcembt" at bounding box center [254, 314] width 108 height 16
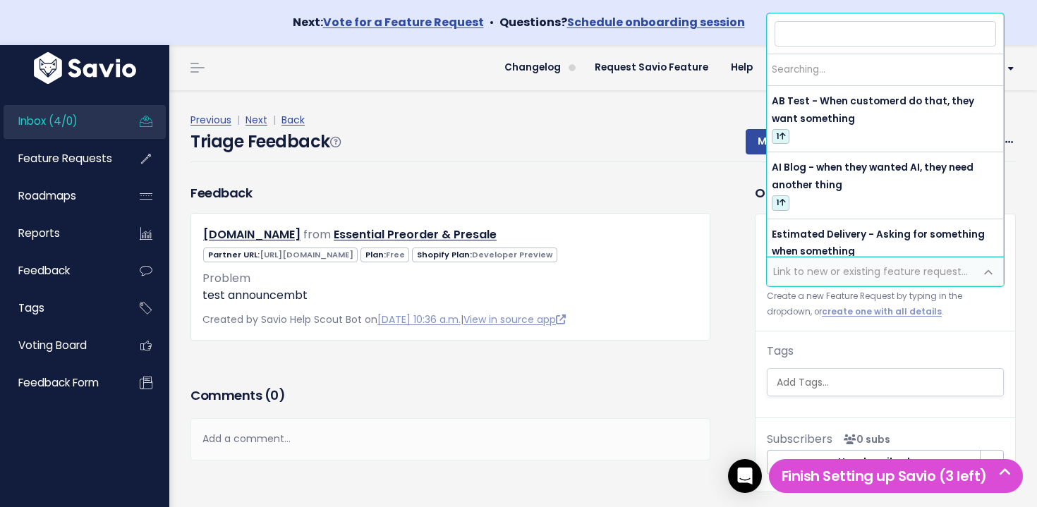
click at [863, 271] on span "Link to new or existing feature request..." at bounding box center [870, 272] width 195 height 14
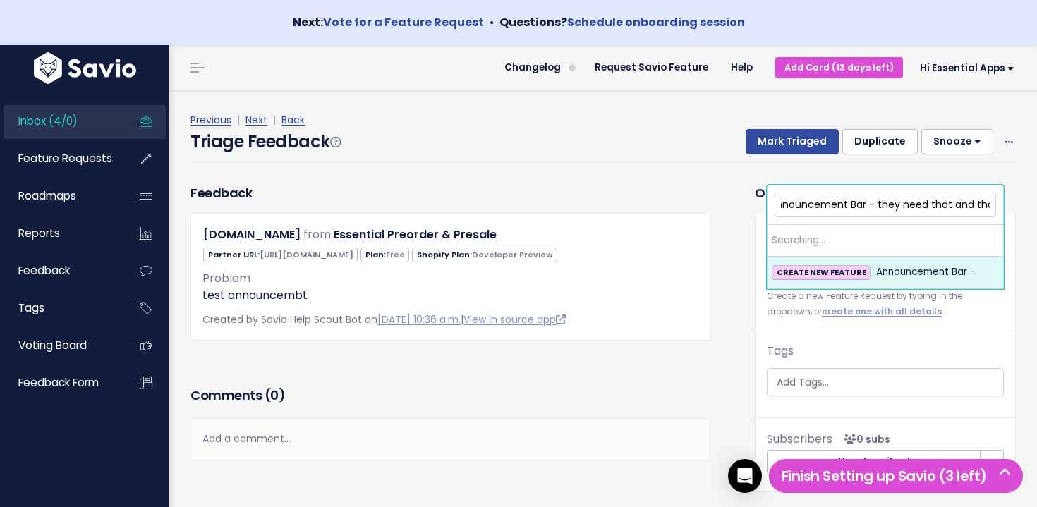
scroll to position [0, 15]
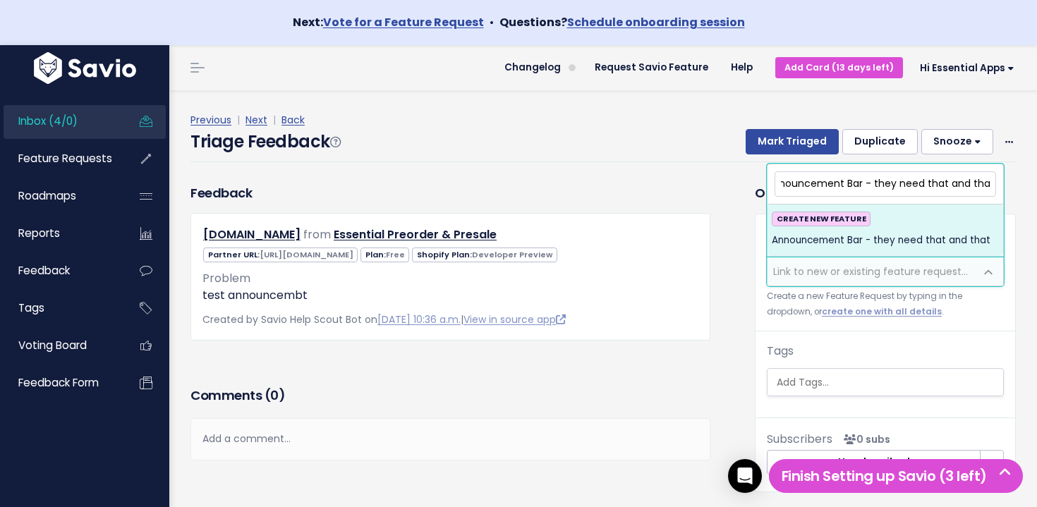
type input "Announcement Bar - they need that and that"
click at [887, 245] on span "Announcement Bar - they need that and that" at bounding box center [881, 240] width 219 height 17
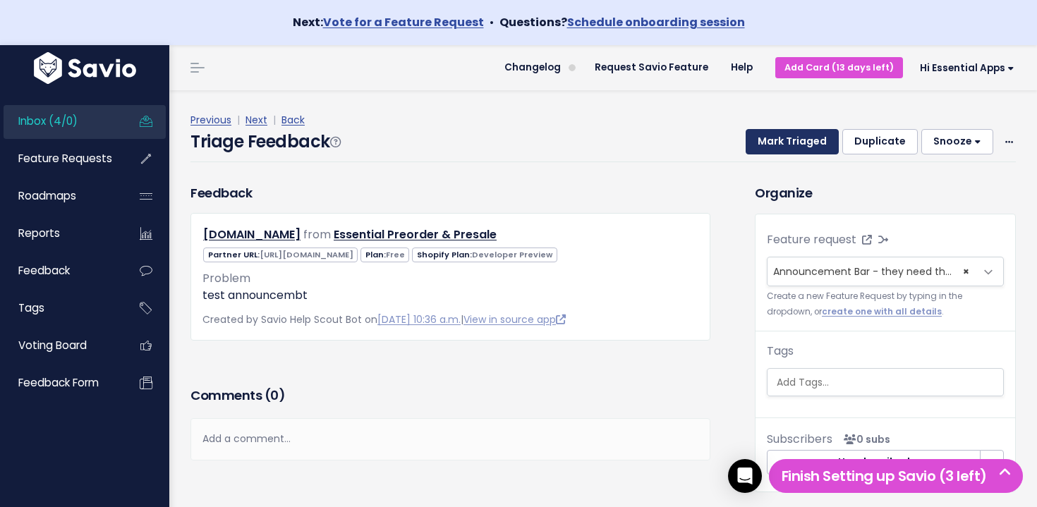
click at [776, 139] on button "Mark Triaged" at bounding box center [792, 141] width 93 height 25
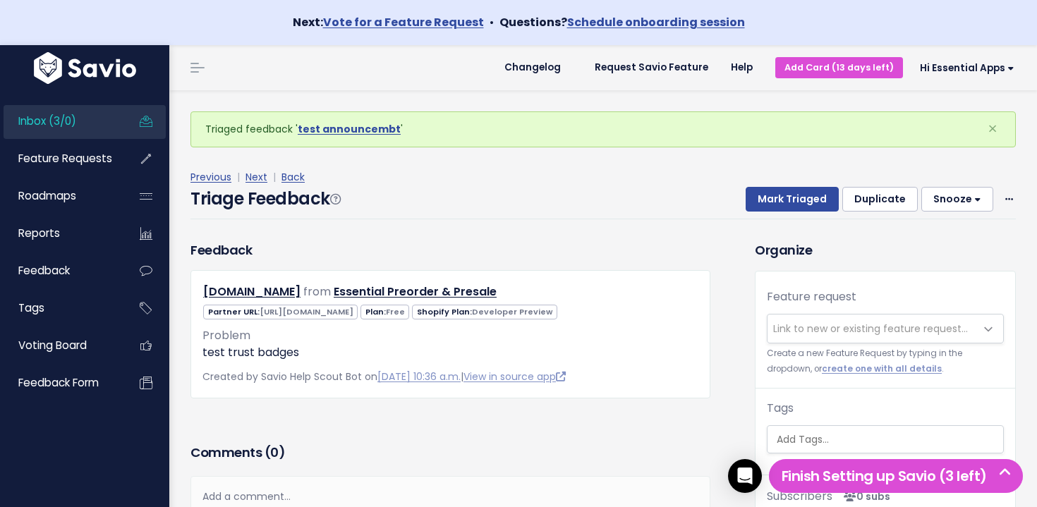
click at [103, 124] on link "Inbox (3/0)" at bounding box center [61, 121] width 114 height 32
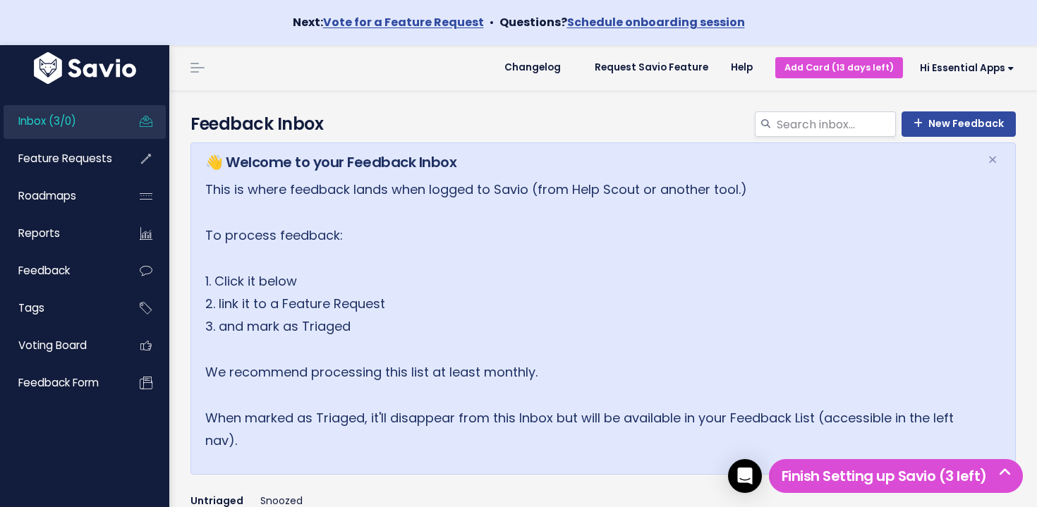
scroll to position [349, 0]
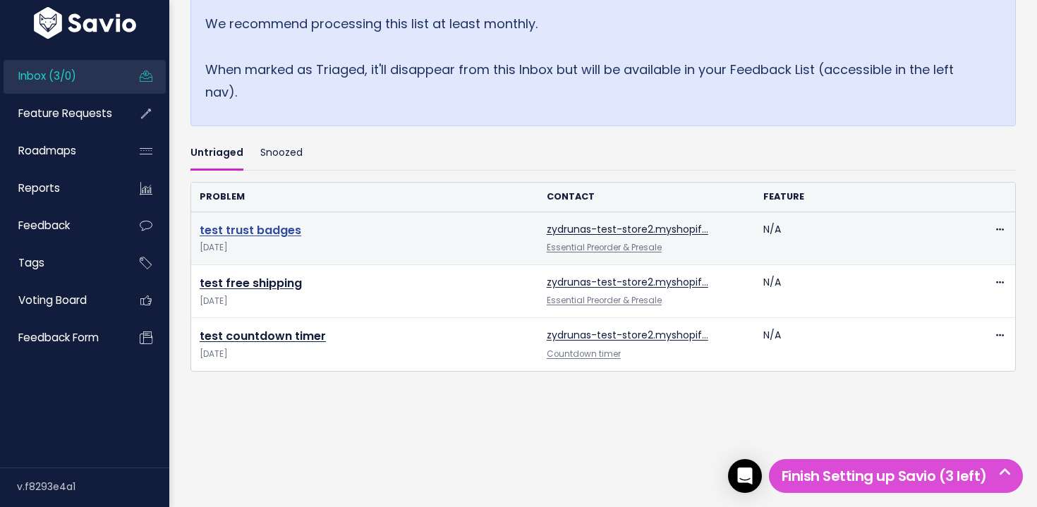
click at [255, 229] on link "test trust badges" at bounding box center [251, 230] width 102 height 16
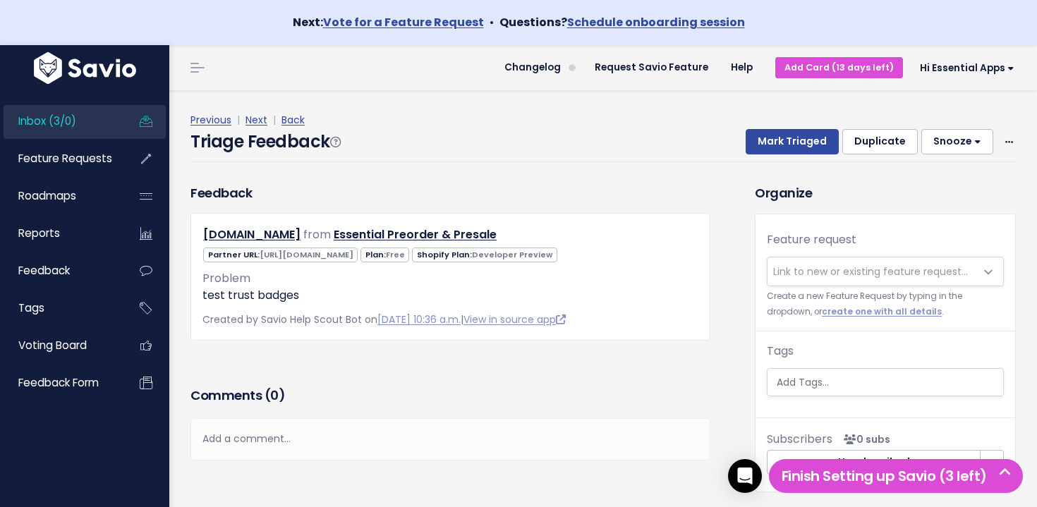
click at [844, 264] on span "Link to new or existing feature request..." at bounding box center [871, 272] width 207 height 28
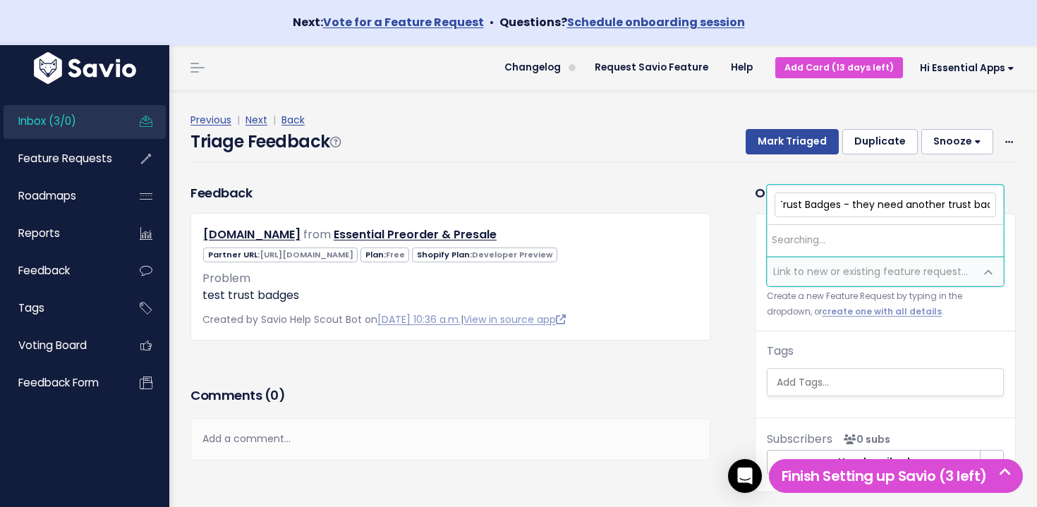
scroll to position [0, 17]
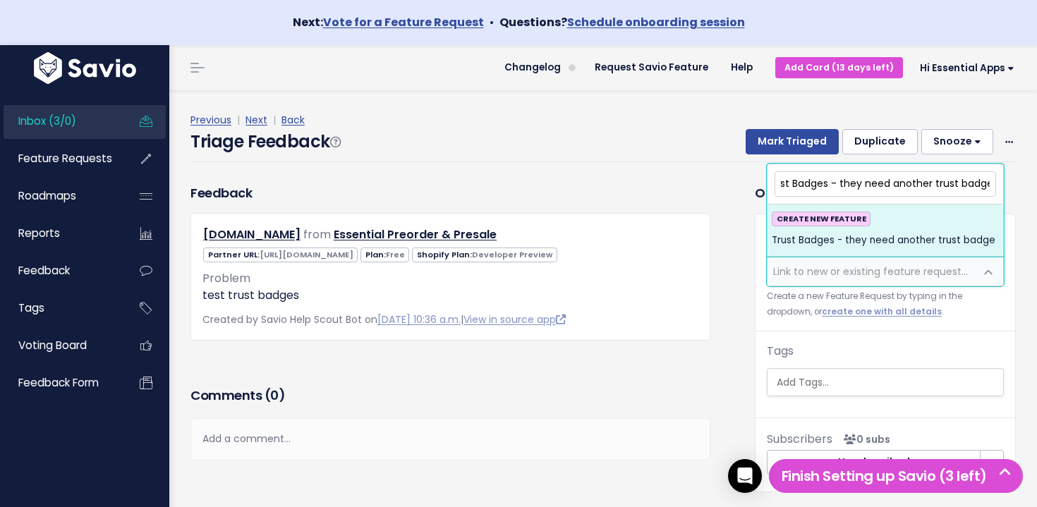
type input "Trust Badges - they need another trust badge"
click at [873, 241] on span "Trust Badges - they need another trust badge" at bounding box center [884, 240] width 224 height 17
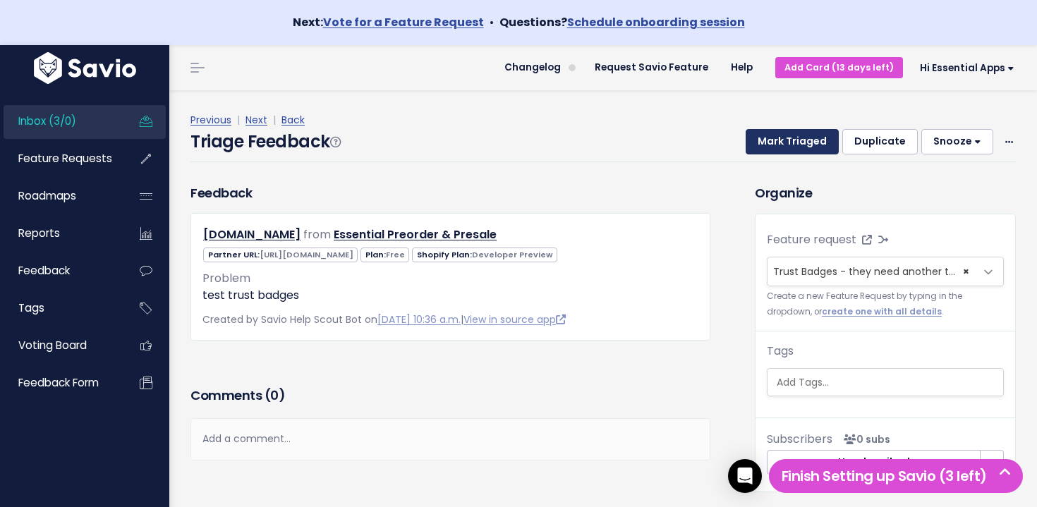
click at [805, 147] on button "Mark Triaged" at bounding box center [792, 141] width 93 height 25
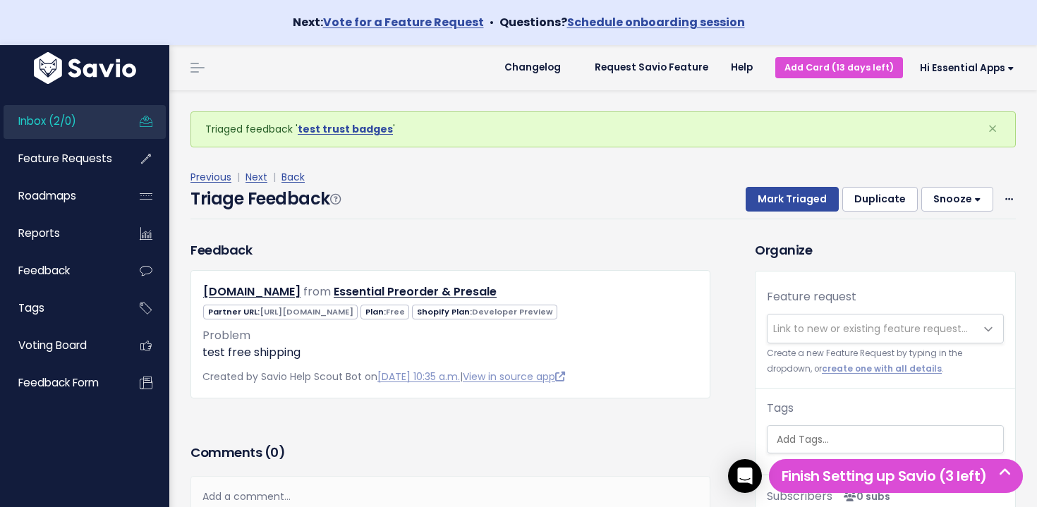
click at [42, 114] on span "Inbox (2/0)" at bounding box center [47, 121] width 58 height 15
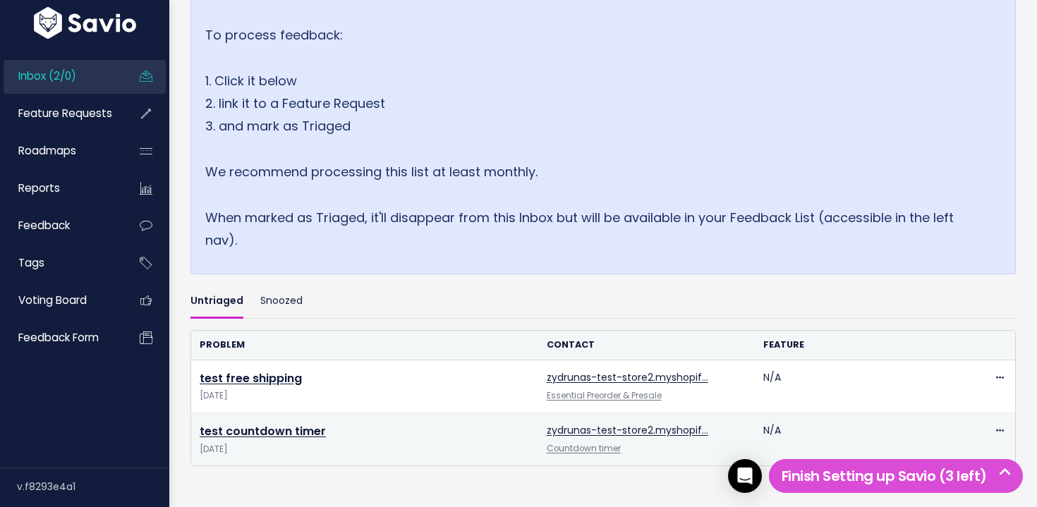
scroll to position [252, 0]
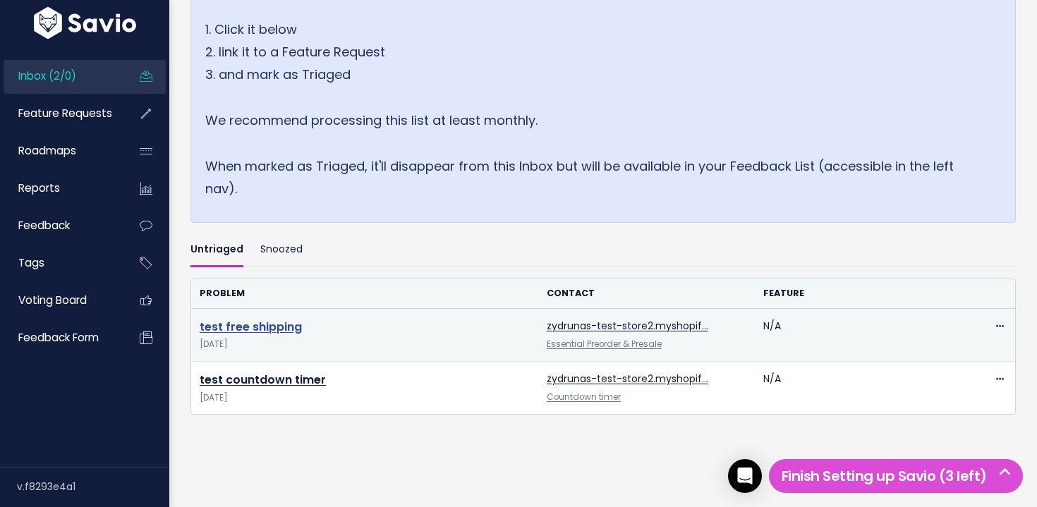
click at [241, 327] on link "test free shipping" at bounding box center [251, 327] width 102 height 16
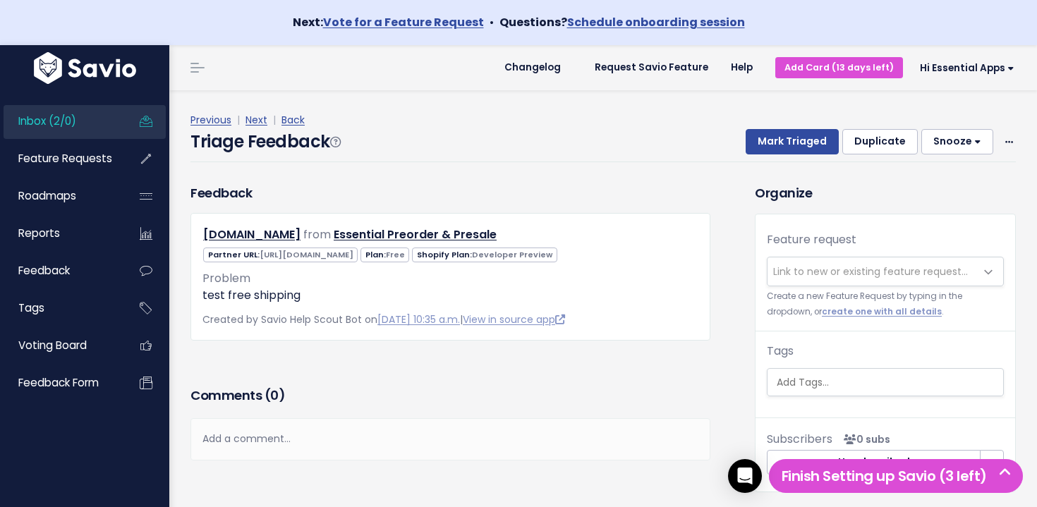
click at [842, 260] on span "Link to new or existing feature request..." at bounding box center [871, 272] width 207 height 28
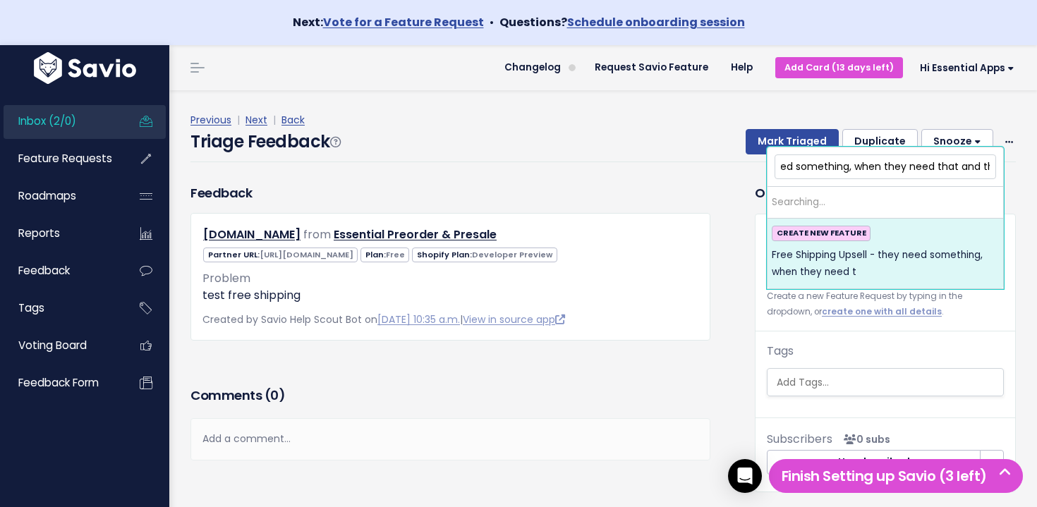
scroll to position [0, 157]
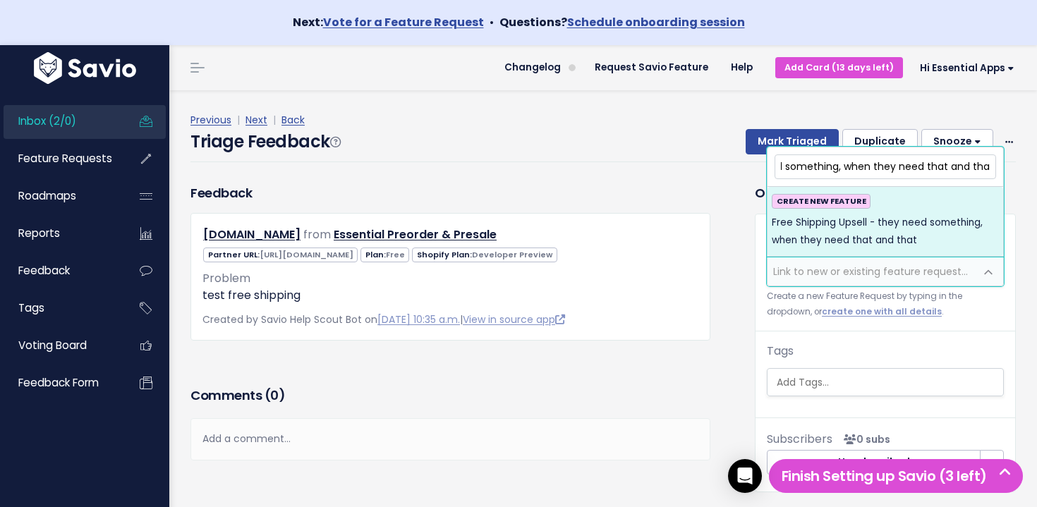
type input "Free Shipping Upsell - they need something, when they need that and that"
click at [909, 236] on span "Free Shipping Upsell - they need something, when they need that and that" at bounding box center [885, 232] width 227 height 35
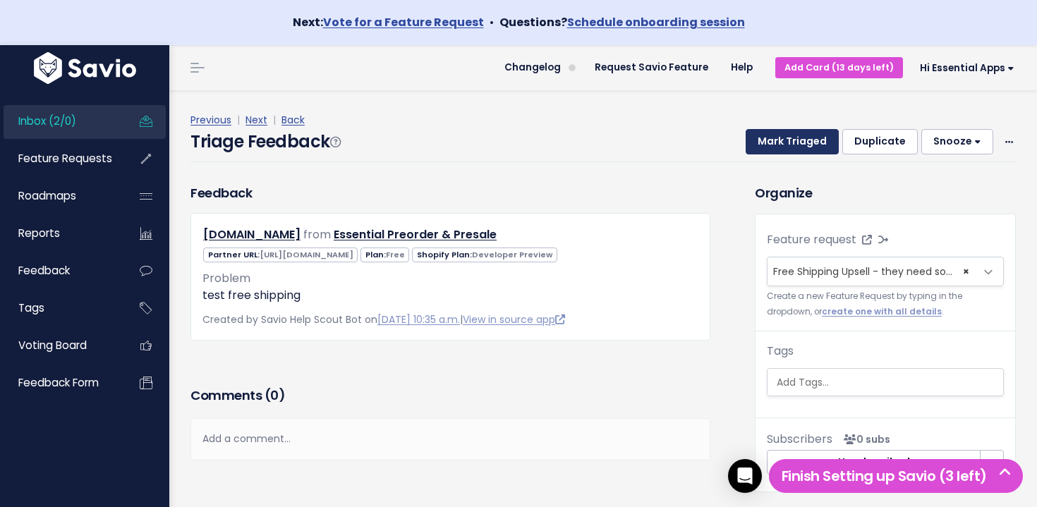
click at [799, 146] on button "Mark Triaged" at bounding box center [792, 141] width 93 height 25
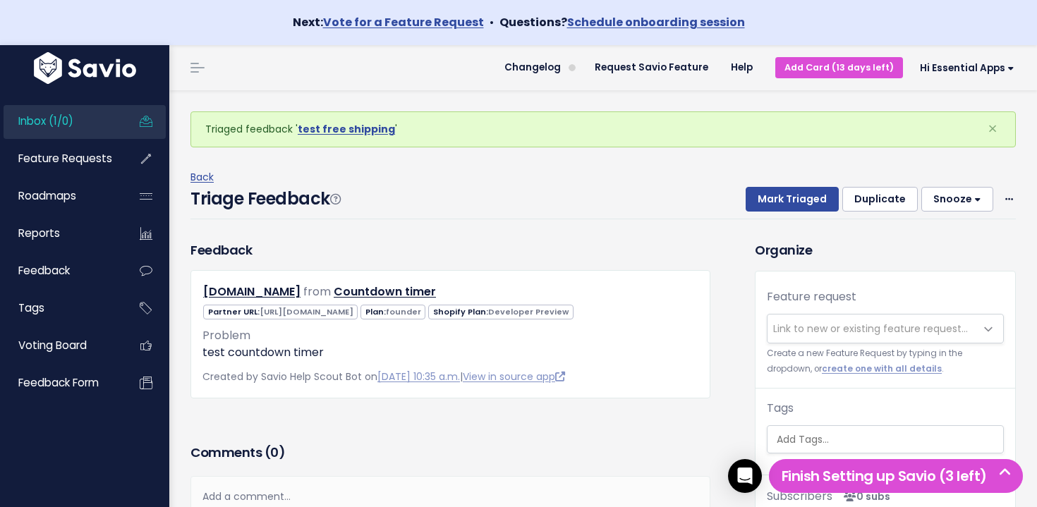
click at [112, 128] on link "Inbox (1/0)" at bounding box center [61, 121] width 114 height 32
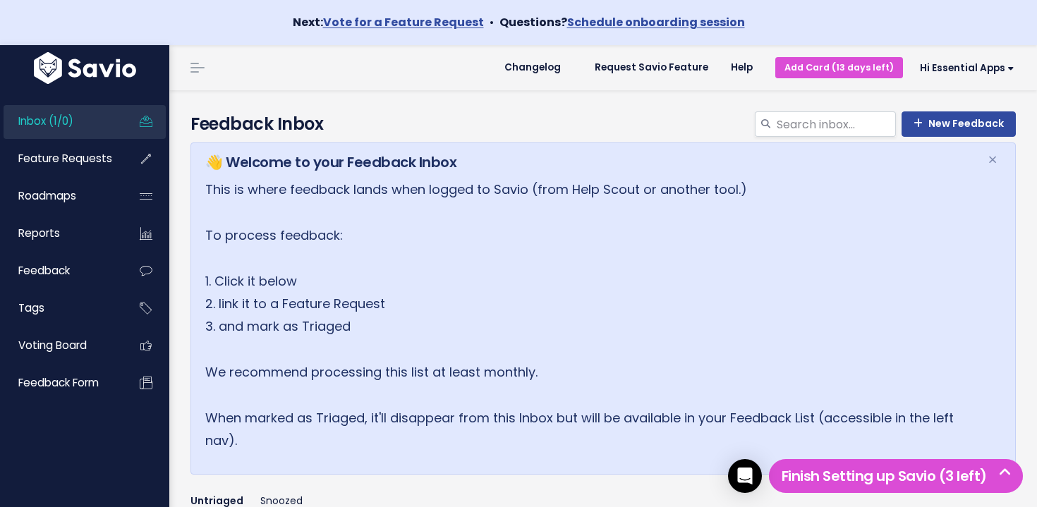
scroll to position [242, 0]
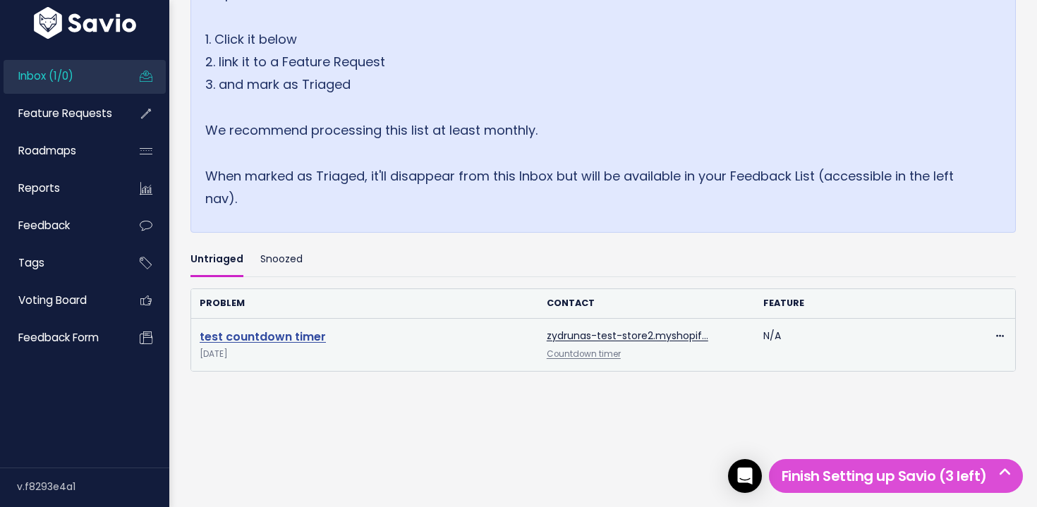
click at [275, 336] on link "test countdown timer" at bounding box center [263, 337] width 126 height 16
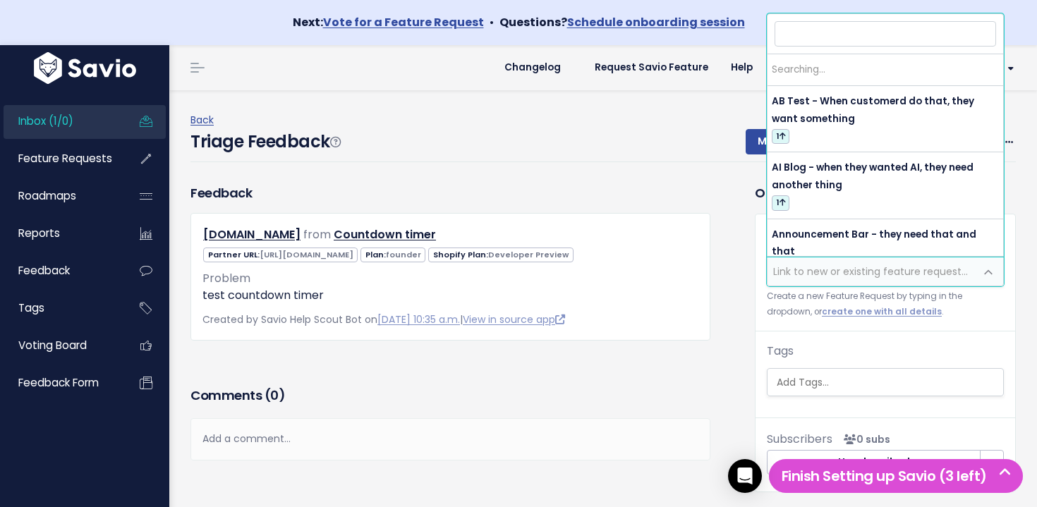
click at [826, 267] on span "Link to new or existing feature request..." at bounding box center [870, 272] width 195 height 14
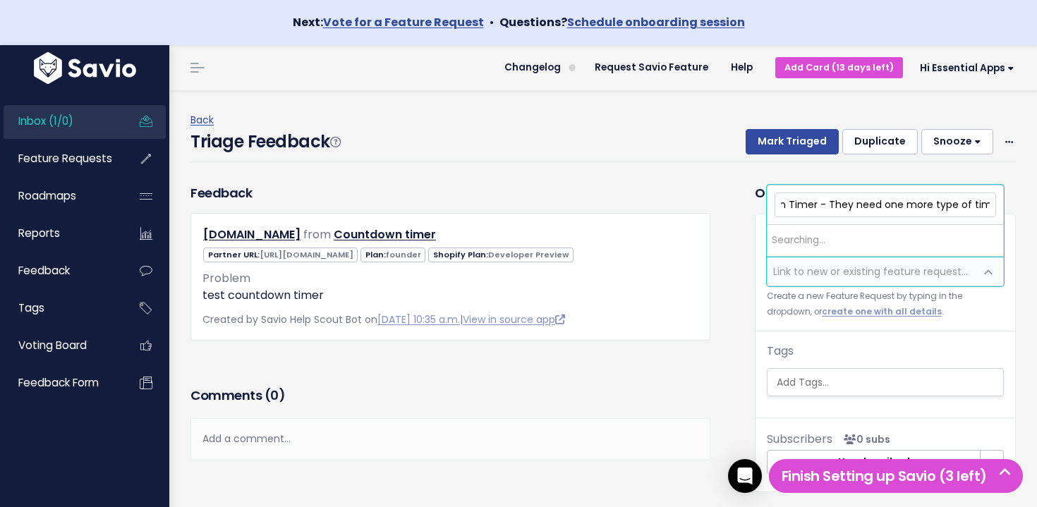
scroll to position [0, 56]
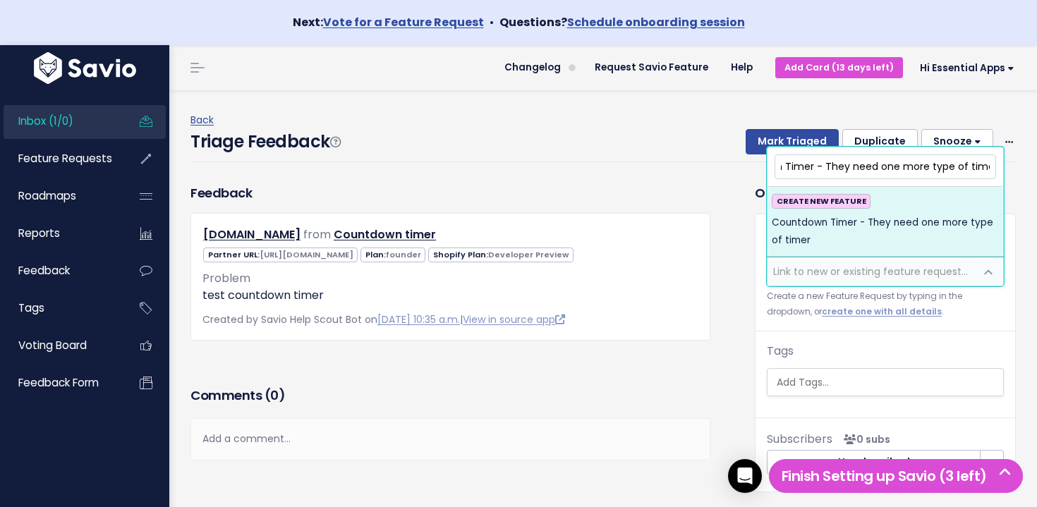
type input "Countdown Timer - They need one more type of timer"
click at [825, 224] on span "Countdown Timer - They need one more type of timer" at bounding box center [885, 232] width 227 height 35
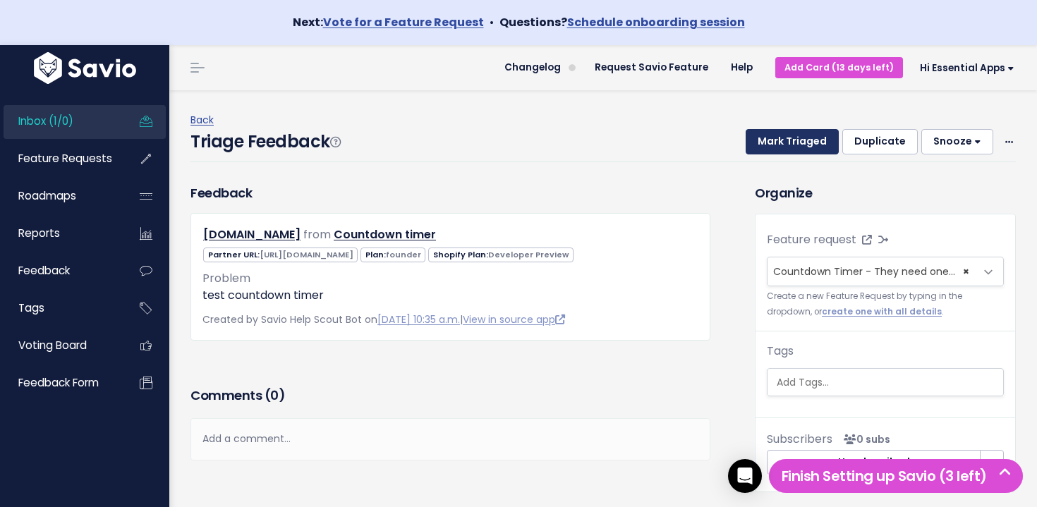
click at [795, 148] on button "Mark Triaged" at bounding box center [792, 141] width 93 height 25
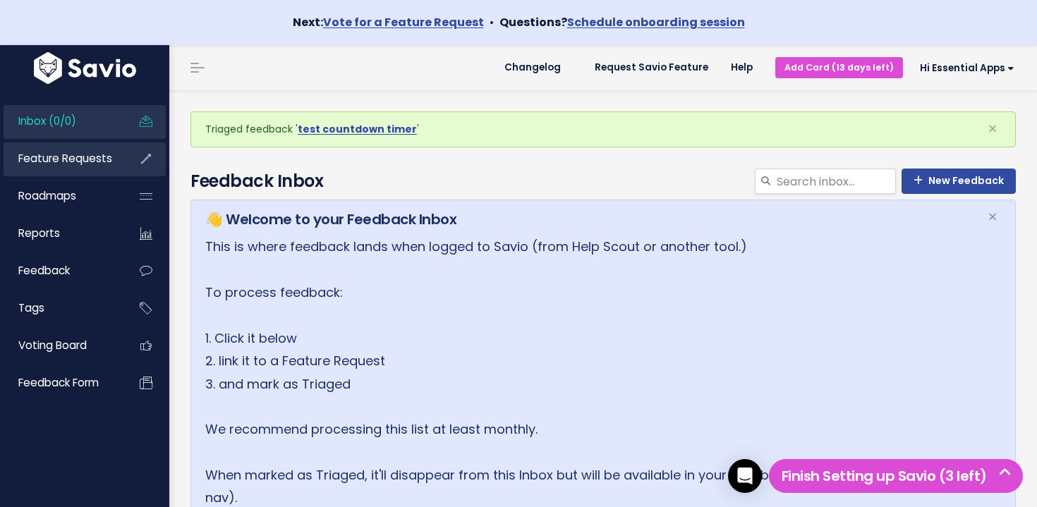
click at [64, 159] on span "Feature Requests" at bounding box center [65, 158] width 94 height 15
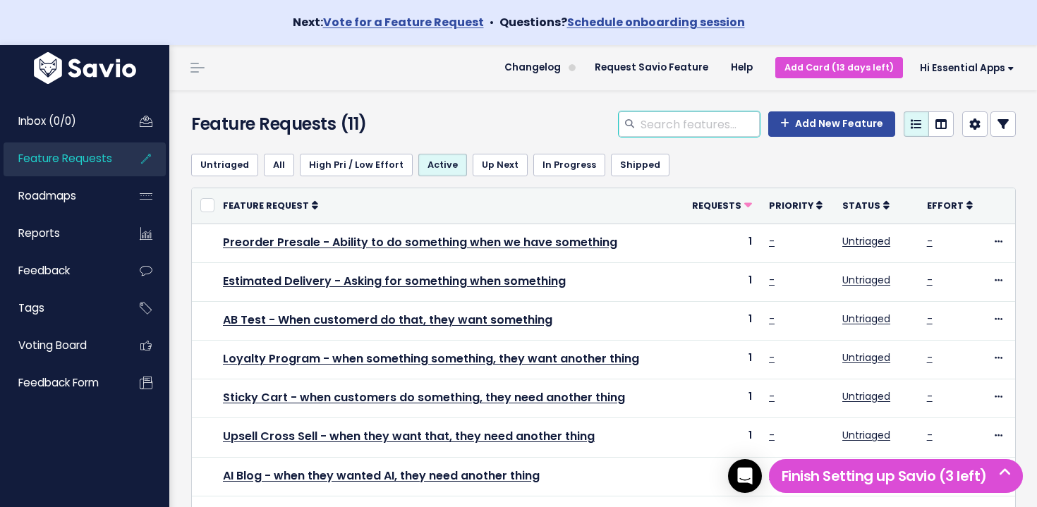
click at [675, 126] on input "search" at bounding box center [699, 123] width 121 height 25
type input "Preorder Presale"
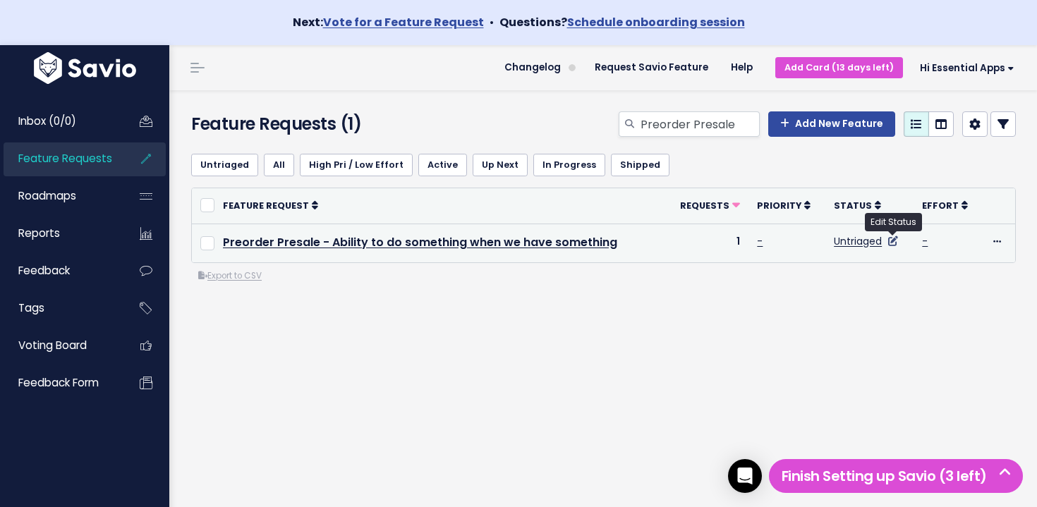
click at [896, 241] on icon at bounding box center [893, 241] width 10 height 10
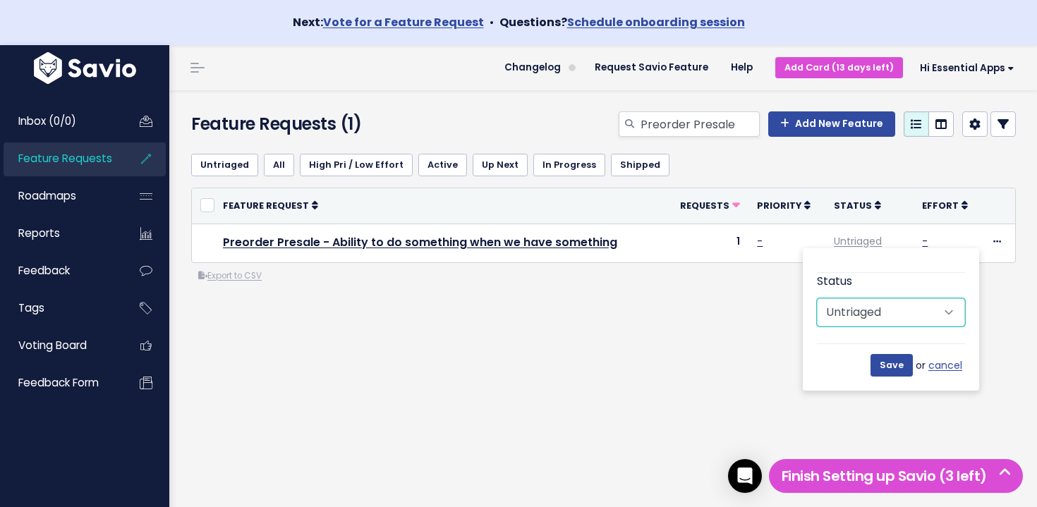
click at [900, 306] on select "Untriaged Under Consideration Planned In Progress Shipped Closed Won't do" at bounding box center [891, 312] width 148 height 28
click at [647, 285] on div "Untriaged All High Pri / Low Effort Active Up Next In Progress Shipped or Cance…" at bounding box center [604, 270] width 846 height 254
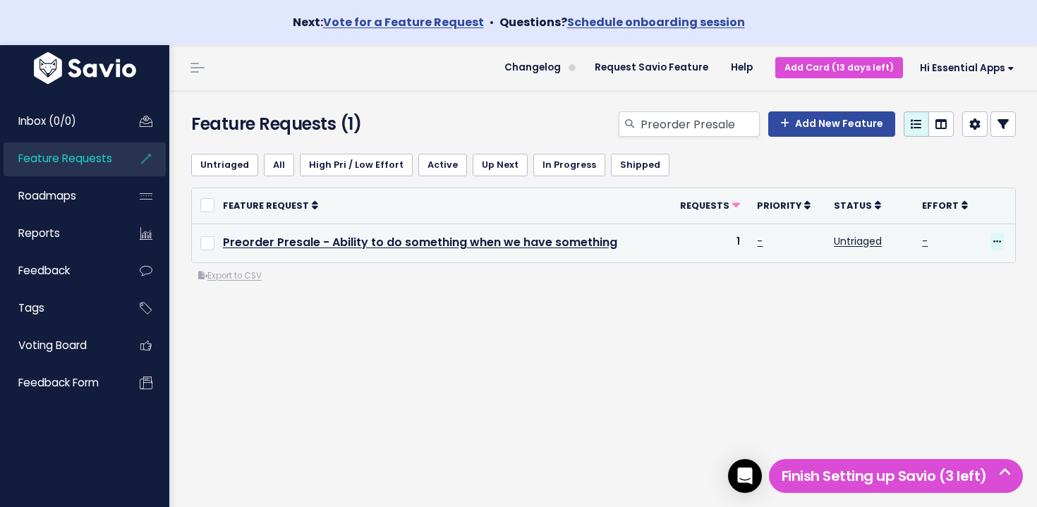
click at [996, 242] on icon at bounding box center [998, 242] width 8 height 9
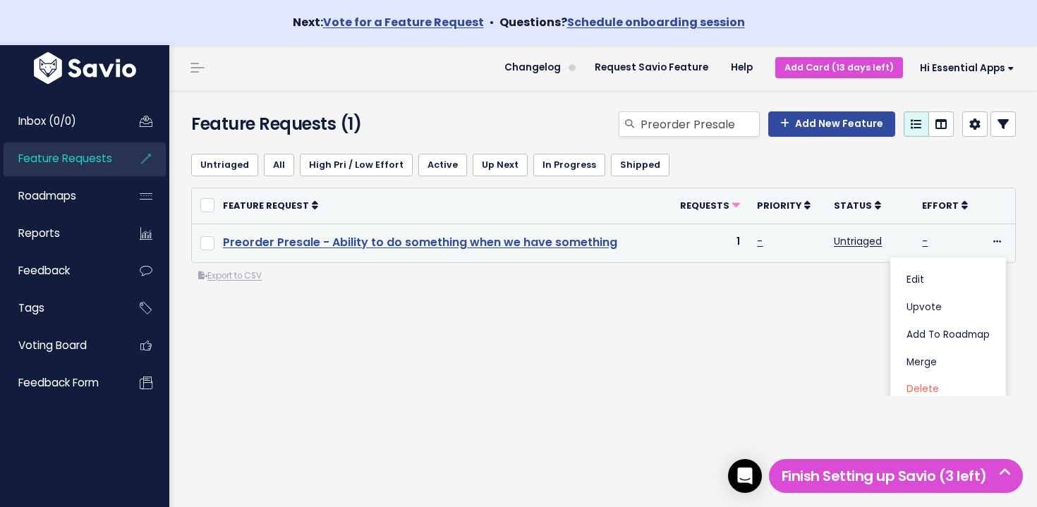
click at [438, 242] on link "Preorder Presale - Ability to do something when we have something" at bounding box center [420, 242] width 394 height 16
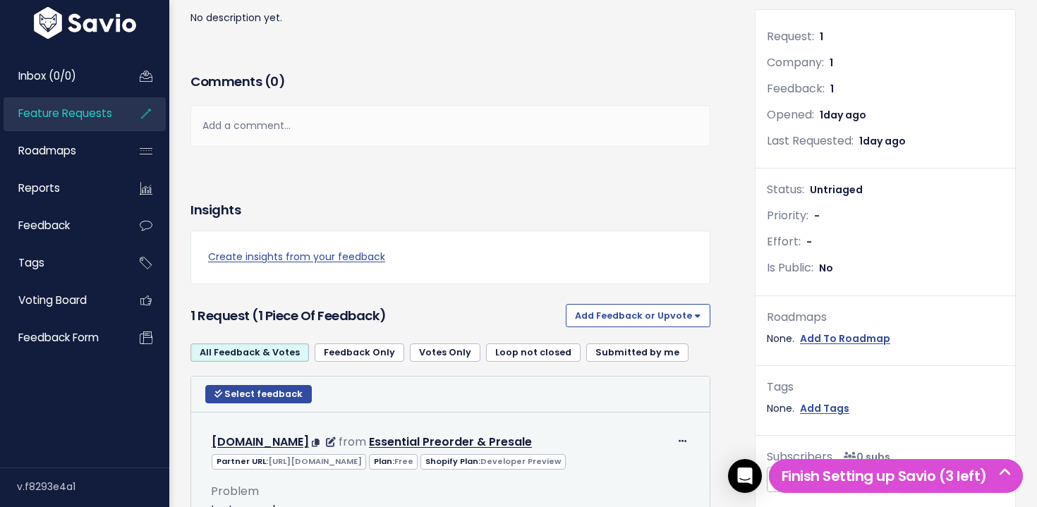
scroll to position [370, 0]
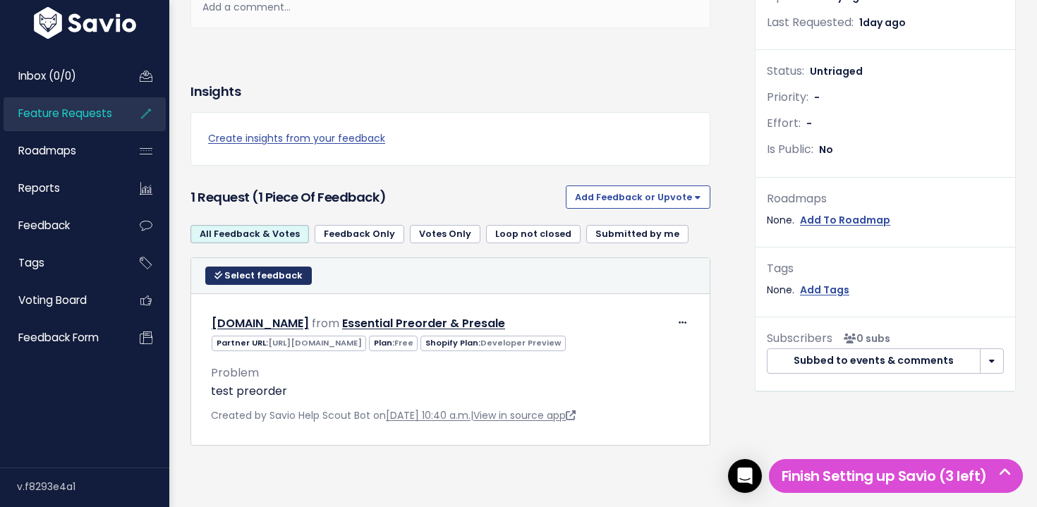
click at [260, 270] on span "Select feedback" at bounding box center [263, 276] width 78 height 12
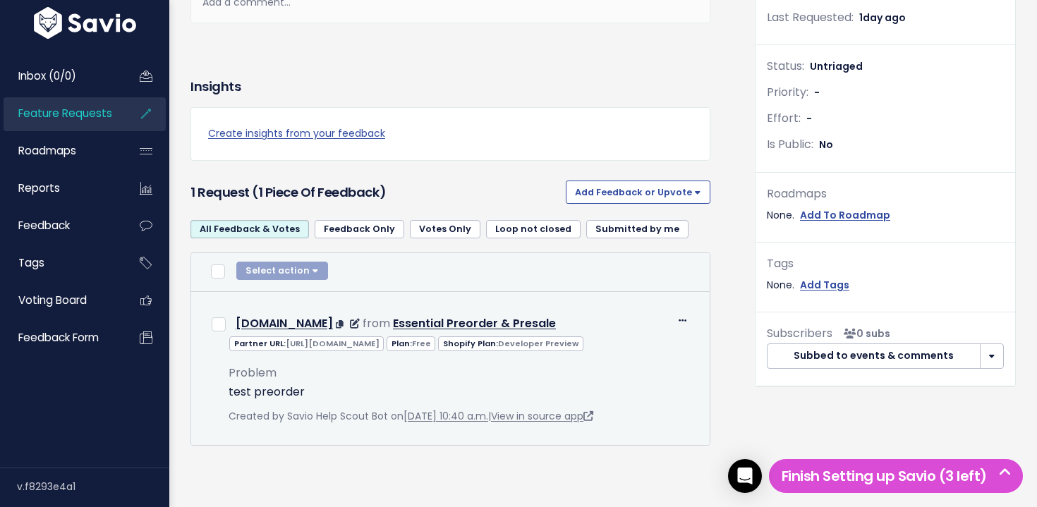
click at [210, 312] on div "Edit Return to Inbox Delete zydrunas-test-store2.myshopify.com from Essential P…" at bounding box center [450, 323] width 500 height 23
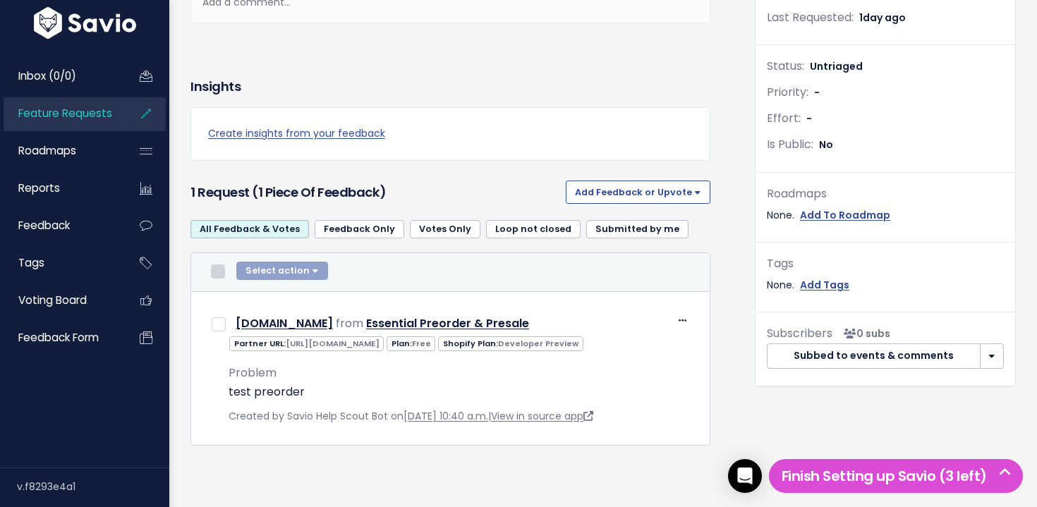
click at [220, 265] on input "checkbox" at bounding box center [218, 272] width 14 height 14
checkbox input "true"
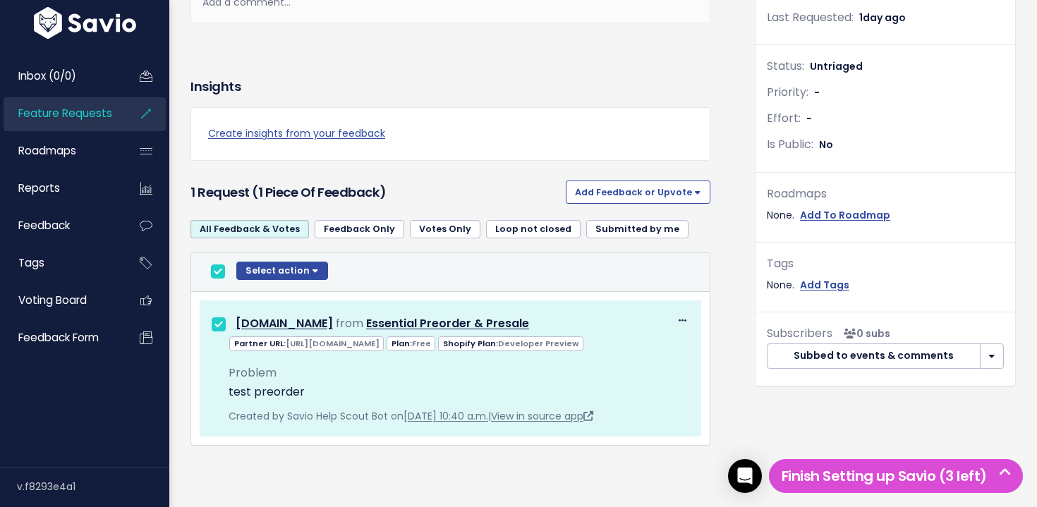
click at [215, 265] on input "checkbox" at bounding box center [218, 272] width 14 height 14
checkbox input "false"
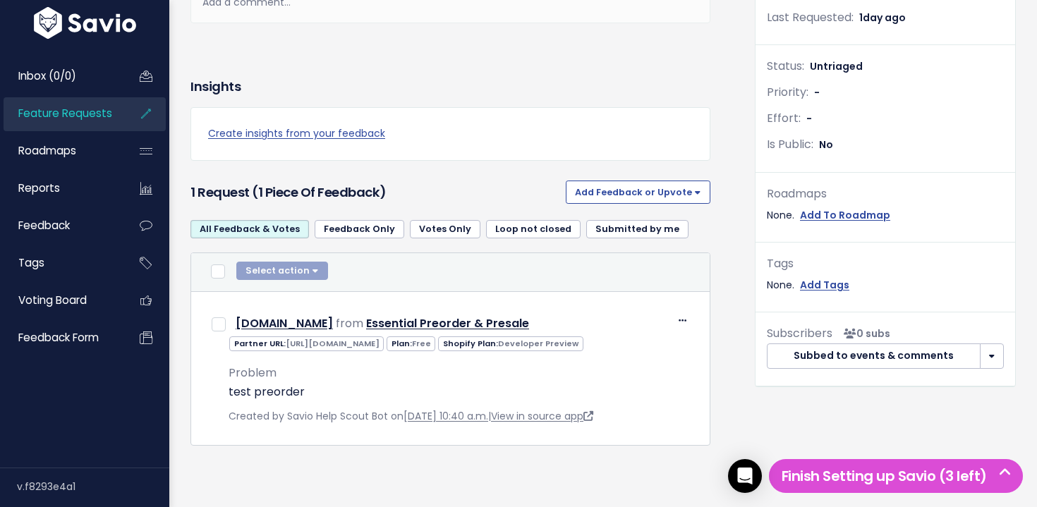
click at [70, 121] on span "Feature Requests" at bounding box center [65, 113] width 94 height 15
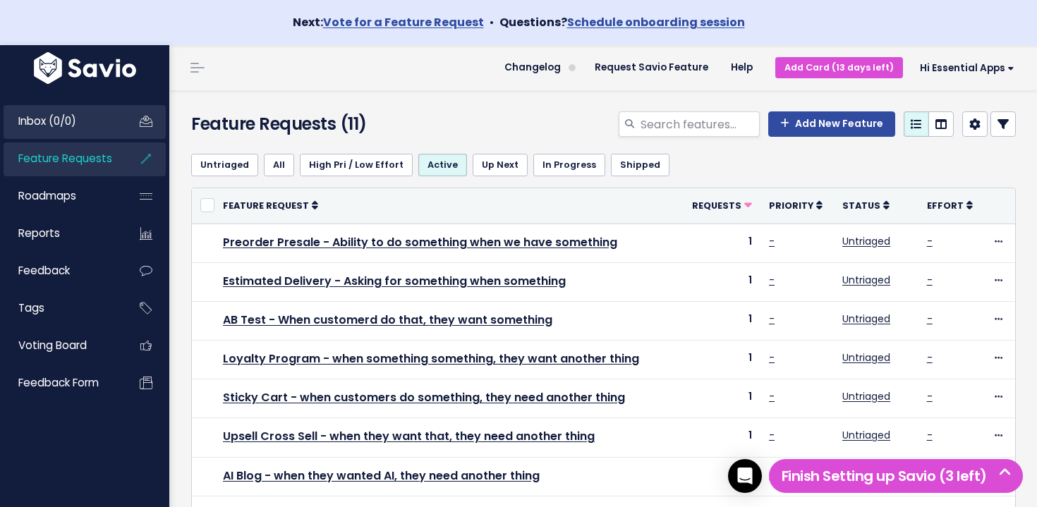
click at [68, 117] on span "Inbox (0/0)" at bounding box center [47, 121] width 58 height 15
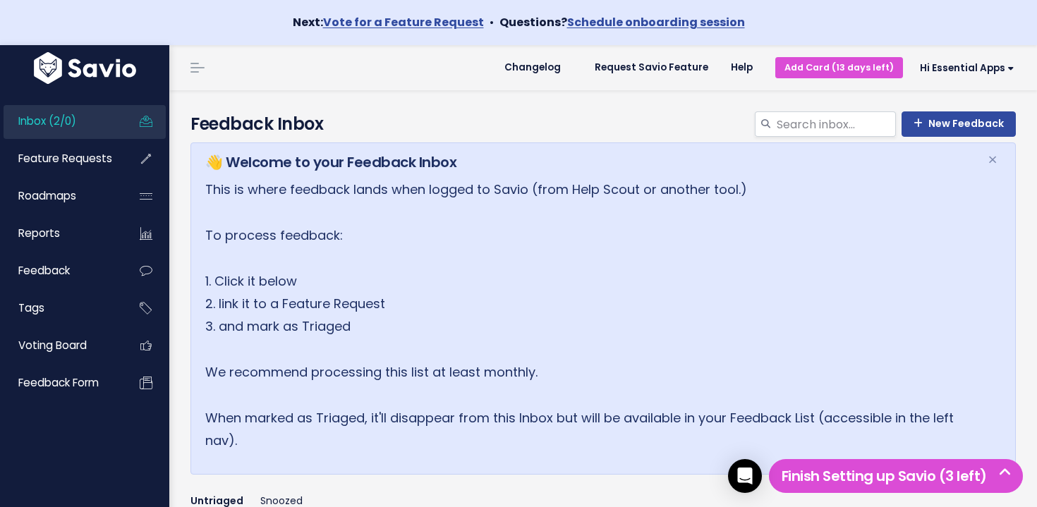
scroll to position [295, 0]
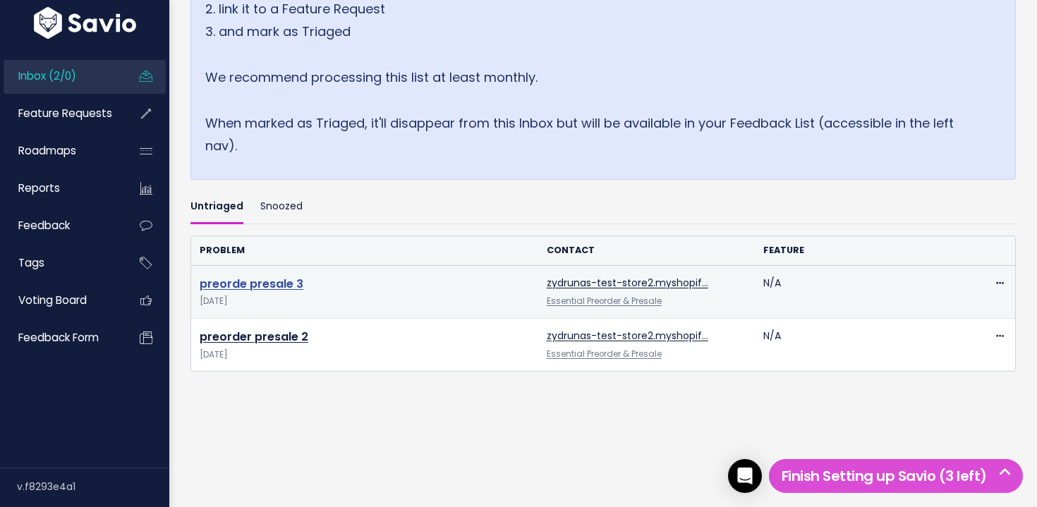
click at [265, 286] on link "preorde presale 3" at bounding box center [252, 284] width 104 height 16
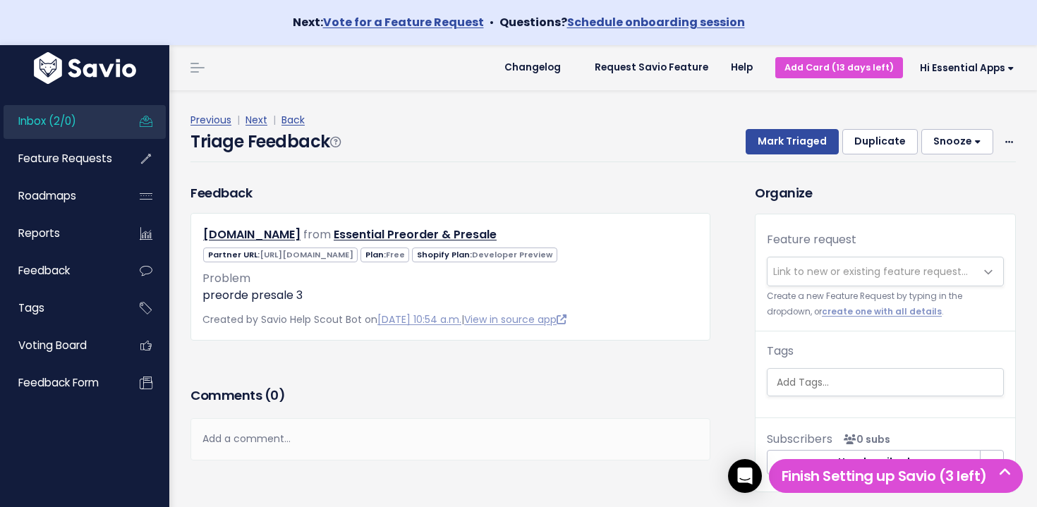
click at [834, 275] on span "Link to new or existing feature request..." at bounding box center [870, 272] width 195 height 14
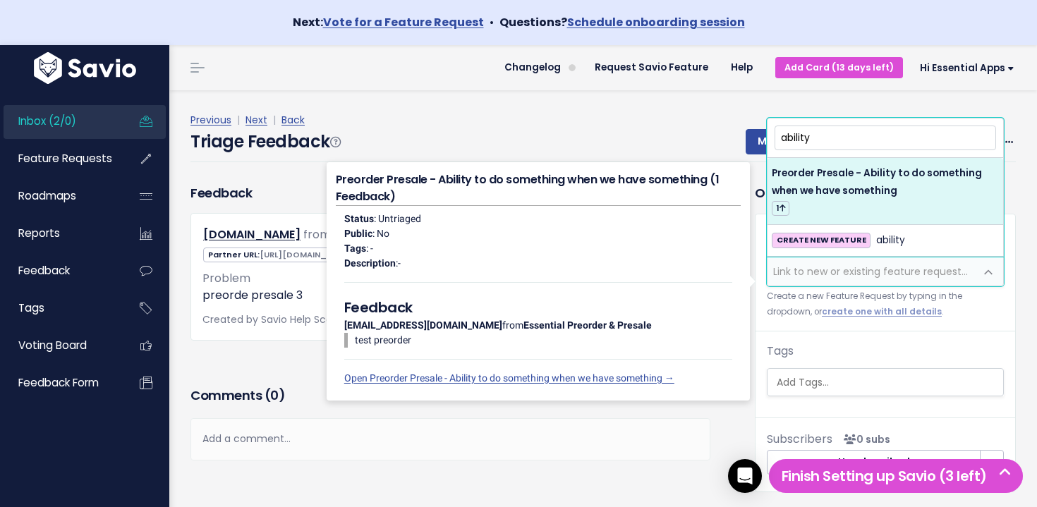
drag, startPoint x: 763, startPoint y: 140, endPoint x: 711, endPoint y: 138, distance: 52.3
click at [711, 138] on body "Next: Vote for a Feature Request • Questions? Schedule onboarding session Inbox…" at bounding box center [518, 282] width 1037 height 565
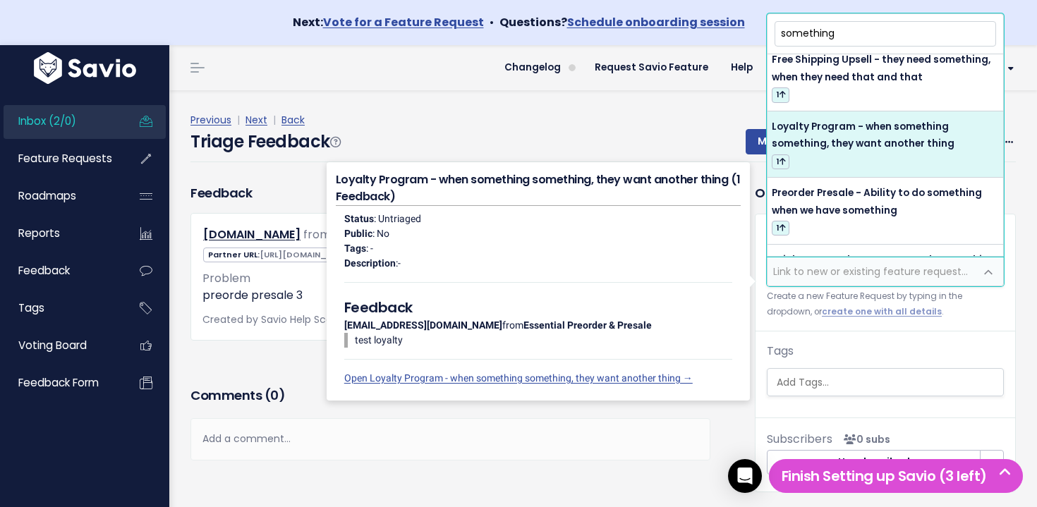
scroll to position [198, 0]
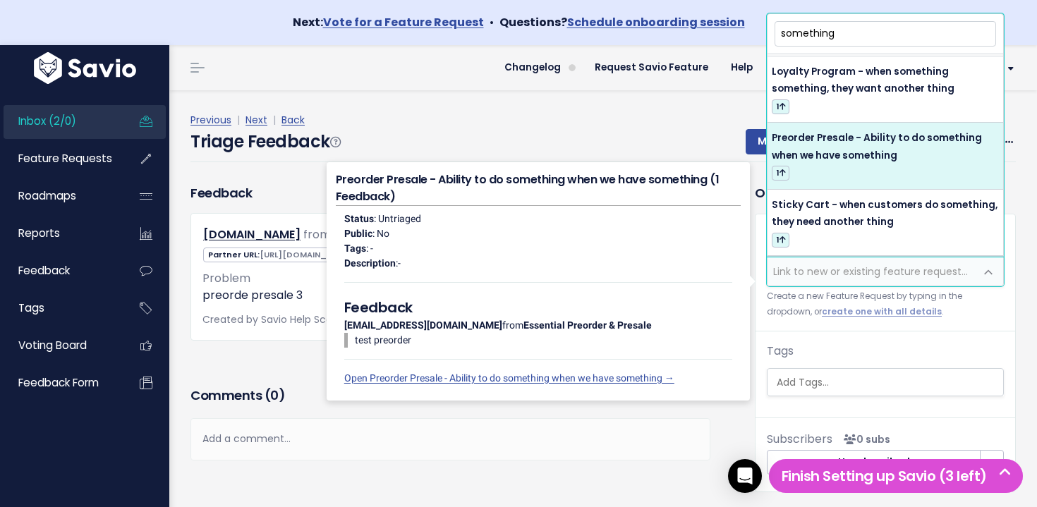
type input "something"
select select "64340"
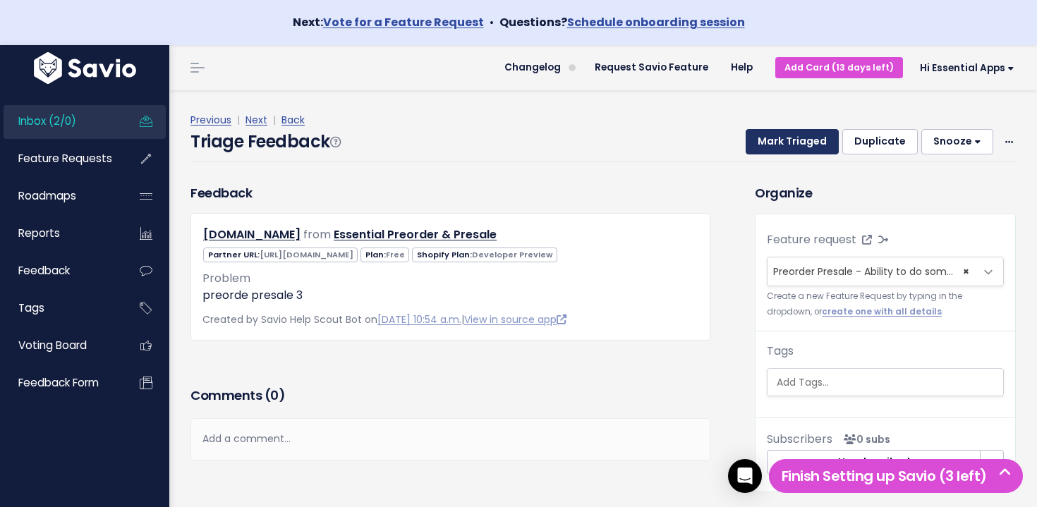
click at [790, 141] on button "Mark Triaged" at bounding box center [792, 141] width 93 height 25
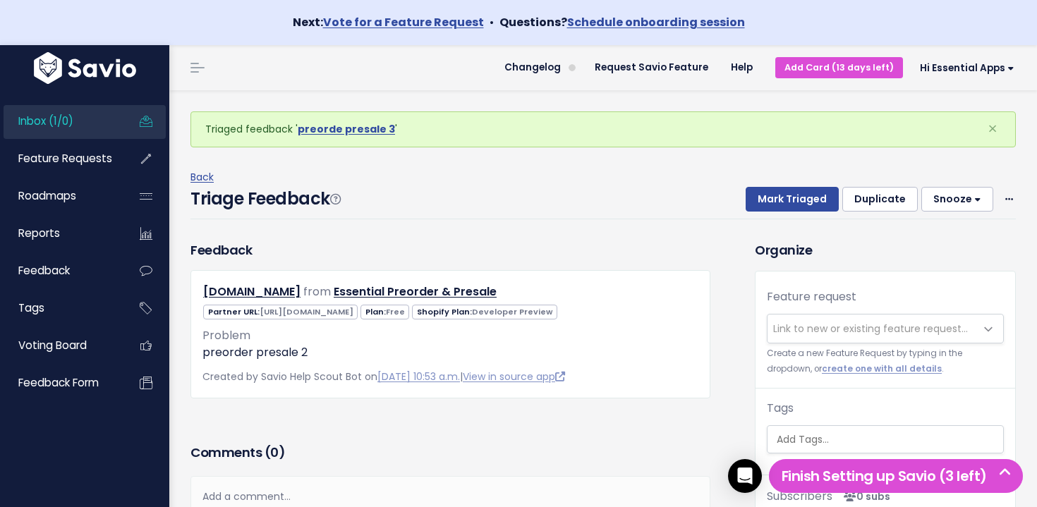
click at [94, 119] on link "Inbox (1/0)" at bounding box center [61, 121] width 114 height 32
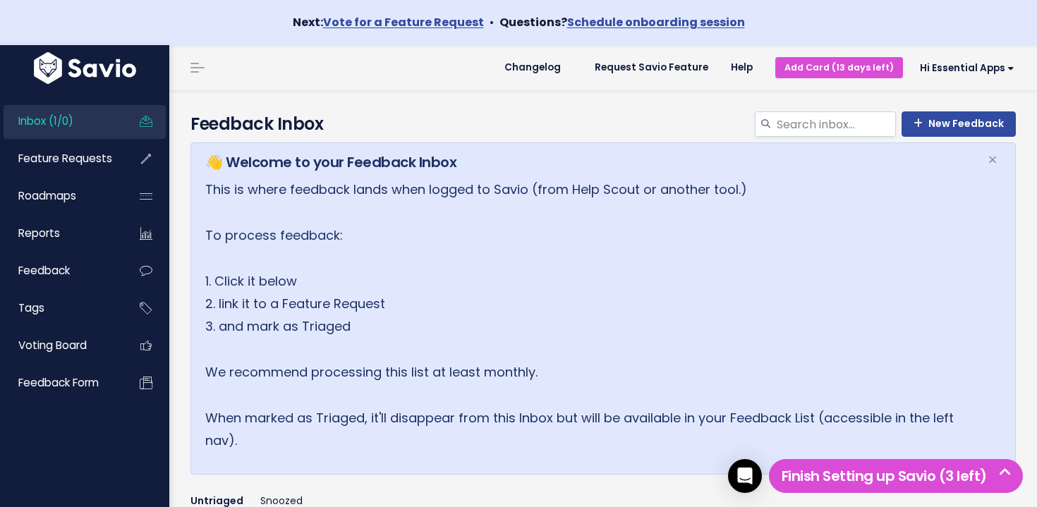
scroll to position [242, 0]
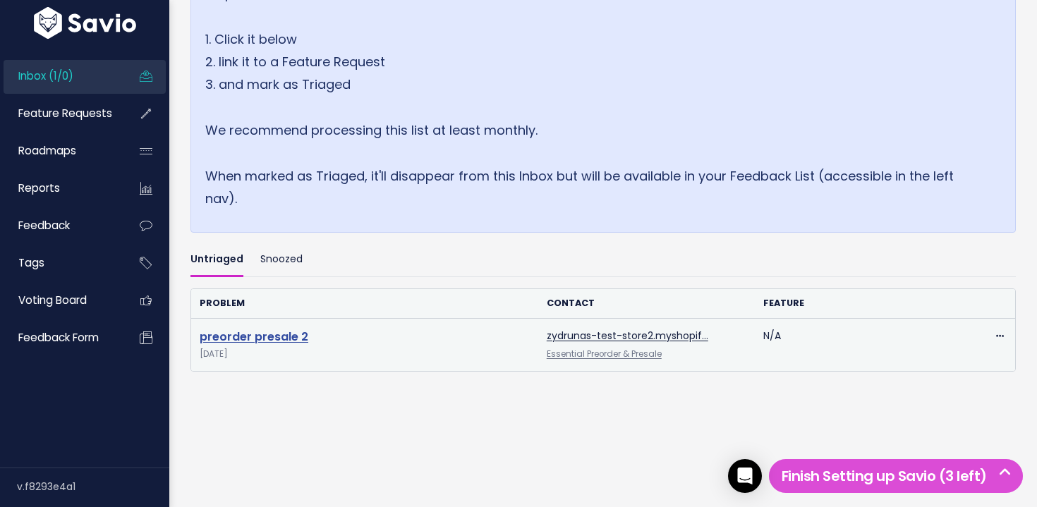
click at [267, 334] on link "preorder presale 2" at bounding box center [254, 337] width 109 height 16
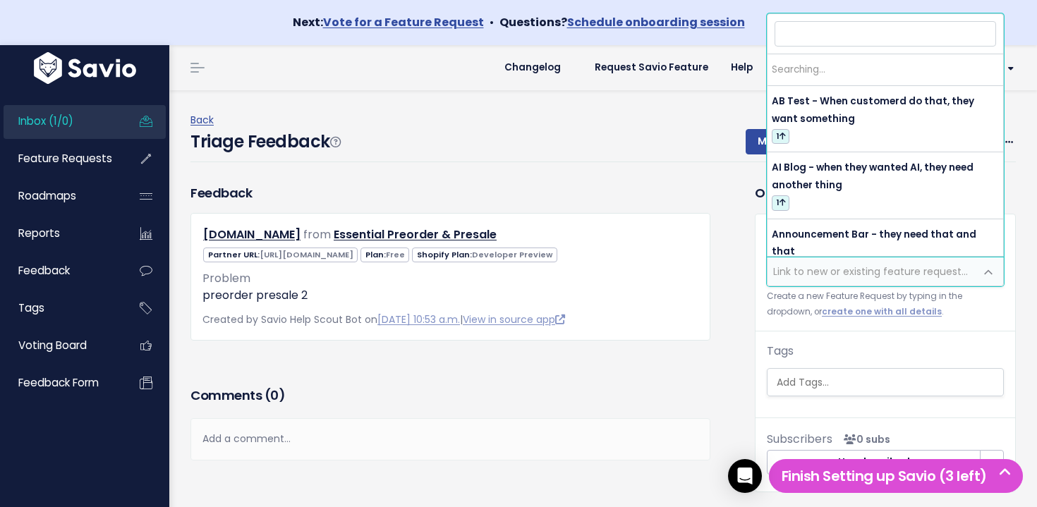
click at [807, 268] on span "Link to new or existing feature request..." at bounding box center [870, 272] width 195 height 14
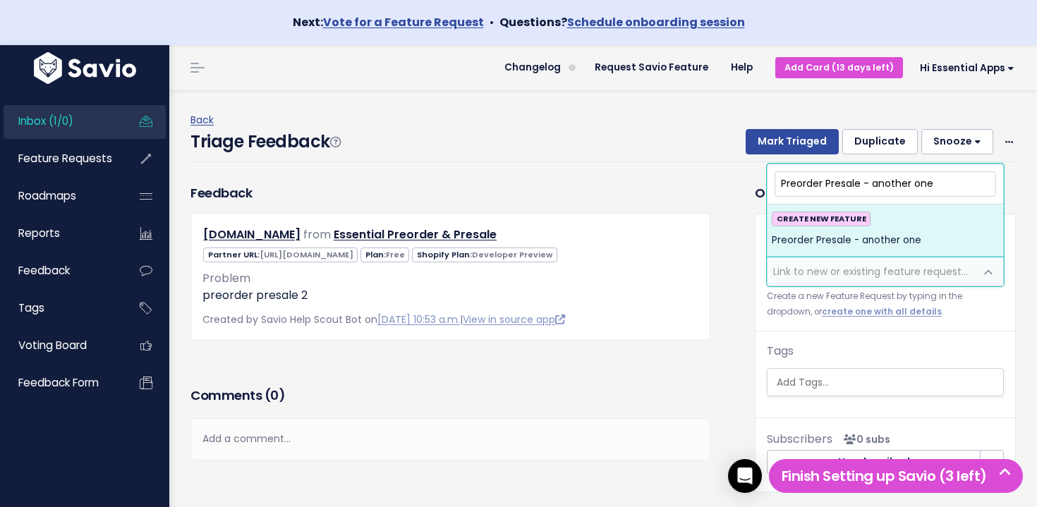
type input "Preorder Presale - another one"
click at [926, 232] on div "CREATE NEW FEATURE Preorder Presale - another one" at bounding box center [885, 231] width 227 height 38
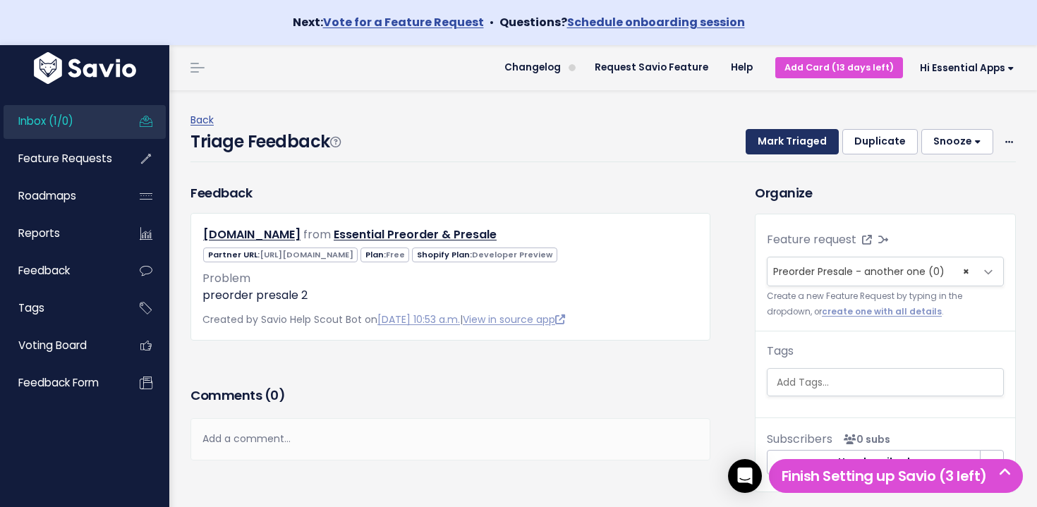
click at [780, 154] on button "Mark Triaged" at bounding box center [792, 141] width 93 height 25
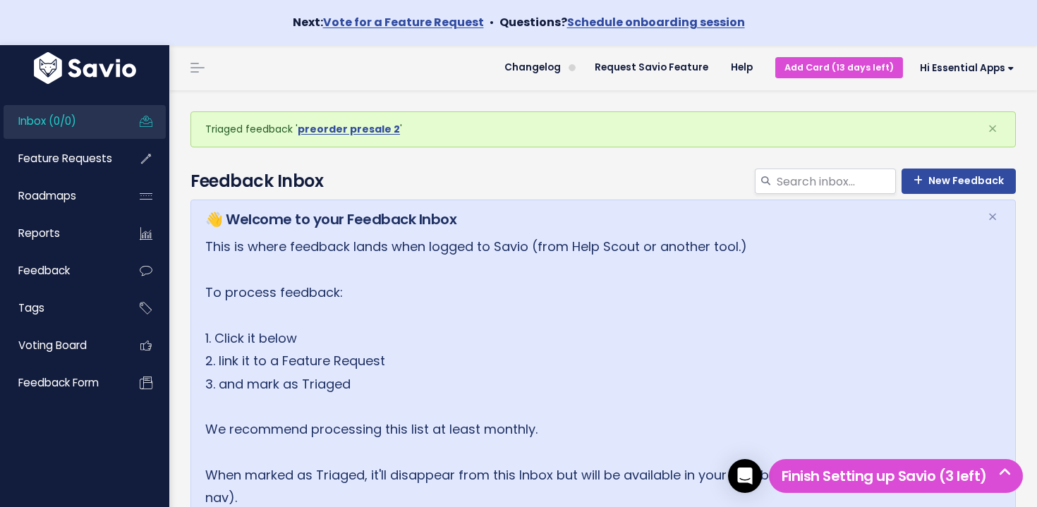
click at [109, 131] on link "Inbox (0/0)" at bounding box center [61, 121] width 114 height 32
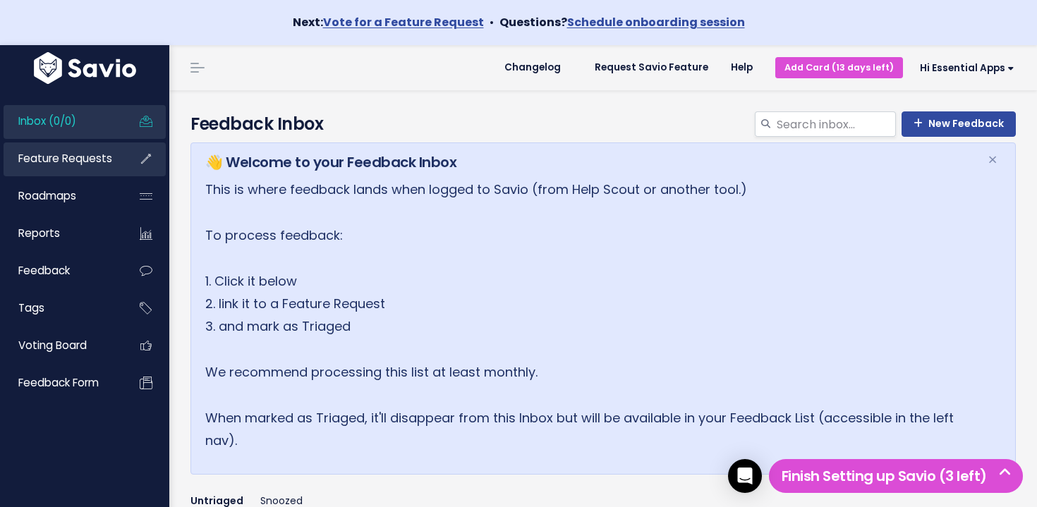
click at [71, 167] on link "Feature Requests" at bounding box center [61, 159] width 114 height 32
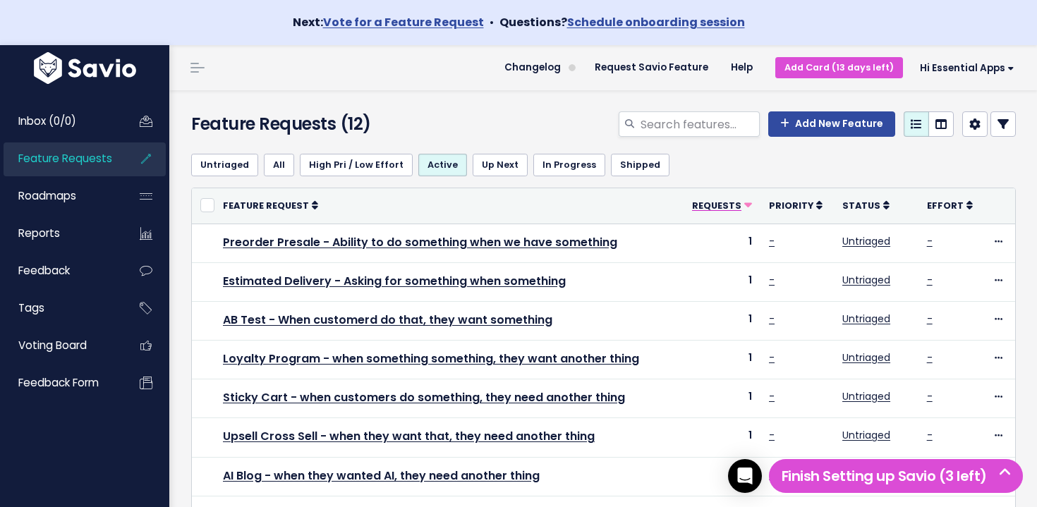
click at [737, 200] on span "Requests" at bounding box center [716, 206] width 49 height 12
click at [741, 201] on span "Requests" at bounding box center [716, 206] width 49 height 12
click at [688, 129] on input "search" at bounding box center [699, 123] width 121 height 25
type input "Preorder Presale"
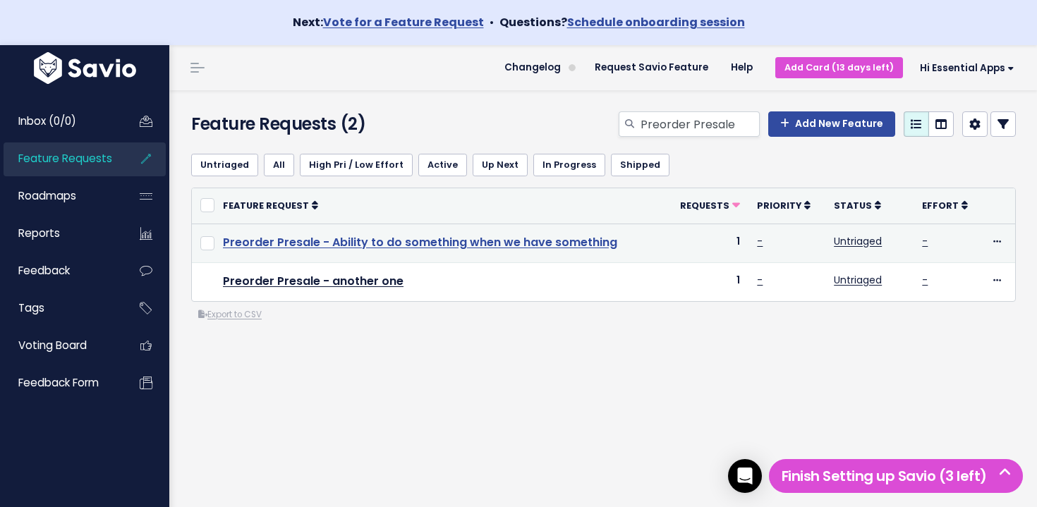
click at [478, 242] on link "Preorder Presale - Ability to do something when we have something" at bounding box center [420, 242] width 394 height 16
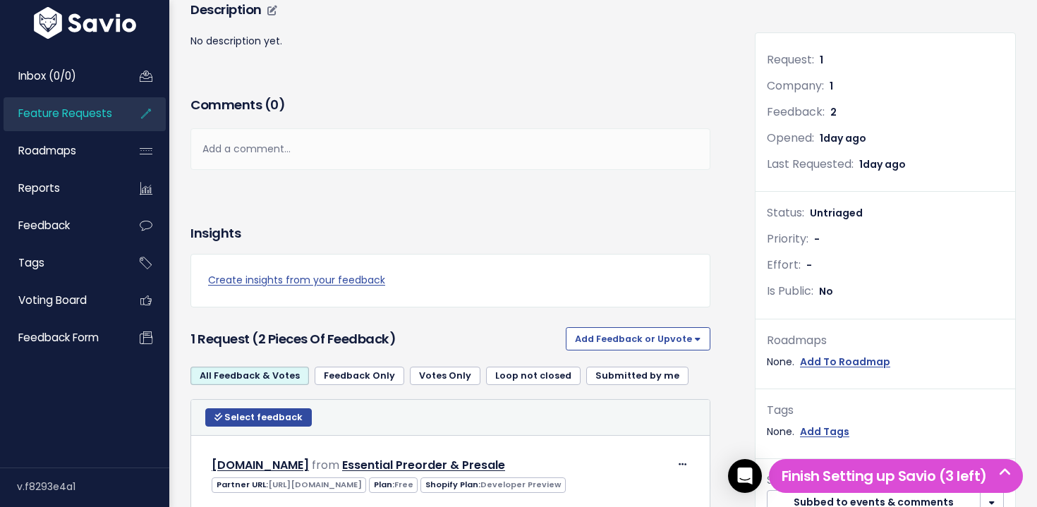
scroll to position [171, 0]
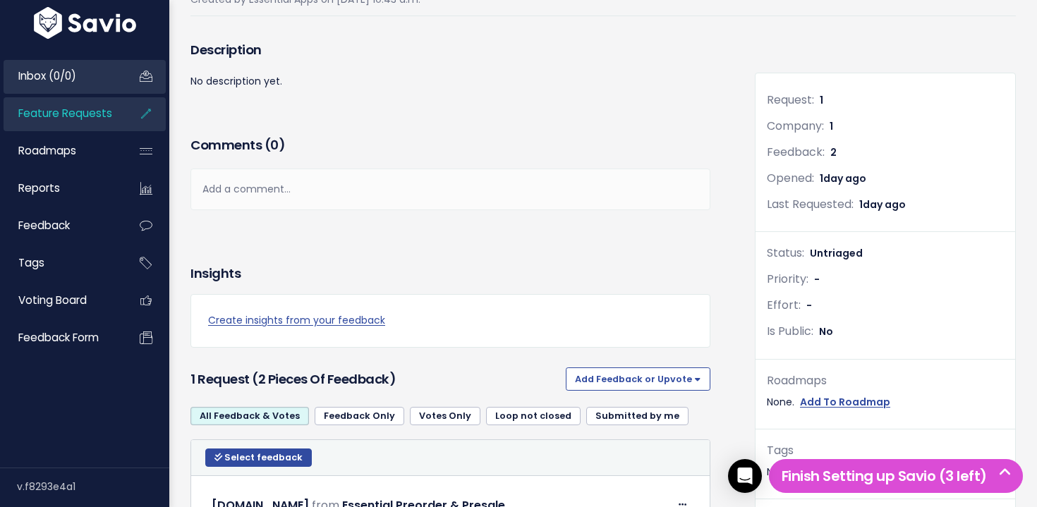
click at [111, 65] on link "Inbox (0/0)" at bounding box center [61, 76] width 114 height 32
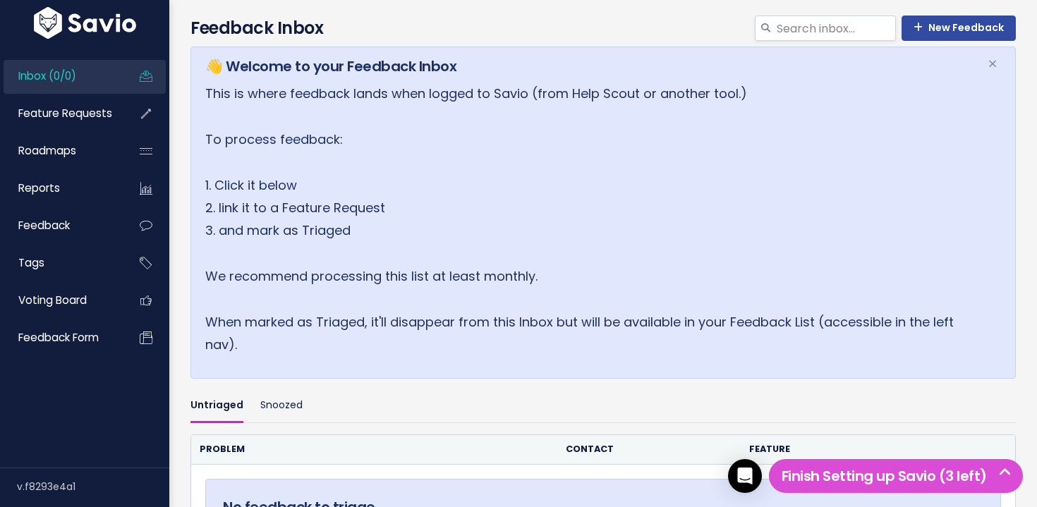
scroll to position [303, 0]
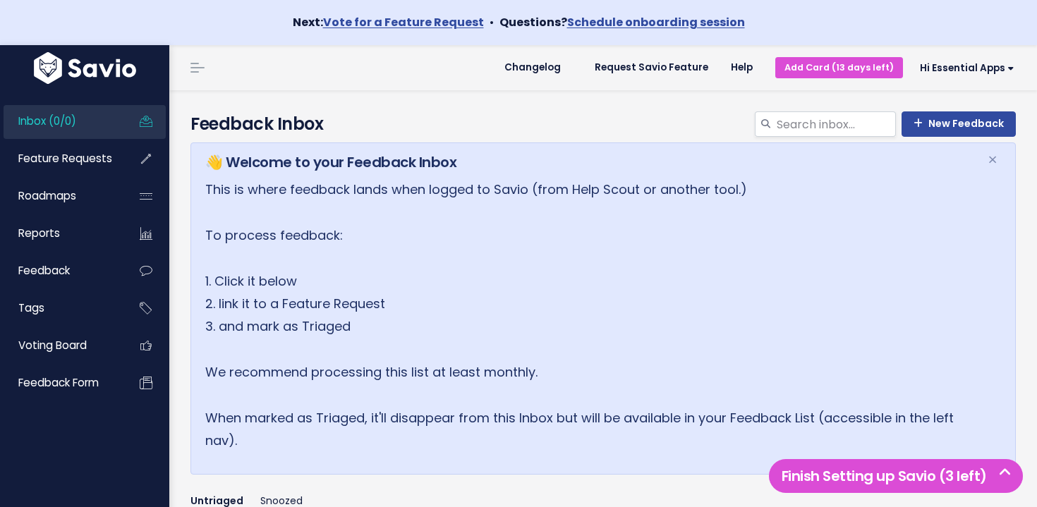
scroll to position [186, 0]
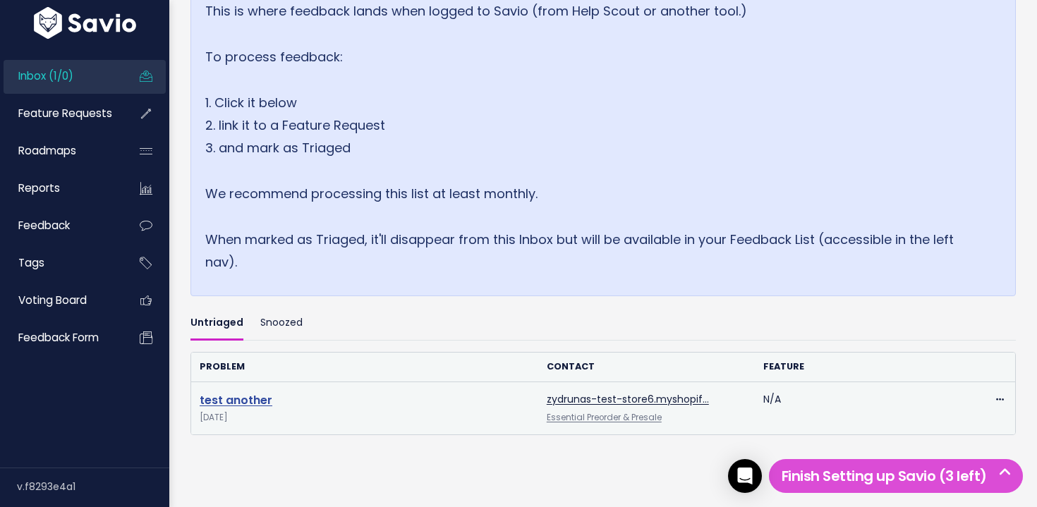
click at [249, 404] on link "test another" at bounding box center [236, 400] width 73 height 16
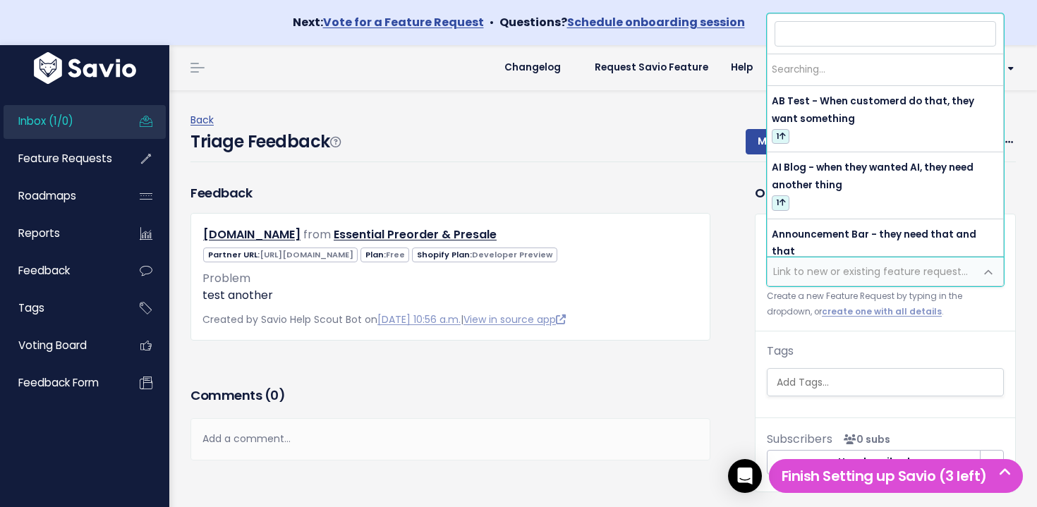
click at [872, 265] on span "Link to new or existing feature request..." at bounding box center [870, 272] width 195 height 14
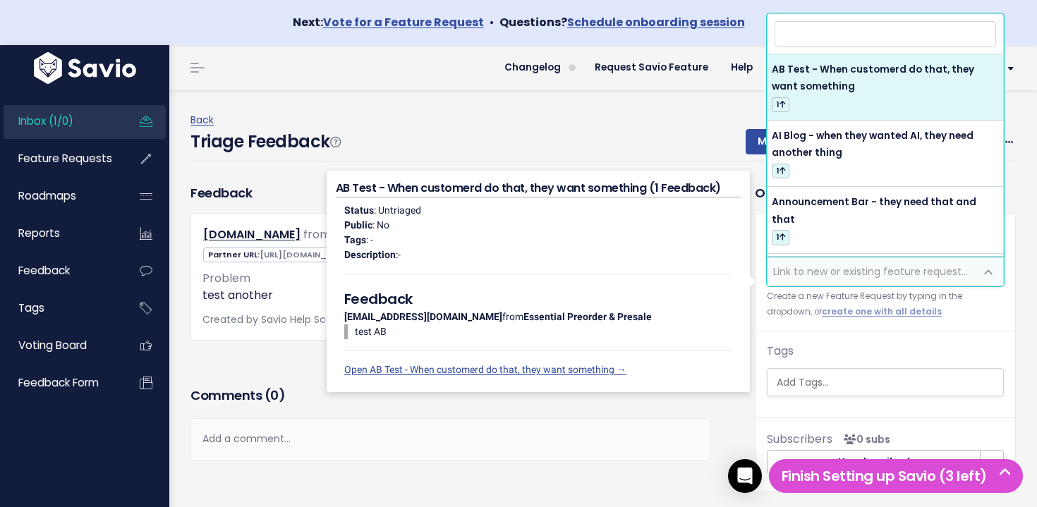
type input "p"
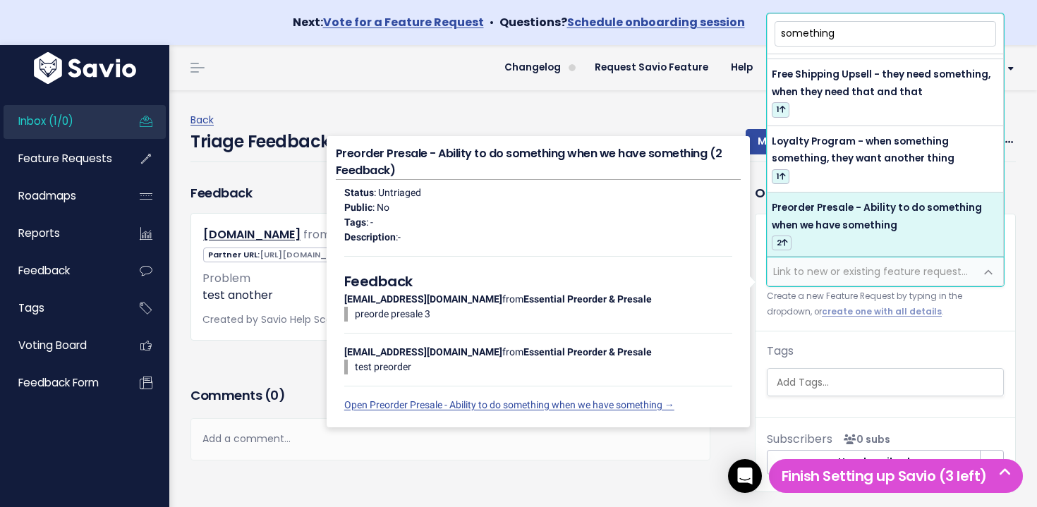
scroll to position [229, 0]
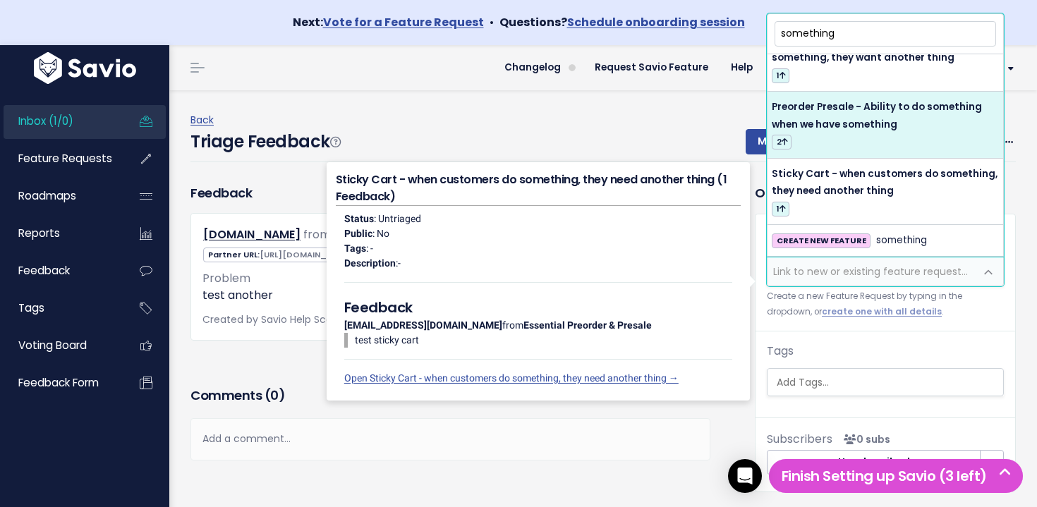
type input "something"
select select "64340"
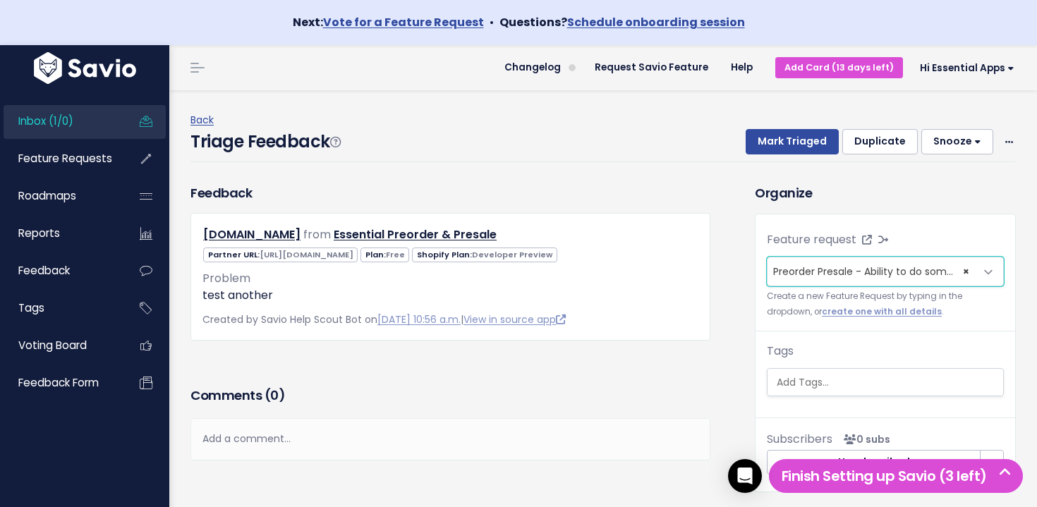
scroll to position [47, 0]
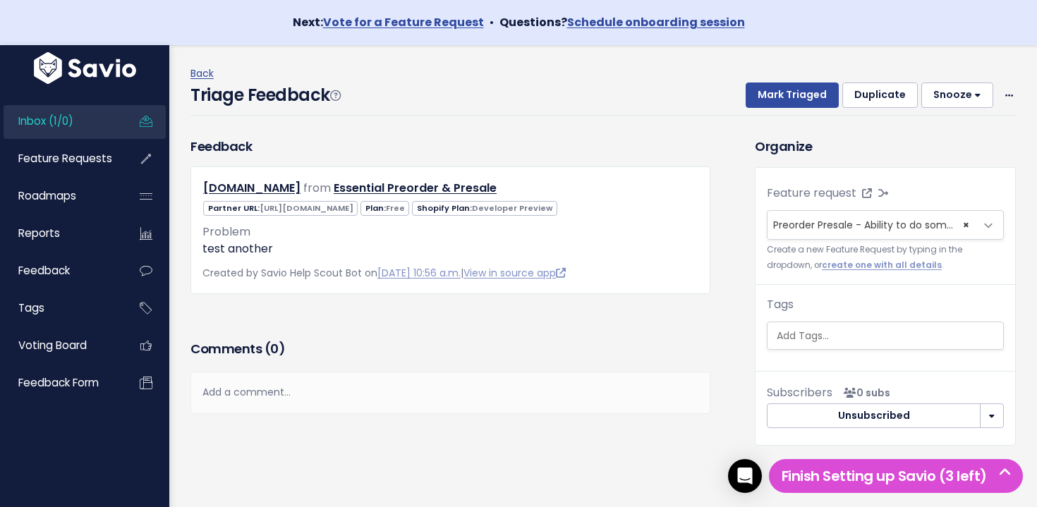
click at [779, 139] on h3 "Organize" at bounding box center [885, 146] width 261 height 19
click at [794, 103] on button "Mark Triaged" at bounding box center [792, 95] width 93 height 25
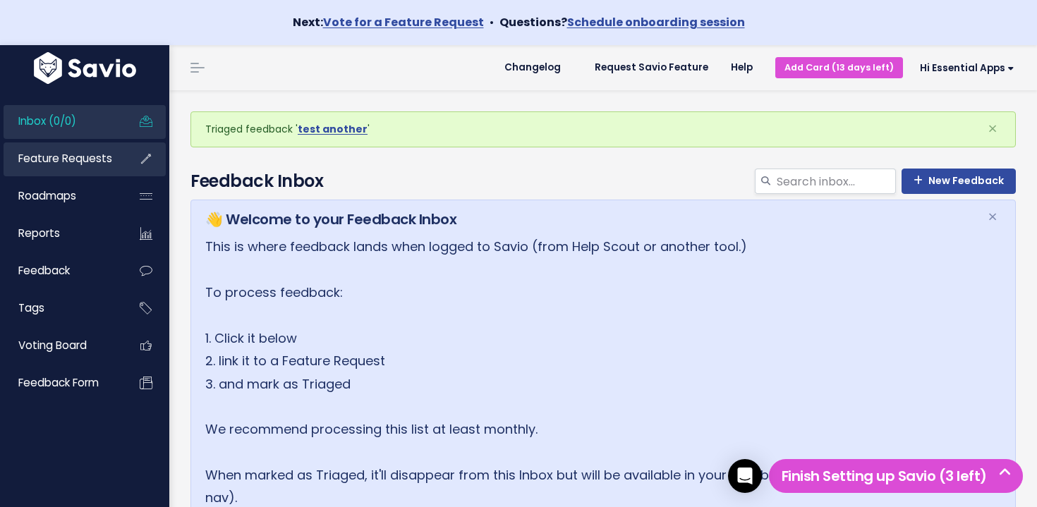
click at [83, 162] on span "Feature Requests" at bounding box center [65, 158] width 94 height 15
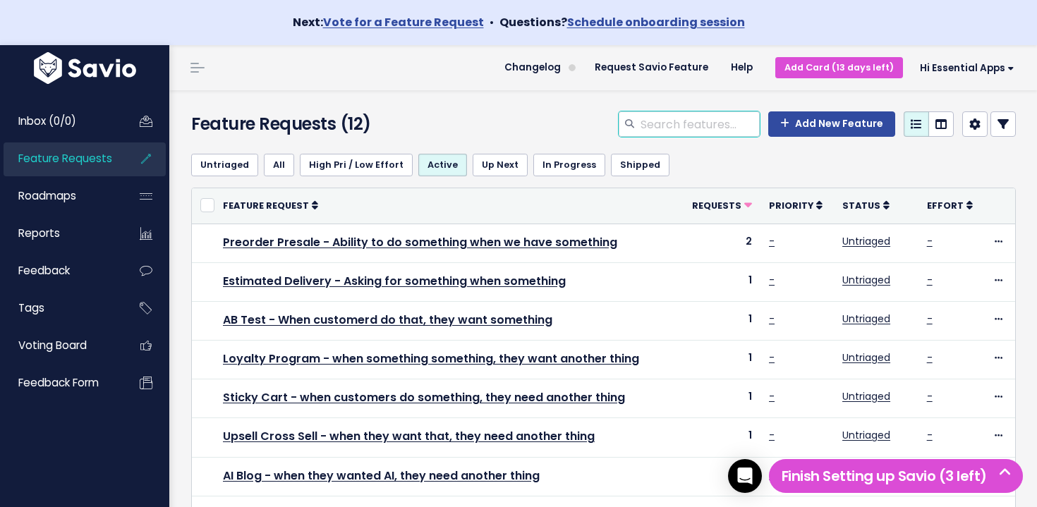
click at [661, 118] on input "search" at bounding box center [699, 123] width 121 height 25
type input "preorder PRESALE"
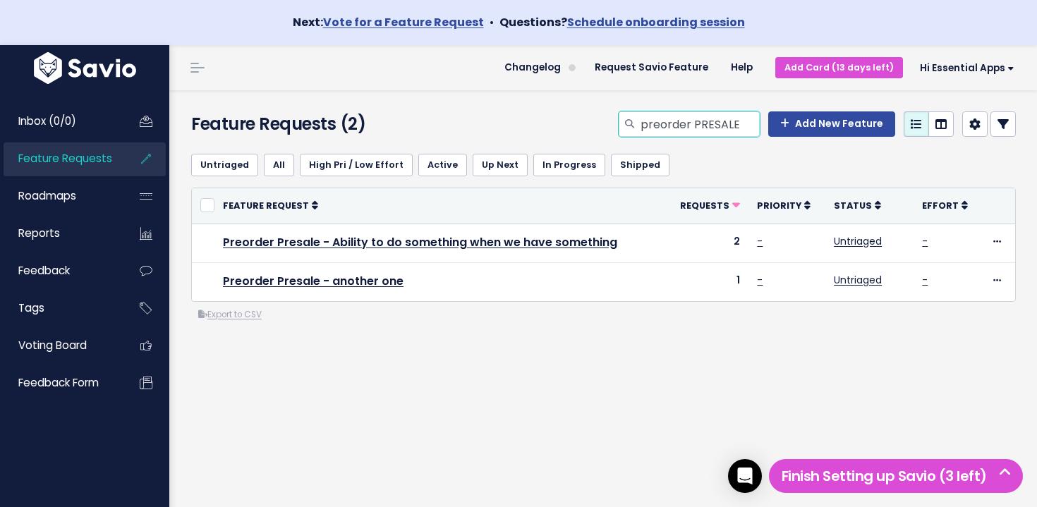
click at [692, 114] on input "preorder PRESALE" at bounding box center [699, 123] width 121 height 25
type input "preorder presale"
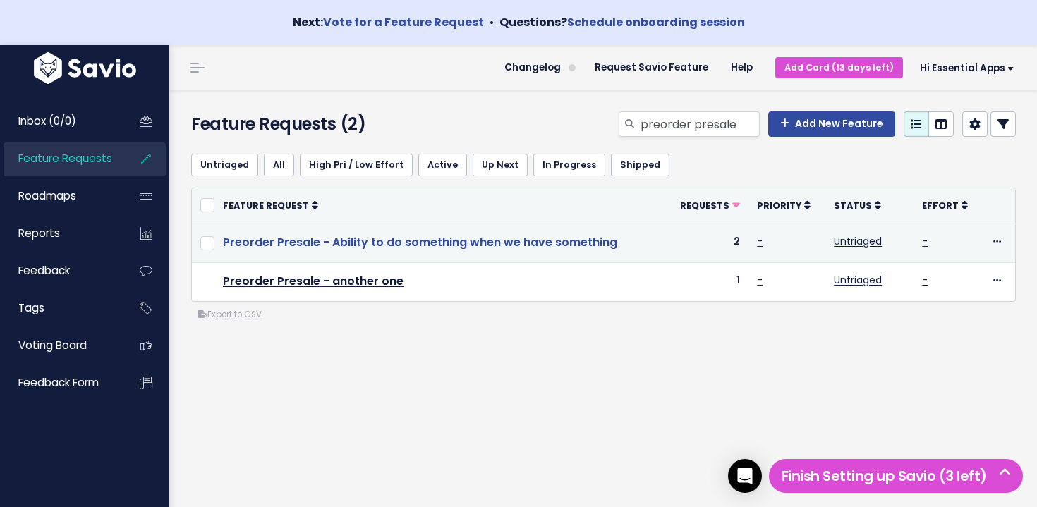
click at [530, 241] on link "Preorder Presale - Ability to do something when we have something" at bounding box center [420, 242] width 394 height 16
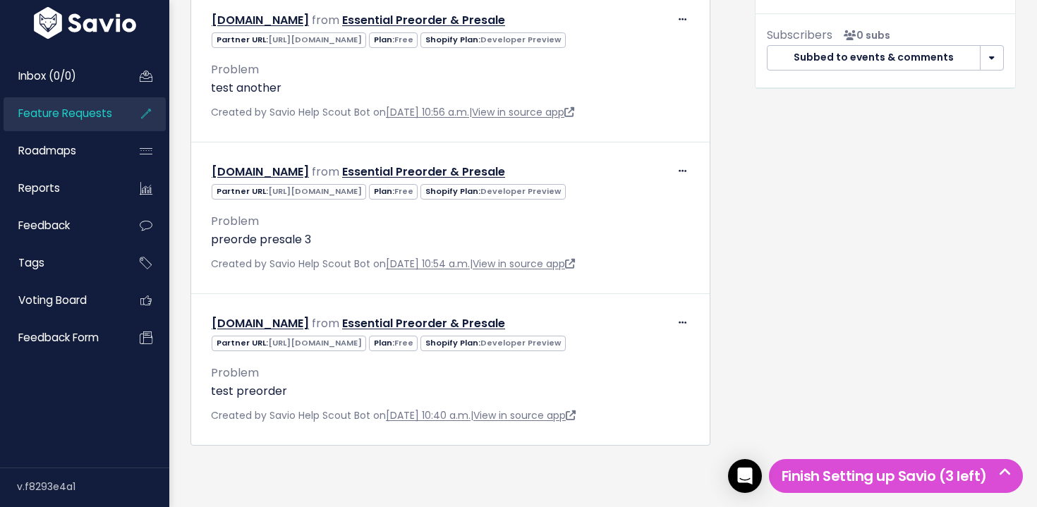
scroll to position [463, 0]
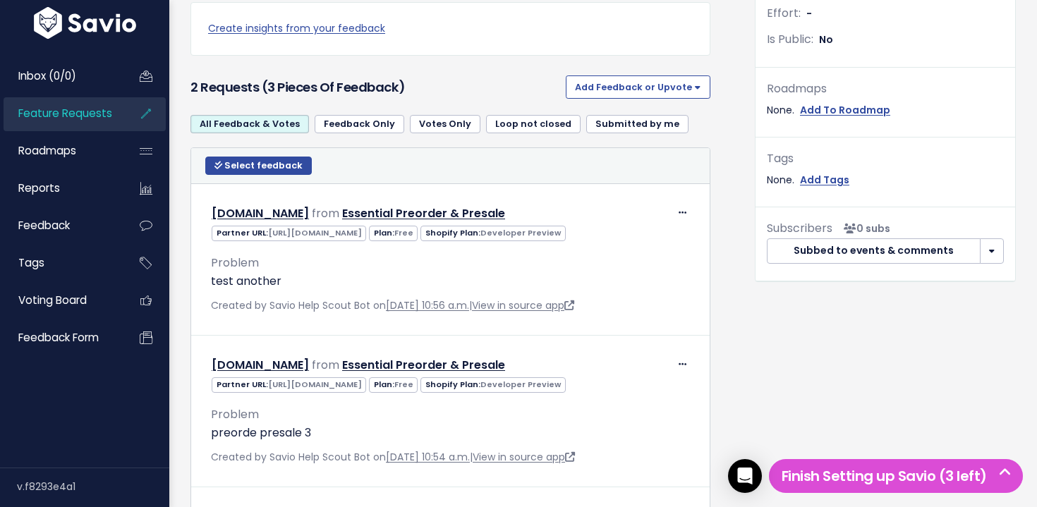
click at [87, 105] on link "Feature Requests" at bounding box center [61, 113] width 114 height 32
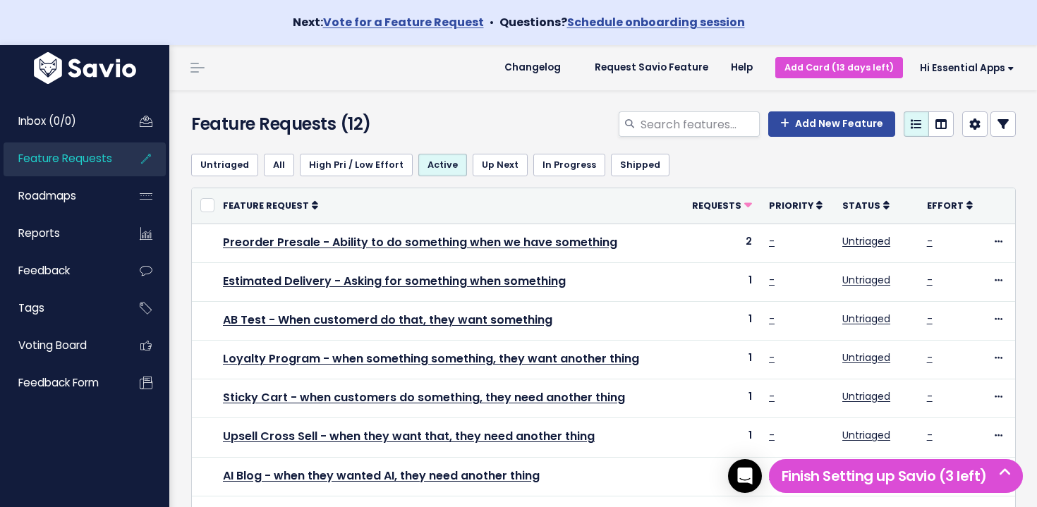
click at [86, 90] on div "Inbox (0/0) Feature Requests Roadmaps Reports" at bounding box center [84, 252] width 169 height 328
click at [81, 117] on link "Inbox (0/0)" at bounding box center [61, 121] width 114 height 32
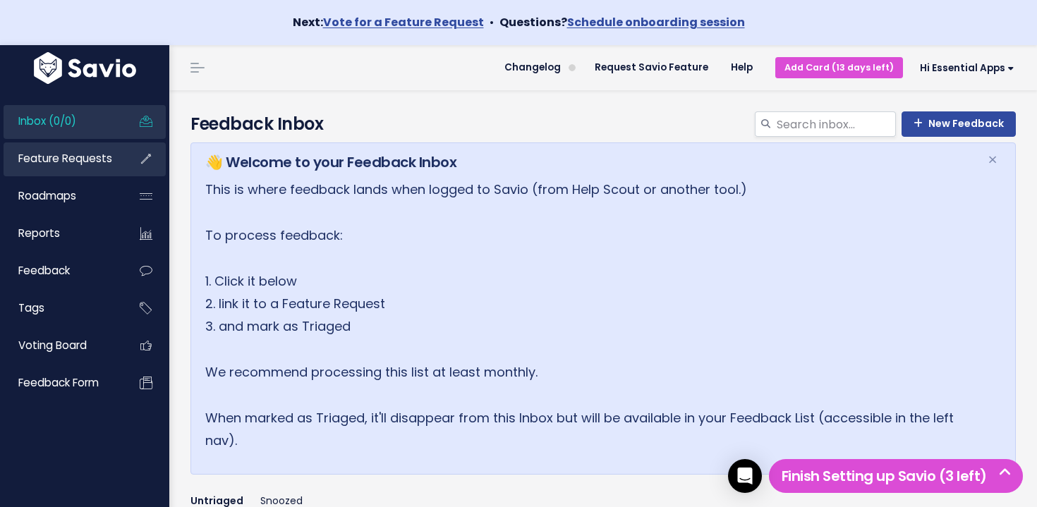
click at [91, 160] on span "Feature Requests" at bounding box center [65, 158] width 94 height 15
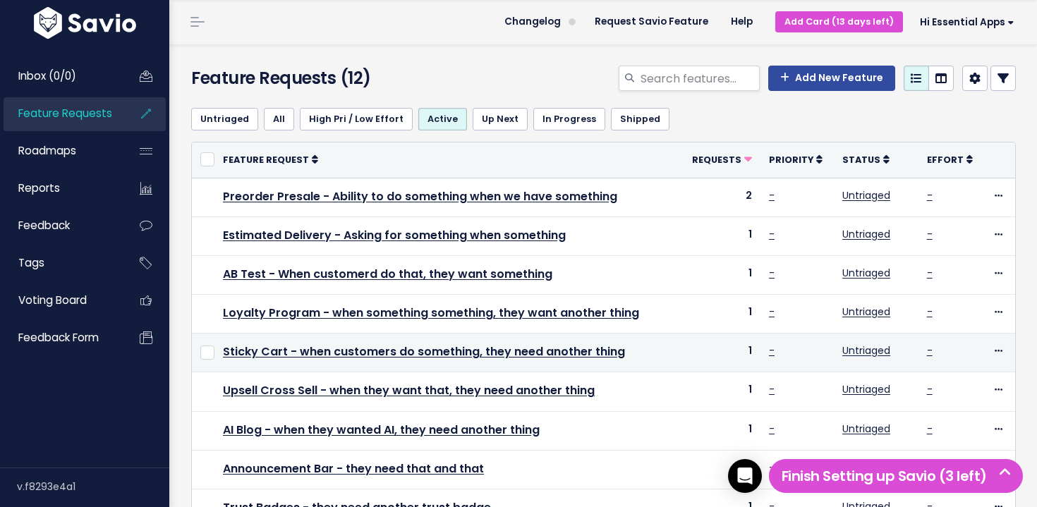
scroll to position [48, 0]
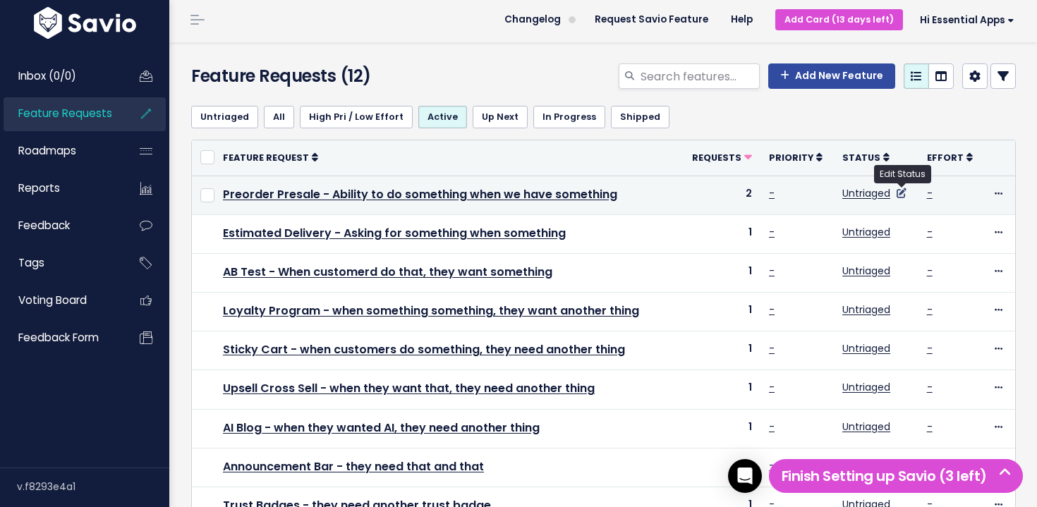
click at [900, 196] on icon at bounding box center [902, 193] width 10 height 10
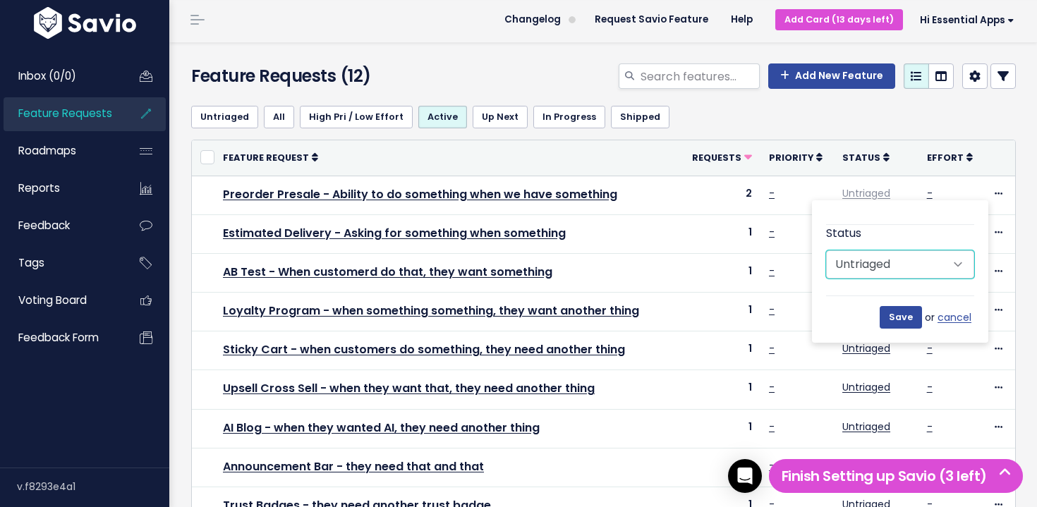
click at [880, 267] on select "Untriaged Under Consideration Planned In Progress Shipped Closed Won't do" at bounding box center [900, 265] width 148 height 28
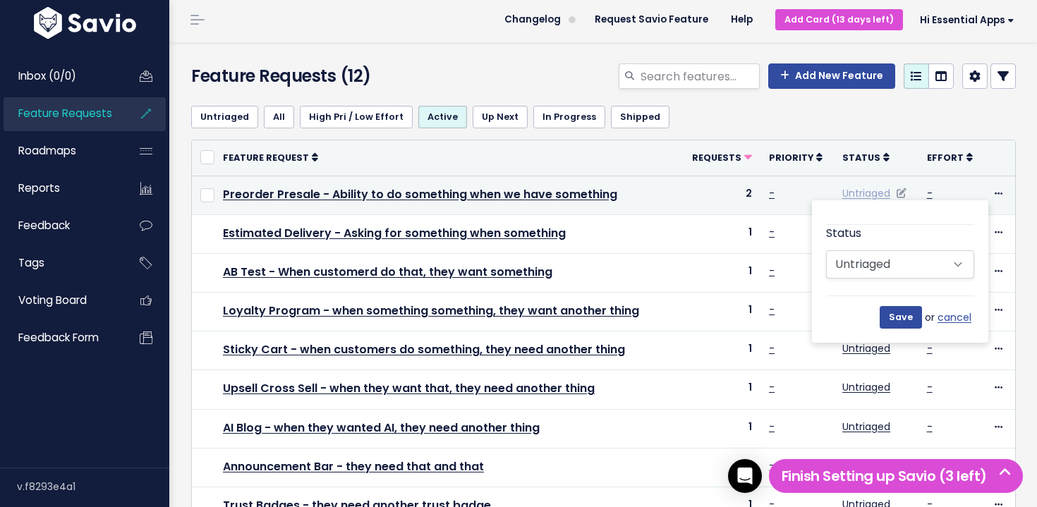
click at [884, 194] on link "Untriaged" at bounding box center [867, 193] width 48 height 14
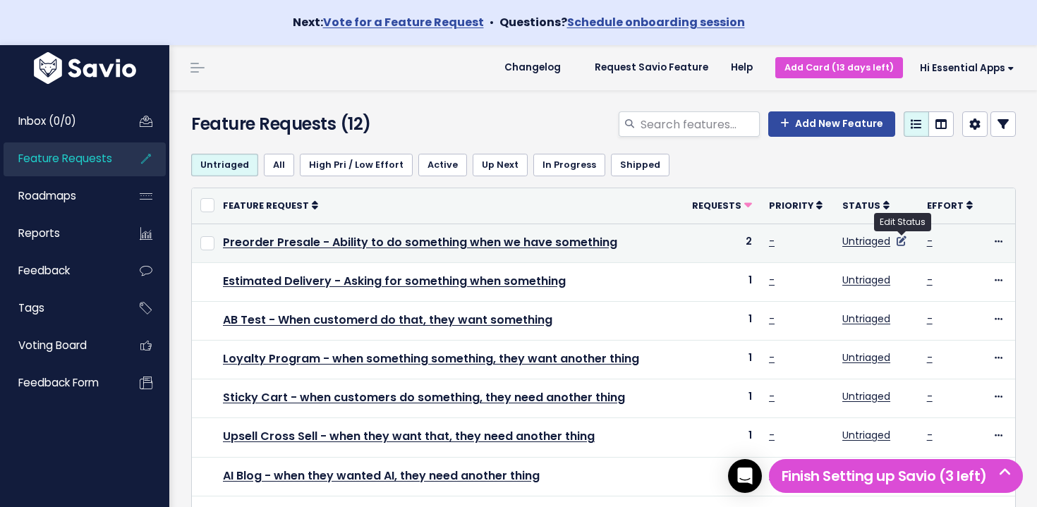
click at [902, 240] on icon at bounding box center [902, 241] width 10 height 10
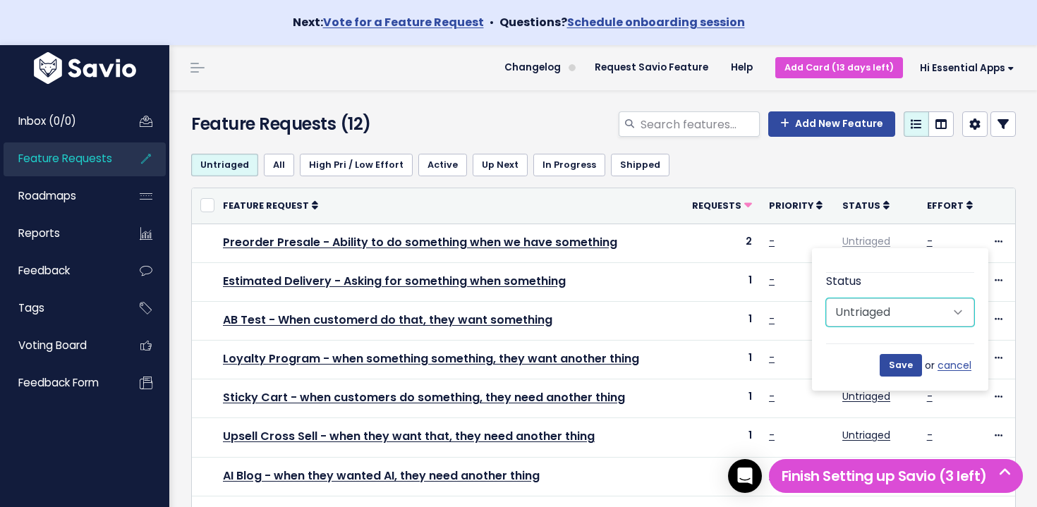
click at [910, 321] on select "Untriaged Under Consideration Planned In Progress Shipped Closed Won't do" at bounding box center [900, 312] width 148 height 28
click at [845, 183] on div "Untriaged All High Pri / Low Effort Active Up Next In Progress Shipped" at bounding box center [603, 165] width 825 height 45
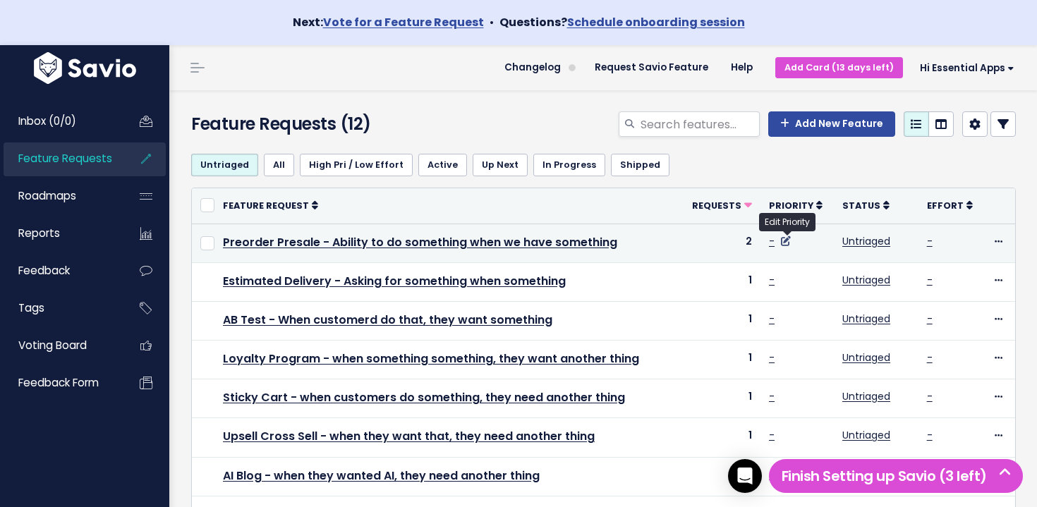
click at [790, 241] on icon at bounding box center [786, 241] width 10 height 10
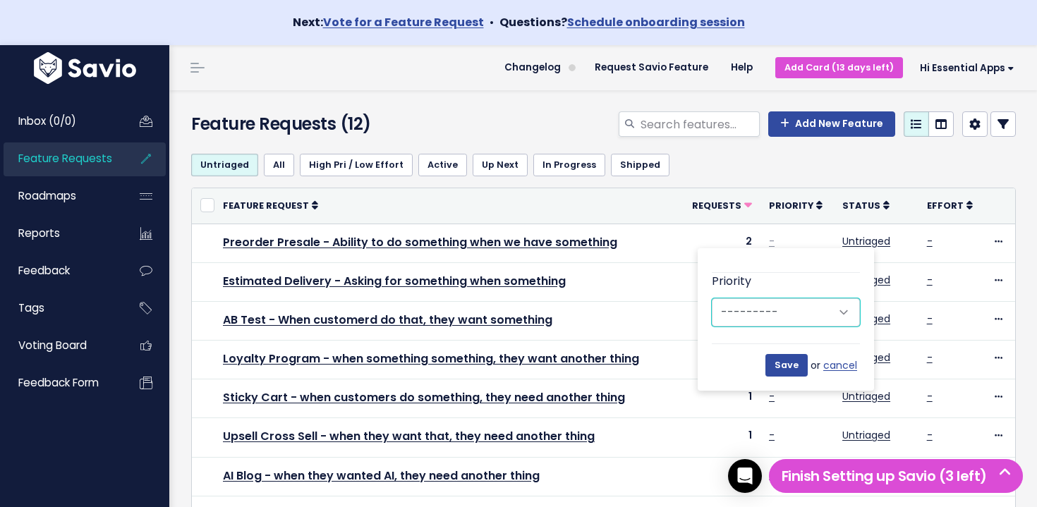
click at [783, 310] on select "--------- Low Medium High" at bounding box center [786, 312] width 148 height 28
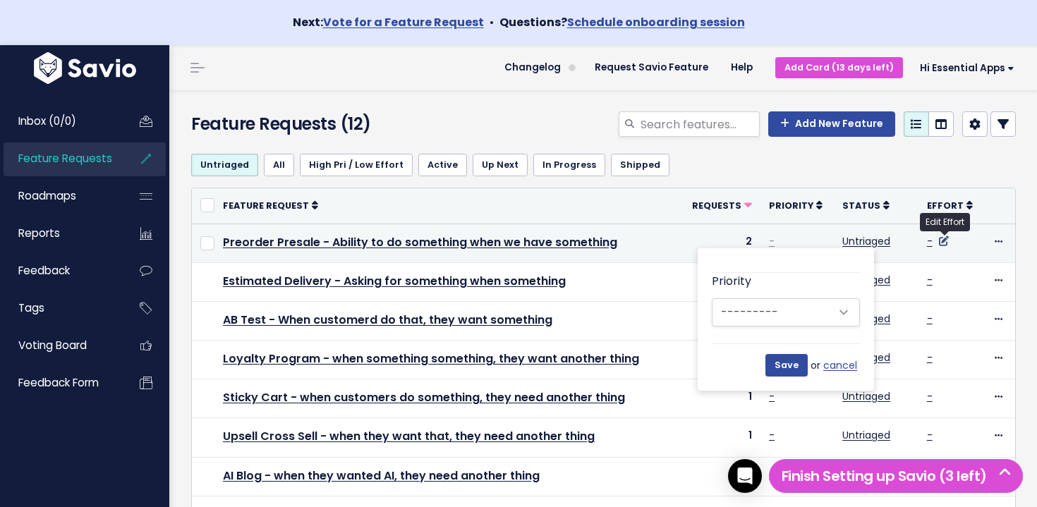
click at [947, 238] on icon at bounding box center [944, 241] width 10 height 10
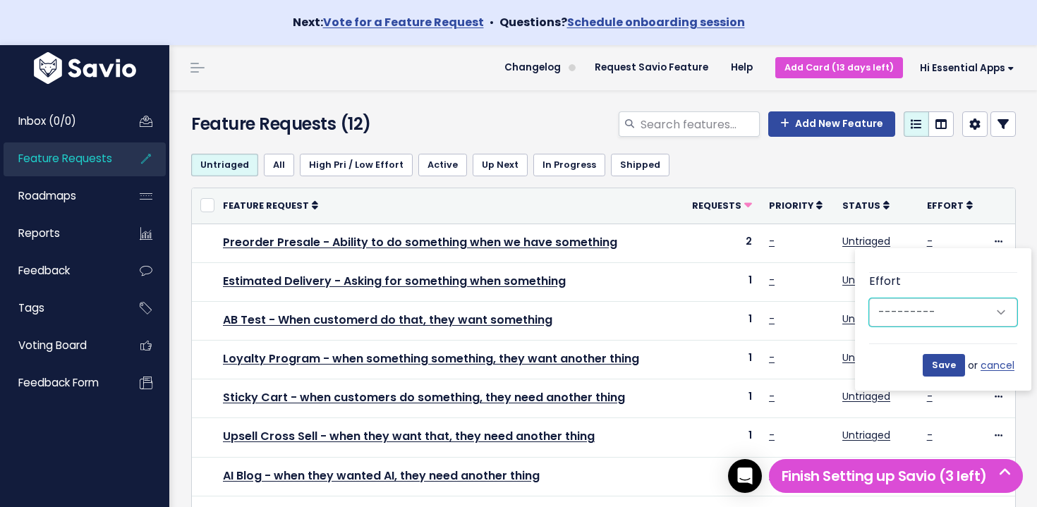
click at [960, 302] on select "--------- Low Medium High" at bounding box center [943, 312] width 148 height 28
click at [999, 197] on th at bounding box center [1000, 205] width 32 height 35
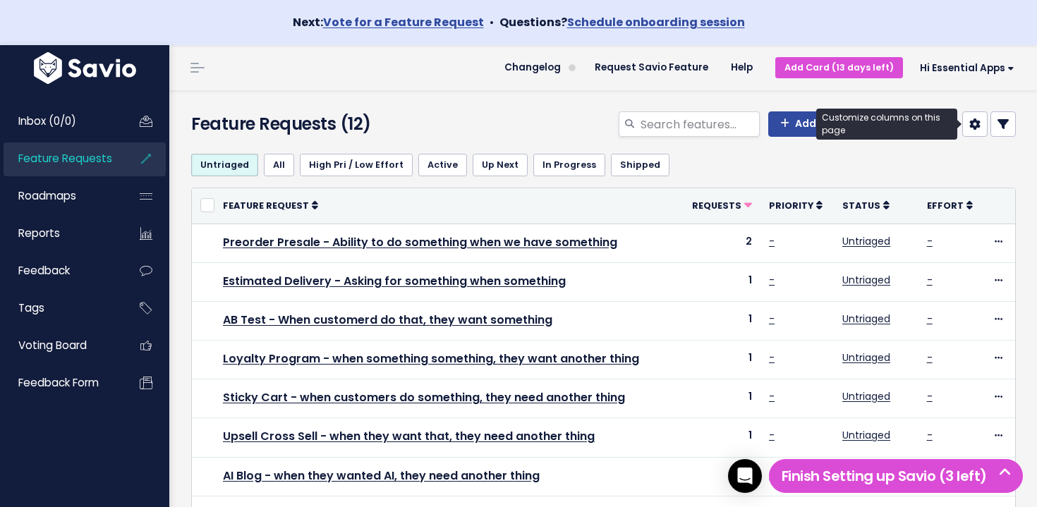
click at [977, 128] on icon at bounding box center [975, 124] width 11 height 11
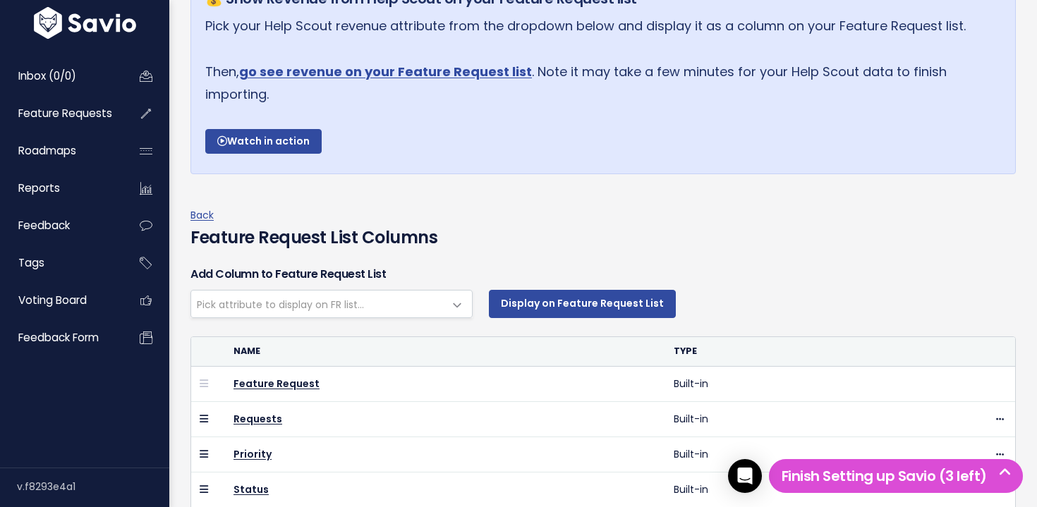
scroll to position [217, 0]
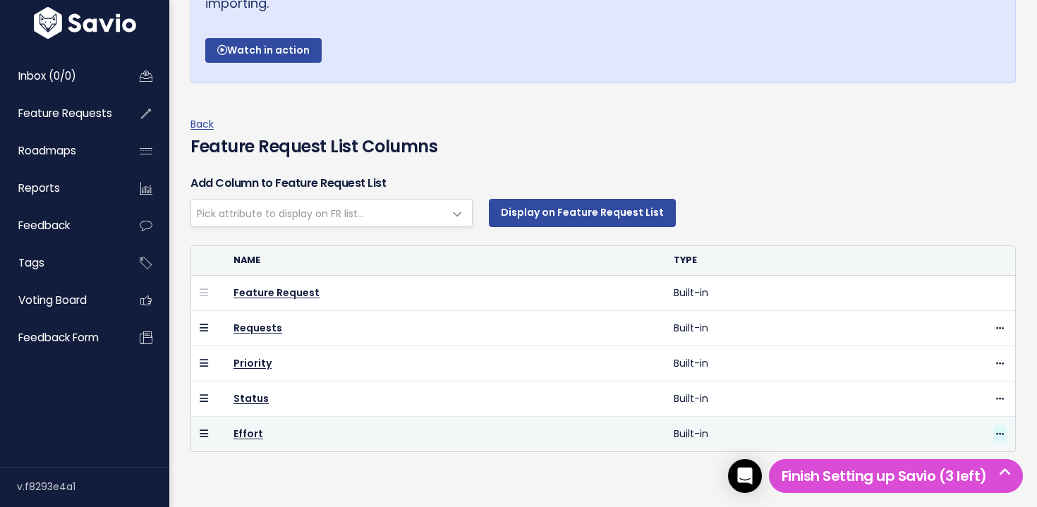
click at [1003, 436] on icon at bounding box center [1000, 434] width 8 height 9
click at [947, 473] on link "Hide" at bounding box center [965, 474] width 102 height 28
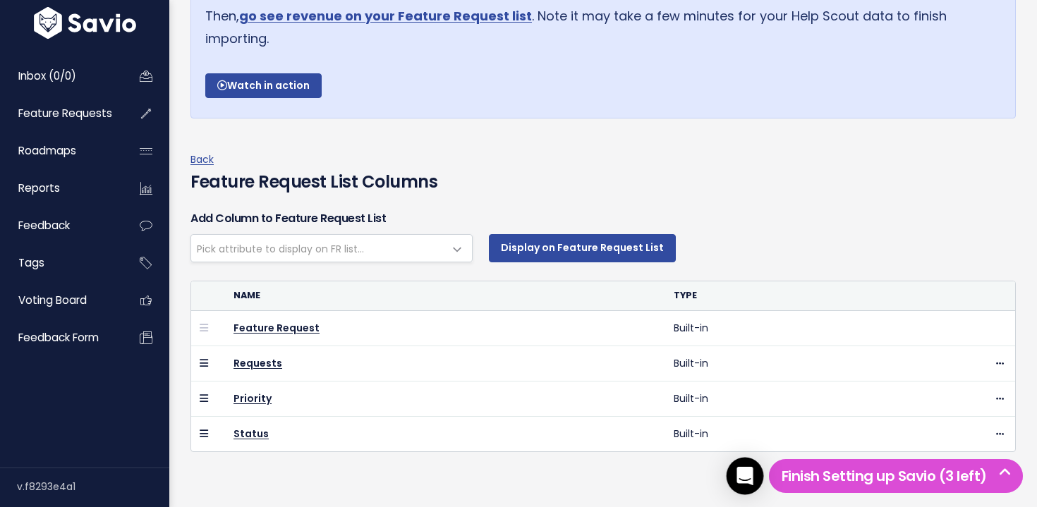
scroll to position [181, 0]
select select
click at [92, 115] on span "Feature Requests" at bounding box center [65, 113] width 94 height 15
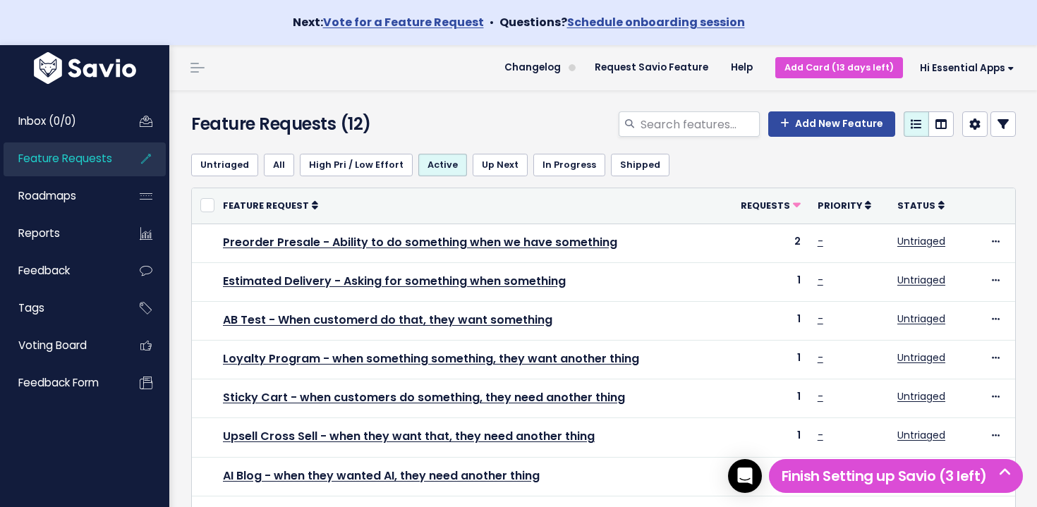
click at [975, 84] on li "Hi Essential Apps Vault Settings My Settings Integrations Manage Users Billing …" at bounding box center [964, 68] width 123 height 40
click at [959, 76] on link "Hi Essential Apps" at bounding box center [964, 68] width 123 height 22
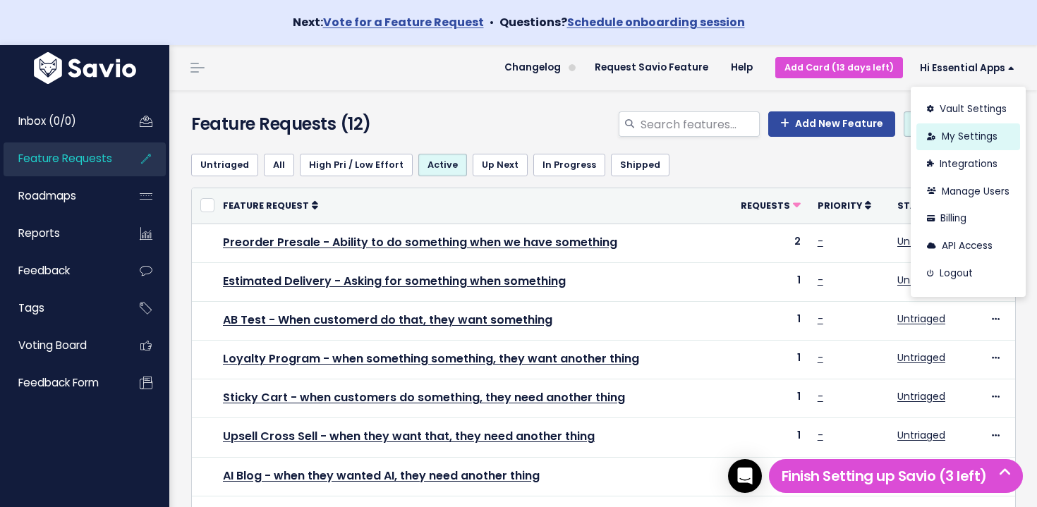
click at [981, 139] on link "My Settings" at bounding box center [969, 137] width 104 height 28
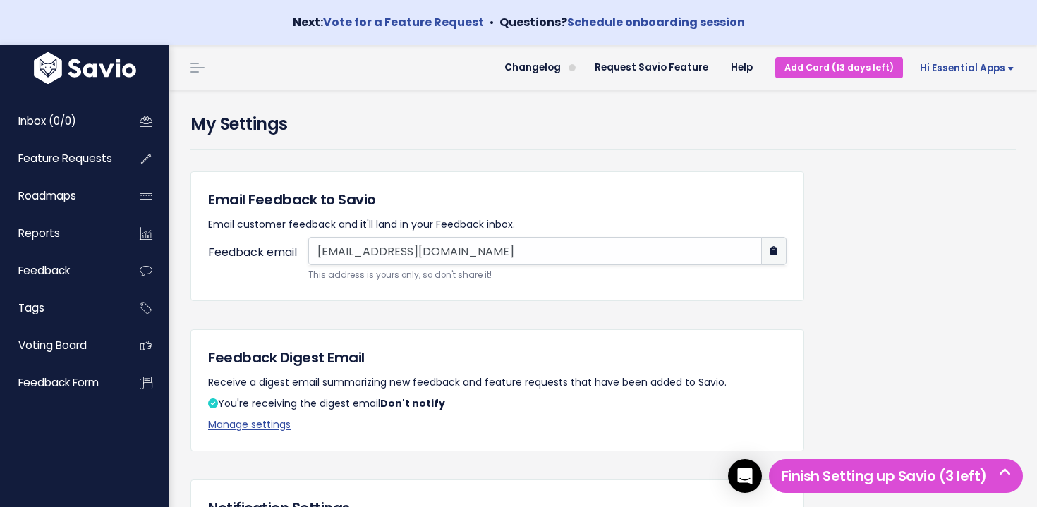
click at [979, 69] on span "Hi Essential Apps" at bounding box center [967, 68] width 95 height 11
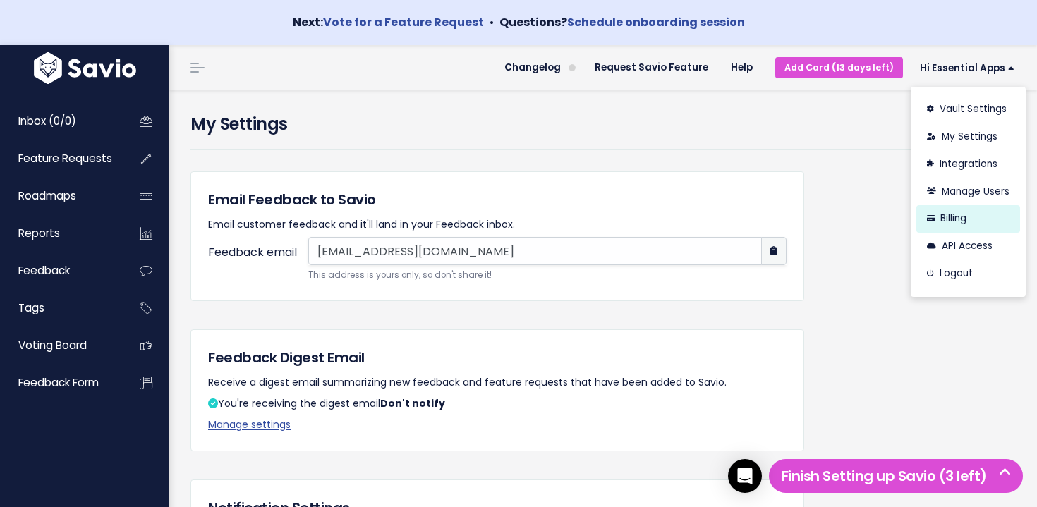
click at [955, 213] on link "Billing" at bounding box center [969, 219] width 104 height 28
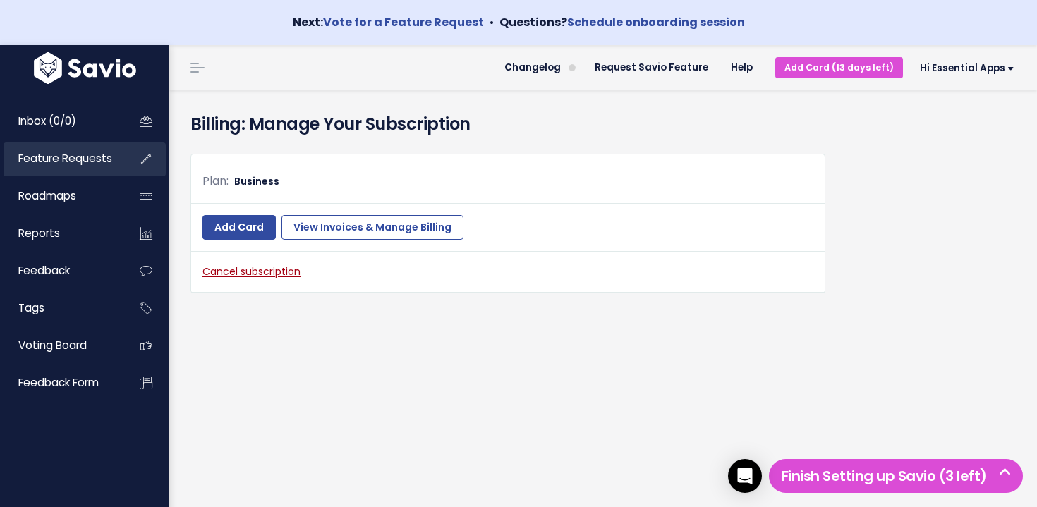
click at [89, 166] on span "Feature Requests" at bounding box center [65, 158] width 94 height 15
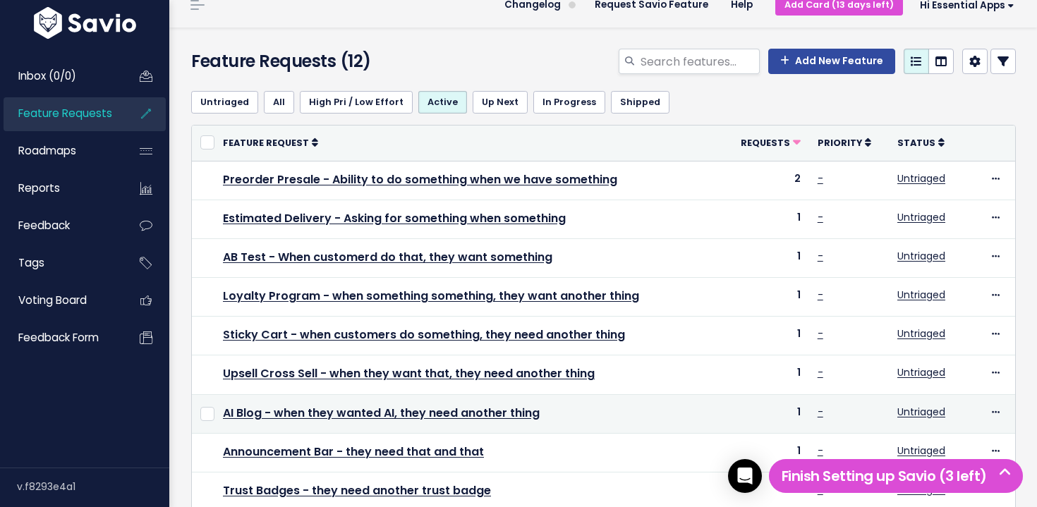
scroll to position [47, 0]
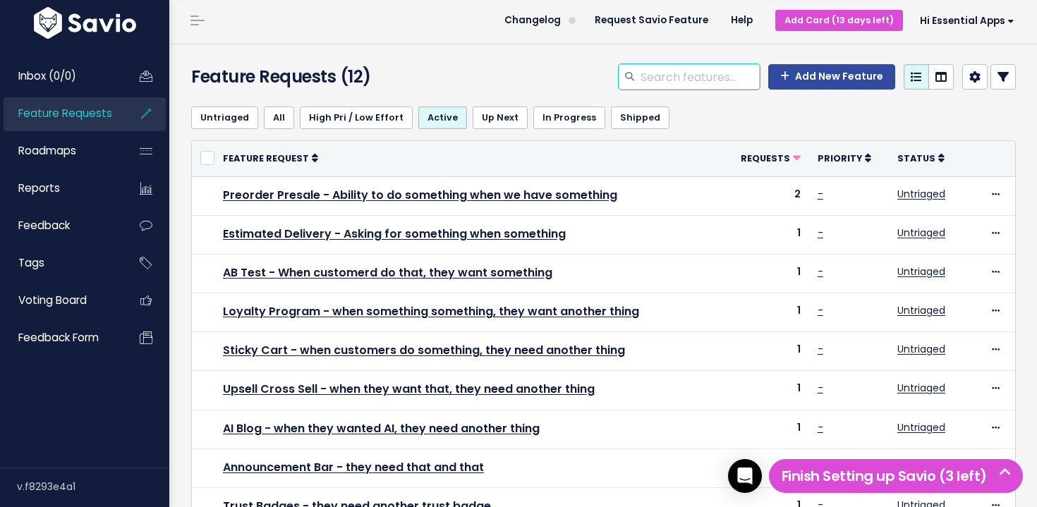
click at [665, 73] on input "search" at bounding box center [699, 76] width 121 height 25
type input "Preorder presale"
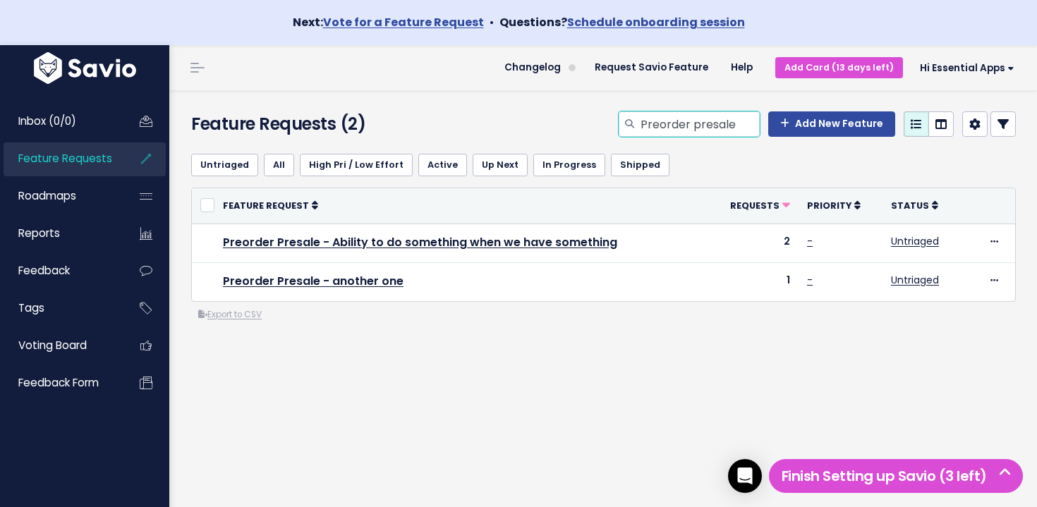
drag, startPoint x: 710, startPoint y: 131, endPoint x: 633, endPoint y: 131, distance: 76.9
click at [633, 131] on div "Preorder presale" at bounding box center [689, 123] width 141 height 25
type input "estimated delivery"
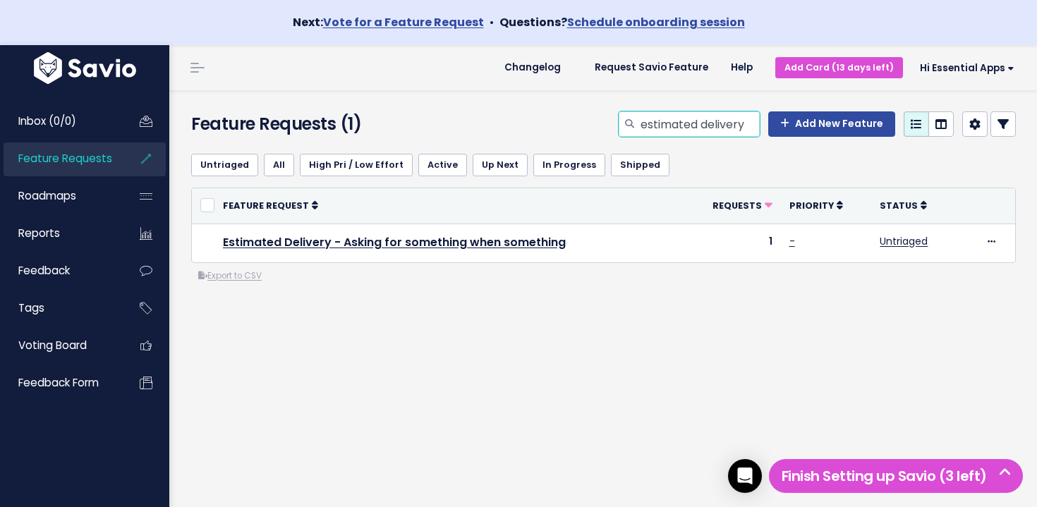
click at [668, 125] on input "estimated delivery" at bounding box center [699, 123] width 121 height 25
type input "upsell cross sell"
click at [677, 129] on input "upsell cross sell" at bounding box center [699, 123] width 121 height 25
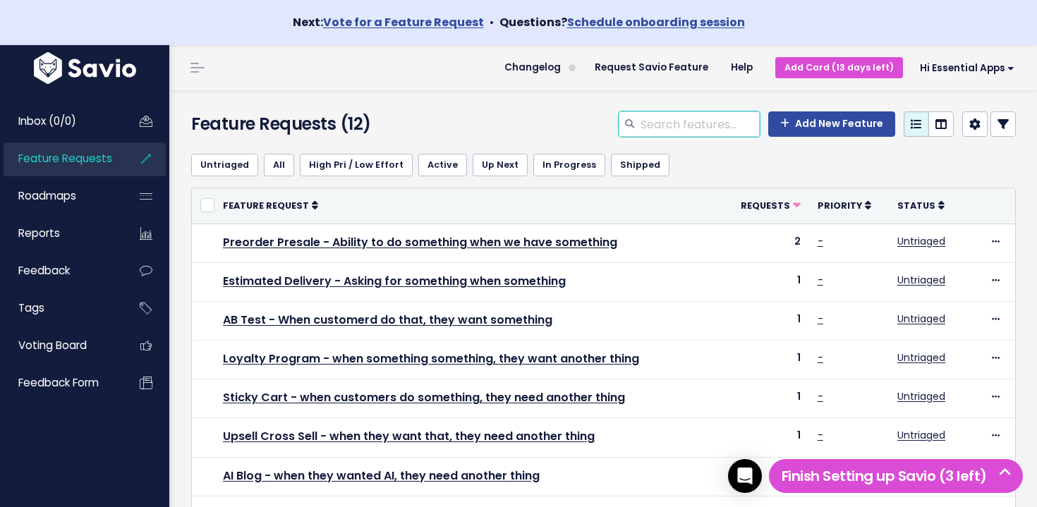
click at [689, 134] on input "search" at bounding box center [699, 123] width 121 height 25
type input "cross sell"
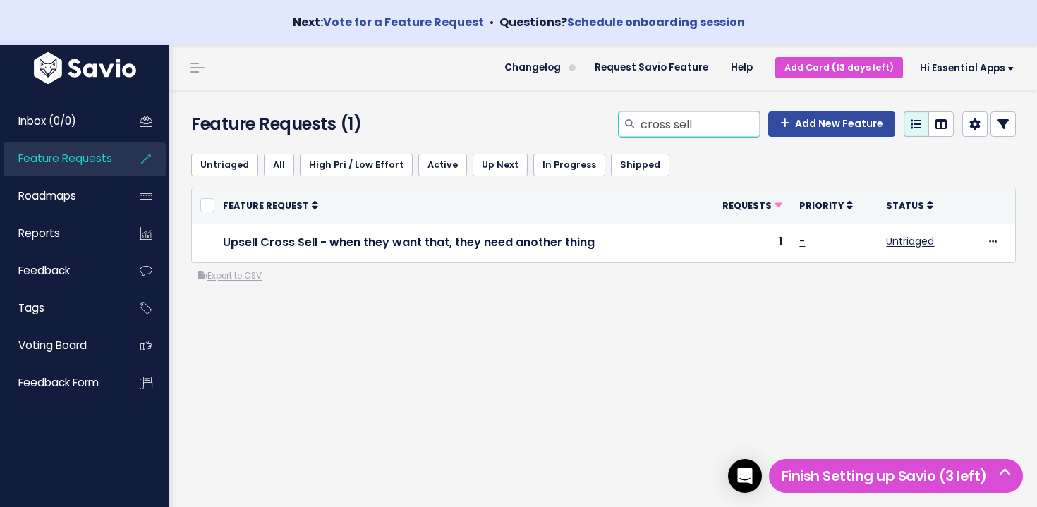
click at [652, 121] on input "cross sell" at bounding box center [699, 123] width 121 height 25
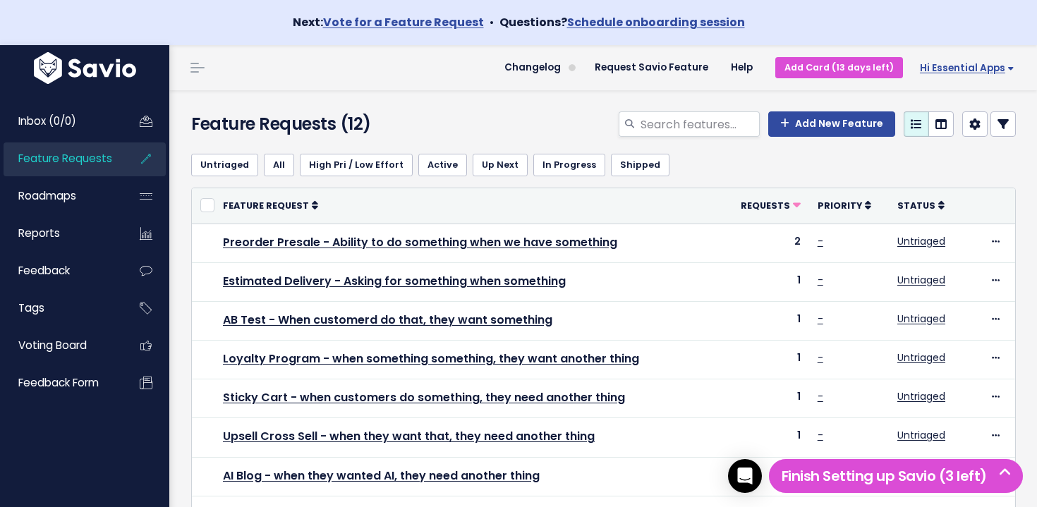
click at [960, 58] on link "Hi Essential Apps" at bounding box center [964, 68] width 123 height 22
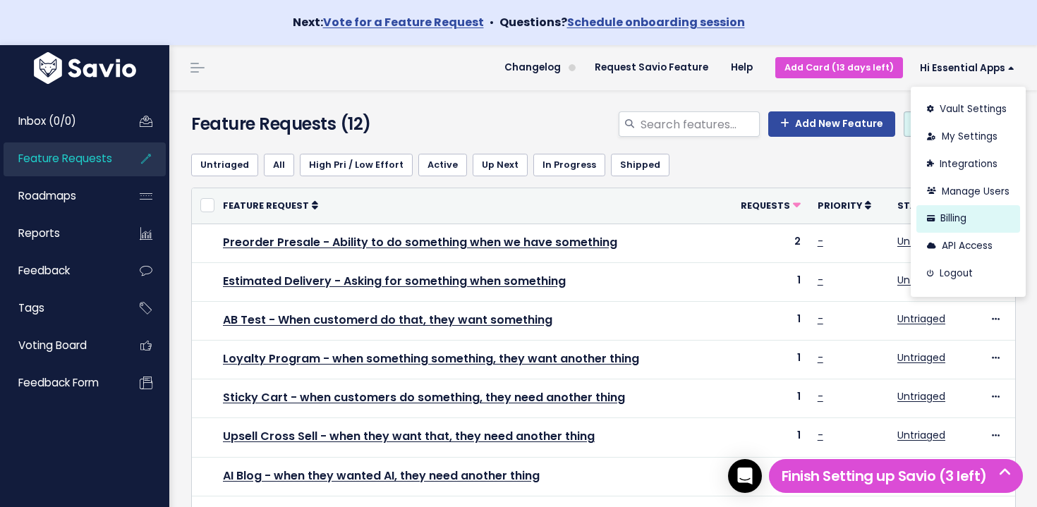
click at [967, 205] on link "Billing" at bounding box center [969, 219] width 104 height 28
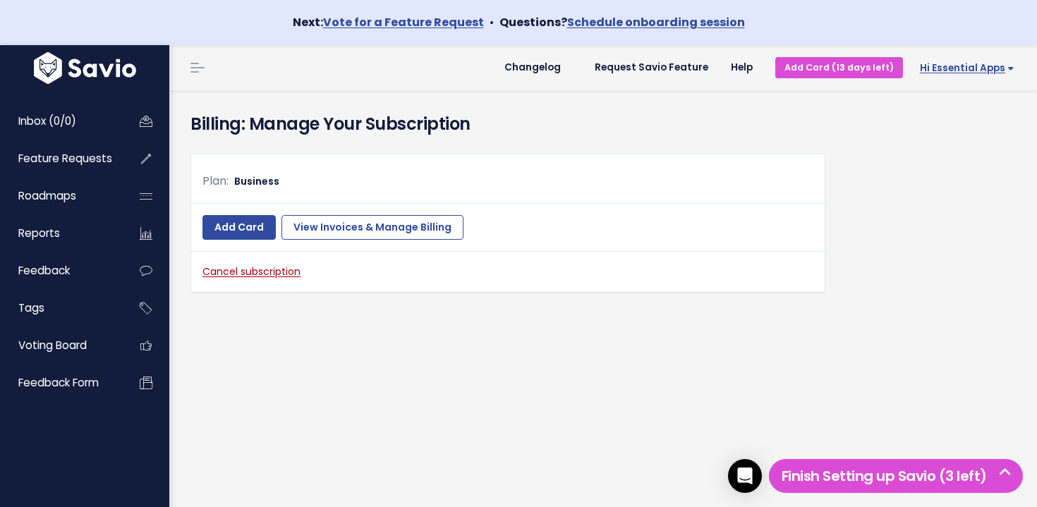
click at [960, 63] on span "Hi Essential Apps" at bounding box center [967, 68] width 95 height 11
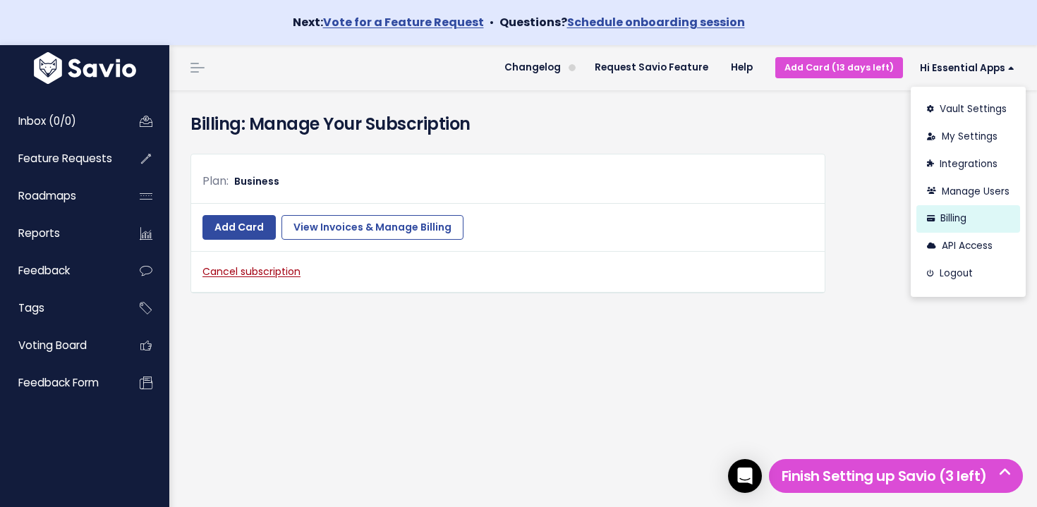
click at [956, 221] on link "Billing" at bounding box center [969, 219] width 104 height 28
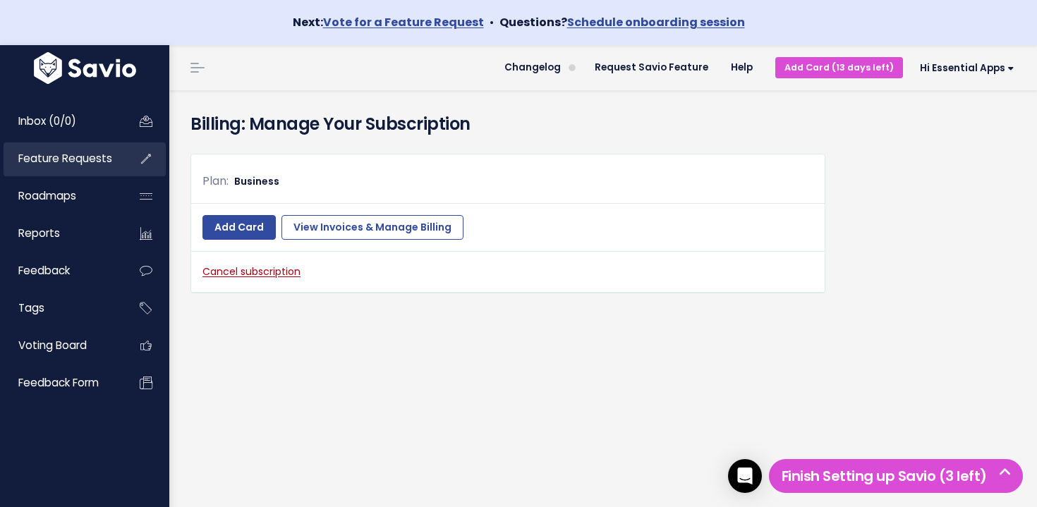
click at [81, 171] on link "Feature Requests" at bounding box center [61, 159] width 114 height 32
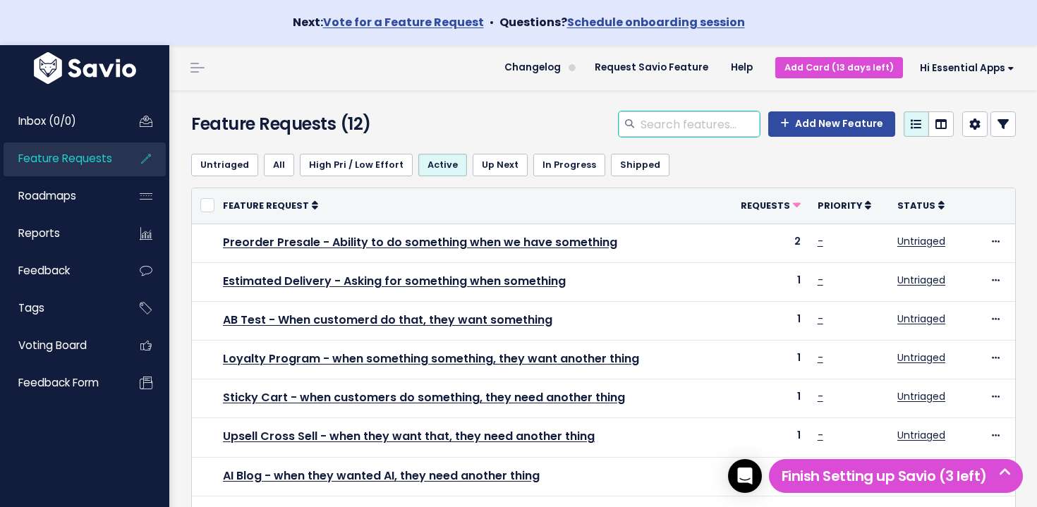
click at [700, 126] on input "search" at bounding box center [699, 123] width 121 height 25
type input "preorder presale"
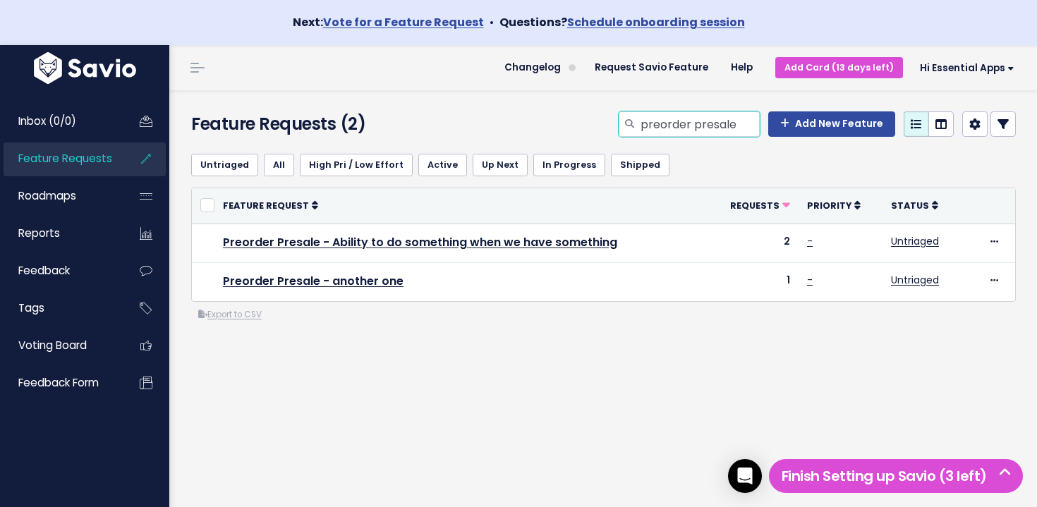
click at [707, 125] on input "preorder presale" at bounding box center [699, 123] width 121 height 25
type input "ai blog"
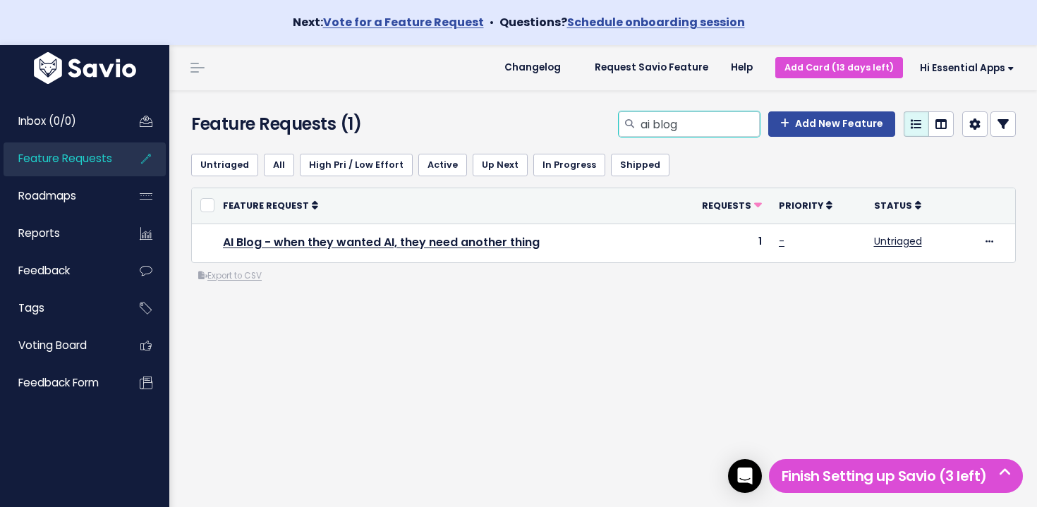
click at [692, 116] on input "ai blog" at bounding box center [699, 123] width 121 height 25
type input "estimated delivery"
drag, startPoint x: 654, startPoint y: 125, endPoint x: 744, endPoint y: 126, distance: 89.6
click at [742, 126] on input "estimated delivery" at bounding box center [699, 123] width 121 height 25
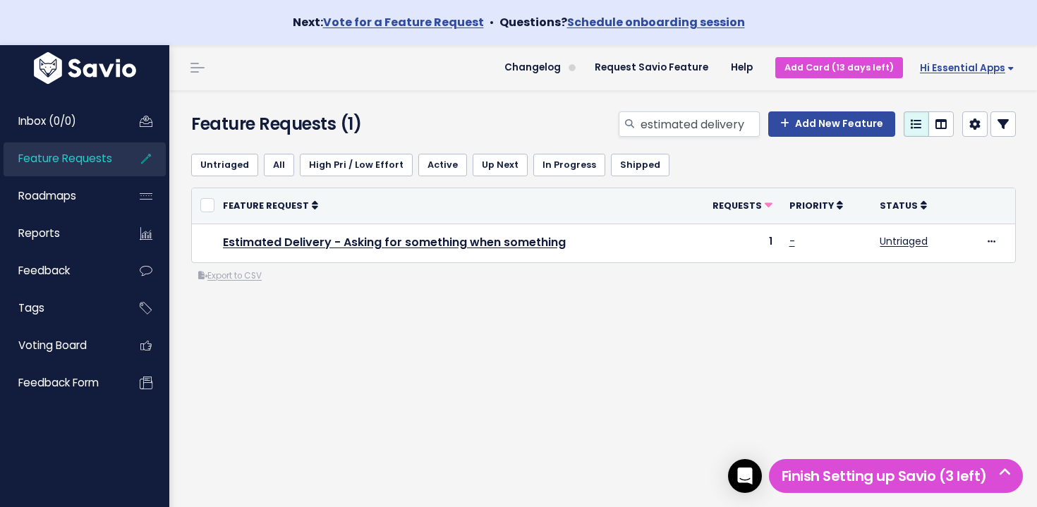
click at [986, 69] on span "Hi Essential Apps" at bounding box center [967, 68] width 95 height 11
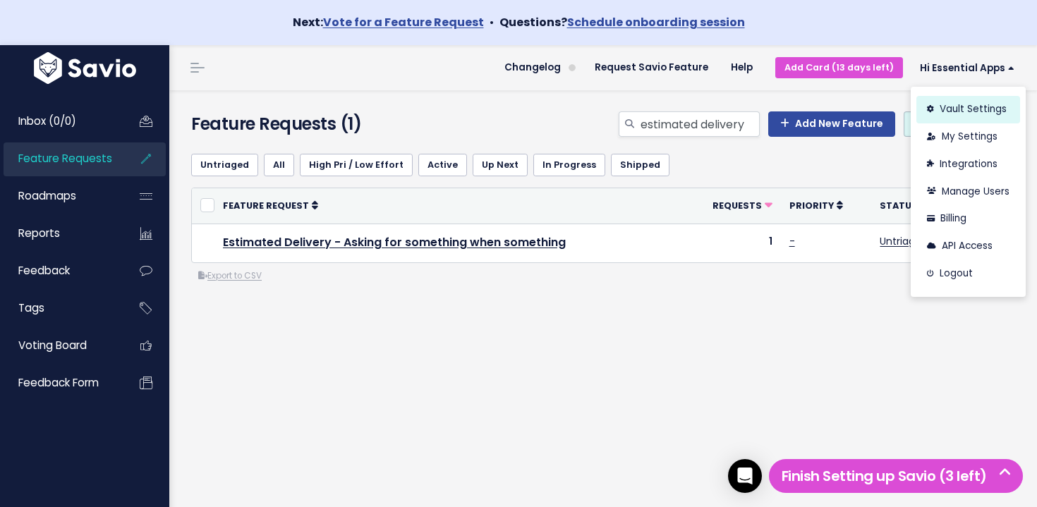
click at [984, 110] on link "Vault Settings" at bounding box center [969, 110] width 104 height 28
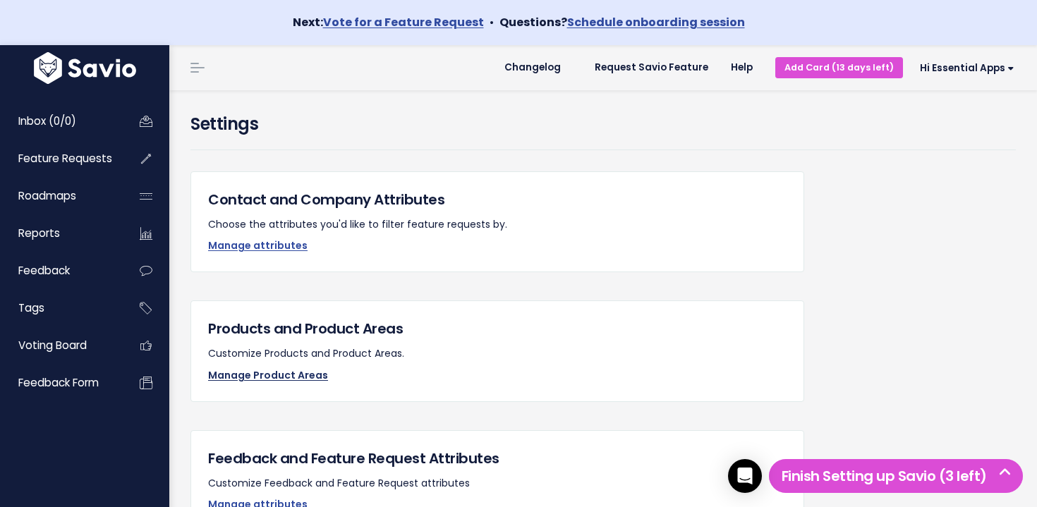
click at [284, 378] on link "Manage Product Areas" at bounding box center [268, 375] width 120 height 14
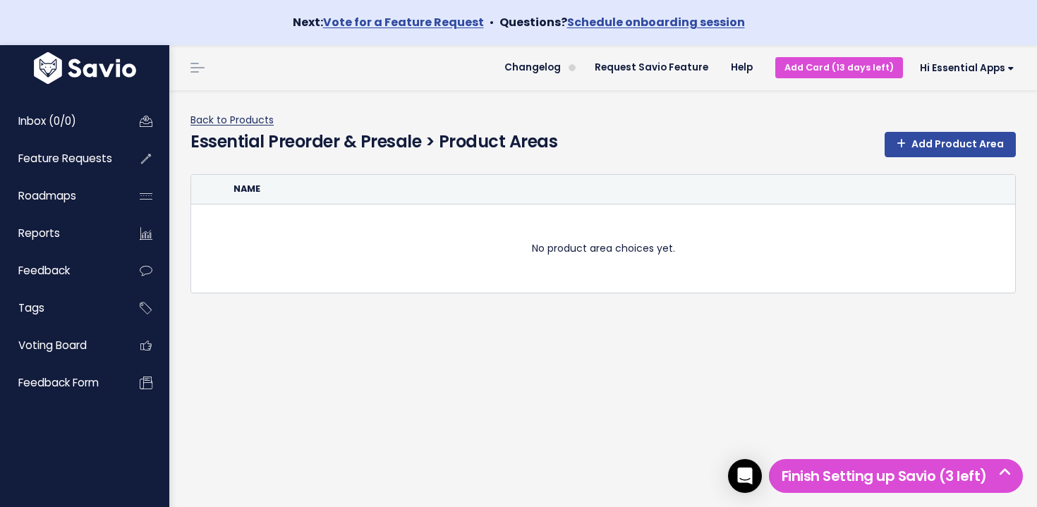
click at [212, 117] on link "Back to Products" at bounding box center [232, 120] width 83 height 14
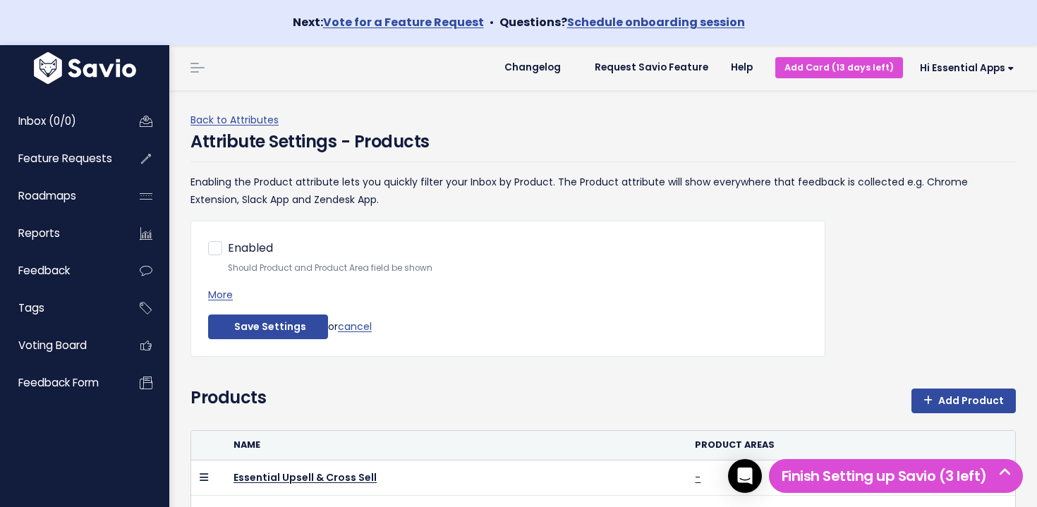
click at [221, 242] on div "Enabled Should Product and Product Area field be shown" at bounding box center [508, 258] width 600 height 38
click at [228, 245] on label "Enabled" at bounding box center [250, 249] width 45 height 20
click at [228, 245] on input "Enabled" at bounding box center [232, 243] width 9 height 9
checkbox input "true"
click at [285, 333] on button "Save Settings" at bounding box center [268, 327] width 120 height 25
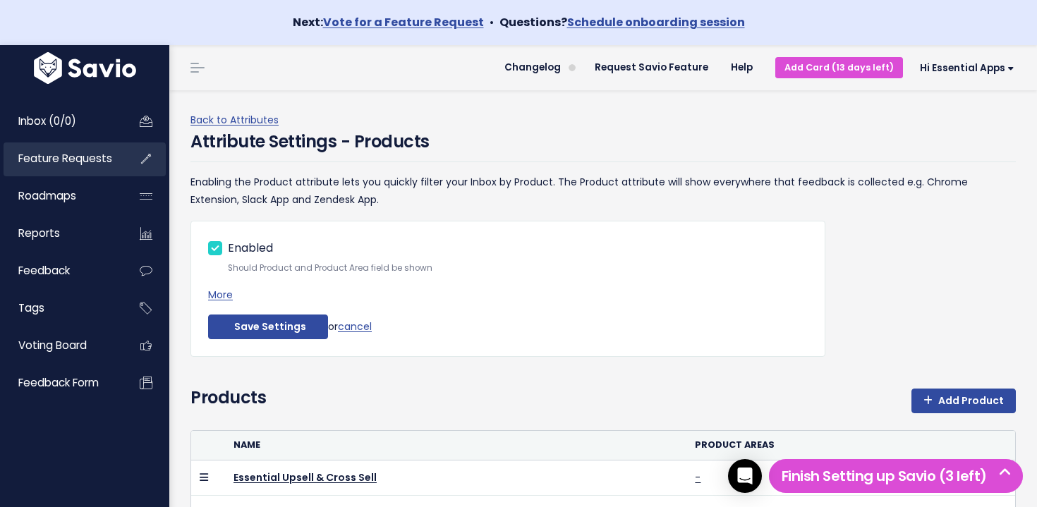
click at [73, 153] on span "Feature Requests" at bounding box center [65, 158] width 94 height 15
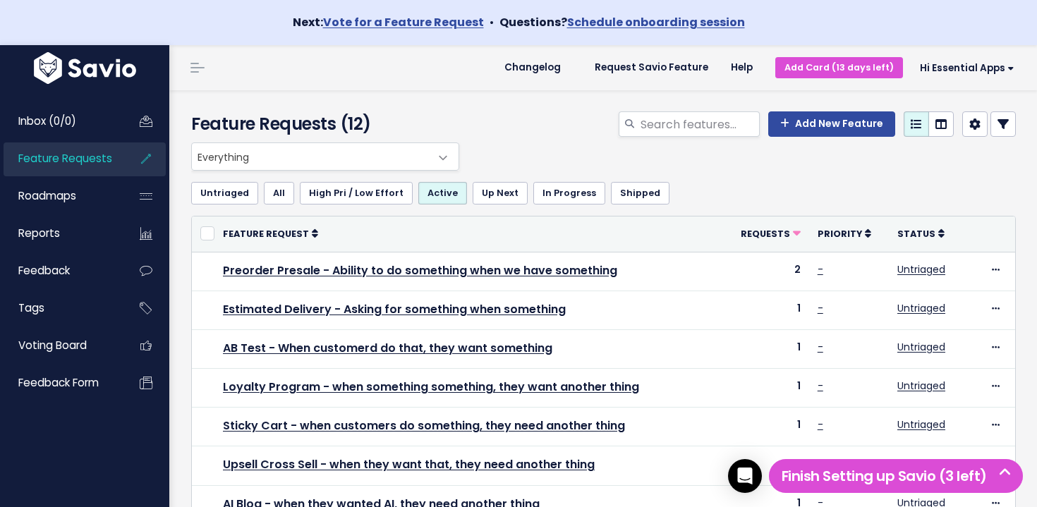
click at [319, 154] on span "Everything" at bounding box center [311, 156] width 239 height 27
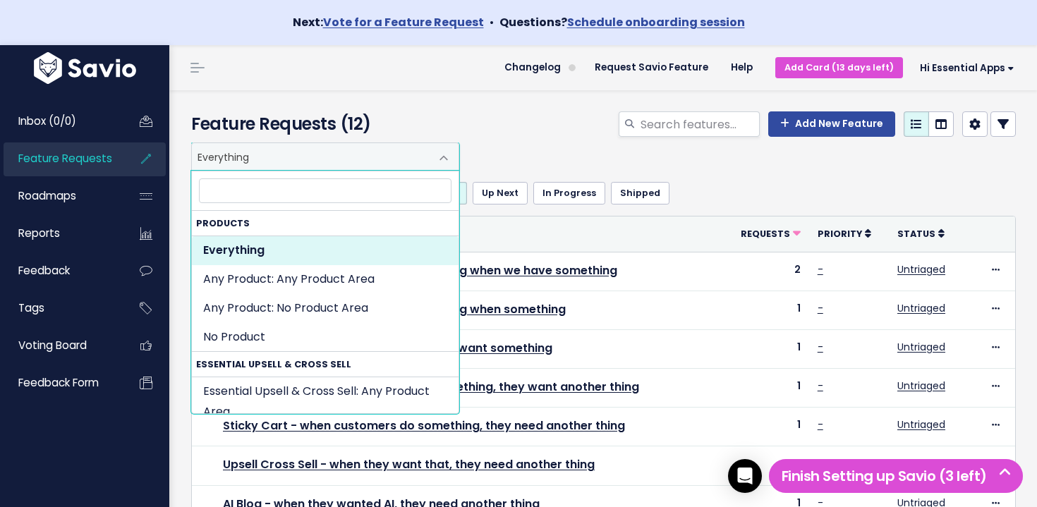
drag, startPoint x: 610, startPoint y: 118, endPoint x: 617, endPoint y: 121, distance: 7.3
click at [613, 121] on div "Add New Feature" at bounding box center [745, 126] width 565 height 31
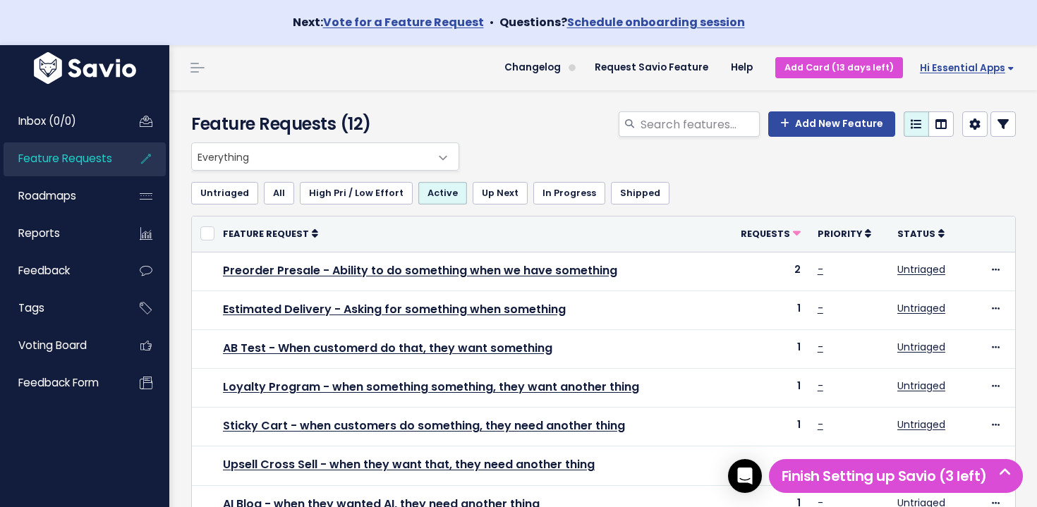
click at [984, 68] on span "Hi Essential Apps" at bounding box center [967, 68] width 95 height 11
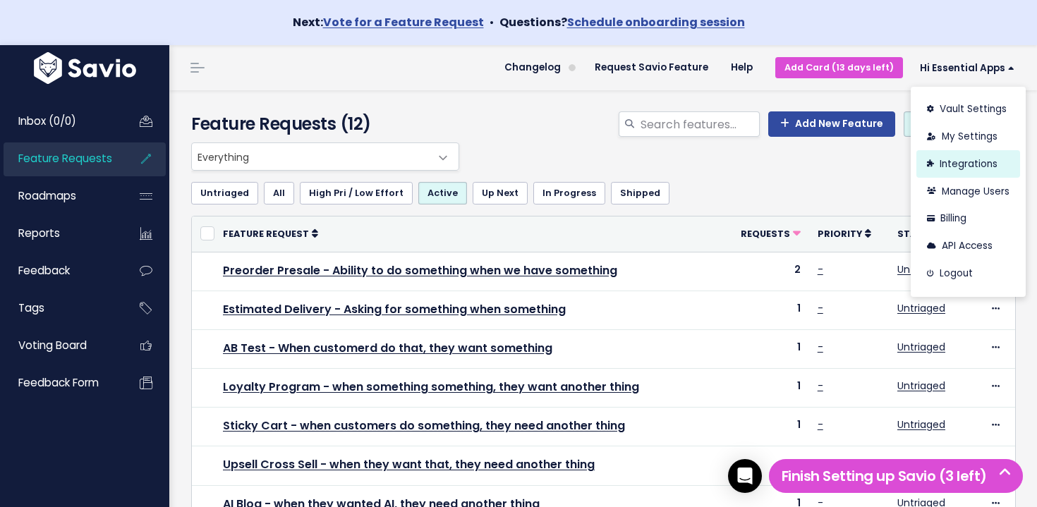
click at [995, 165] on link "Integrations" at bounding box center [969, 164] width 104 height 28
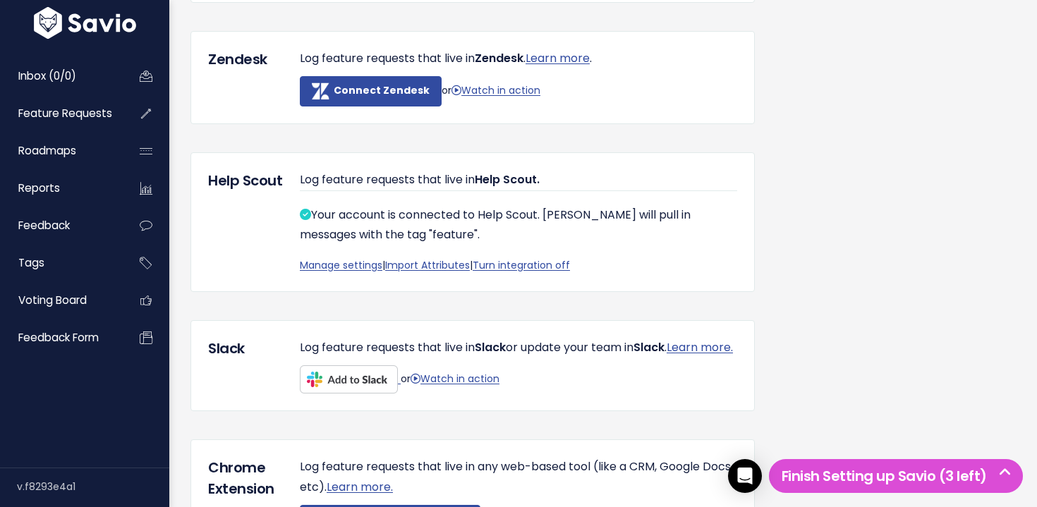
scroll to position [162, 0]
